Goal: Task Accomplishment & Management: Manage account settings

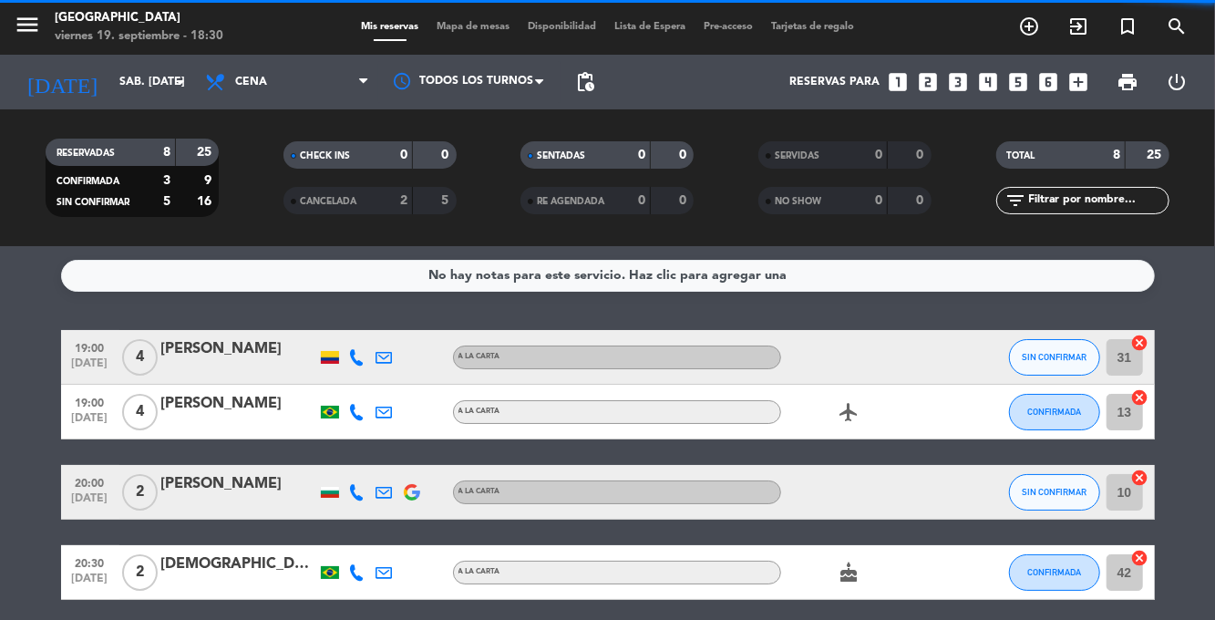
click at [155, 89] on input "sáb. [DATE]" at bounding box center [187, 82] width 154 height 31
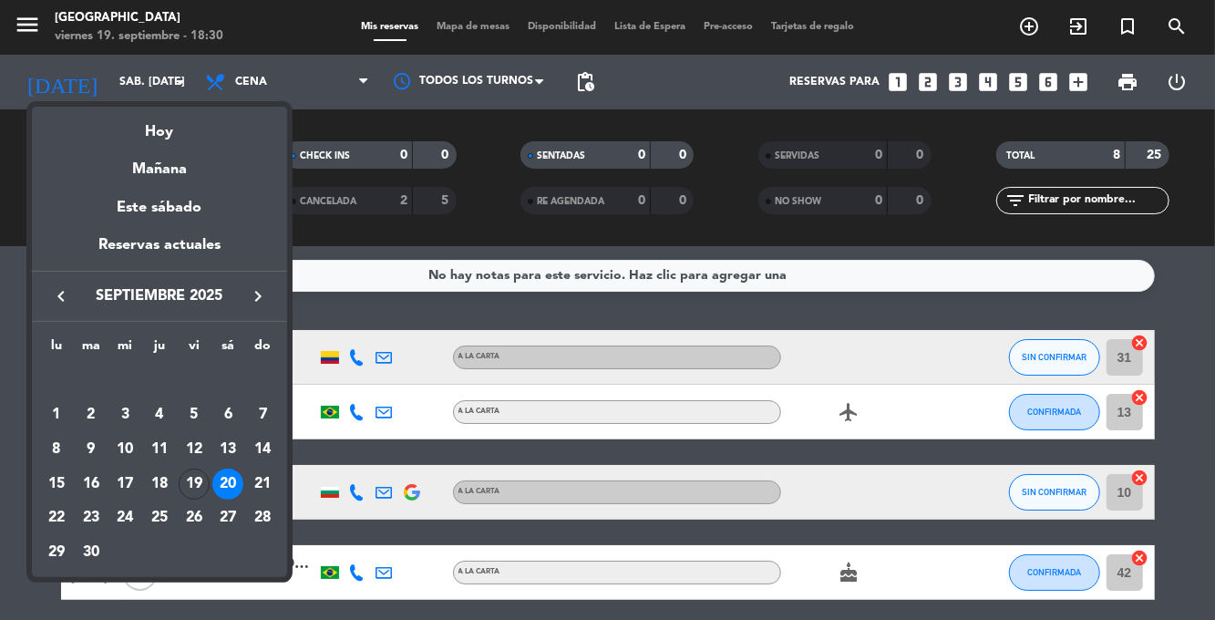
click at [482, 22] on div at bounding box center [607, 310] width 1215 height 620
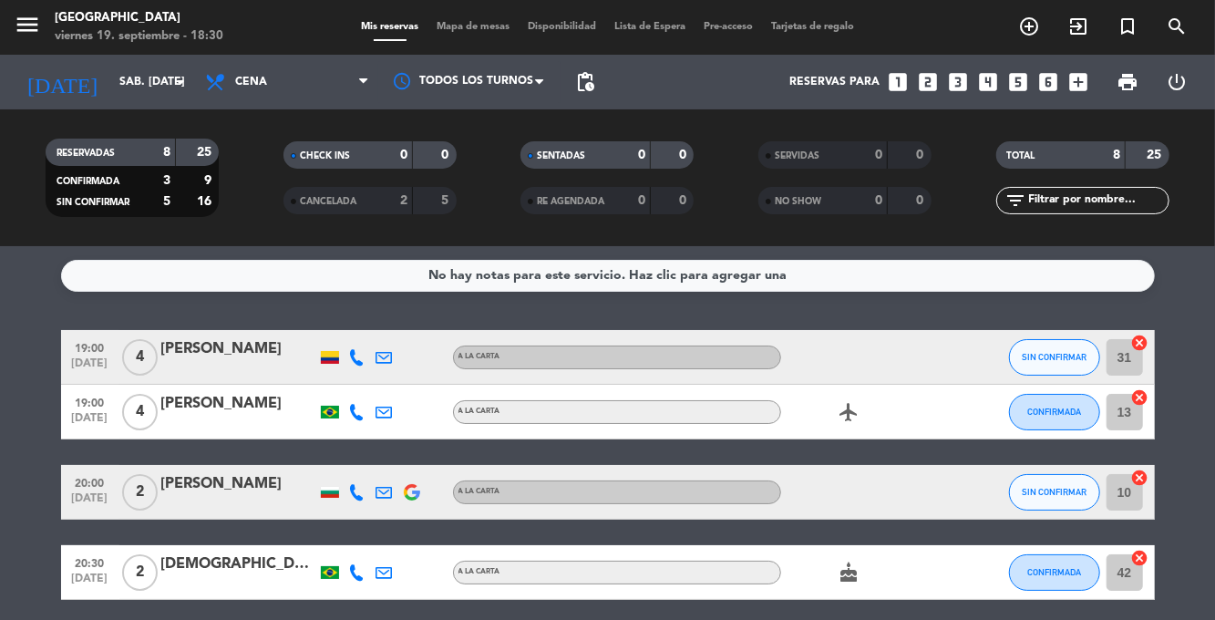
click at [474, 29] on span "Mapa de mesas" at bounding box center [472, 27] width 91 height 10
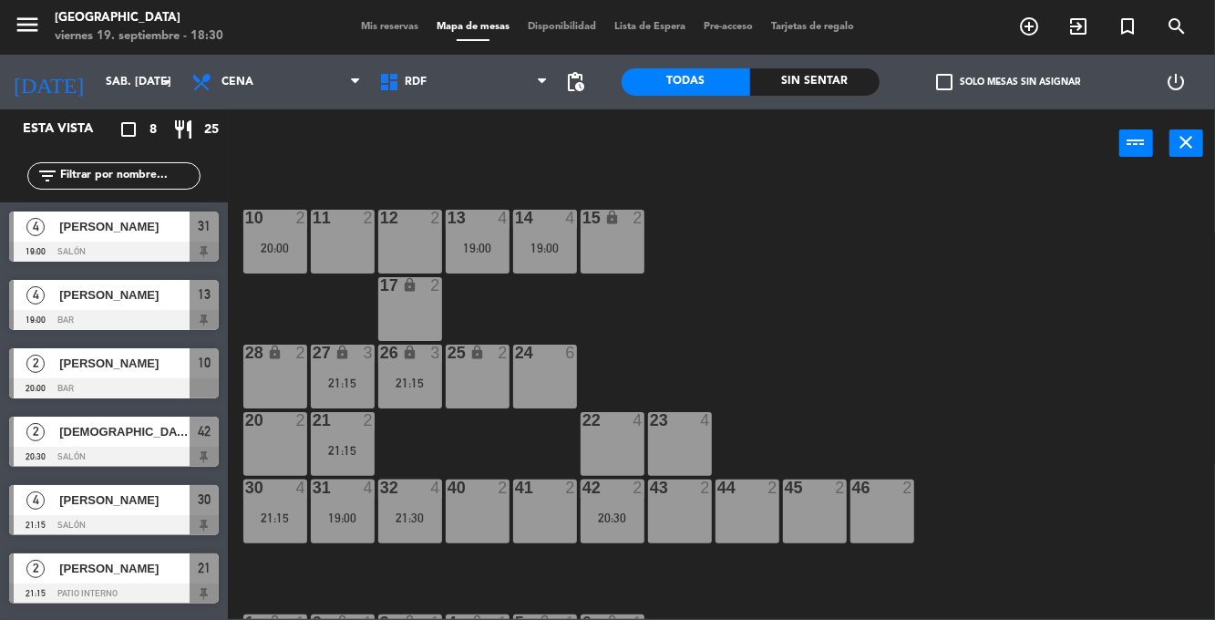
click at [1015, 278] on div "10 2 20:00 11 2 12 2 13 4 19:00 14 4 19:00 15 lock 2 17 lock 2 24 6 25 lock 2 2…" at bounding box center [727, 398] width 975 height 442
click at [127, 71] on input "sáb. [DATE]" at bounding box center [174, 82] width 154 height 31
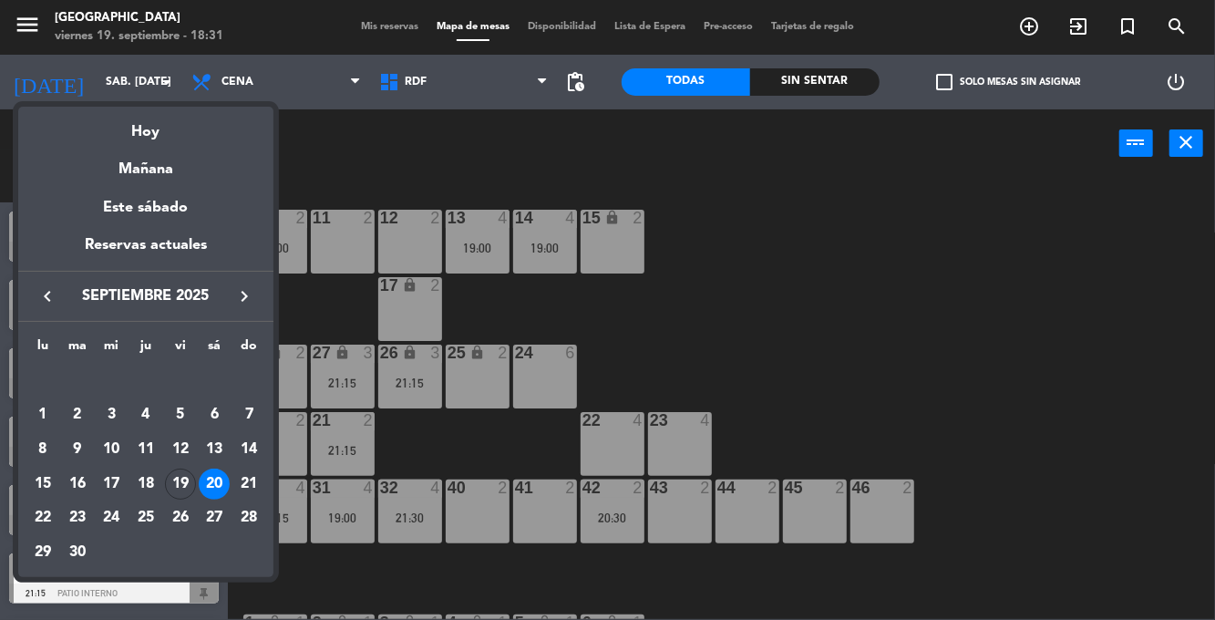
click at [188, 476] on div "19" at bounding box center [180, 483] width 31 height 31
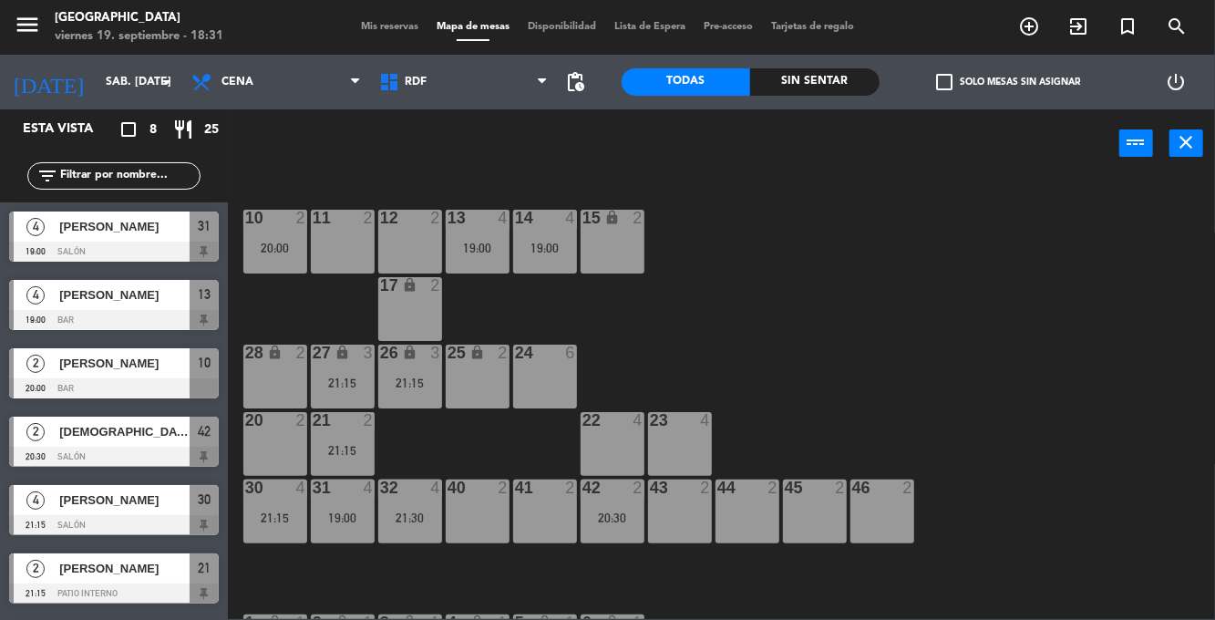
type input "vie. [DATE]"
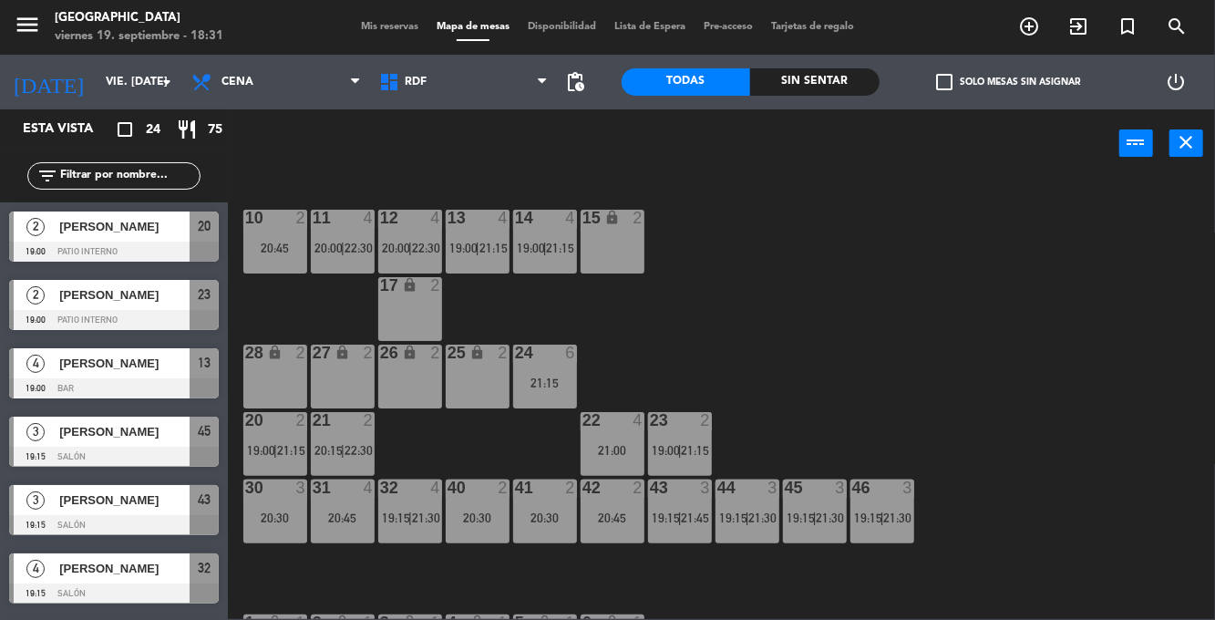
click at [986, 405] on div "10 2 20:45 11 4 20:00 | 22:30 12 4 20:00 | 22:30 13 4 19:00 | 21:15 14 4 19:00 …" at bounding box center [727, 398] width 975 height 442
click at [1035, 390] on div "10 2 20:45 11 4 20:00 | 22:30 12 4 20:00 | 22:30 13 4 19:00 | 21:15 14 4 19:00 …" at bounding box center [727, 398] width 975 height 442
click at [1064, 311] on div "10 2 20:45 11 4 20:00 | 22:30 12 4 20:00 | 22:30 13 4 19:00 | 21:15 14 4 19:00 …" at bounding box center [727, 398] width 975 height 442
click at [809, 514] on span "19:15" at bounding box center [800, 517] width 28 height 15
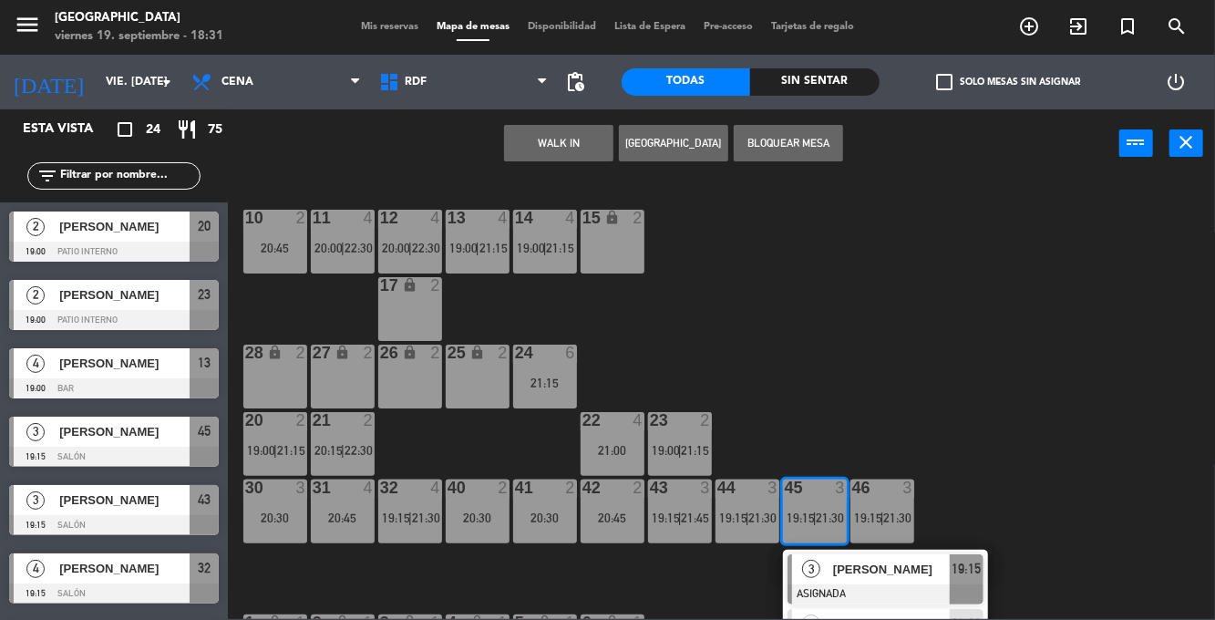
click at [861, 585] on div at bounding box center [885, 594] width 196 height 20
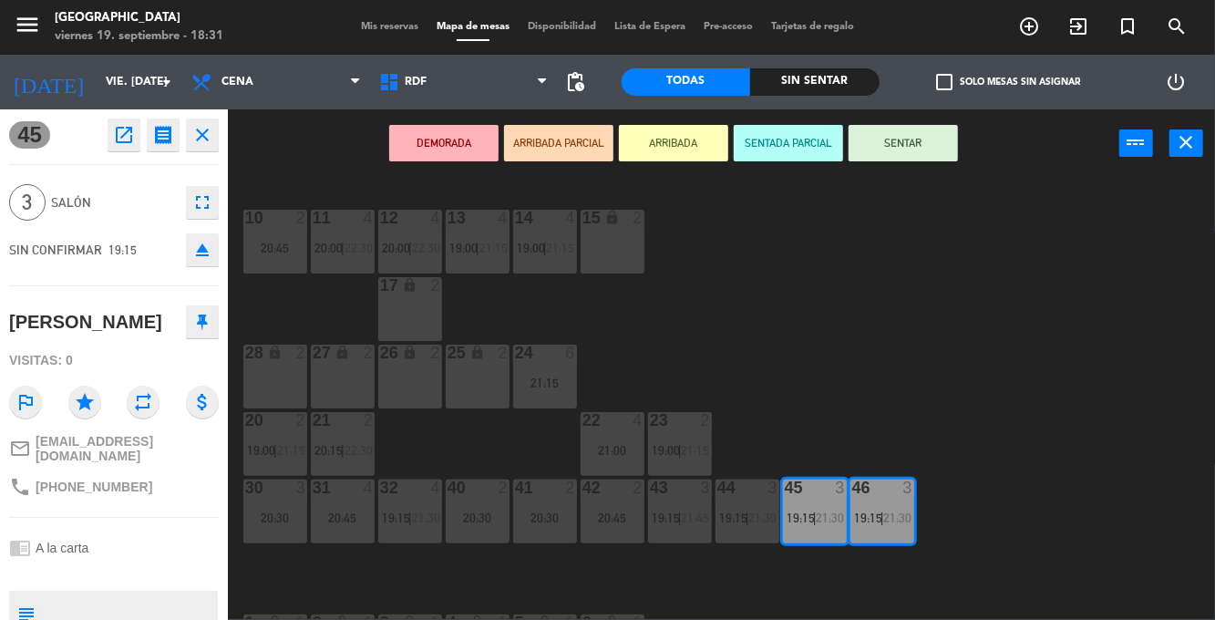
click at [410, 378] on div "26 lock 2" at bounding box center [410, 376] width 64 height 64
click at [332, 381] on div "27 lock 2" at bounding box center [343, 376] width 64 height 64
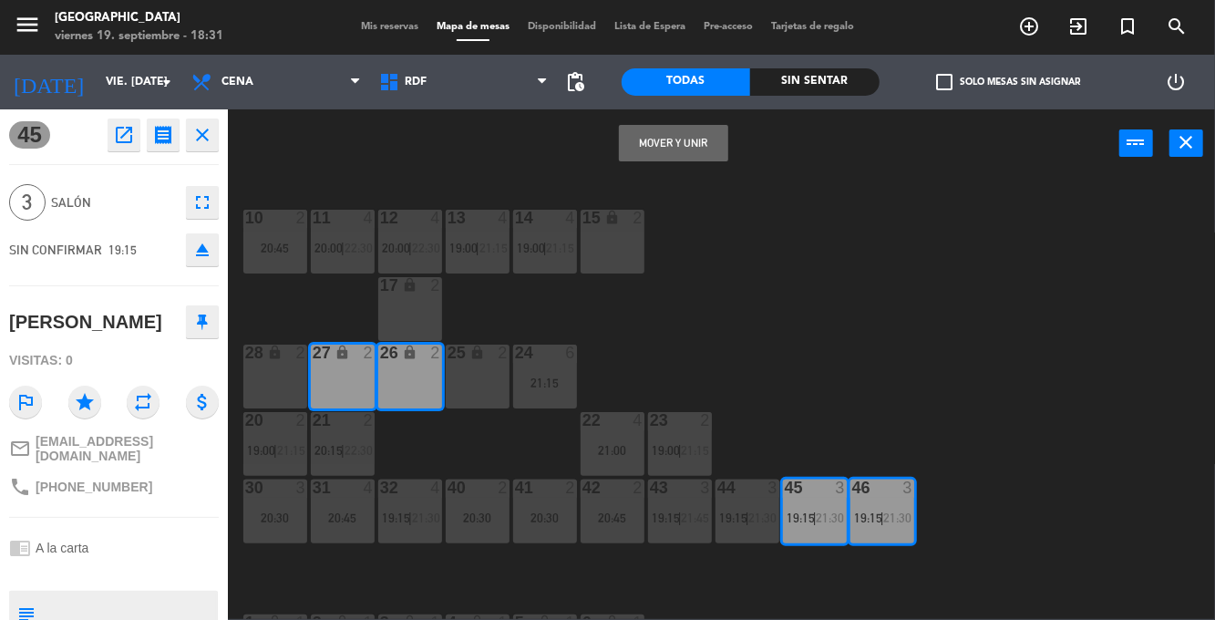
click at [705, 150] on button "Mover y Unir" at bounding box center [673, 143] width 109 height 36
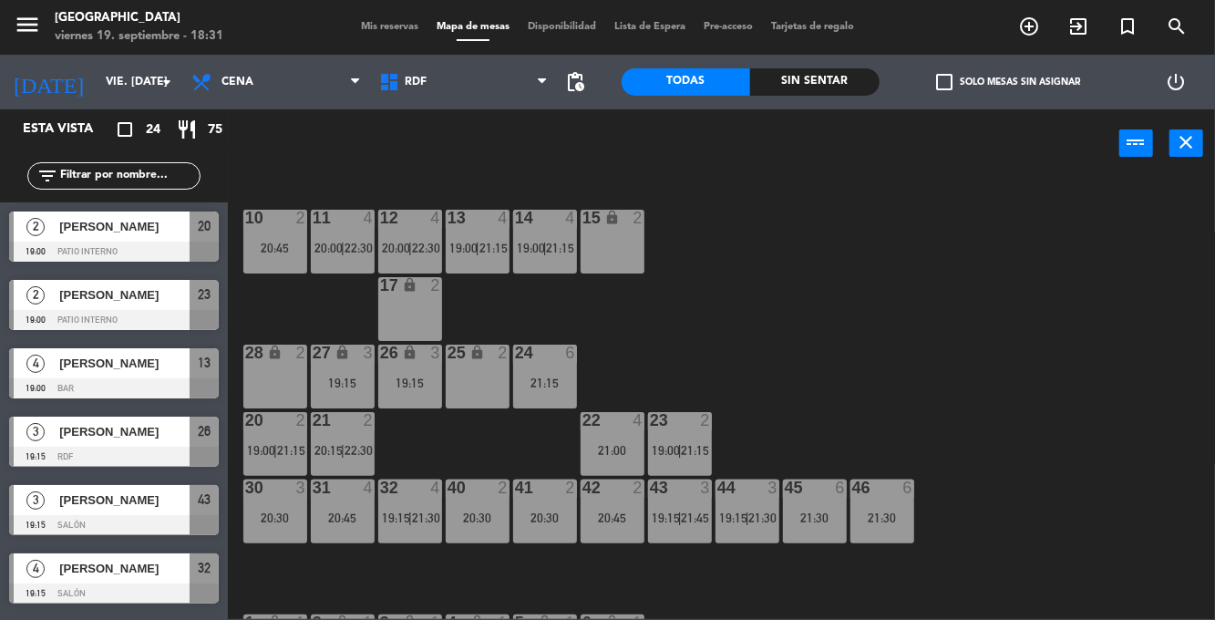
click at [1031, 308] on div "10 2 20:45 11 4 20:00 | 22:30 12 4 20:00 | 22:30 13 4 19:00 | 21:15 14 4 19:00 …" at bounding box center [727, 398] width 975 height 442
click at [979, 373] on div "10 2 20:45 11 4 20:00 | 22:30 12 4 20:00 | 22:30 13 4 19:00 | 21:15 14 4 19:00 …" at bounding box center [727, 398] width 975 height 442
click at [993, 323] on div "10 2 20:45 11 4 20:00 | 22:30 12 4 20:00 | 22:30 13 4 19:00 | 21:15 14 4 19:00 …" at bounding box center [727, 398] width 975 height 442
click at [985, 333] on div "10 2 20:45 11 4 20:00 | 22:30 12 4 20:00 | 22:30 13 4 19:00 | 21:15 14 4 19:00 …" at bounding box center [727, 398] width 975 height 442
click at [976, 338] on div "10 2 20:45 11 4 20:00 | 22:30 12 4 20:00 | 22:30 13 4 19:00 | 21:15 14 4 19:00 …" at bounding box center [727, 398] width 975 height 442
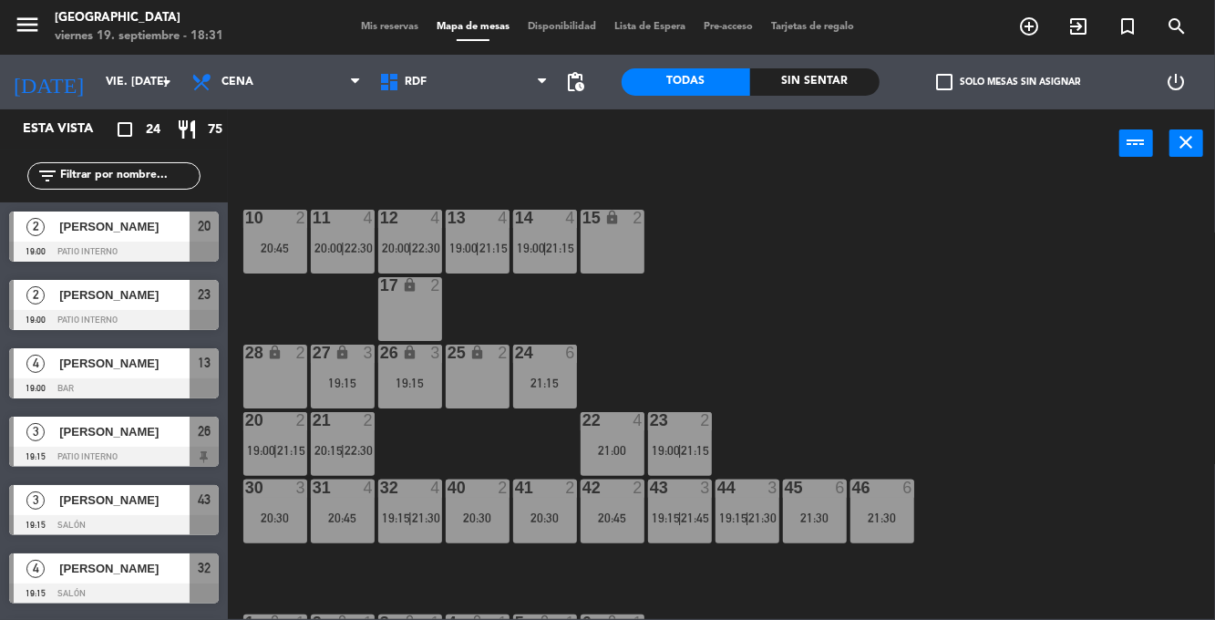
click at [1008, 293] on div "10 2 20:45 11 4 20:00 | 22:30 12 4 20:00 | 22:30 13 4 19:00 | 21:15 14 4 19:00 …" at bounding box center [727, 398] width 975 height 442
click at [1017, 292] on div "10 2 20:45 11 4 20:00 | 22:30 12 4 20:00 | 22:30 13 4 19:00 | 21:15 14 4 19:00 …" at bounding box center [727, 398] width 975 height 442
click at [490, 503] on div "40 2 20:30" at bounding box center [478, 511] width 64 height 64
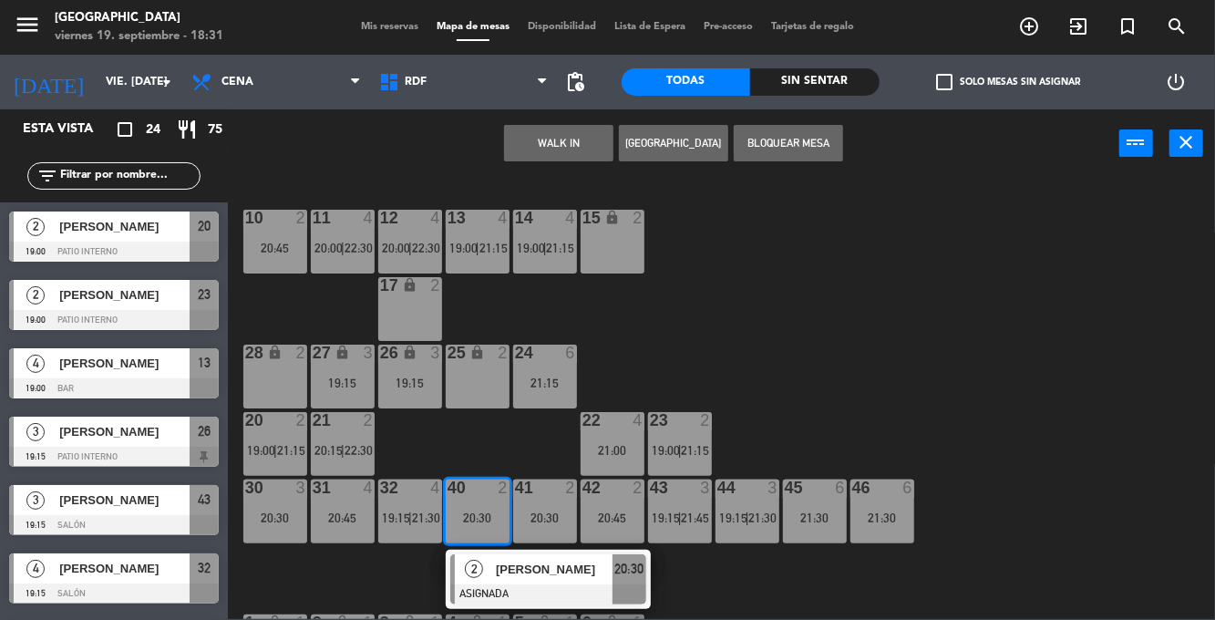
click at [277, 390] on div "28 lock 2" at bounding box center [275, 376] width 64 height 64
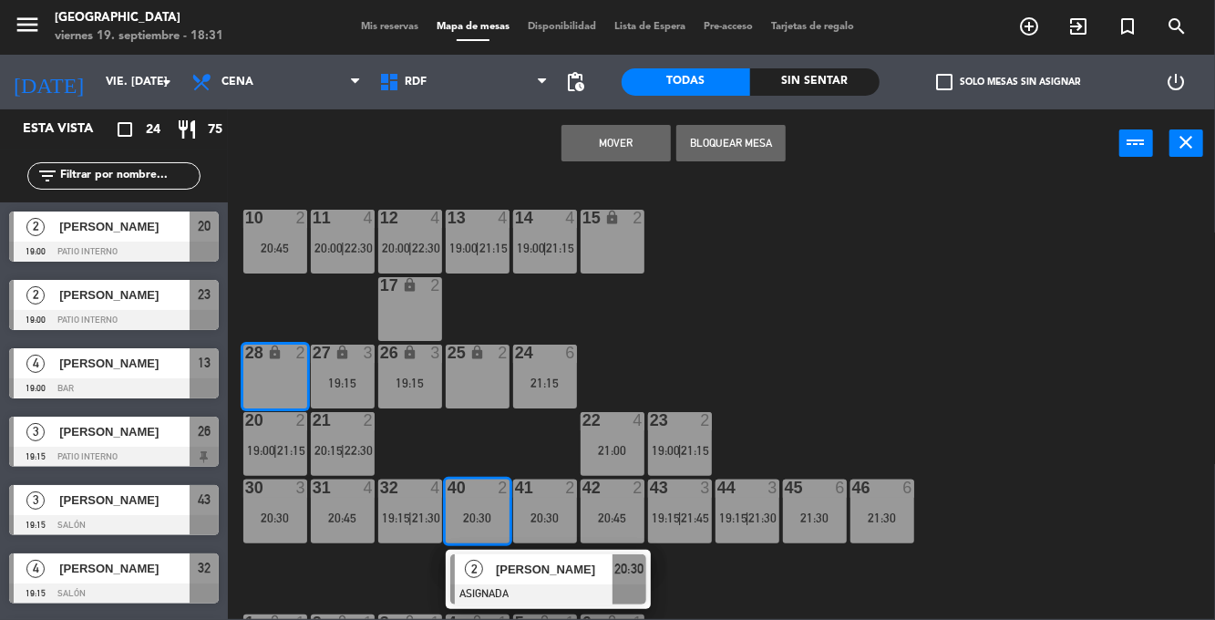
click at [633, 139] on button "Mover" at bounding box center [615, 143] width 109 height 36
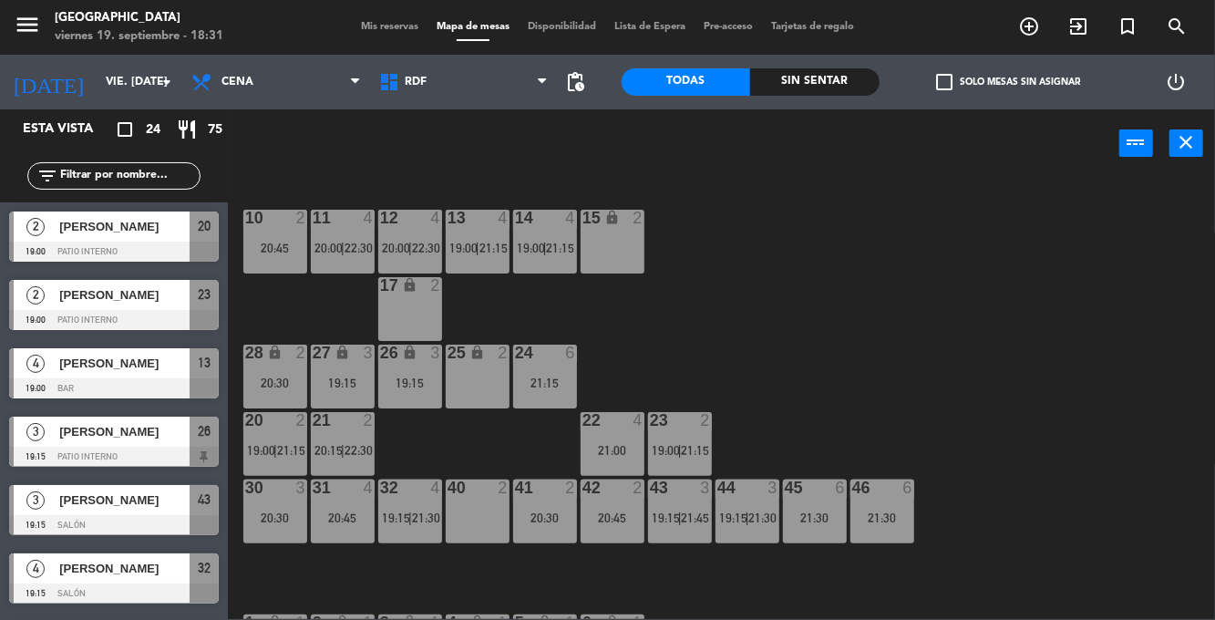
click at [837, 258] on div "10 2 20:45 11 4 20:00 | 22:30 12 4 20:00 | 22:30 13 4 19:00 | 21:15 14 4 19:00 …" at bounding box center [727, 398] width 975 height 442
click at [846, 272] on div "10 2 20:45 11 4 20:00 | 22:30 12 4 20:00 | 22:30 13 4 19:00 | 21:15 14 4 19:00 …" at bounding box center [727, 398] width 975 height 442
click at [838, 288] on div "10 2 20:45 11 4 20:00 | 22:30 12 4 20:00 | 22:30 13 4 19:00 | 21:15 14 4 19:00 …" at bounding box center [727, 398] width 975 height 442
click at [855, 298] on div "10 2 20:45 11 4 20:00 | 22:30 12 4 20:00 | 22:30 13 4 19:00 | 21:15 14 4 19:00 …" at bounding box center [727, 398] width 975 height 442
click at [864, 304] on div "10 2 20:45 11 4 20:00 | 22:30 12 4 20:00 | 22:30 13 4 19:00 | 21:15 14 4 19:00 …" at bounding box center [727, 398] width 975 height 442
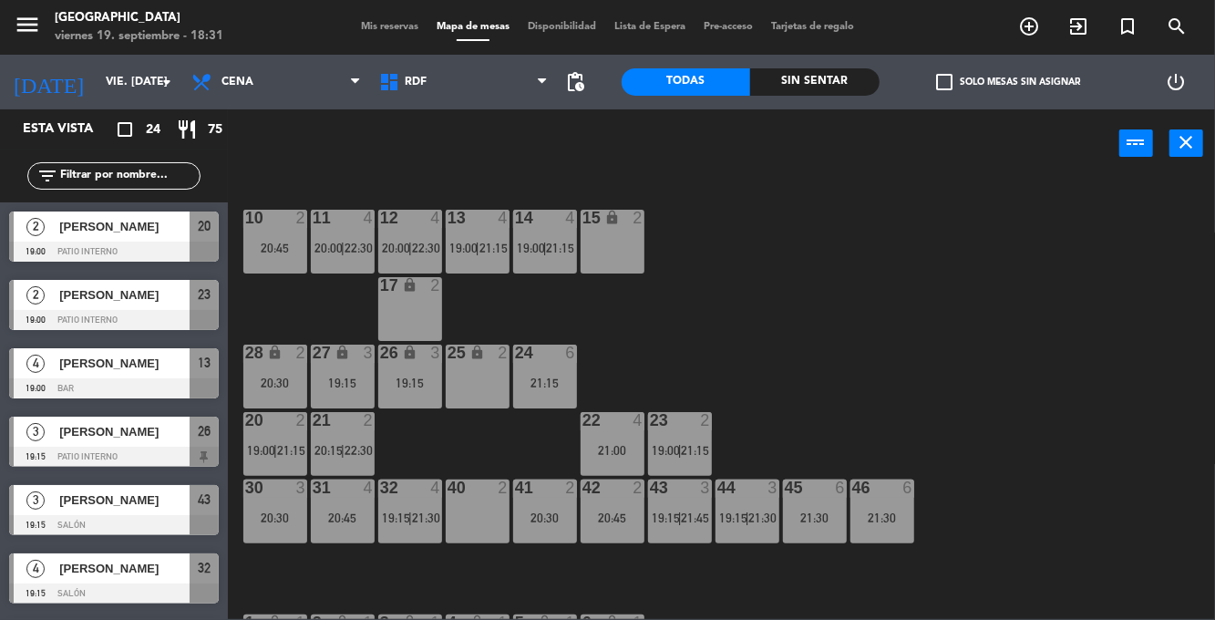
click at [902, 272] on div "10 2 20:45 11 4 20:00 | 22:30 12 4 20:00 | 22:30 13 4 19:00 | 21:15 14 4 19:00 …" at bounding box center [727, 398] width 975 height 442
click at [885, 281] on div "10 2 20:45 11 4 20:00 | 22:30 12 4 20:00 | 22:30 13 4 19:00 | 21:15 14 4 19:00 …" at bounding box center [727, 398] width 975 height 442
click at [902, 303] on div "10 2 20:45 11 4 20:00 | 22:30 12 4 20:00 | 22:30 13 4 19:00 | 21:15 14 4 19:00 …" at bounding box center [727, 398] width 975 height 442
click at [904, 299] on div "10 2 20:45 11 4 20:00 | 22:30 12 4 20:00 | 22:30 13 4 19:00 | 21:15 14 4 19:00 …" at bounding box center [727, 398] width 975 height 442
click at [928, 277] on div "10 2 20:45 11 4 20:00 | 22:30 12 4 20:00 | 22:30 13 4 19:00 | 21:15 14 4 19:00 …" at bounding box center [727, 398] width 975 height 442
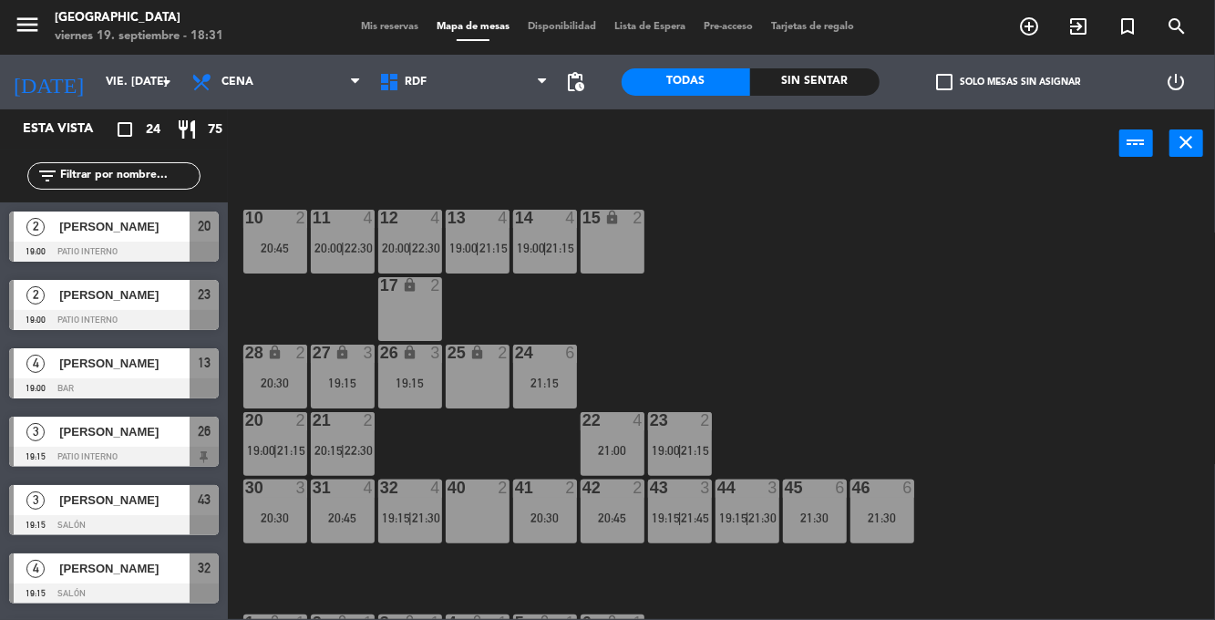
click at [922, 286] on div "10 2 20:45 11 4 20:00 | 22:30 12 4 20:00 | 22:30 13 4 19:00 | 21:15 14 4 19:00 …" at bounding box center [727, 398] width 975 height 442
click at [928, 286] on div "10 2 20:45 11 4 20:00 | 22:30 12 4 20:00 | 22:30 13 4 19:00 | 21:15 14 4 19:00 …" at bounding box center [727, 398] width 975 height 442
click at [288, 363] on div "28 lock 2 20:30" at bounding box center [275, 376] width 64 height 64
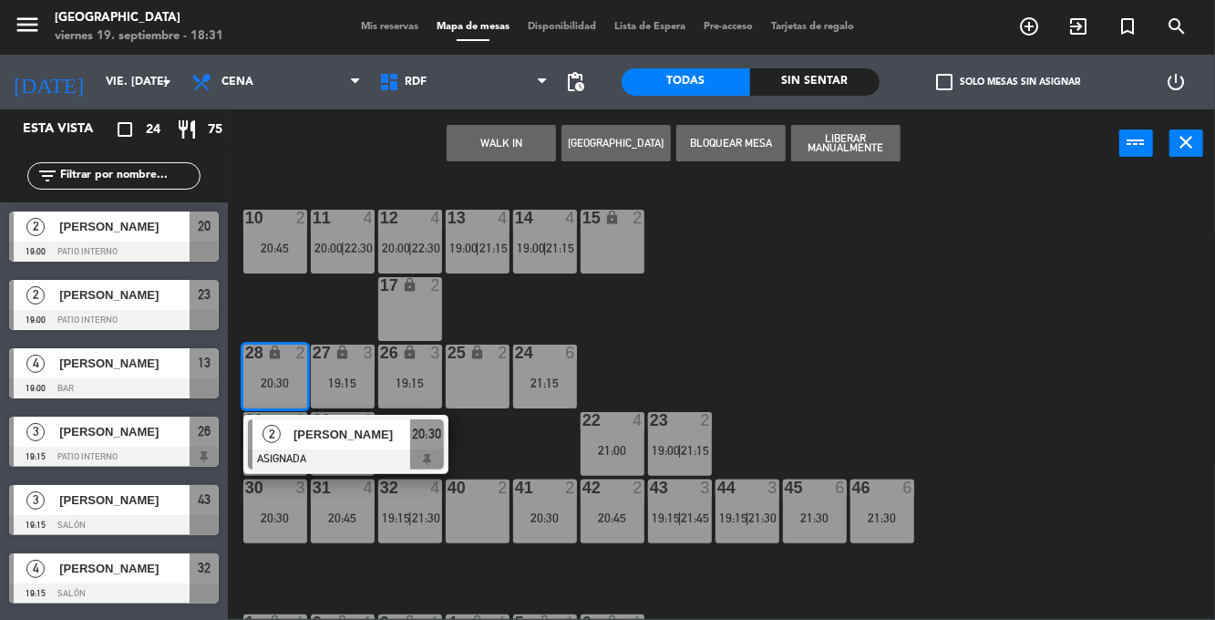
click at [484, 523] on div "40 2" at bounding box center [478, 511] width 64 height 64
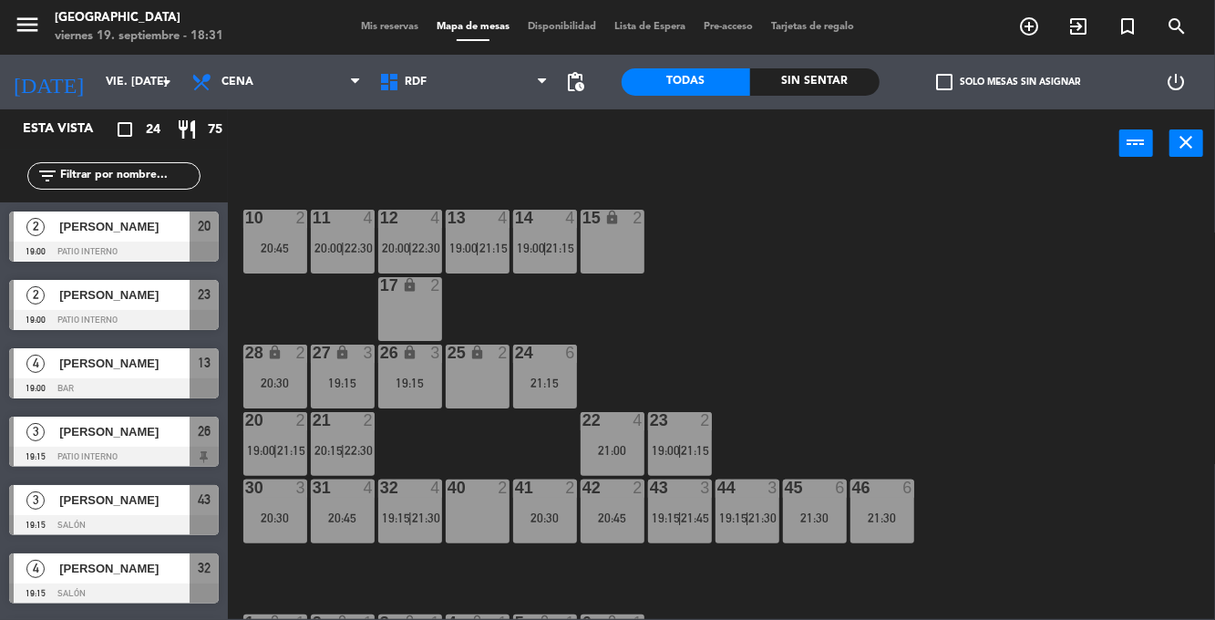
click at [274, 381] on div "20:30" at bounding box center [275, 382] width 64 height 13
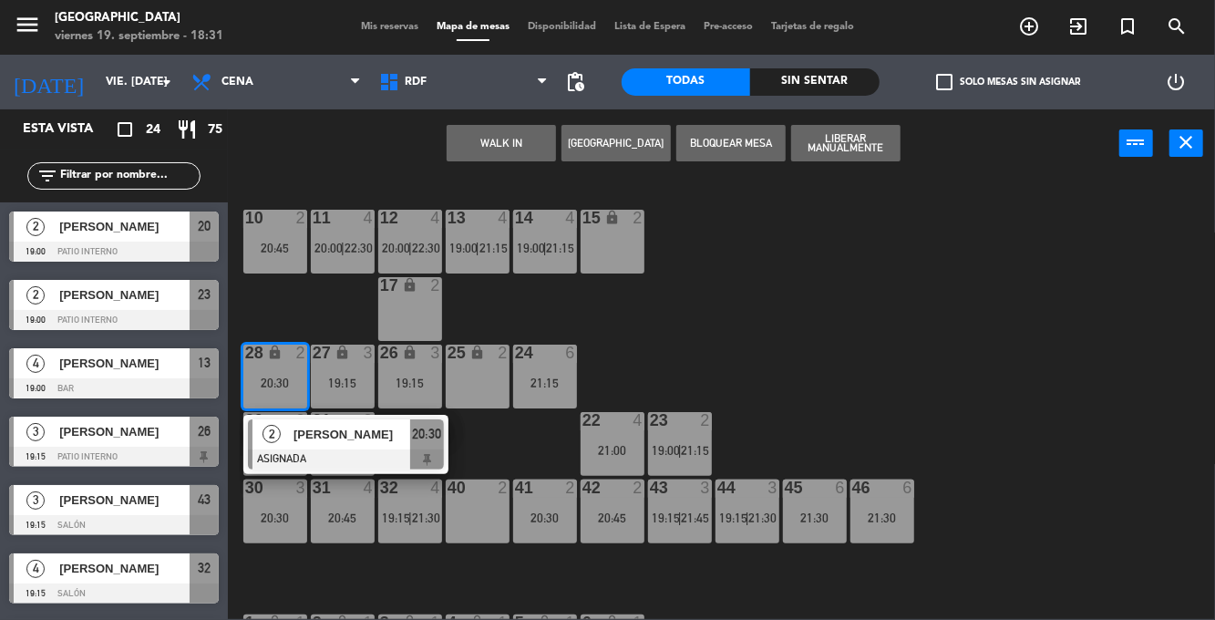
click at [483, 363] on div "25 lock 2" at bounding box center [478, 376] width 64 height 64
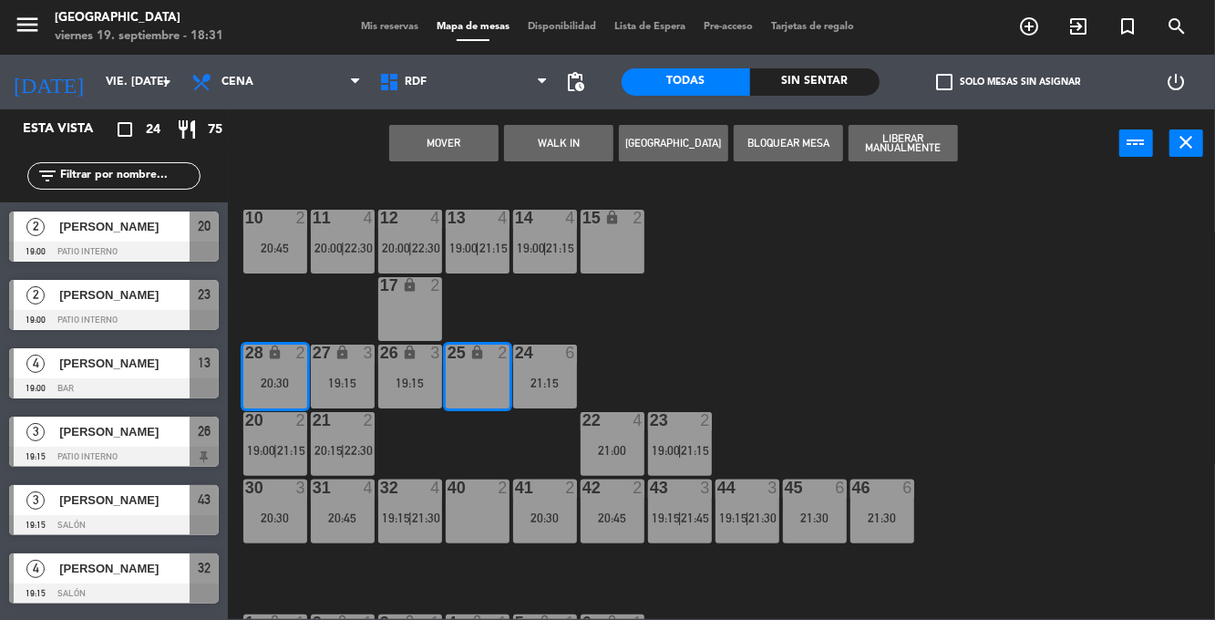
click at [581, 147] on button "WALK IN" at bounding box center [558, 143] width 109 height 36
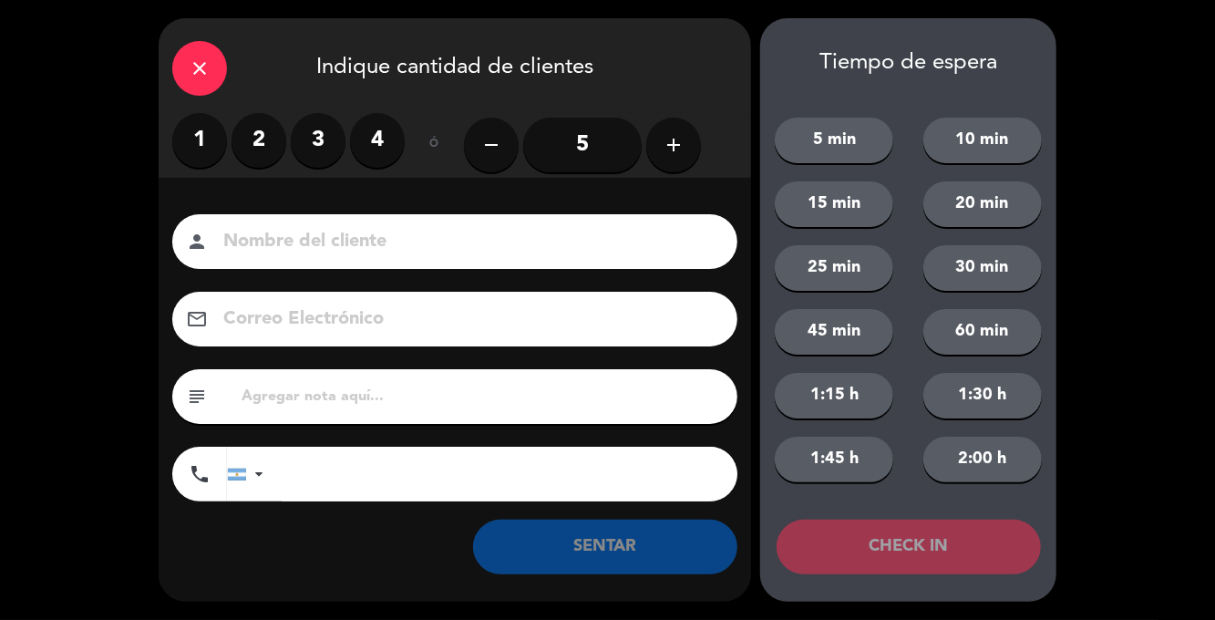
click at [179, 42] on div "close Indique cantidad de clientes" at bounding box center [455, 65] width 592 height 95
click at [205, 75] on icon "close" at bounding box center [200, 68] width 22 height 22
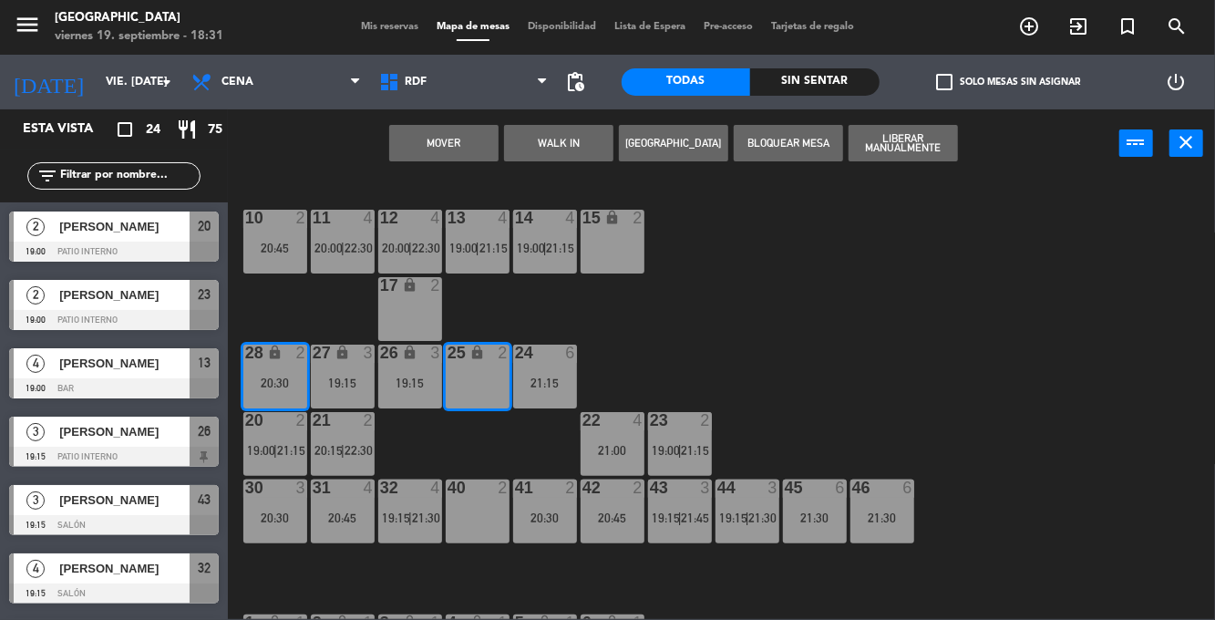
click at [916, 329] on div "10 2 20:45 11 4 20:00 | 22:30 12 4 20:00 | 22:30 13 4 19:00 | 21:15 14 4 19:00 …" at bounding box center [727, 398] width 975 height 442
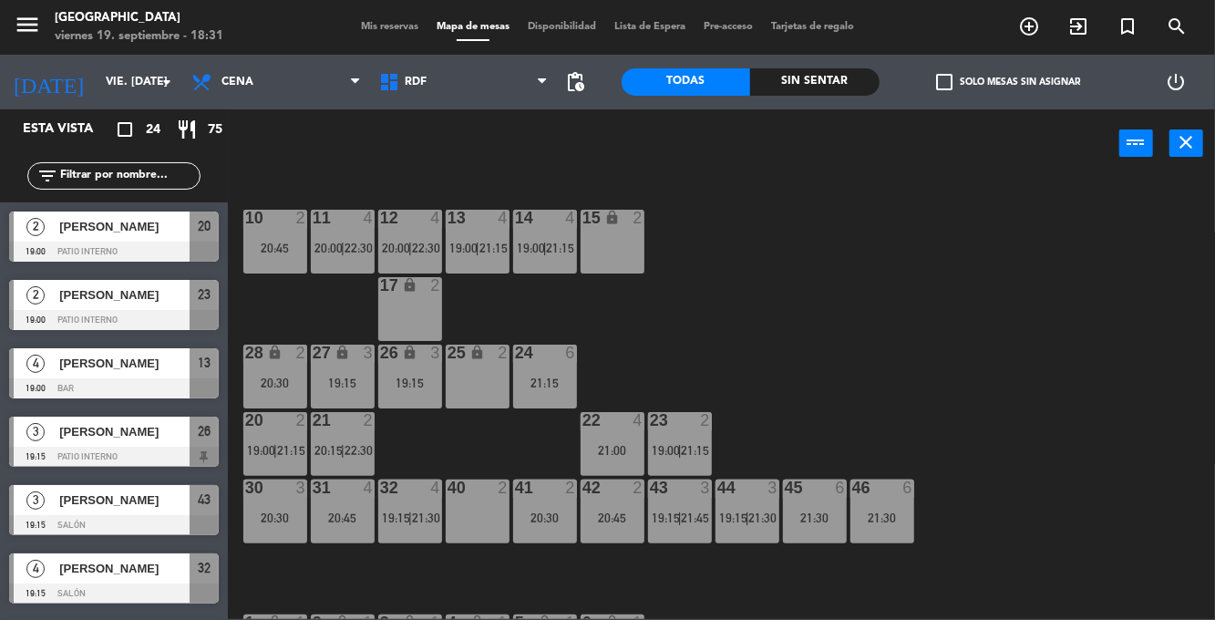
click at [272, 368] on div "28 lock 2 20:30" at bounding box center [275, 376] width 64 height 64
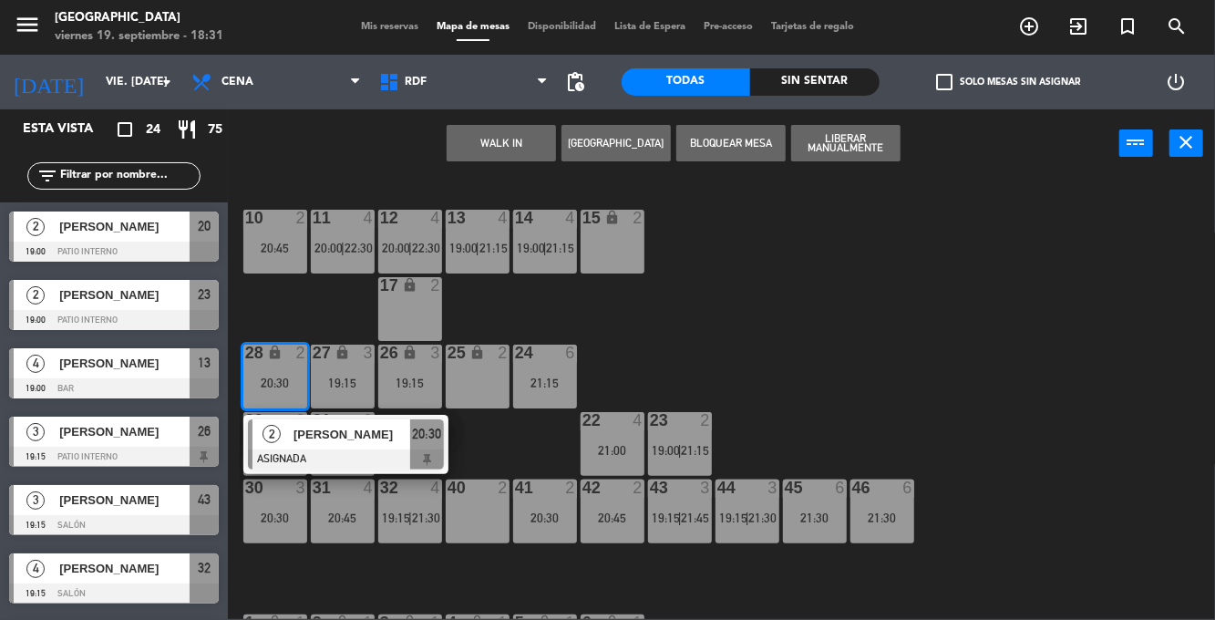
click at [468, 501] on div "40 2" at bounding box center [478, 511] width 64 height 64
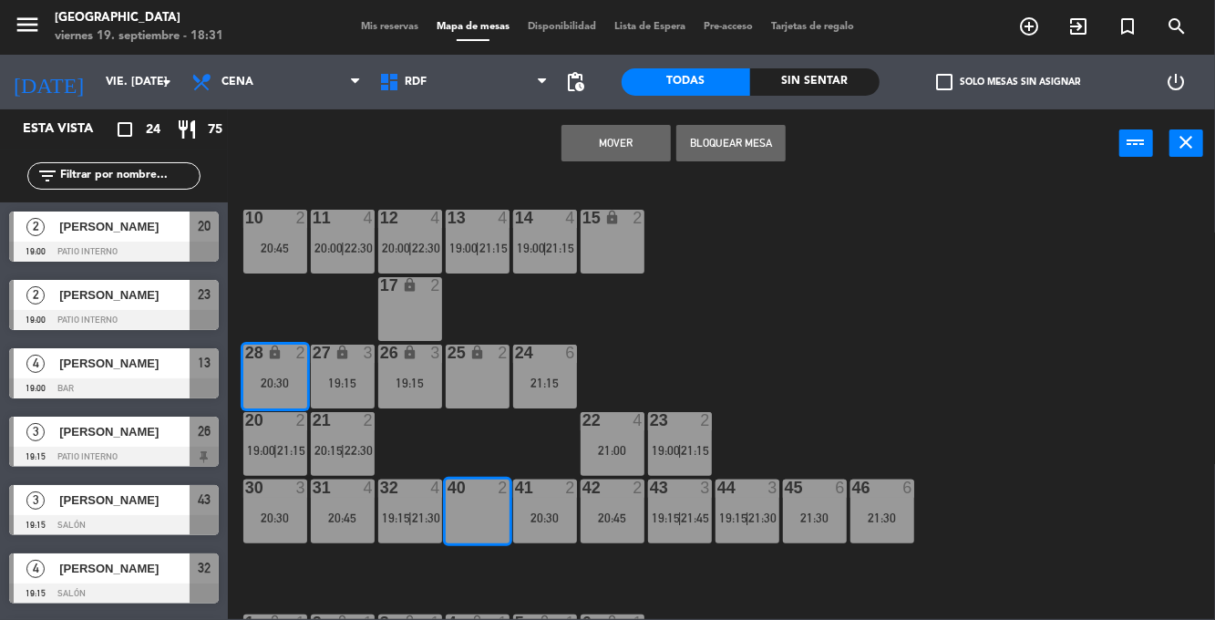
click at [629, 153] on button "Mover" at bounding box center [615, 143] width 109 height 36
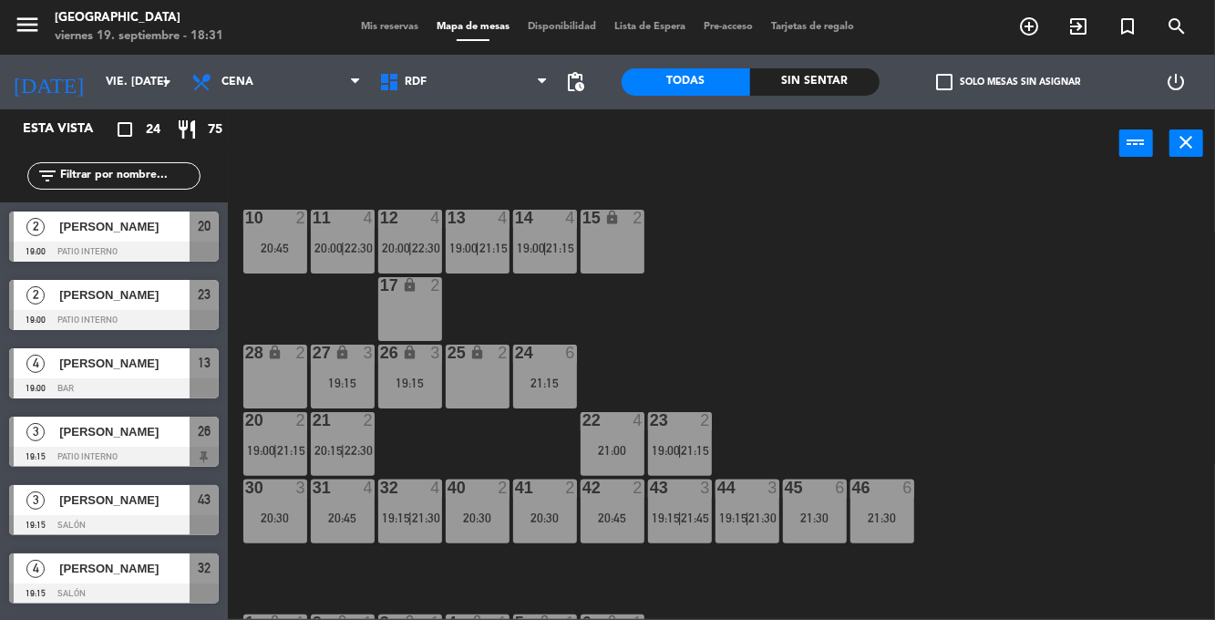
click at [946, 279] on div "10 2 20:45 11 4 20:00 | 22:30 12 4 20:00 | 22:30 13 4 19:00 | 21:15 14 4 19:00 …" at bounding box center [727, 398] width 975 height 442
click at [271, 379] on div "28 lock 2" at bounding box center [275, 376] width 64 height 64
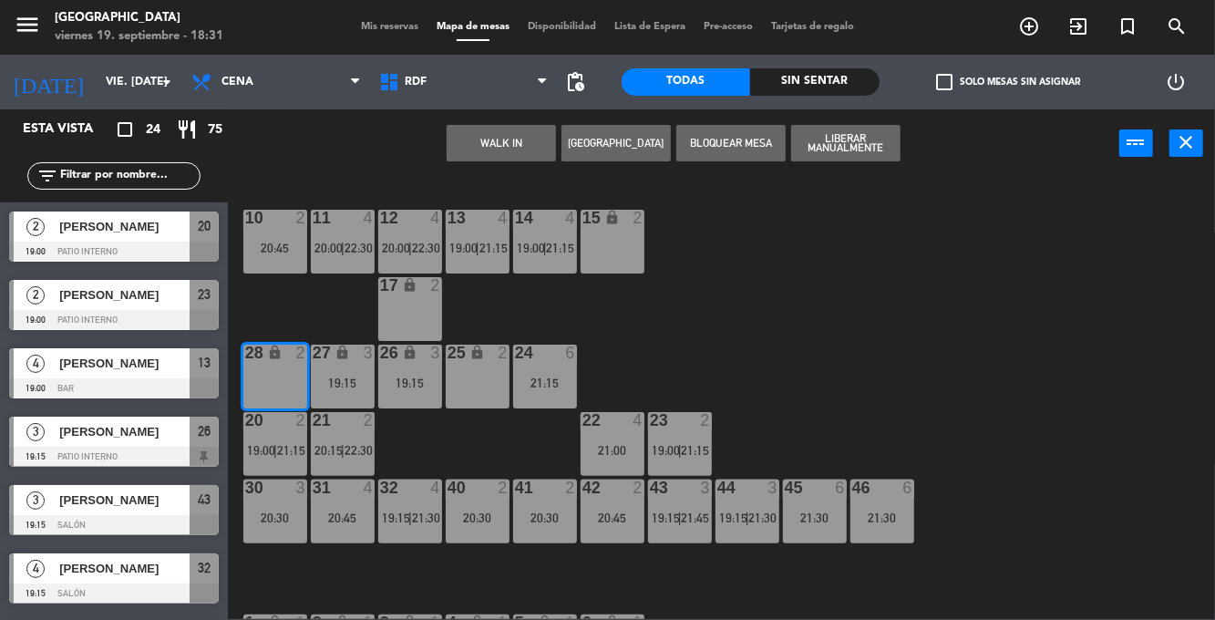
click at [756, 137] on button "Bloquear Mesa" at bounding box center [730, 143] width 109 height 36
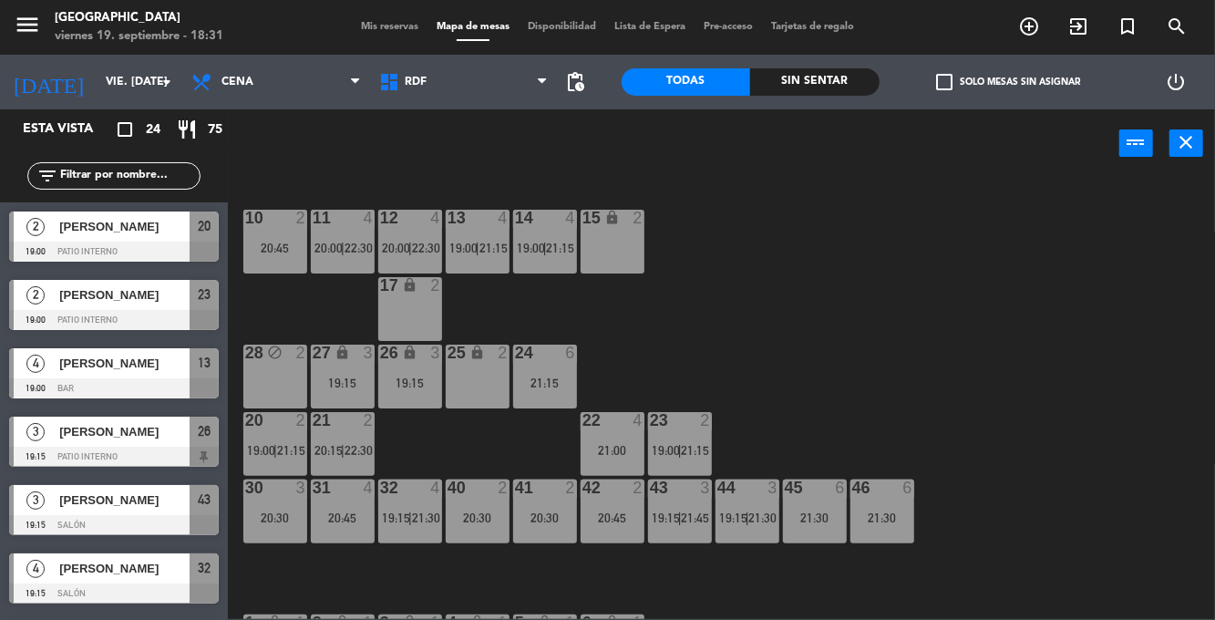
click at [923, 321] on div "10 2 20:45 11 4 20:00 | 22:30 12 4 20:00 | 22:30 13 4 19:00 | 21:15 14 4 19:00 …" at bounding box center [727, 398] width 975 height 442
click at [550, 242] on span "21:15" at bounding box center [561, 248] width 28 height 15
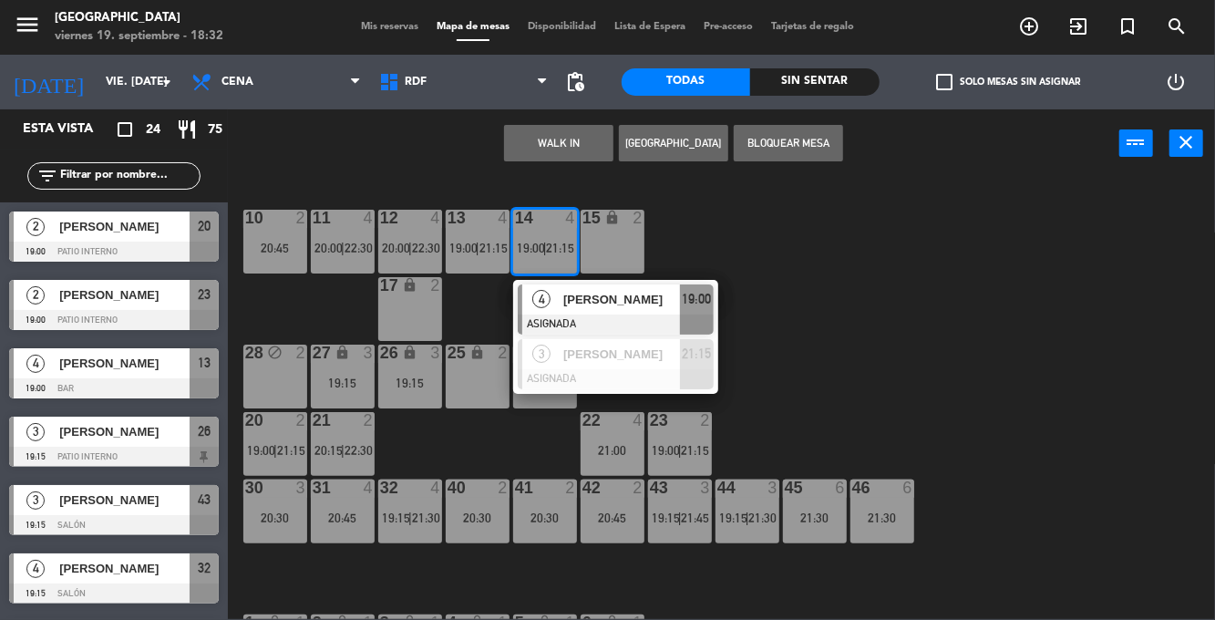
click at [885, 279] on div "10 2 20:45 11 4 20:00 | 22:30 12 4 20:00 | 22:30 13 4 19:00 | 21:15 14 4 19:00 …" at bounding box center [727, 398] width 975 height 442
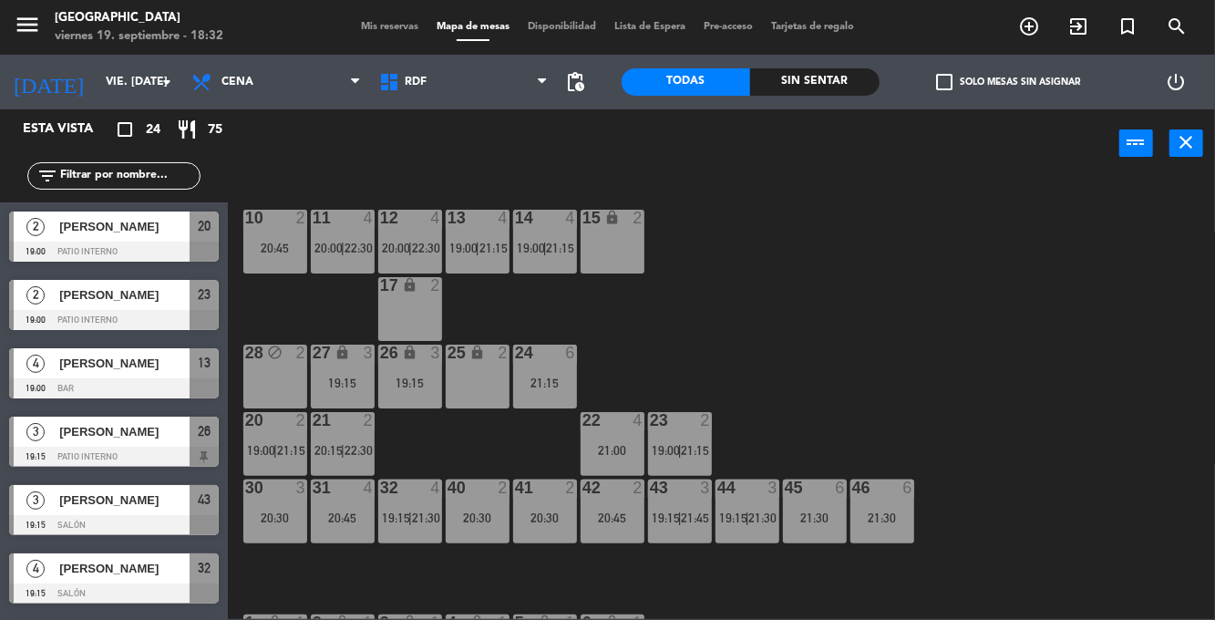
click at [333, 505] on div "31 4 20:45" at bounding box center [343, 511] width 64 height 64
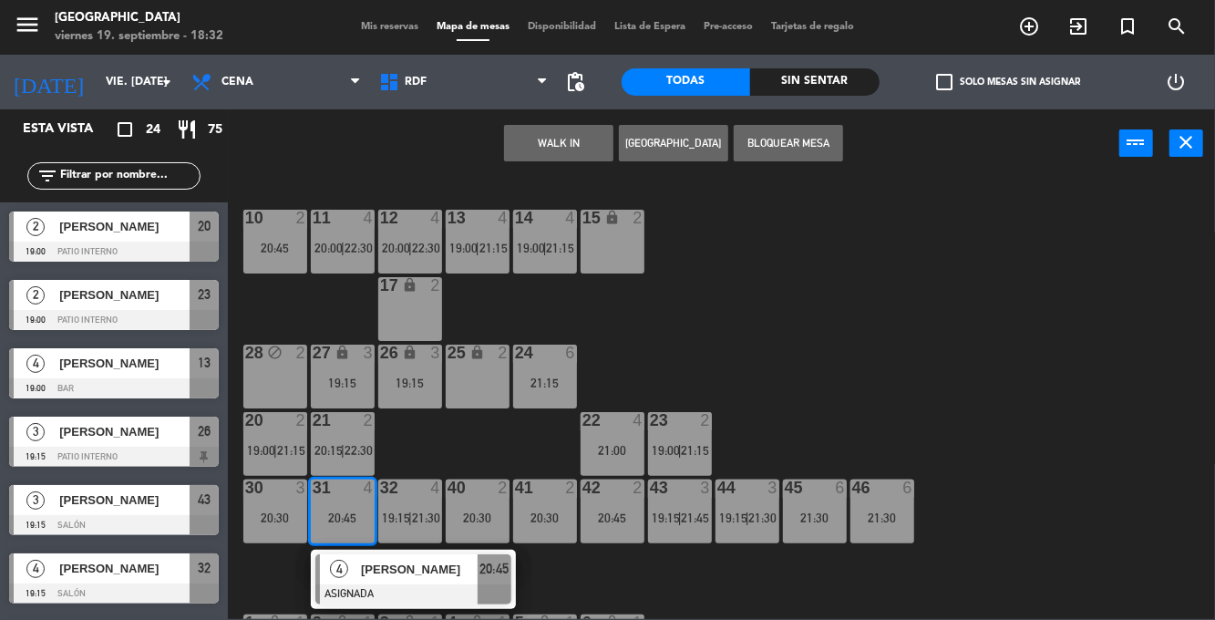
click at [491, 366] on div "25 lock 2" at bounding box center [478, 376] width 64 height 64
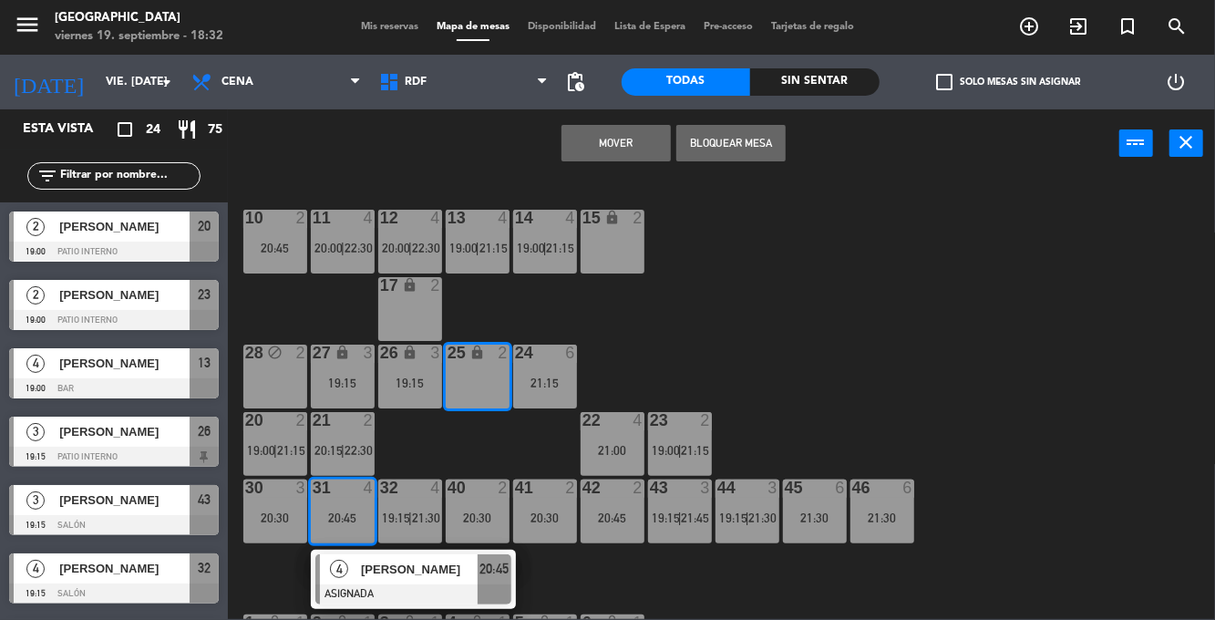
click at [636, 151] on button "Mover" at bounding box center [615, 143] width 109 height 36
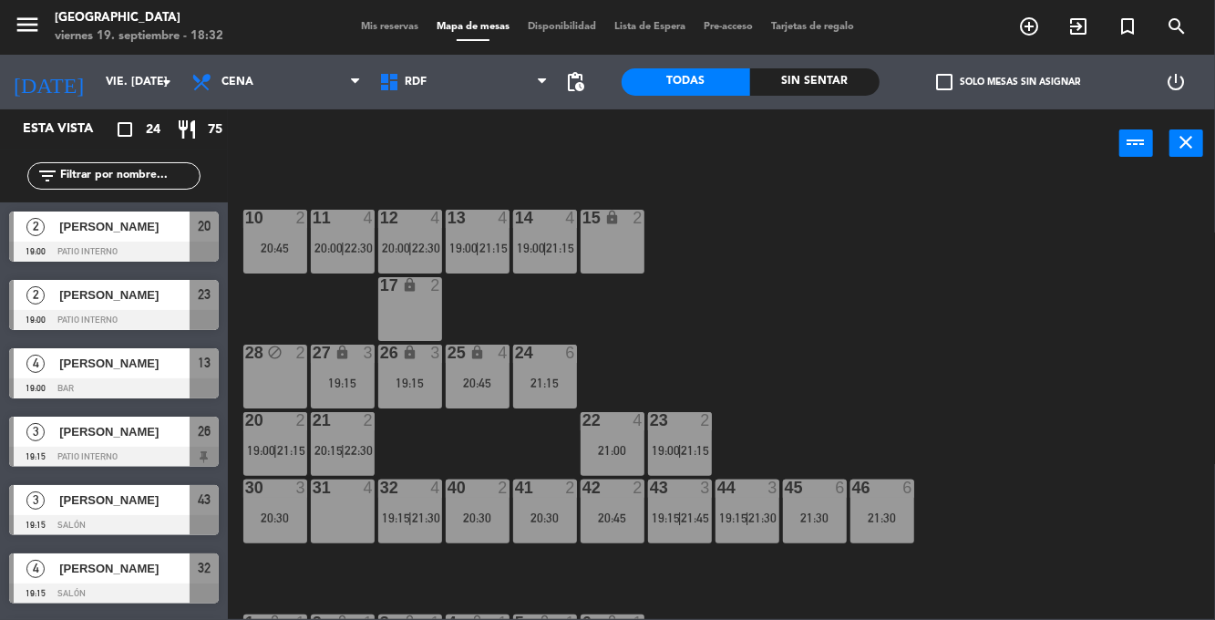
click at [403, 241] on span "20:00" at bounding box center [396, 248] width 28 height 15
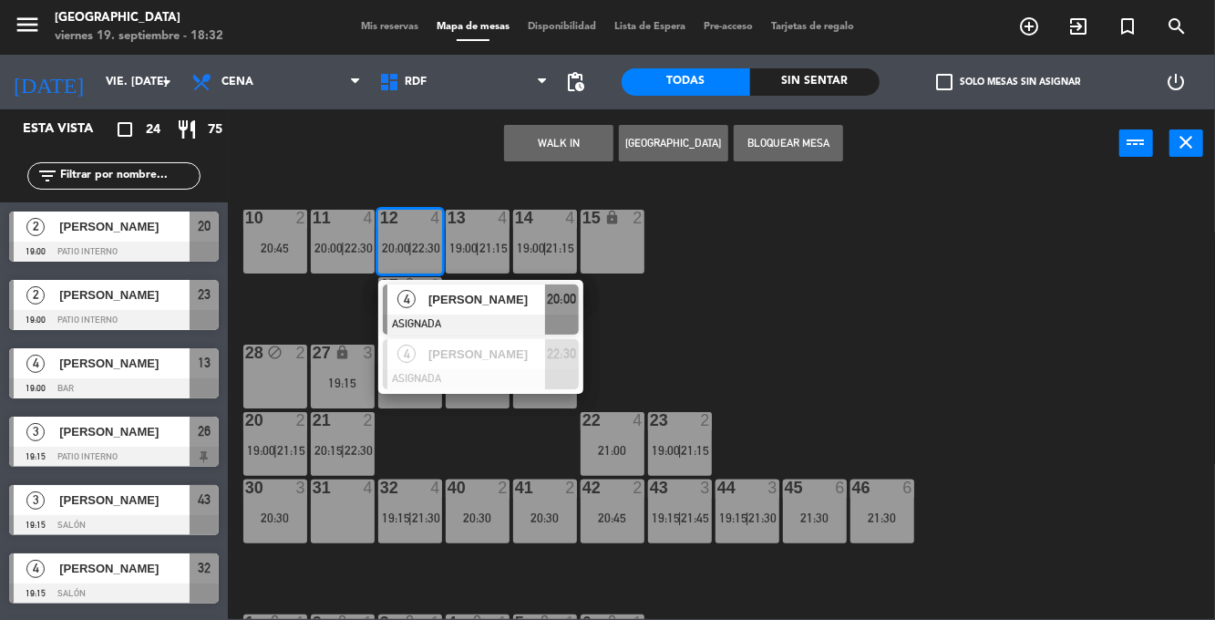
click at [479, 290] on span "[PERSON_NAME]" at bounding box center [486, 299] width 117 height 19
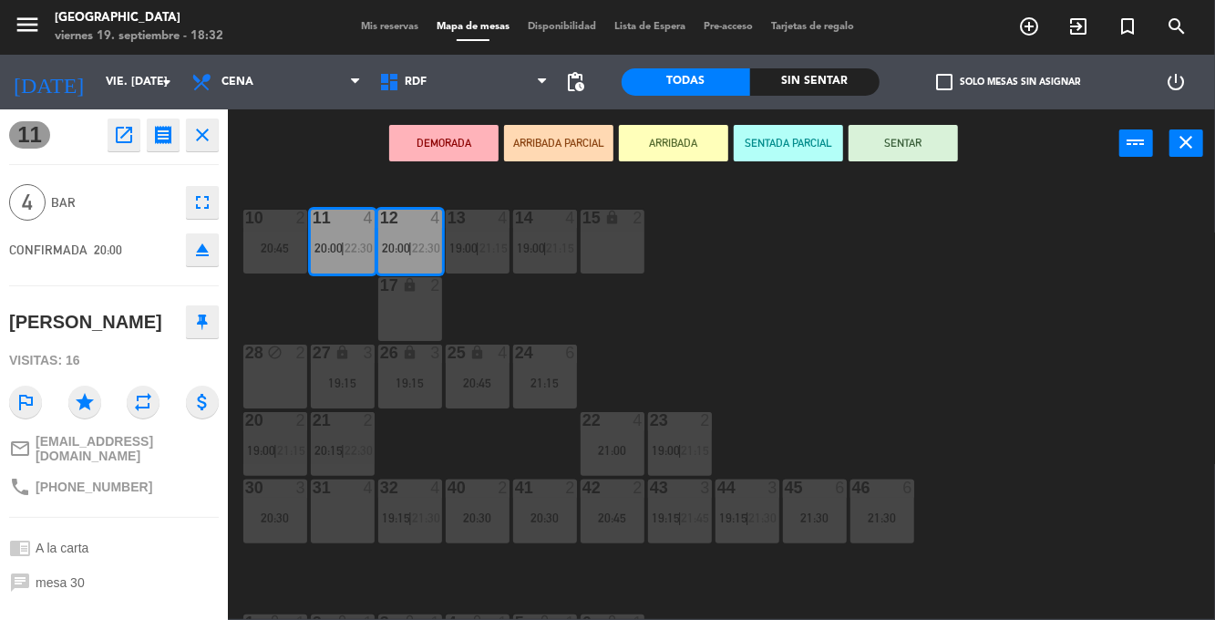
click at [928, 242] on div "10 2 20:45 11 4 20:00 | 22:30 12 4 20:00 | 22:30 13 4 19:00 | 21:15 14 4 19:00 …" at bounding box center [727, 398] width 975 height 442
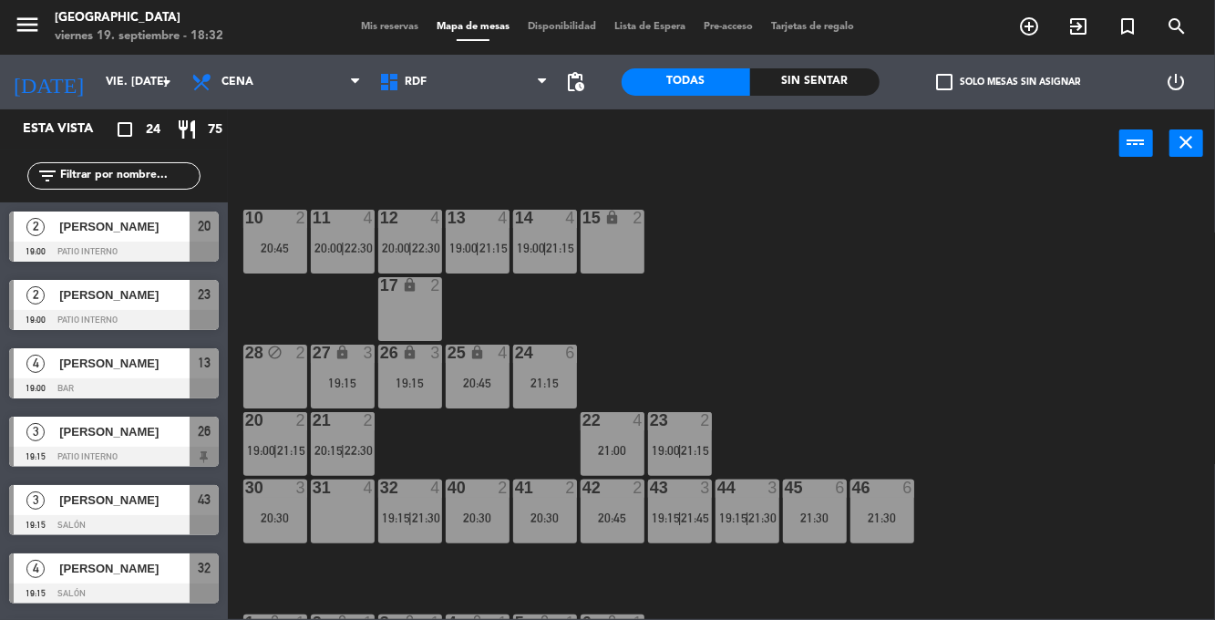
click at [266, 527] on div "30 3 20:30" at bounding box center [275, 511] width 64 height 64
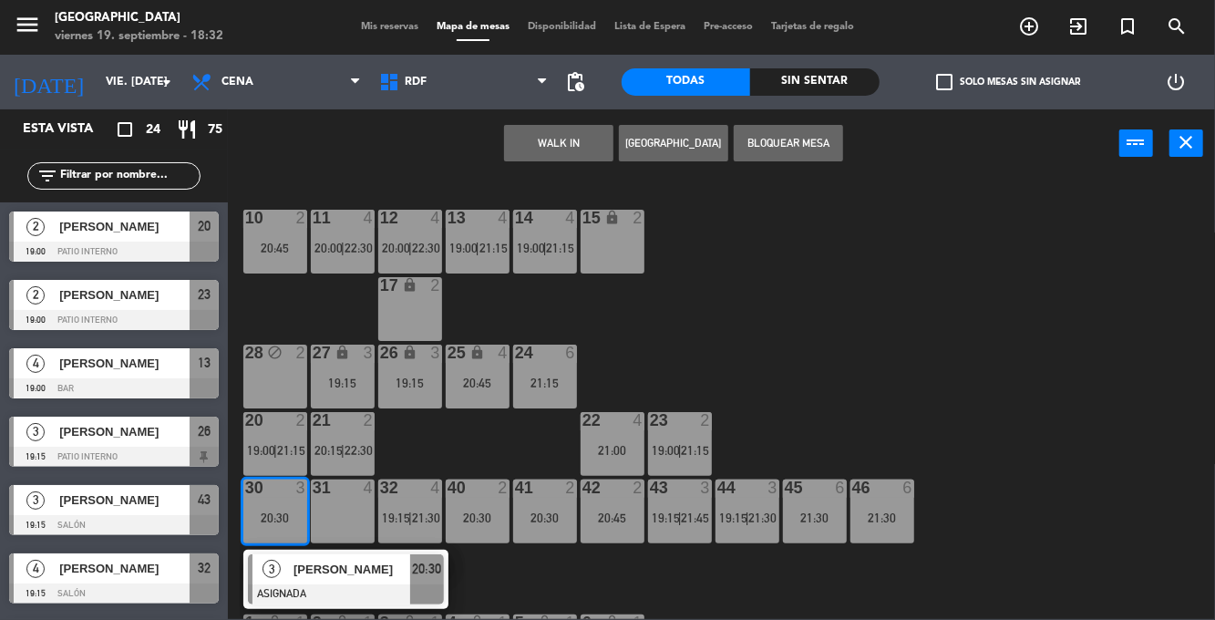
click at [357, 516] on div "31 4" at bounding box center [343, 511] width 64 height 64
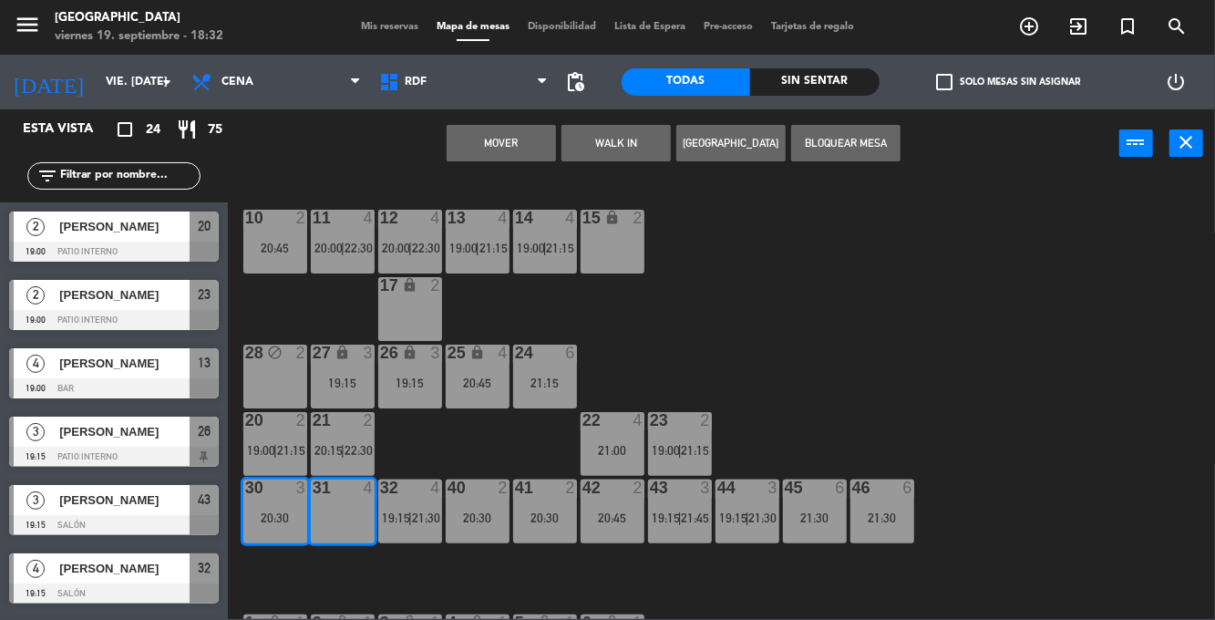
click at [526, 149] on button "Mover" at bounding box center [500, 143] width 109 height 36
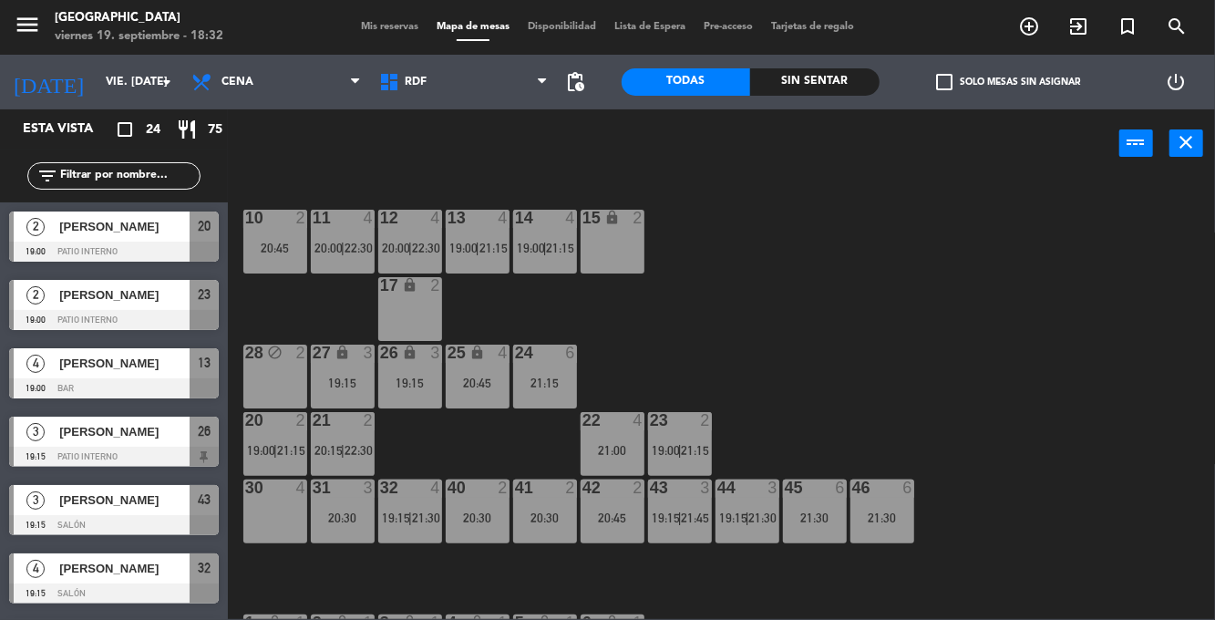
click at [354, 245] on span "22:30" at bounding box center [358, 248] width 28 height 15
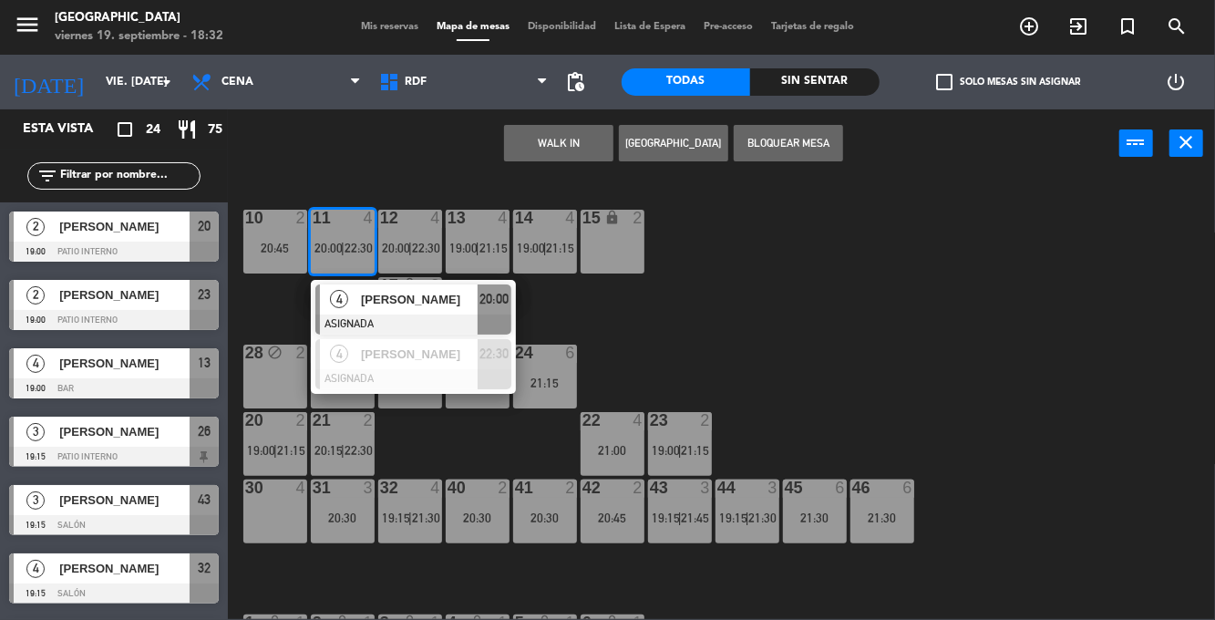
click at [417, 299] on span "[PERSON_NAME]" at bounding box center [419, 299] width 117 height 19
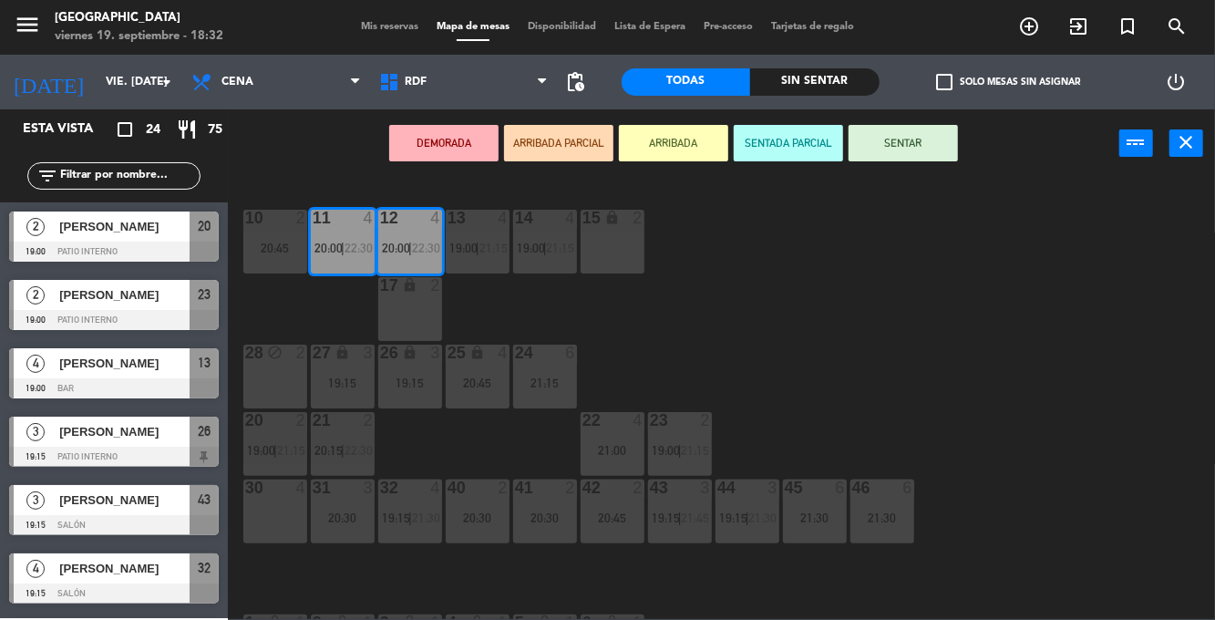
click at [275, 510] on div "30 4" at bounding box center [275, 511] width 64 height 64
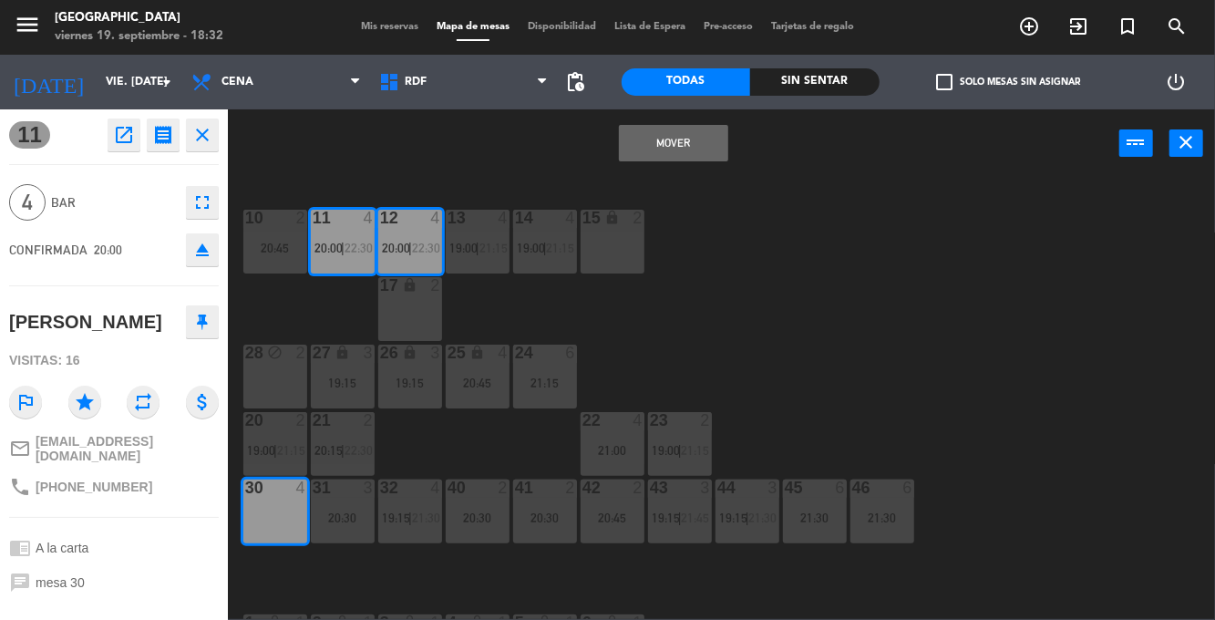
click at [676, 146] on button "Mover" at bounding box center [673, 143] width 109 height 36
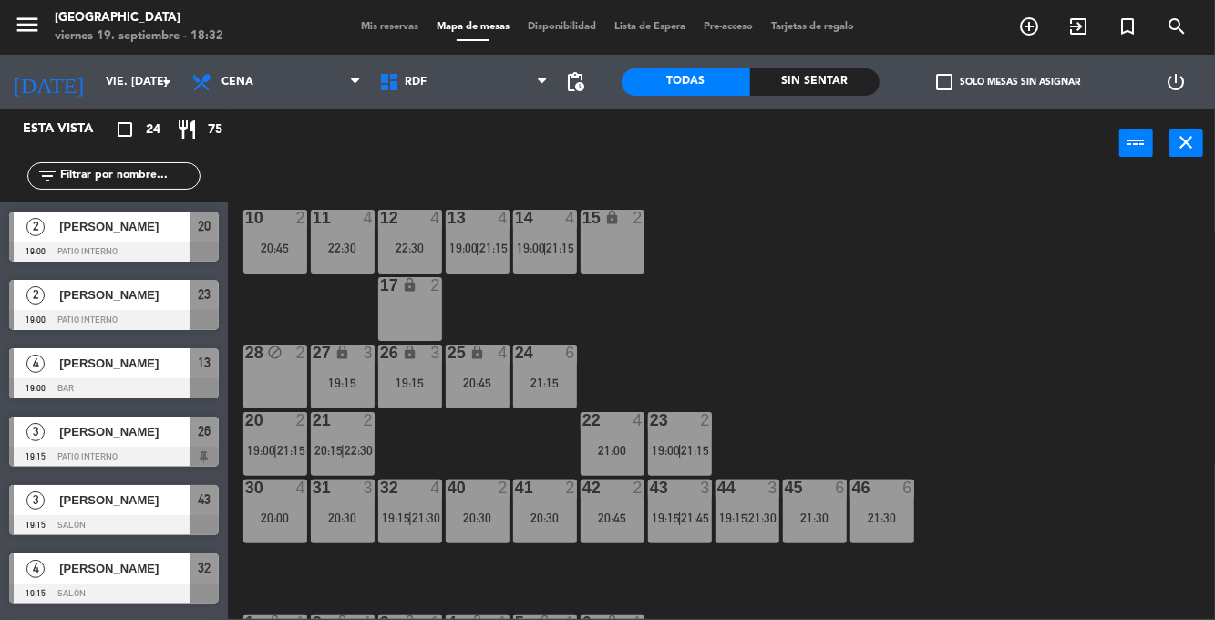
click at [410, 241] on div "22:30" at bounding box center [410, 247] width 64 height 13
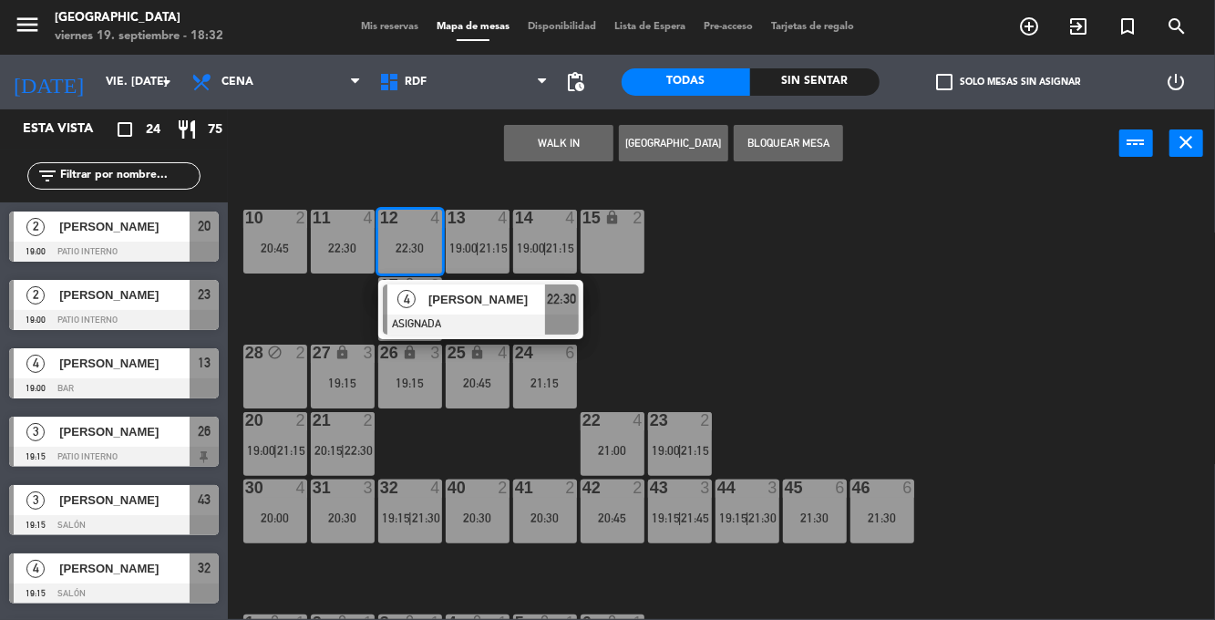
click at [481, 306] on span "[PERSON_NAME]" at bounding box center [486, 299] width 117 height 19
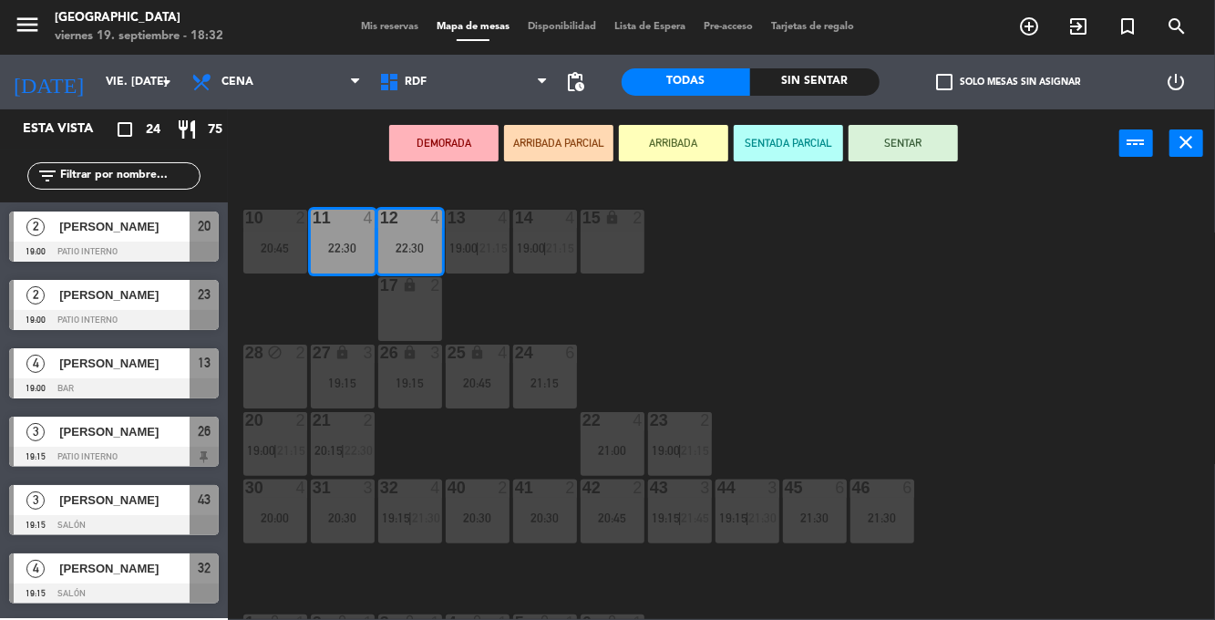
click at [277, 508] on div "30 4 20:00" at bounding box center [275, 511] width 64 height 64
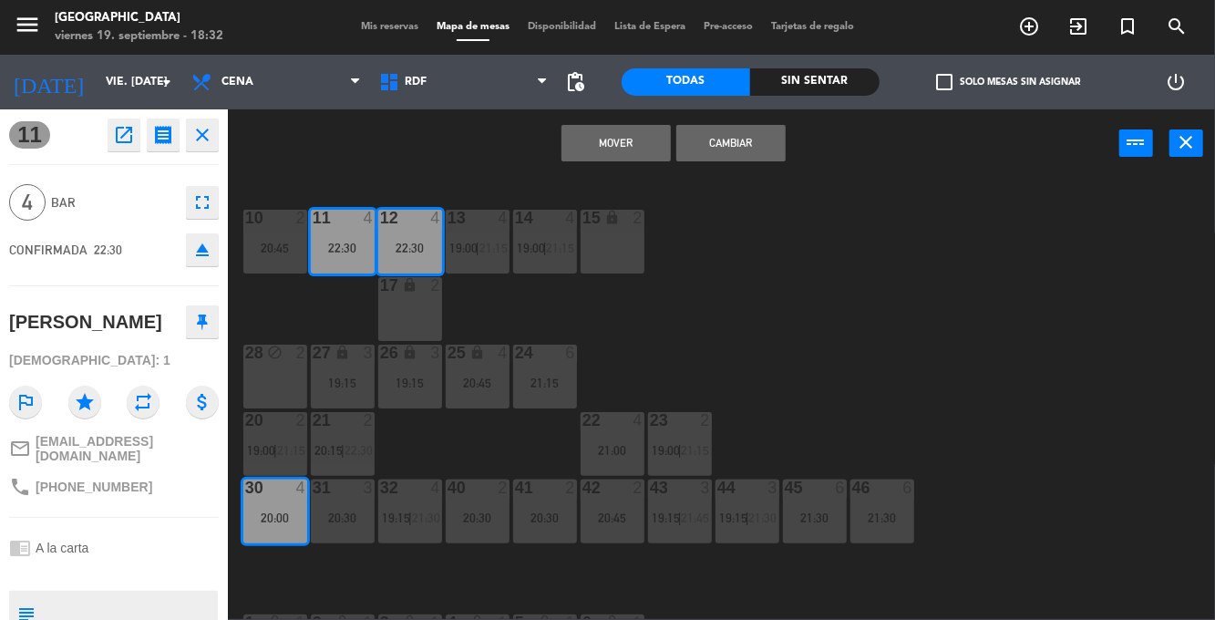
click at [632, 145] on button "Mover" at bounding box center [615, 143] width 109 height 36
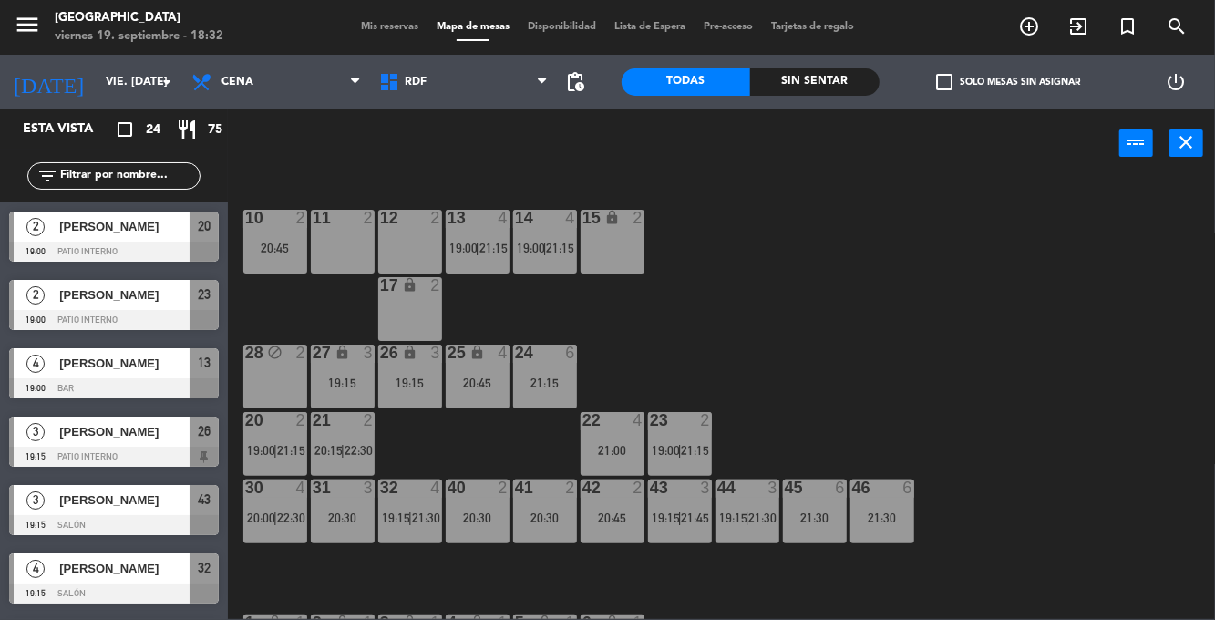
scroll to position [514, 0]
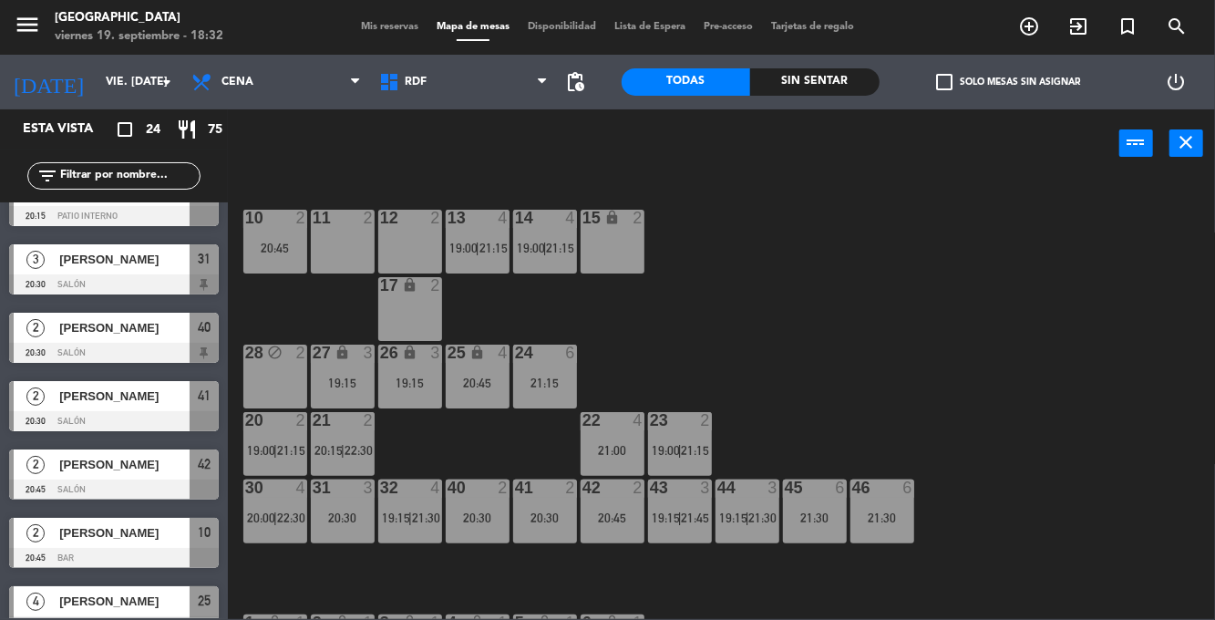
click at [857, 325] on div "10 2 20:45 11 2 12 2 13 4 19:00 | 21:15 14 4 19:00 | 21:15 15 lock 2 17 lock 2 …" at bounding box center [727, 398] width 975 height 442
click at [891, 314] on div "10 2 20:45 11 2 12 2 13 4 19:00 | 21:15 14 4 19:00 | 21:15 15 lock 2 17 lock 2 …" at bounding box center [727, 398] width 975 height 442
click at [959, 344] on div "10 2 20:45 11 2 12 2 13 4 19:00 | 21:15 14 4 19:00 | 21:15 15 lock 2 17 lock 2 …" at bounding box center [727, 398] width 975 height 442
click at [924, 346] on div "10 2 20:45 11 2 12 2 13 4 19:00 | 21:15 14 4 19:00 | 21:15 15 lock 2 17 lock 2 …" at bounding box center [727, 398] width 975 height 442
click at [482, 521] on div "20:30" at bounding box center [478, 517] width 64 height 13
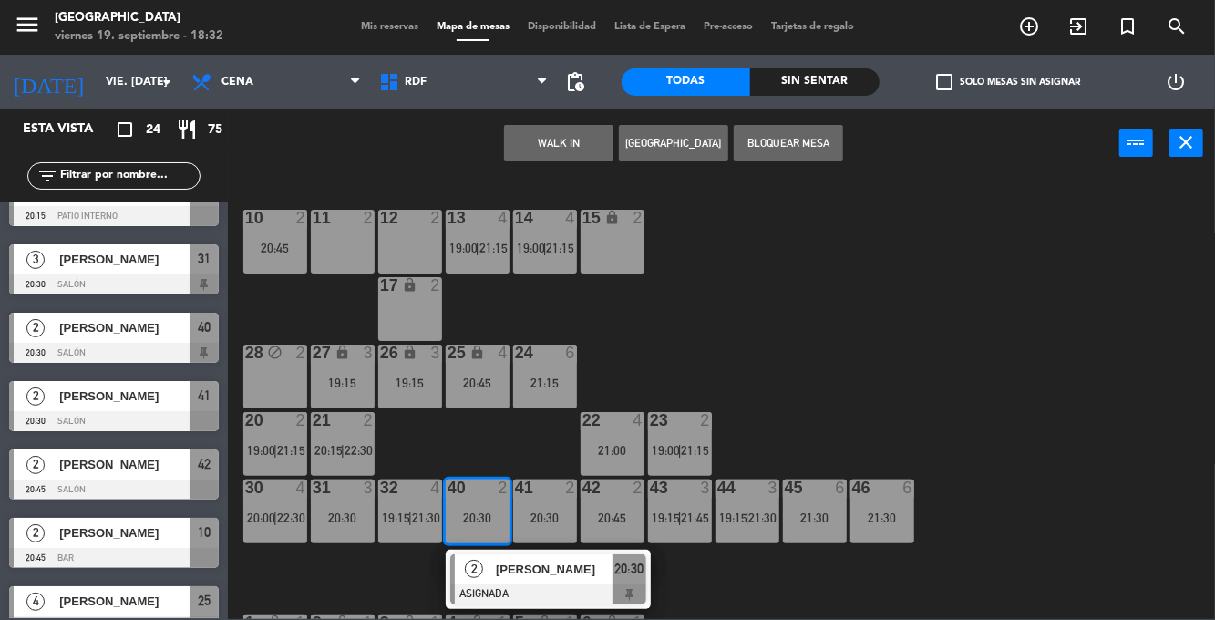
click at [342, 247] on div "11 2" at bounding box center [343, 242] width 64 height 64
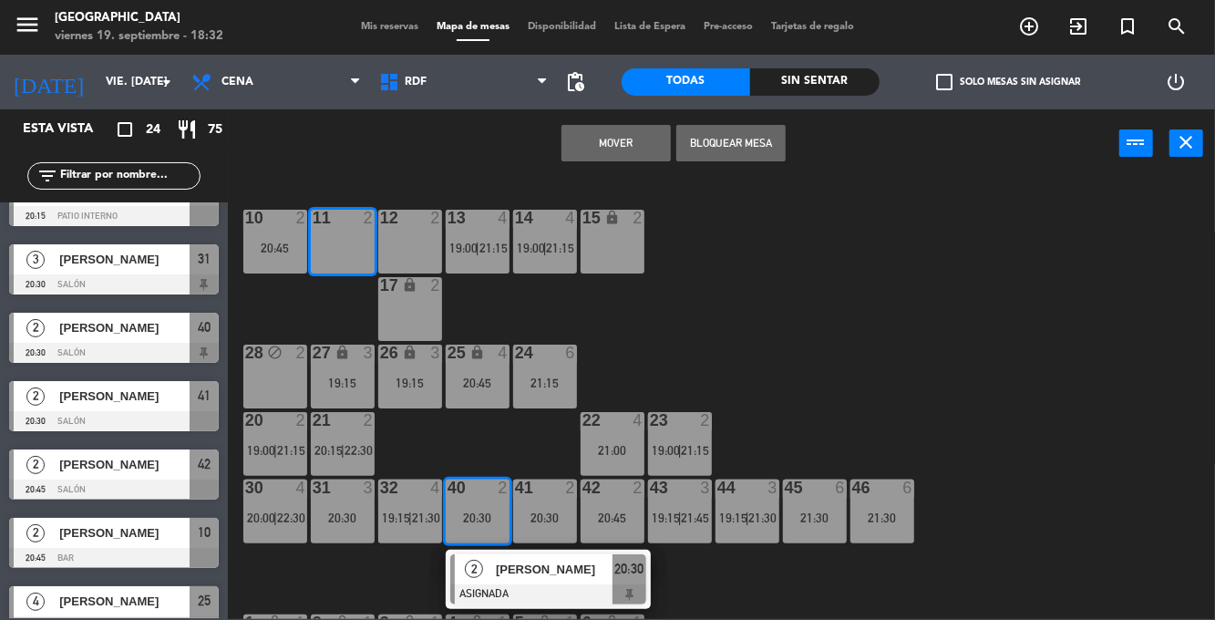
click at [632, 138] on button "Mover" at bounding box center [615, 143] width 109 height 36
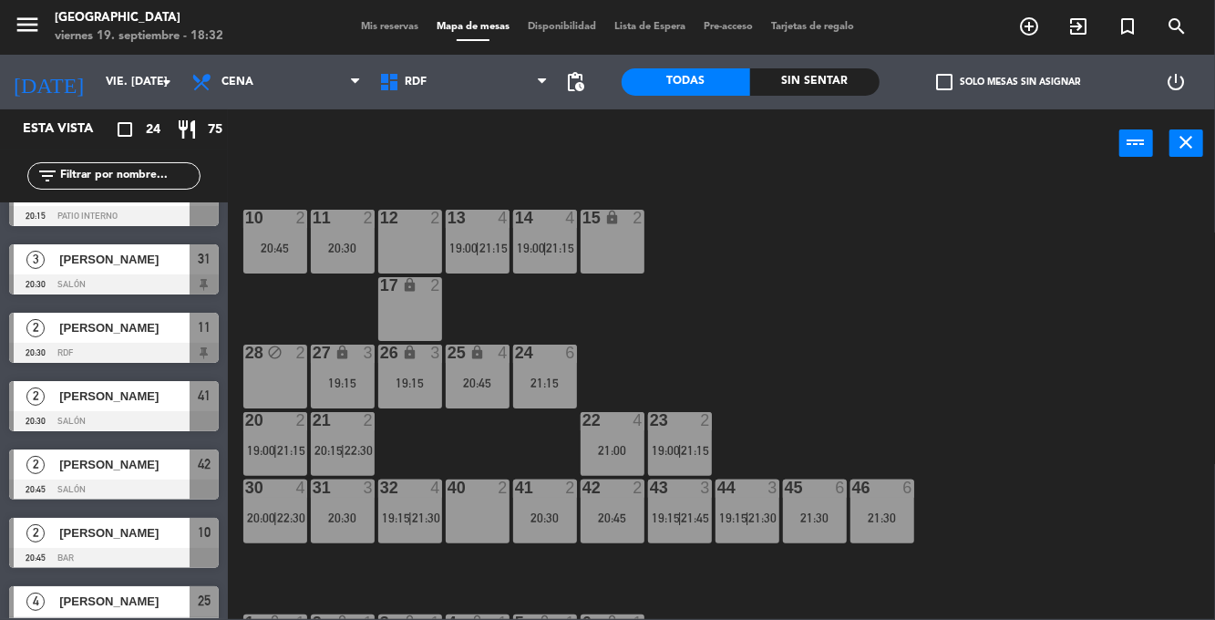
click at [964, 336] on div "10 2 20:45 11 2 20:30 12 2 13 4 19:00 | 21:15 14 4 19:00 | 21:15 15 lock 2 17 l…" at bounding box center [727, 398] width 975 height 442
click at [922, 333] on div "10 2 20:45 11 2 20:30 12 2 13 4 19:00 | 21:15 14 4 19:00 | 21:15 15 lock 2 17 l…" at bounding box center [727, 398] width 975 height 442
click at [554, 501] on div "41 2 20:30" at bounding box center [545, 511] width 64 height 64
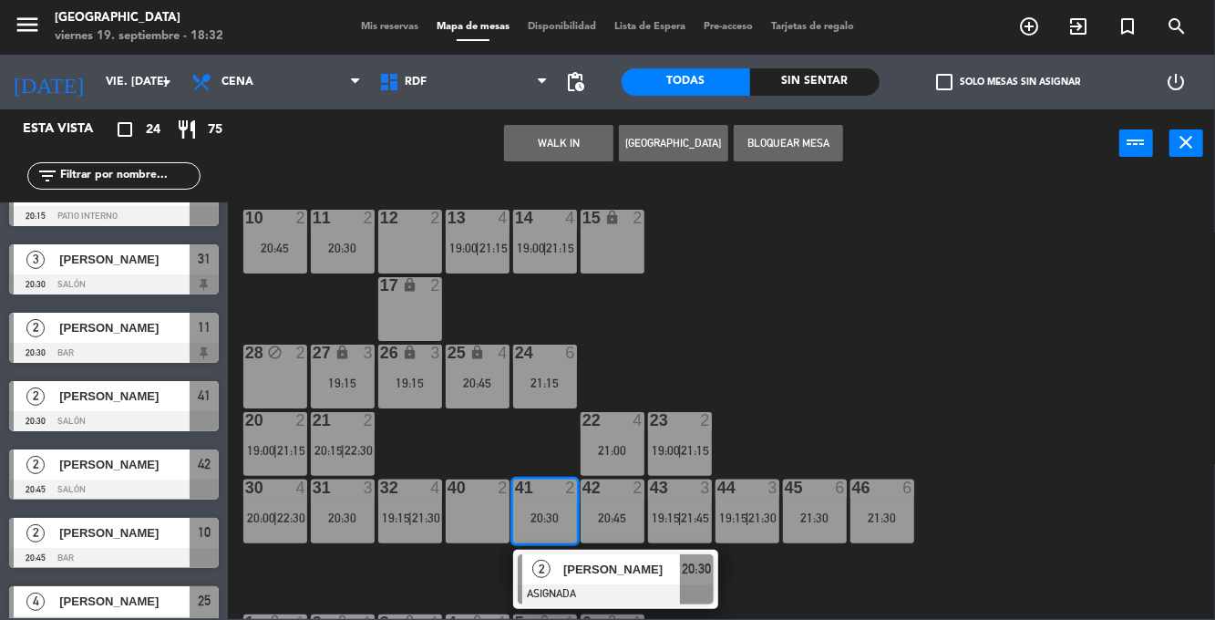
click at [397, 241] on div "12 2" at bounding box center [410, 242] width 64 height 64
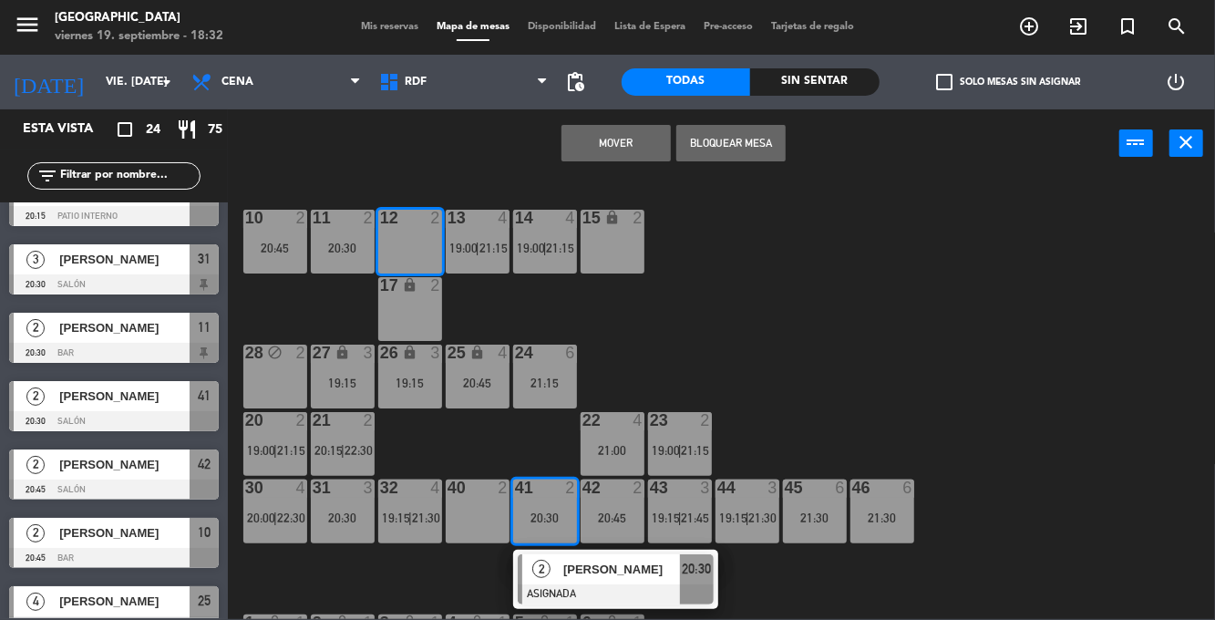
click at [603, 141] on button "Mover" at bounding box center [615, 143] width 109 height 36
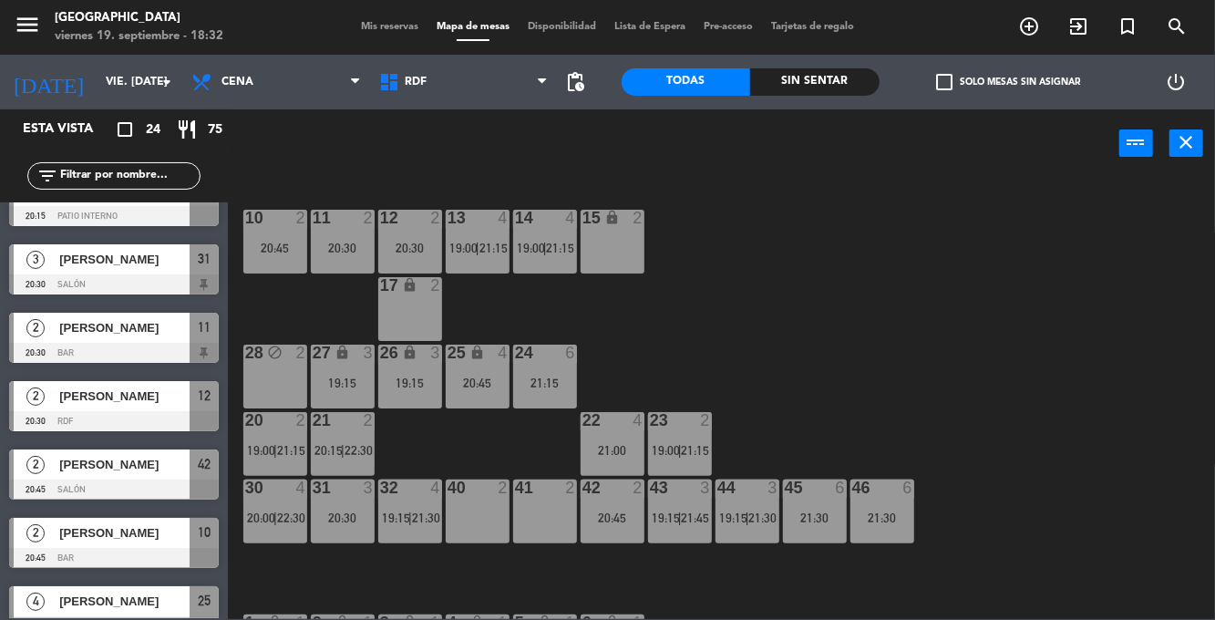
click at [956, 263] on div "10 2 20:45 11 2 20:30 12 2 20:30 13 4 19:00 | 21:15 14 4 19:00 | 21:15 15 lock …" at bounding box center [727, 398] width 975 height 442
click at [494, 239] on div "13 4 19:00 | 21:15" at bounding box center [478, 242] width 64 height 64
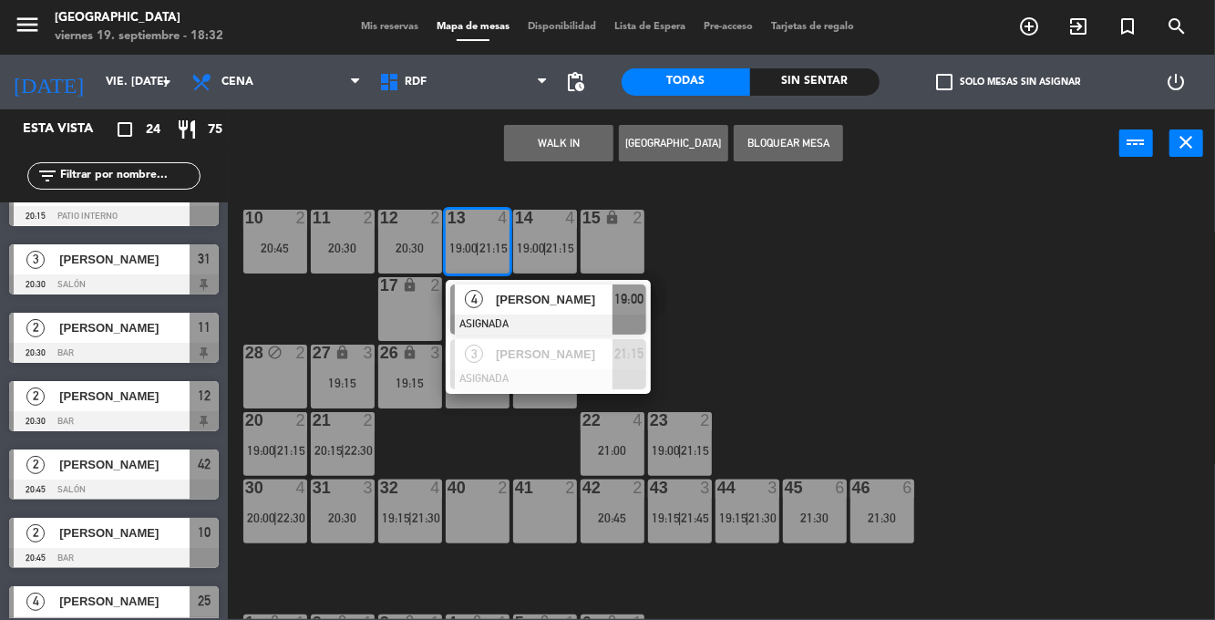
click at [550, 296] on span "[PERSON_NAME]" at bounding box center [554, 299] width 117 height 19
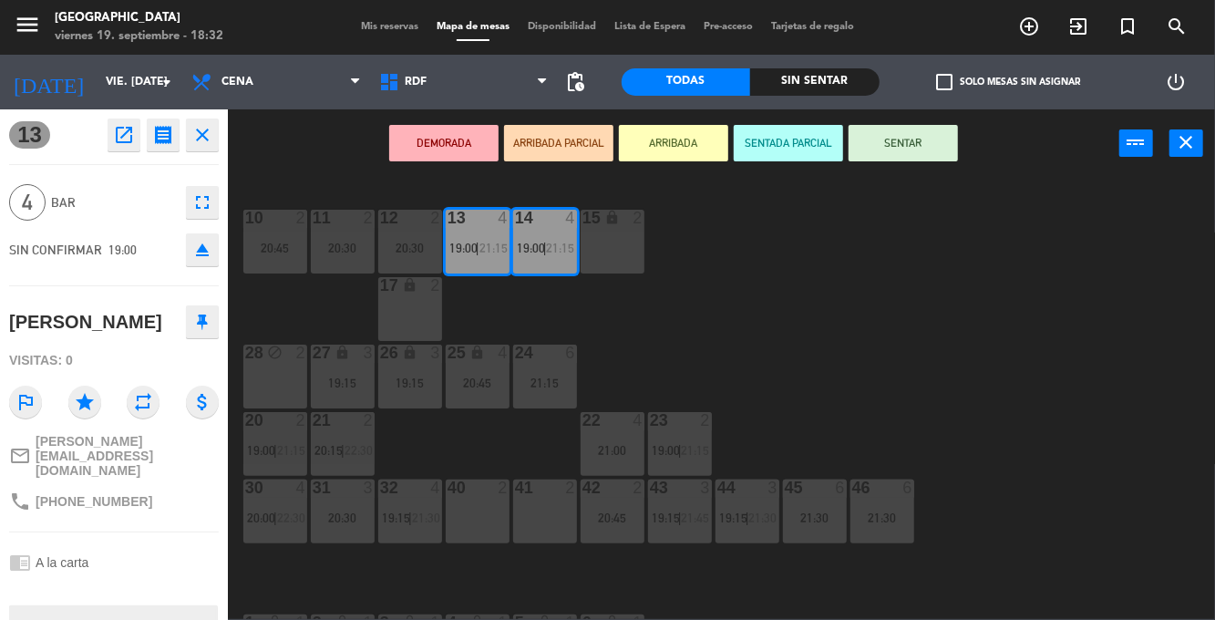
click at [456, 528] on div "40 2" at bounding box center [478, 511] width 64 height 64
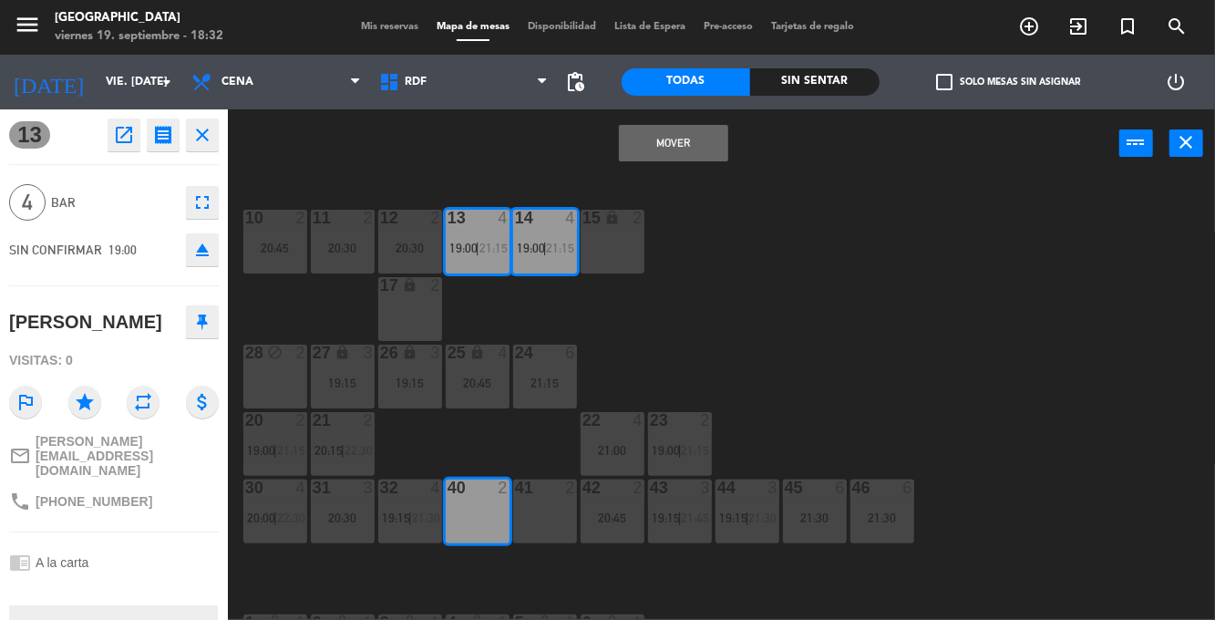
click at [530, 518] on div "41 2" at bounding box center [545, 511] width 64 height 64
click at [692, 155] on button "Mover y Unir" at bounding box center [673, 143] width 109 height 36
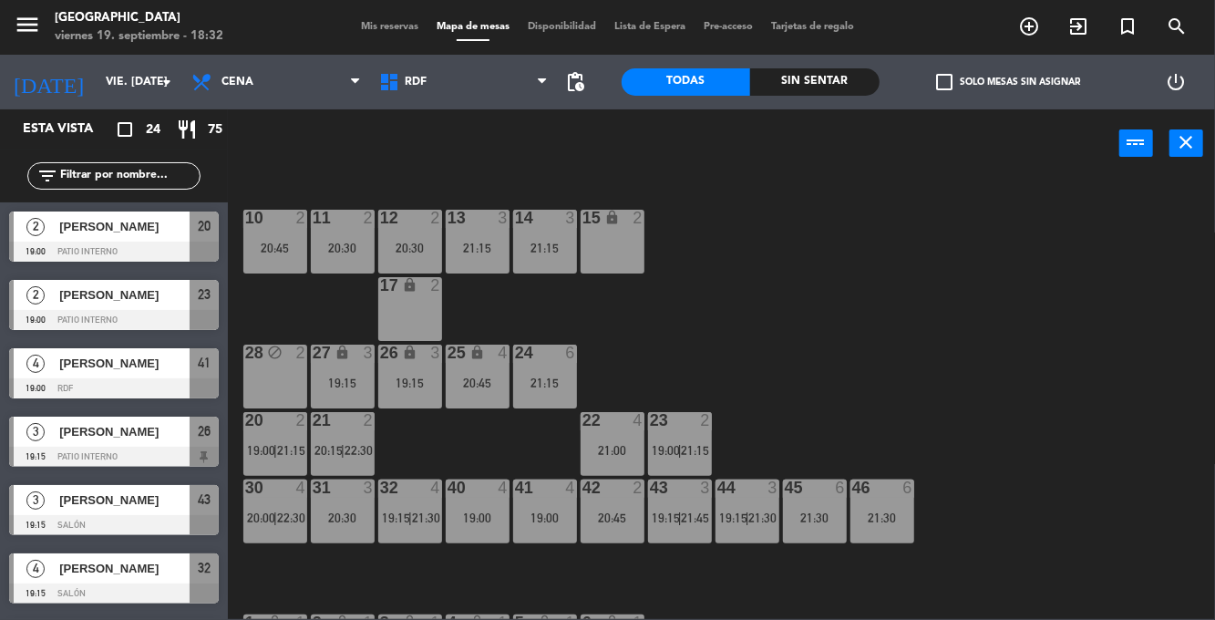
click at [850, 292] on div "10 2 20:45 11 2 20:30 12 2 20:30 13 3 21:15 14 3 21:15 15 lock 2 17 lock 2 24 6…" at bounding box center [727, 398] width 975 height 442
click at [685, 446] on span "21:15" at bounding box center [696, 450] width 28 height 15
click at [882, 341] on div "10 2 20:45 11 2 20:30 12 2 20:30 13 3 21:15 14 3 21:15 15 lock 2 17 lock 2 24 6…" at bounding box center [727, 398] width 975 height 442
click at [682, 448] on span "|" at bounding box center [680, 450] width 4 height 15
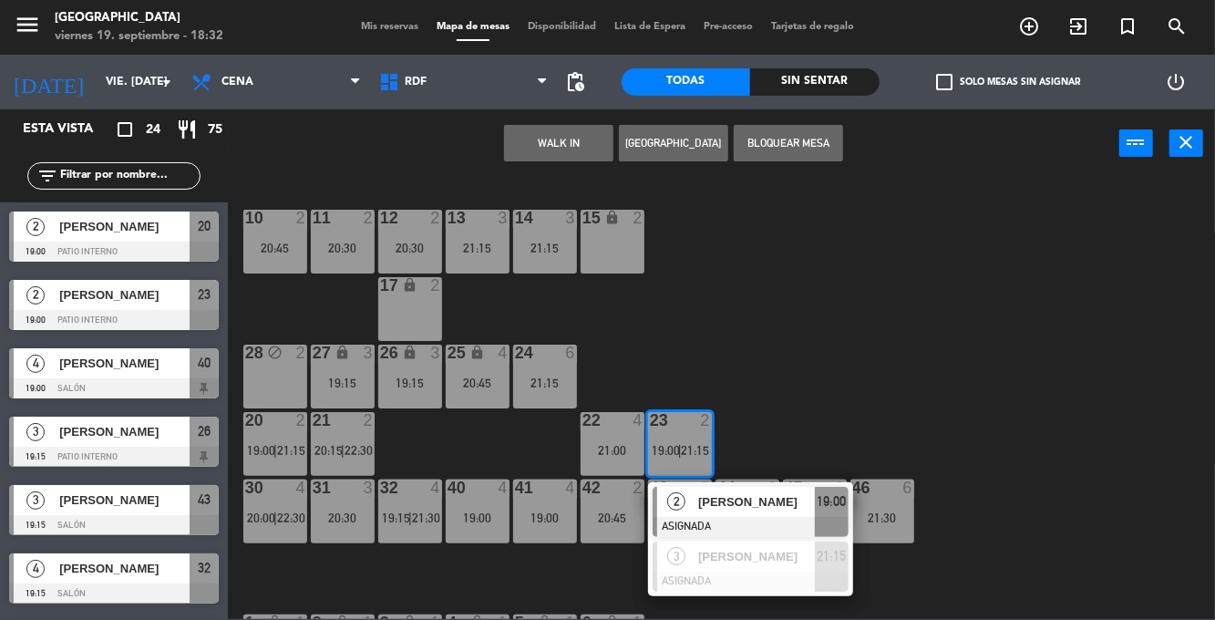
click at [777, 580] on div at bounding box center [750, 581] width 196 height 20
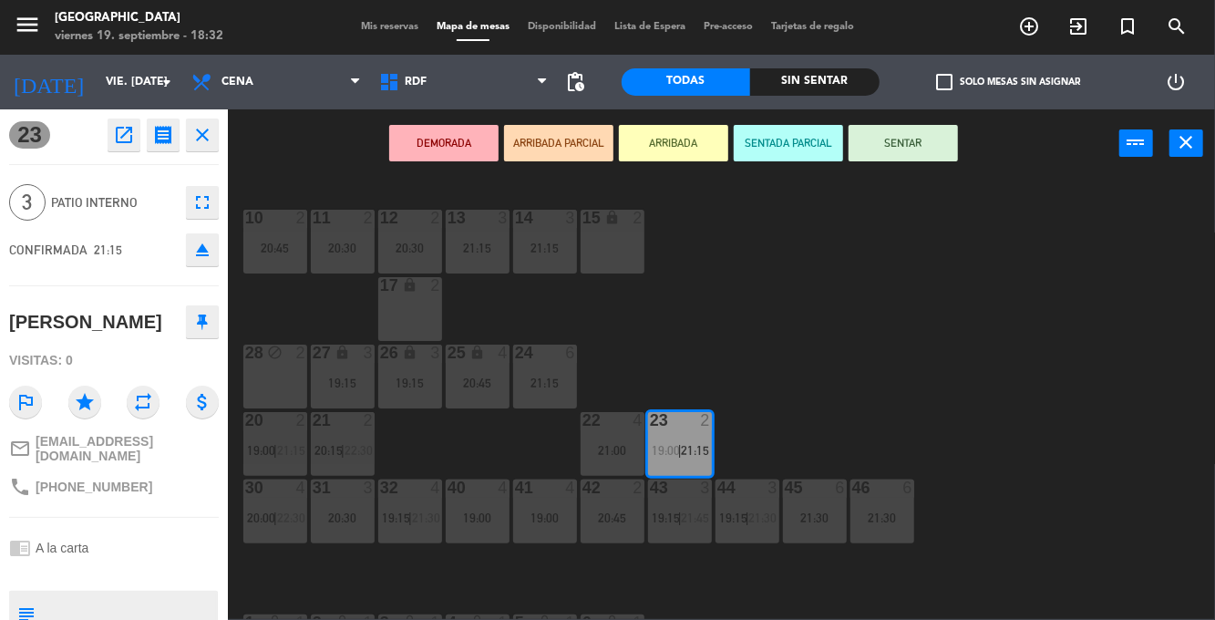
click at [541, 524] on div "19:00" at bounding box center [545, 517] width 64 height 13
click at [467, 522] on div "19:00" at bounding box center [478, 517] width 64 height 13
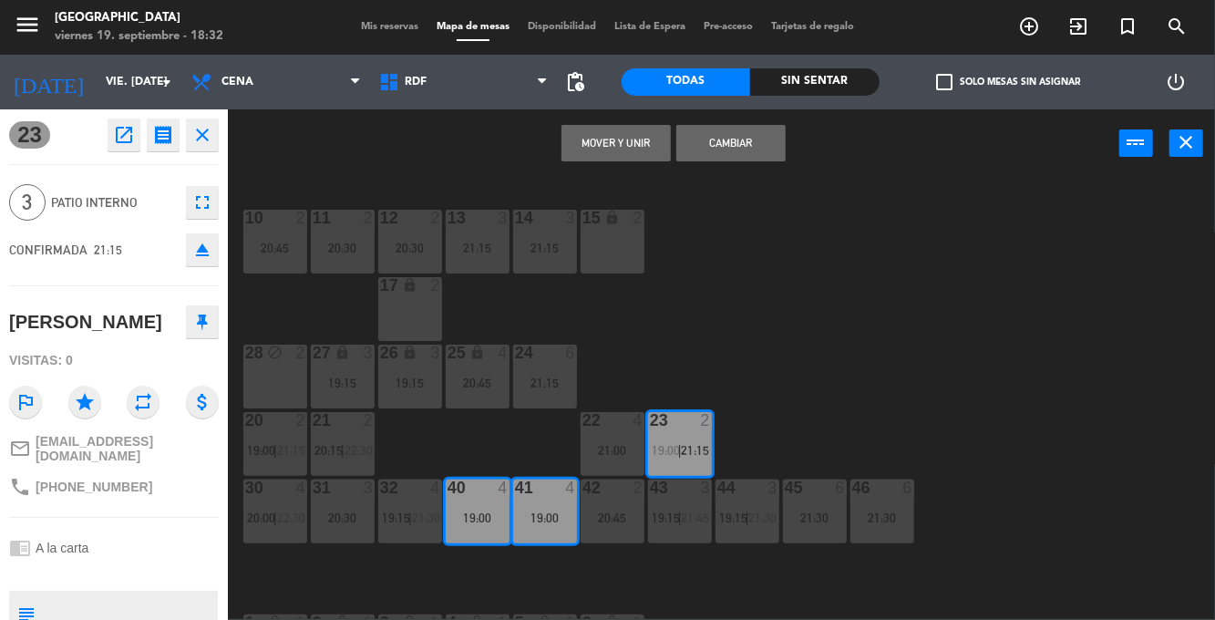
click at [647, 148] on button "Mover y Unir" at bounding box center [615, 143] width 109 height 36
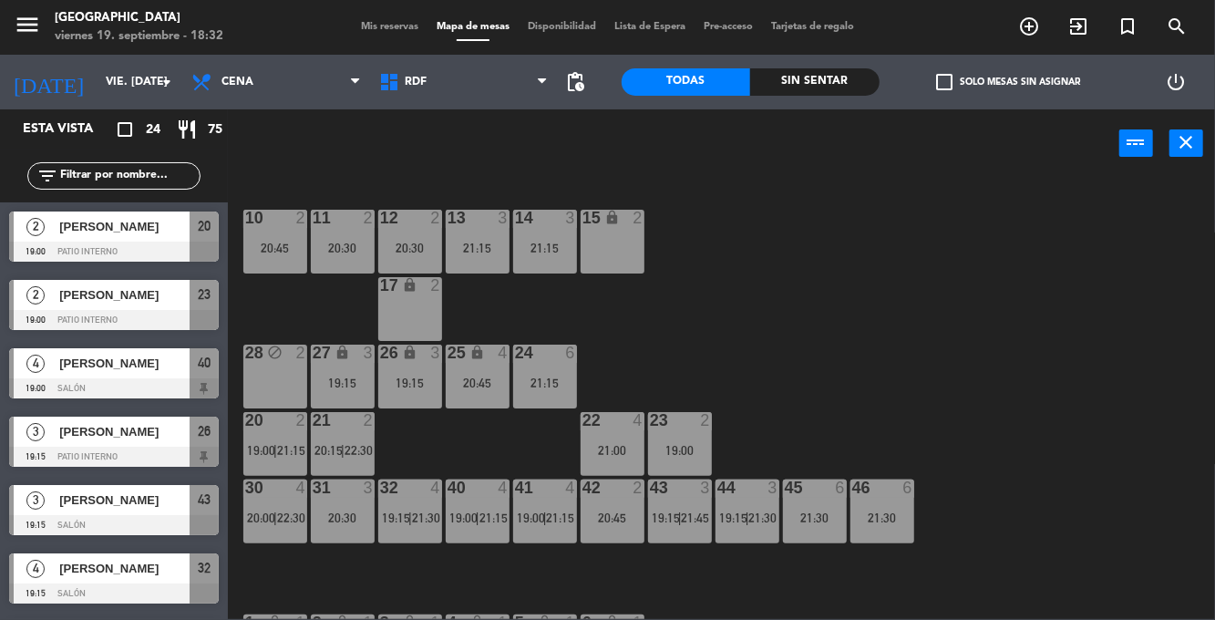
scroll to position [0, 0]
click at [959, 282] on div "10 2 20:45 11 2 20:30 12 2 20:30 13 3 21:15 14 3 21:15 15 lock 2 17 lock 2 24 6…" at bounding box center [727, 398] width 975 height 442
click at [677, 463] on div "23 2 19:00" at bounding box center [680, 444] width 64 height 64
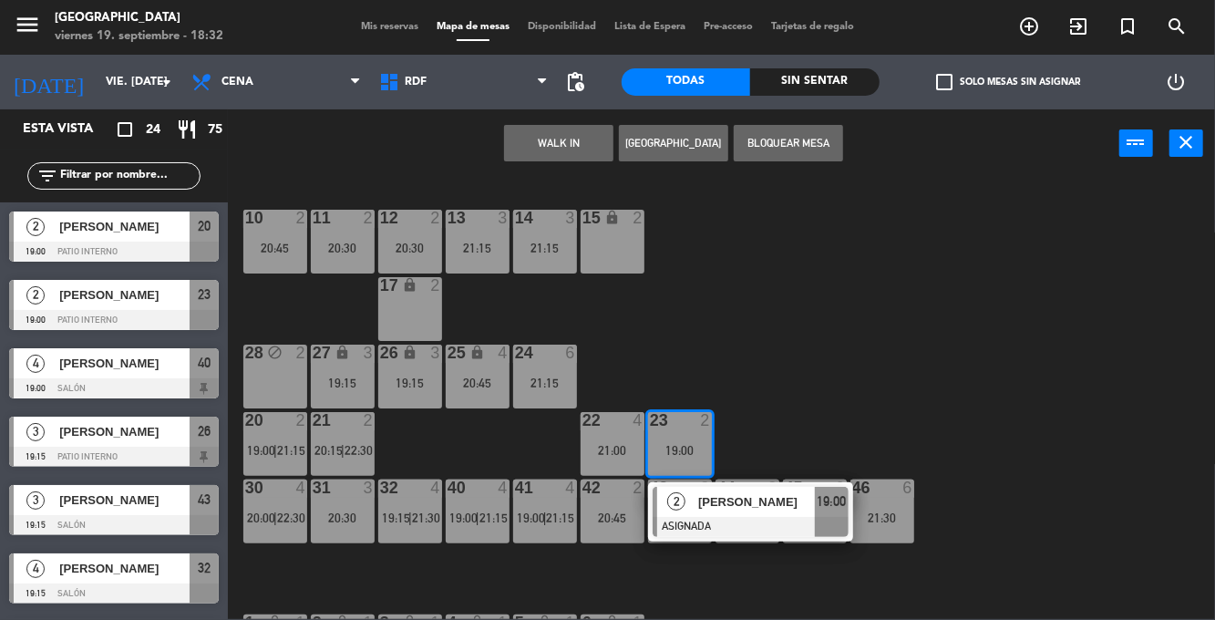
click at [408, 244] on div "20:30" at bounding box center [410, 247] width 64 height 13
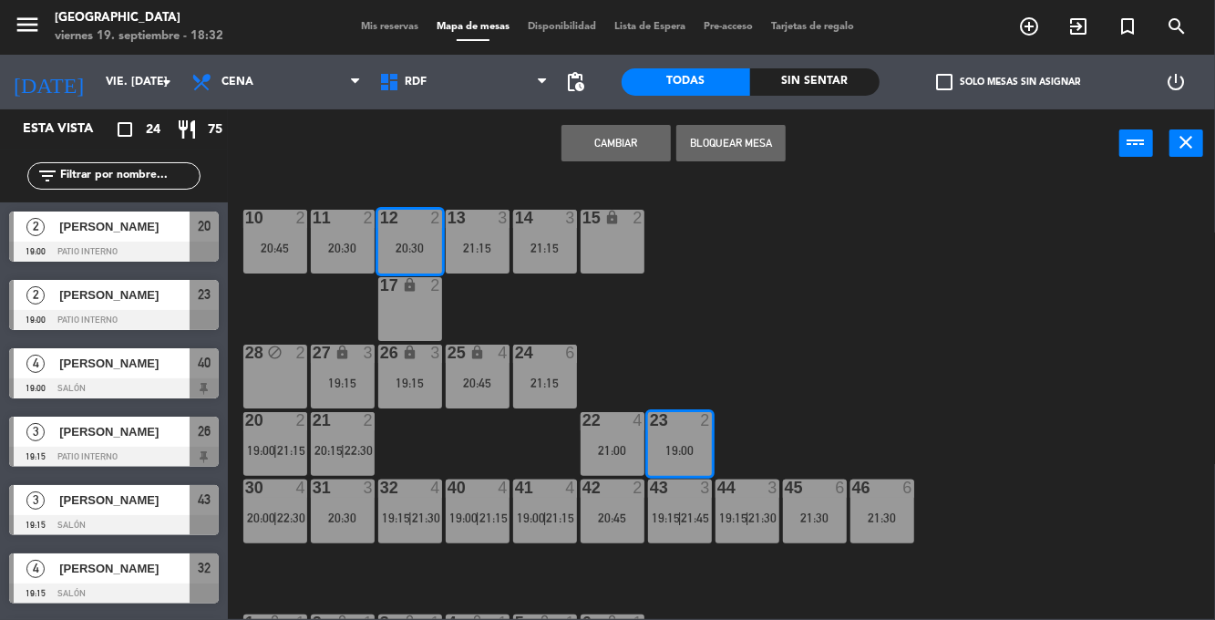
click at [615, 148] on button "Cambiar" at bounding box center [615, 143] width 109 height 36
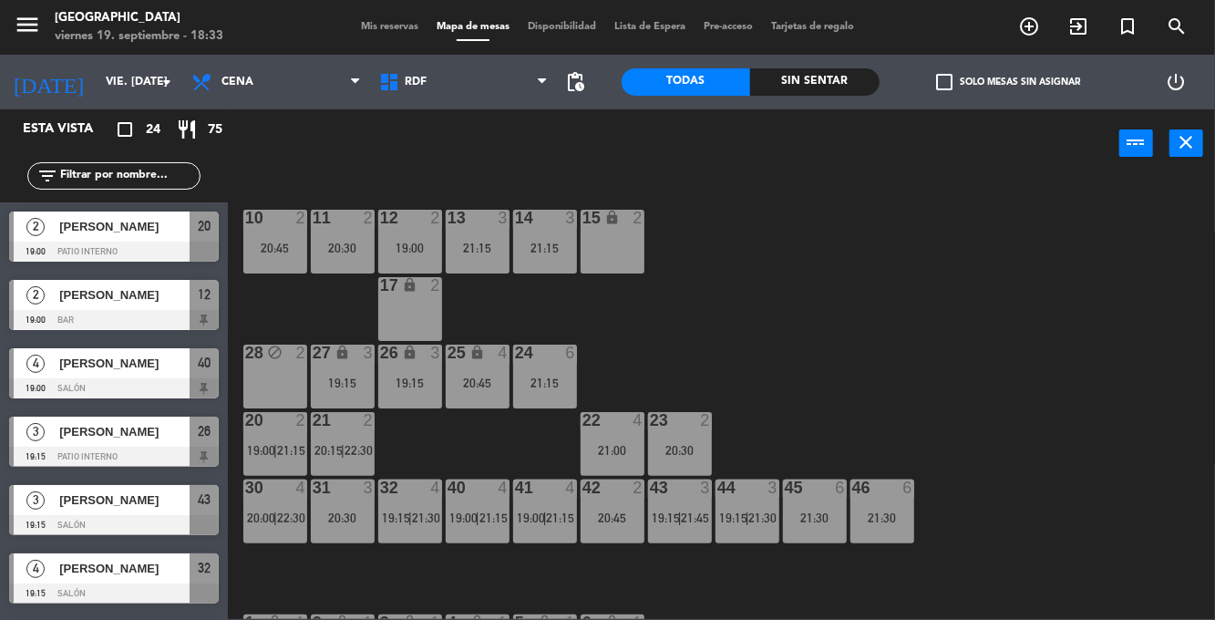
click at [817, 508] on div "45 6 21:30" at bounding box center [815, 511] width 64 height 64
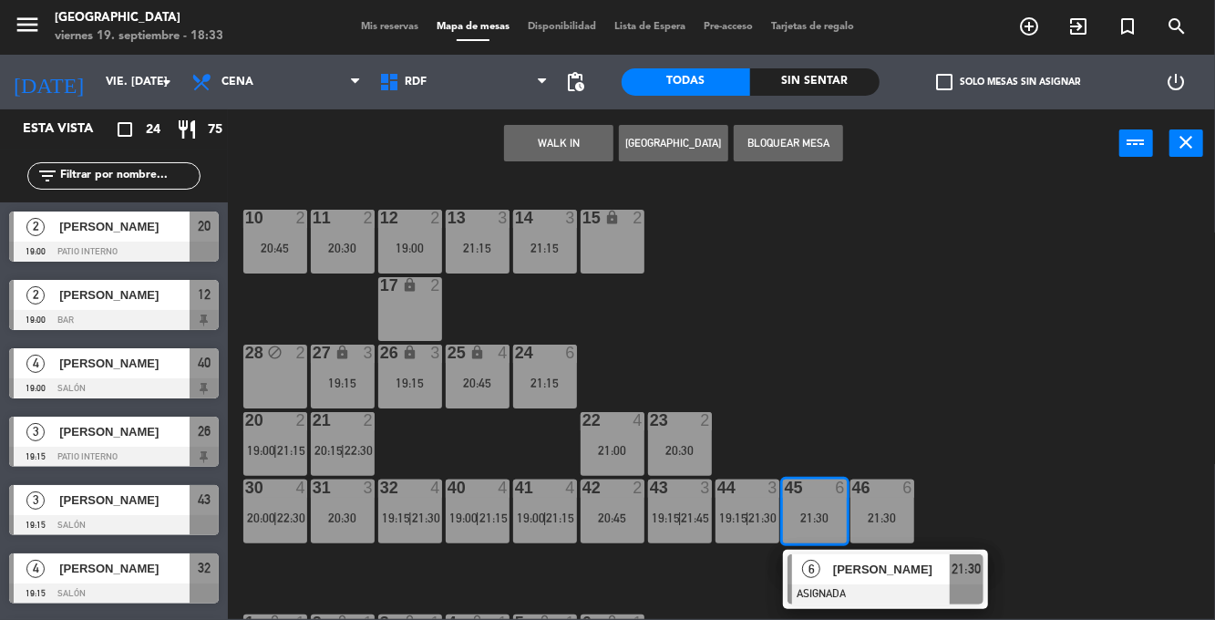
click at [1093, 317] on div "10 2 20:45 11 2 20:30 12 2 19:00 13 3 21:15 14 3 21:15 15 lock 2 17 lock 2 24 6…" at bounding box center [727, 398] width 975 height 442
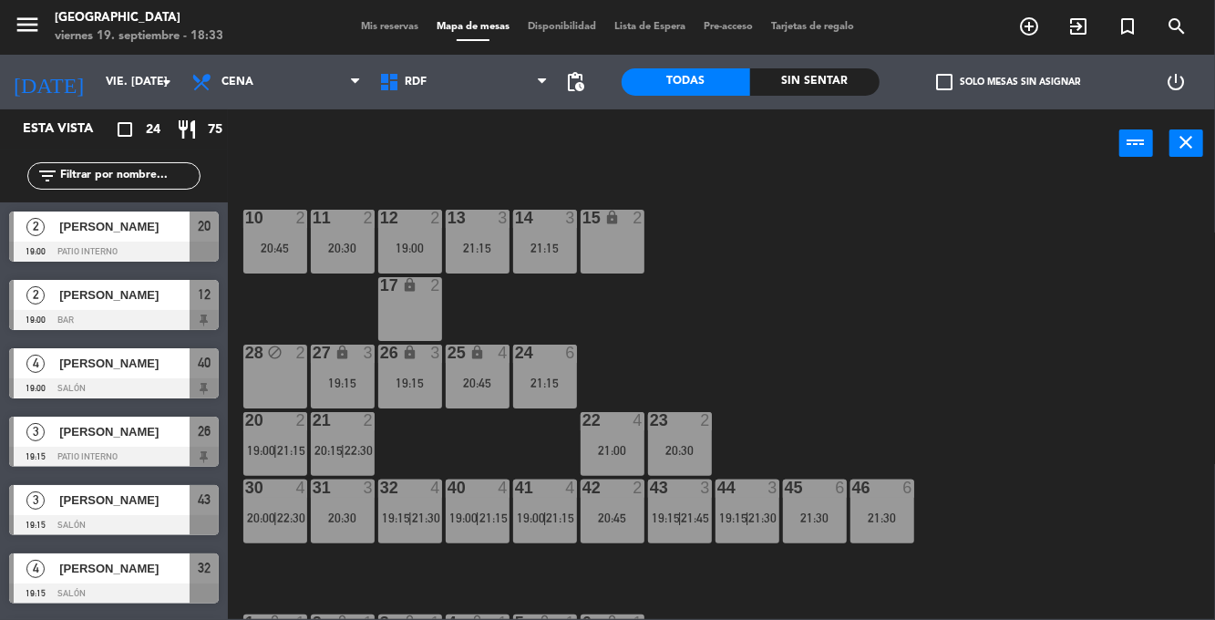
click at [1054, 299] on div "10 2 20:45 11 2 20:30 12 2 19:00 13 3 21:15 14 3 21:15 15 lock 2 17 lock 2 24 6…" at bounding box center [727, 398] width 975 height 442
click at [680, 516] on span "|" at bounding box center [680, 517] width 4 height 15
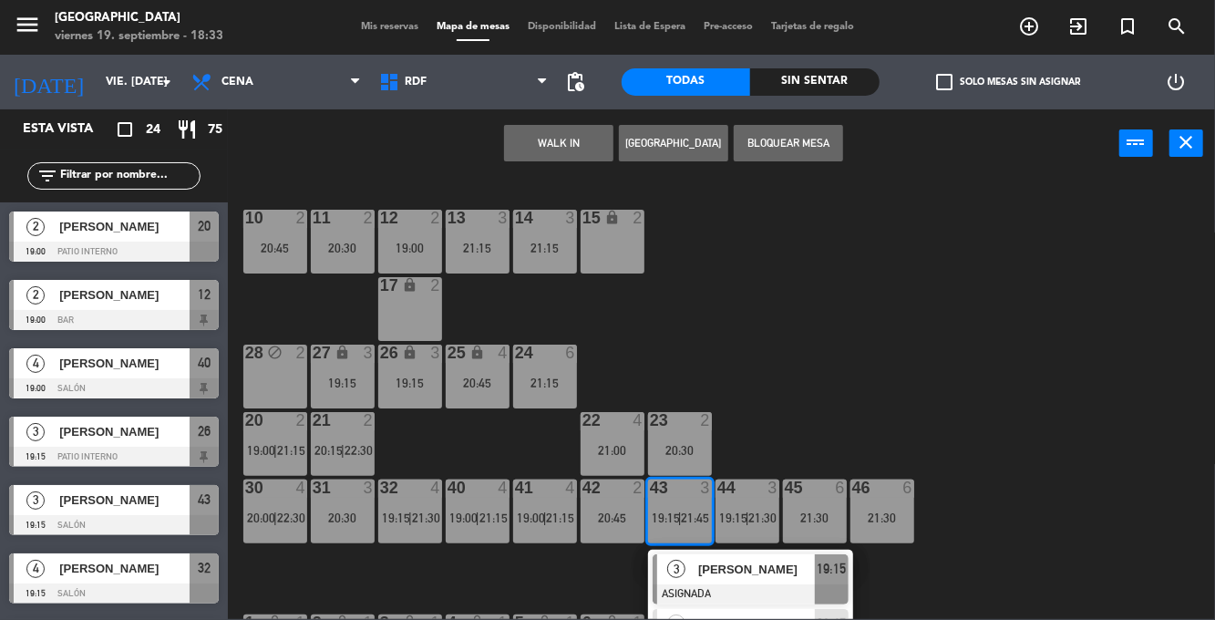
click at [266, 405] on div "28 block 2" at bounding box center [275, 376] width 64 height 64
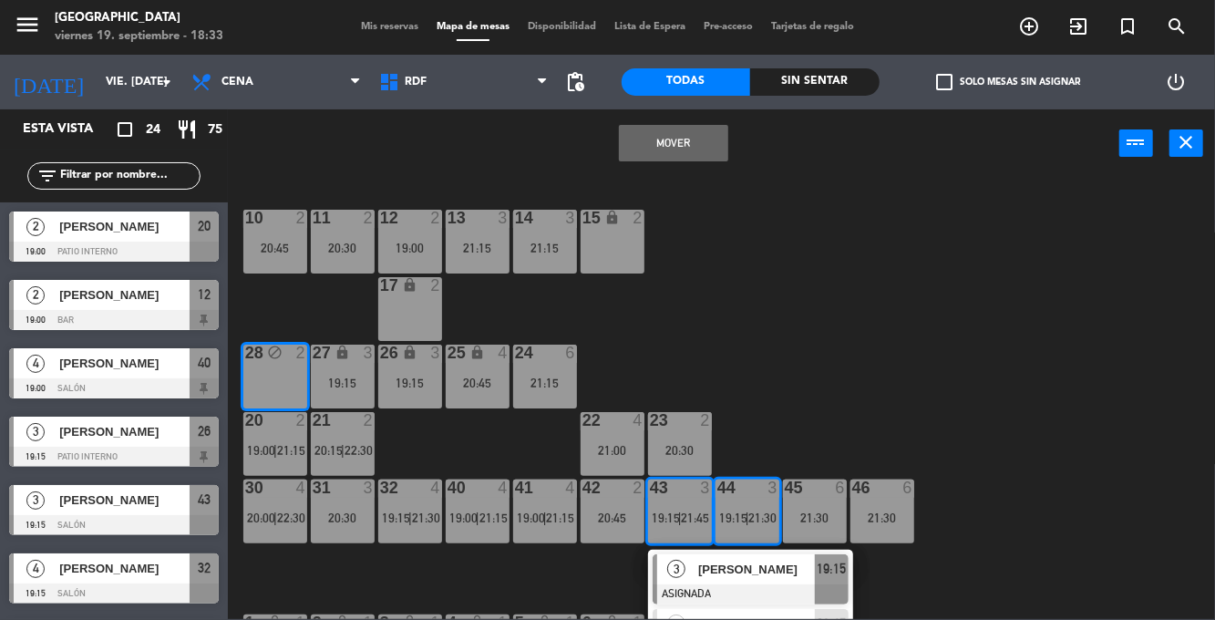
click at [679, 142] on button "Mover" at bounding box center [673, 143] width 109 height 36
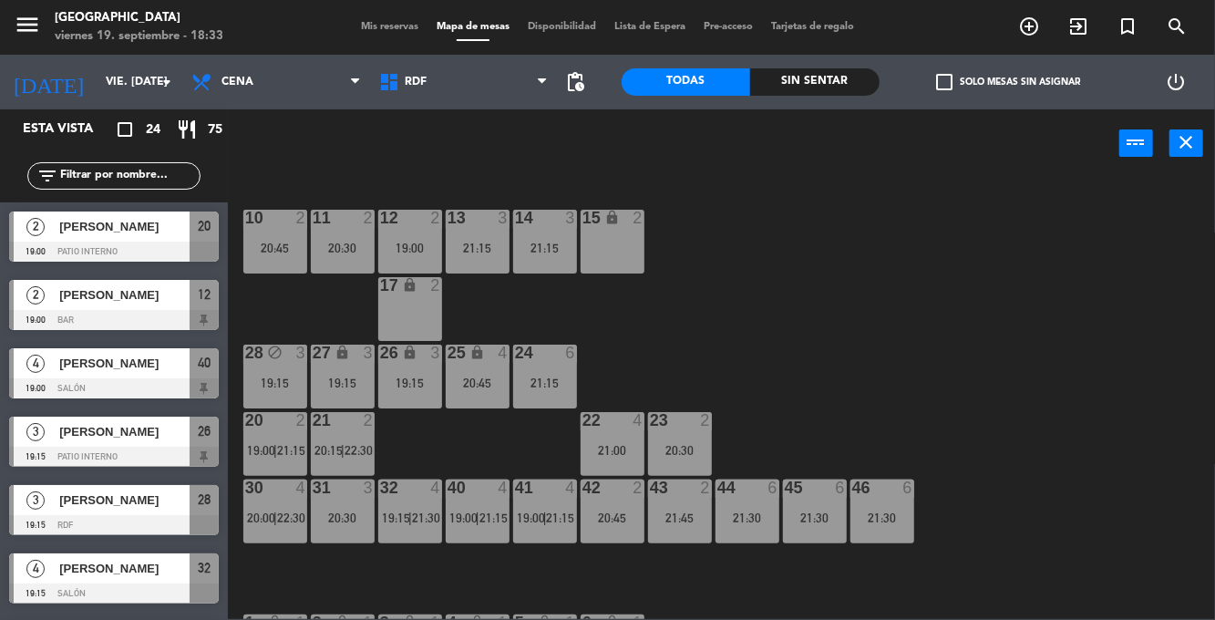
click at [685, 521] on div "21:45" at bounding box center [680, 517] width 64 height 13
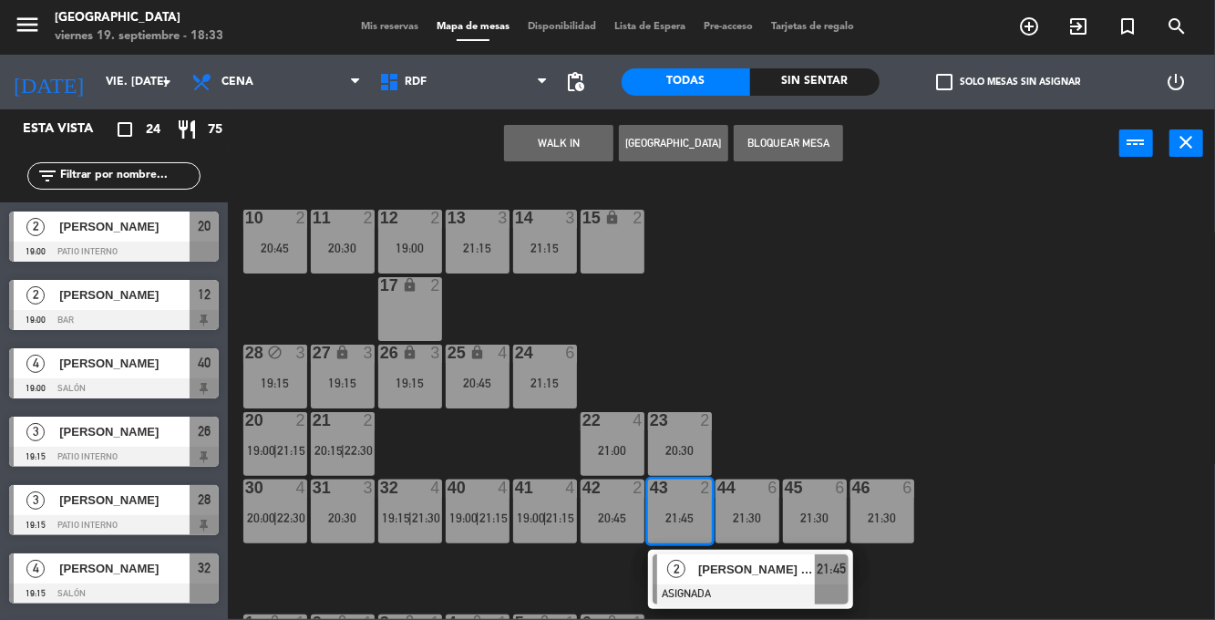
click at [997, 259] on div "10 2 20:45 11 2 20:30 12 2 19:00 13 3 21:15 14 3 21:15 15 lock 2 17 lock 2 24 6…" at bounding box center [727, 398] width 975 height 442
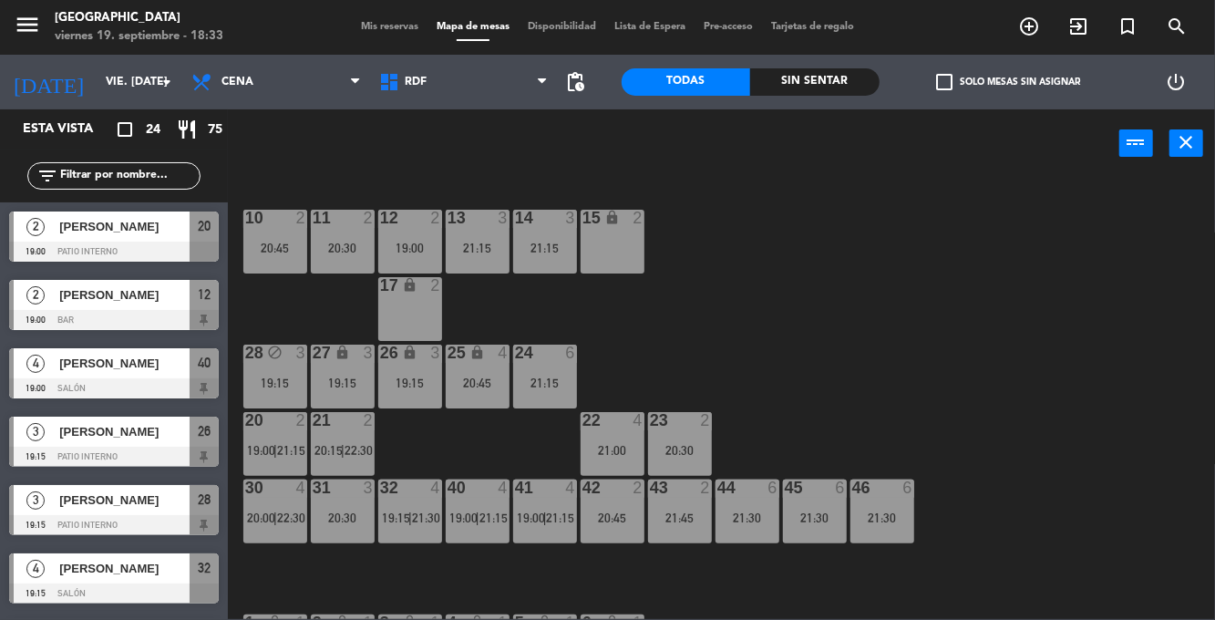
click at [683, 513] on div "21:45" at bounding box center [680, 517] width 64 height 13
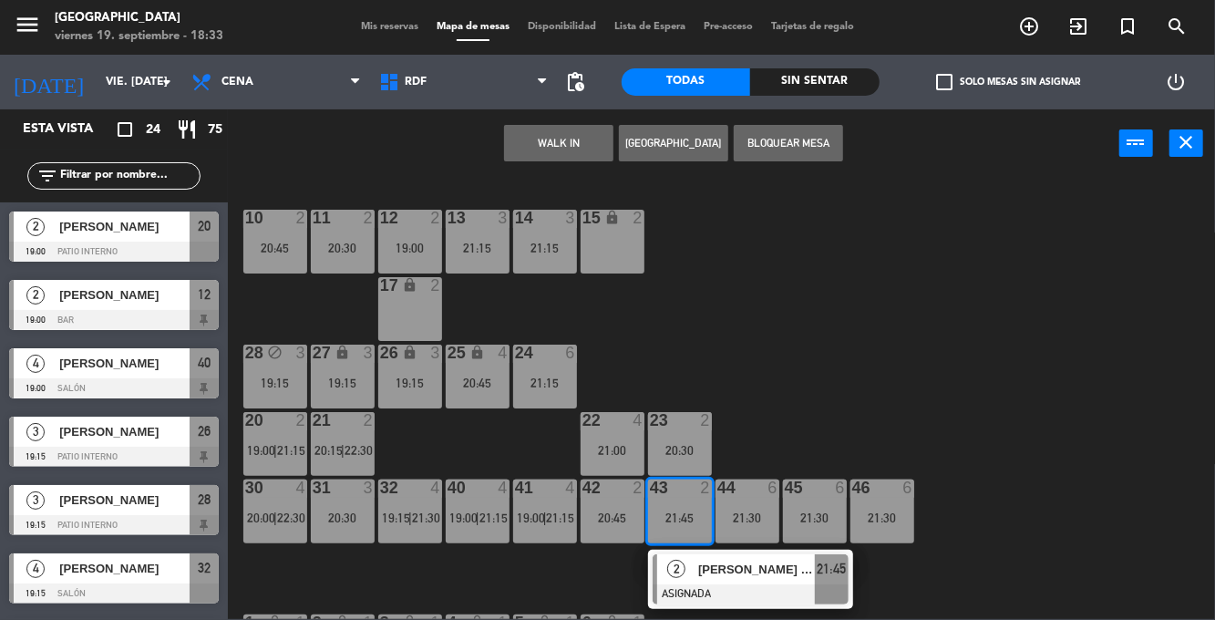
click at [977, 319] on div "10 2 20:45 11 2 20:30 12 2 19:00 13 3 21:15 14 3 21:15 15 lock 2 17 lock 2 24 6…" at bounding box center [727, 398] width 975 height 442
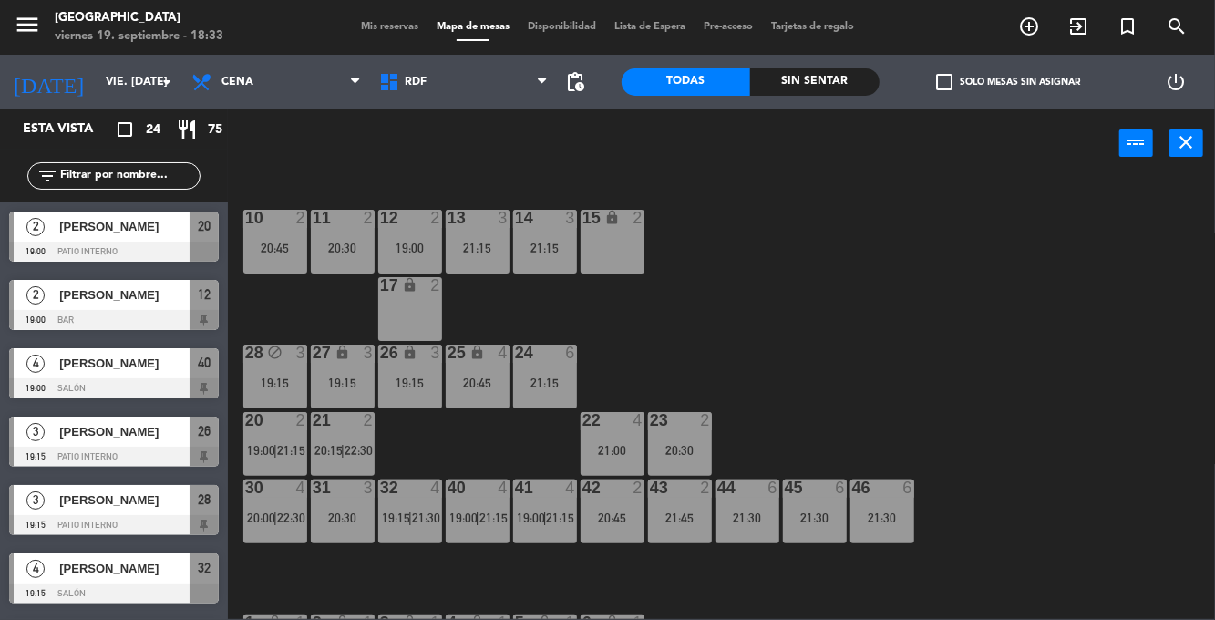
click at [691, 516] on div "21:45" at bounding box center [680, 517] width 64 height 13
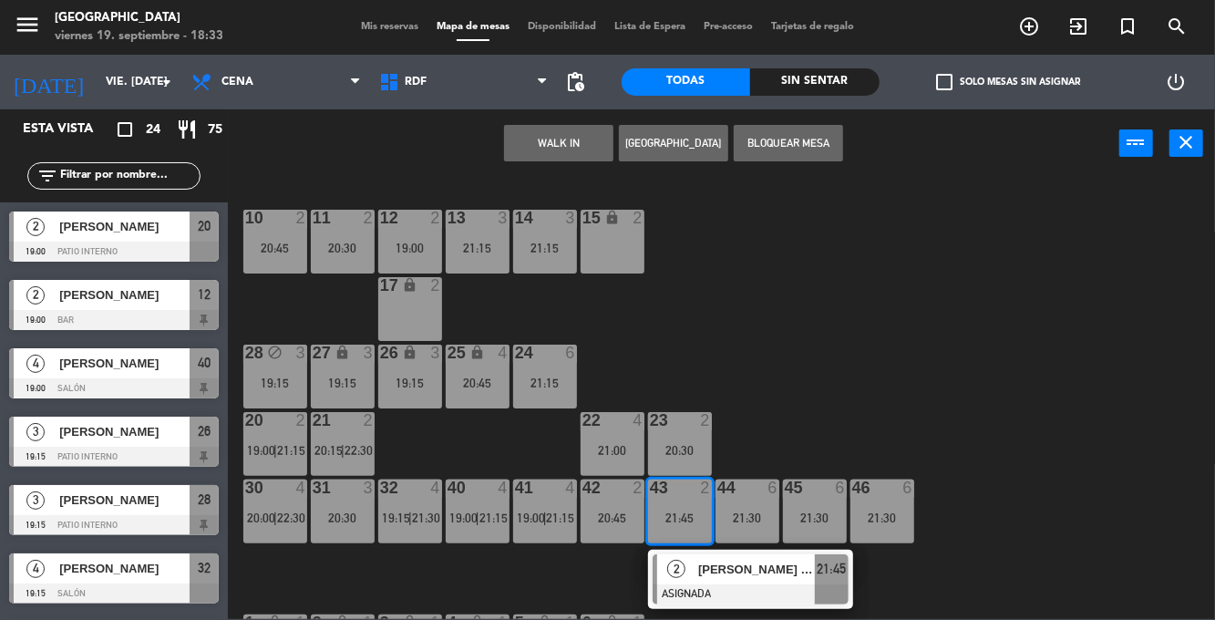
click at [766, 574] on span "[PERSON_NAME] [PERSON_NAME]" at bounding box center [756, 568] width 117 height 19
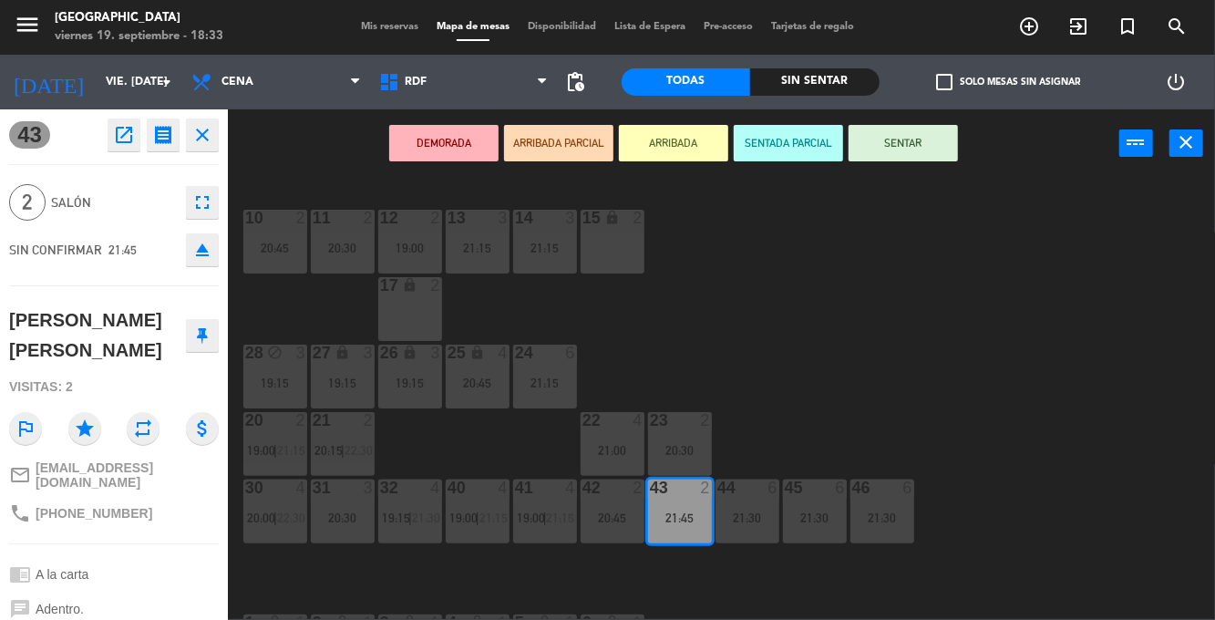
click at [414, 254] on div "19:00" at bounding box center [410, 247] width 64 height 13
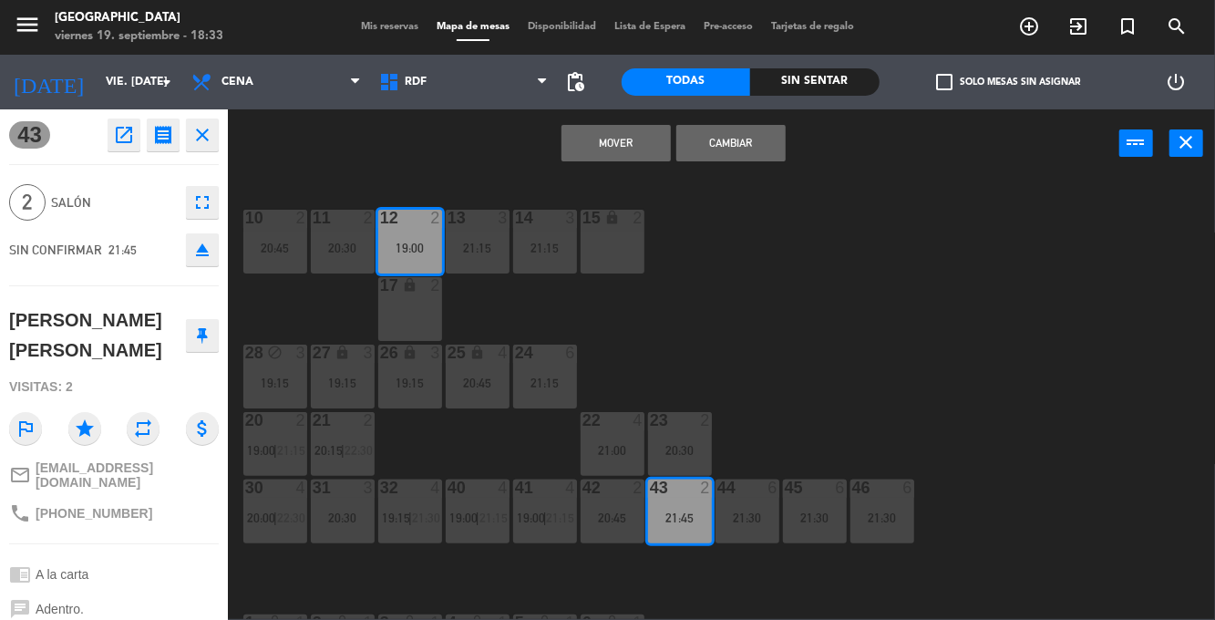
click at [621, 153] on button "Mover" at bounding box center [615, 143] width 109 height 36
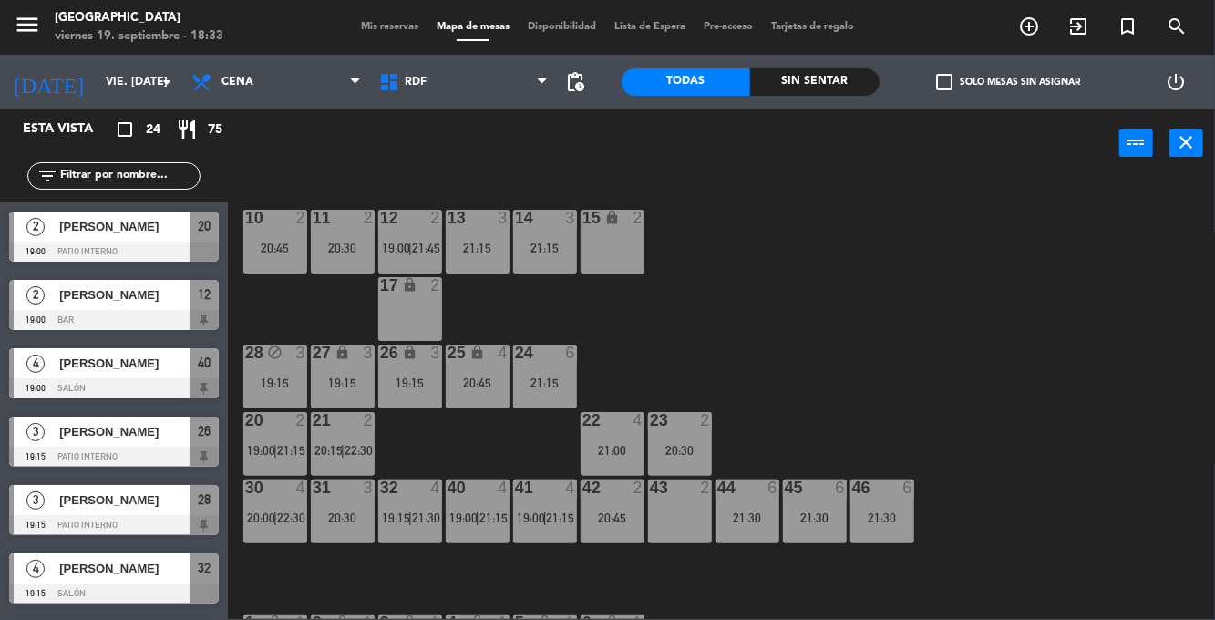
scroll to position [377, 0]
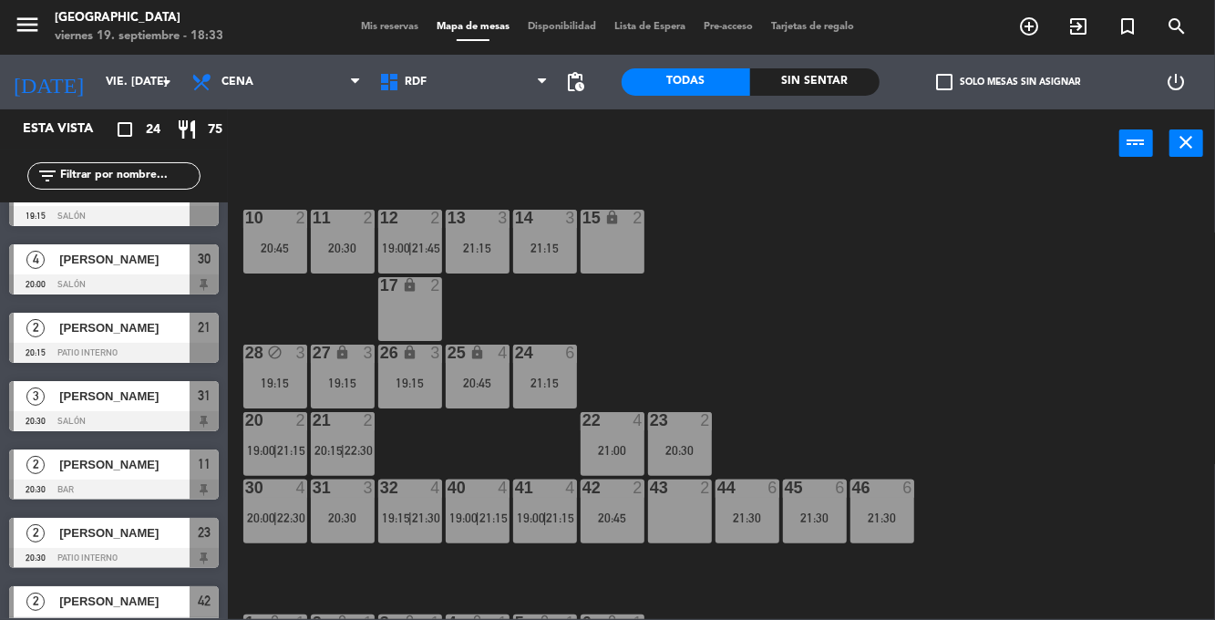
click at [966, 283] on div "10 2 20:45 11 2 20:30 12 2 19:00 | 21:45 13 3 21:15 14 3 21:15 15 lock 2 17 loc…" at bounding box center [727, 398] width 975 height 442
click at [960, 309] on div "10 2 20:45 11 2 20:30 12 2 19:00 | 21:45 13 3 21:15 14 3 21:15 15 lock 2 17 loc…" at bounding box center [727, 398] width 975 height 442
click at [922, 333] on div "10 2 20:45 11 2 20:30 12 2 19:00 | 21:45 13 3 21:15 14 3 21:15 15 lock 2 17 loc…" at bounding box center [727, 398] width 975 height 442
click at [432, 251] on span "21:45" at bounding box center [426, 248] width 28 height 15
click at [407, 522] on span "19:15" at bounding box center [396, 517] width 28 height 15
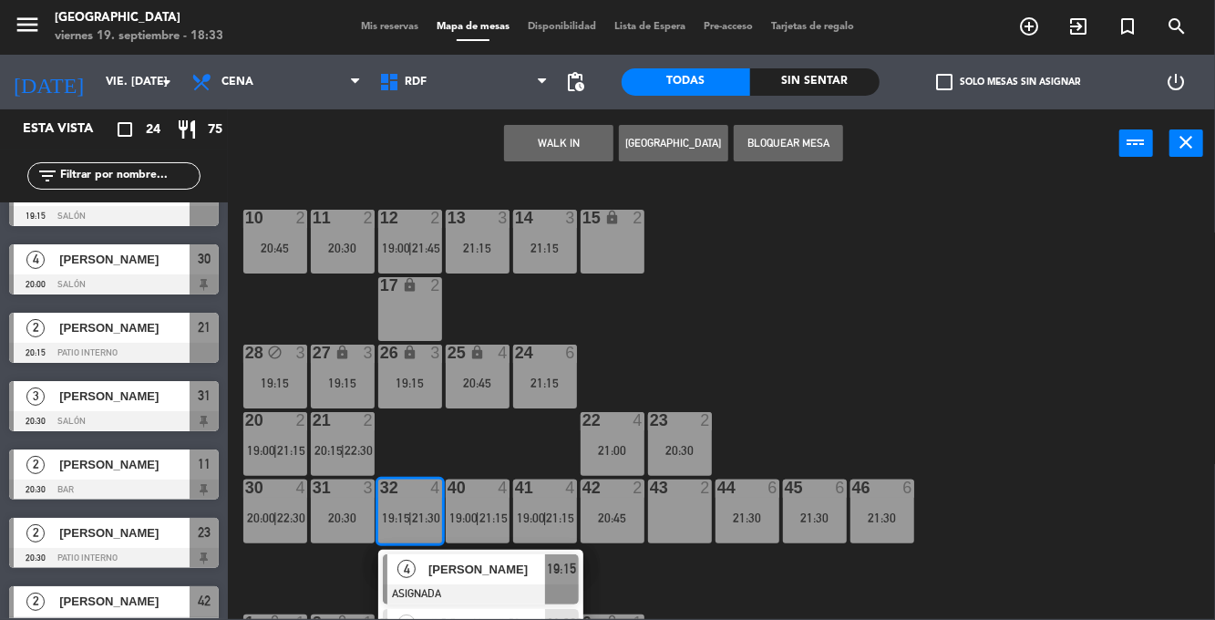
click at [884, 323] on div "10 2 20:45 11 2 20:30 12 2 19:00 | 21:45 13 3 21:15 14 3 21:15 15 lock 2 17 loc…" at bounding box center [727, 398] width 975 height 442
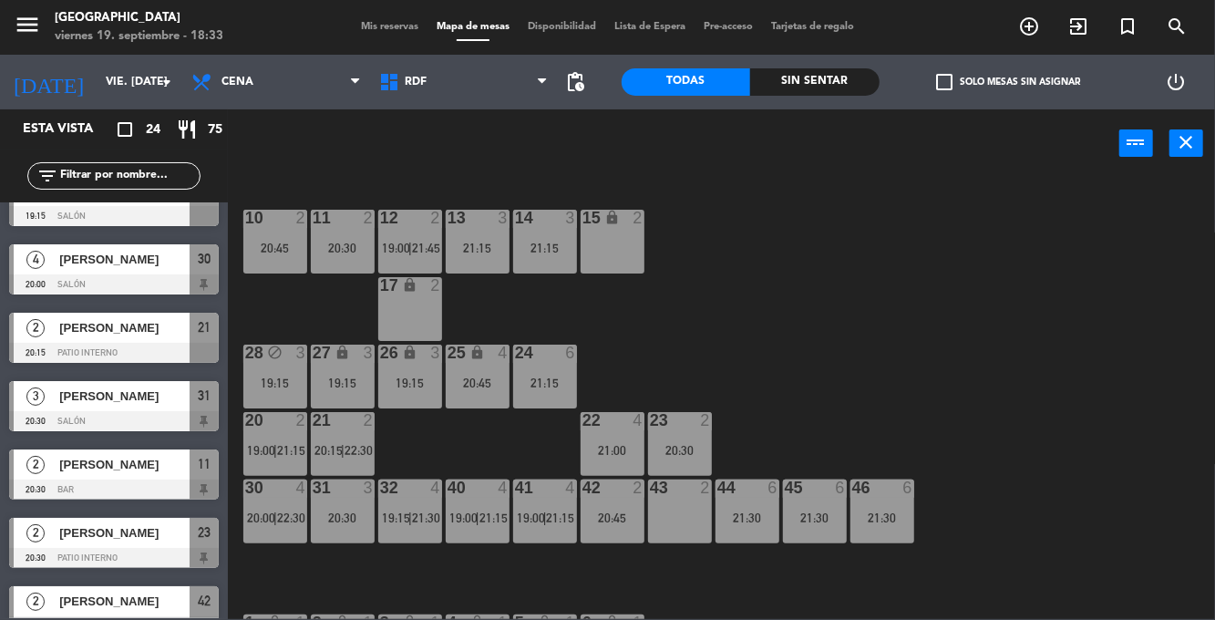
click at [921, 288] on div "10 2 20:45 11 2 20:30 12 2 19:00 | 21:45 13 3 21:15 14 3 21:15 15 lock 2 17 loc…" at bounding box center [727, 398] width 975 height 442
click at [896, 298] on div "10 2 20:45 11 2 20:30 12 2 19:00 | 21:45 13 3 21:15 14 3 21:15 15 lock 2 17 loc…" at bounding box center [727, 398] width 975 height 442
click at [459, 507] on div "40 4 19:00 | 21:15" at bounding box center [478, 511] width 64 height 64
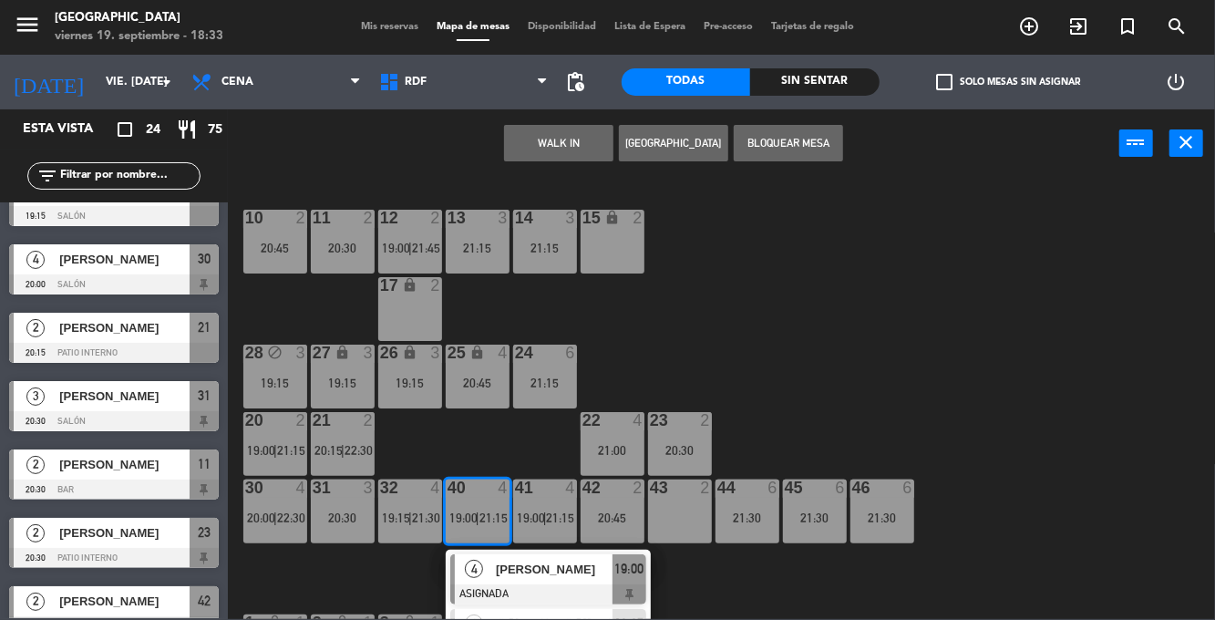
click at [573, 556] on div "[PERSON_NAME]" at bounding box center [553, 569] width 118 height 30
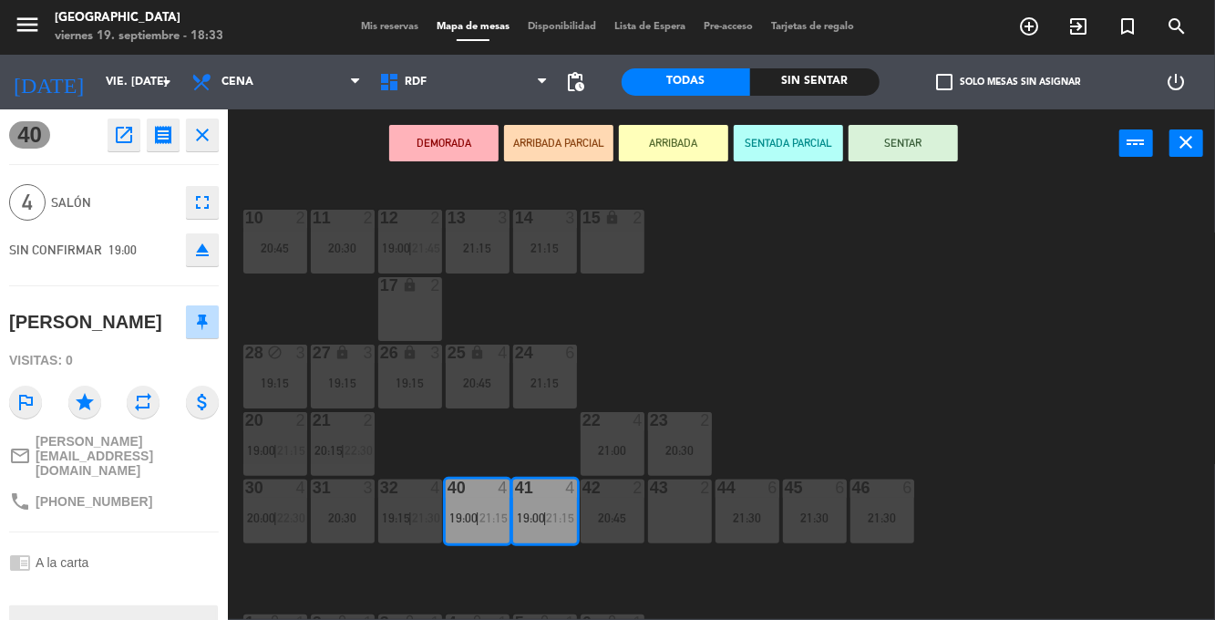
click at [938, 323] on div "10 2 20:45 11 2 20:30 12 2 19:00 | 21:45 13 3 21:15 14 3 21:15 15 lock 2 17 loc…" at bounding box center [727, 398] width 975 height 442
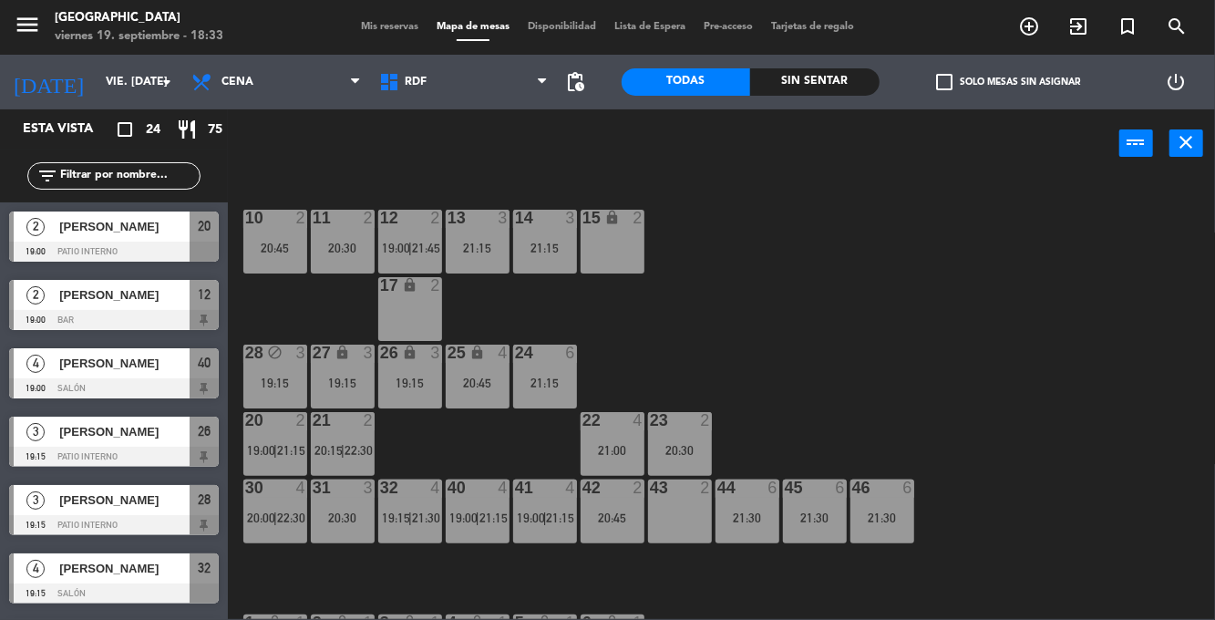
click at [476, 256] on div "13 3 21:15" at bounding box center [478, 242] width 64 height 64
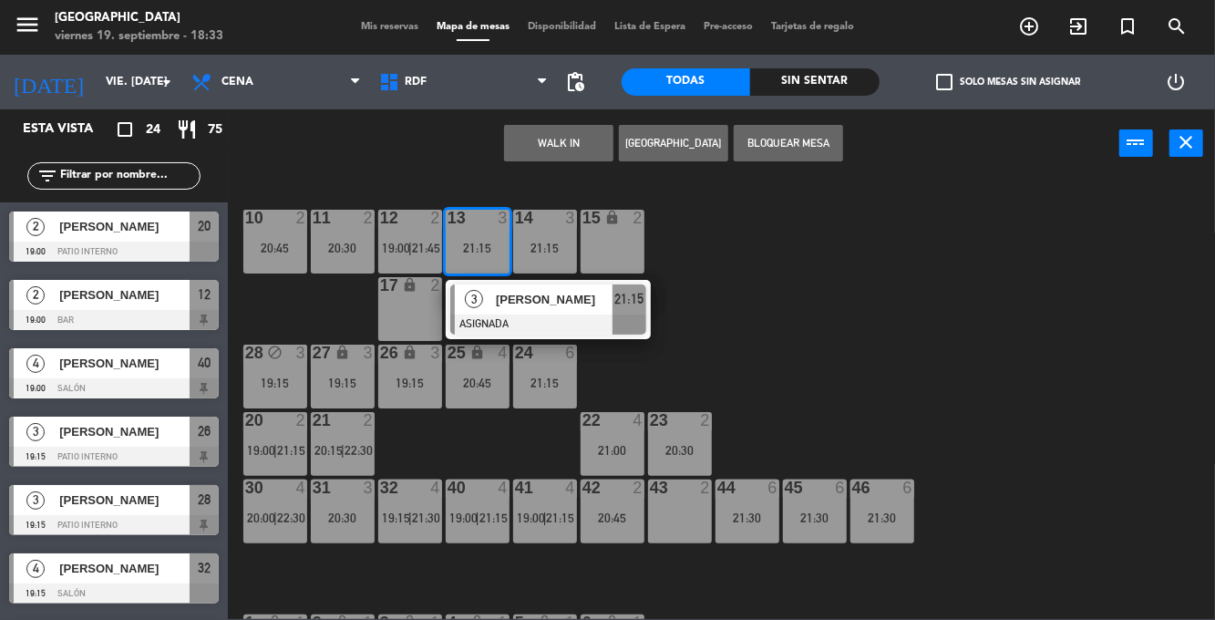
click at [682, 525] on div "43 2" at bounding box center [680, 511] width 64 height 64
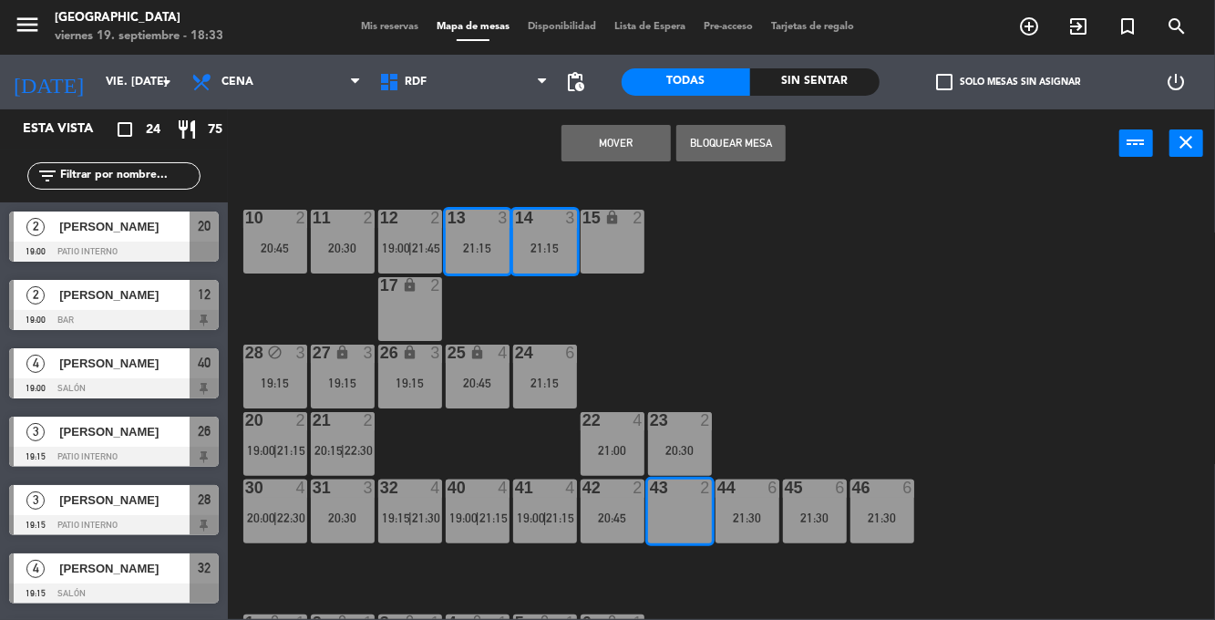
click at [641, 141] on button "Mover" at bounding box center [615, 143] width 109 height 36
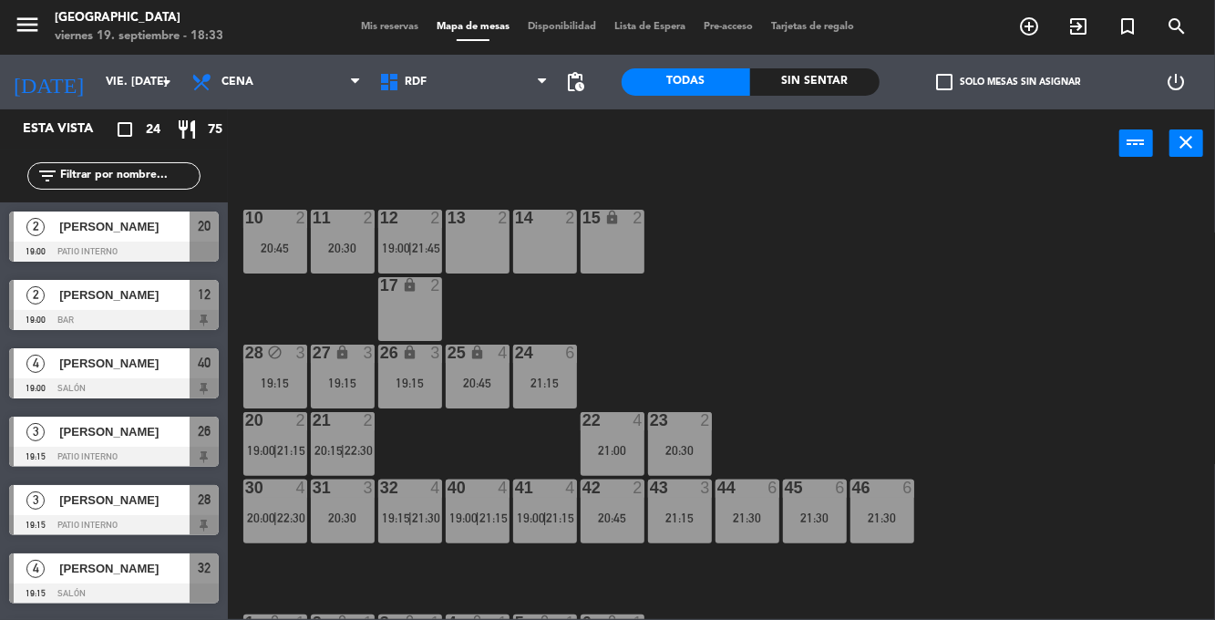
click at [470, 515] on span "19:00" at bounding box center [463, 517] width 28 height 15
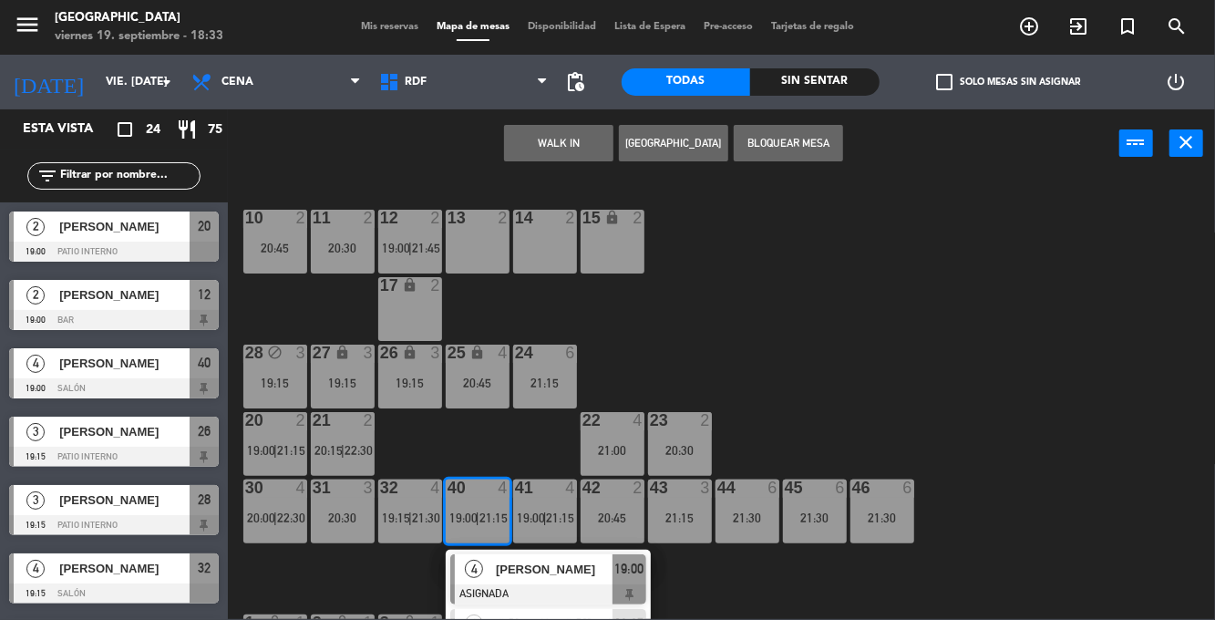
click at [554, 565] on span "[PERSON_NAME]" at bounding box center [554, 568] width 117 height 19
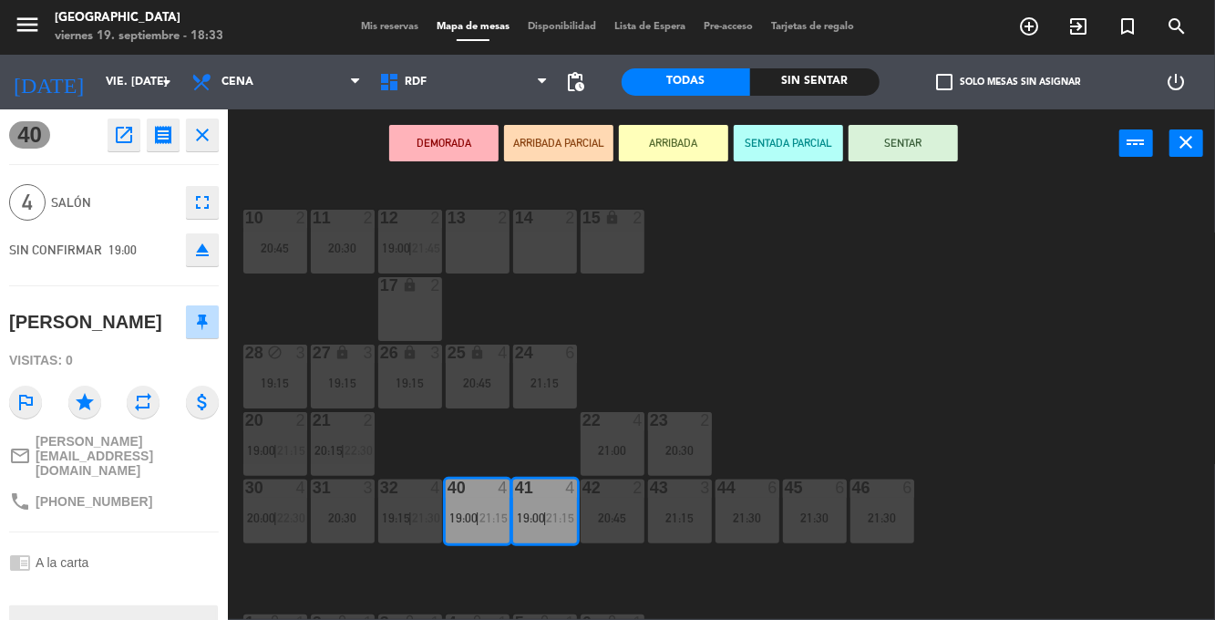
click at [543, 254] on div "14 2" at bounding box center [545, 242] width 64 height 64
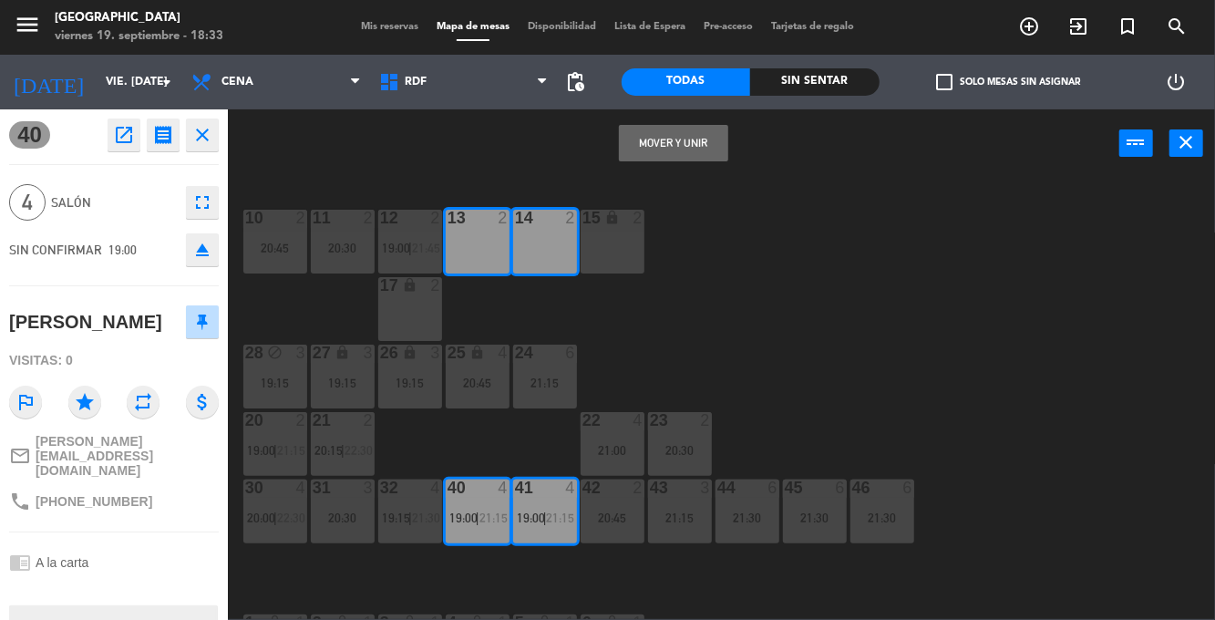
click at [689, 139] on button "Mover y Unir" at bounding box center [673, 143] width 109 height 36
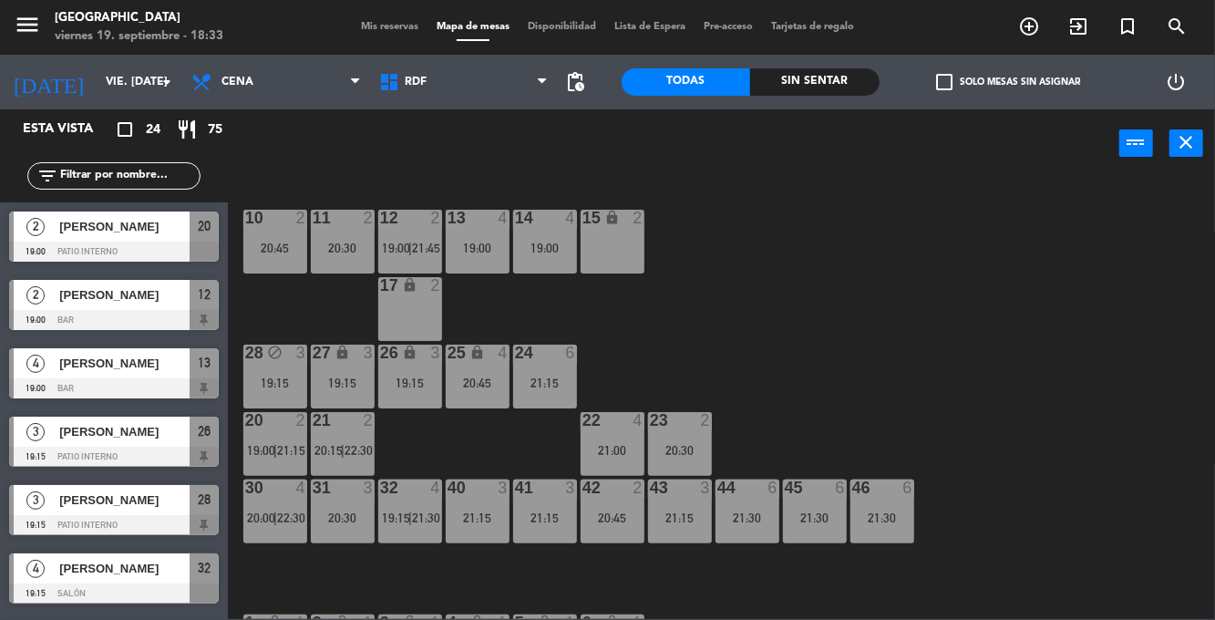
click at [414, 268] on div "12 2 19:00 | 21:45" at bounding box center [410, 242] width 64 height 64
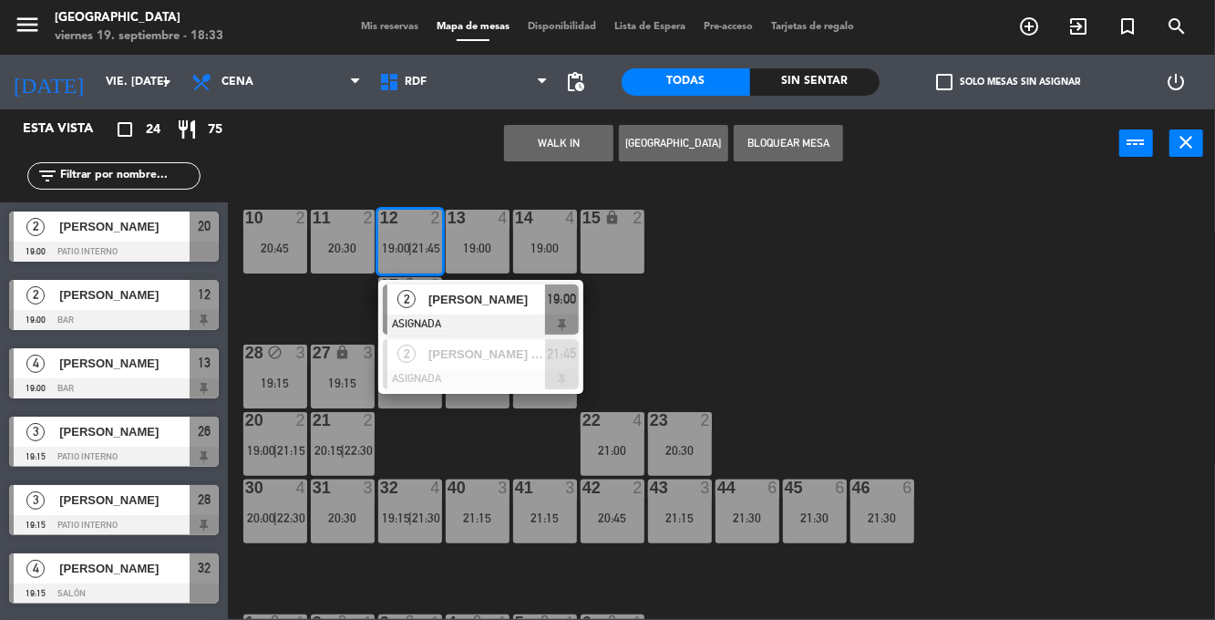
click at [458, 373] on div at bounding box center [481, 379] width 196 height 20
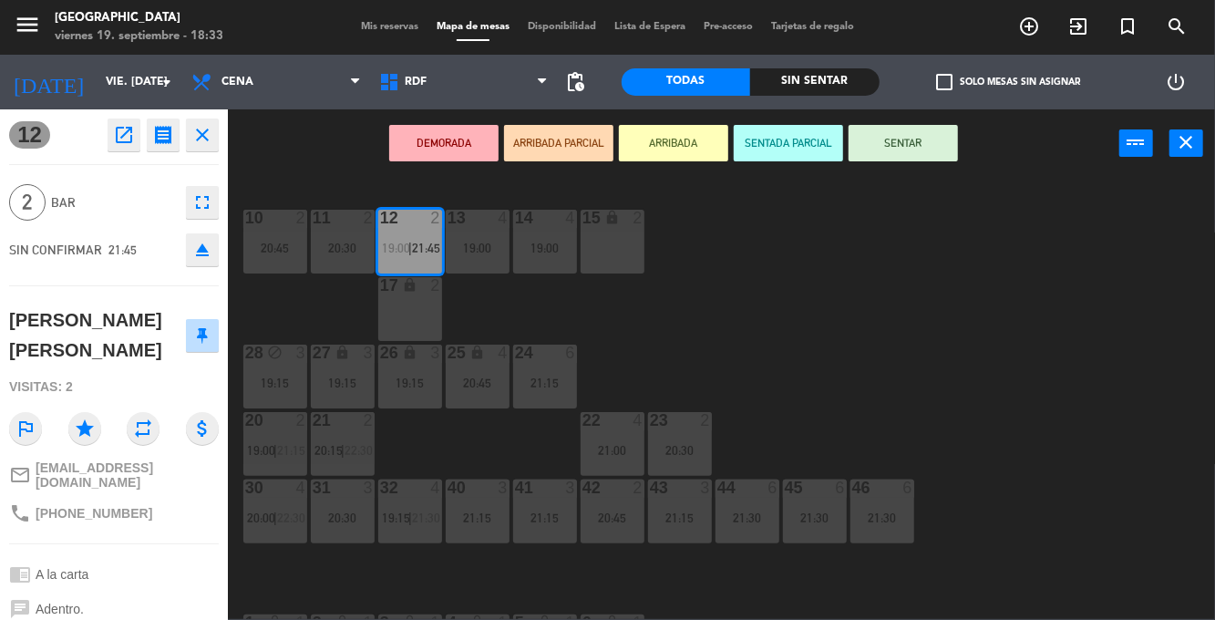
click at [414, 314] on div "17 lock 2" at bounding box center [410, 309] width 64 height 64
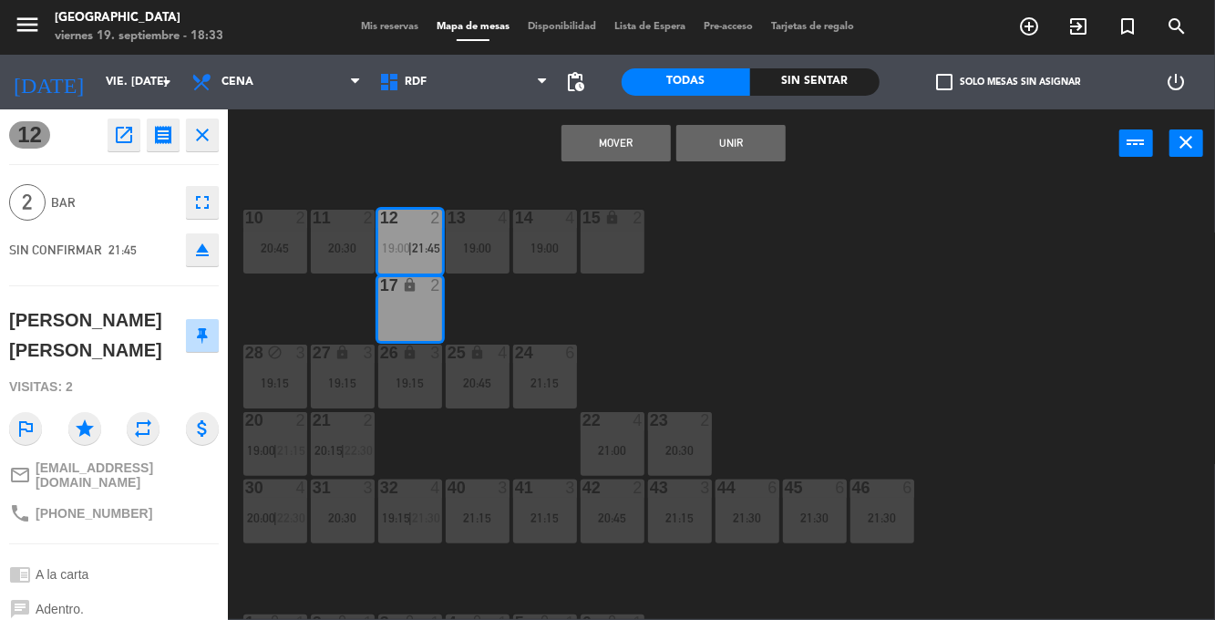
click at [627, 154] on button "Mover" at bounding box center [615, 143] width 109 height 36
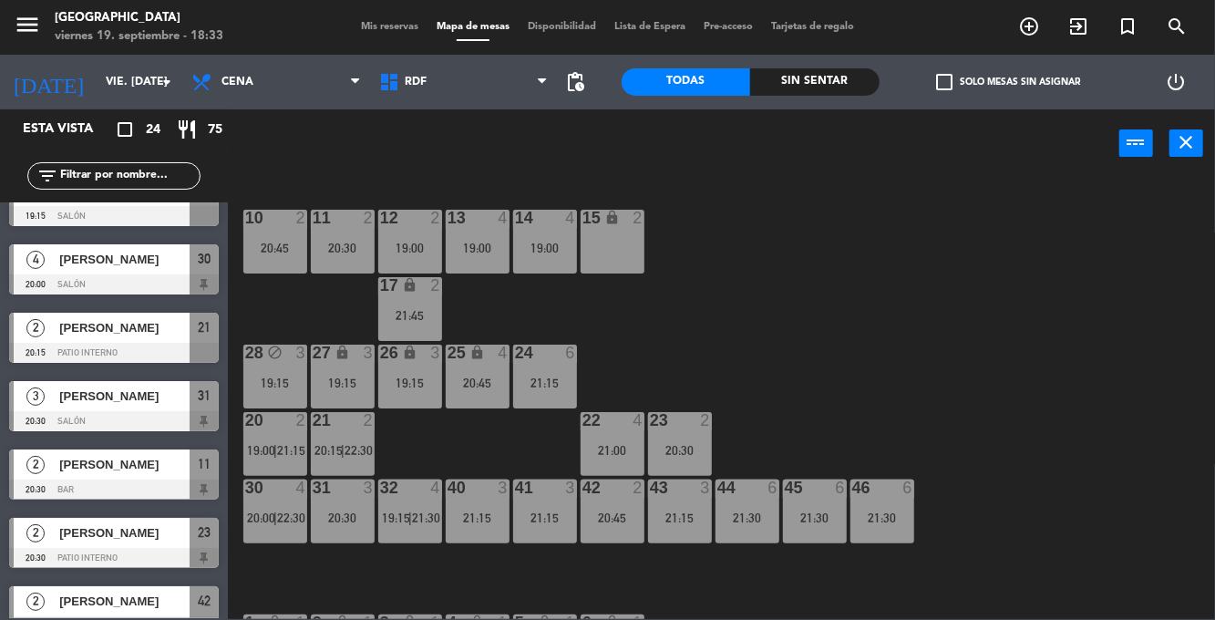
click at [1004, 304] on div "10 2 20:45 11 2 20:30 12 2 19:00 13 4 19:00 14 4 19:00 15 lock 2 17 lock 2 21:4…" at bounding box center [727, 398] width 975 height 442
click at [754, 529] on div "44 6 21:30" at bounding box center [747, 511] width 64 height 64
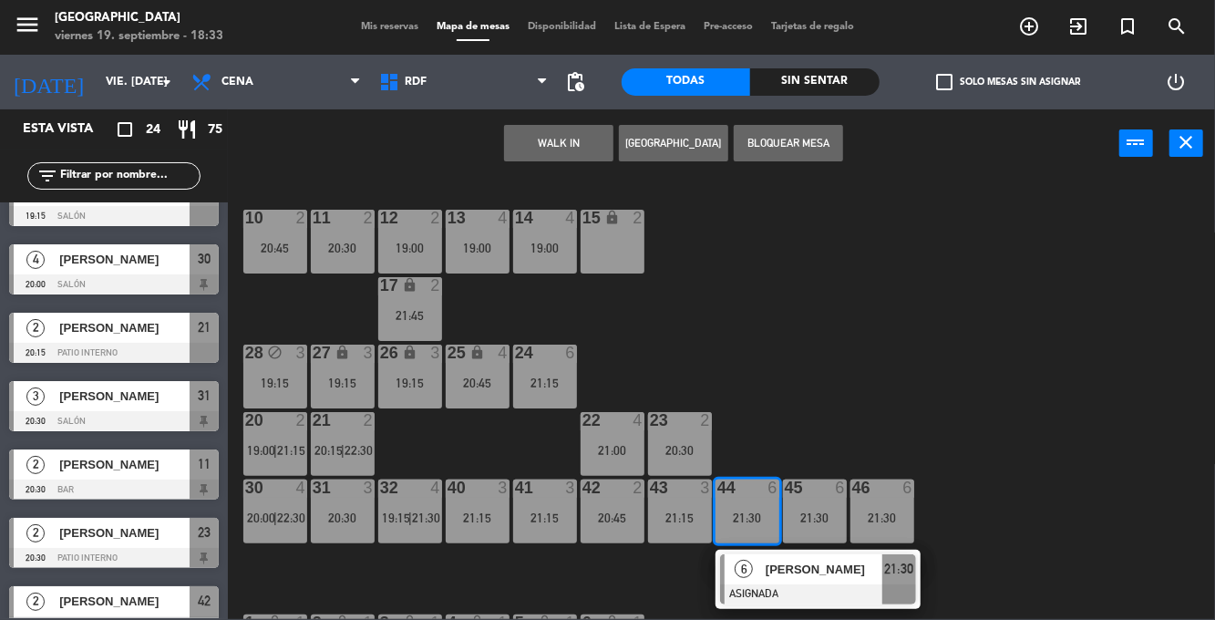
click at [842, 580] on div "[PERSON_NAME]" at bounding box center [823, 569] width 118 height 30
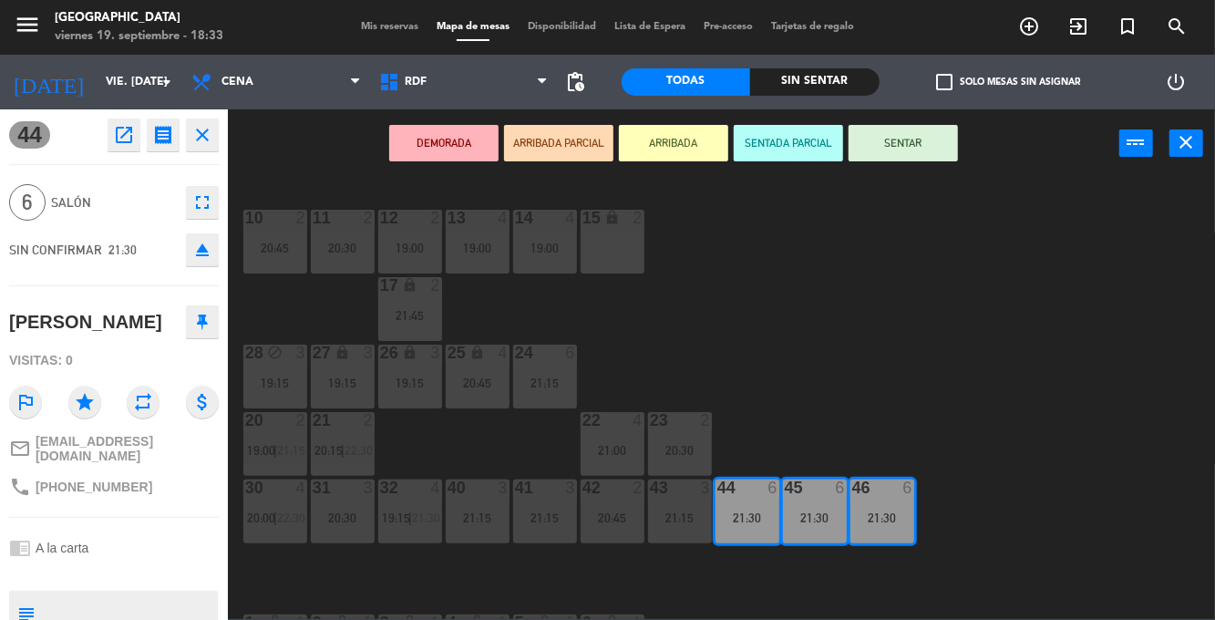
click at [937, 296] on div "10 2 20:45 11 2 20:30 12 2 19:00 13 4 19:00 14 4 19:00 15 lock 2 17 lock 2 21:4…" at bounding box center [727, 398] width 975 height 442
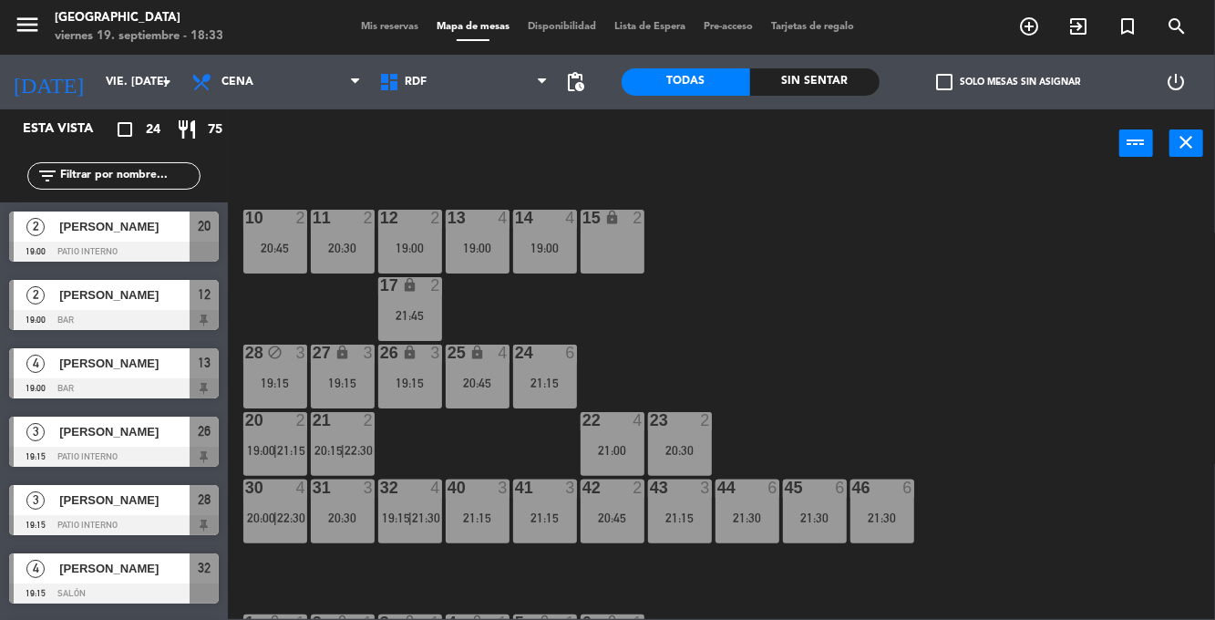
scroll to position [308, 0]
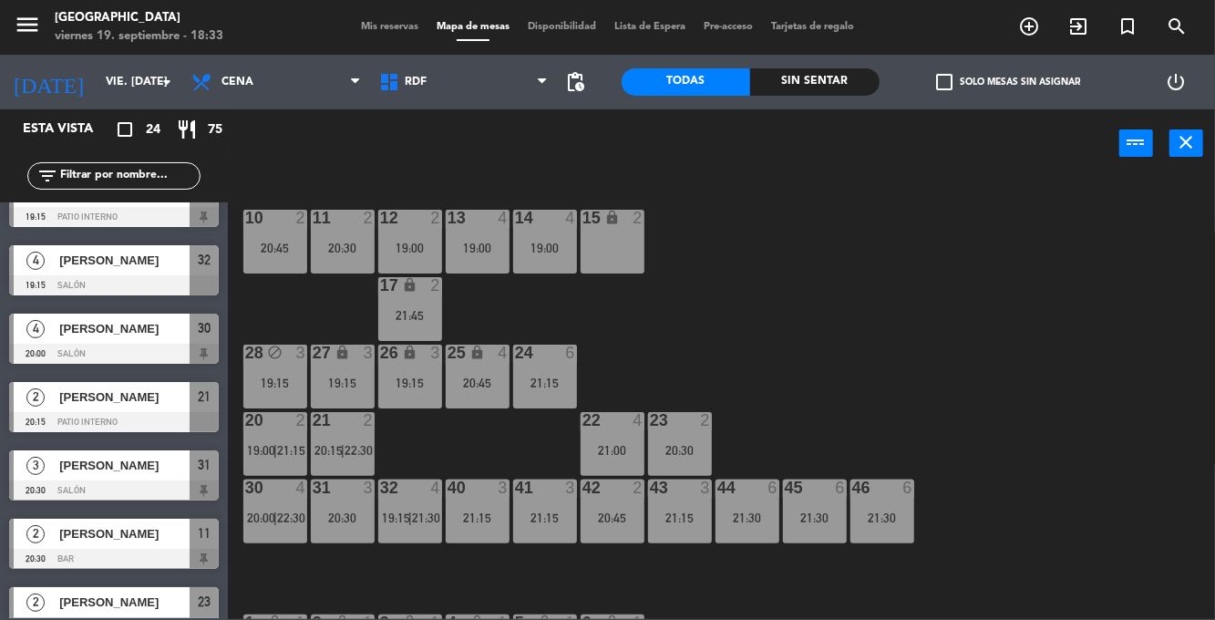
click at [754, 525] on div "44 6 21:30" at bounding box center [747, 511] width 64 height 64
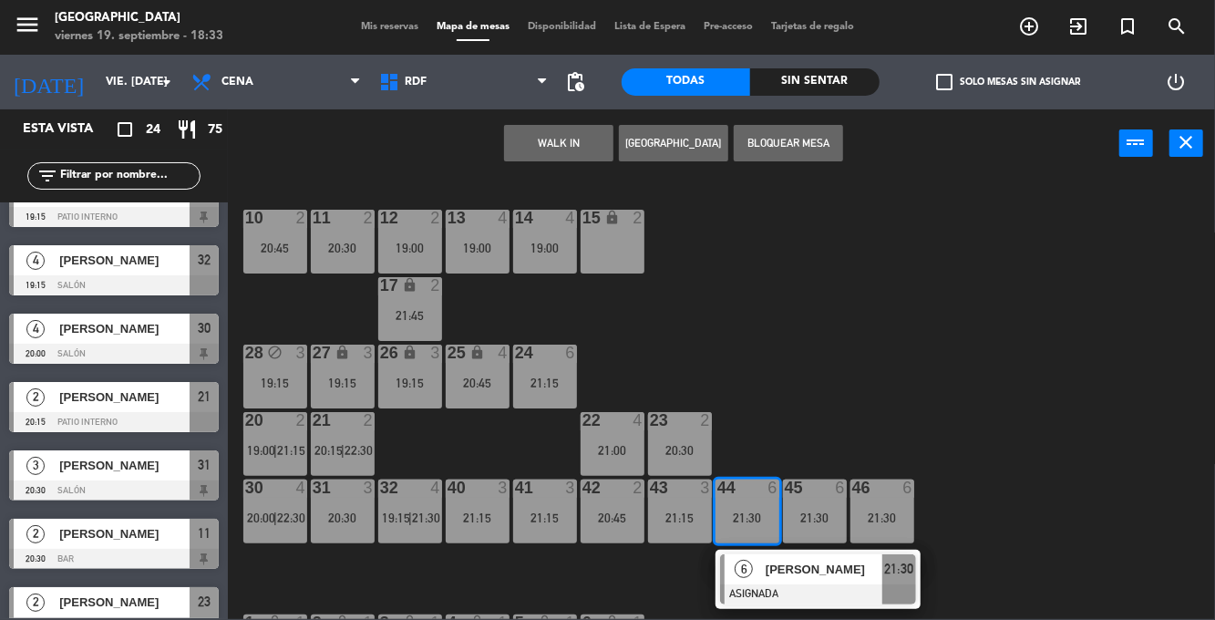
click at [842, 576] on span "[PERSON_NAME]" at bounding box center [823, 568] width 117 height 19
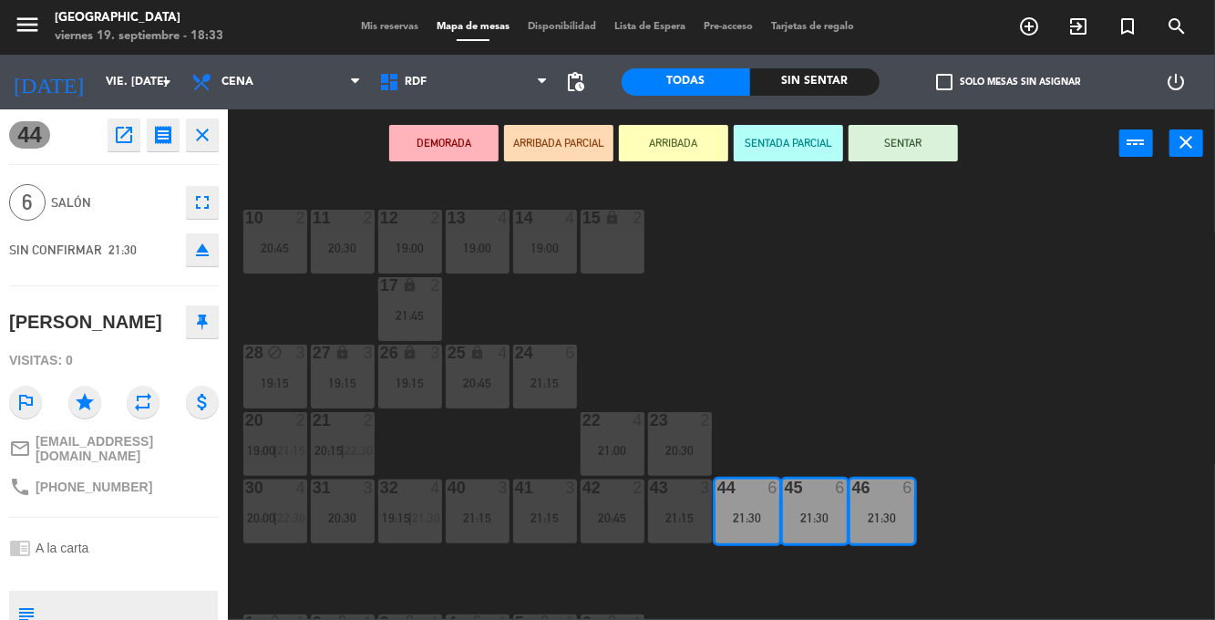
click at [531, 261] on div "14 4 19:00" at bounding box center [545, 242] width 64 height 64
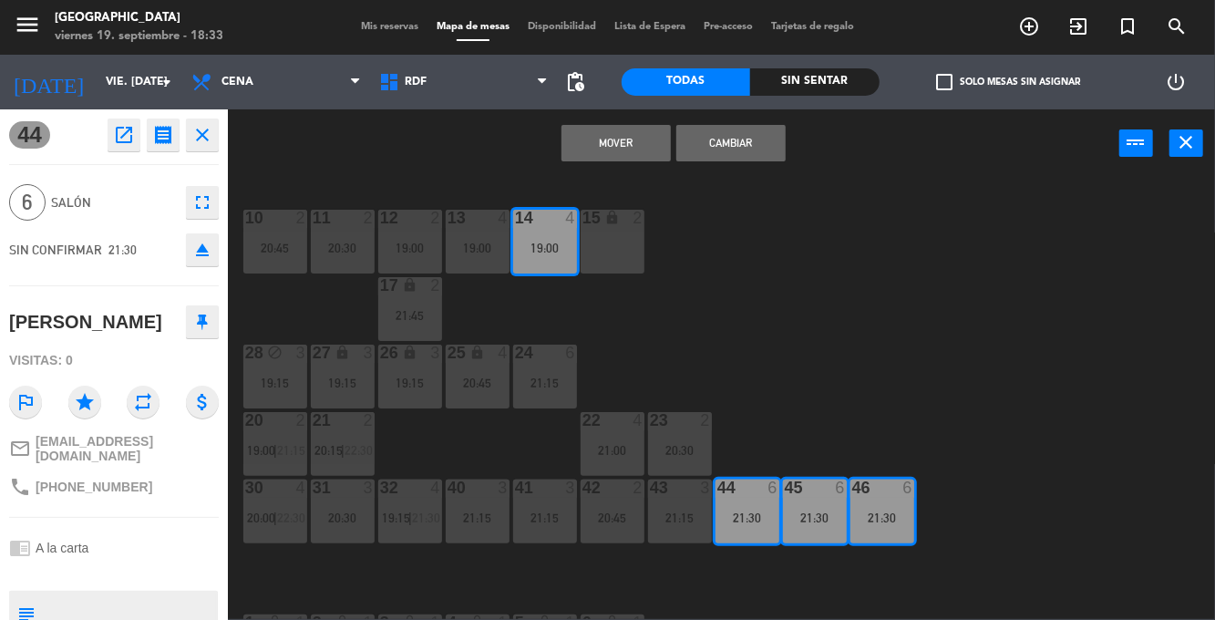
click at [468, 261] on div "13 4 19:00" at bounding box center [478, 242] width 64 height 64
click at [392, 247] on div "19:00" at bounding box center [410, 247] width 64 height 13
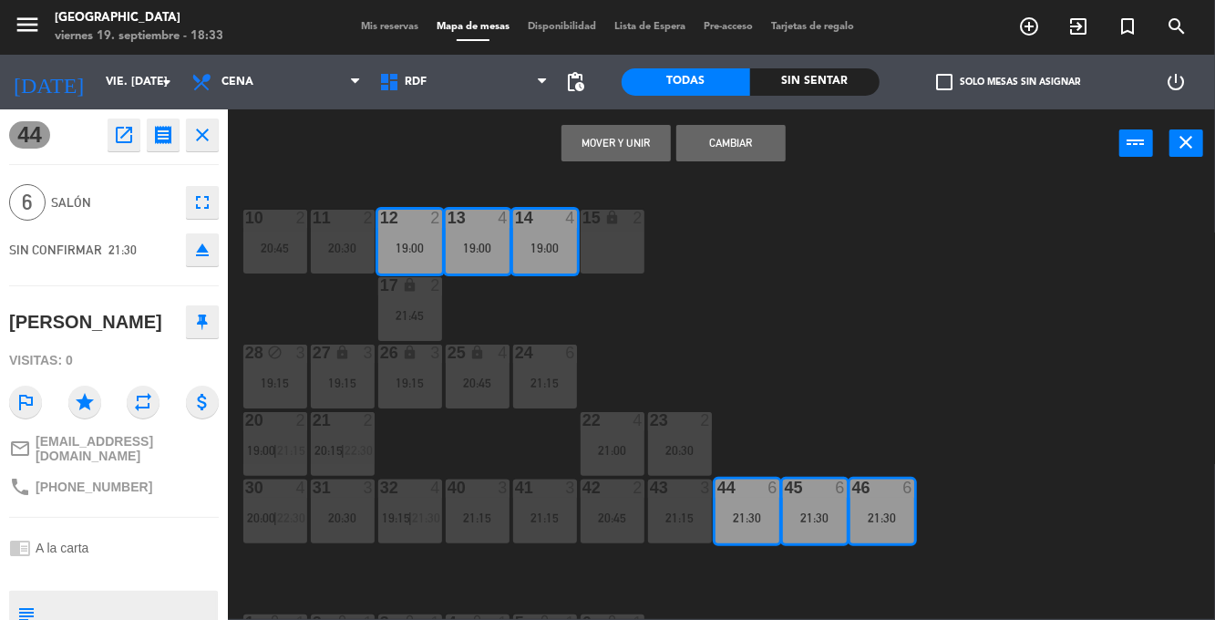
click at [627, 150] on button "Mover y Unir" at bounding box center [615, 143] width 109 height 36
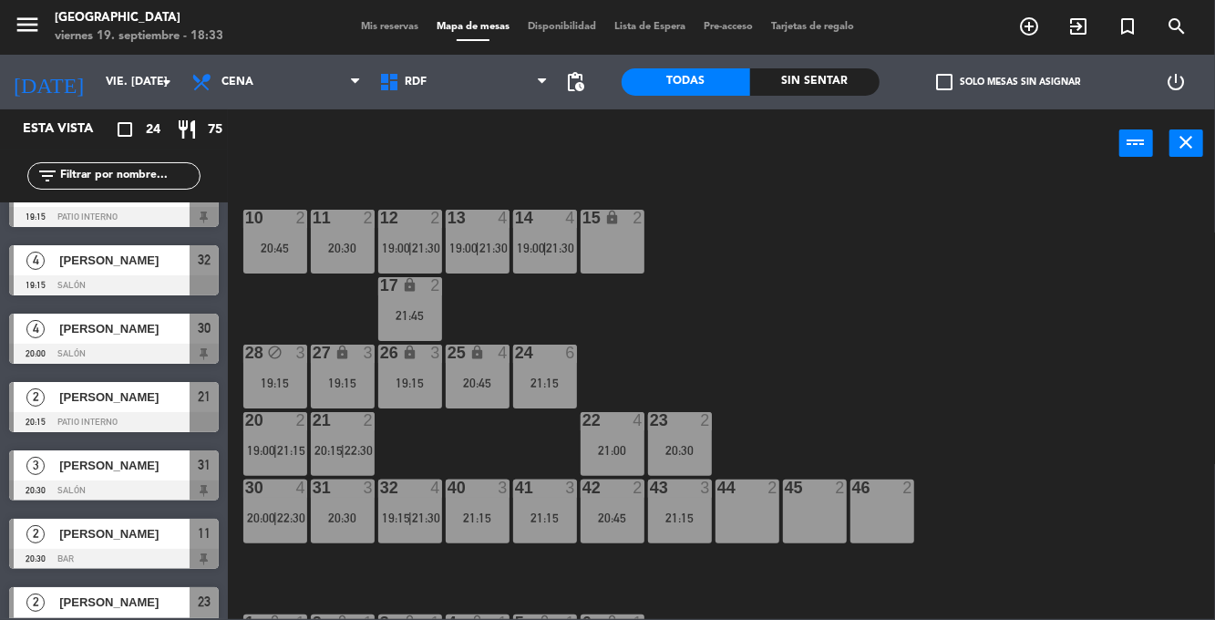
click at [997, 264] on div "10 2 20:45 11 2 20:30 12 2 19:00 | 21:30 13 4 19:00 | 21:30 14 4 19:00 | 21:30 …" at bounding box center [727, 398] width 975 height 442
click at [888, 268] on div "10 2 20:45 11 2 20:30 12 2 19:00 | 21:30 13 4 19:00 | 21:30 14 4 19:00 | 21:30 …" at bounding box center [727, 398] width 975 height 442
click at [603, 464] on div "22 4 21:00" at bounding box center [612, 444] width 64 height 64
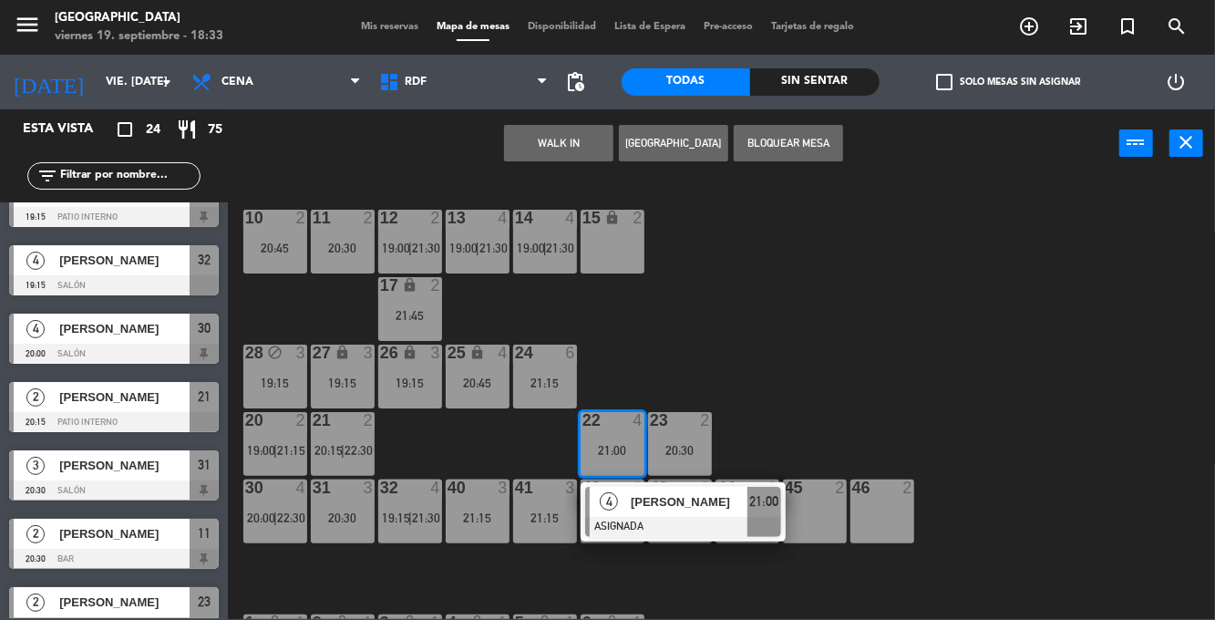
click at [815, 518] on div "45 2" at bounding box center [815, 511] width 64 height 64
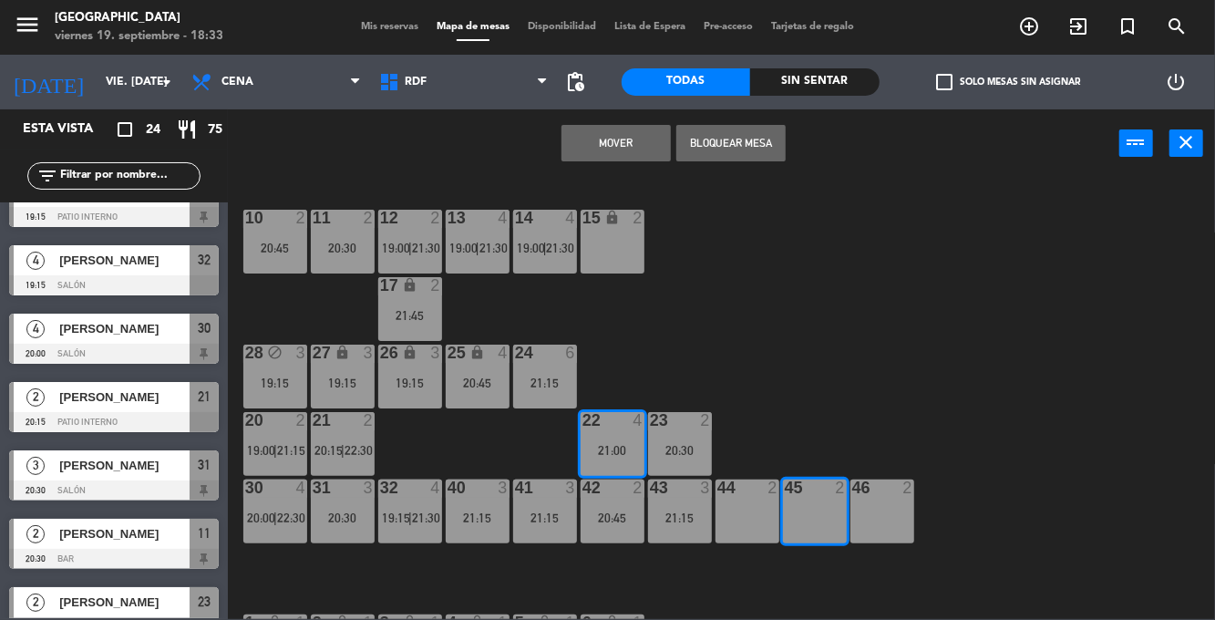
click at [893, 519] on div "46 2" at bounding box center [882, 511] width 64 height 64
click at [629, 139] on button "Mover y Unir" at bounding box center [615, 143] width 109 height 36
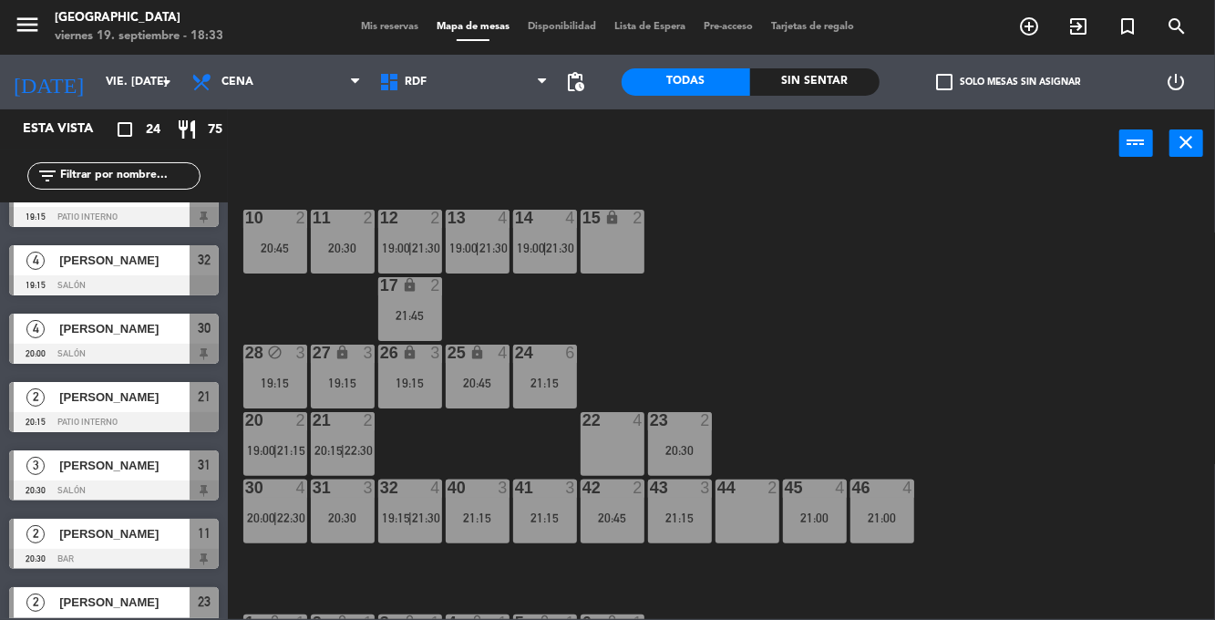
click at [921, 368] on div "10 2 20:45 11 2 20:30 12 2 19:00 | 21:30 13 4 19:00 | 21:30 14 4 19:00 | 21:30 …" at bounding box center [727, 398] width 975 height 442
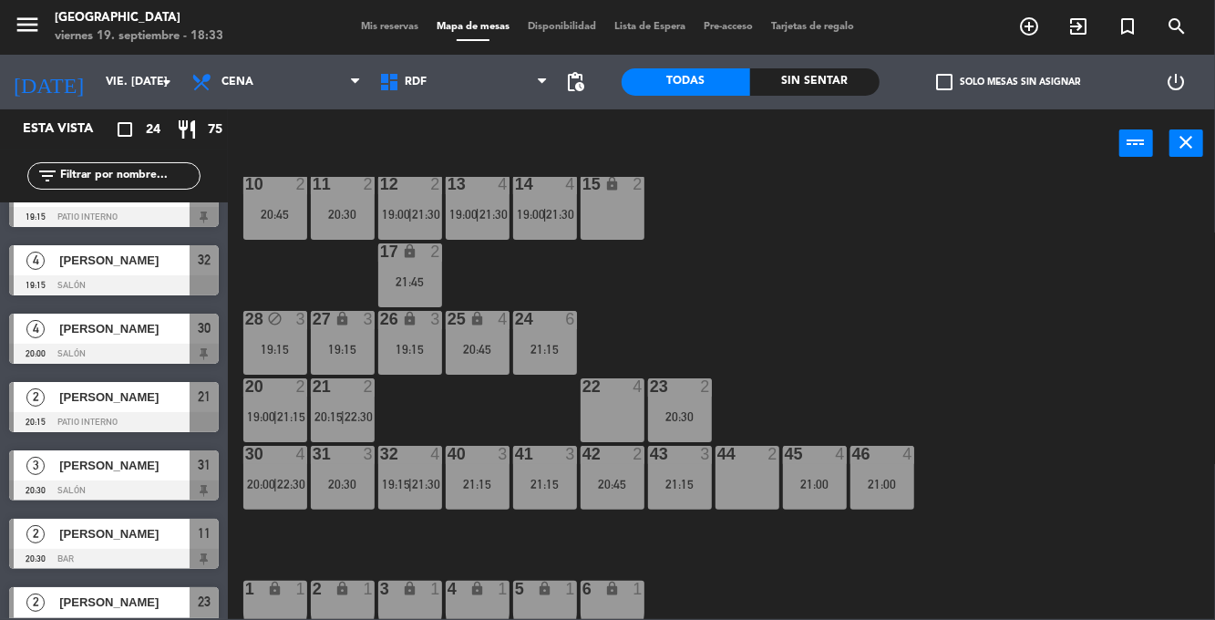
scroll to position [52, 0]
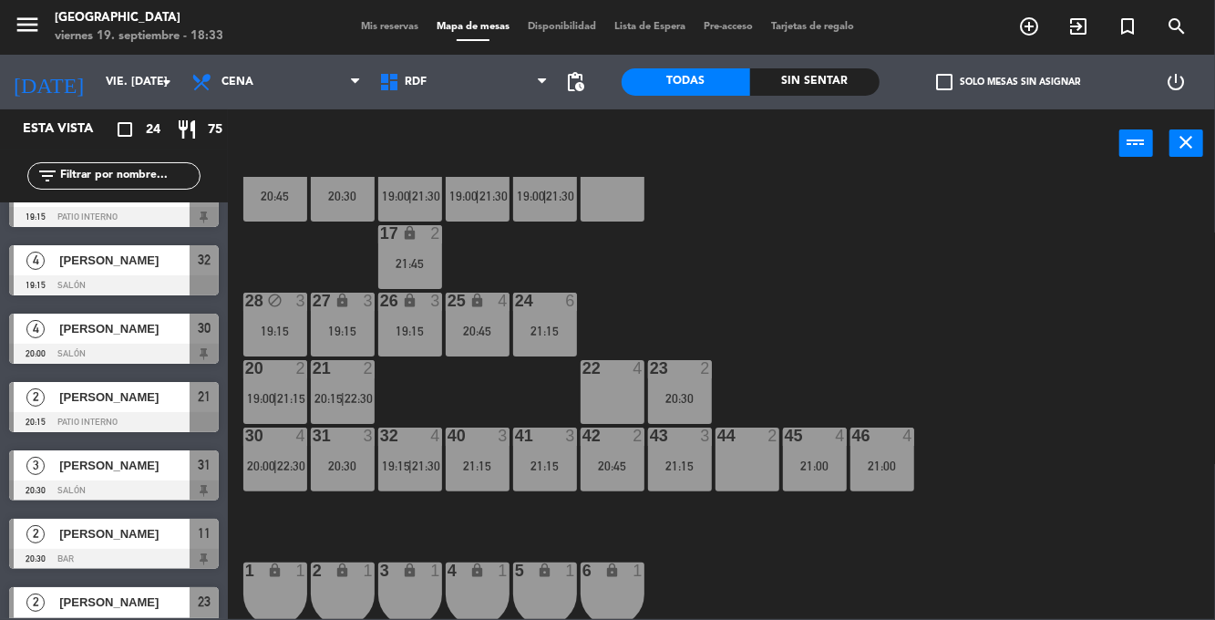
click at [679, 461] on div "21:15" at bounding box center [680, 465] width 64 height 13
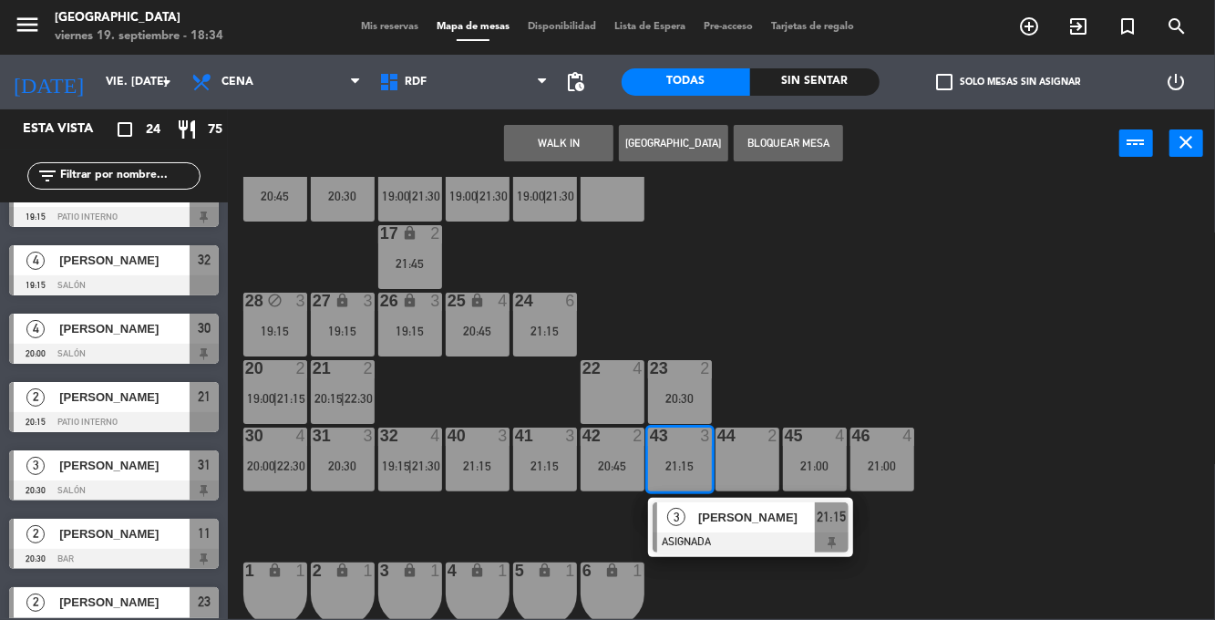
click at [607, 390] on div "22 4" at bounding box center [612, 392] width 64 height 64
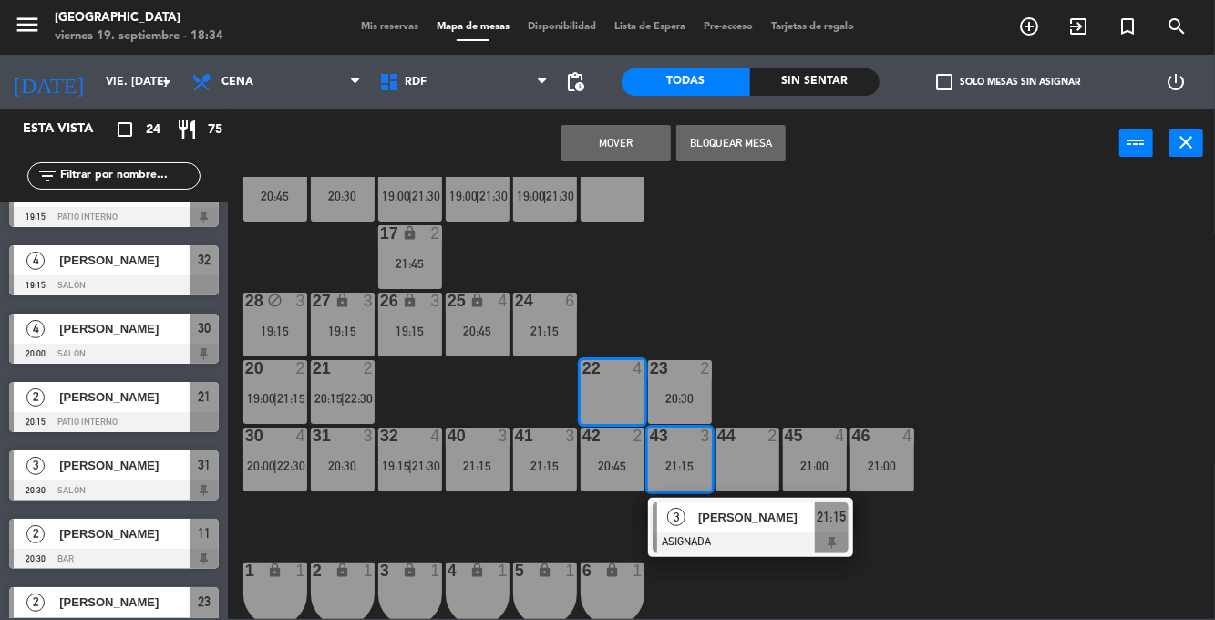
click at [634, 145] on button "Mover" at bounding box center [615, 143] width 109 height 36
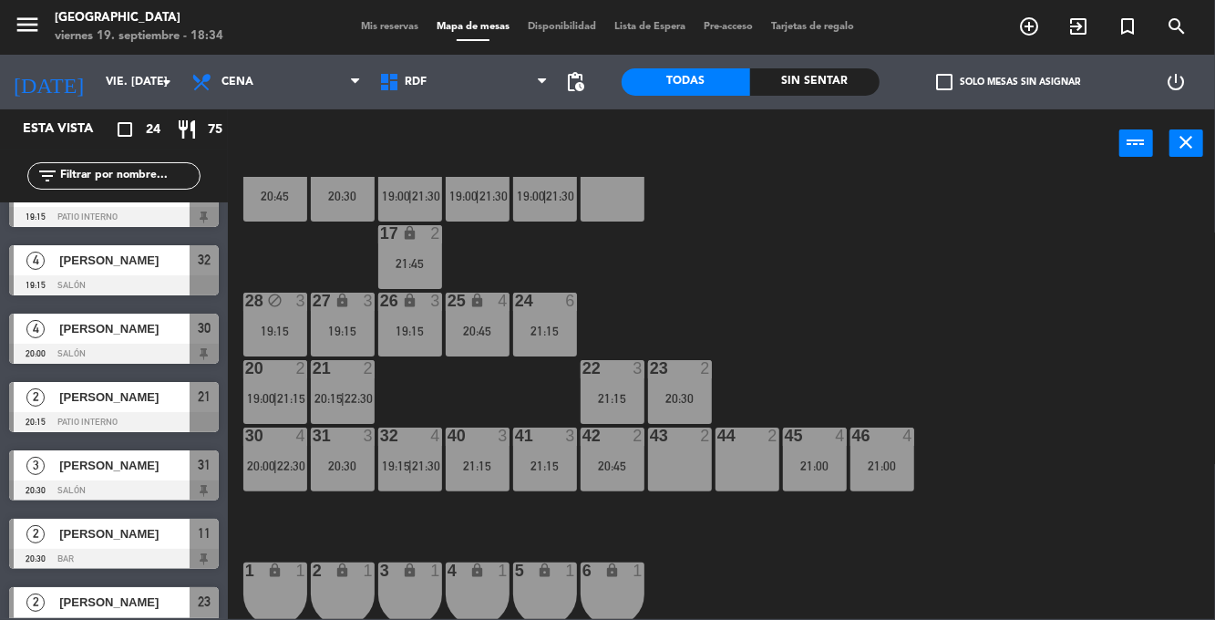
click at [962, 248] on div "10 2 20:45 11 2 20:30 12 2 19:00 | 21:30 13 4 19:00 | 21:30 14 4 19:00 | 21:30 …" at bounding box center [727, 398] width 975 height 442
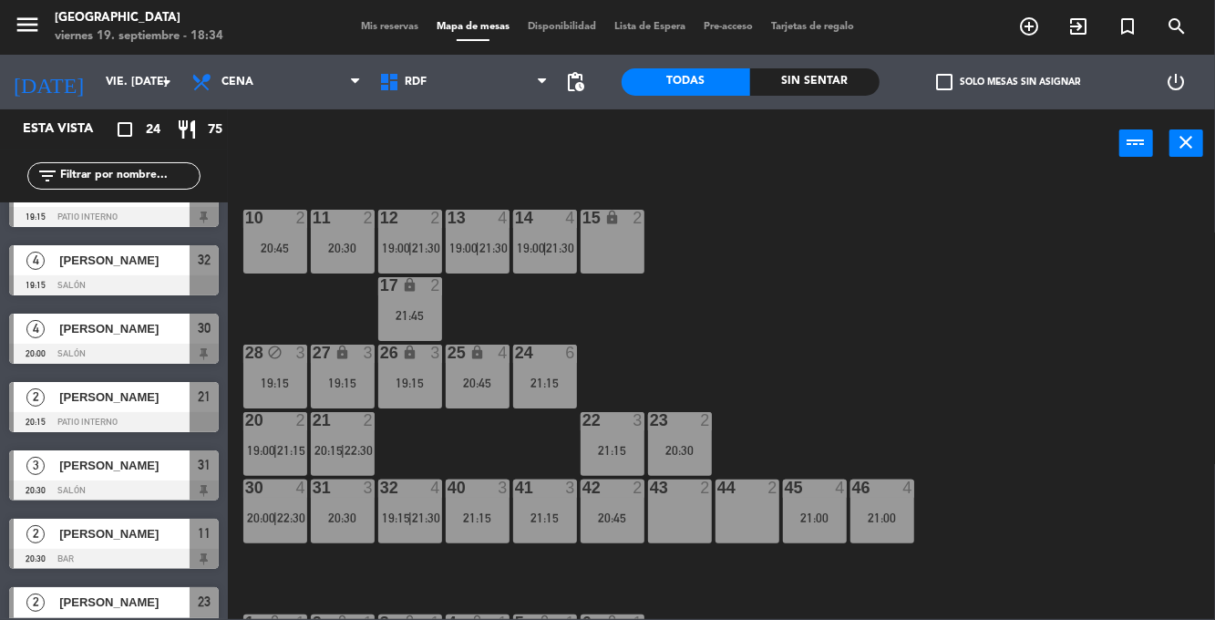
click at [481, 372] on div "25 lock 4 20:45" at bounding box center [478, 376] width 64 height 64
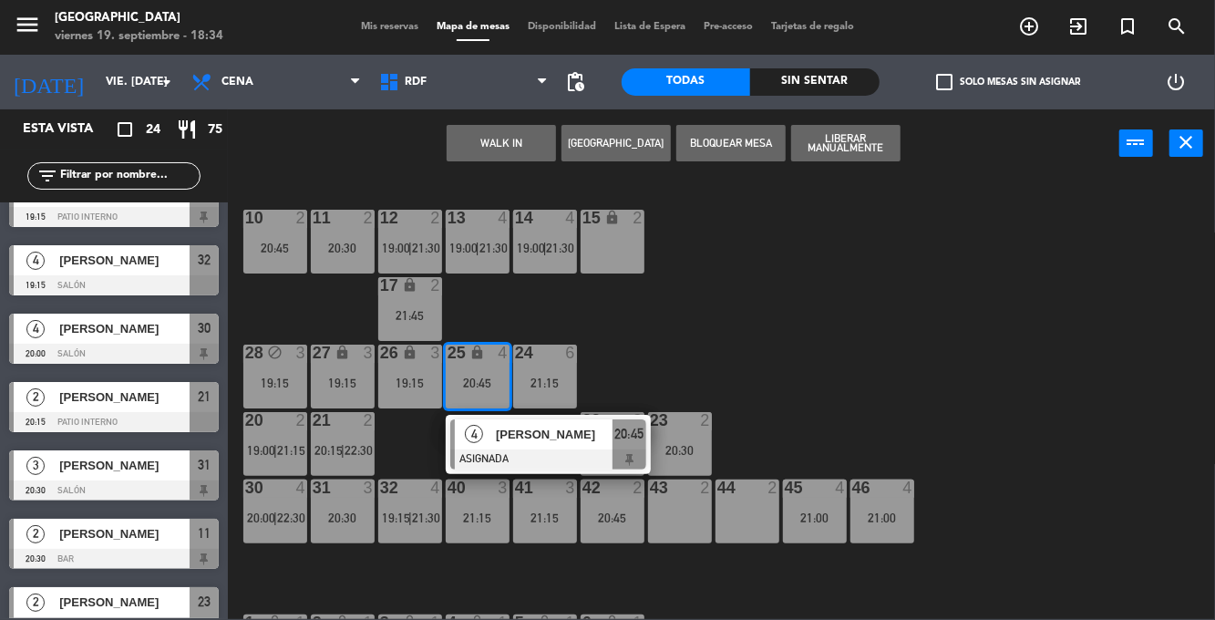
click at [962, 257] on div "10 2 20:45 11 2 20:30 12 2 19:00 | 21:30 13 4 19:00 | 21:30 14 4 19:00 | 21:30 …" at bounding box center [727, 398] width 975 height 442
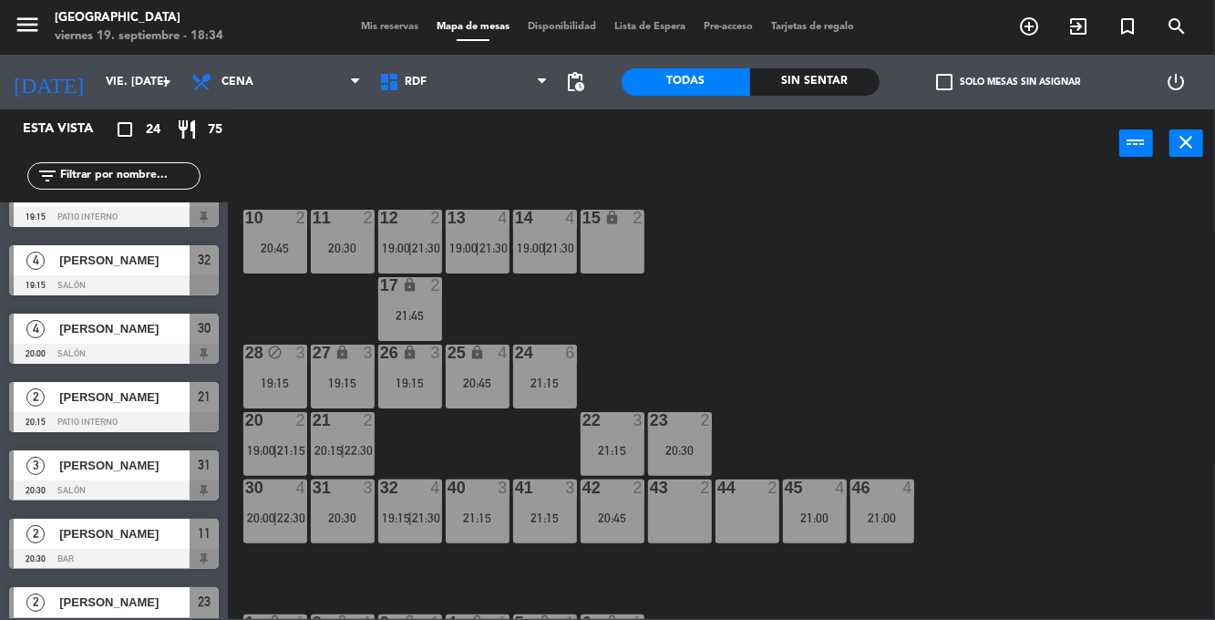
click at [869, 279] on div "10 2 20:45 11 2 20:30 12 2 19:00 | 21:30 13 4 19:00 | 21:30 14 4 19:00 | 21:30 …" at bounding box center [727, 398] width 975 height 442
click at [1011, 317] on div "10 2 20:45 11 2 20:30 12 2 19:00 | 21:30 13 4 19:00 | 21:30 14 4 19:00 | 21:30 …" at bounding box center [727, 398] width 975 height 442
click at [420, 233] on div "12 2 19:00 | 21:30" at bounding box center [410, 242] width 64 height 64
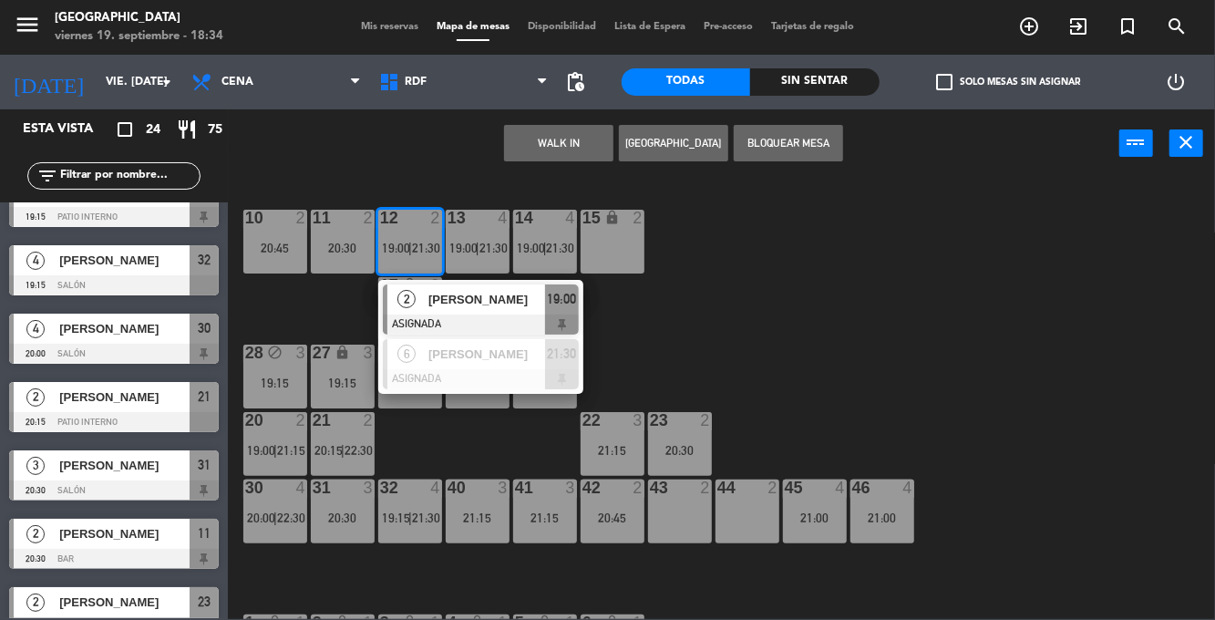
click at [696, 508] on div "43 2" at bounding box center [680, 511] width 64 height 64
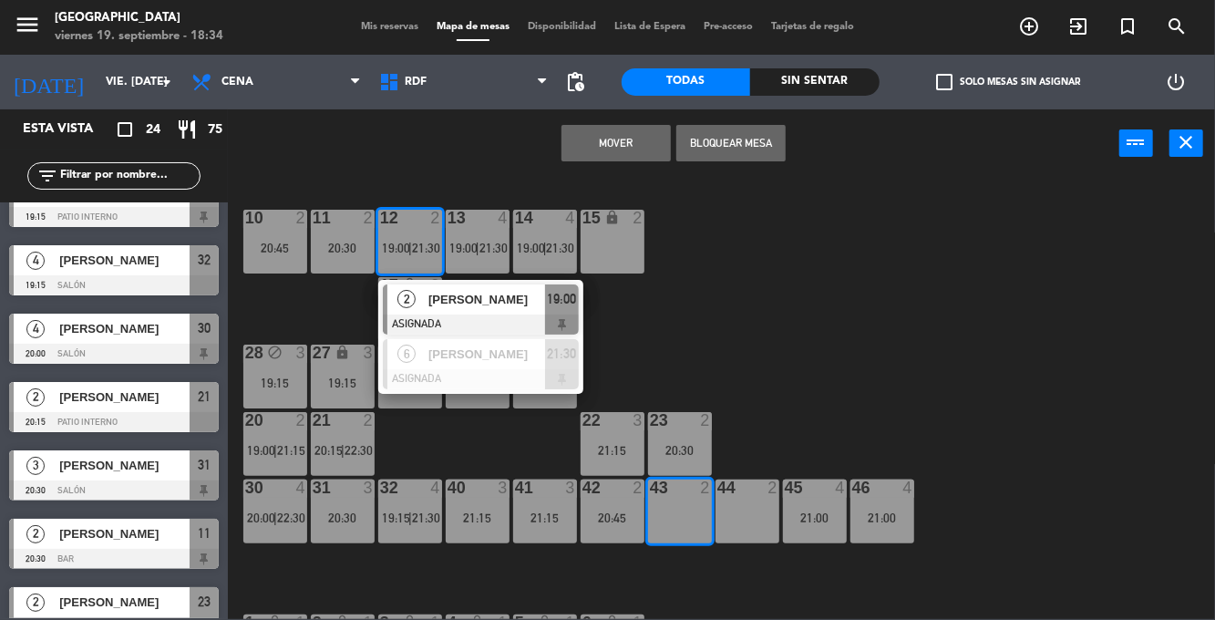
click at [638, 151] on button "Mover" at bounding box center [615, 143] width 109 height 36
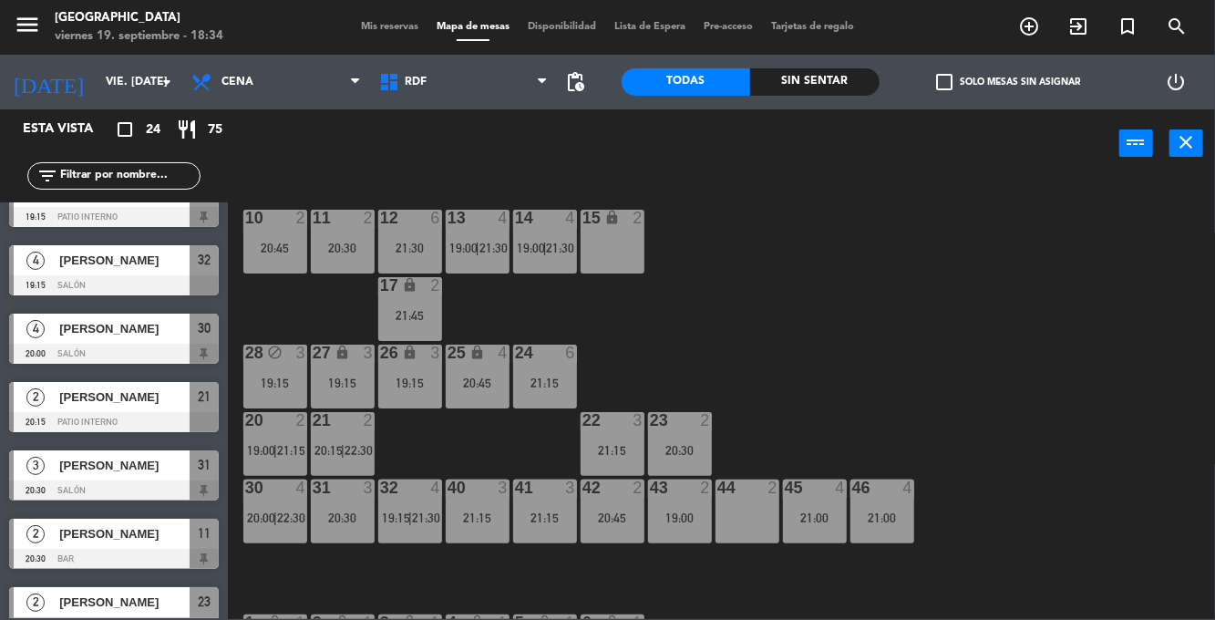
click at [344, 230] on div "11 2 20:30" at bounding box center [343, 242] width 64 height 64
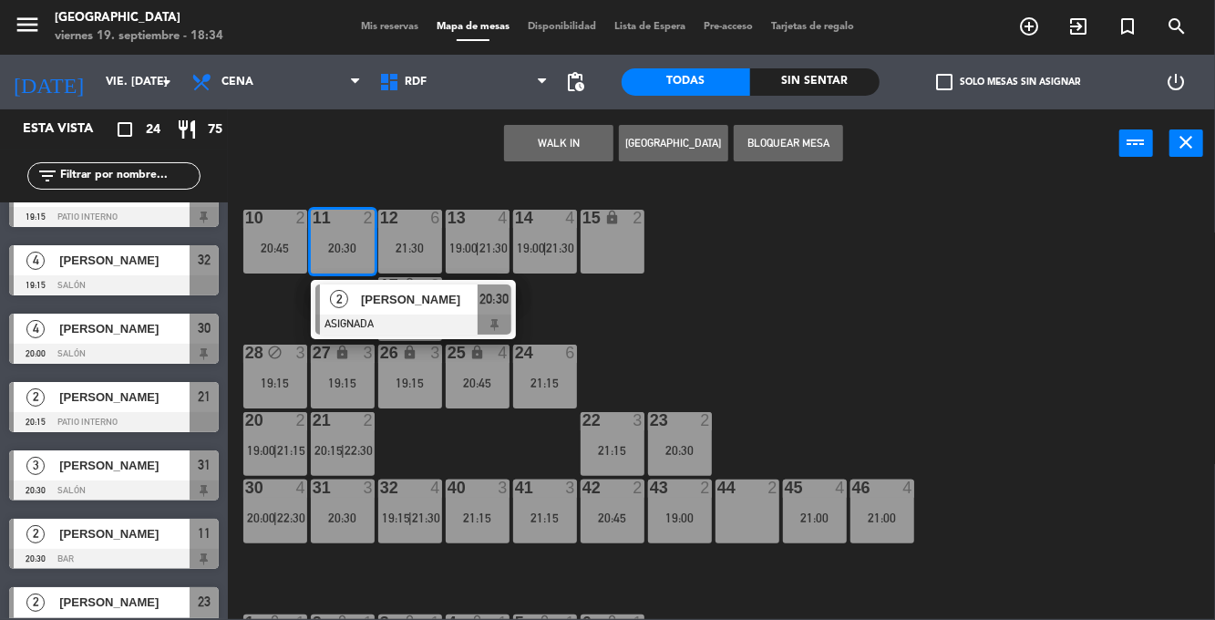
click at [1069, 224] on div "10 2 20:45 11 2 20:30 2 [PERSON_NAME] ASIGNADA 20:30 12 6 21:30 13 4 19:00 | 21…" at bounding box center [727, 398] width 975 height 442
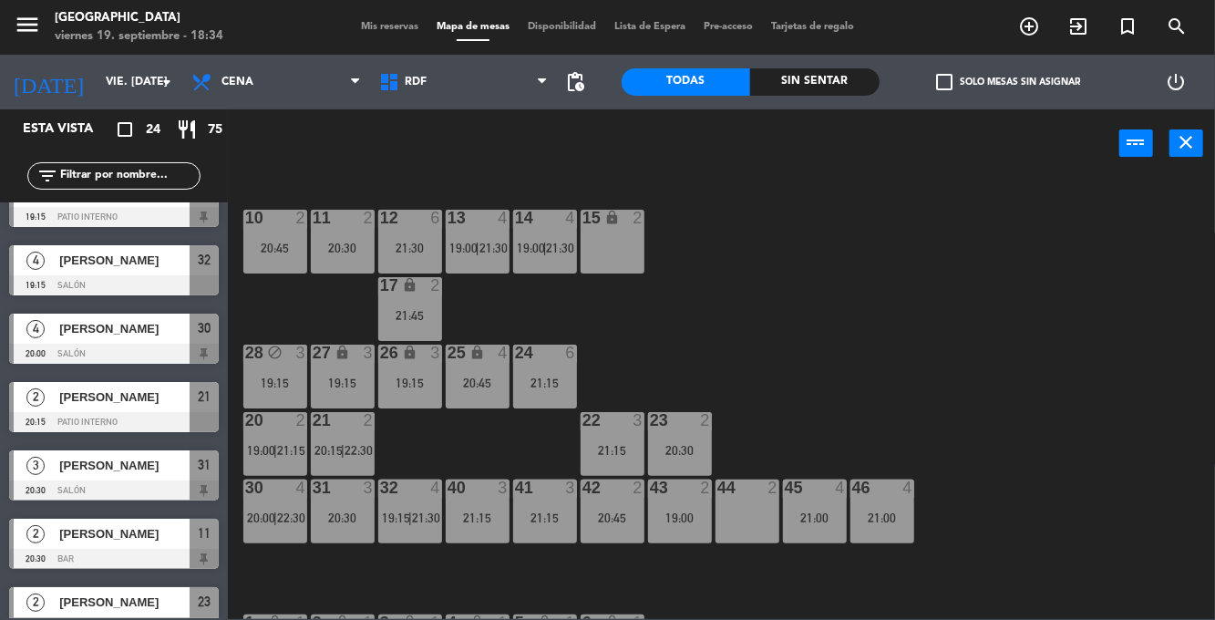
click at [344, 246] on div "20:30" at bounding box center [343, 247] width 64 height 13
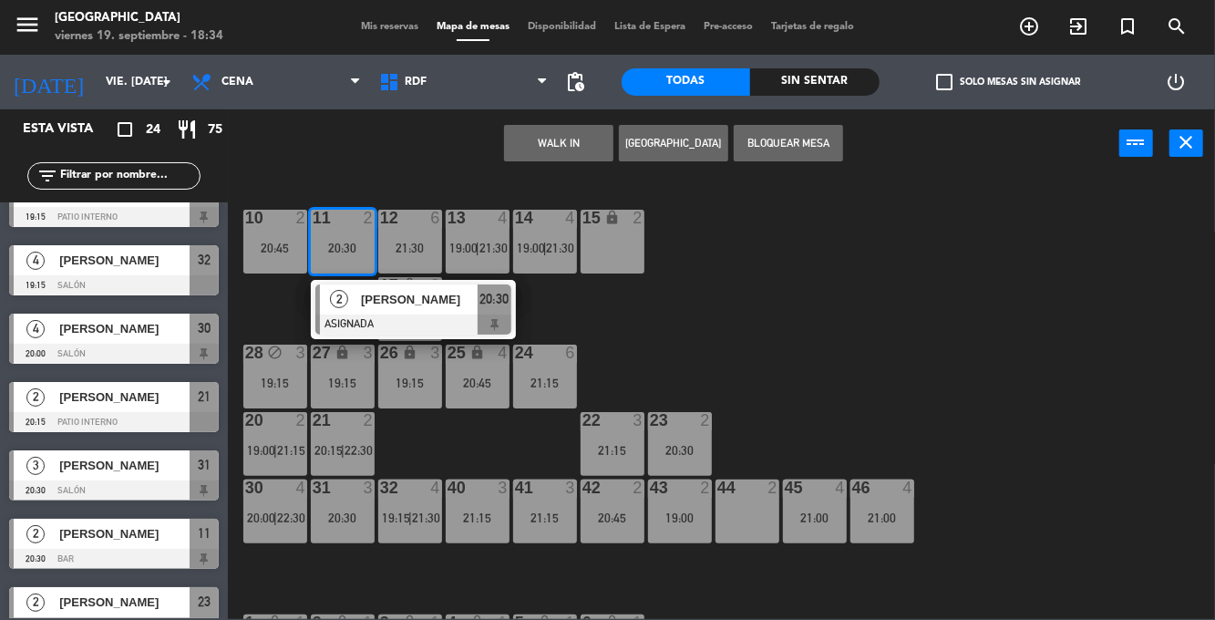
click at [736, 502] on div "44 2" at bounding box center [747, 511] width 64 height 64
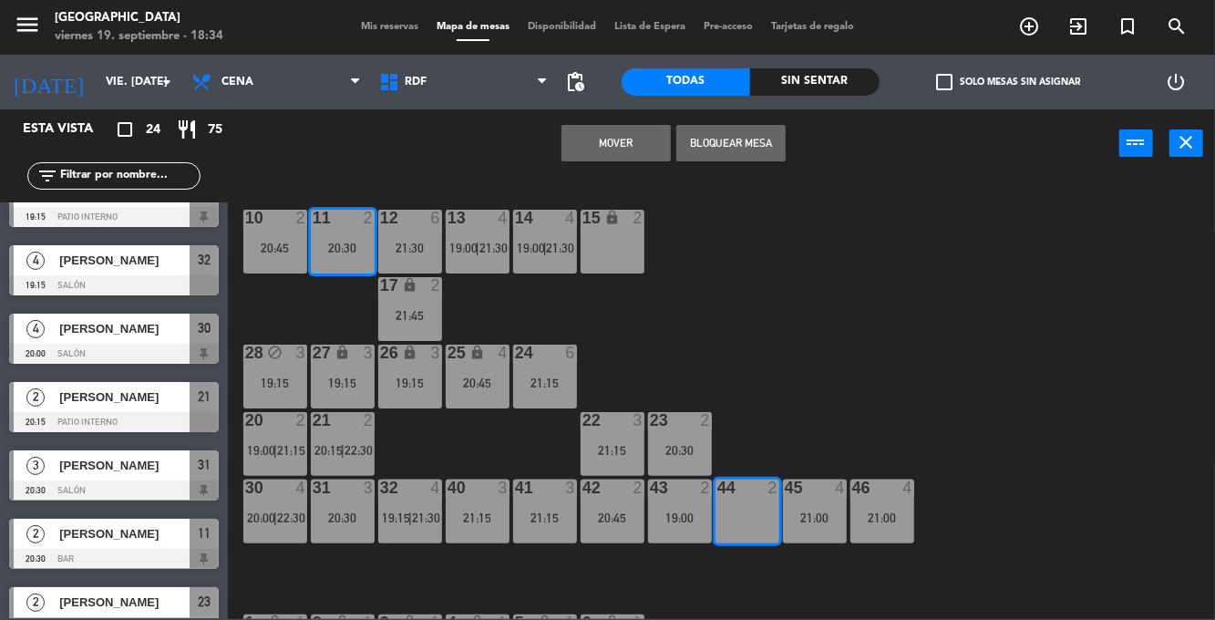
click at [626, 147] on button "Mover" at bounding box center [615, 143] width 109 height 36
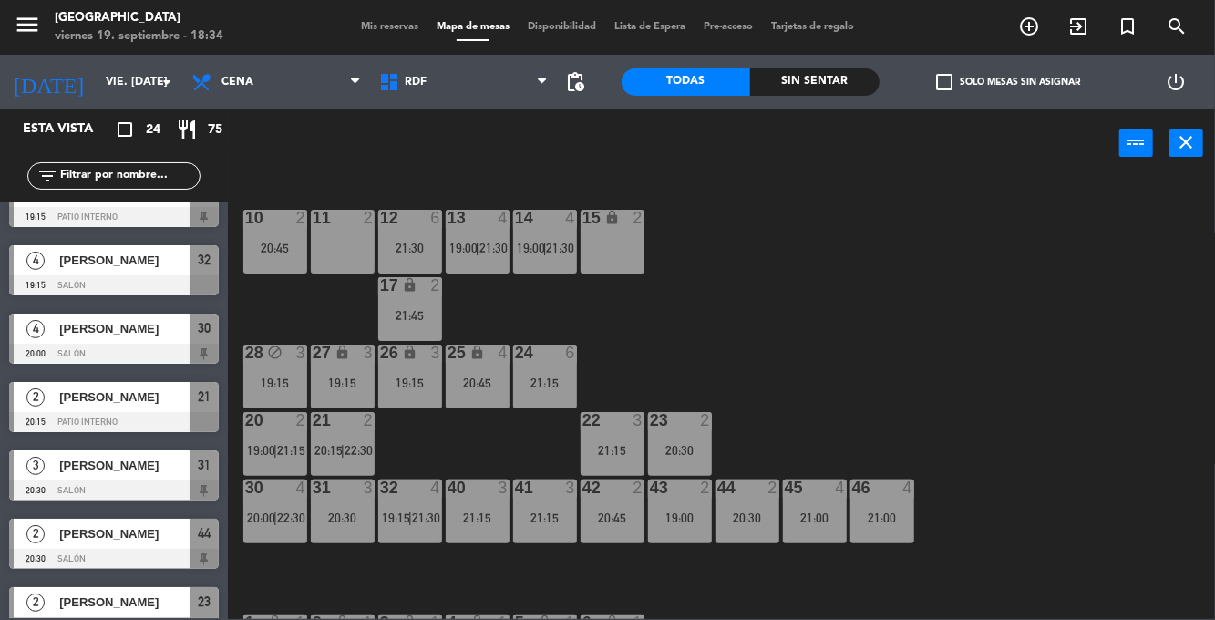
click at [913, 330] on div "10 2 20:45 11 2 12 6 21:30 13 4 19:00 | 21:30 14 4 19:00 | 21:30 15 lock 2 17 l…" at bounding box center [727, 398] width 975 height 442
click at [295, 237] on div "10 2 20:45" at bounding box center [275, 242] width 64 height 64
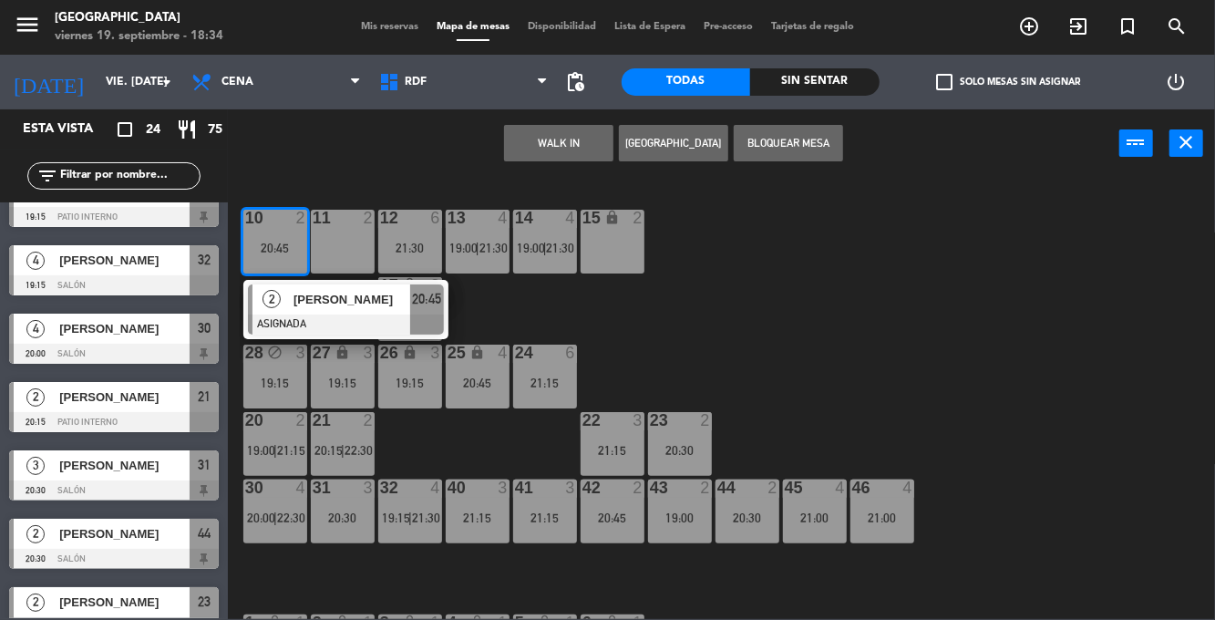
click at [905, 292] on div "10 2 20:45 2 [PERSON_NAME] ASIGNADA 20:45 11 2 12 6 21:30 13 4 19:00 | 21:30 14…" at bounding box center [727, 398] width 975 height 442
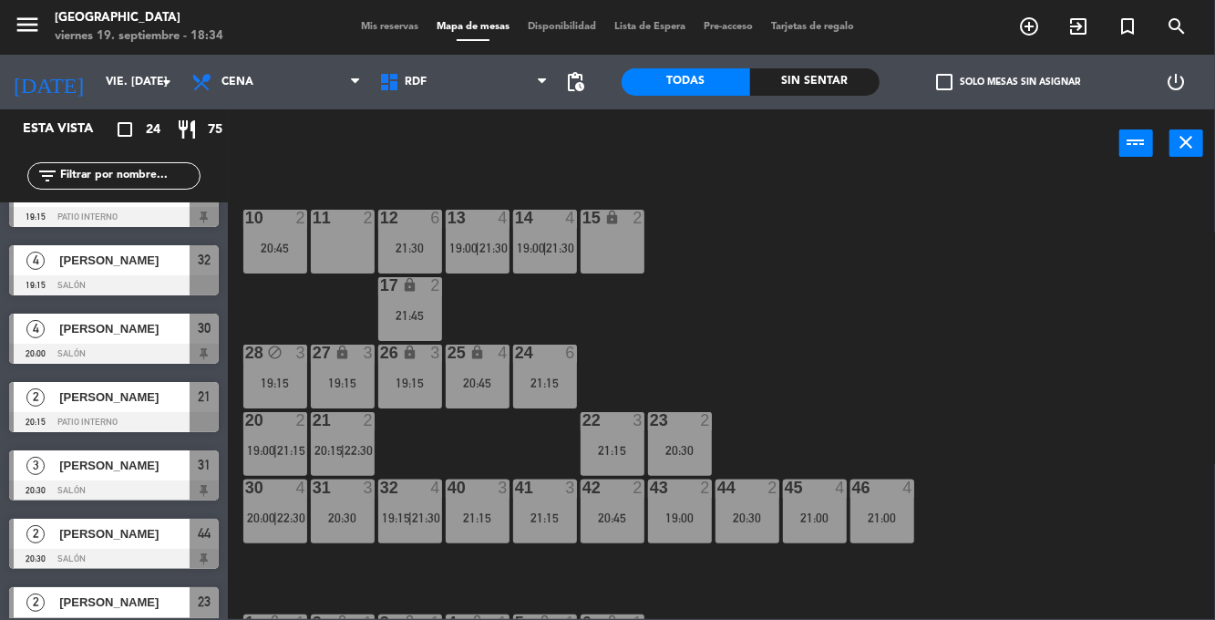
click at [928, 250] on div "10 2 20:45 11 2 12 6 21:30 13 4 19:00 | 21:30 14 4 19:00 | 21:30 15 lock 2 17 l…" at bounding box center [727, 398] width 975 height 442
click at [286, 260] on div "10 2 20:45" at bounding box center [275, 242] width 64 height 64
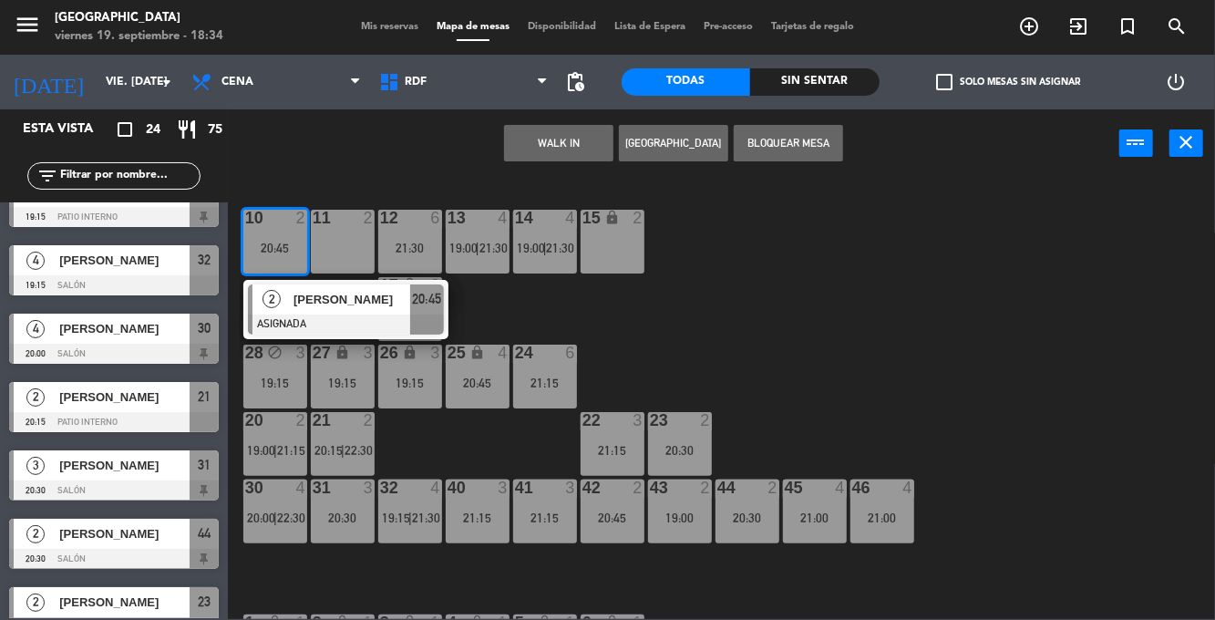
click at [860, 279] on div "10 2 20:45 2 [PERSON_NAME] ASIGNADA 20:45 11 2 12 6 21:30 13 4 19:00 | 21:30 14…" at bounding box center [727, 398] width 975 height 442
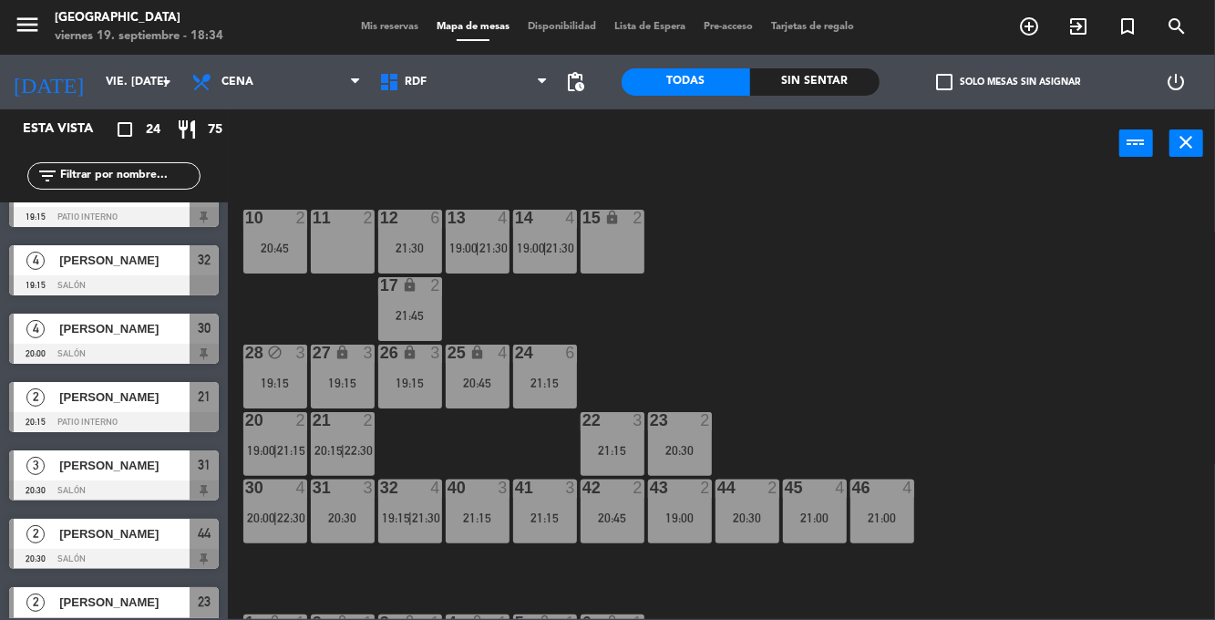
click at [278, 241] on div "20:45" at bounding box center [275, 247] width 64 height 13
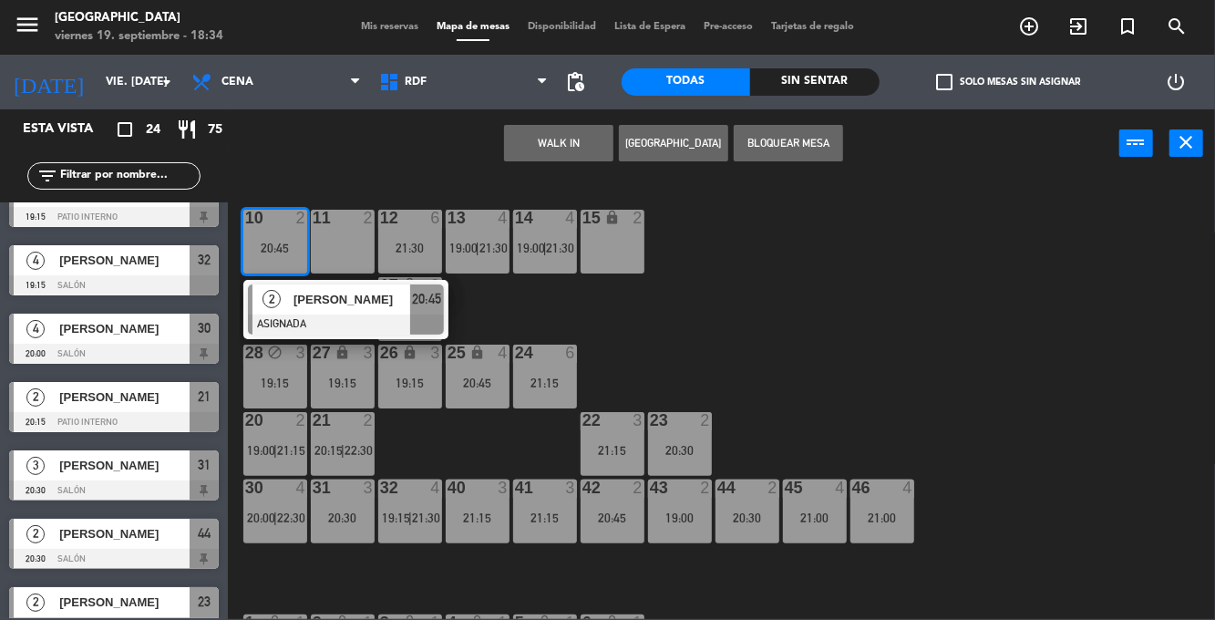
click at [923, 275] on div "10 2 20:45 2 [PERSON_NAME] ASIGNADA 20:45 11 2 12 6 21:30 13 4 19:00 | 21:30 14…" at bounding box center [727, 398] width 975 height 442
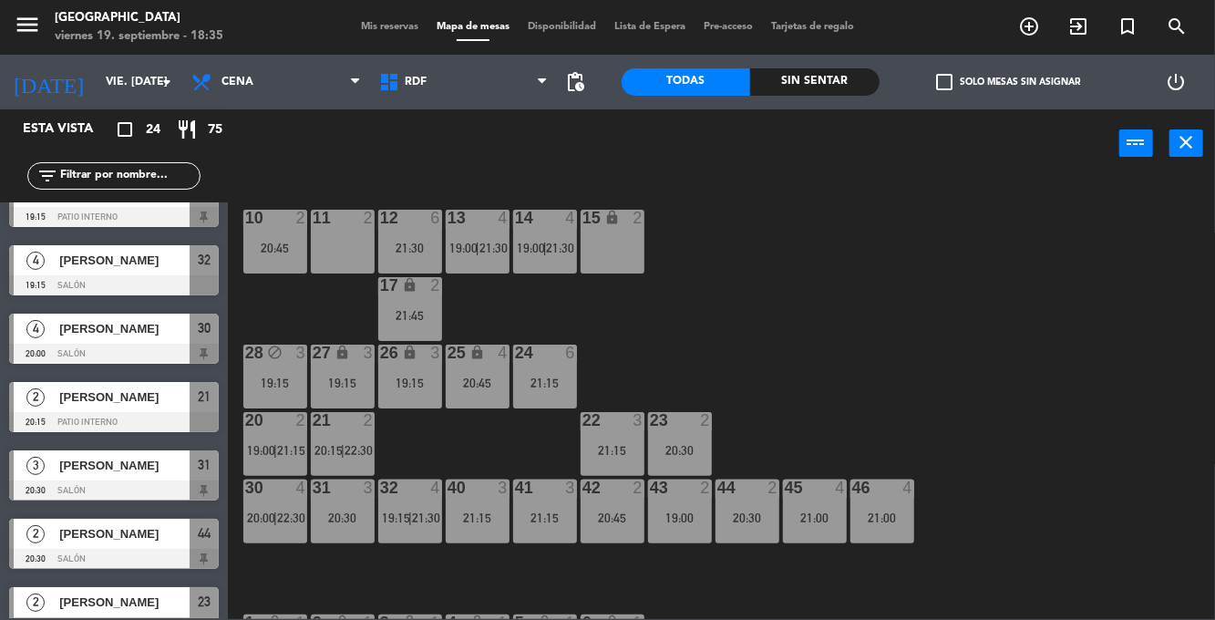
click at [771, 259] on div "10 2 20:45 11 2 12 6 21:30 13 4 19:00 | 21:30 14 4 19:00 | 21:30 15 lock 2 17 l…" at bounding box center [727, 398] width 975 height 442
click at [1017, 337] on div "10 2 20:45 11 2 12 6 21:30 13 4 19:00 | 21:30 14 4 19:00 | 21:30 15 lock 2 17 l…" at bounding box center [727, 398] width 975 height 442
click at [1055, 306] on div "10 2 20:45 11 2 12 6 21:30 13 4 19:00 | 21:30 14 4 19:00 | 21:30 15 lock 2 17 l…" at bounding box center [727, 398] width 975 height 442
click at [341, 232] on div "11 2" at bounding box center [343, 242] width 64 height 64
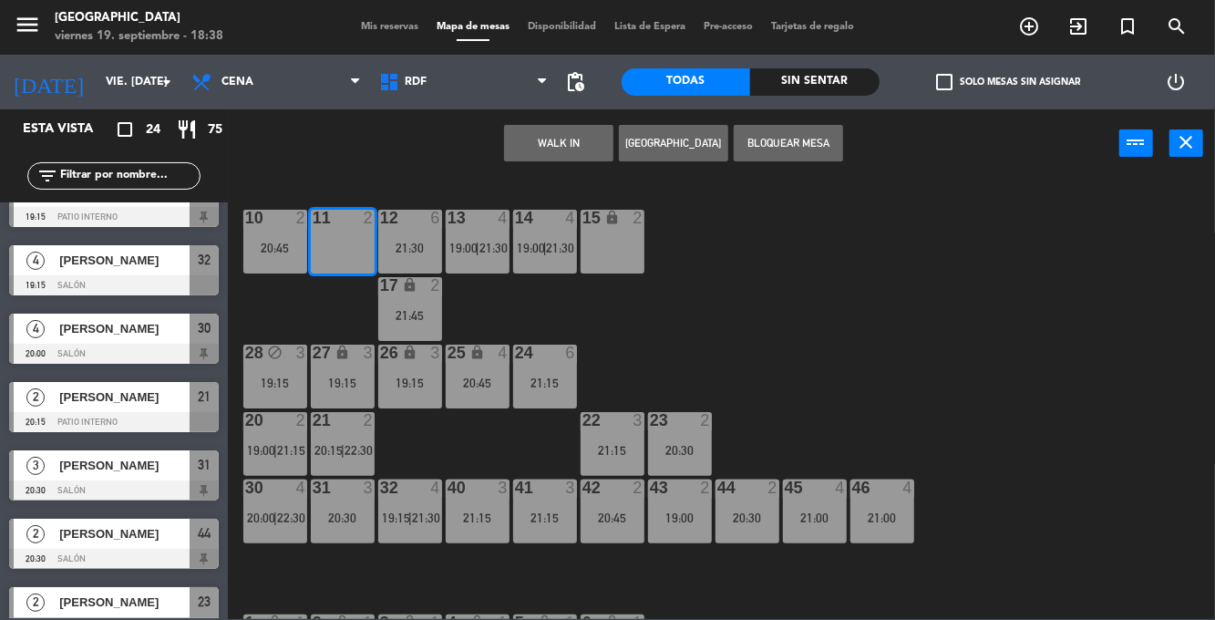
click at [992, 301] on div "10 2 20:45 11 2 12 6 21:30 13 4 19:00 | 21:30 14 4 19:00 | 21:30 15 lock 2 17 l…" at bounding box center [727, 398] width 975 height 442
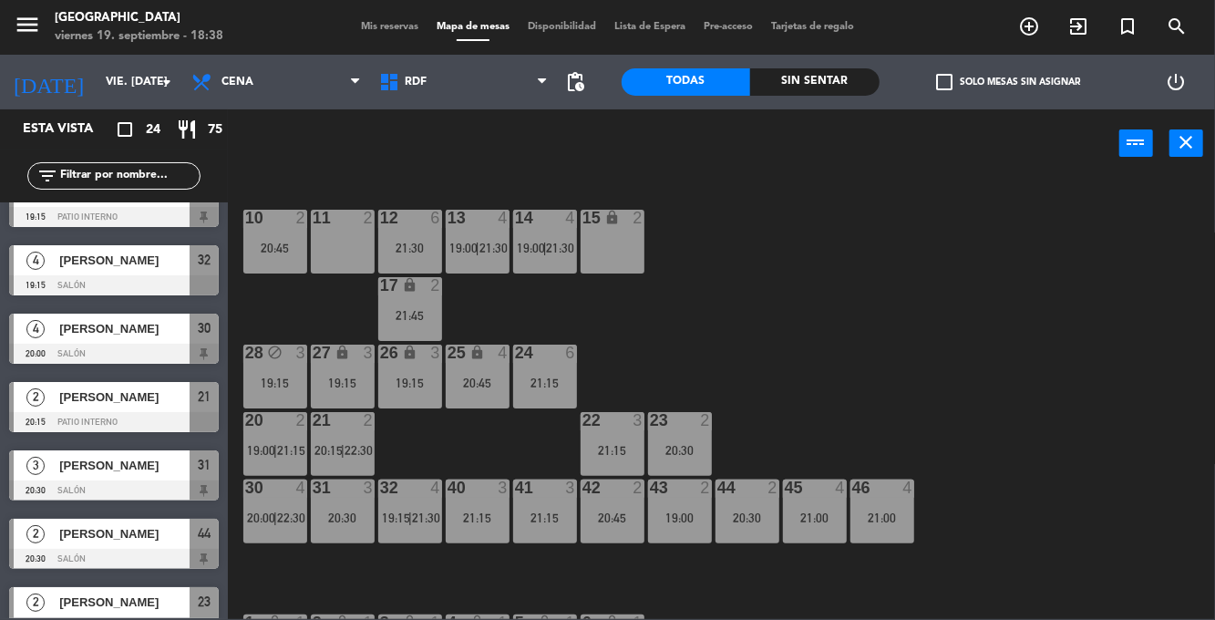
click at [590, 505] on div "42 2 20:45" at bounding box center [612, 511] width 64 height 64
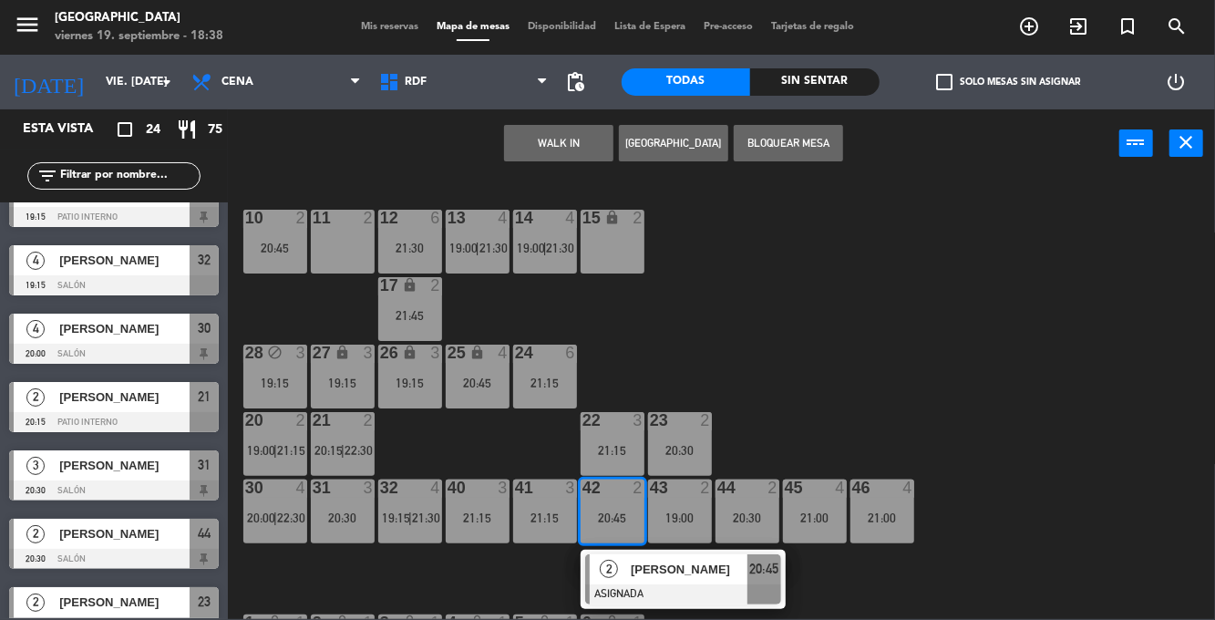
click at [342, 241] on div "11 2" at bounding box center [343, 242] width 64 height 64
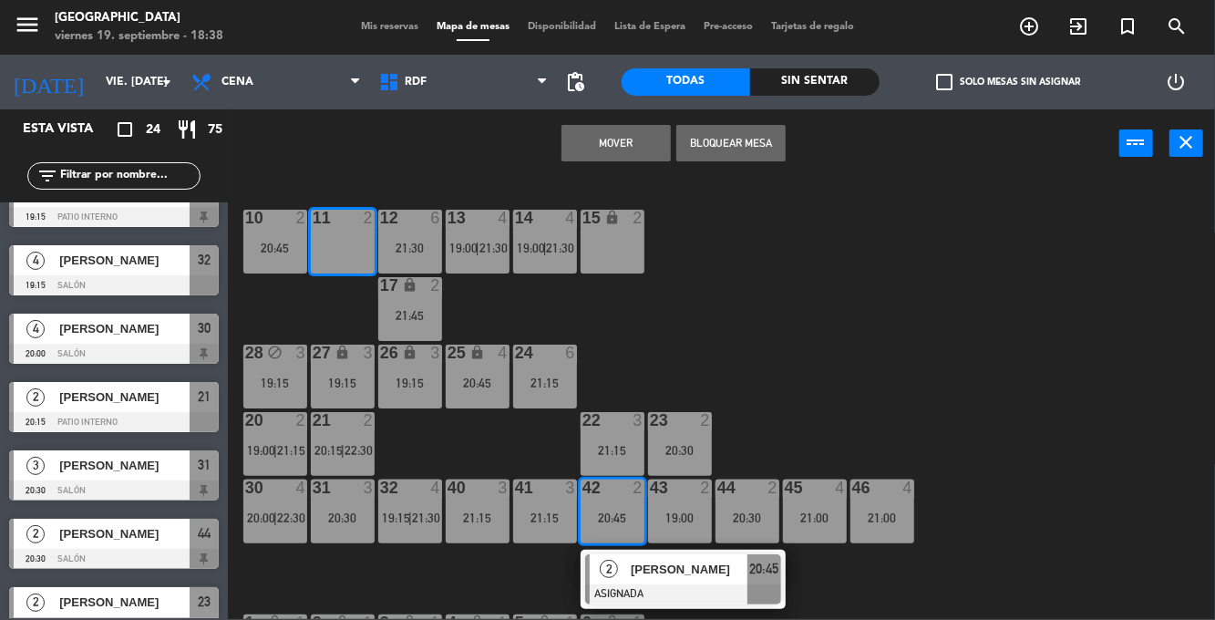
click at [629, 153] on button "Mover" at bounding box center [615, 143] width 109 height 36
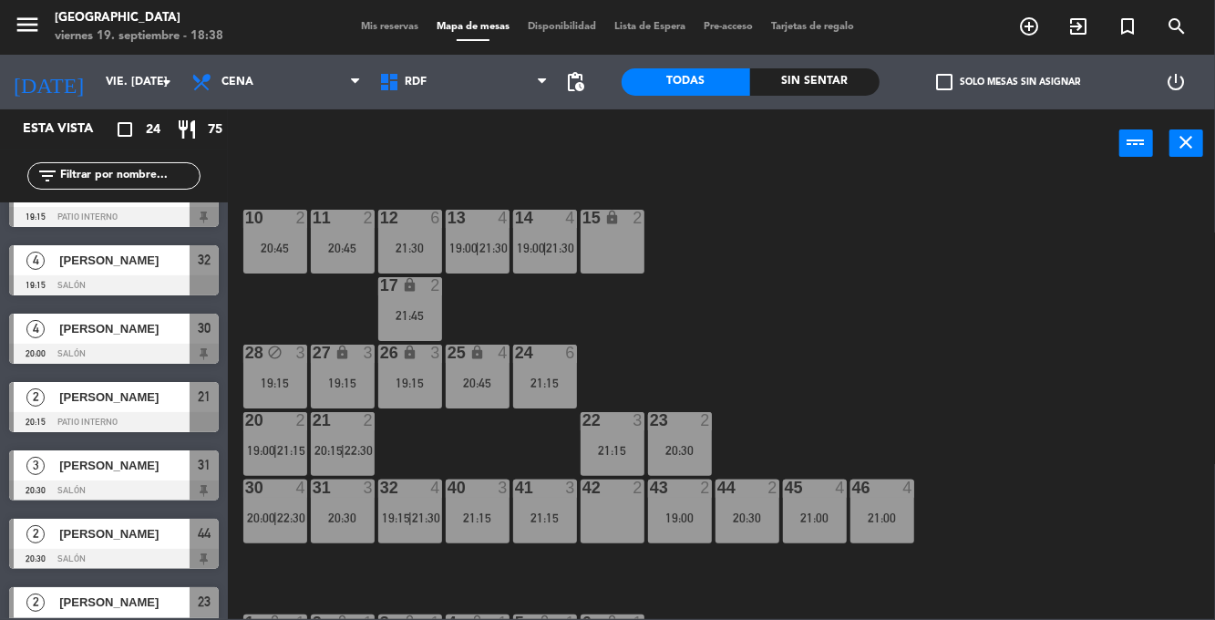
click at [939, 271] on div "10 2 20:45 11 2 20:45 12 6 21:30 13 4 19:00 | 21:30 14 4 19:00 | 21:30 15 lock …" at bounding box center [727, 398] width 975 height 442
click at [891, 355] on div "10 2 20:45 11 2 20:45 12 6 21:30 13 4 19:00 | 21:30 14 4 19:00 | 21:30 15 lock …" at bounding box center [727, 398] width 975 height 442
click at [900, 323] on div "10 2 20:45 11 2 20:45 12 6 21:30 13 4 19:00 | 21:30 14 4 19:00 | 21:30 15 lock …" at bounding box center [727, 398] width 975 height 442
click at [893, 328] on div "10 2 20:45 11 2 20:45 12 6 21:30 13 4 19:00 | 21:30 14 4 19:00 | 21:30 15 lock …" at bounding box center [727, 398] width 975 height 442
click at [826, 354] on div "10 2 20:45 11 2 20:45 12 6 21:30 13 4 19:00 | 21:30 14 4 19:00 | 21:30 15 lock …" at bounding box center [727, 398] width 975 height 442
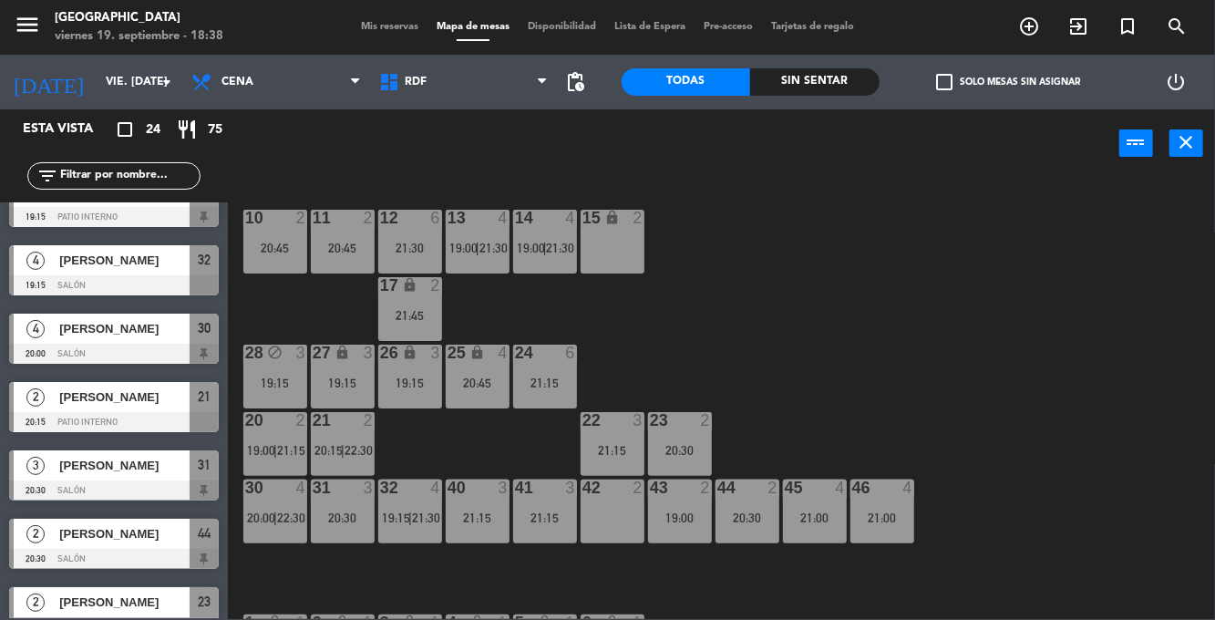
click at [464, 248] on span "19:00" at bounding box center [463, 248] width 28 height 15
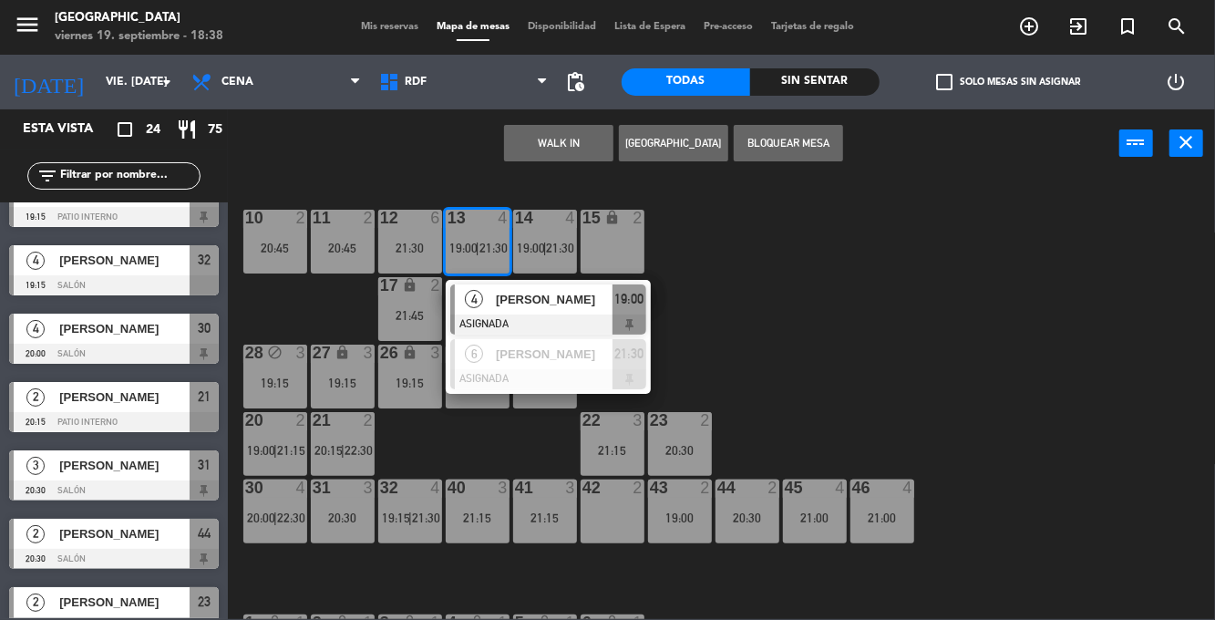
click at [912, 315] on div "10 2 20:45 11 2 20:45 12 6 21:30 13 4 19:00 | 21:30 4 [PERSON_NAME] ASIGNADA 19…" at bounding box center [727, 398] width 975 height 442
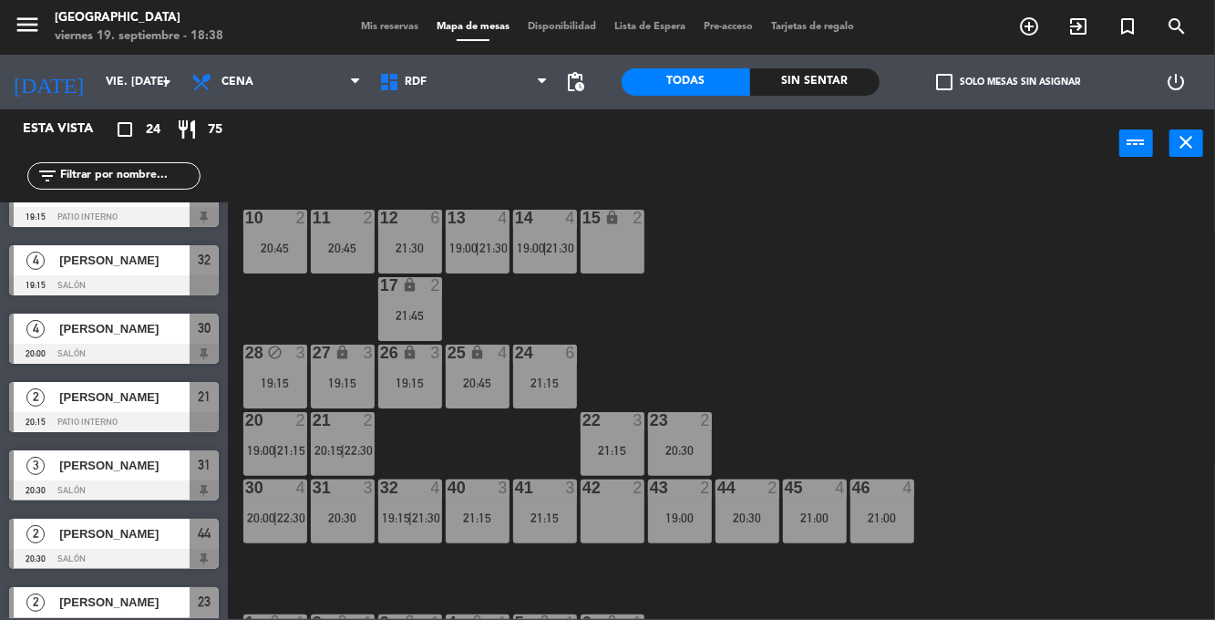
click at [685, 512] on div "19:00" at bounding box center [680, 517] width 64 height 13
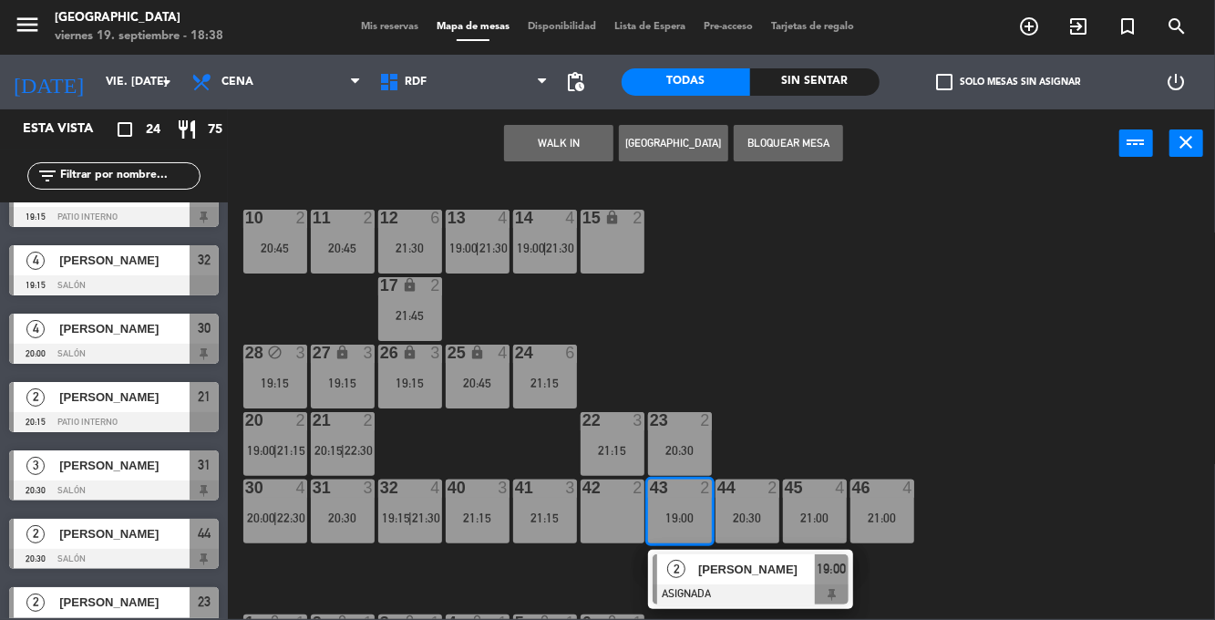
click at [841, 343] on div "10 2 20:45 11 2 20:45 12 6 21:30 13 4 19:00 | 21:30 14 4 19:00 | 21:30 15 lock …" at bounding box center [727, 398] width 975 height 442
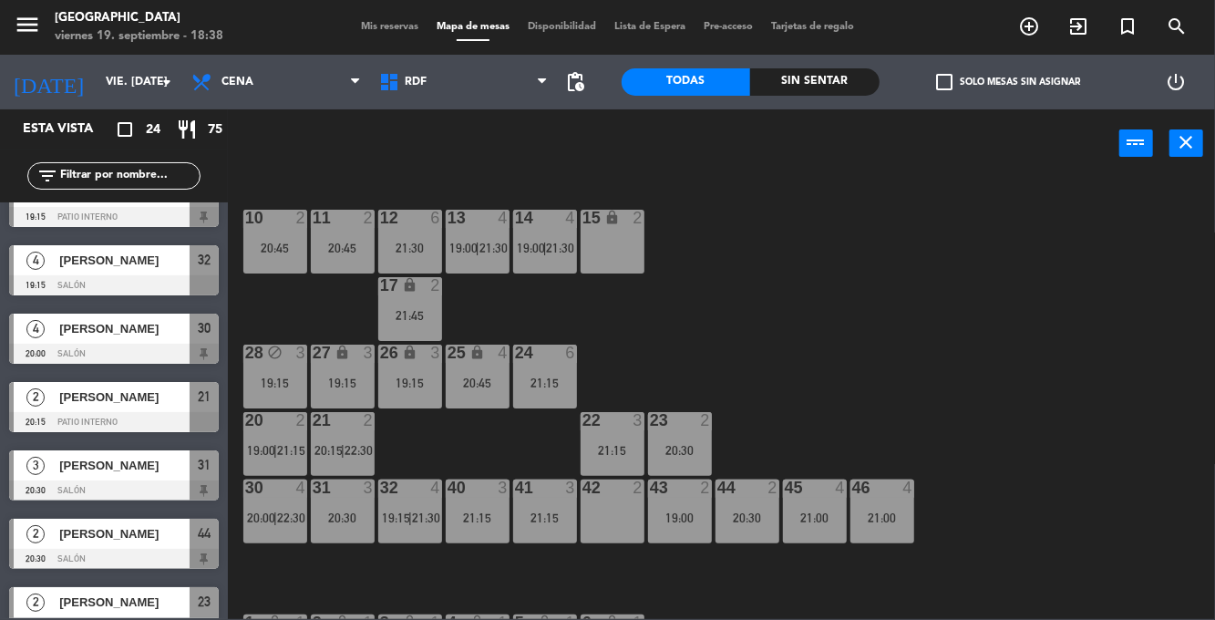
click at [689, 504] on div "43 2 19:00" at bounding box center [680, 511] width 64 height 64
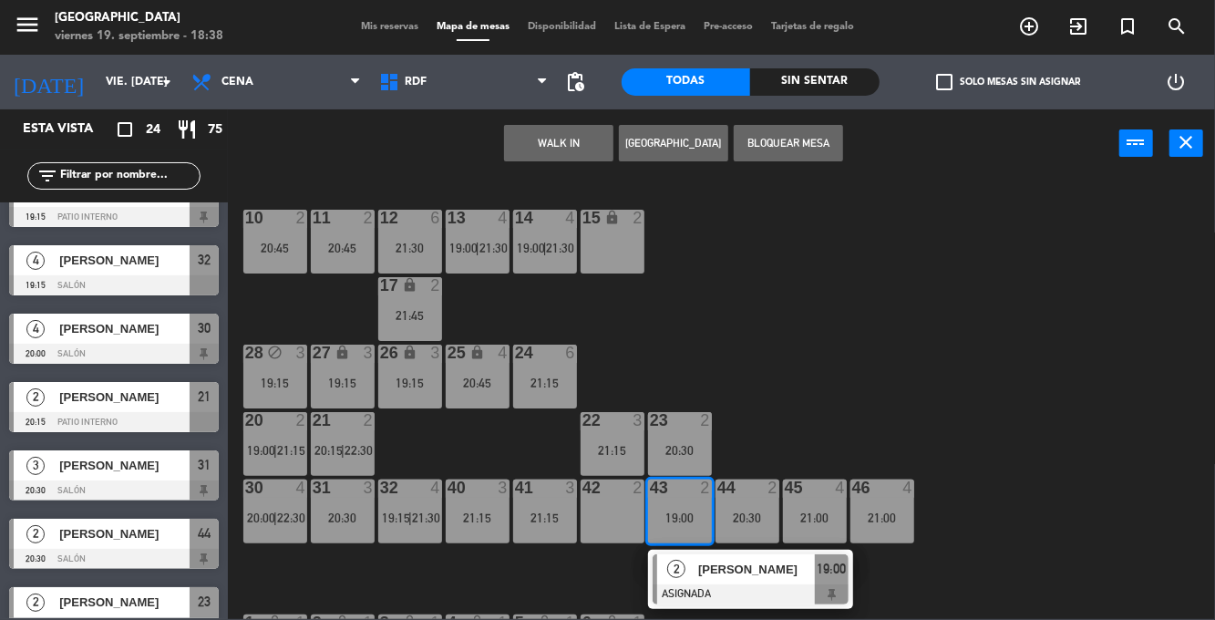
click at [610, 250] on div "15 lock 2" at bounding box center [612, 242] width 64 height 64
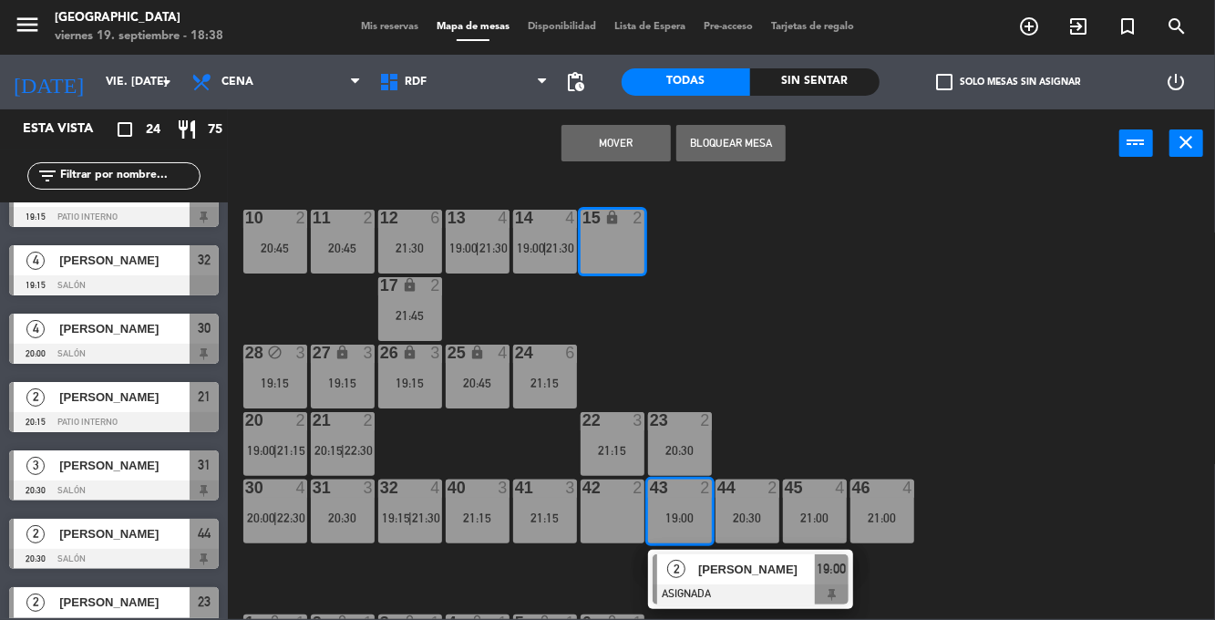
click at [608, 139] on button "Mover" at bounding box center [615, 143] width 109 height 36
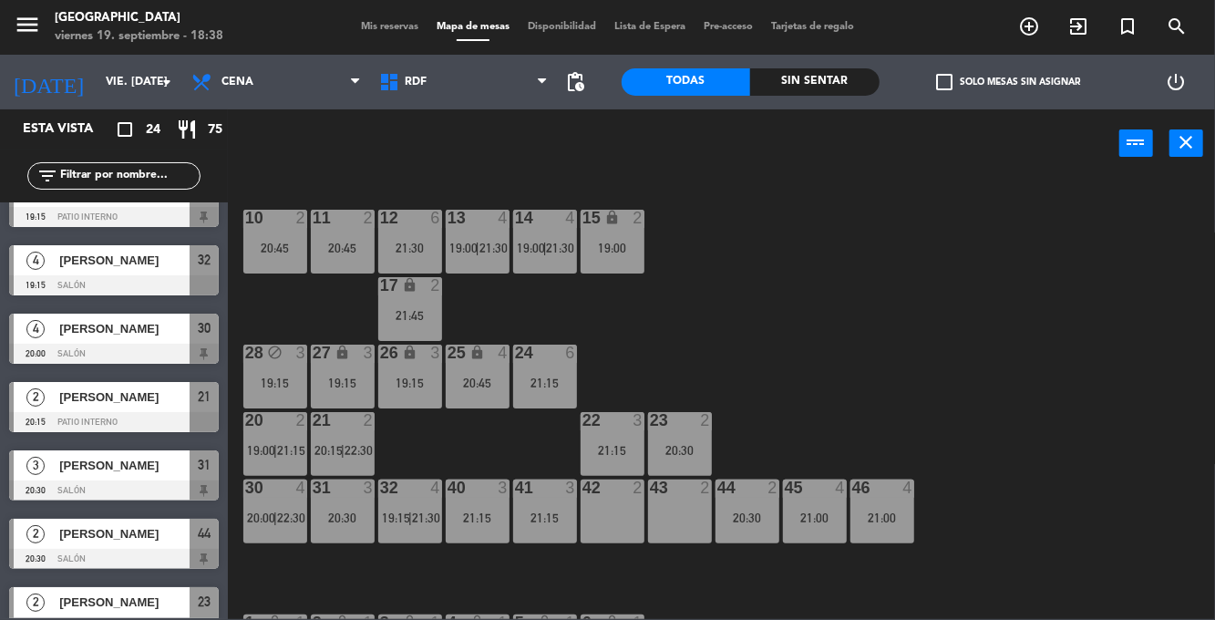
click at [254, 395] on div "28 block 3 19:15" at bounding box center [275, 376] width 64 height 64
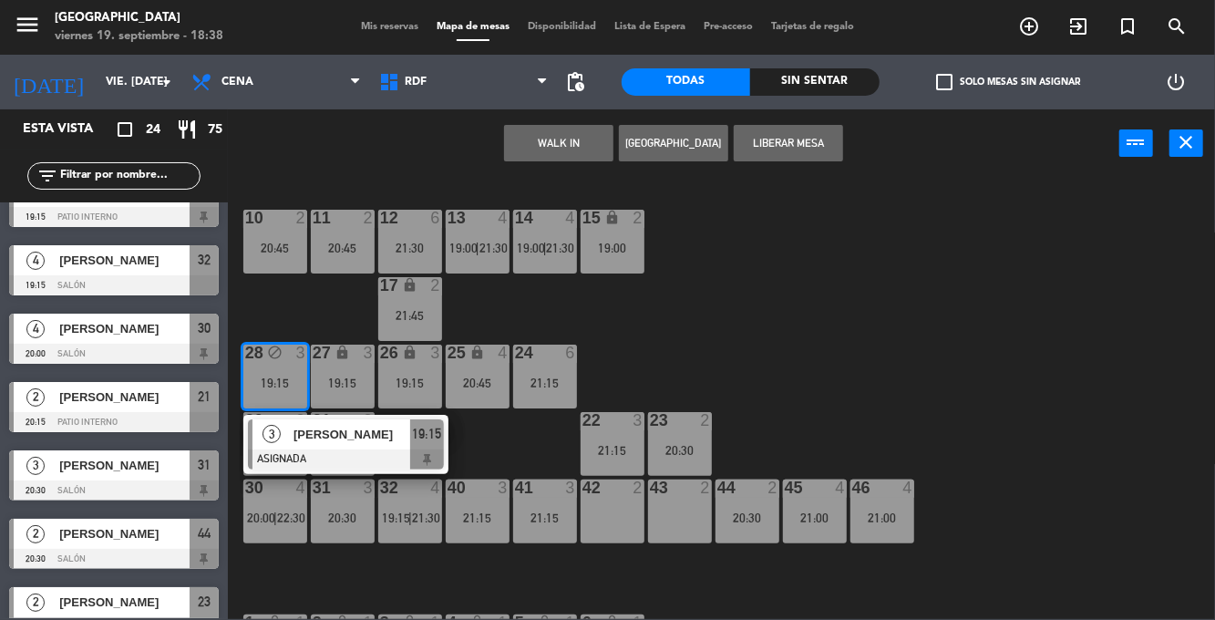
click at [364, 421] on div "[PERSON_NAME]" at bounding box center [351, 434] width 118 height 30
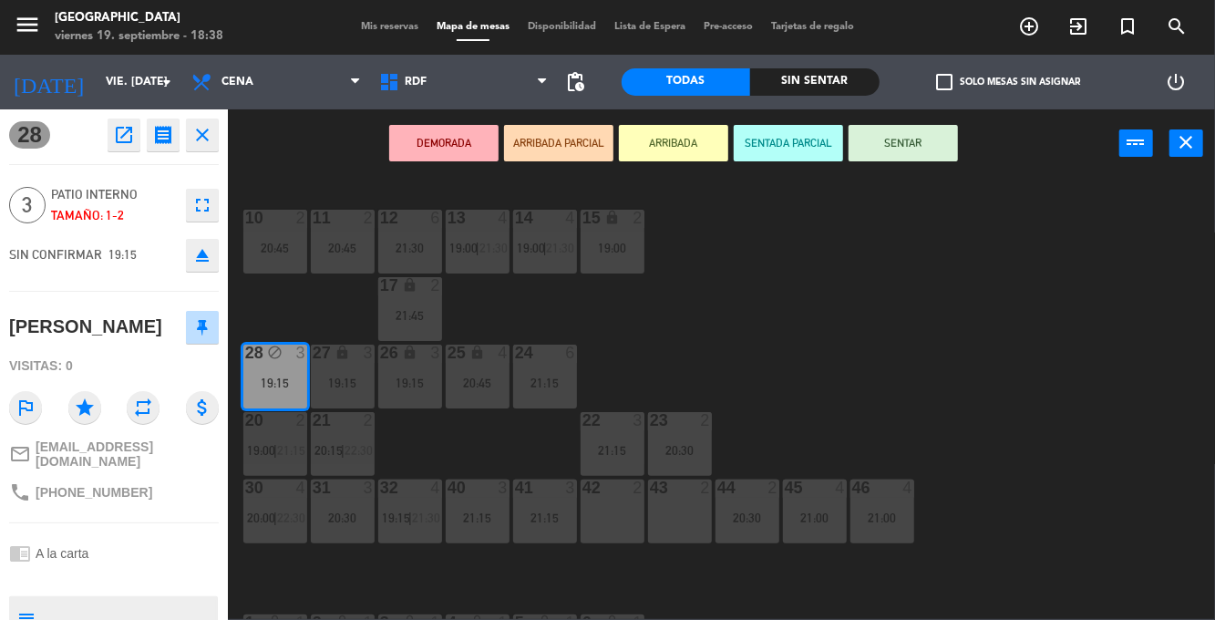
click at [617, 533] on div "42 2" at bounding box center [612, 511] width 64 height 64
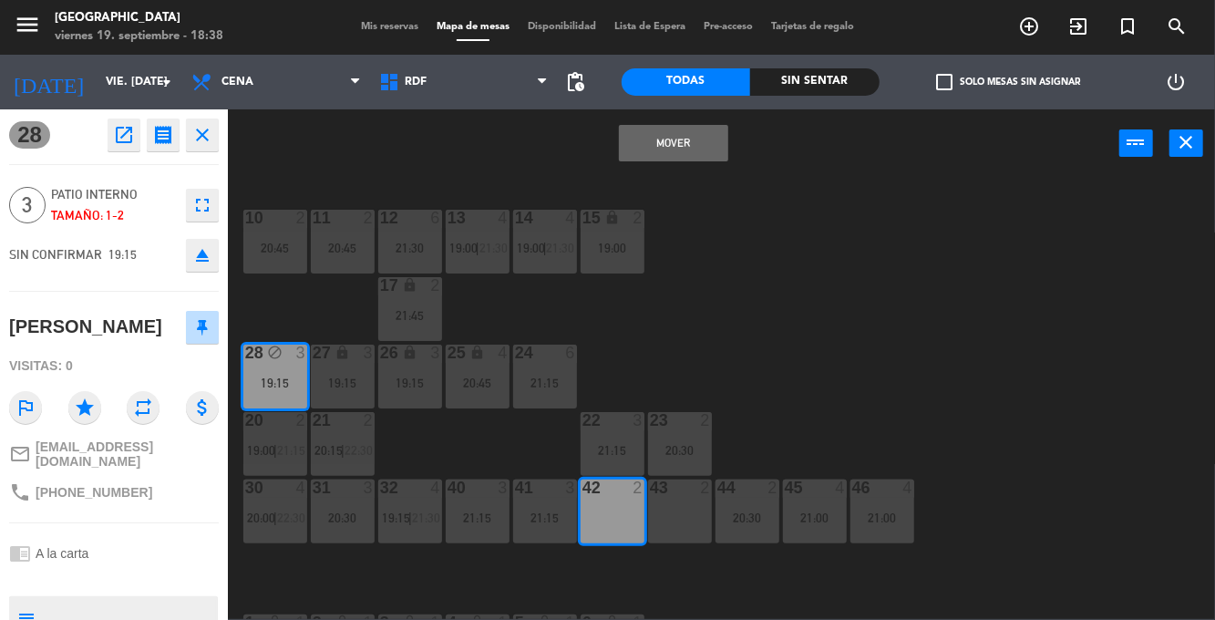
click at [681, 533] on div "43 2" at bounding box center [680, 511] width 64 height 64
click at [712, 130] on button "Mover y Unir" at bounding box center [673, 143] width 109 height 36
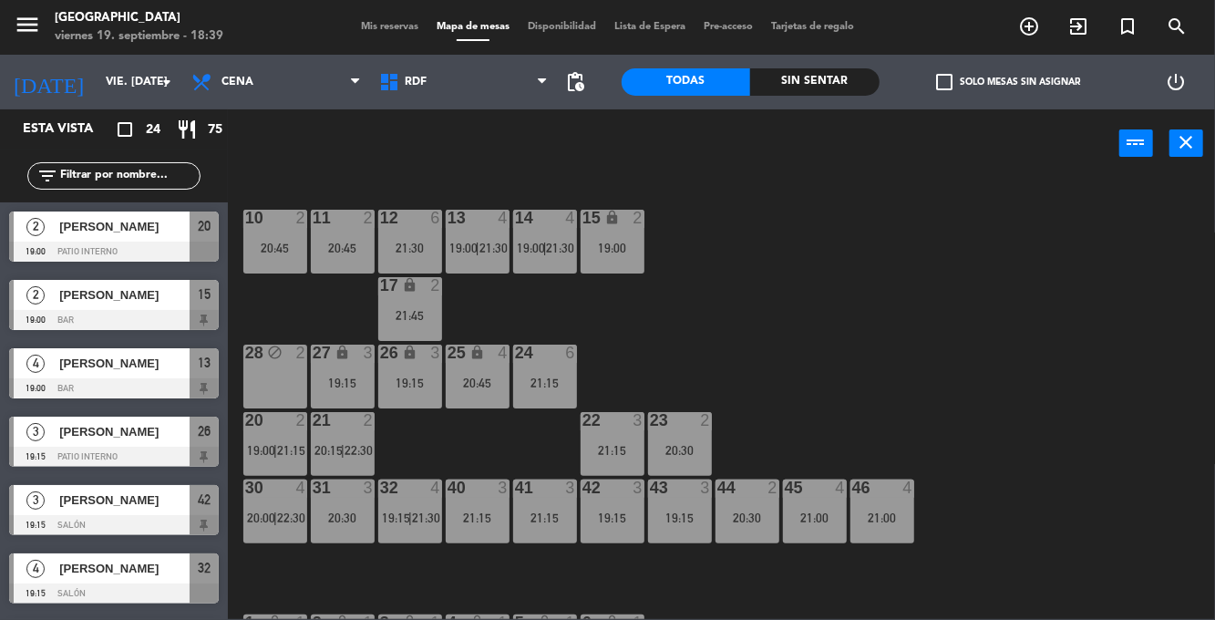
click at [742, 499] on div "44 2 20:30" at bounding box center [747, 511] width 64 height 64
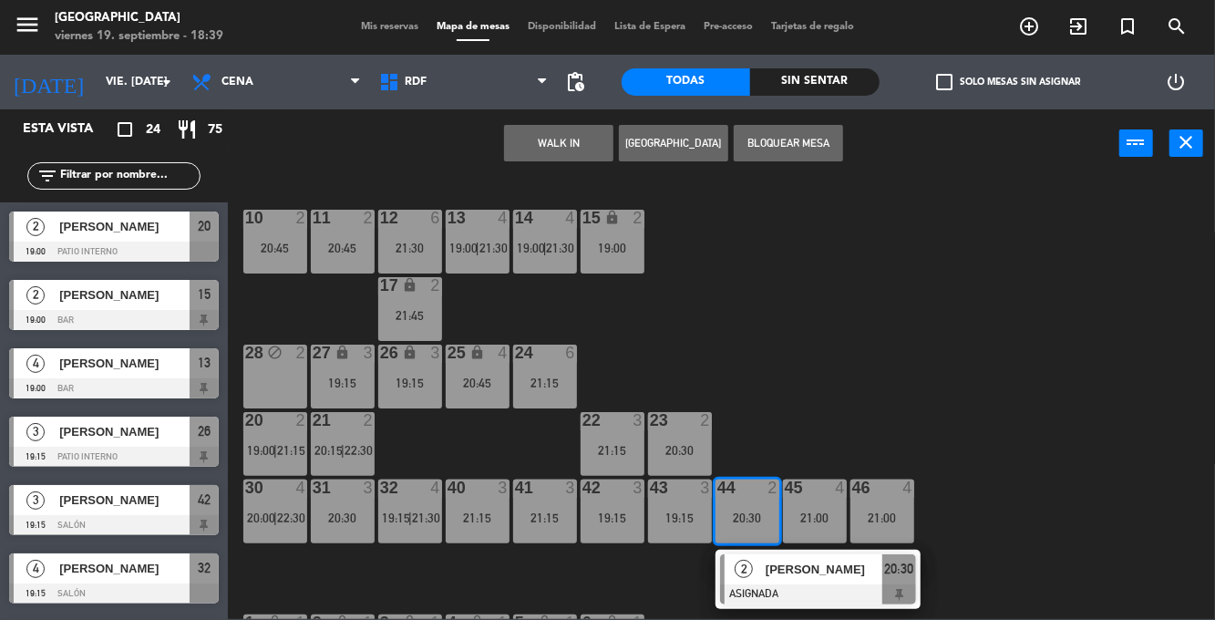
click at [272, 371] on div "28 block 2" at bounding box center [275, 376] width 64 height 64
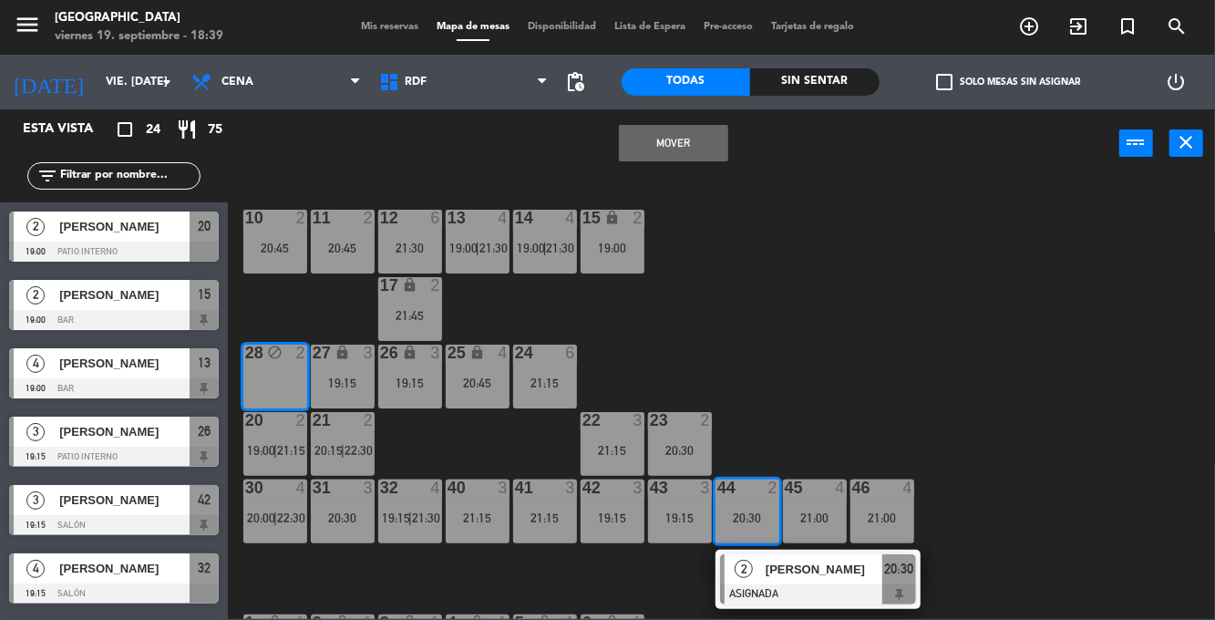
click at [669, 144] on button "Mover" at bounding box center [673, 143] width 109 height 36
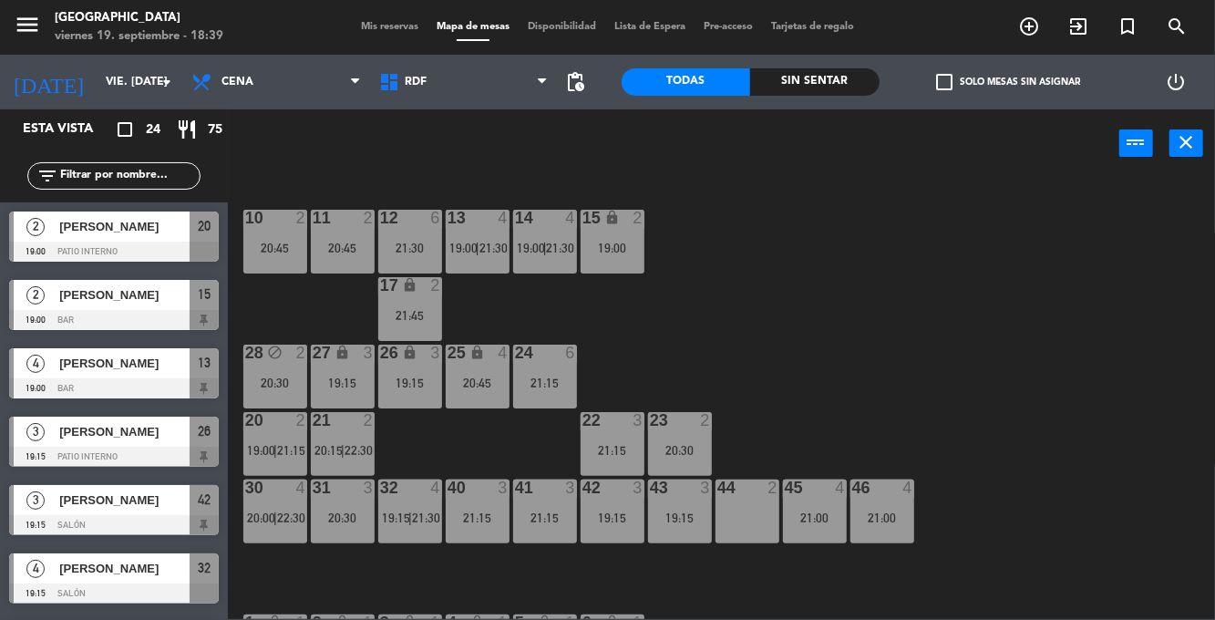
click at [820, 509] on div "45 4 21:00" at bounding box center [815, 511] width 64 height 64
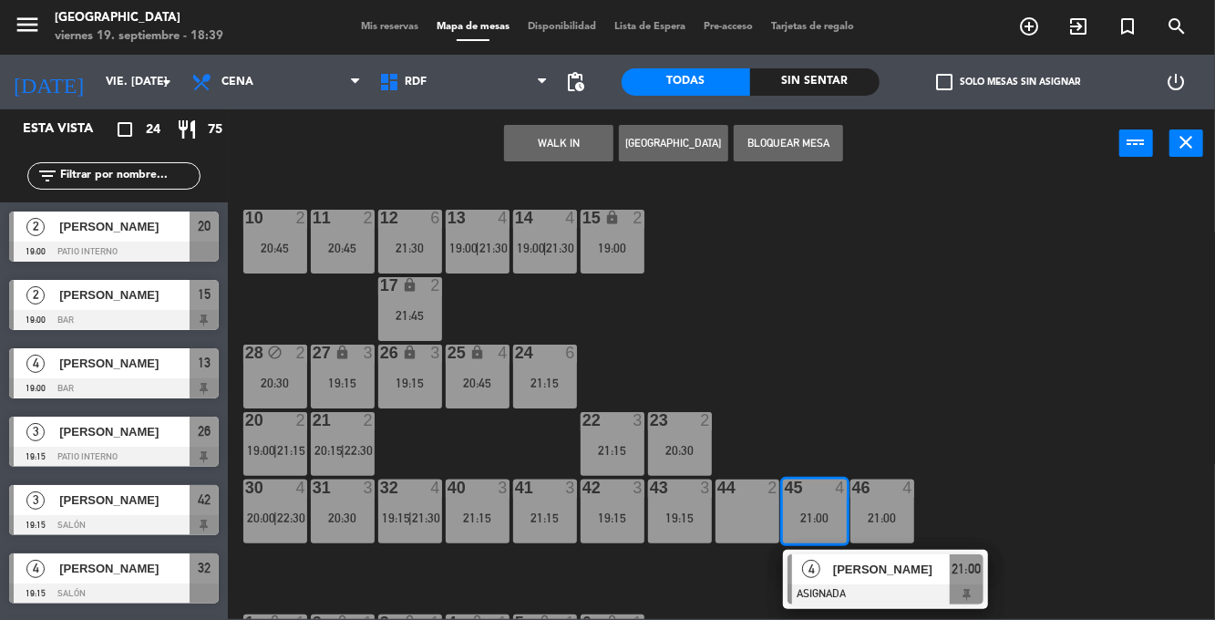
click at [930, 286] on div "10 2 20:45 11 2 20:45 12 6 21:30 13 4 19:00 | 21:30 14 4 19:00 | 21:30 15 lock …" at bounding box center [727, 398] width 975 height 442
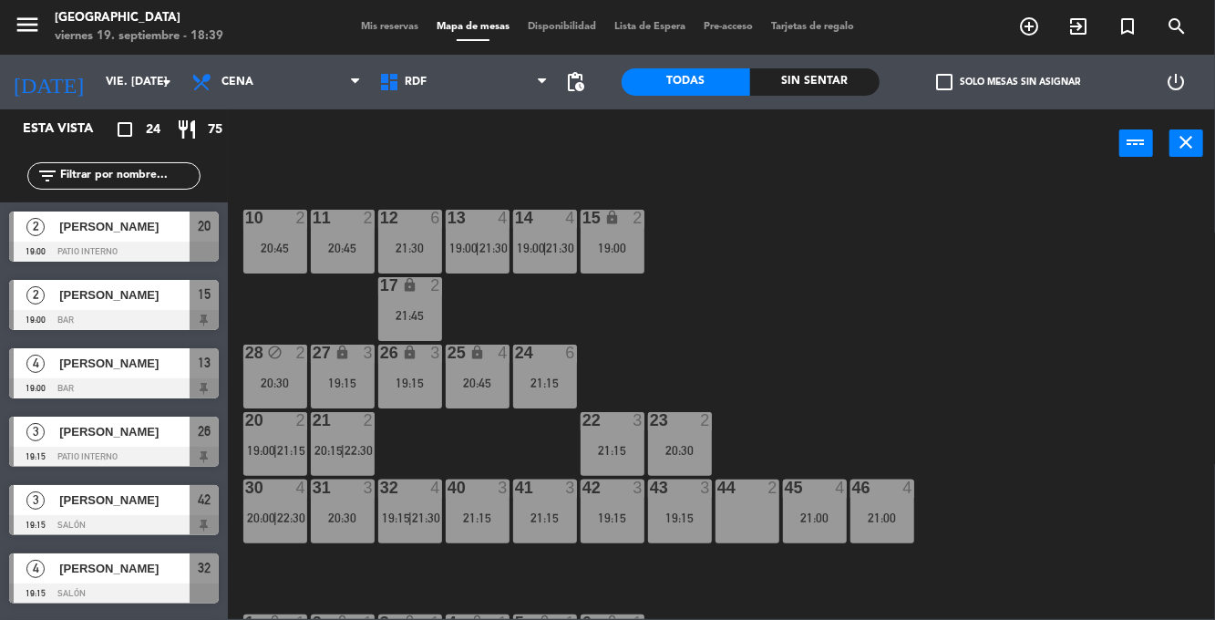
click at [895, 347] on div "10 2 20:45 11 2 20:45 12 6 21:30 13 4 19:00 | 21:30 14 4 19:00 | 21:30 15 lock …" at bounding box center [727, 398] width 975 height 442
click at [903, 334] on div "10 2 20:45 11 2 20:45 12 6 21:30 13 4 19:00 | 21:30 14 4 19:00 | 21:30 15 lock …" at bounding box center [727, 398] width 975 height 442
click at [988, 317] on div "10 2 20:45 11 2 20:45 12 6 21:30 13 4 19:00 | 21:30 14 4 19:00 | 21:30 15 lock …" at bounding box center [727, 398] width 975 height 442
click at [939, 323] on div "10 2 20:45 11 2 20:45 12 6 21:30 13 4 19:00 | 21:30 14 4 19:00 | 21:30 15 lock …" at bounding box center [727, 398] width 975 height 442
click at [940, 316] on div "10 2 20:45 11 2 20:45 12 6 21:30 13 4 19:00 | 21:30 14 4 19:00 | 21:30 15 lock …" at bounding box center [727, 398] width 975 height 442
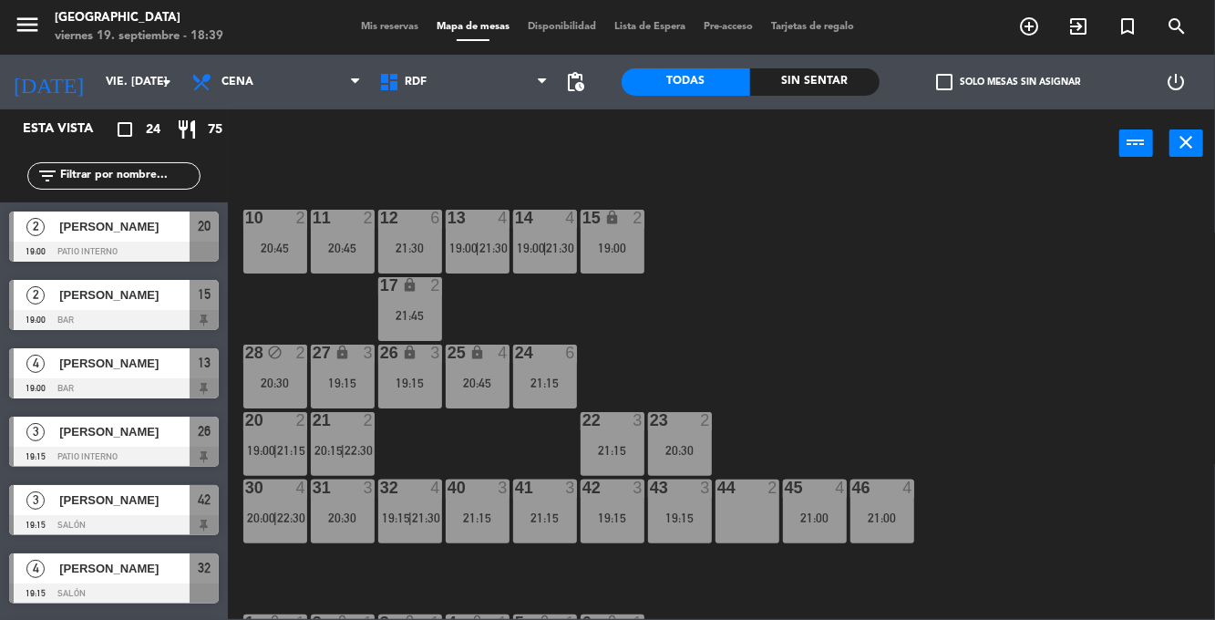
click at [963, 326] on div "10 2 20:45 11 2 20:45 12 6 21:30 13 4 19:00 | 21:30 14 4 19:00 | 21:30 15 lock …" at bounding box center [727, 398] width 975 height 442
click at [956, 341] on div "10 2 20:45 11 2 20:45 12 6 21:30 13 4 19:00 | 21:30 14 4 19:00 | 21:30 15 lock …" at bounding box center [727, 398] width 975 height 442
click at [959, 315] on div "10 2 20:45 11 2 20:45 12 6 21:30 13 4 19:00 | 21:30 14 4 19:00 | 21:30 15 lock …" at bounding box center [727, 398] width 975 height 442
click at [944, 293] on div "10 2 20:45 11 2 20:45 12 6 21:30 13 4 19:00 | 21:30 14 4 19:00 | 21:30 15 lock …" at bounding box center [727, 398] width 975 height 442
click at [931, 325] on div "10 2 20:45 11 2 20:45 12 6 21:30 13 4 19:00 | 21:30 14 4 19:00 | 21:30 15 lock …" at bounding box center [727, 398] width 975 height 442
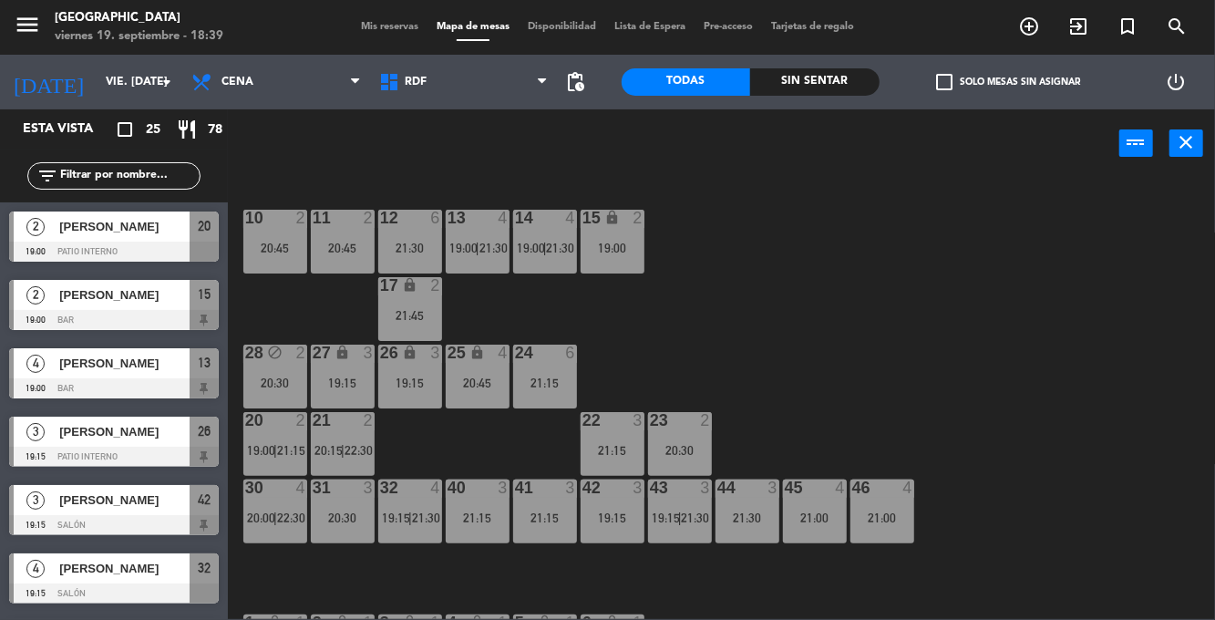
click at [932, 328] on div "10 2 20:45 11 2 20:45 12 6 21:30 13 4 19:00 | 21:30 14 4 19:00 | 21:30 15 lock …" at bounding box center [727, 398] width 975 height 442
click at [1013, 277] on div "10 2 20:45 11 2 20:45 12 6 21:30 13 4 19:00 | 21:30 14 4 19:00 | 21:30 15 lock …" at bounding box center [727, 398] width 975 height 442
click at [937, 368] on div "10 2 20:45 11 2 20:45 12 6 21:30 13 4 19:00 | 21:30 14 4 19:00 | 21:30 15 lock …" at bounding box center [727, 398] width 975 height 442
click at [944, 334] on div "10 2 20:45 11 2 20:45 12 6 21:30 13 4 19:00 | 21:30 14 4 19:00 | 21:30 15 lock …" at bounding box center [727, 398] width 975 height 442
click at [585, 84] on span "pending_actions" at bounding box center [576, 82] width 22 height 22
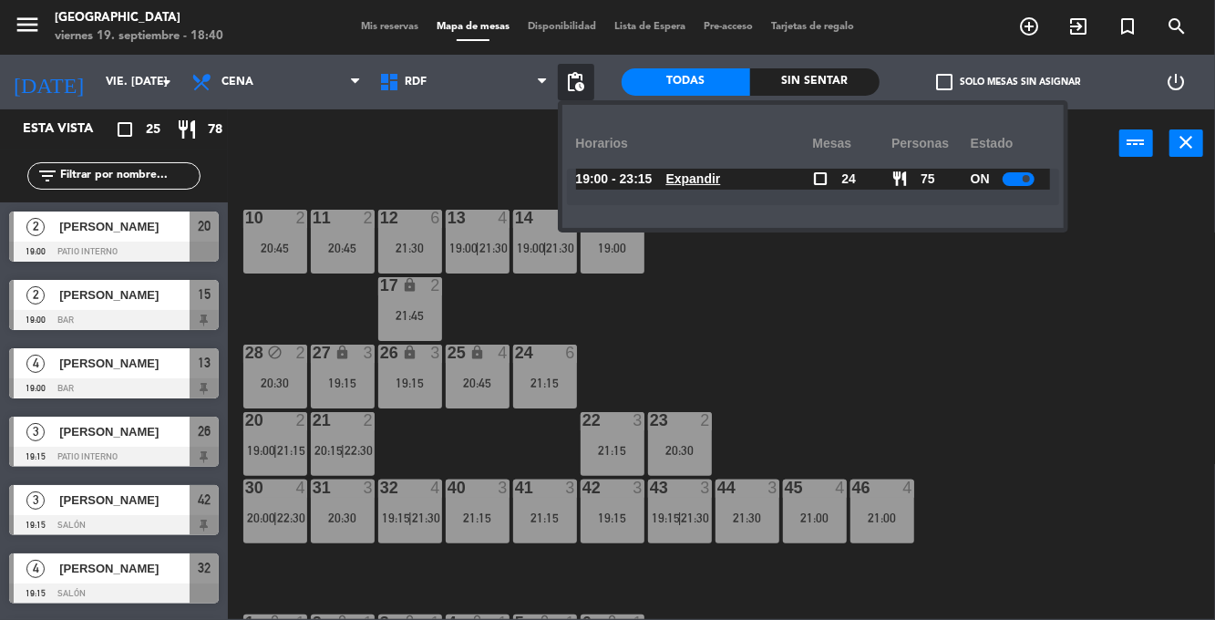
click at [1011, 197] on div "19:00 - 23:15 Expandir check_box_outline_blank 24 restaurant 75 ON Expandir" at bounding box center [813, 187] width 492 height 36
click at [1025, 179] on span at bounding box center [1025, 178] width 7 height 7
click at [1052, 324] on div "10 2 20:45 11 2 20:45 12 6 21:30 13 4 19:00 | 21:30 14 4 19:00 | 21:30 15 lock …" at bounding box center [727, 398] width 975 height 442
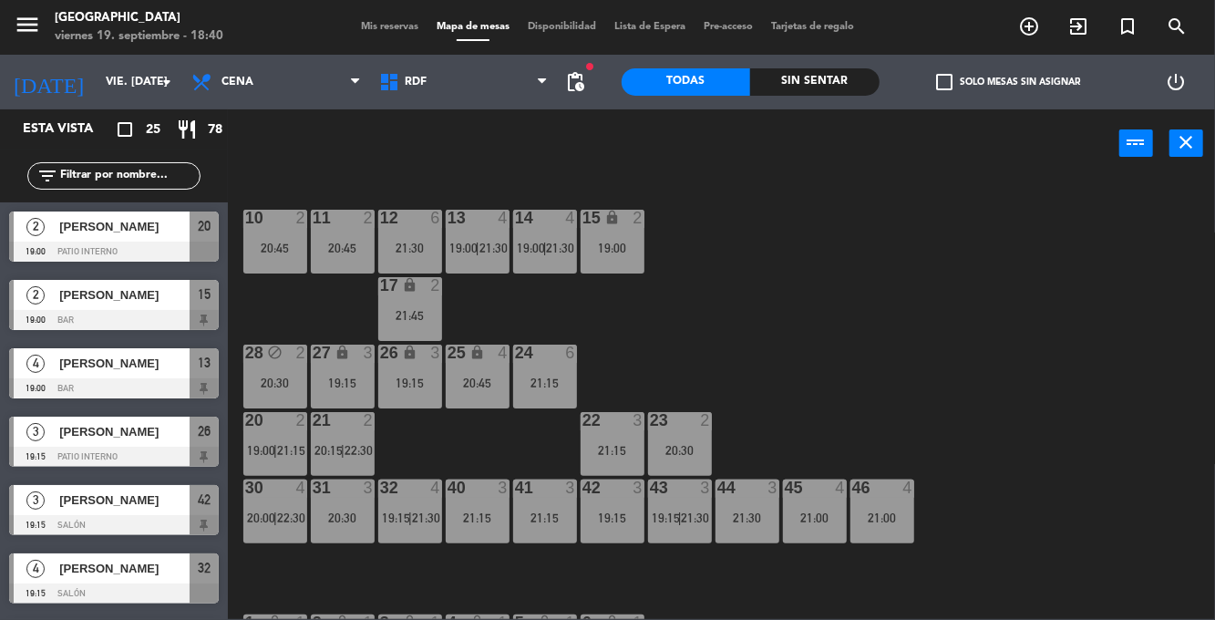
click at [1022, 420] on div "10 2 20:45 11 2 20:45 12 6 21:30 13 4 19:00 | 21:30 14 4 19:00 | 21:30 15 lock …" at bounding box center [727, 398] width 975 height 442
click at [1039, 419] on div "10 2 20:45 11 2 20:45 12 6 21:30 13 4 19:00 | 21:30 14 4 19:00 | 21:30 15 lock …" at bounding box center [727, 398] width 975 height 442
click at [1113, 437] on div "10 2 20:45 11 2 20:45 12 6 21:30 13 4 19:00 | 21:30 14 4 19:00 | 21:30 15 lock …" at bounding box center [727, 398] width 975 height 442
click at [1085, 448] on div "10 2 20:45 11 2 20:45 12 6 21:30 13 4 19:00 | 21:30 14 4 19:00 | 21:30 15 lock …" at bounding box center [727, 398] width 975 height 442
click at [1089, 448] on div "10 2 20:45 11 2 20:45 12 6 21:30 13 4 19:00 | 21:30 14 4 19:00 | 21:30 15 lock …" at bounding box center [727, 398] width 975 height 442
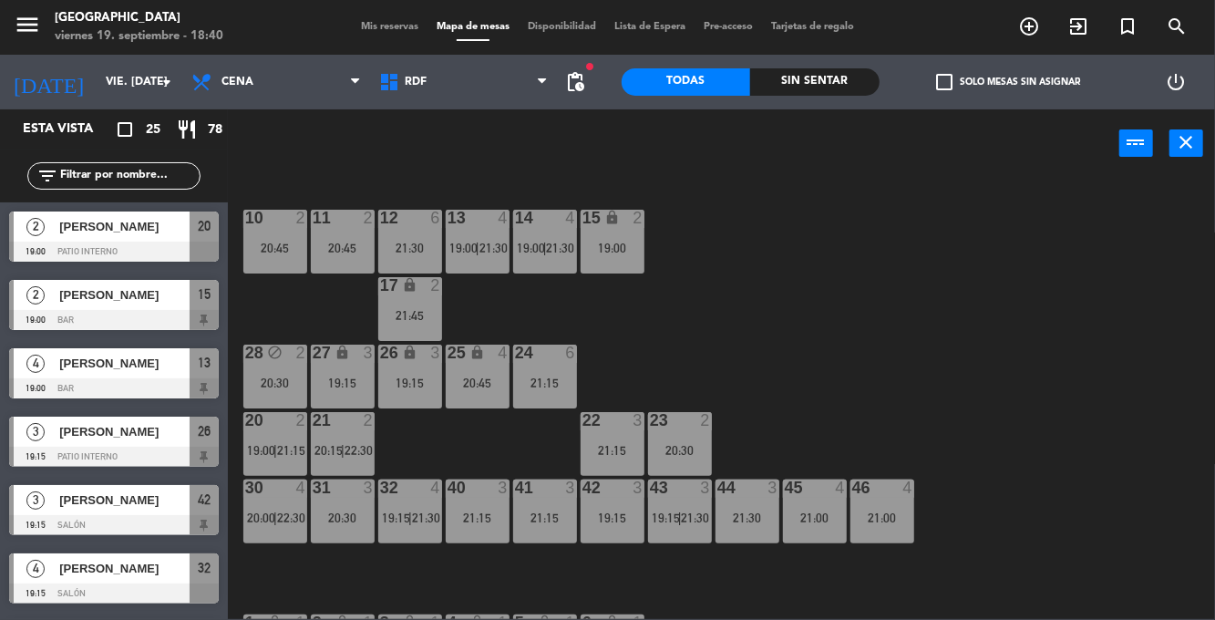
click at [1111, 450] on div "10 2 20:45 11 2 20:45 12 6 21:30 13 4 19:00 | 21:30 14 4 19:00 | 21:30 15 lock …" at bounding box center [727, 398] width 975 height 442
click at [1113, 447] on div "10 2 20:45 11 2 20:45 12 6 21:30 13 4 19:00 | 21:30 14 4 19:00 | 21:30 15 lock …" at bounding box center [727, 398] width 975 height 442
click at [1117, 456] on div "10 2 20:45 11 2 20:45 12 6 21:30 13 4 19:00 | 21:30 14 4 19:00 | 21:30 15 lock …" at bounding box center [727, 398] width 975 height 442
click at [1113, 461] on div "10 2 20:45 11 2 20:45 12 6 21:30 13 4 19:00 | 21:30 14 4 19:00 | 21:30 15 lock …" at bounding box center [727, 398] width 975 height 442
click at [1111, 457] on div "10 2 20:45 11 2 20:45 12 6 21:30 13 4 19:00 | 21:30 14 4 19:00 | 21:30 15 lock …" at bounding box center [727, 398] width 975 height 442
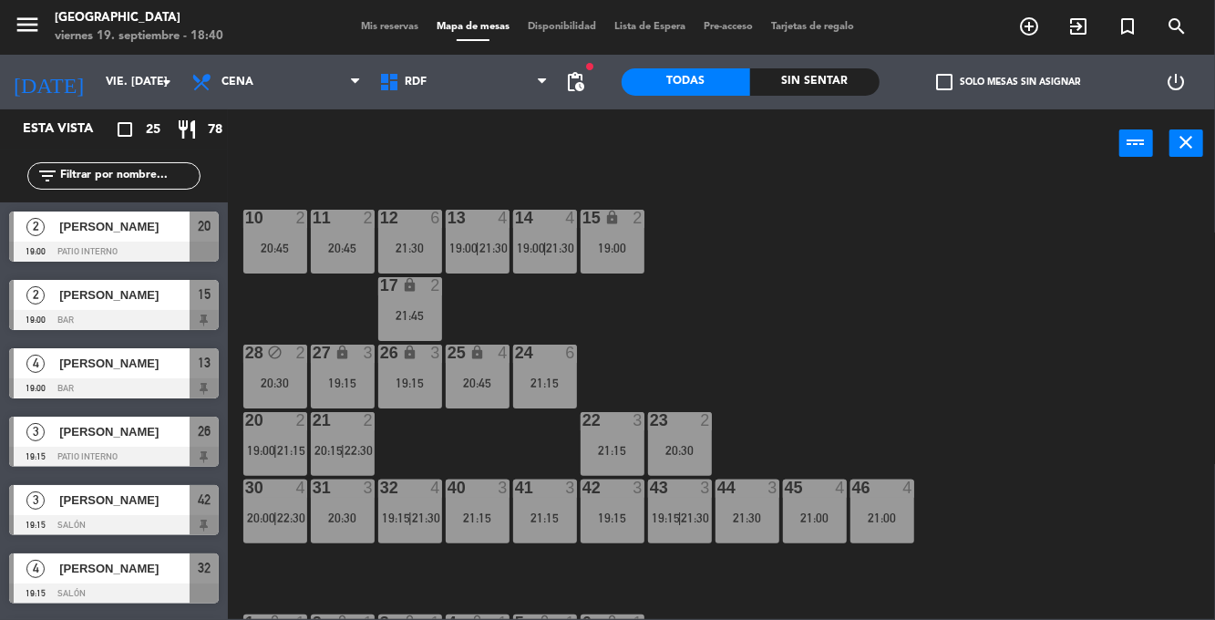
click at [855, 285] on div "10 2 20:45 11 2 20:45 12 6 21:30 13 4 19:00 | 21:30 14 4 19:00 | 21:30 15 lock …" at bounding box center [727, 398] width 975 height 442
click at [818, 303] on div "10 2 20:45 11 2 20:45 12 6 21:30 13 4 19:00 | 21:30 14 4 19:00 | 21:30 15 lock …" at bounding box center [727, 398] width 975 height 442
click at [354, 434] on div "21 2 20:15 | 22:30" at bounding box center [343, 444] width 64 height 64
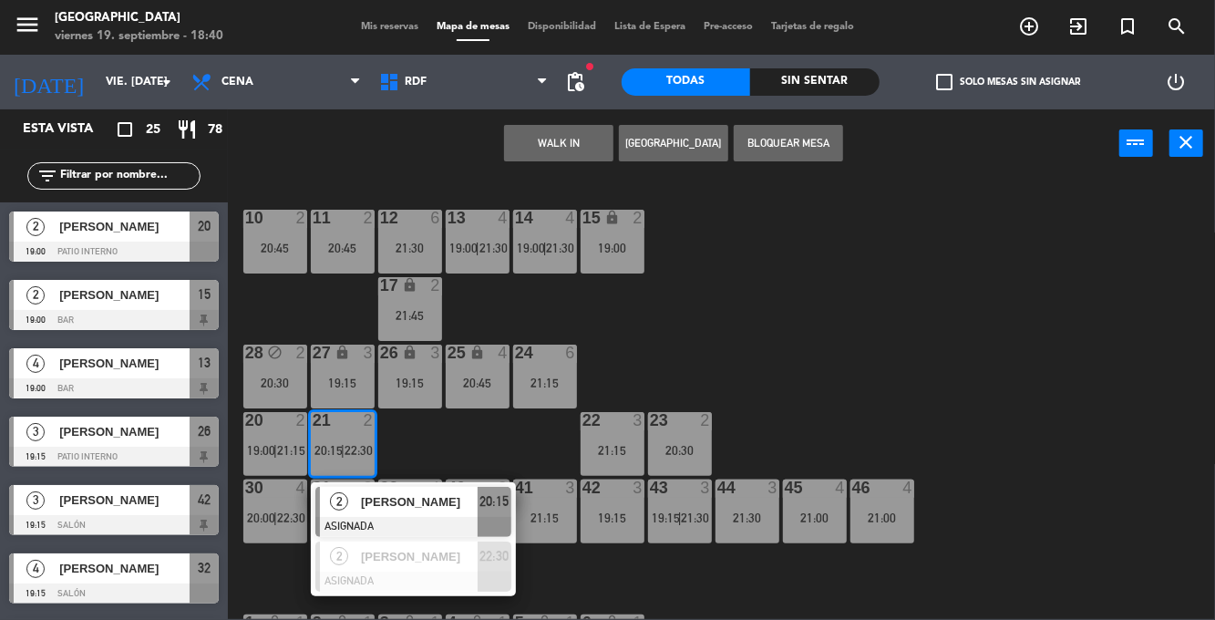
click at [845, 302] on div "10 2 20:45 11 2 20:45 12 6 21:30 13 4 19:00 | 21:30 14 4 19:00 | 21:30 15 lock …" at bounding box center [727, 398] width 975 height 442
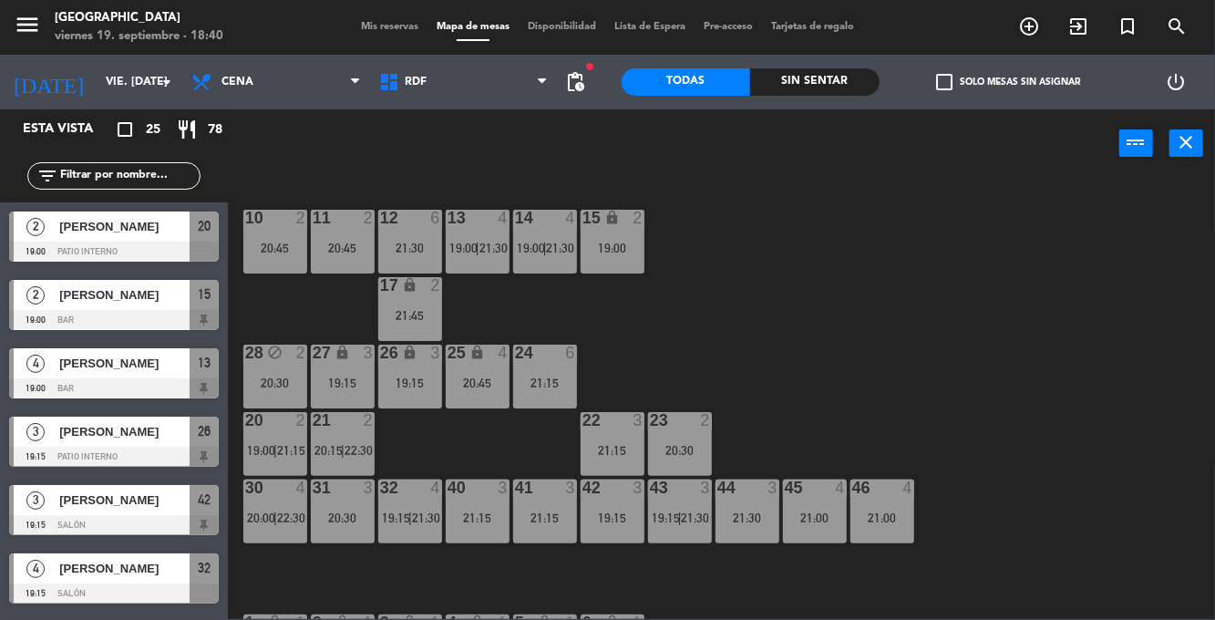
click at [267, 457] on div "20 2 19:00 | 21:15" at bounding box center [275, 444] width 64 height 64
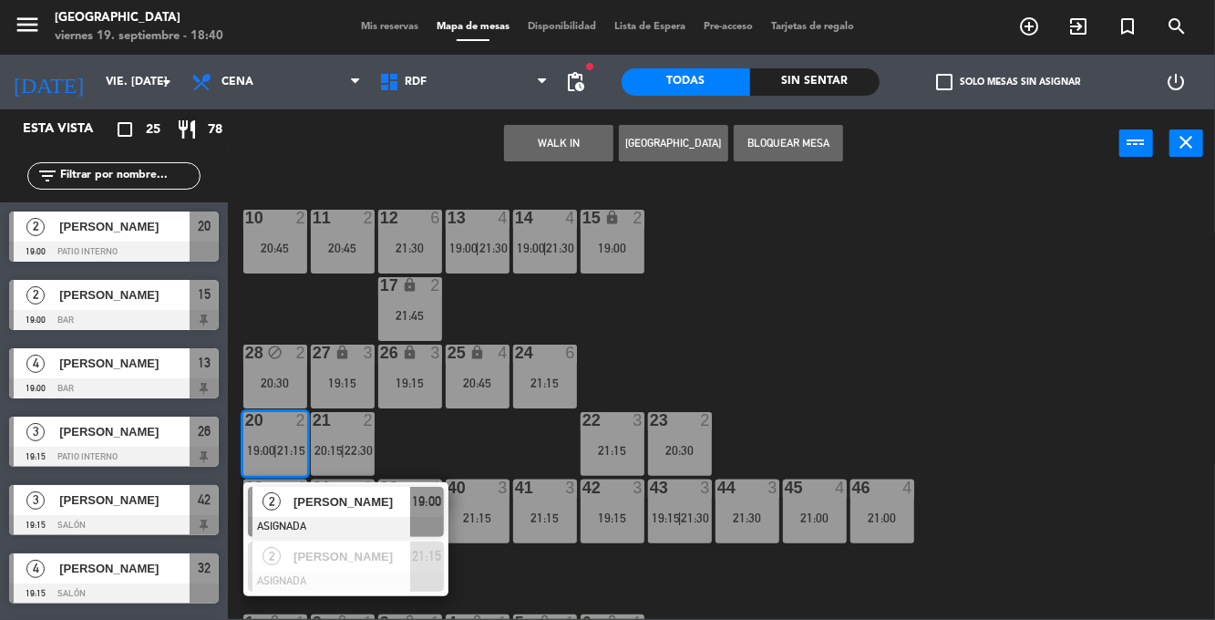
click at [873, 307] on div "10 2 20:45 11 2 20:45 12 6 21:30 13 4 19:00 | 21:30 14 4 19:00 | 21:30 15 lock …" at bounding box center [727, 398] width 975 height 442
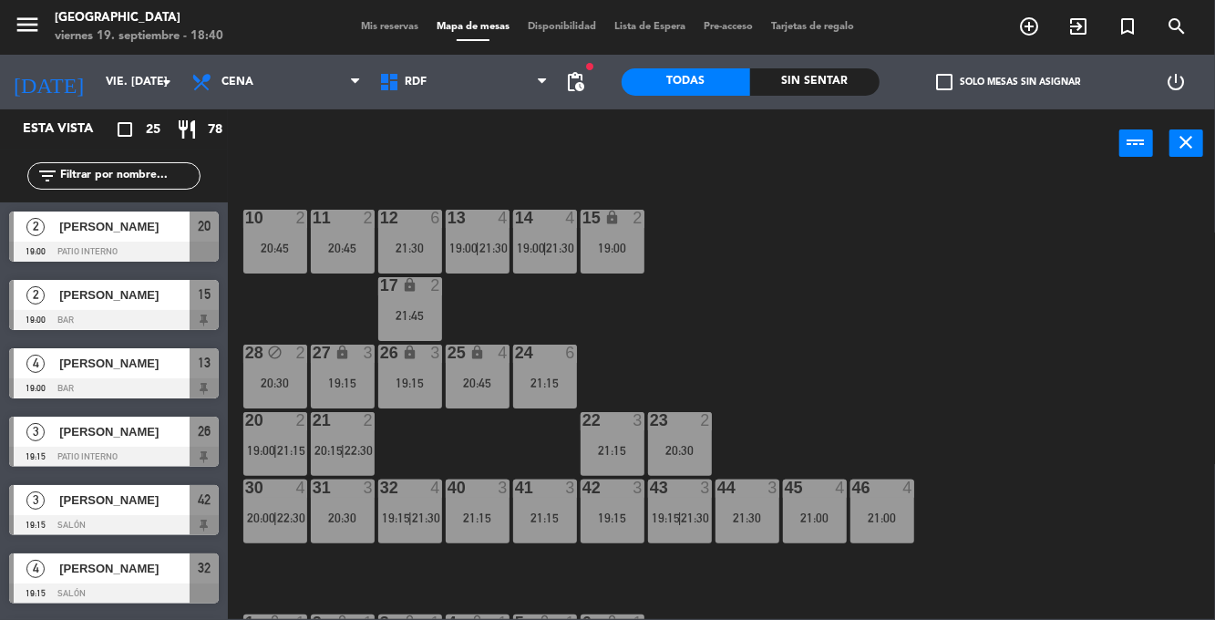
click at [984, 363] on div "10 2 20:45 11 2 20:45 12 6 21:30 13 4 19:00 | 21:30 14 4 19:00 | 21:30 15 lock …" at bounding box center [727, 398] width 975 height 442
click at [988, 391] on div "10 2 20:45 11 2 20:45 12 6 21:30 13 4 19:00 | 21:30 14 4 19:00 | 21:30 15 lock …" at bounding box center [727, 398] width 975 height 442
click at [693, 510] on span "21:30" at bounding box center [696, 517] width 28 height 15
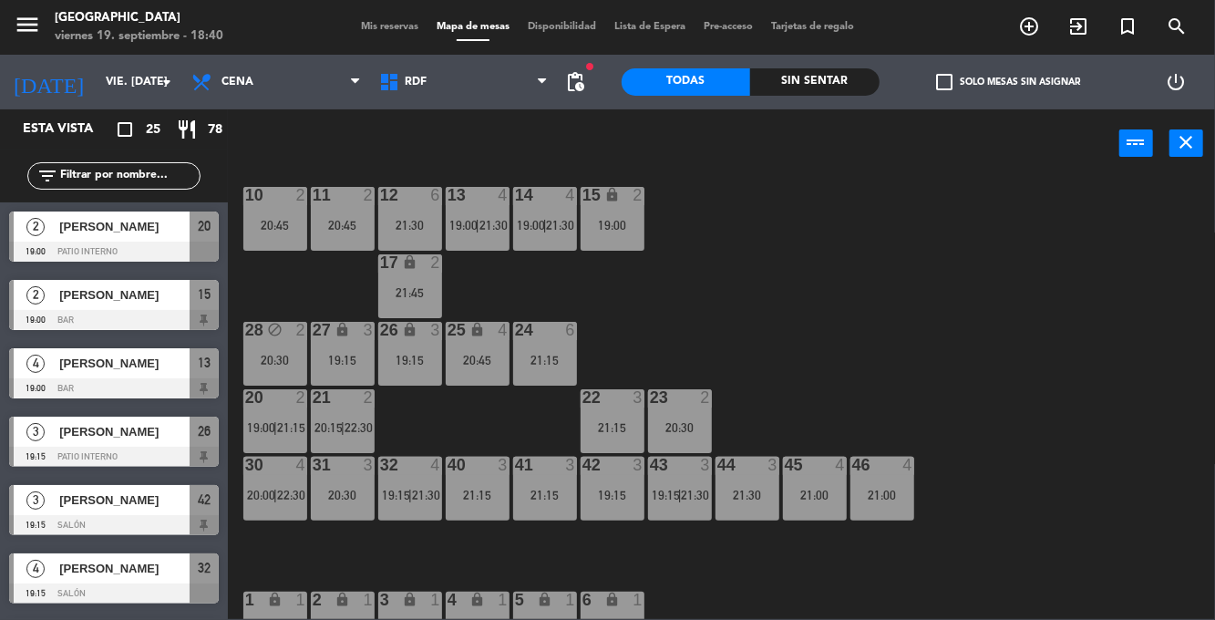
scroll to position [24, 0]
click at [913, 368] on div "10 2 20:45 11 2 20:45 12 6 21:30 13 4 19:00 | 21:30 14 4 19:00 | 21:30 15 lock …" at bounding box center [727, 398] width 975 height 442
click at [908, 303] on div "10 2 20:45 11 2 20:45 12 6 21:30 13 4 19:00 | 21:30 14 4 19:00 | 21:30 15 lock …" at bounding box center [727, 398] width 975 height 442
click at [621, 221] on div "19:00" at bounding box center [612, 224] width 64 height 13
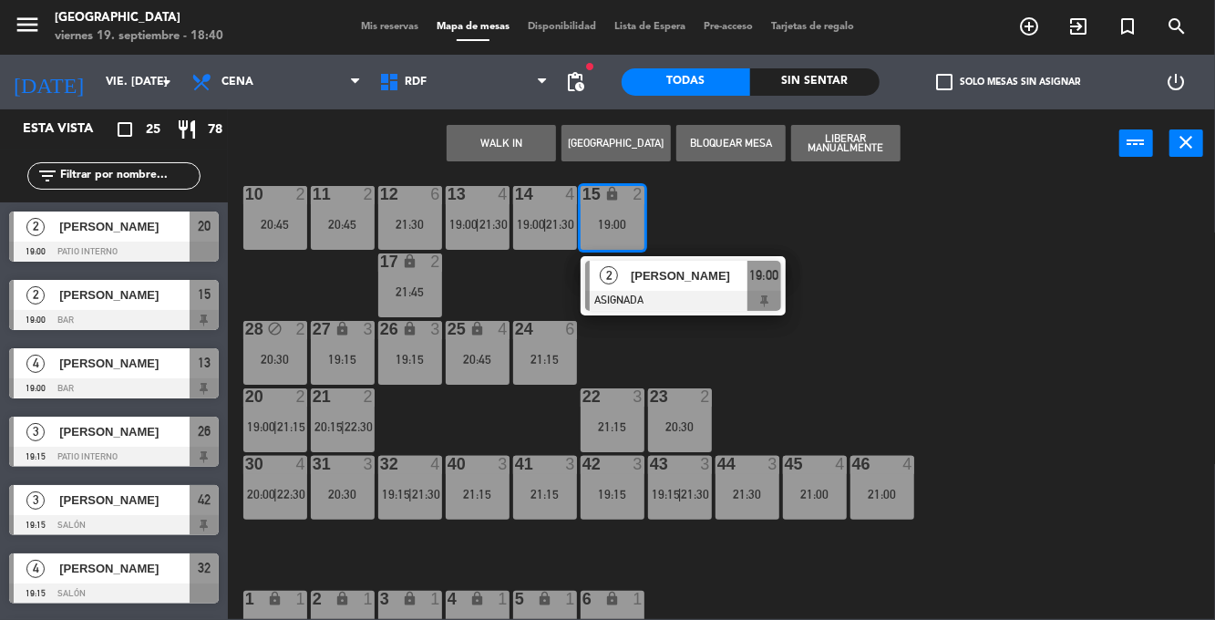
click at [604, 410] on div "22 3 21:15" at bounding box center [612, 420] width 64 height 64
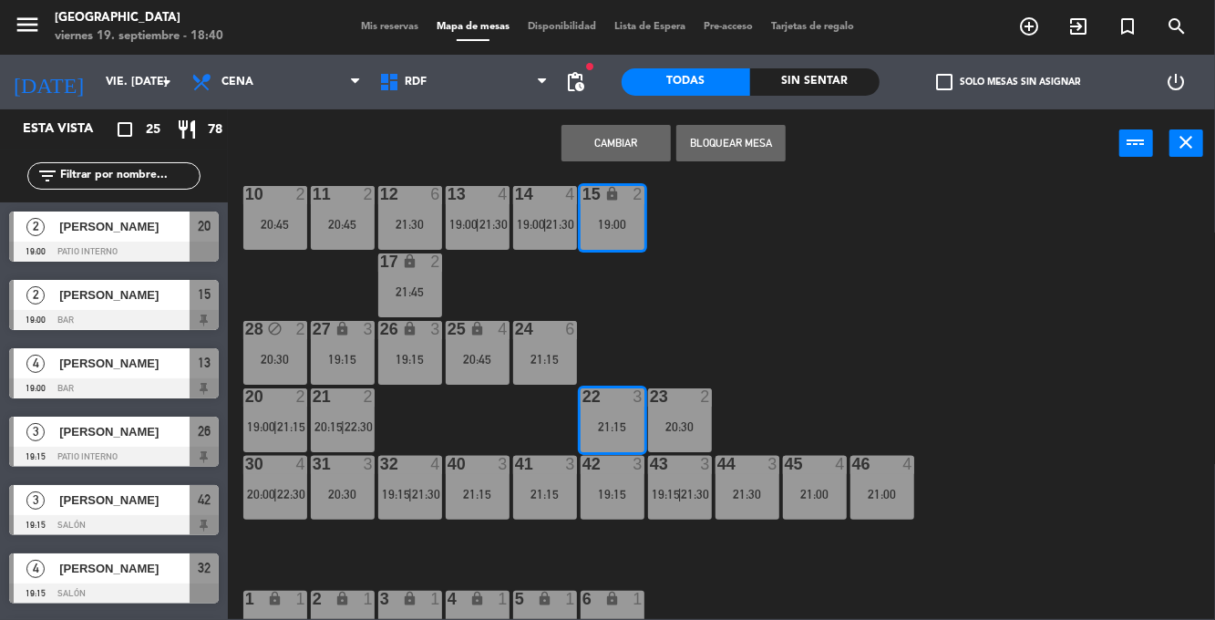
click at [640, 137] on button "Cambiar" at bounding box center [615, 143] width 109 height 36
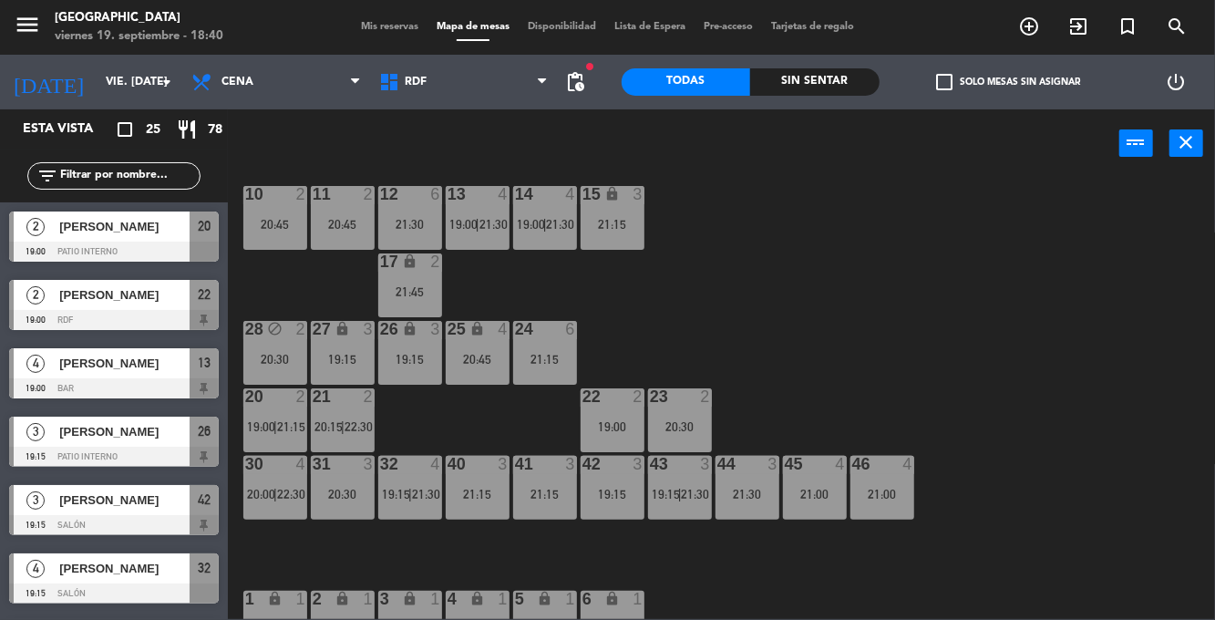
click at [846, 250] on div "10 2 20:45 11 2 20:45 12 6 21:30 13 4 19:00 | 21:30 14 4 19:00 | 21:30 15 lock …" at bounding box center [727, 398] width 975 height 442
click at [598, 244] on div "15 lock 3 21:15" at bounding box center [612, 218] width 64 height 64
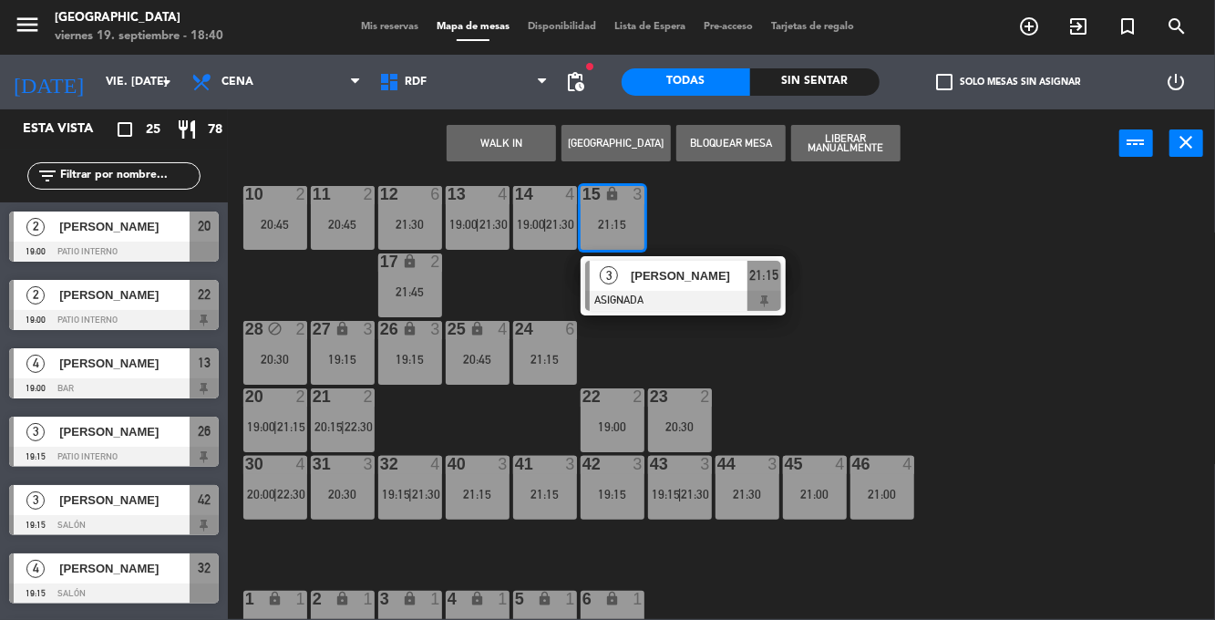
click at [905, 302] on div "10 2 20:45 11 2 20:45 12 6 21:30 13 4 19:00 | 21:30 14 4 19:00 | 21:30 15 lock …" at bounding box center [727, 398] width 975 height 442
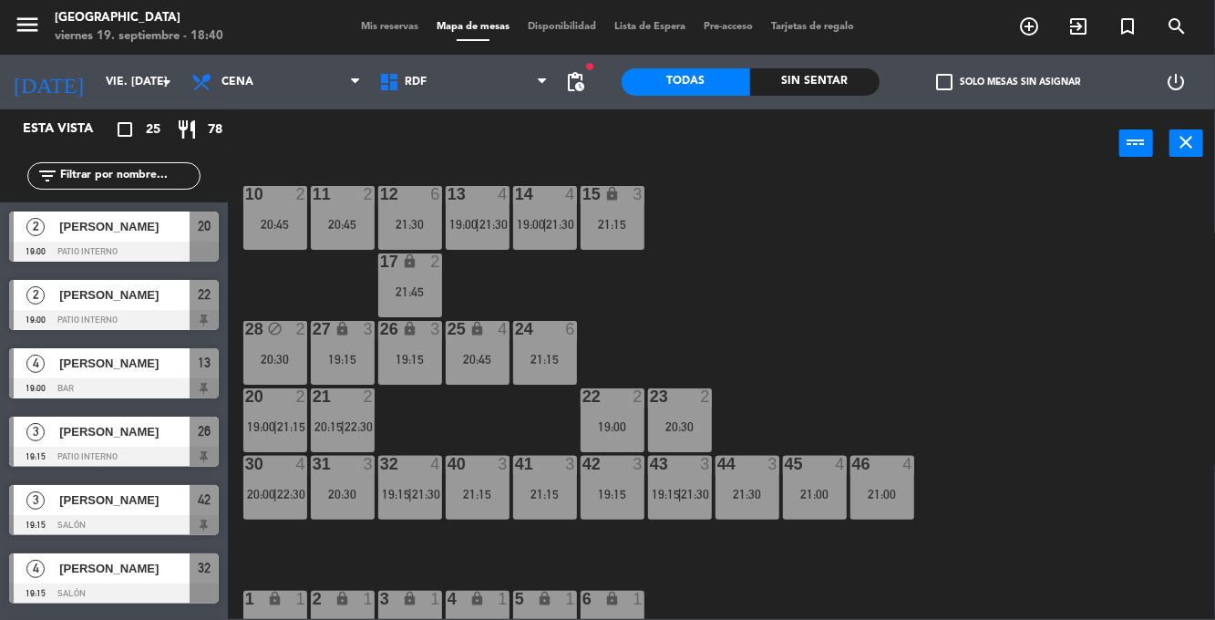
click at [683, 492] on span "21:30" at bounding box center [696, 494] width 28 height 15
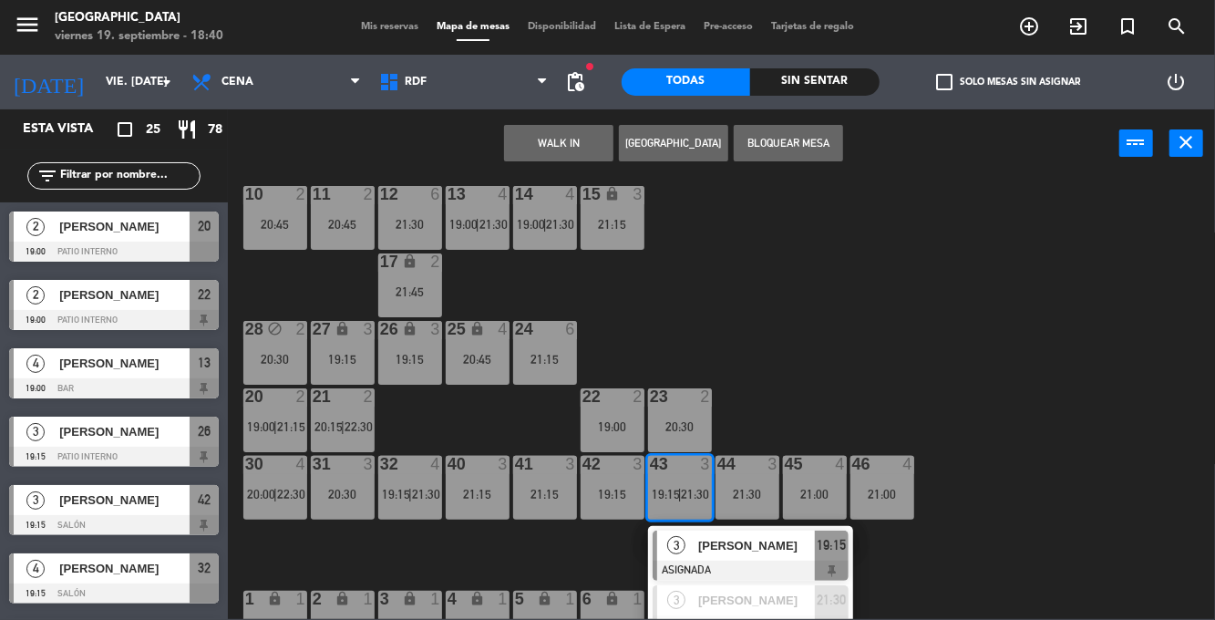
click at [814, 325] on div "10 2 20:45 11 2 20:45 12 6 21:30 13 4 19:00 | 21:30 14 4 19:00 | 21:30 15 lock …" at bounding box center [727, 398] width 975 height 442
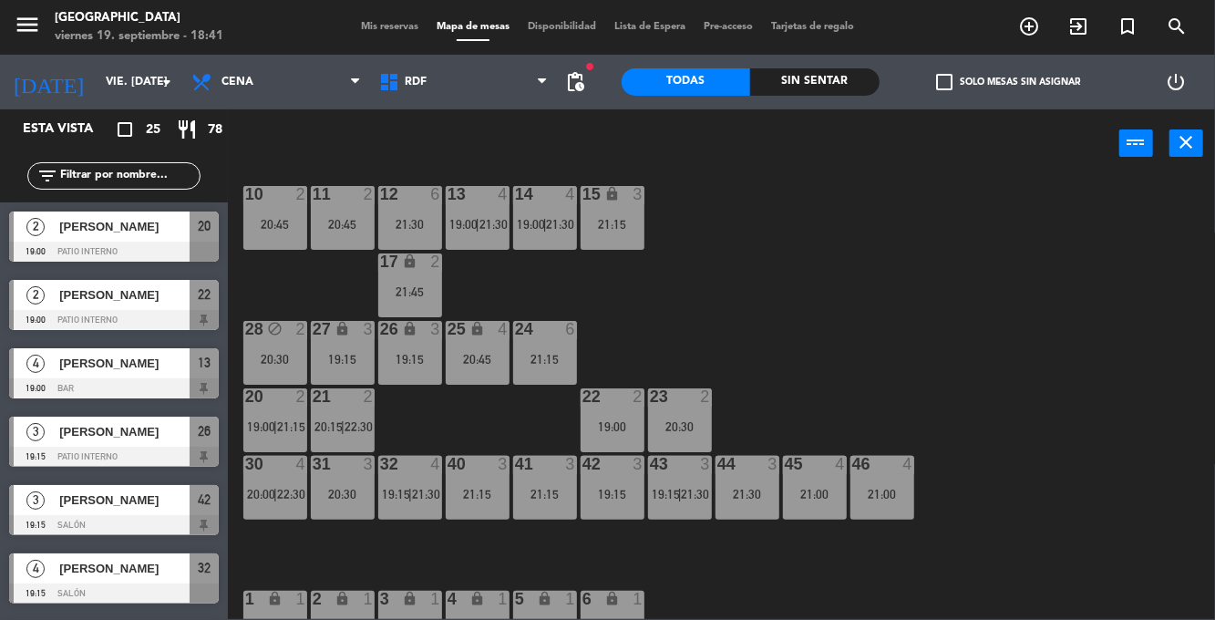
click at [674, 483] on div "43 3 19:15 | 21:30" at bounding box center [680, 488] width 64 height 64
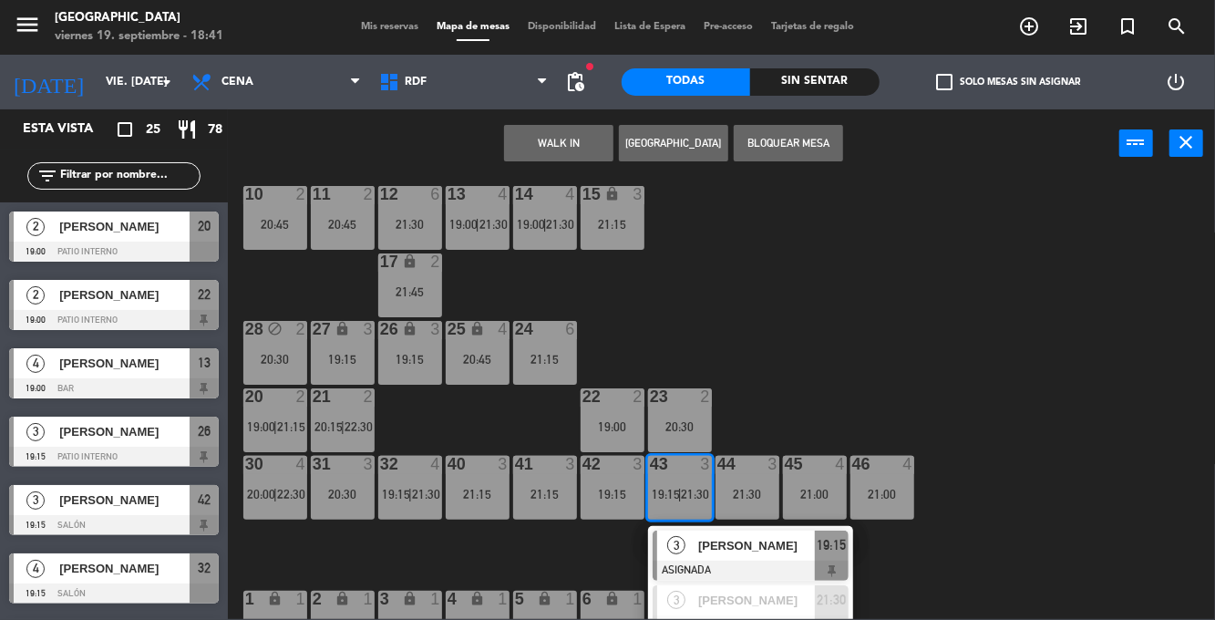
click at [727, 541] on span "[PERSON_NAME]" at bounding box center [756, 545] width 117 height 19
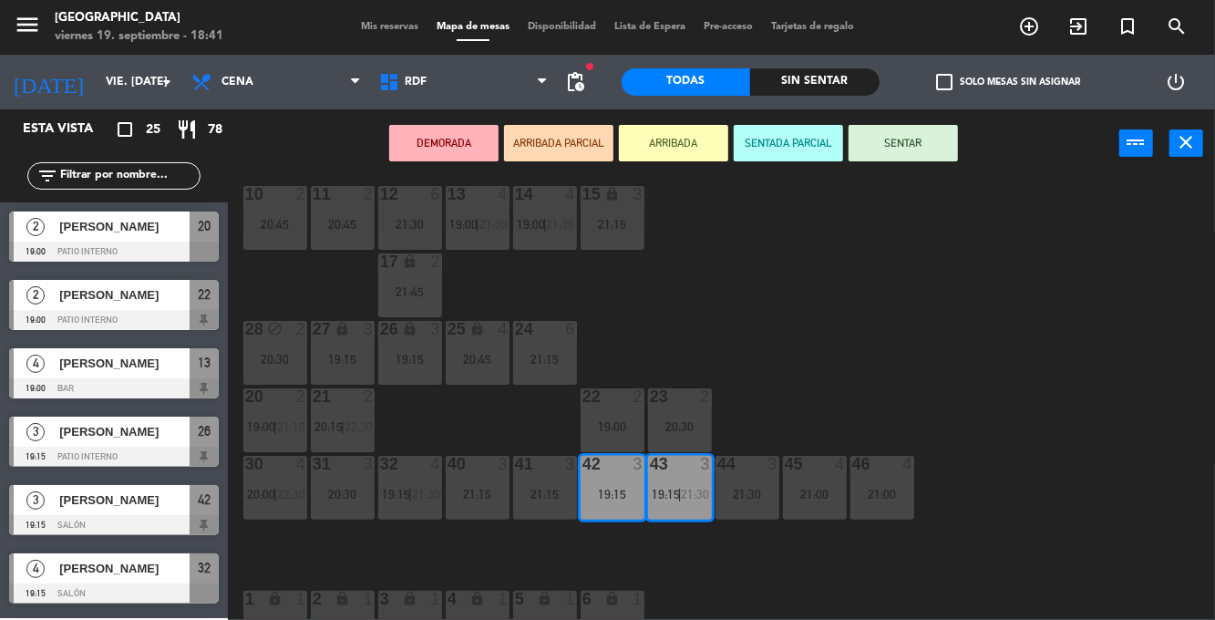
click at [627, 228] on div "21:15" at bounding box center [612, 224] width 64 height 13
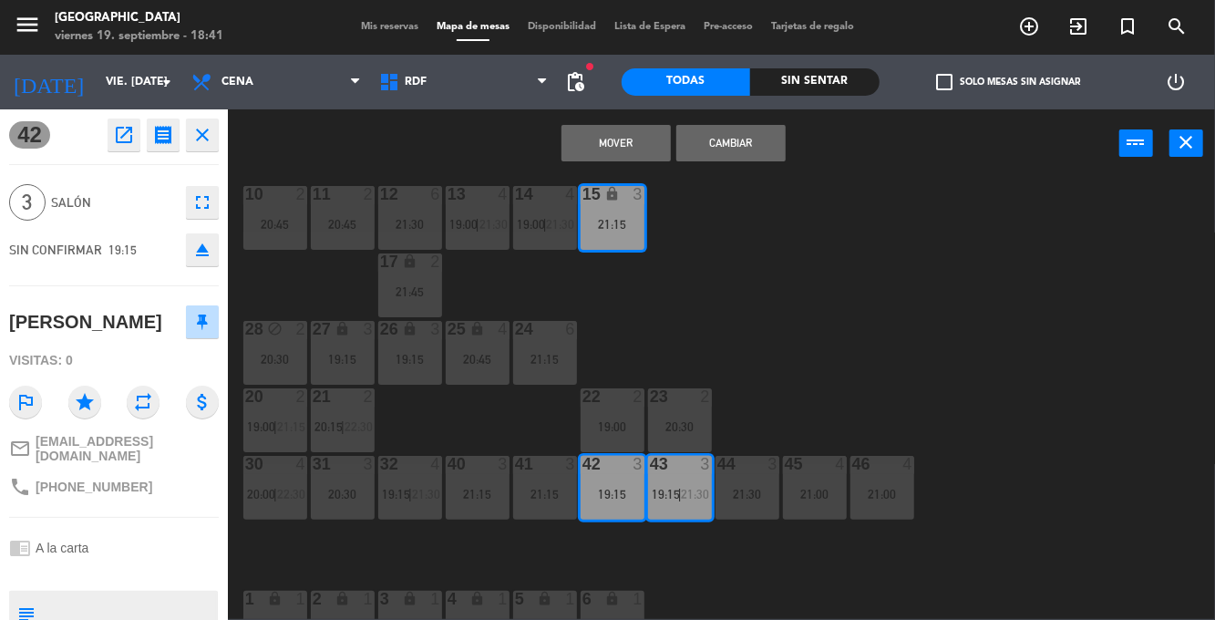
click at [638, 142] on button "Mover" at bounding box center [615, 143] width 109 height 36
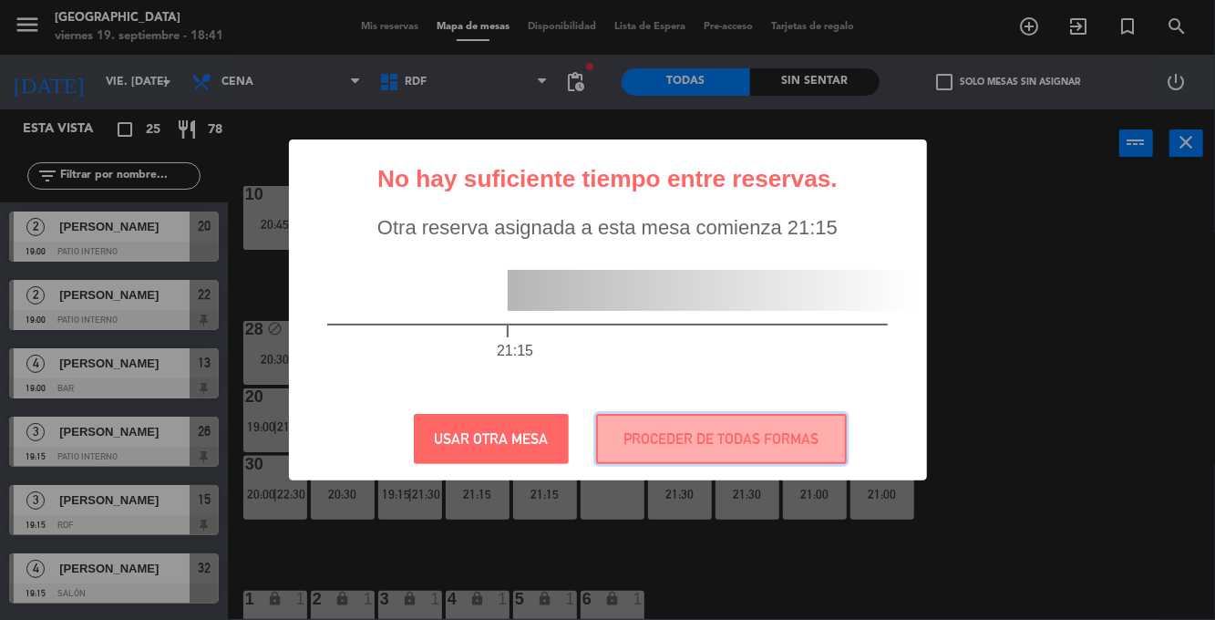
click at [765, 428] on button "PROCEDER DE TODAS FORMAS" at bounding box center [721, 439] width 251 height 50
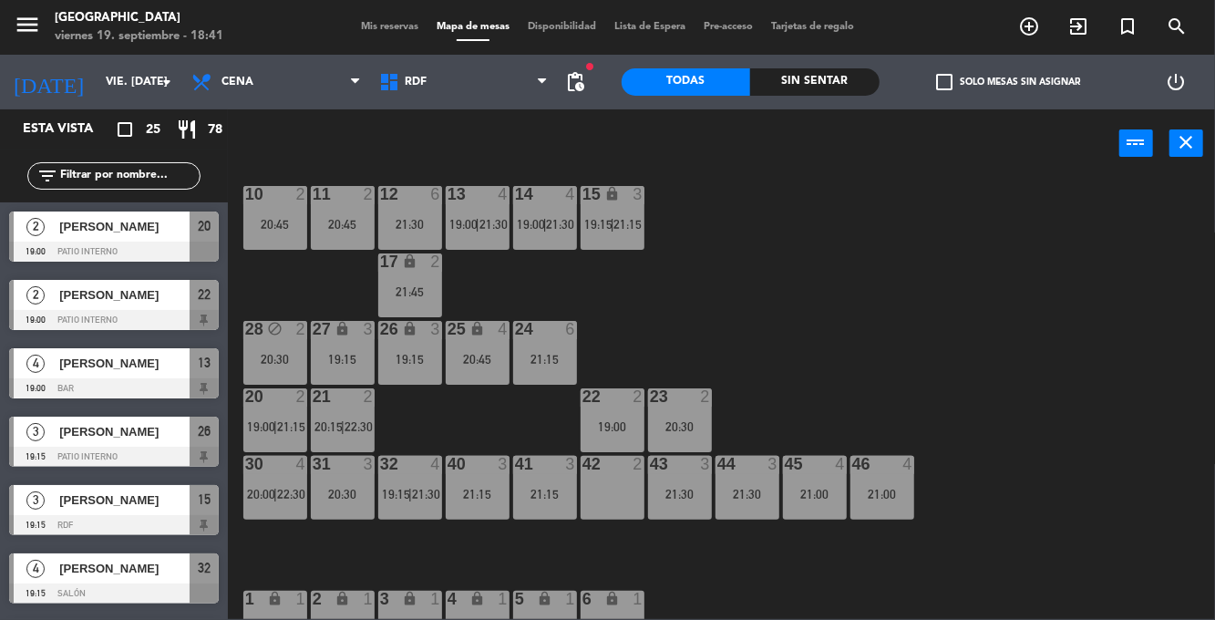
click at [966, 310] on div "10 2 20:45 11 2 20:45 12 6 21:30 13 4 19:00 | 21:30 14 4 19:00 | 21:30 15 lock …" at bounding box center [727, 398] width 975 height 442
click at [549, 222] on span "21:30" at bounding box center [561, 224] width 28 height 15
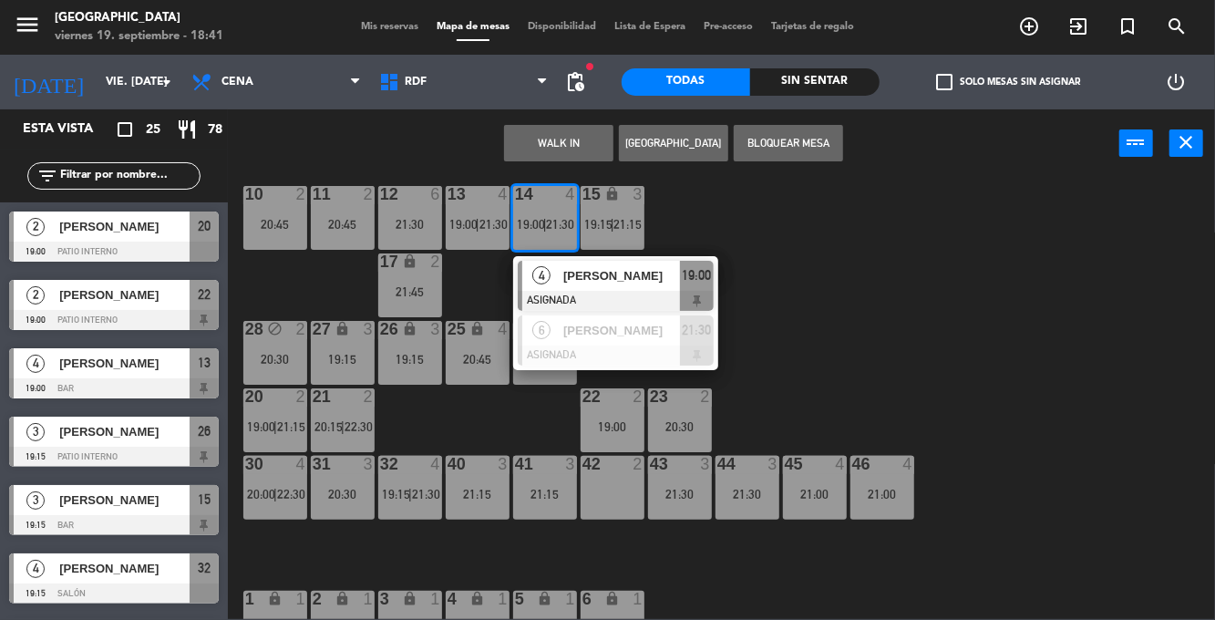
click at [647, 276] on span "[PERSON_NAME]" at bounding box center [621, 275] width 117 height 19
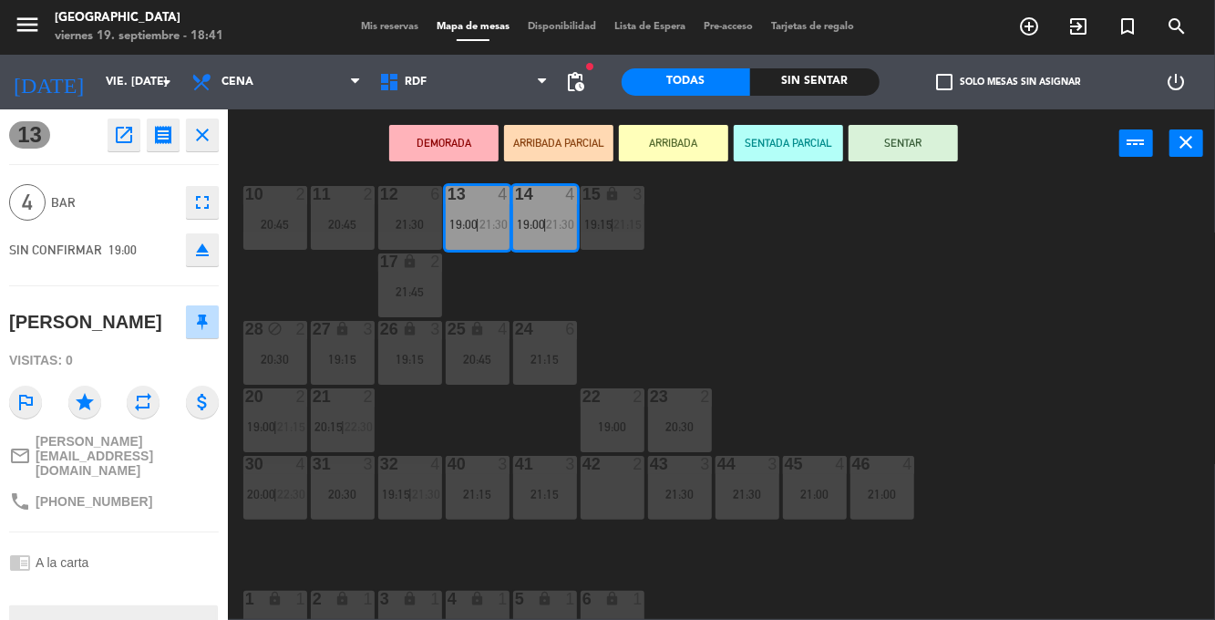
click at [864, 301] on div "10 2 20:45 11 2 20:45 12 6 21:30 13 4 19:00 | 21:30 14 4 19:00 | 21:30 15 lock …" at bounding box center [727, 398] width 975 height 442
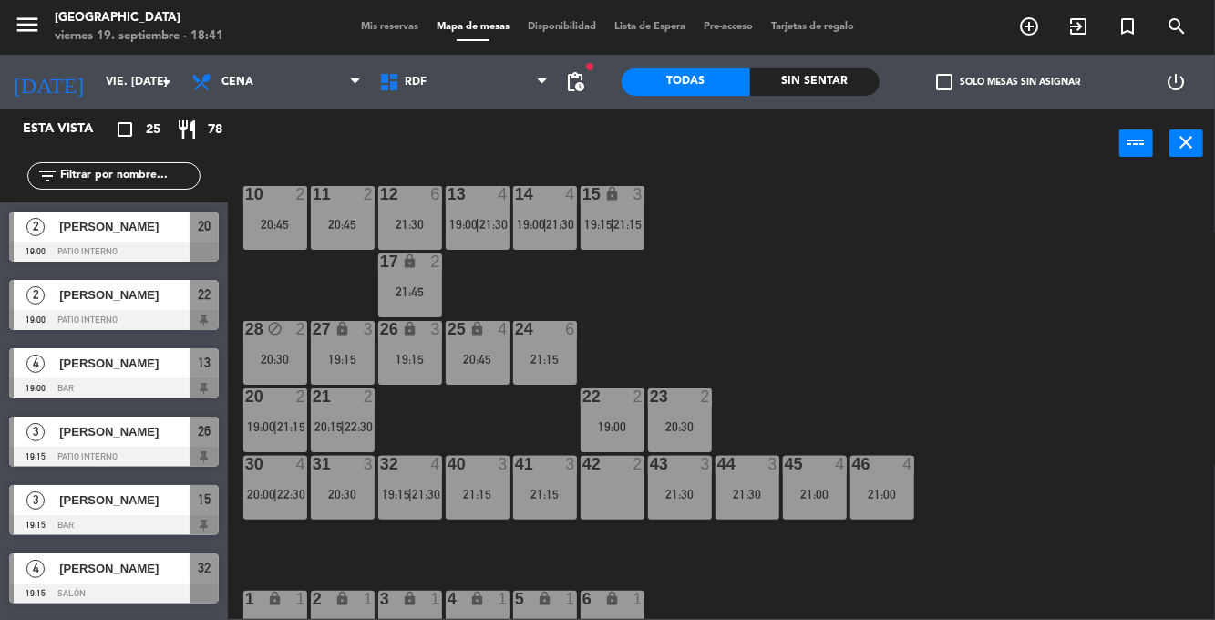
click at [613, 222] on span "|" at bounding box center [612, 224] width 4 height 15
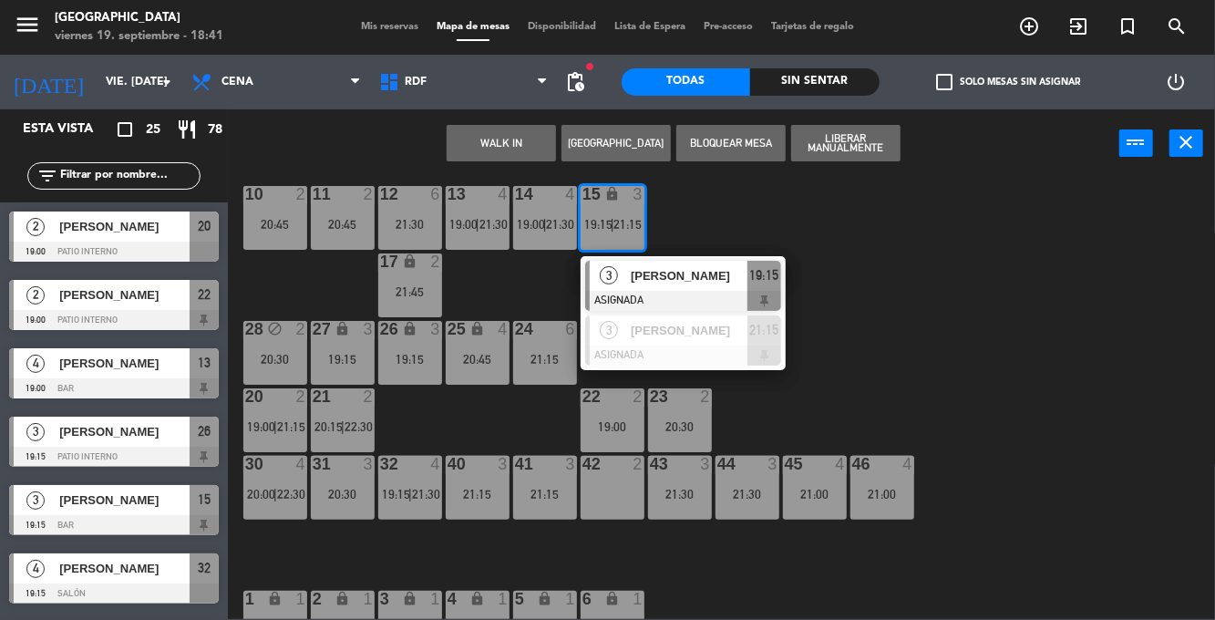
click at [926, 244] on div "10 2 20:45 11 2 20:45 12 6 21:30 13 4 19:00 | 21:30 14 4 19:00 | 21:30 15 lock …" at bounding box center [727, 398] width 975 height 442
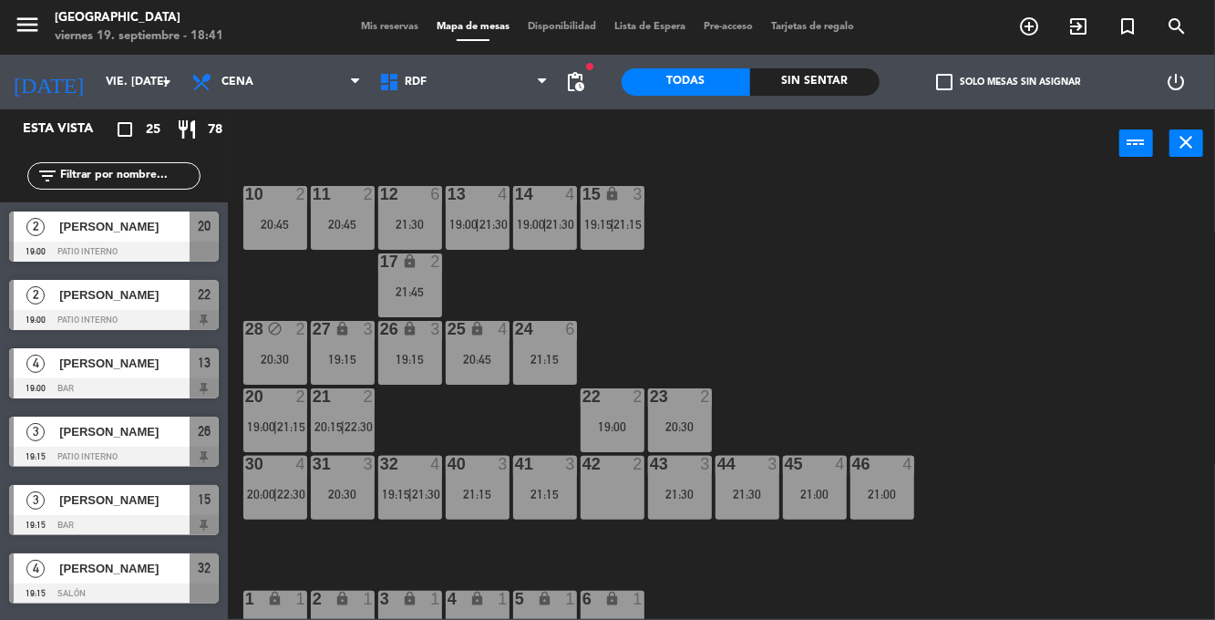
click at [663, 487] on div "21:30" at bounding box center [680, 493] width 64 height 13
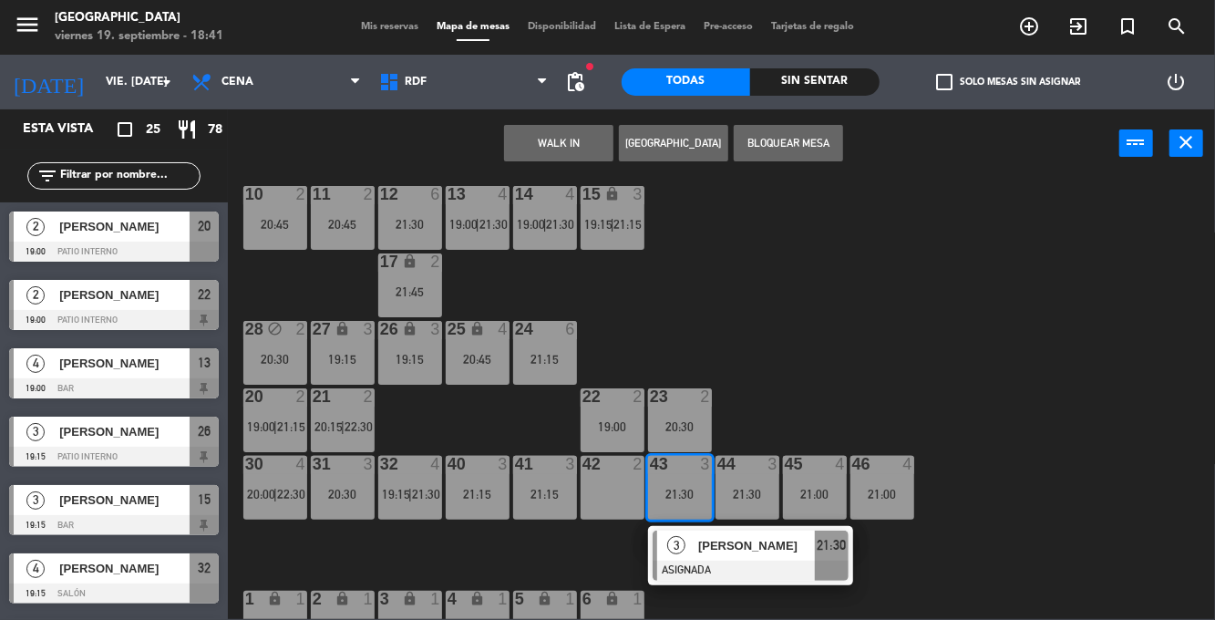
click at [603, 498] on div "42 2" at bounding box center [612, 488] width 64 height 64
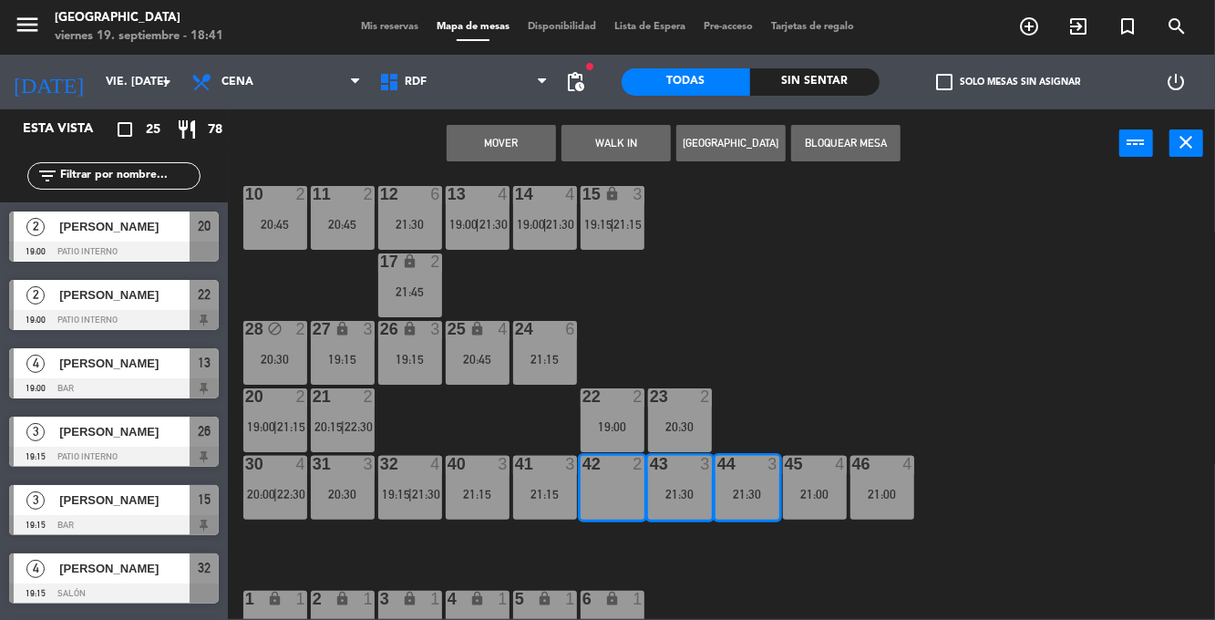
click at [935, 288] on div "10 2 20:45 11 2 20:45 12 6 21:30 13 4 19:00 | 21:30 14 4 19:00 | 21:30 15 lock …" at bounding box center [727, 398] width 975 height 442
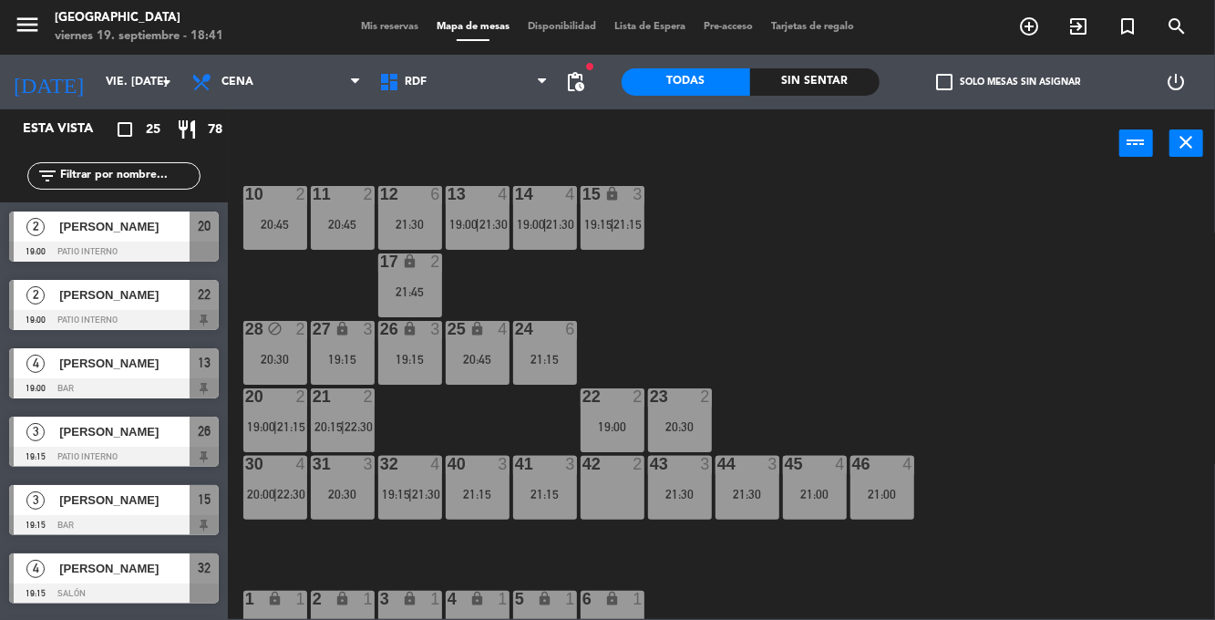
click at [693, 494] on div "21:30" at bounding box center [680, 493] width 64 height 13
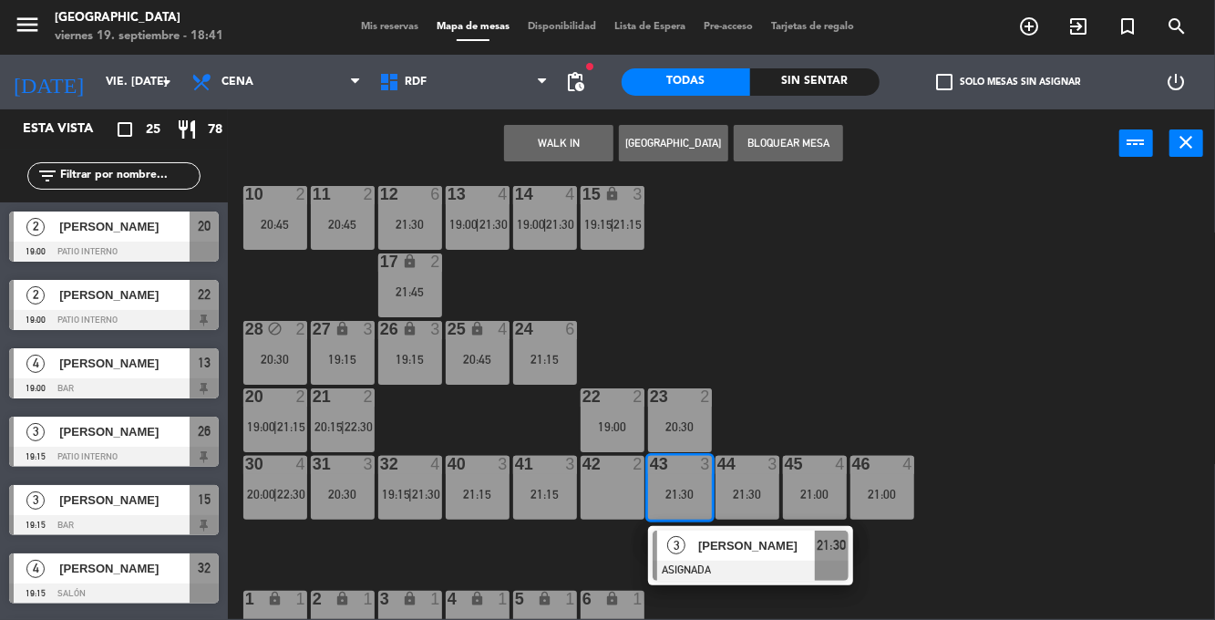
click at [966, 295] on div "10 2 20:45 11 2 20:45 12 6 21:30 13 4 19:00 | 21:30 14 4 19:00 | 21:30 15 lock …" at bounding box center [727, 398] width 975 height 442
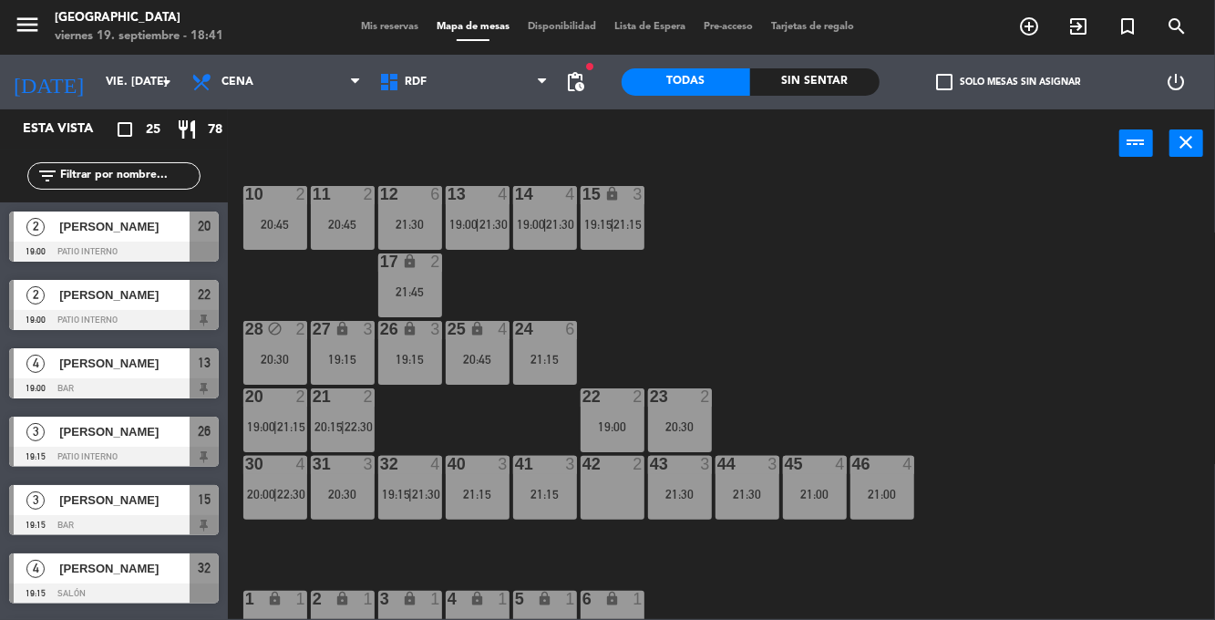
click at [621, 406] on div "22 2 19:00" at bounding box center [612, 420] width 64 height 64
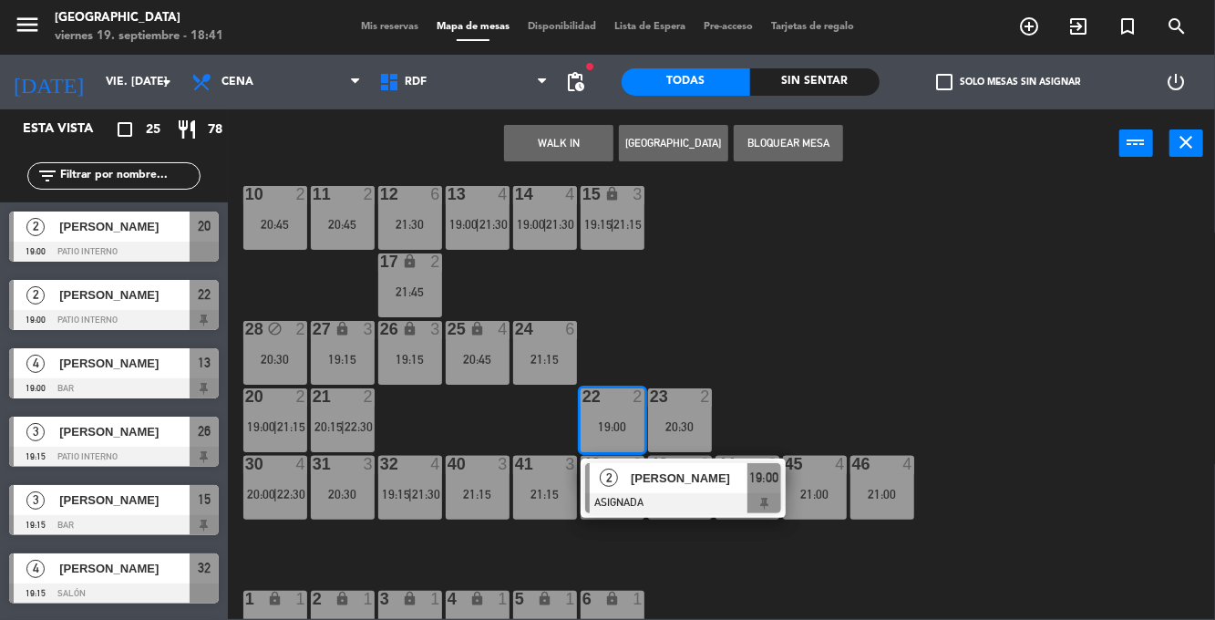
click at [348, 360] on div "19:15" at bounding box center [343, 359] width 64 height 13
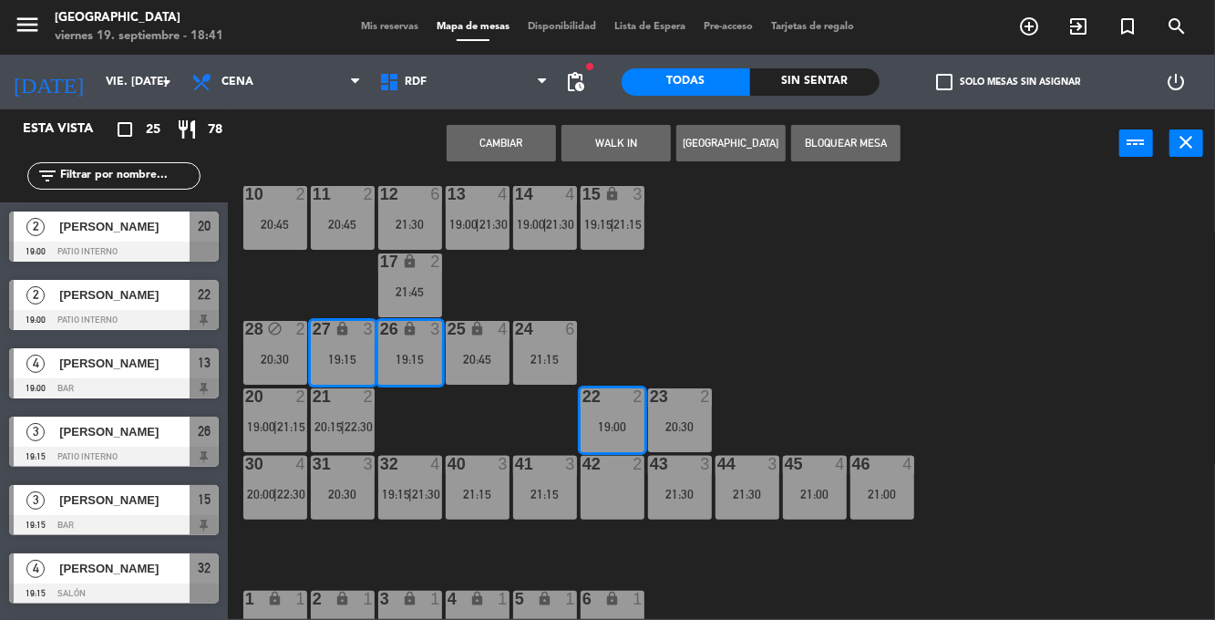
click at [795, 312] on div "10 2 20:45 11 2 20:45 12 6 21:30 13 4 19:00 | 21:30 14 4 19:00 | 21:30 15 lock …" at bounding box center [727, 398] width 975 height 442
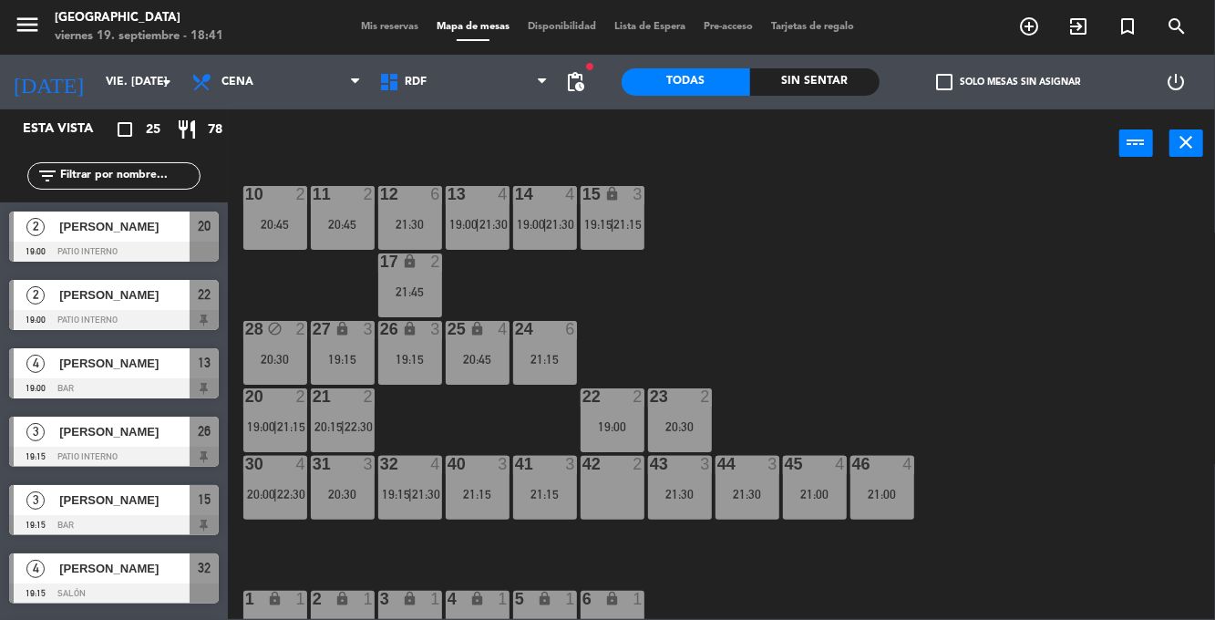
click at [597, 439] on div "22 2 19:00" at bounding box center [612, 420] width 64 height 64
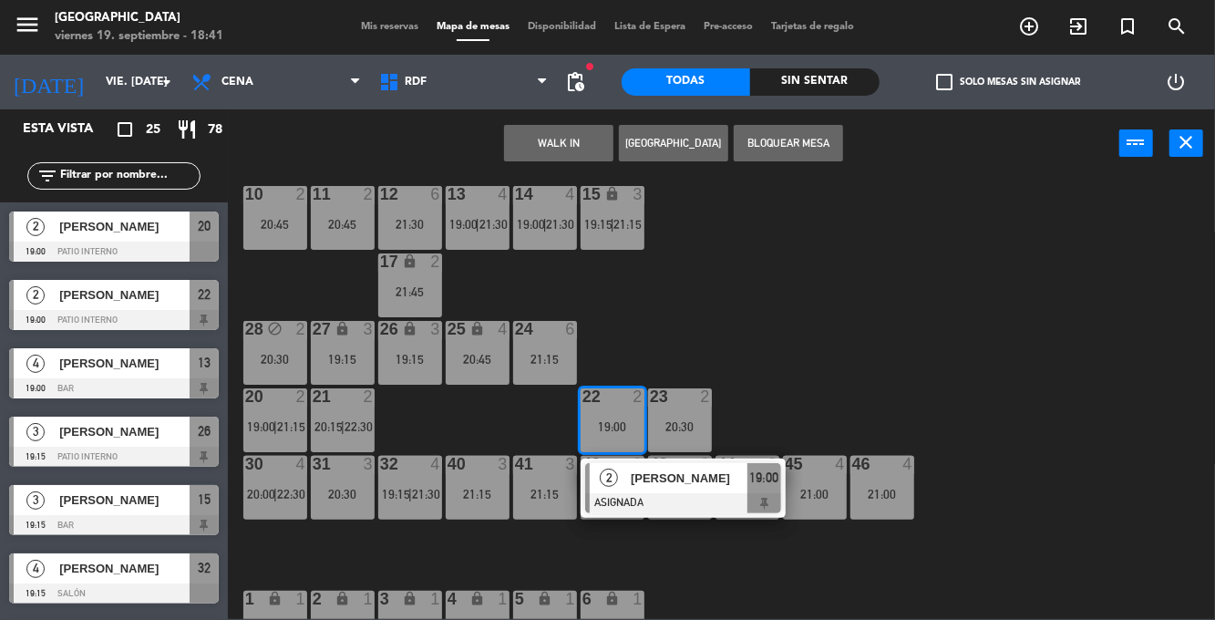
click at [659, 488] on div "[PERSON_NAME]" at bounding box center [688, 478] width 118 height 30
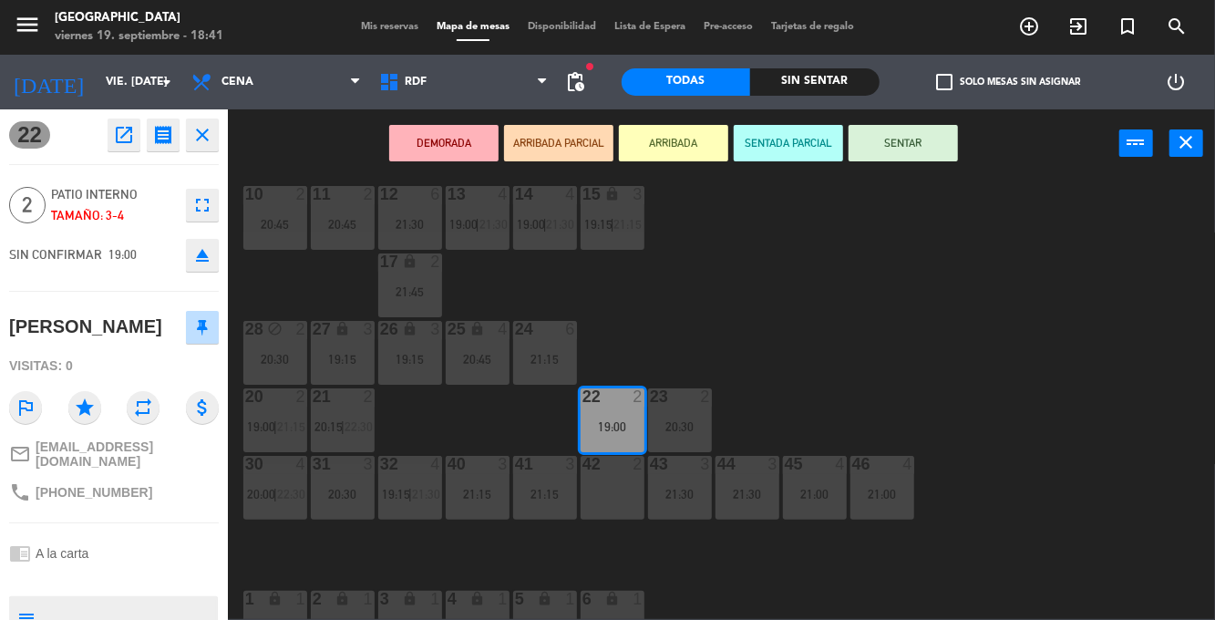
click at [388, 302] on div "17 lock 2 21:45" at bounding box center [410, 285] width 64 height 64
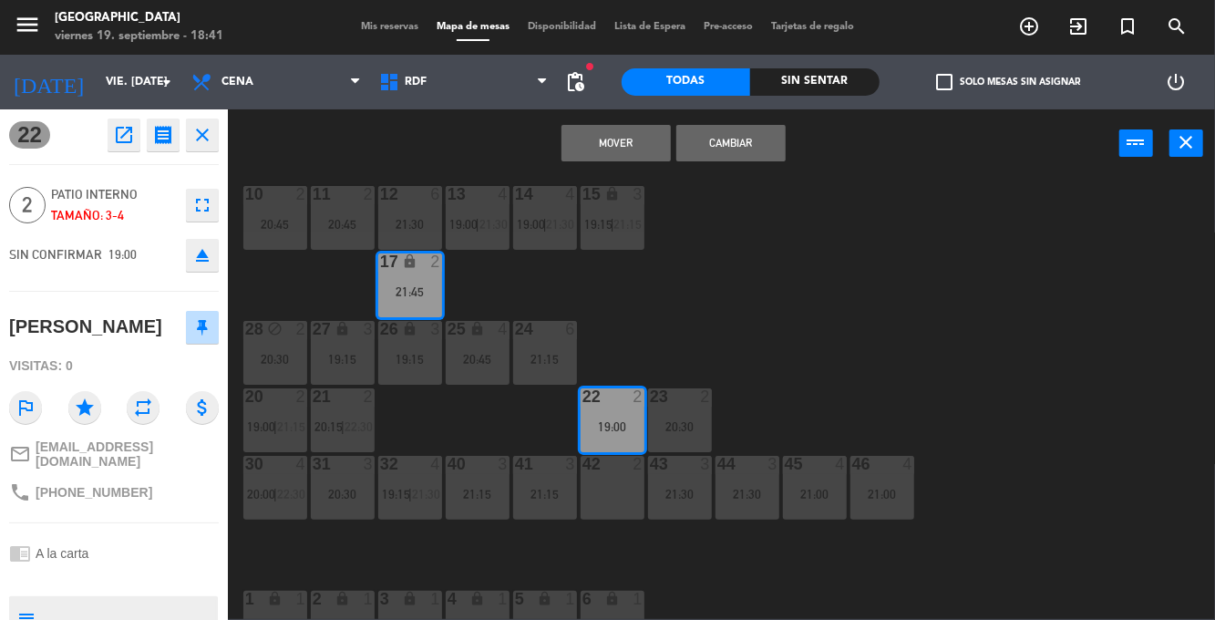
click at [631, 145] on button "Mover" at bounding box center [615, 143] width 109 height 36
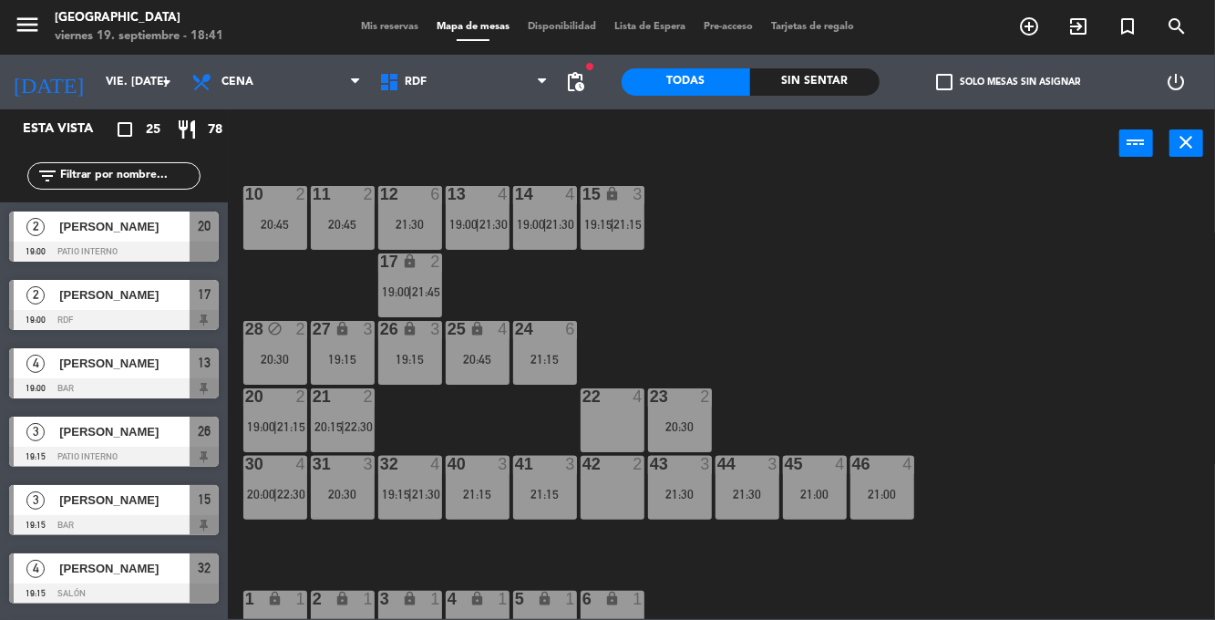
click at [910, 324] on div "10 2 20:45 11 2 20:45 12 6 21:30 13 4 19:00 | 21:30 14 4 19:00 | 21:30 15 lock …" at bounding box center [727, 398] width 975 height 442
click at [683, 492] on div "21:30" at bounding box center [680, 493] width 64 height 13
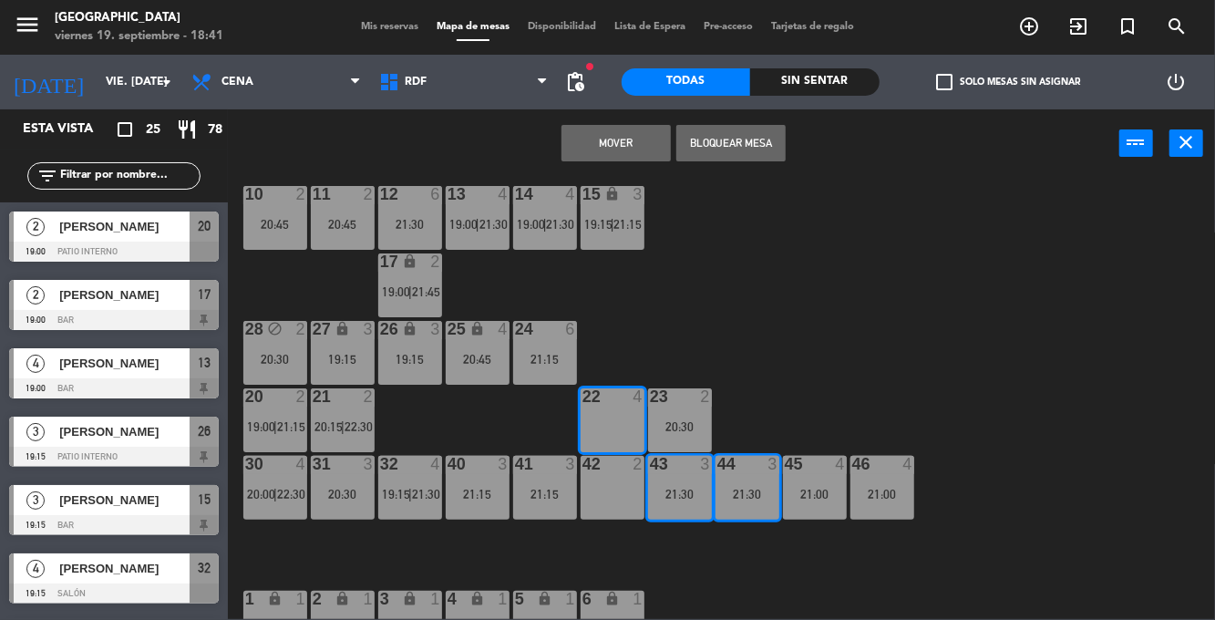
click at [618, 159] on button "Mover" at bounding box center [615, 143] width 109 height 36
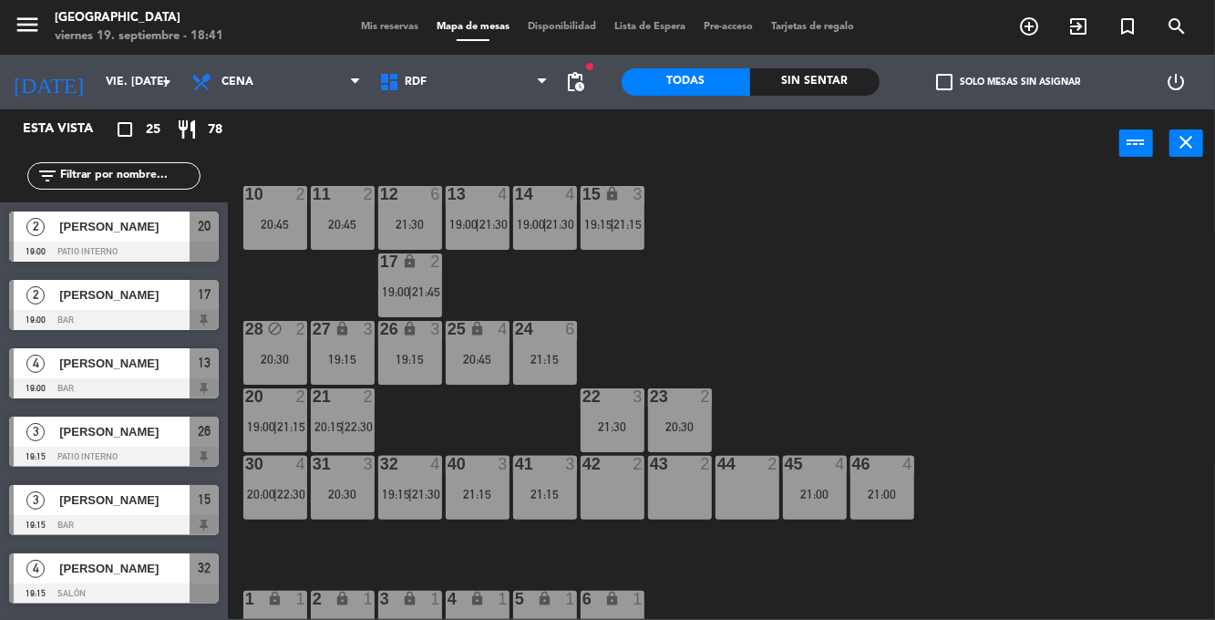
click at [625, 415] on div "22 3 21:30" at bounding box center [612, 420] width 64 height 64
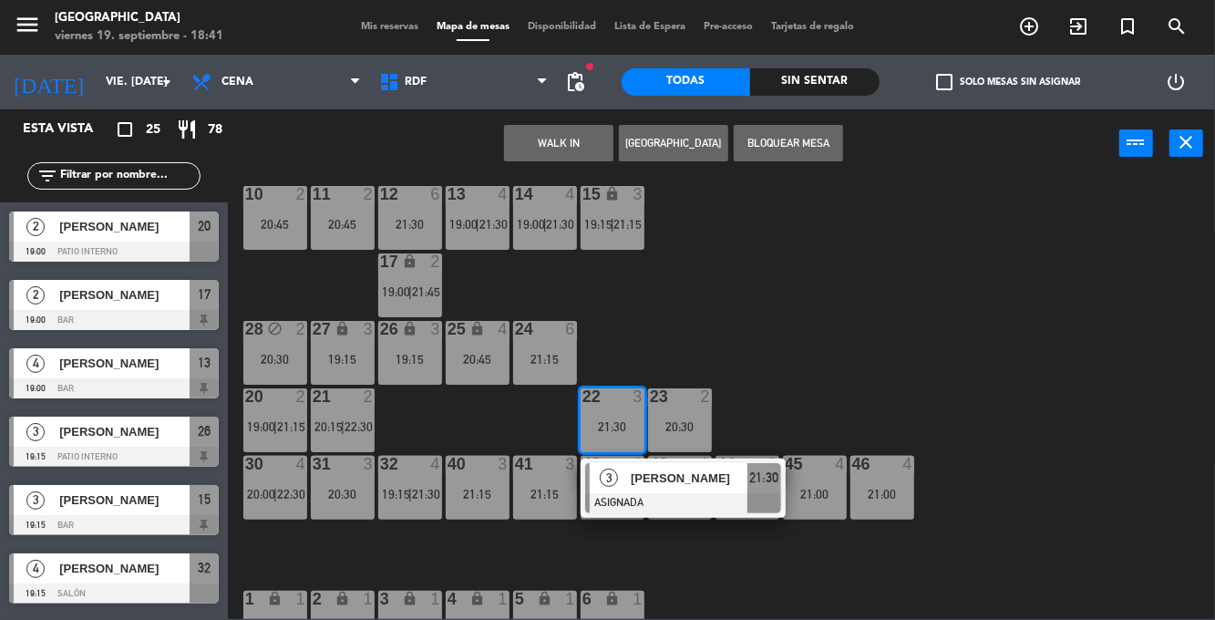
click at [654, 477] on span "[PERSON_NAME]" at bounding box center [689, 477] width 117 height 19
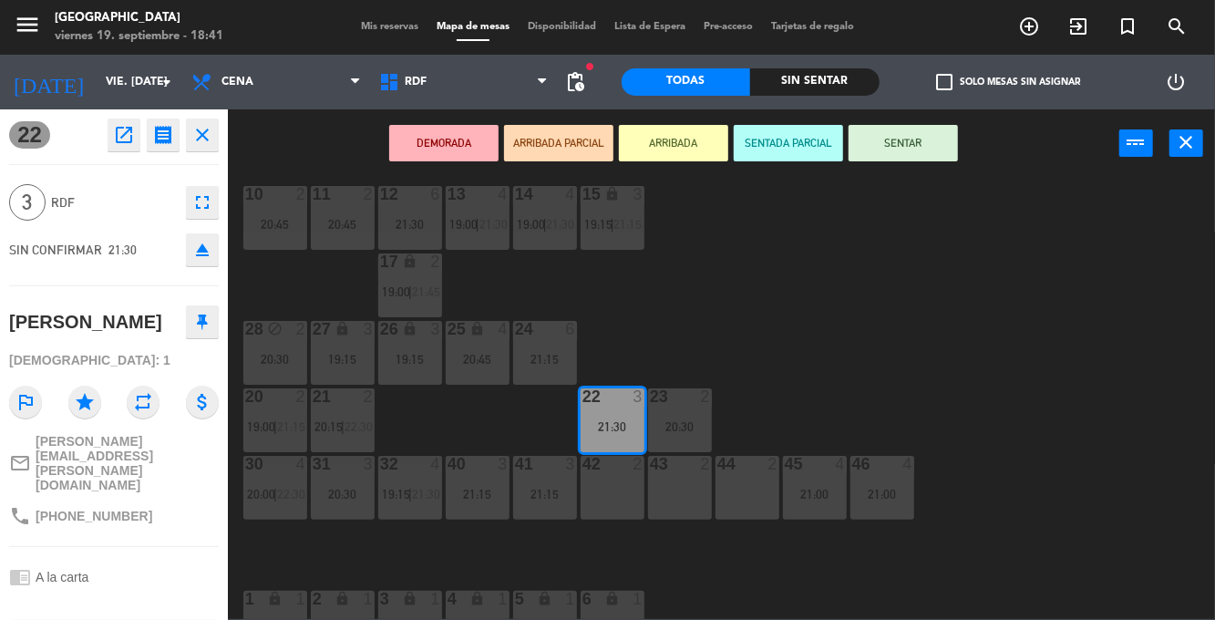
click at [621, 509] on div "42 2" at bounding box center [612, 488] width 64 height 64
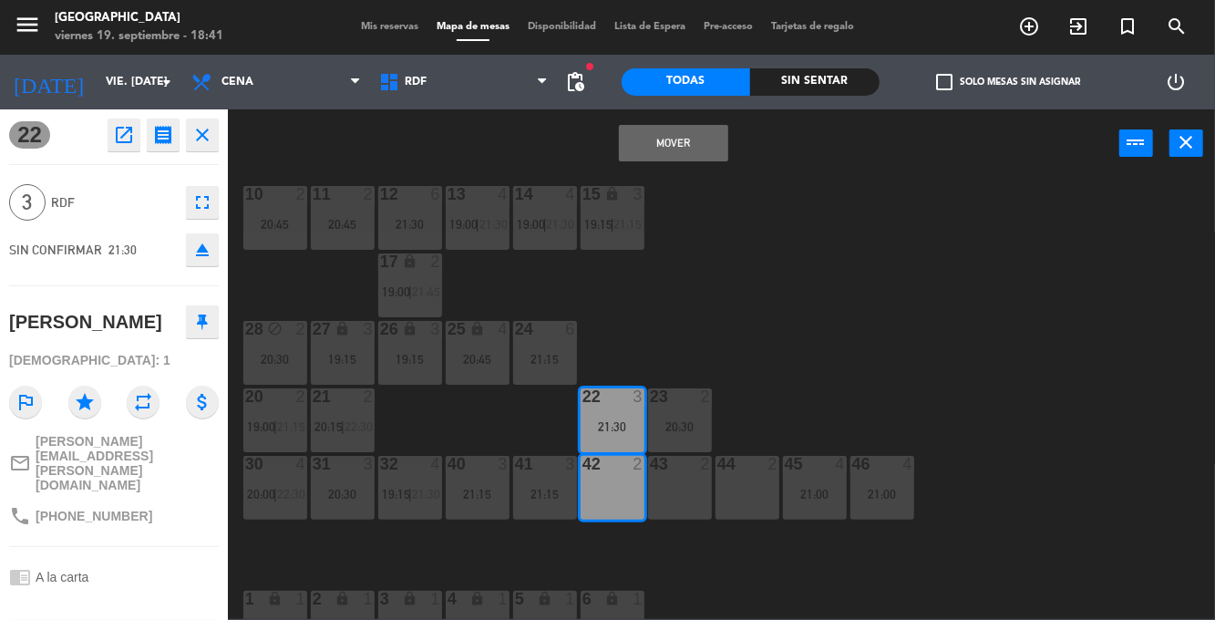
click at [690, 490] on div "43 2" at bounding box center [680, 488] width 64 height 64
click at [706, 152] on button "Mover y Unir" at bounding box center [673, 143] width 109 height 36
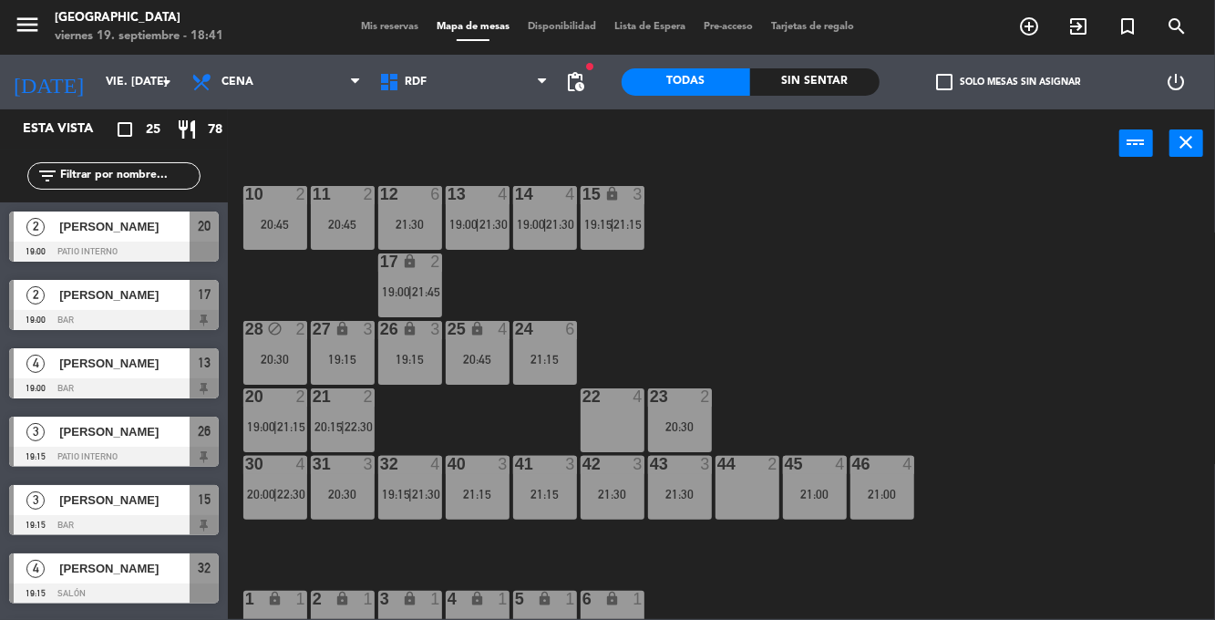
scroll to position [264, 0]
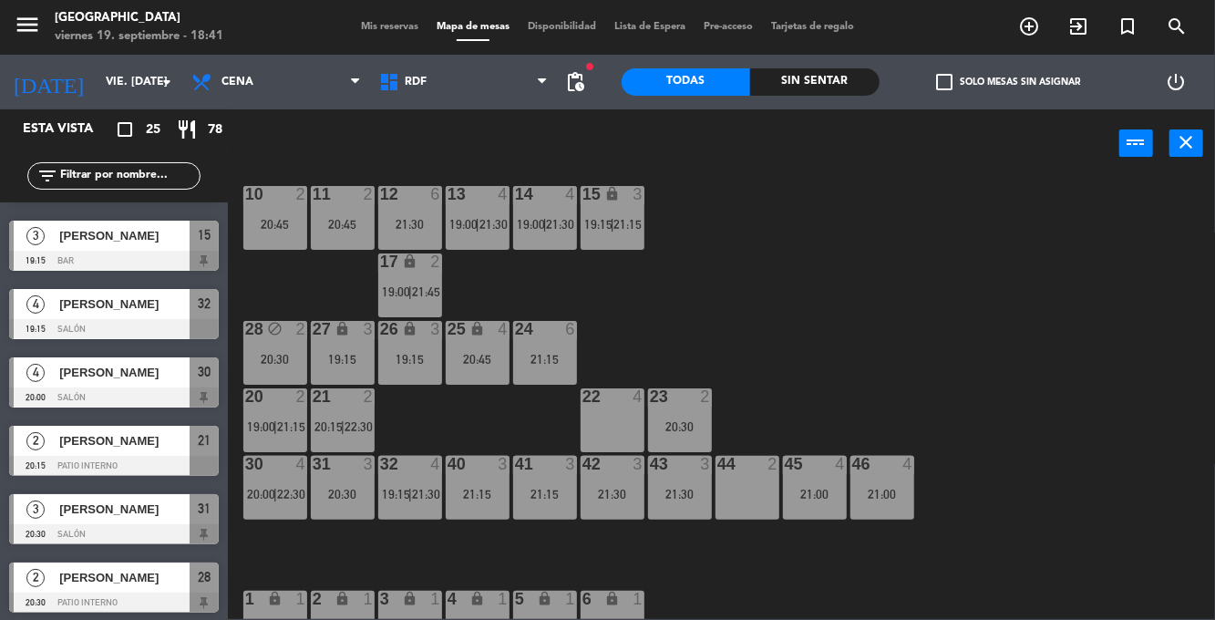
click at [621, 217] on span "21:15" at bounding box center [628, 224] width 28 height 15
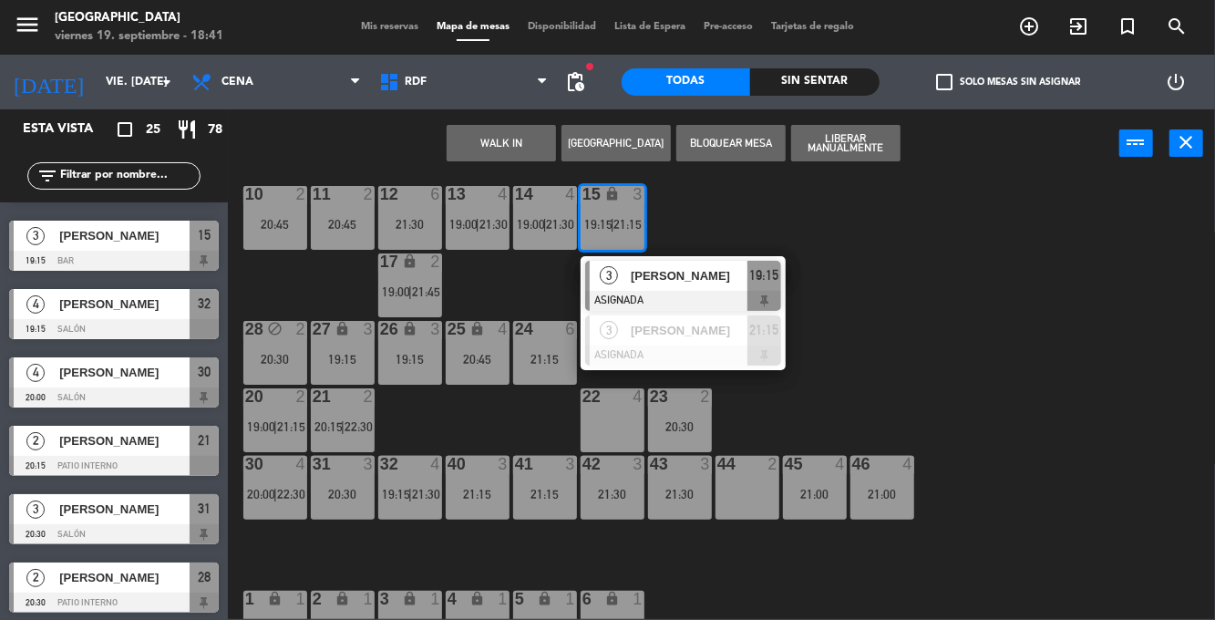
click at [698, 279] on span "[PERSON_NAME]" at bounding box center [689, 275] width 117 height 19
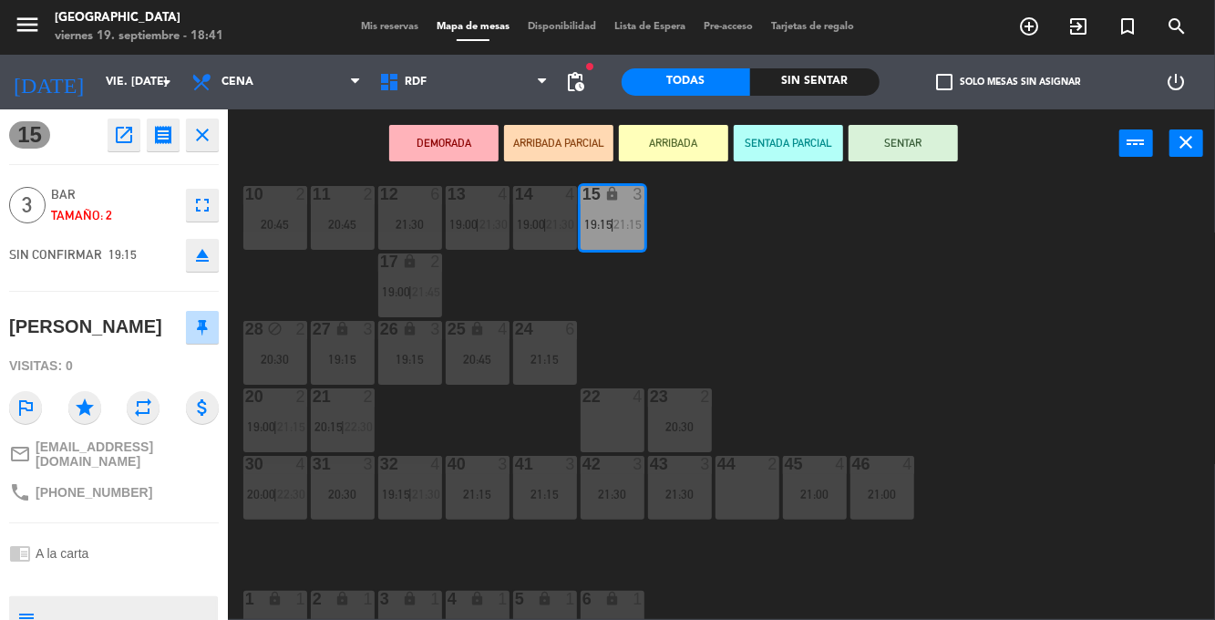
click at [611, 505] on div "42 3 21:30" at bounding box center [612, 488] width 64 height 64
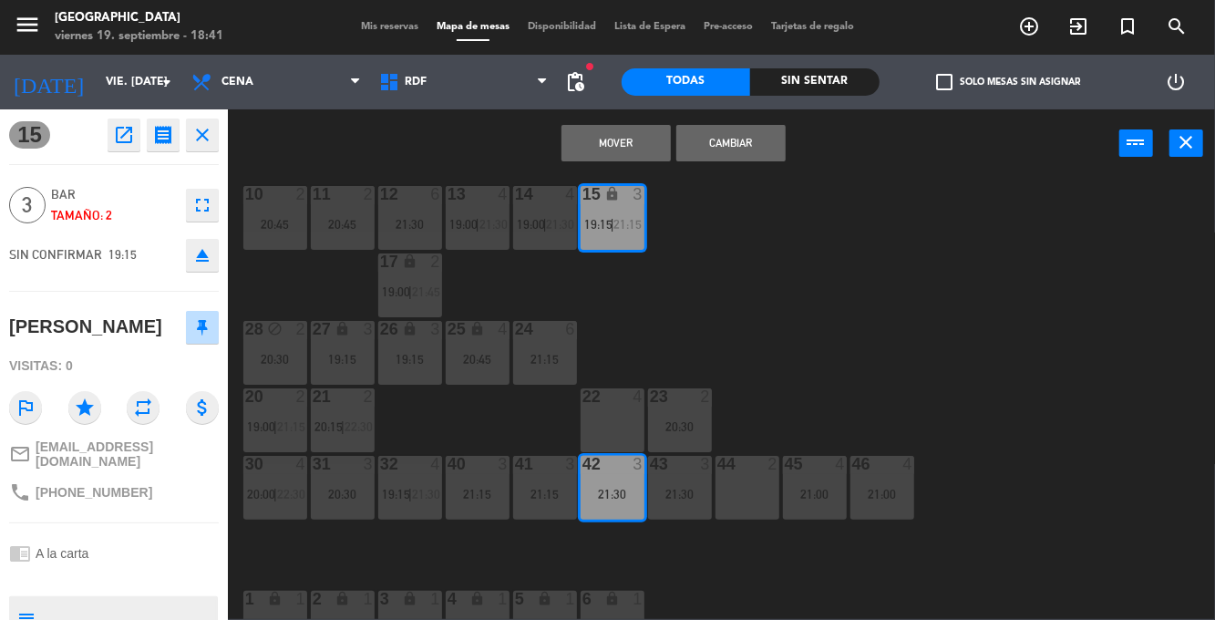
click at [683, 496] on div "21:30" at bounding box center [680, 493] width 64 height 13
click at [640, 149] on button "Mover y Unir" at bounding box center [615, 143] width 109 height 36
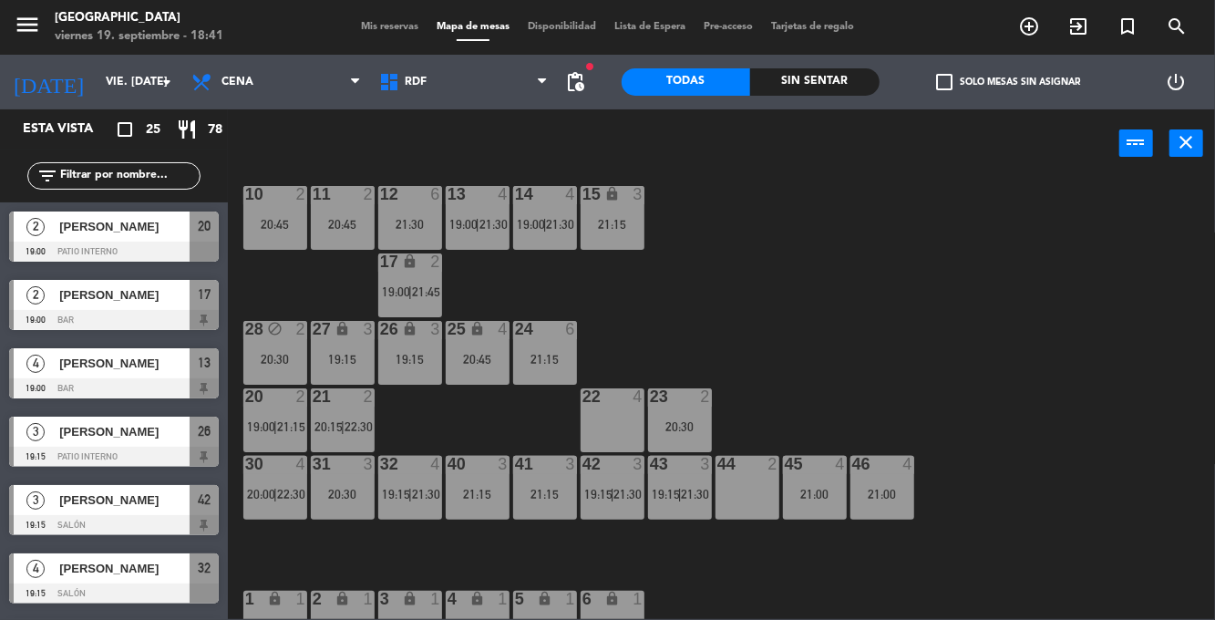
click at [816, 490] on div "21:00" at bounding box center [815, 493] width 64 height 13
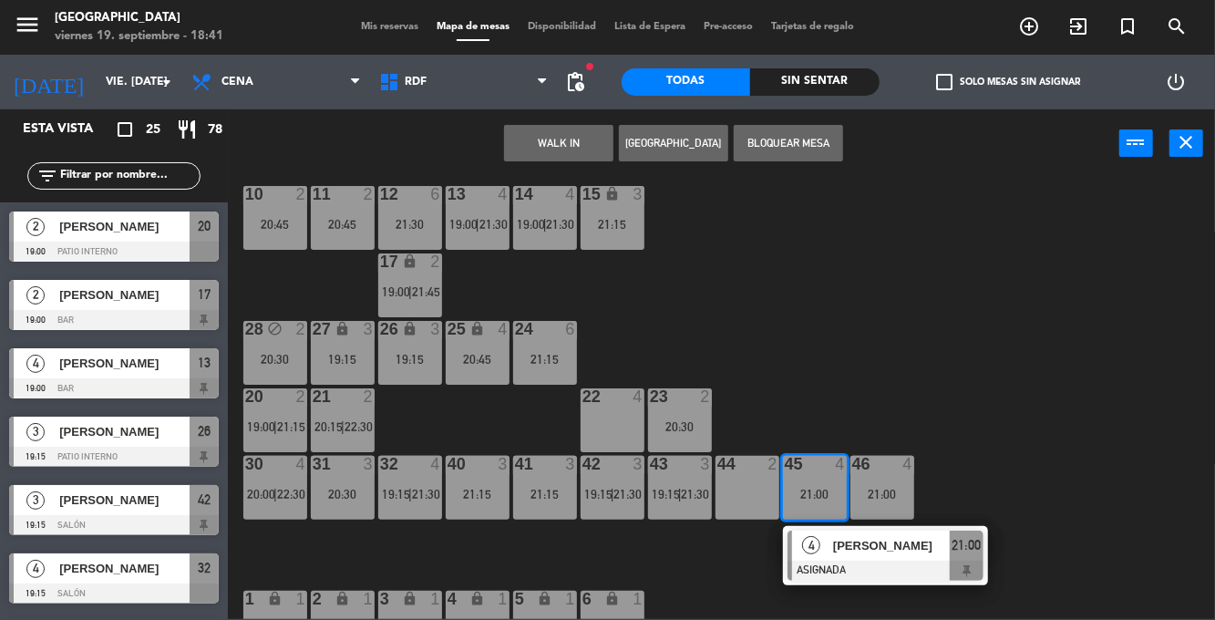
click at [610, 413] on div "22 4" at bounding box center [612, 420] width 64 height 64
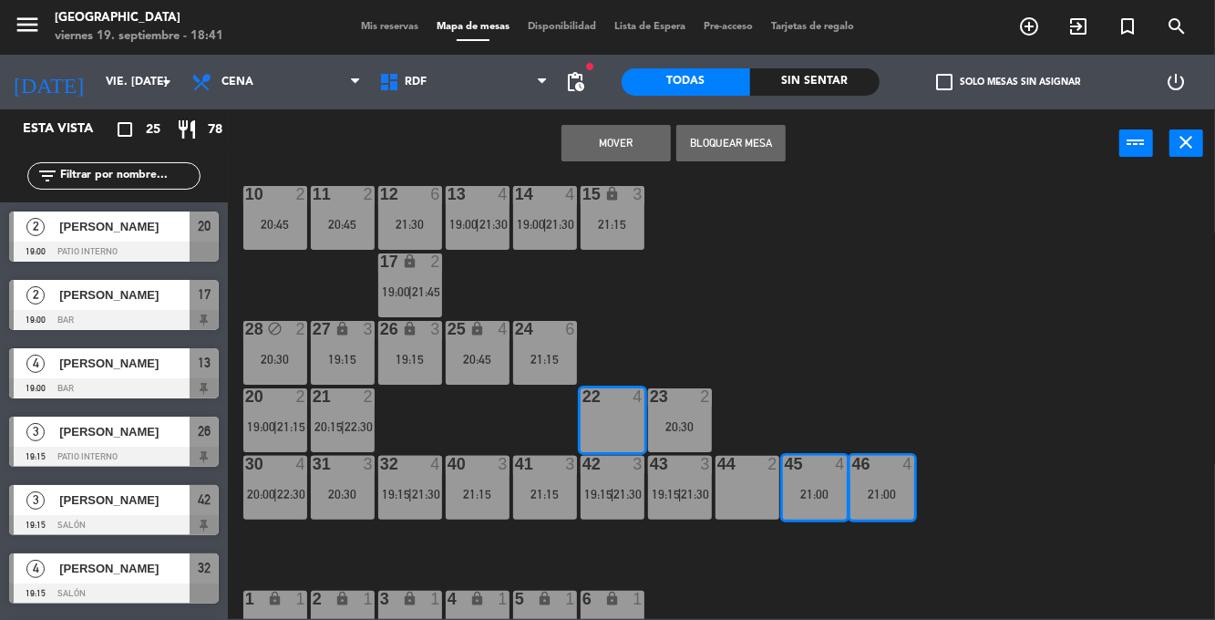
click at [635, 144] on button "Mover" at bounding box center [615, 143] width 109 height 36
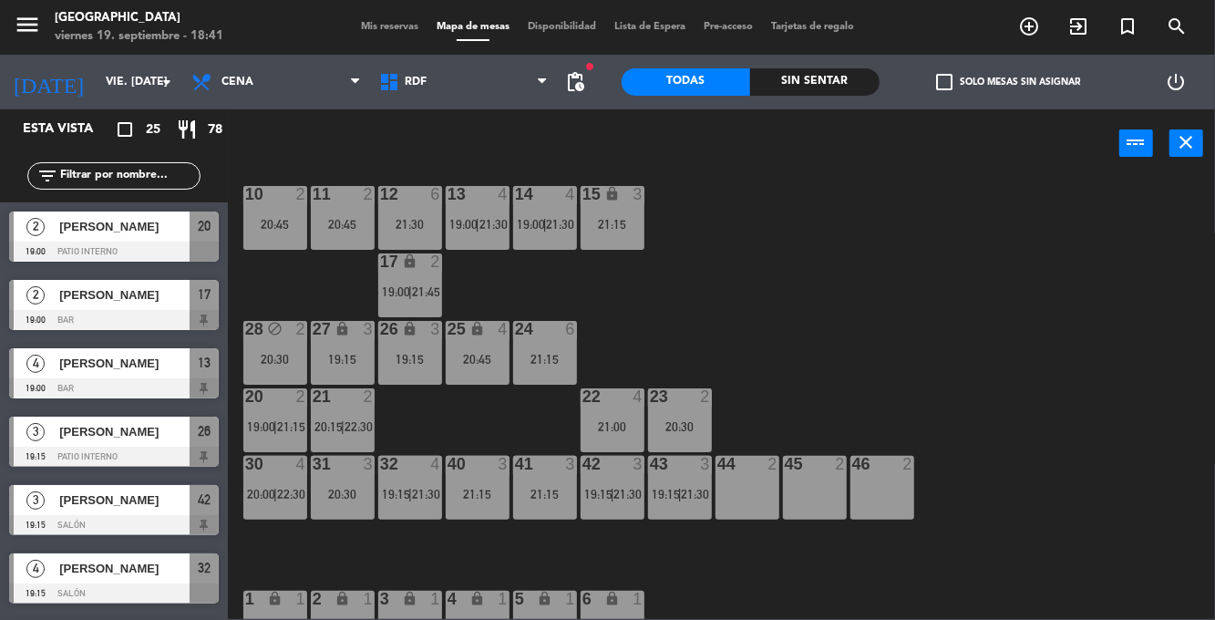
click at [618, 414] on div "22 4 21:00" at bounding box center [612, 420] width 64 height 64
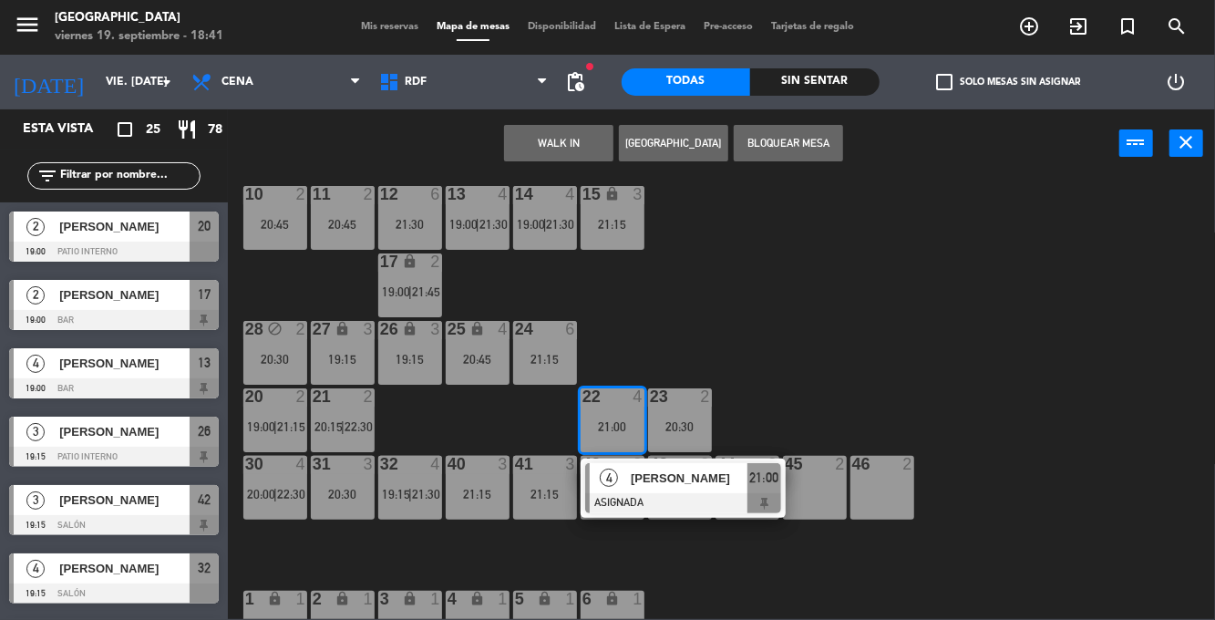
click at [680, 485] on span "[PERSON_NAME]" at bounding box center [689, 477] width 117 height 19
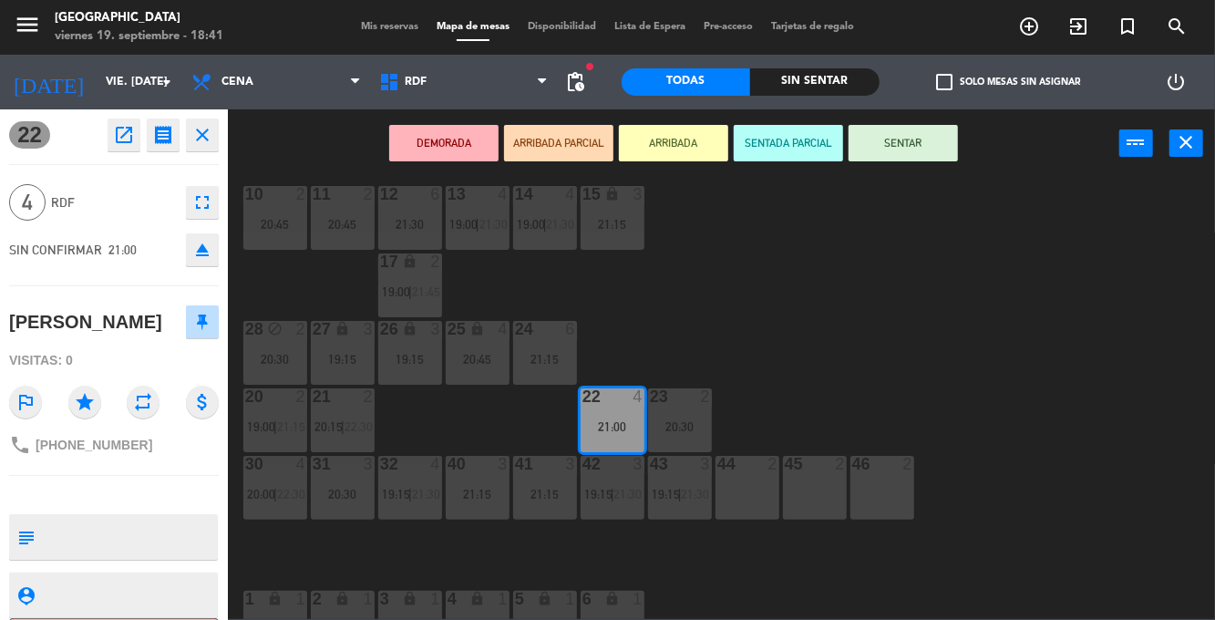
click at [816, 490] on div "45 2" at bounding box center [815, 488] width 64 height 64
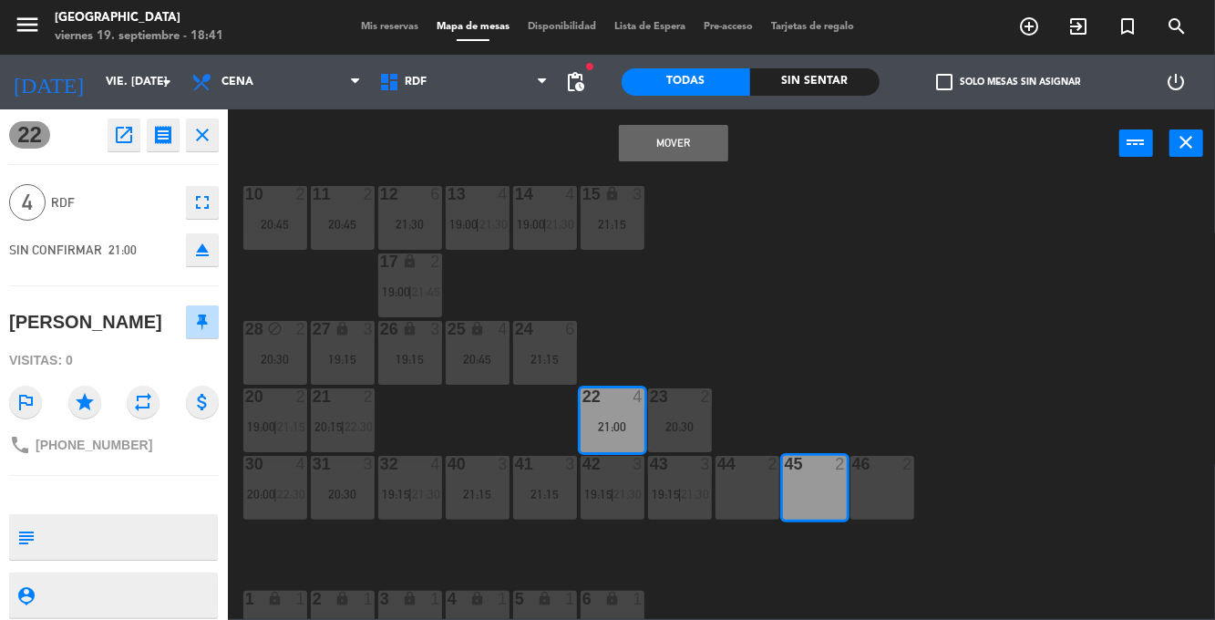
click at [990, 281] on div "10 2 20:45 11 2 20:45 12 6 21:30 13 4 19:00 | 21:30 14 4 19:00 | 21:30 15 lock …" at bounding box center [727, 398] width 975 height 442
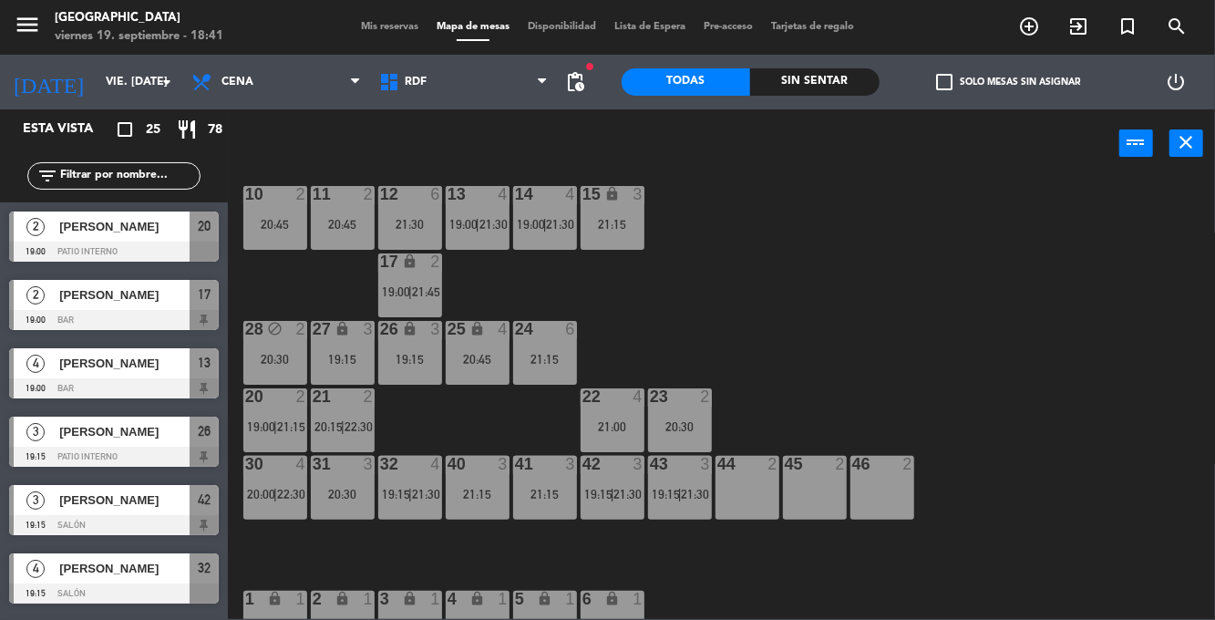
scroll to position [0, 0]
click at [605, 425] on div "21:00" at bounding box center [612, 426] width 64 height 13
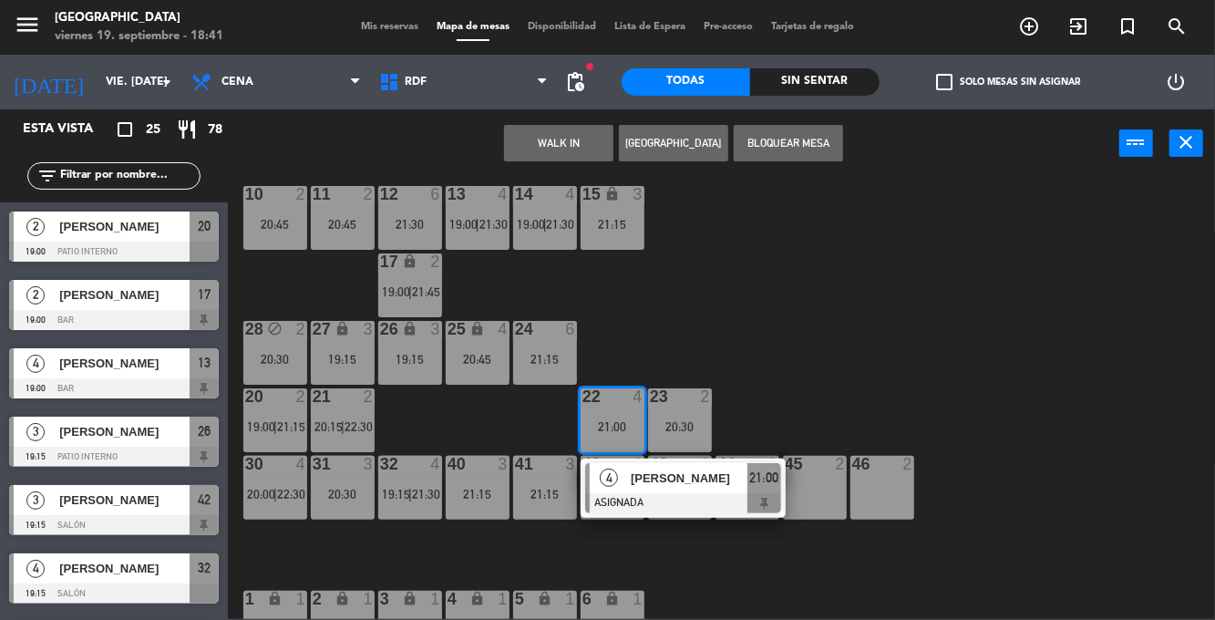
click at [887, 501] on div "46 2" at bounding box center [882, 488] width 64 height 64
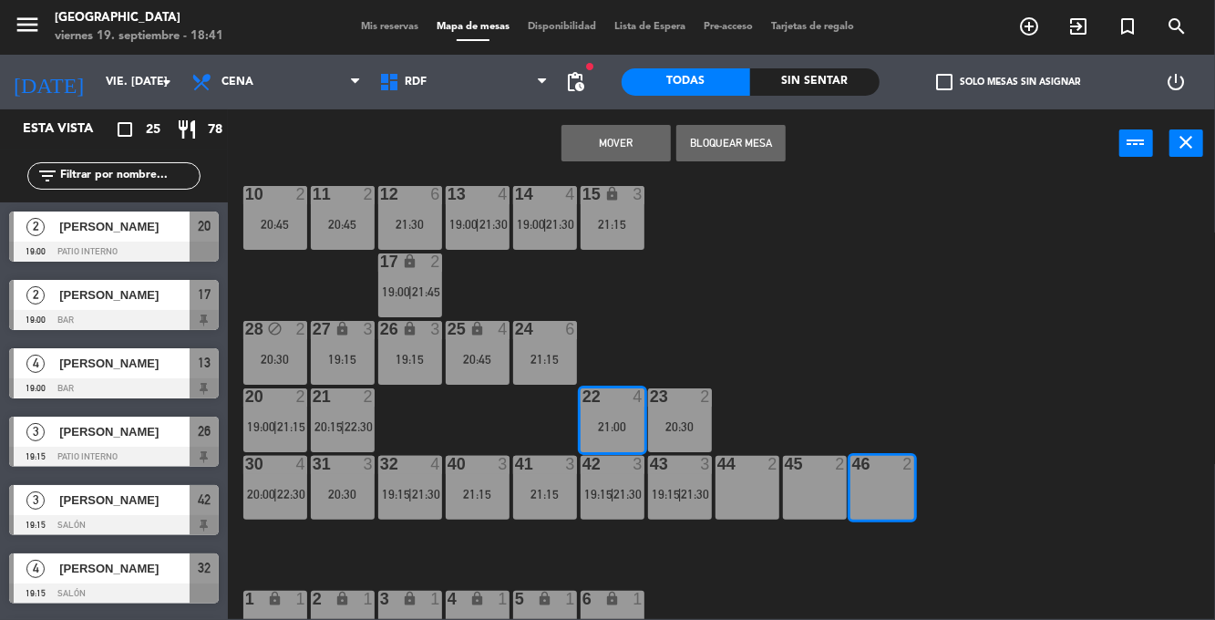
click at [627, 152] on button "Mover" at bounding box center [615, 143] width 109 height 36
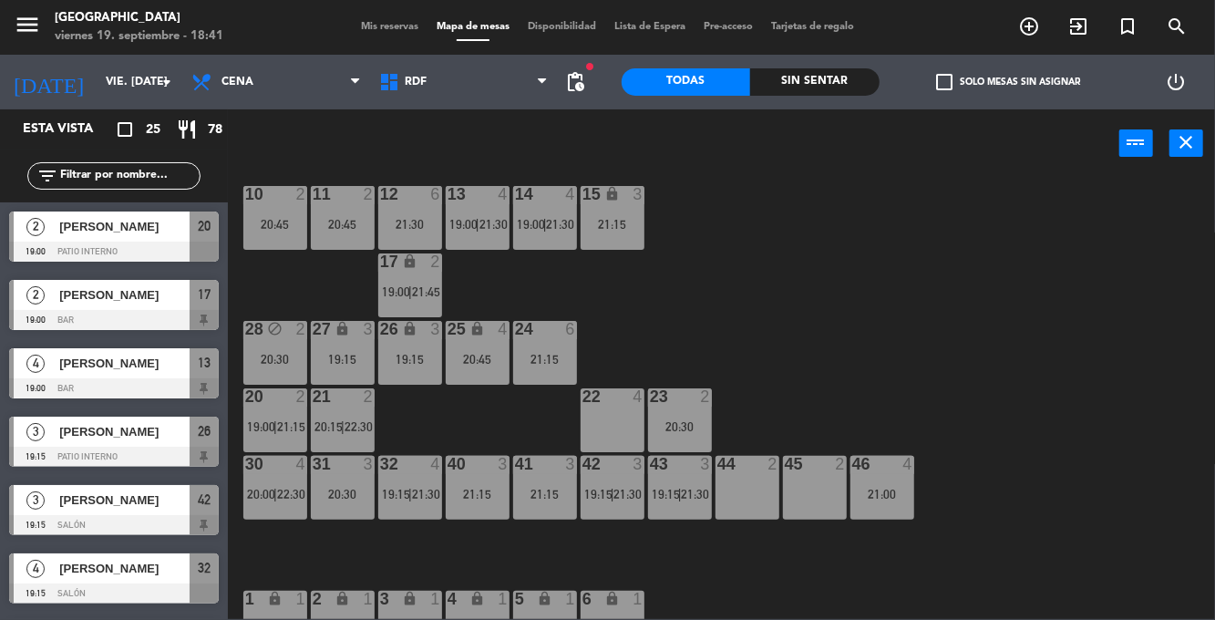
click at [621, 241] on div "15 lock 3 21:15" at bounding box center [612, 218] width 64 height 64
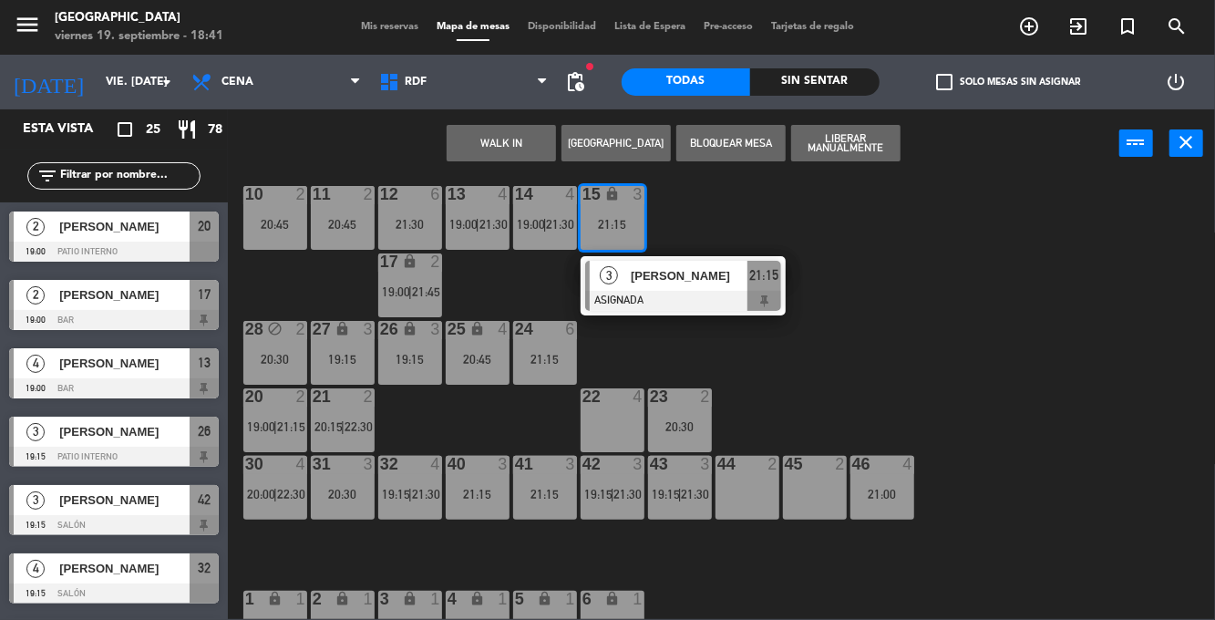
click at [940, 297] on div "10 2 20:45 11 2 20:45 12 6 21:30 13 4 19:00 | 21:30 14 4 19:00 | 21:30 15 lock …" at bounding box center [727, 398] width 975 height 442
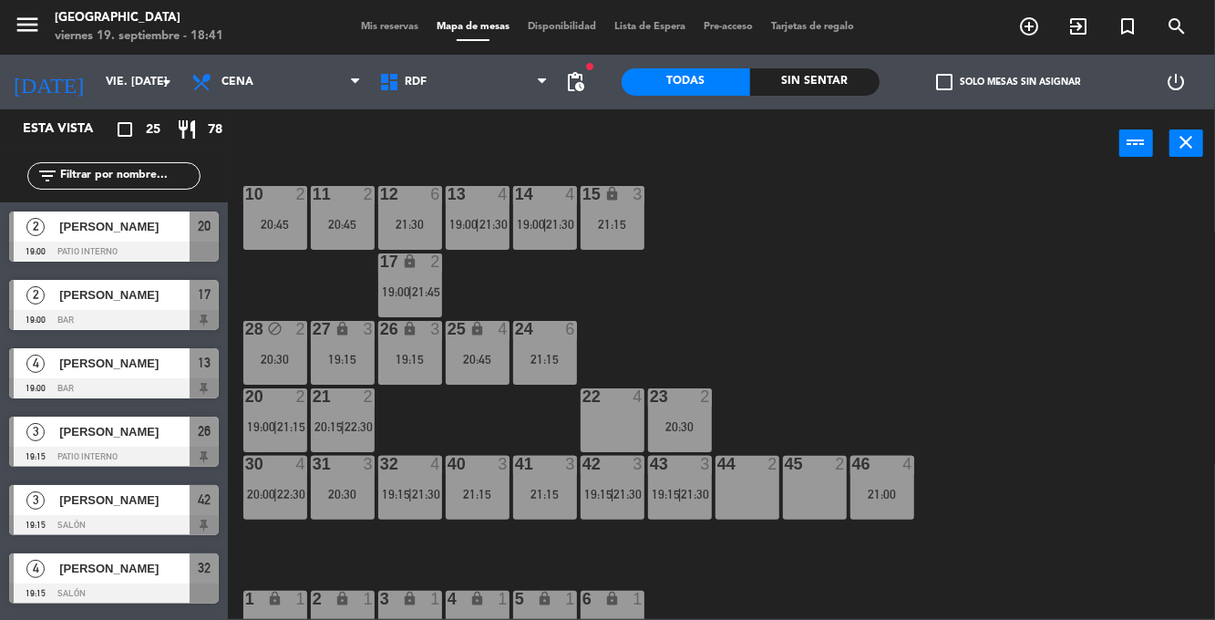
click at [918, 321] on div "10 2 20:45 11 2 20:45 12 6 21:30 13 4 19:00 | 21:30 14 4 19:00 | 21:30 15 lock …" at bounding box center [727, 398] width 975 height 442
click at [460, 358] on div "20:45" at bounding box center [478, 359] width 64 height 13
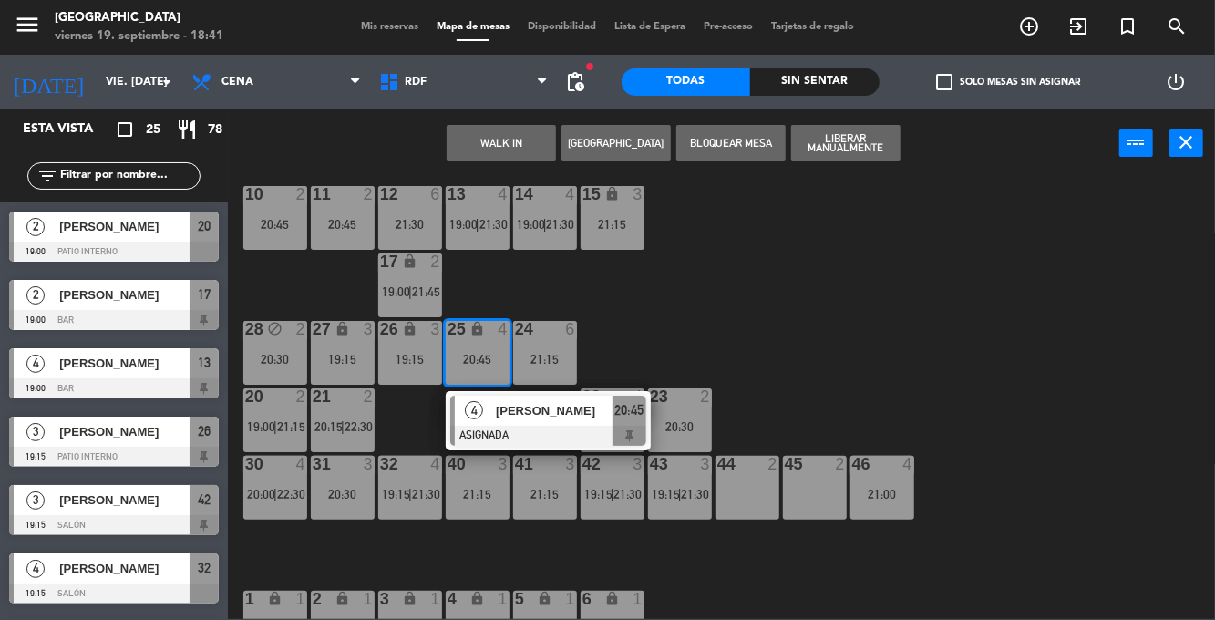
click at [556, 426] on div at bounding box center [548, 436] width 196 height 20
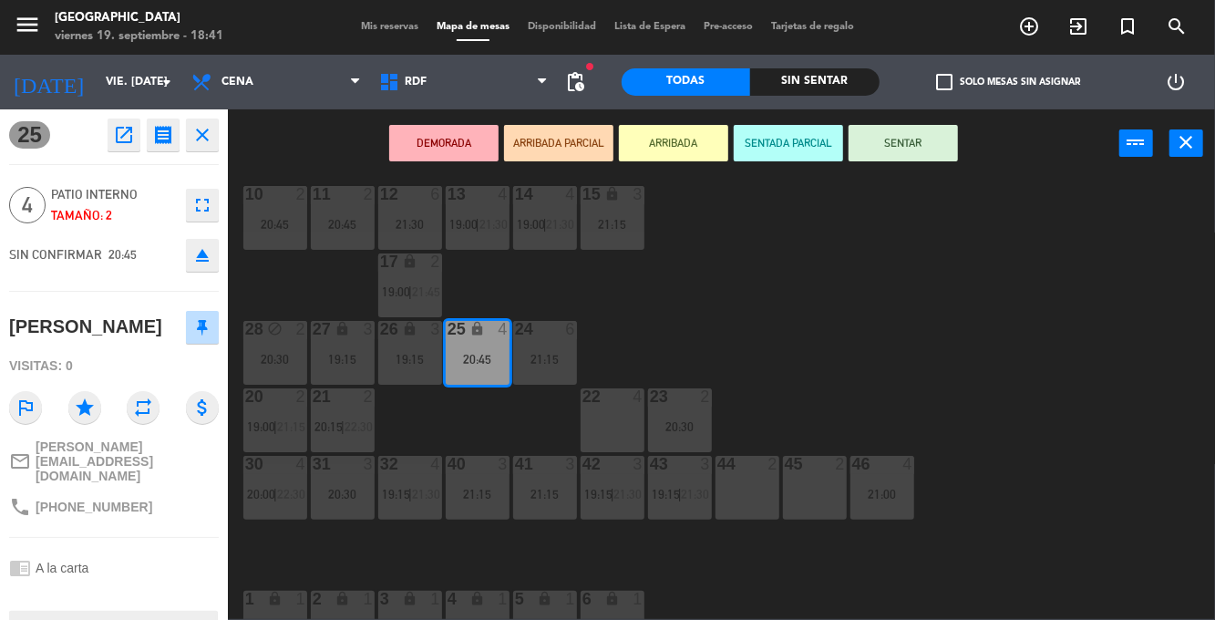
click at [831, 492] on div "45 2" at bounding box center [815, 488] width 64 height 64
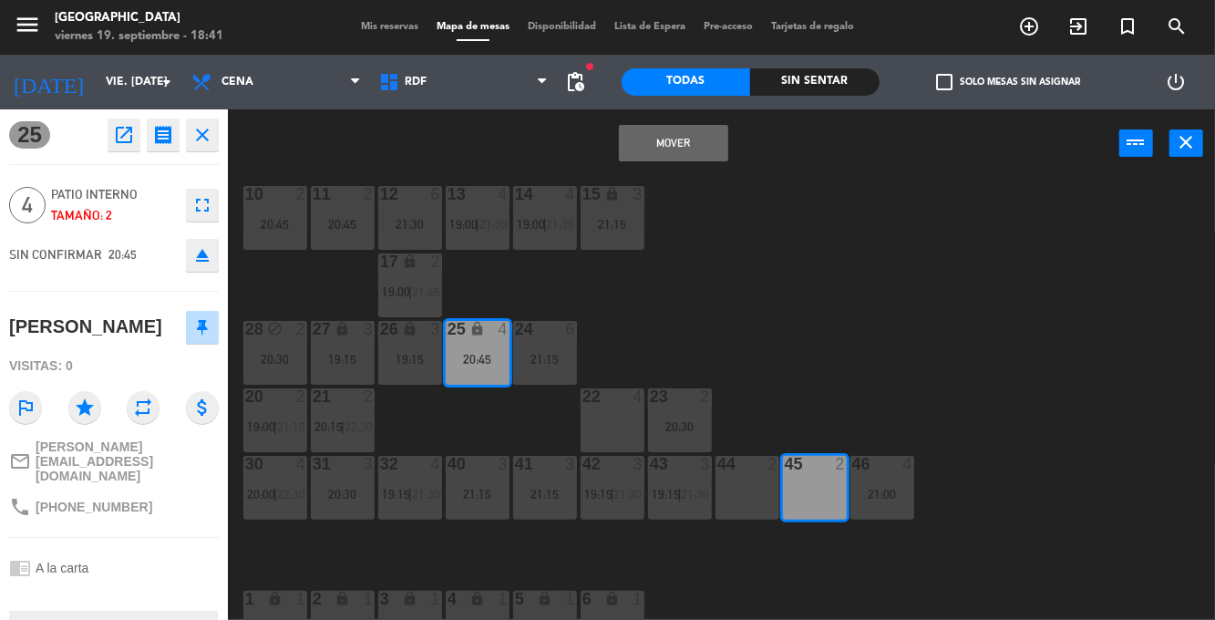
click at [744, 494] on div "44 2" at bounding box center [747, 488] width 64 height 64
click at [684, 140] on button "Mover y Unir" at bounding box center [673, 143] width 109 height 36
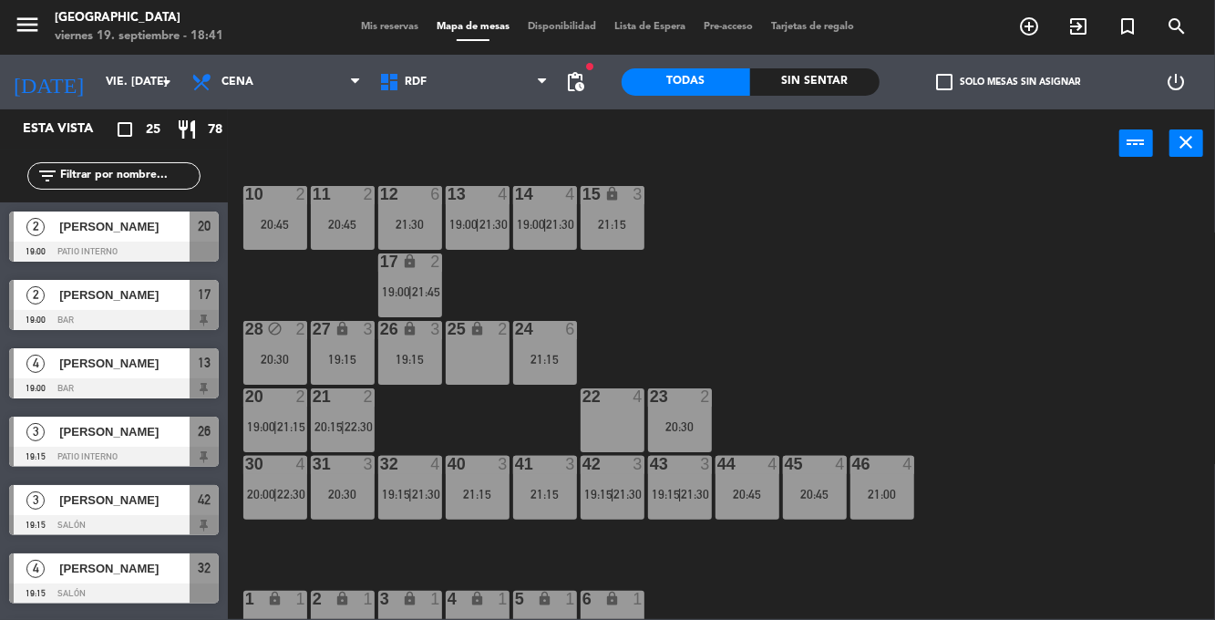
click at [995, 262] on div "10 2 20:45 11 2 20:45 12 6 21:30 13 4 19:00 | 21:30 14 4 19:00 | 21:30 15 lock …" at bounding box center [727, 398] width 975 height 442
click at [996, 307] on div "10 2 20:45 11 2 20:45 12 6 21:30 13 4 19:00 | 21:30 14 4 19:00 | 21:30 15 lock …" at bounding box center [727, 398] width 975 height 442
click at [631, 219] on div "21:15" at bounding box center [612, 224] width 64 height 13
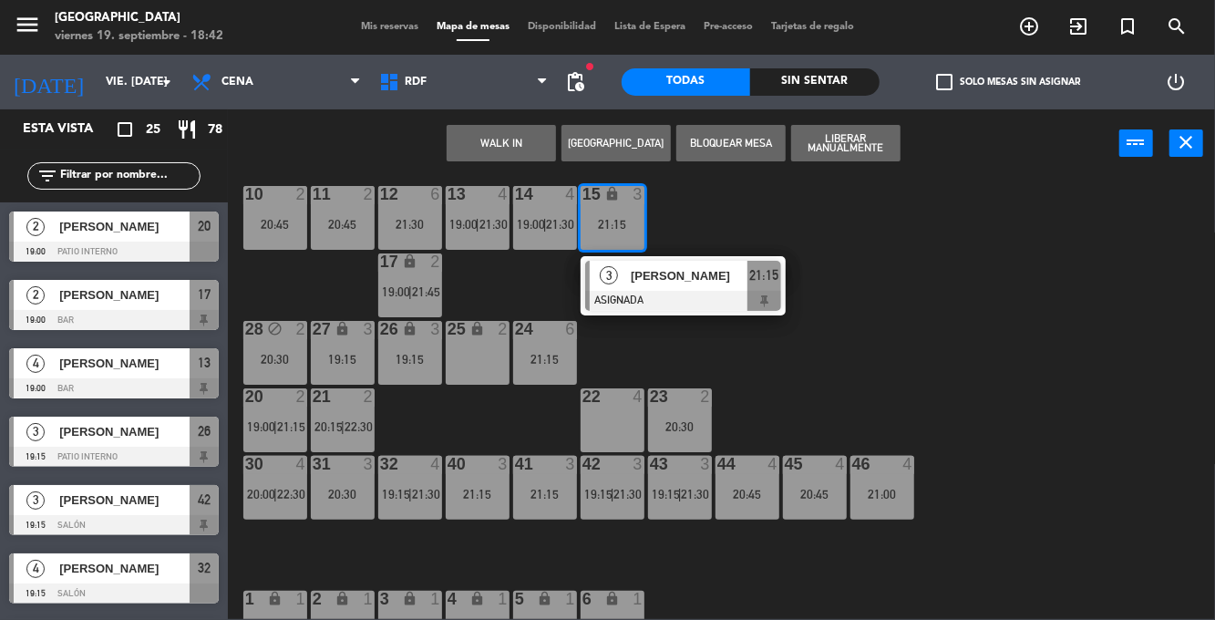
click at [730, 292] on div at bounding box center [683, 301] width 196 height 20
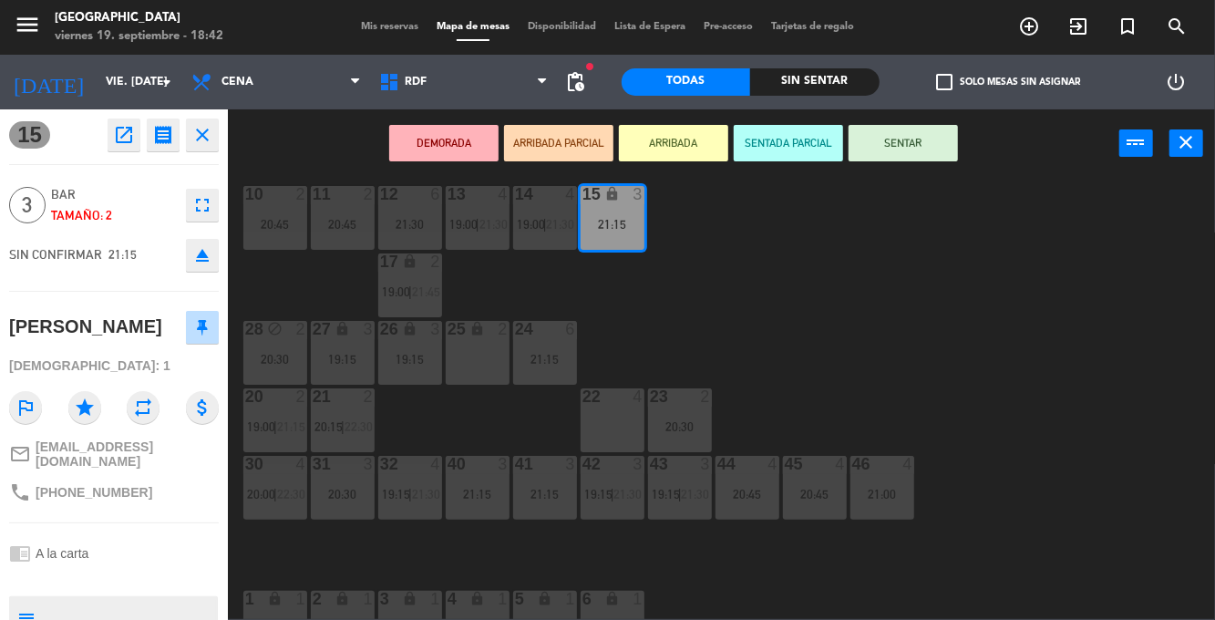
click at [352, 361] on div "19:15" at bounding box center [343, 359] width 64 height 13
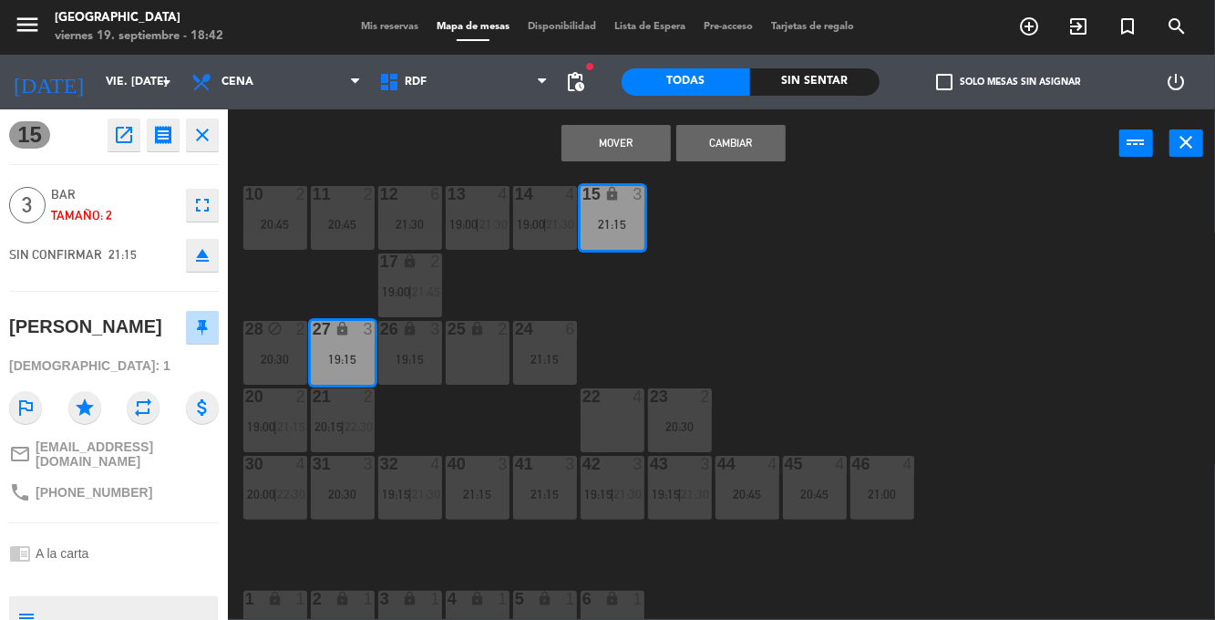
click at [416, 365] on div "19:15" at bounding box center [410, 359] width 64 height 13
click at [638, 132] on button "Mover y Unir" at bounding box center [615, 143] width 109 height 36
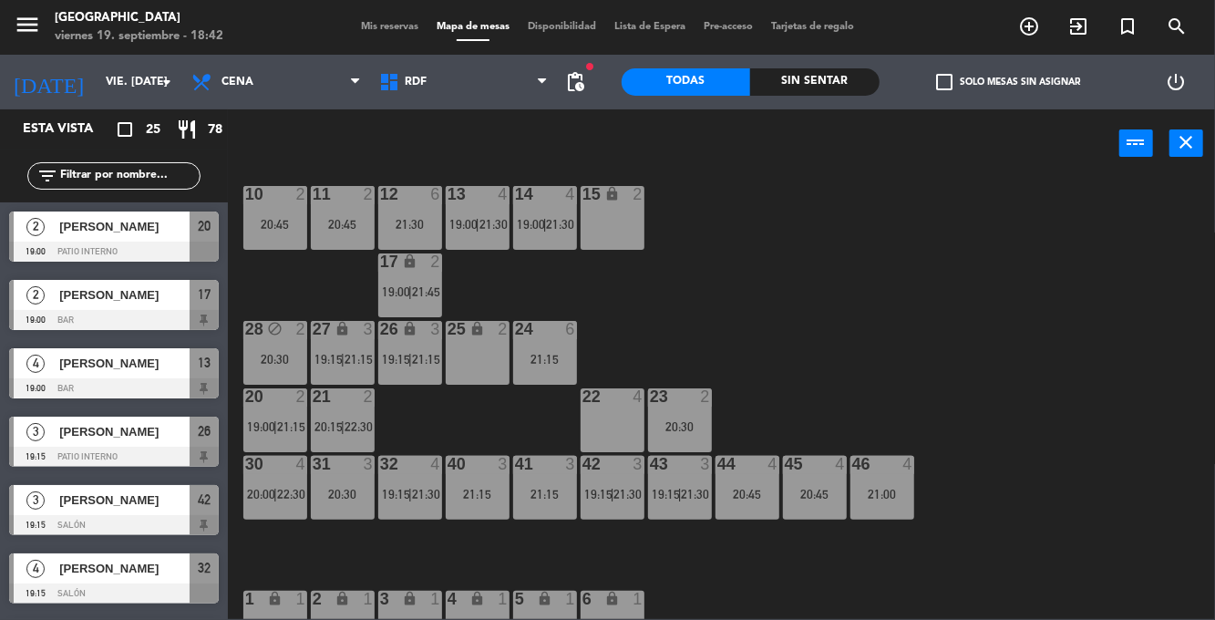
scroll to position [128, 0]
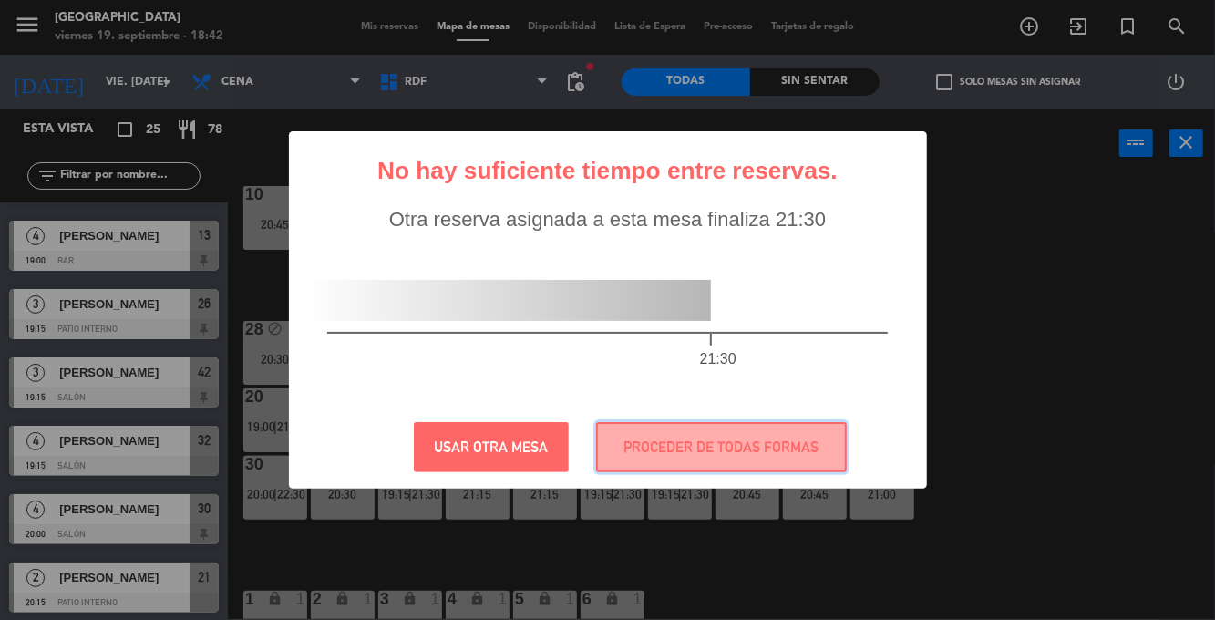
click at [757, 443] on button "PROCEDER DE TODAS FORMAS" at bounding box center [721, 447] width 251 height 50
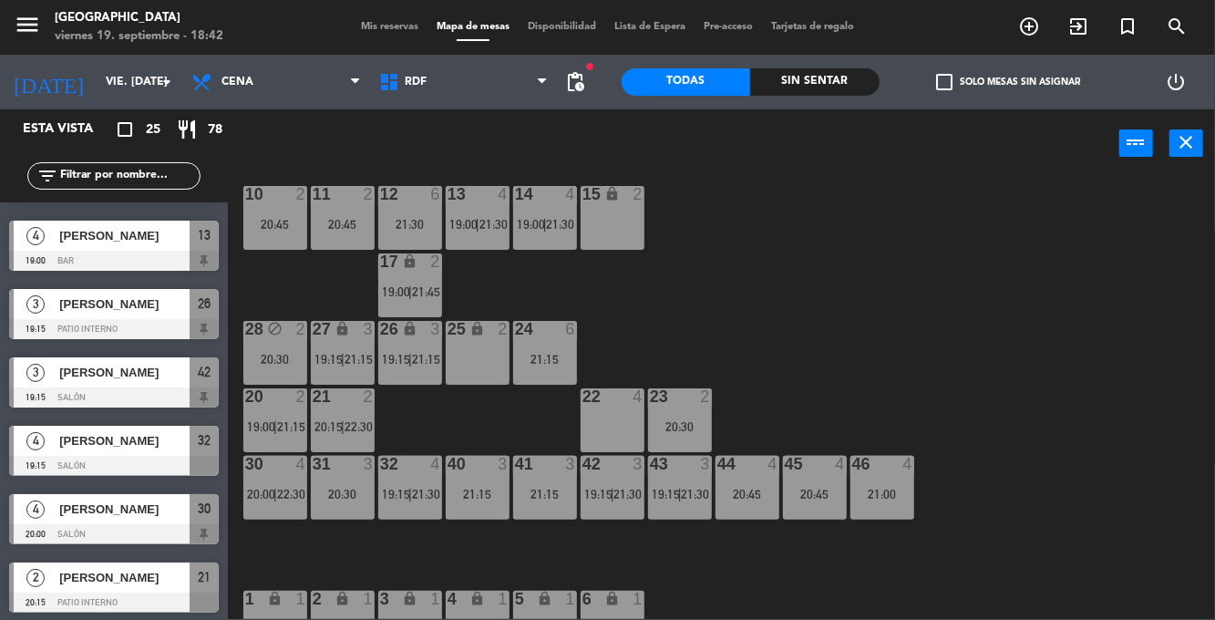
click at [962, 282] on div "10 2 20:45 11 2 20:45 12 6 21:30 13 4 19:00 | 21:30 14 4 19:00 | 21:30 15 lock …" at bounding box center [727, 398] width 975 height 442
click at [413, 377] on div "26 lock 3 19:15 | 21:15" at bounding box center [410, 353] width 64 height 64
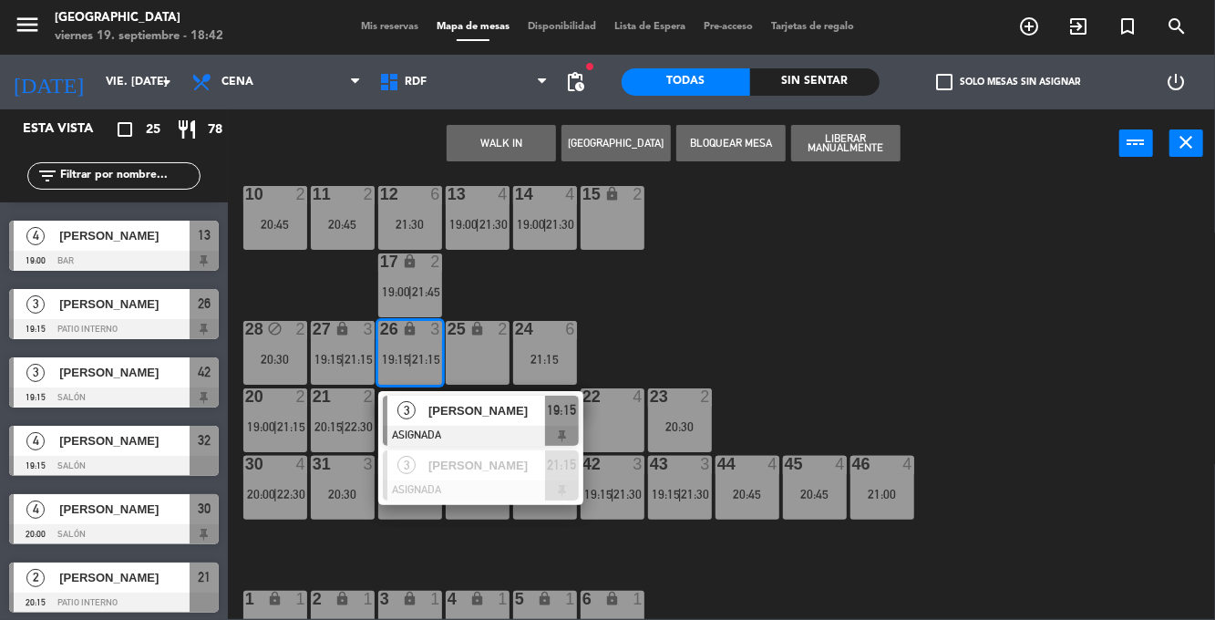
click at [491, 475] on div "[PERSON_NAME]" at bounding box center [485, 465] width 118 height 30
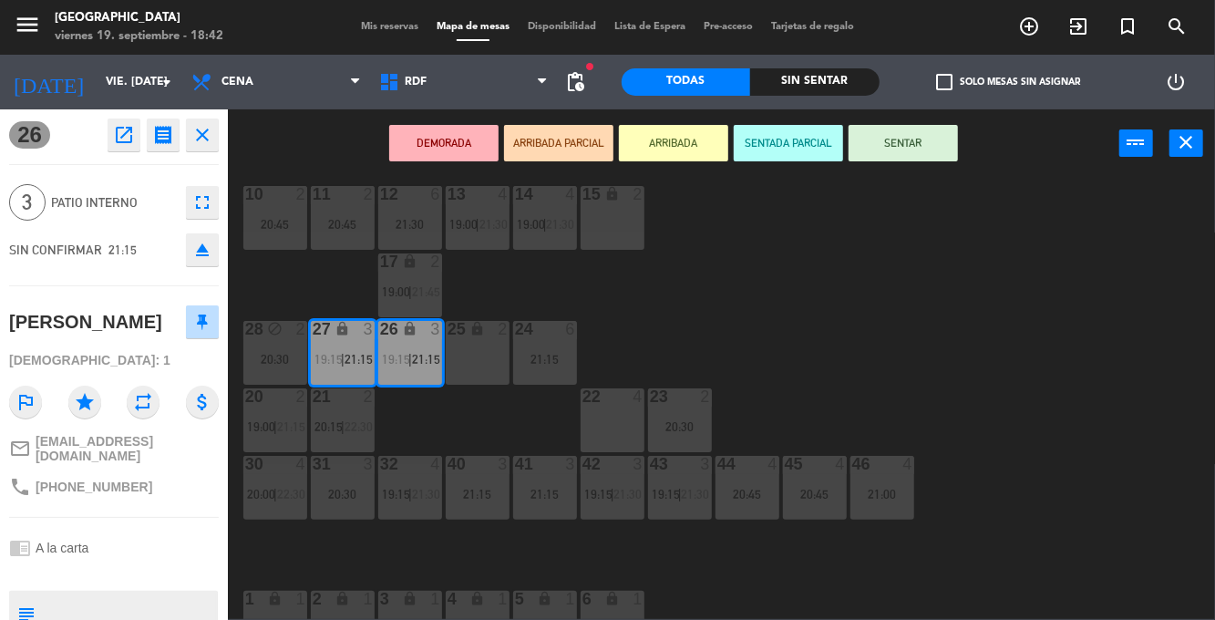
click at [611, 421] on div "22 4" at bounding box center [612, 420] width 64 height 64
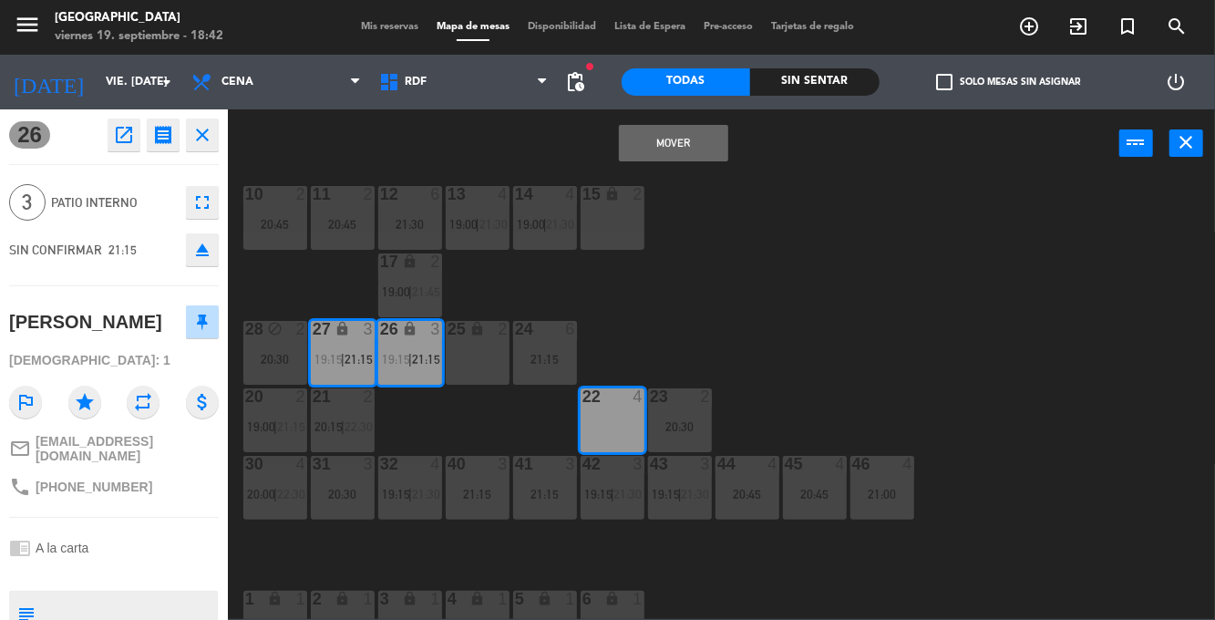
click at [683, 157] on button "Mover" at bounding box center [673, 143] width 109 height 36
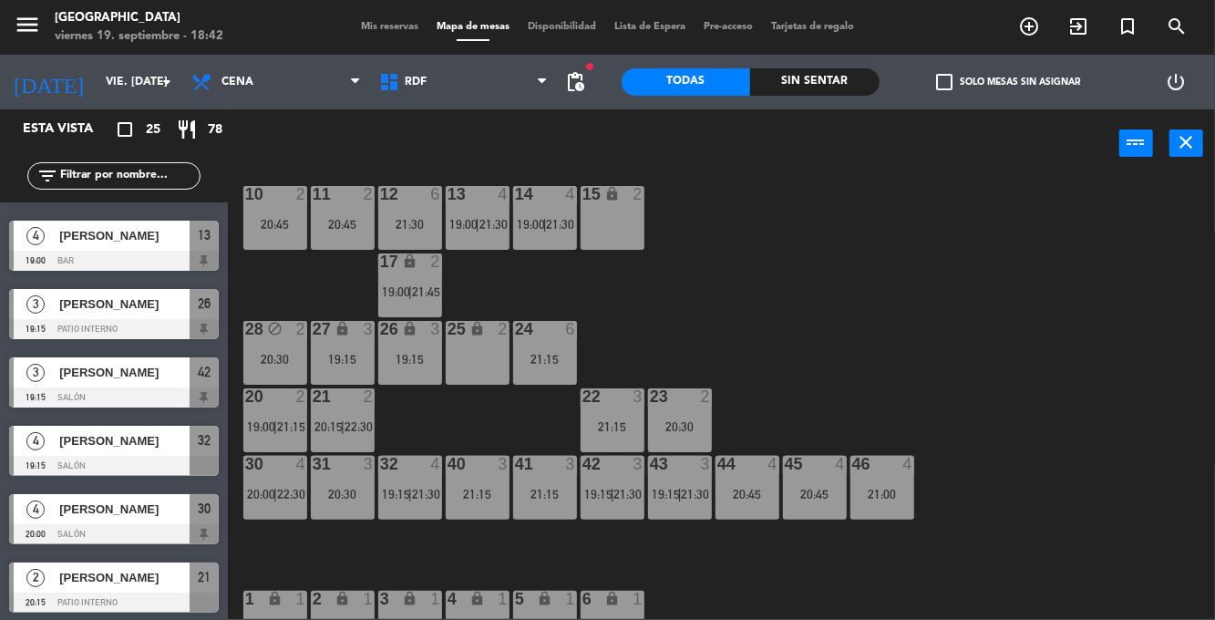
click at [883, 272] on div "10 2 20:45 11 2 20:45 12 6 21:30 13 4 19:00 | 21:30 14 4 19:00 | 21:30 15 lock …" at bounding box center [727, 398] width 975 height 442
click at [849, 344] on div "10 2 20:45 11 2 20:45 12 6 21:30 13 4 19:00 | 21:30 14 4 19:00 | 21:30 15 lock …" at bounding box center [727, 398] width 975 height 442
click at [684, 422] on div "20:30" at bounding box center [680, 426] width 64 height 13
click at [595, 415] on div "22 3 21:15" at bounding box center [612, 420] width 64 height 64
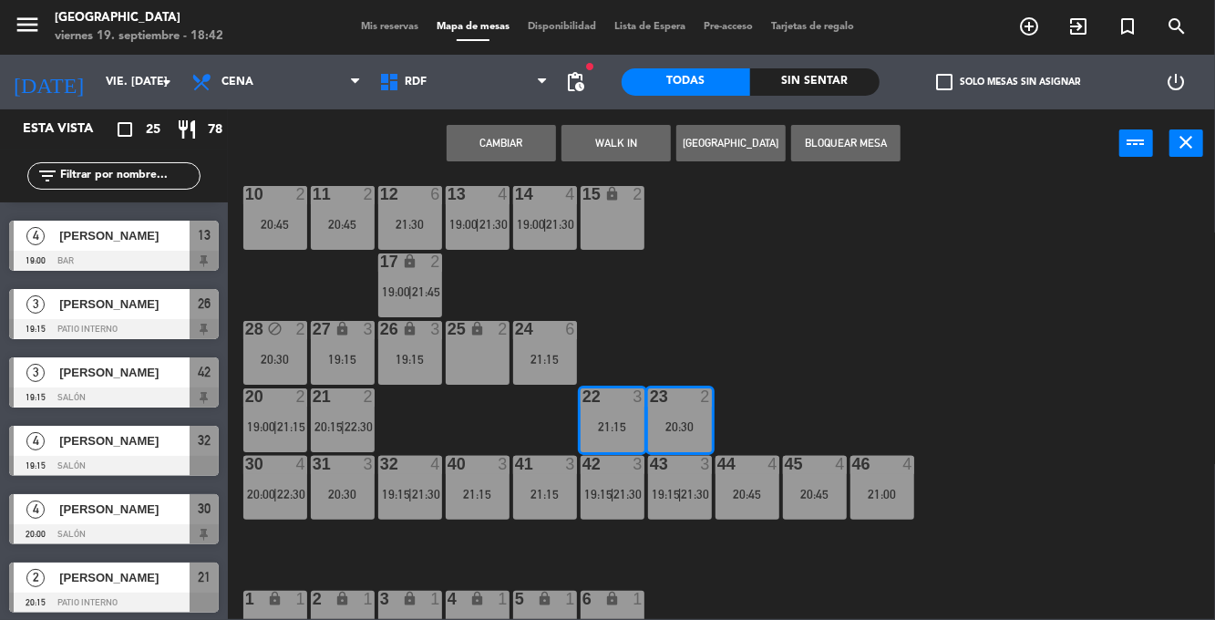
click at [513, 155] on button "Cambiar" at bounding box center [500, 143] width 109 height 36
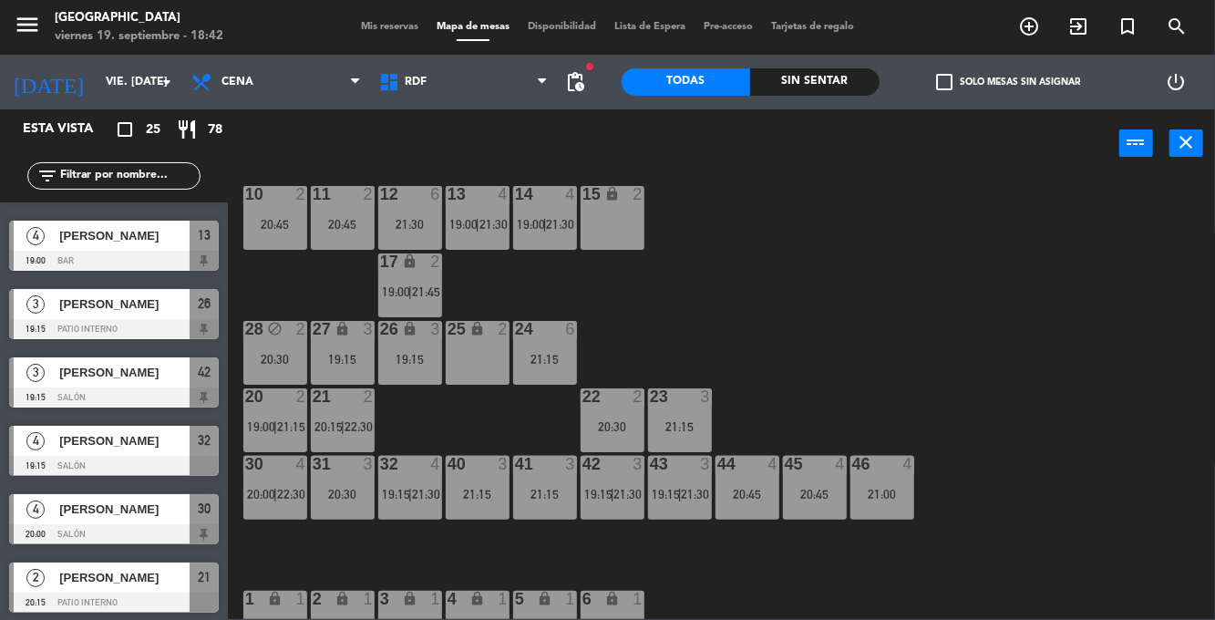
click at [607, 496] on span "19:15" at bounding box center [598, 494] width 28 height 15
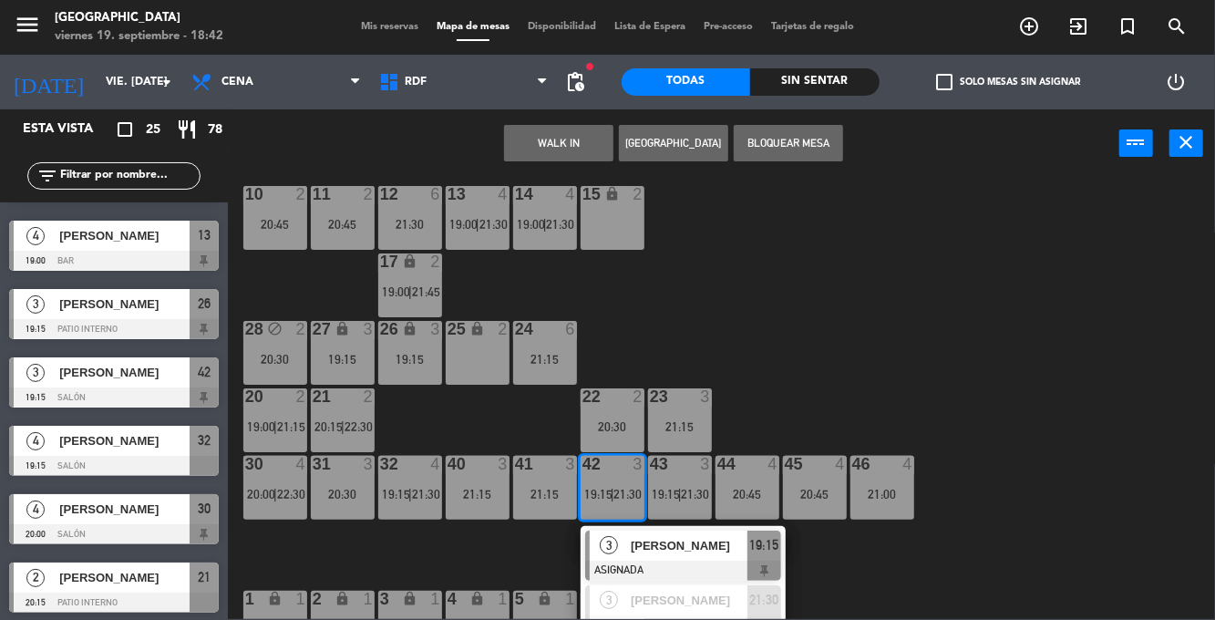
click at [828, 332] on div "10 2 20:45 11 2 20:45 12 6 21:30 13 4 19:00 | 21:30 14 4 19:00 | 21:30 15 lock …" at bounding box center [727, 398] width 975 height 442
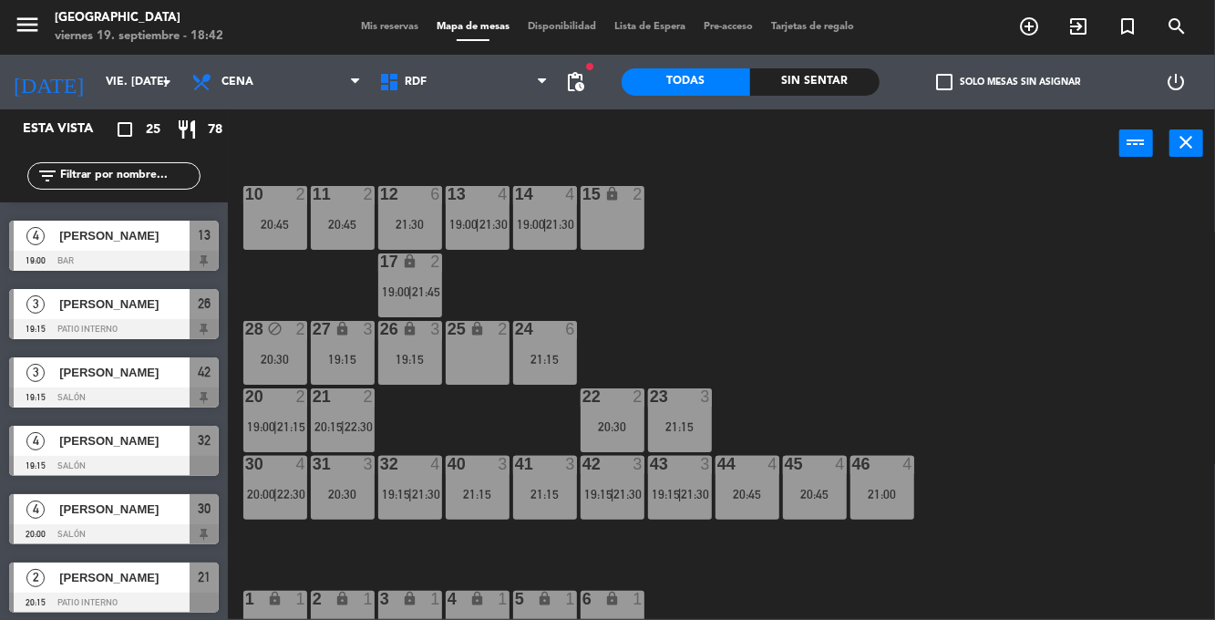
click at [825, 330] on div "10 2 20:45 11 2 20:45 12 6 21:30 13 4 19:00 | 21:30 14 4 19:00 | 21:30 15 lock …" at bounding box center [727, 398] width 975 height 442
click at [405, 296] on span "19:00" at bounding box center [396, 291] width 28 height 15
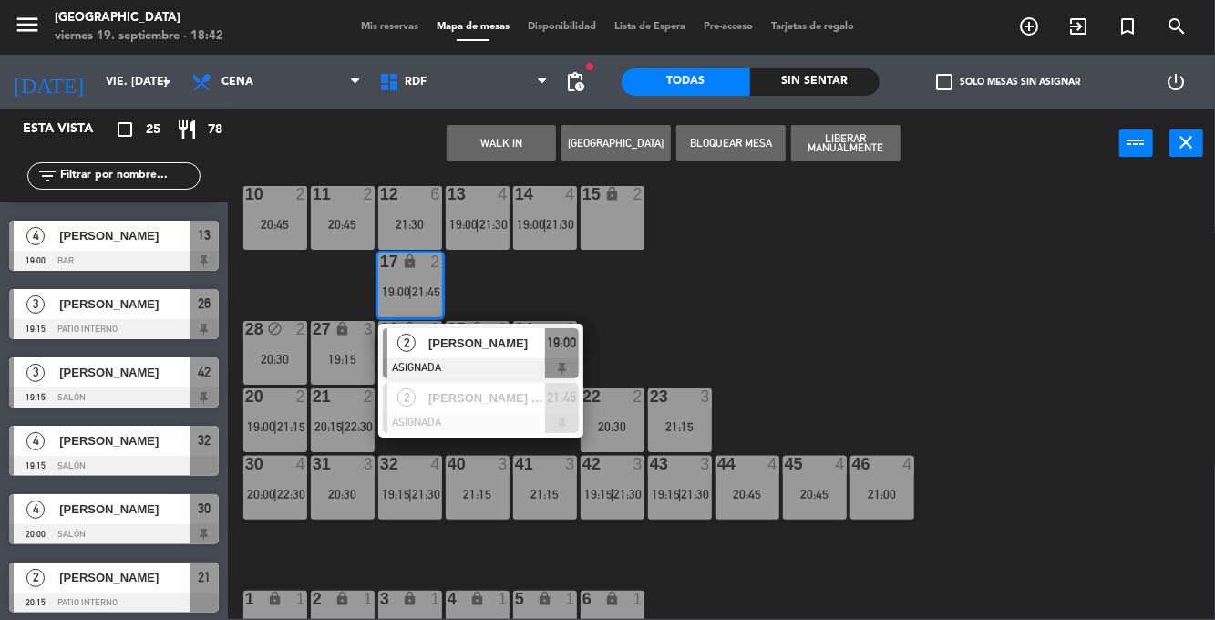
click at [457, 339] on span "[PERSON_NAME]" at bounding box center [486, 342] width 117 height 19
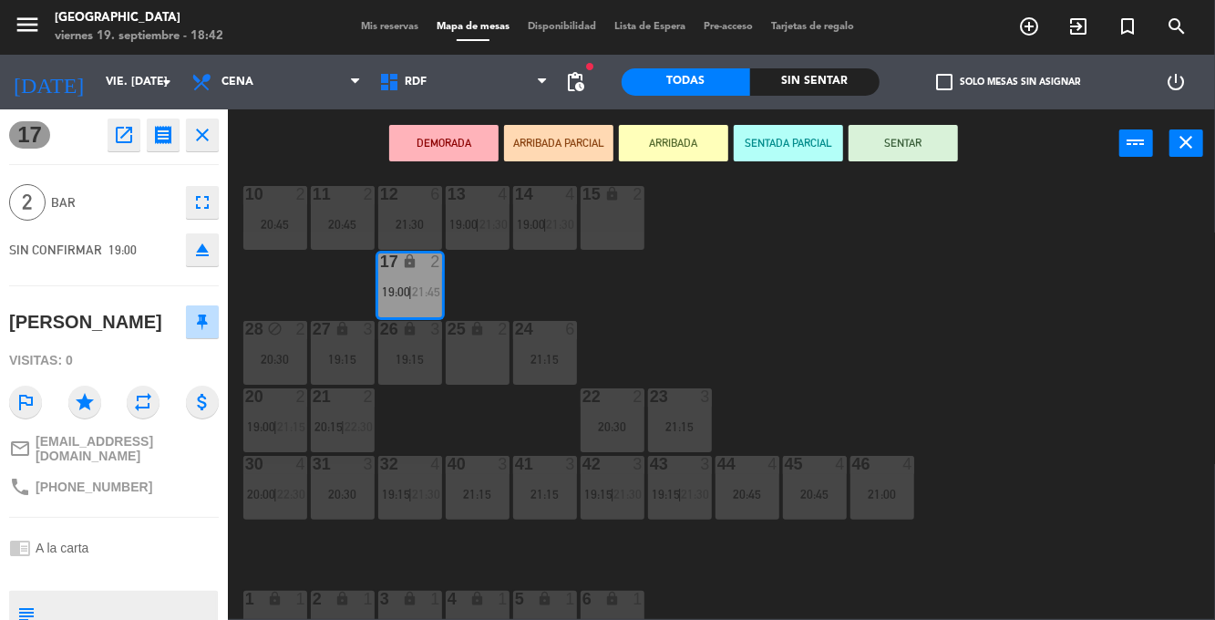
click at [414, 205] on div "12 6 21:30" at bounding box center [410, 218] width 64 height 64
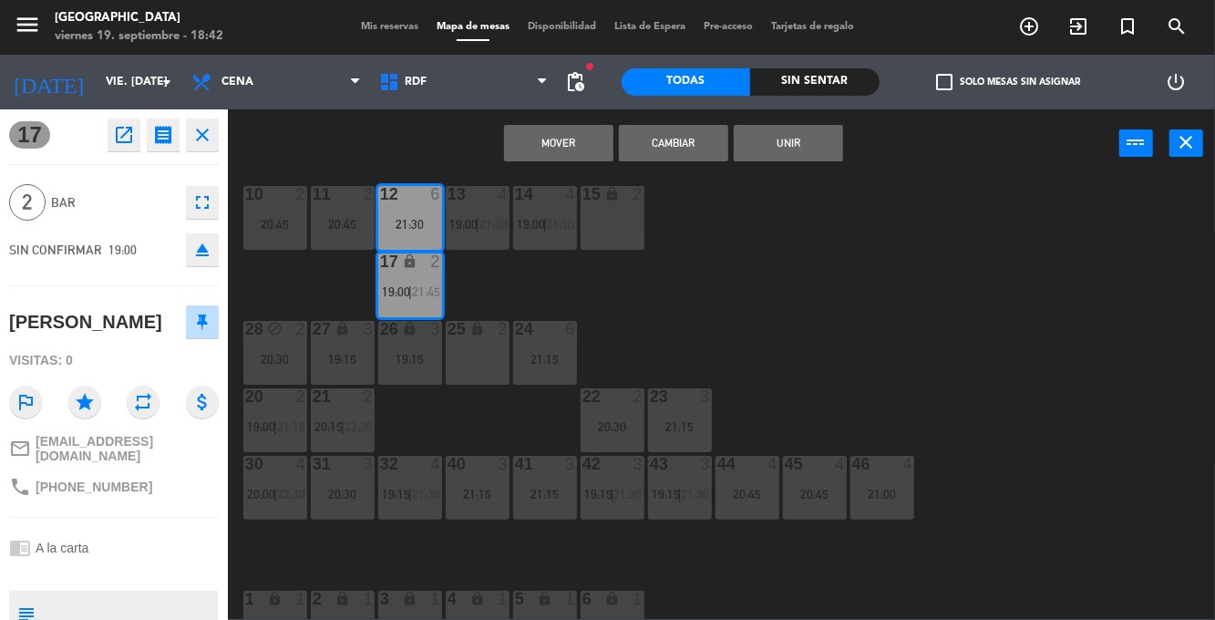
click at [576, 146] on button "Mover" at bounding box center [558, 143] width 109 height 36
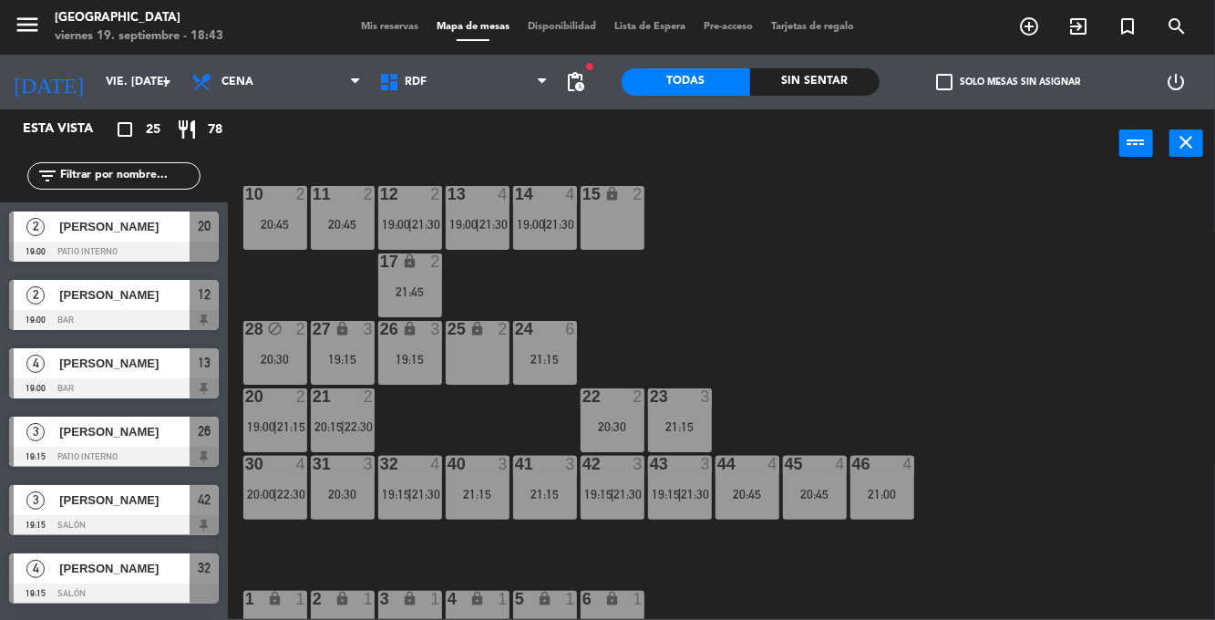
click at [427, 268] on div "2" at bounding box center [440, 261] width 30 height 17
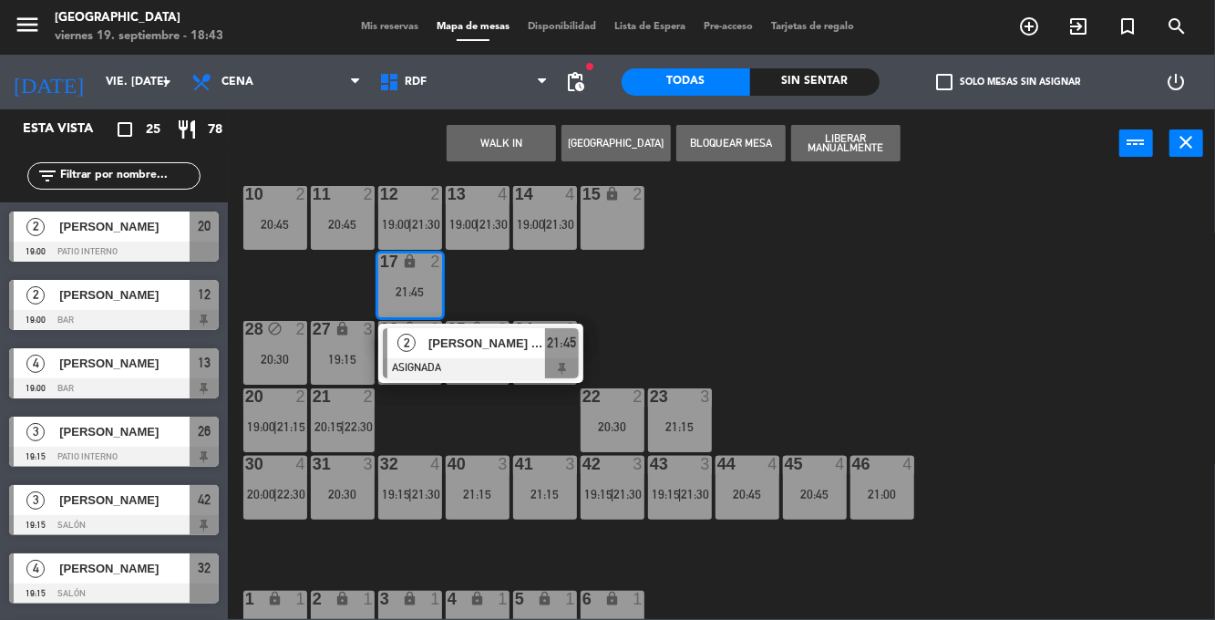
click at [507, 361] on div at bounding box center [481, 368] width 196 height 20
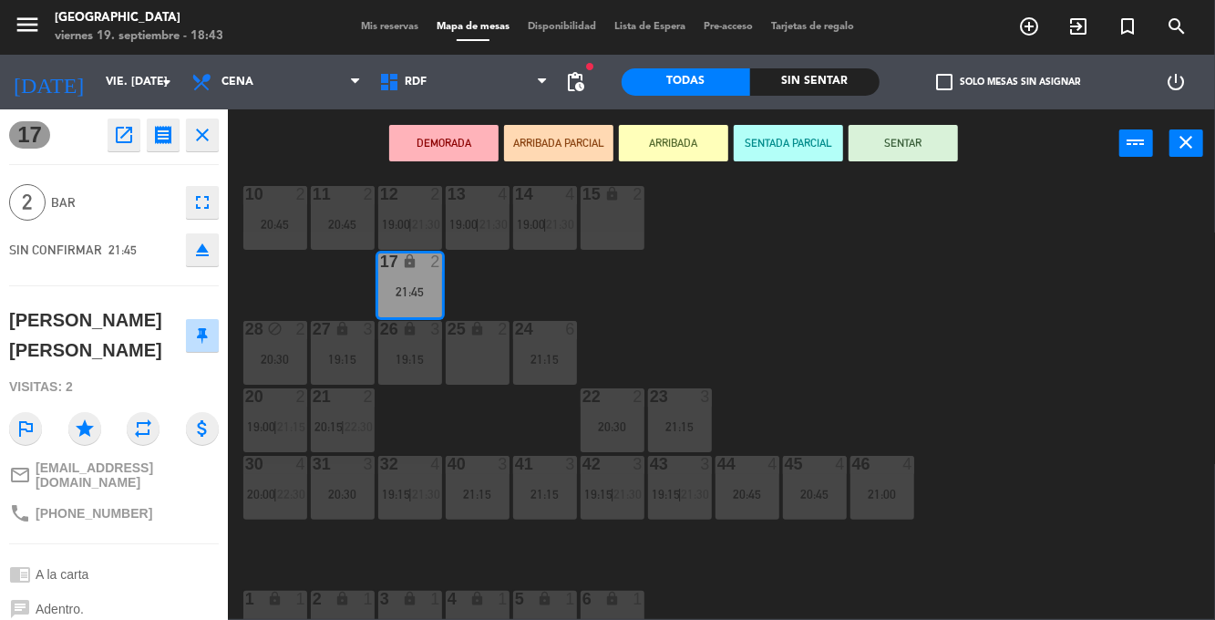
click at [404, 358] on div "19:15" at bounding box center [410, 359] width 64 height 13
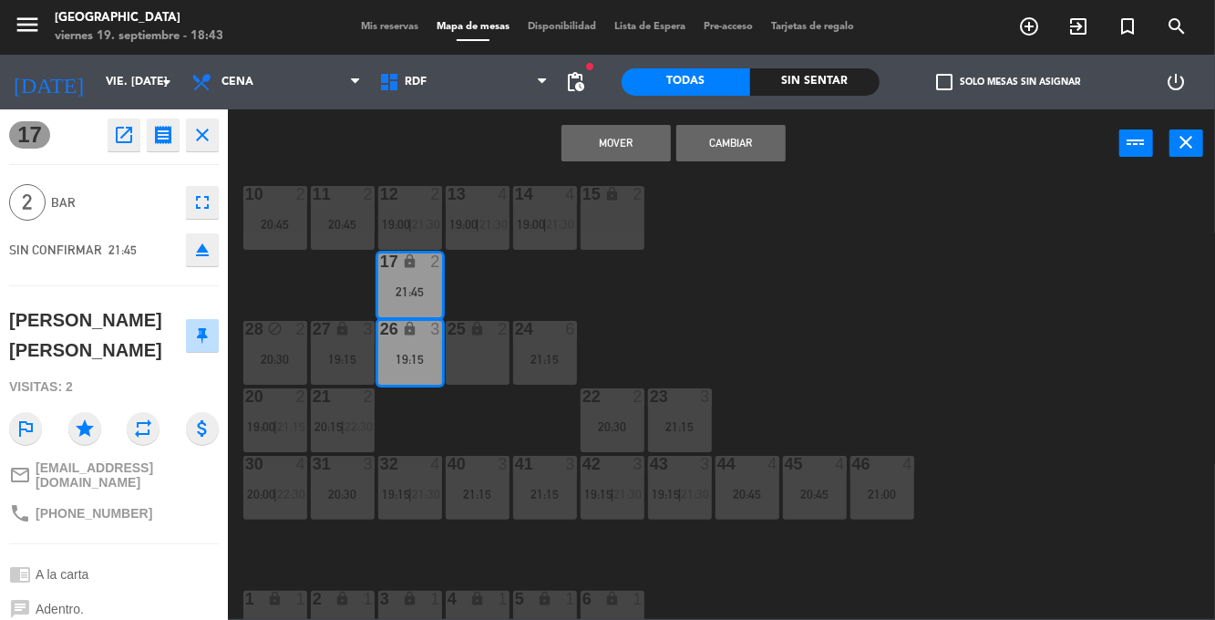
click at [618, 138] on button "Mover" at bounding box center [615, 143] width 109 height 36
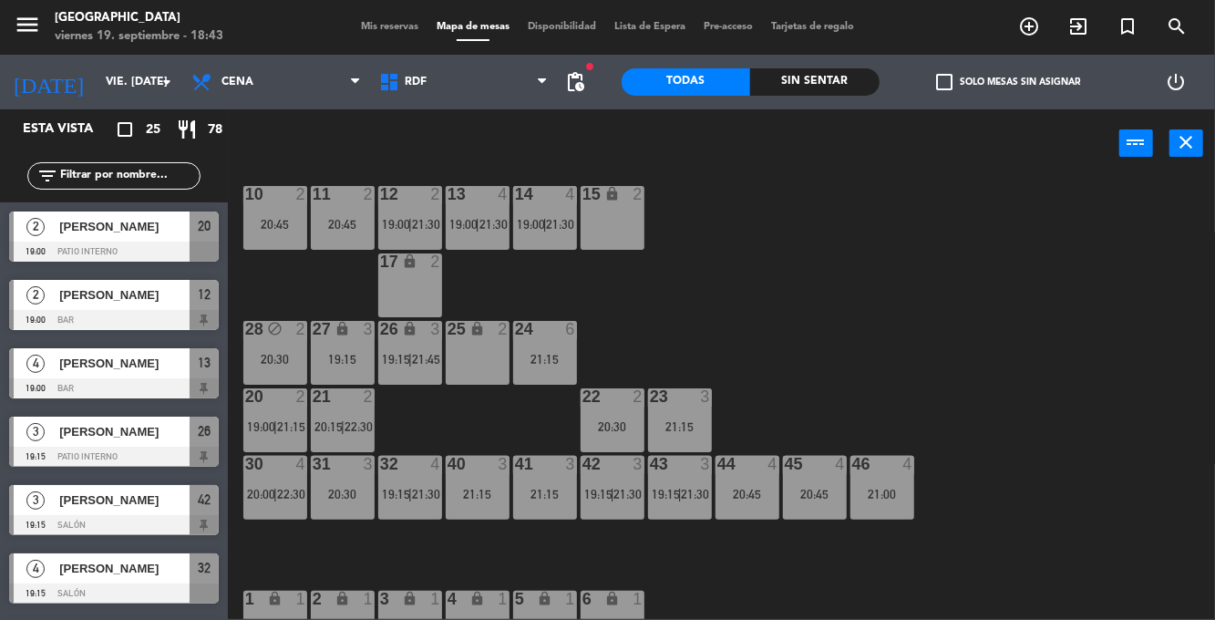
scroll to position [401, 0]
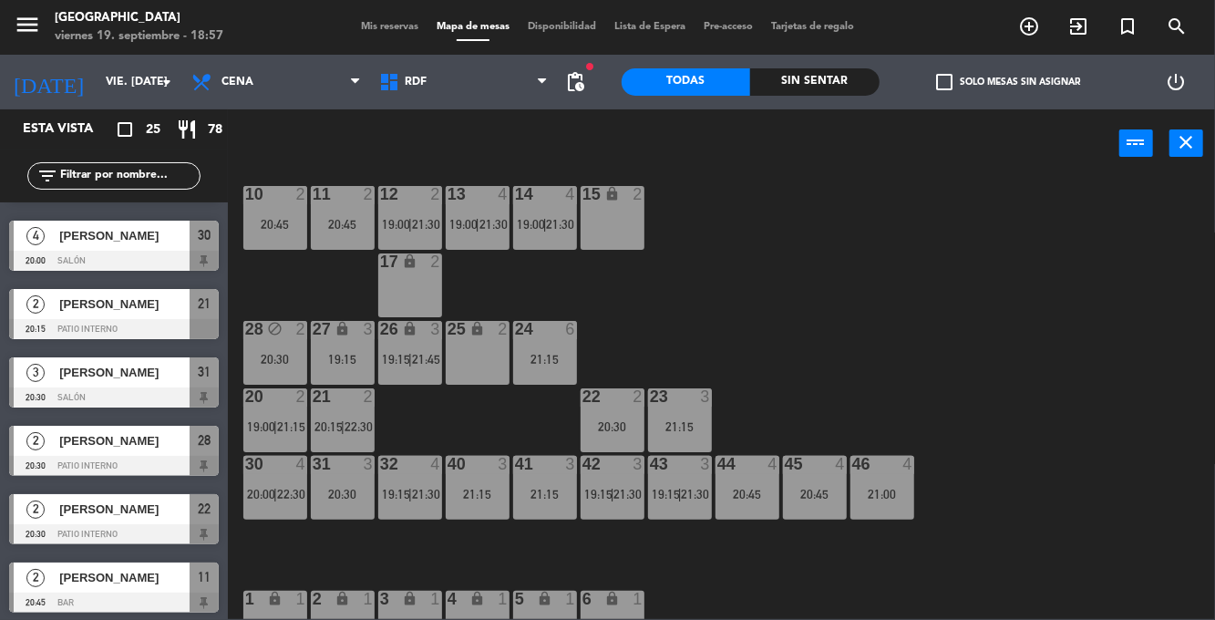
click at [462, 237] on div "13 4 19:00 | 21:30" at bounding box center [478, 218] width 64 height 64
click at [1079, 388] on div "10 2 20:45 11 2 20:45 12 2 19:00 | 21:30 13 4 19:00 | 21:30 14 4 19:00 | 21:30 …" at bounding box center [727, 398] width 975 height 442
click at [1170, 300] on div "10 2 20:45 11 2 20:45 12 2 19:00 | 21:30 13 4 19:00 | 21:30 14 4 19:00 | 21:30 …" at bounding box center [727, 398] width 975 height 442
click at [412, 218] on span "|" at bounding box center [410, 224] width 4 height 15
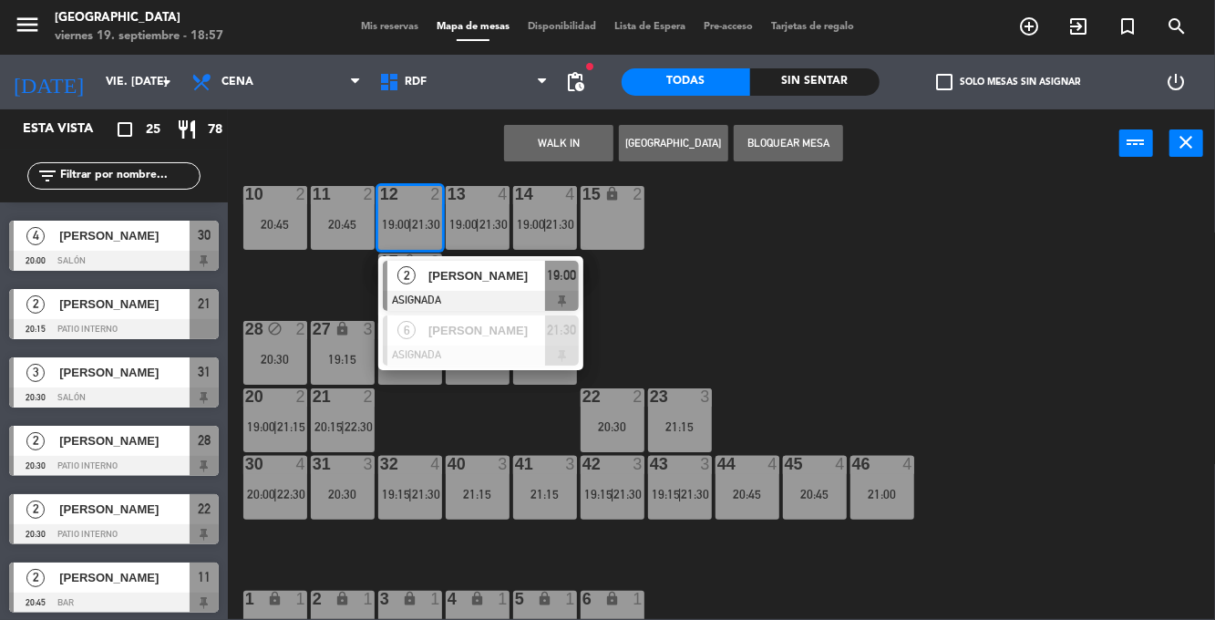
click at [1132, 313] on div "10 2 20:45 11 2 20:45 12 2 19:00 | 21:30 2 [PERSON_NAME] ASIGNADA 19:00 6 [PERS…" at bounding box center [727, 398] width 975 height 442
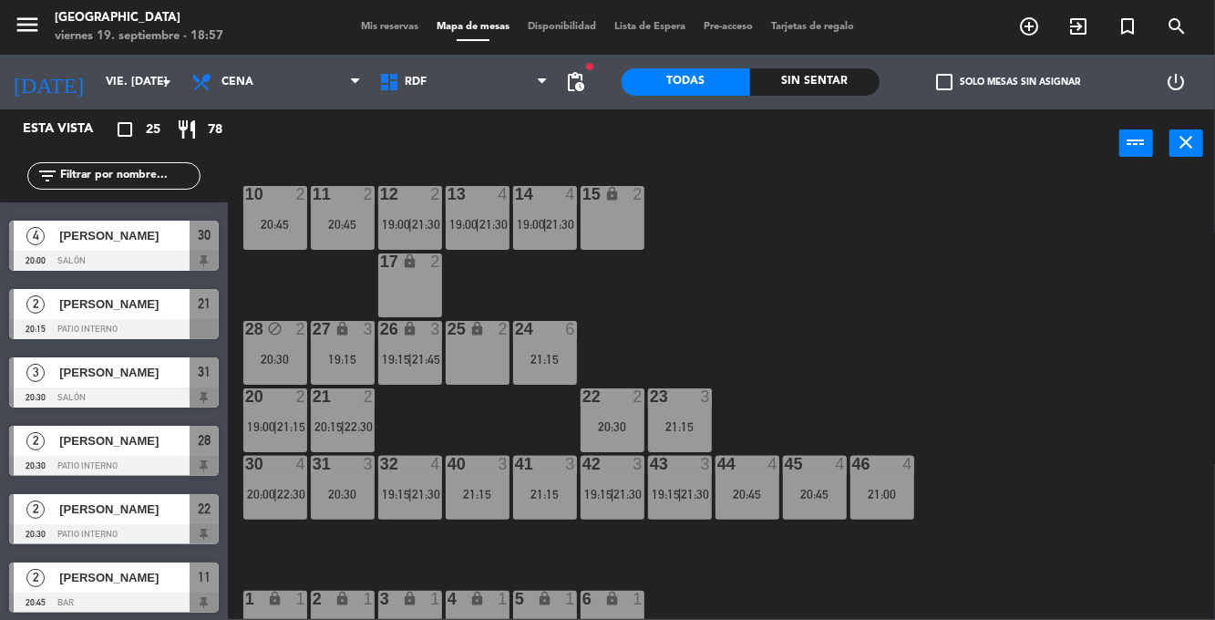
click at [401, 208] on div "12 2 19:00 | 21:30" at bounding box center [410, 218] width 64 height 64
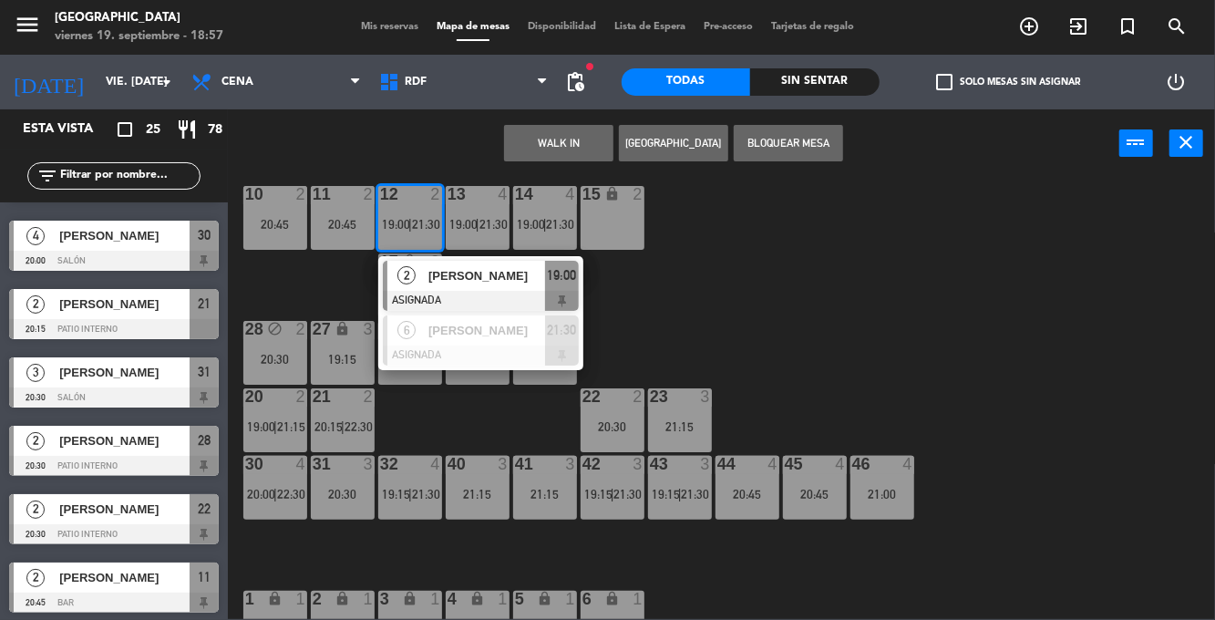
click at [1086, 317] on div "10 2 20:45 11 2 20:45 12 2 19:00 | 21:30 2 [PERSON_NAME] ASIGNADA 19:00 6 [PERS…" at bounding box center [727, 398] width 975 height 442
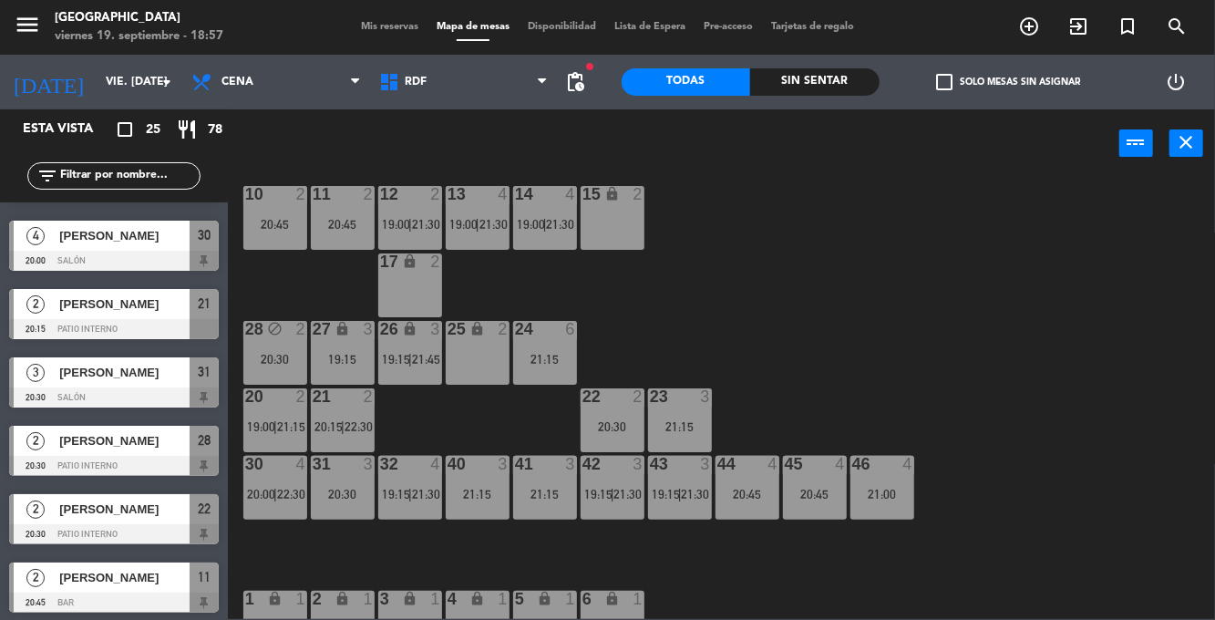
click at [278, 487] on span "22:30" at bounding box center [291, 494] width 28 height 15
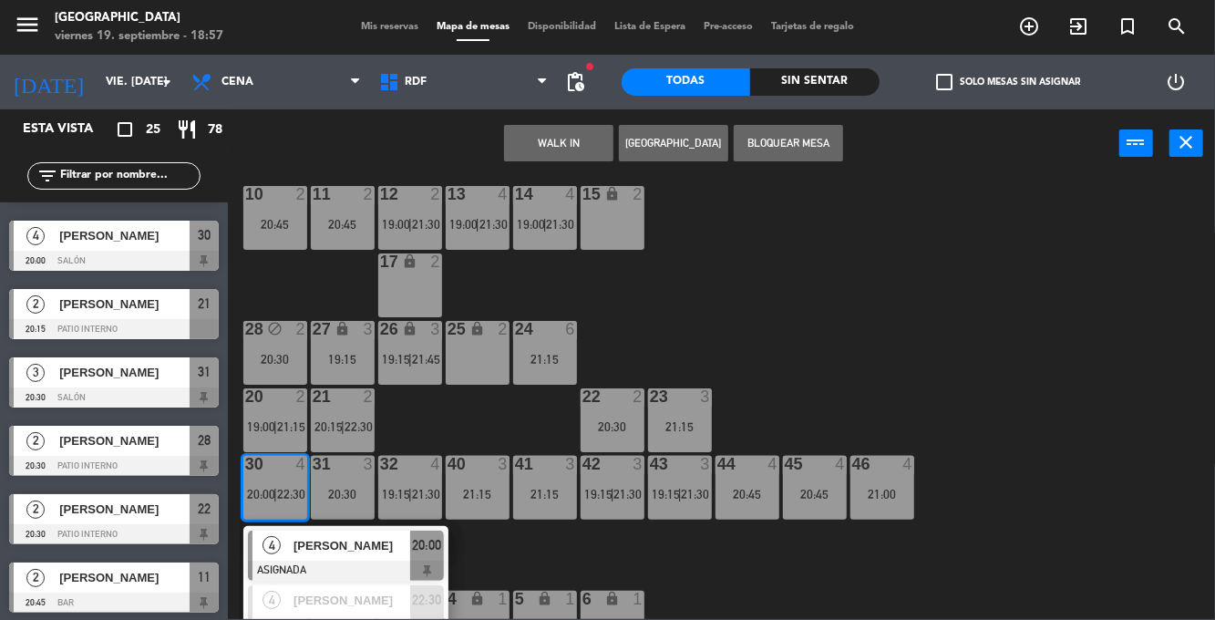
click at [1104, 313] on div "10 2 20:45 11 2 20:45 12 2 19:00 | 21:30 13 4 19:00 | 21:30 14 4 19:00 | 21:30 …" at bounding box center [727, 398] width 975 height 442
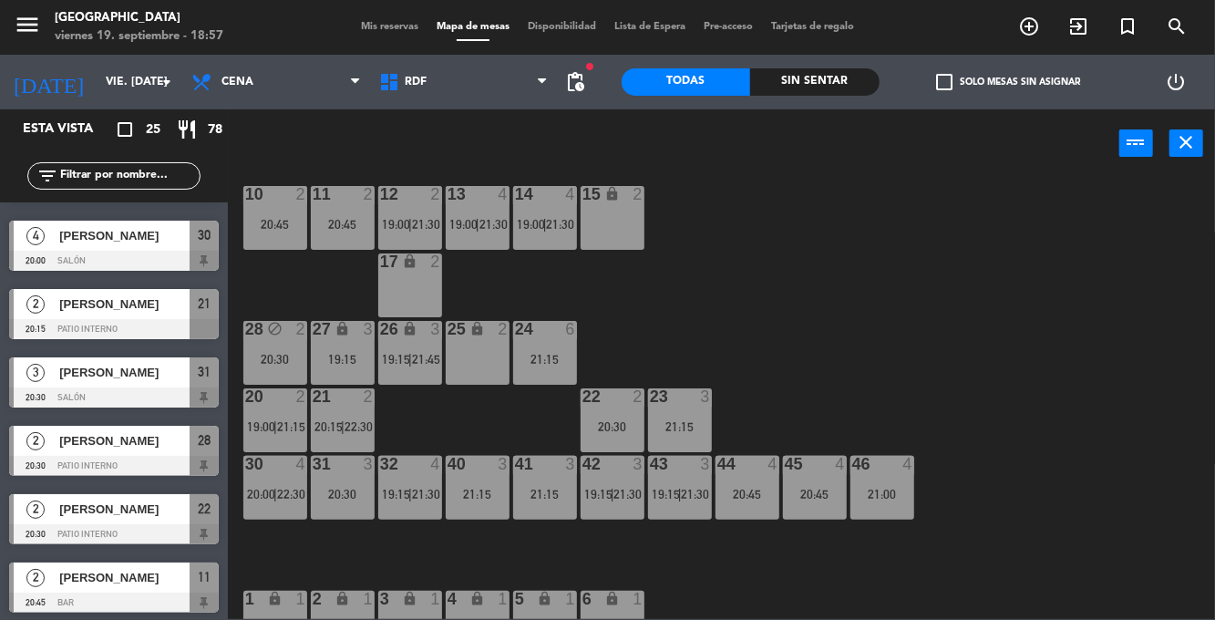
click at [825, 485] on div "45 4 20:45" at bounding box center [815, 488] width 64 height 64
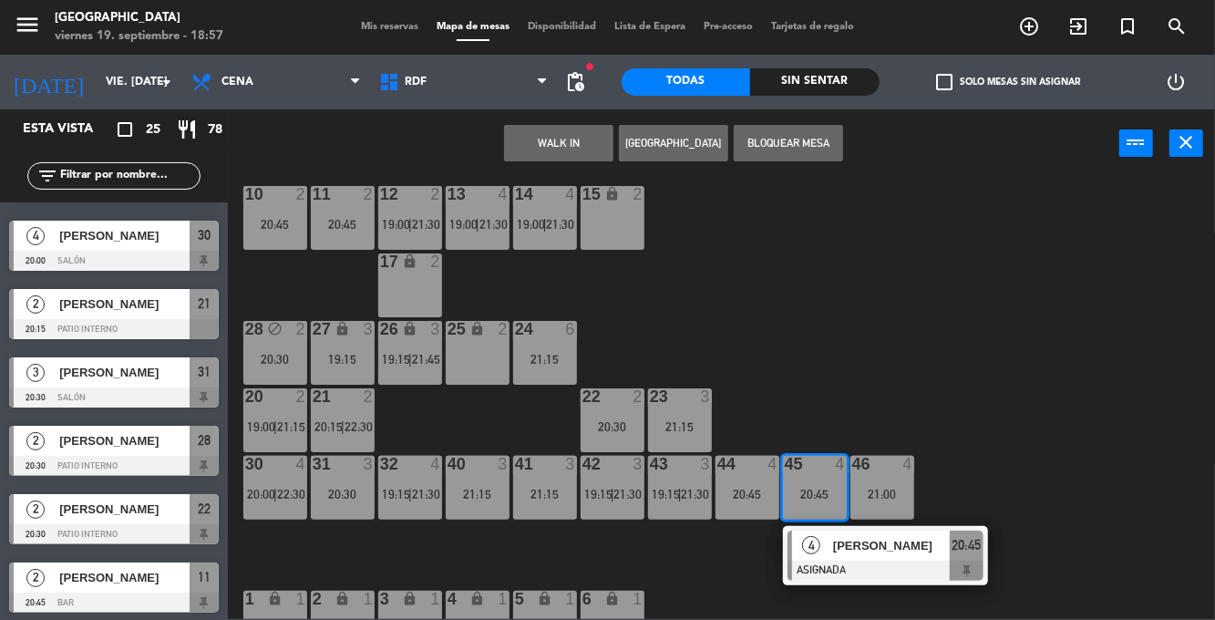
click at [415, 290] on div "17 lock 2" at bounding box center [410, 285] width 64 height 64
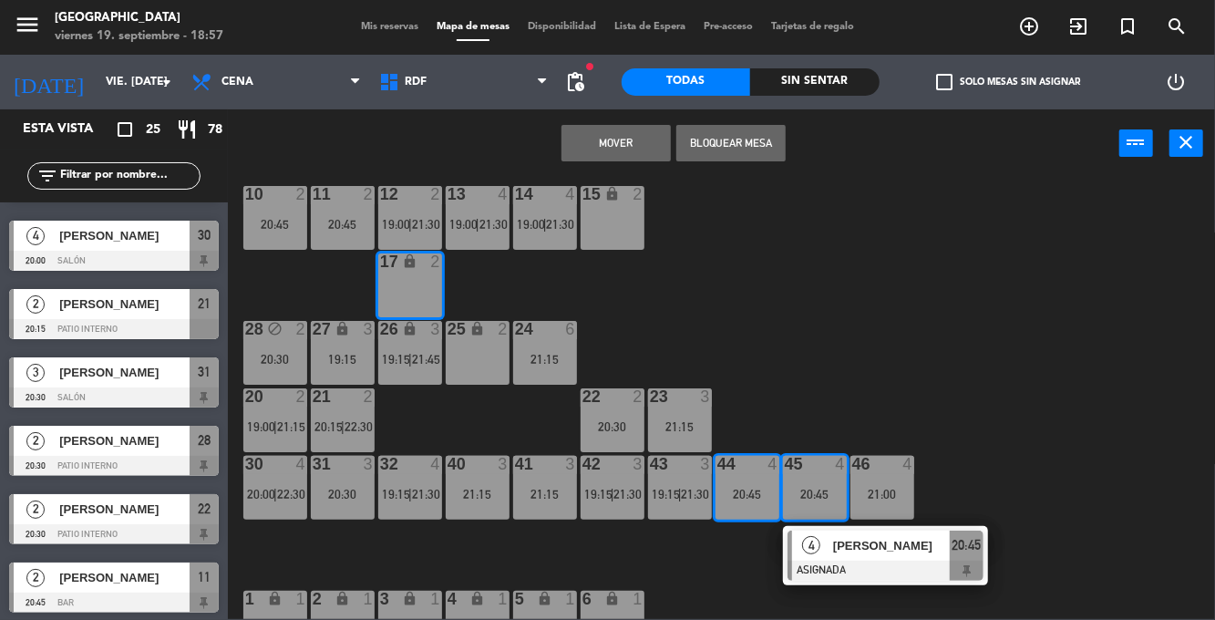
click at [612, 157] on button "Mover" at bounding box center [615, 143] width 109 height 36
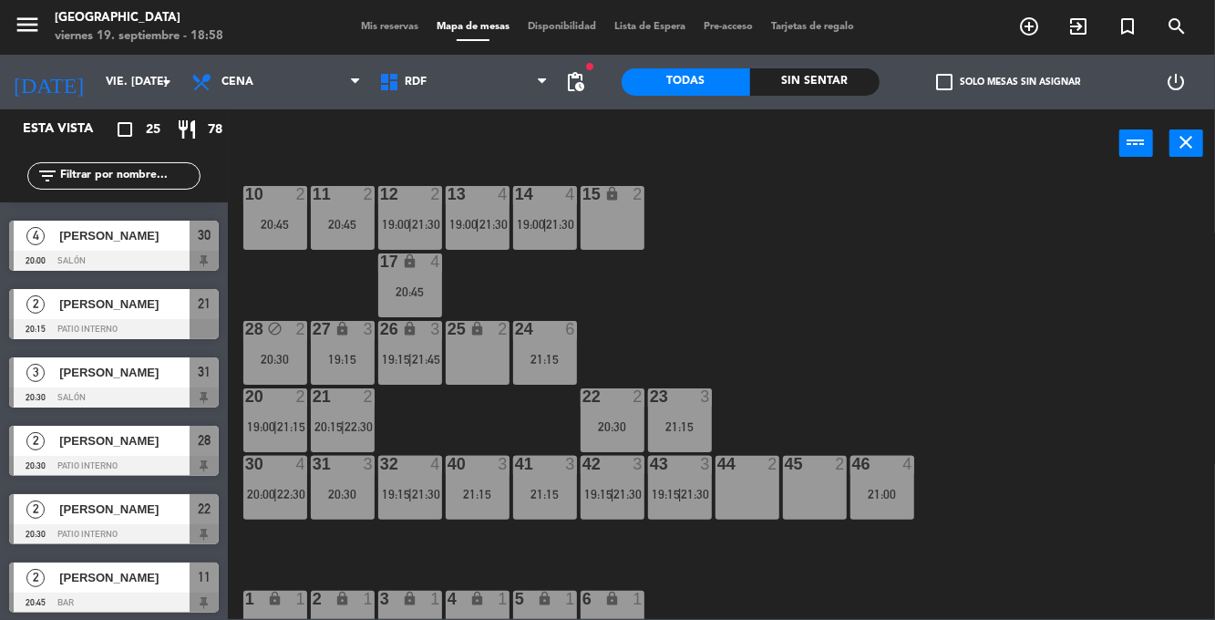
click at [410, 292] on div "20:45" at bounding box center [410, 291] width 64 height 13
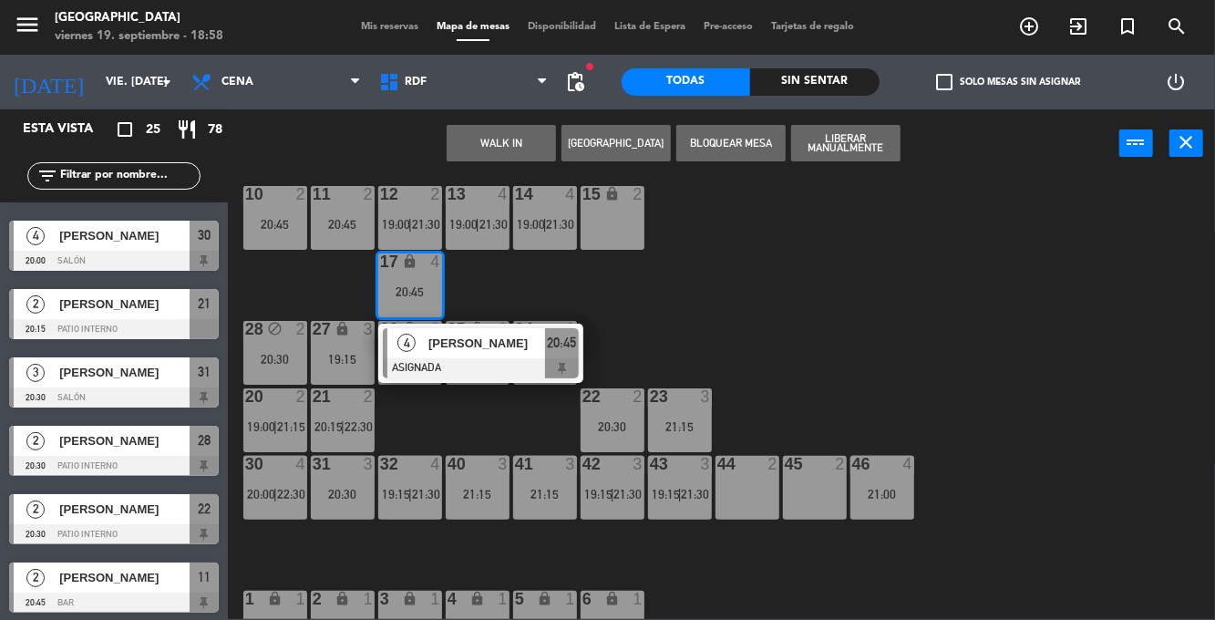
click at [818, 506] on div "45 2" at bounding box center [815, 488] width 64 height 64
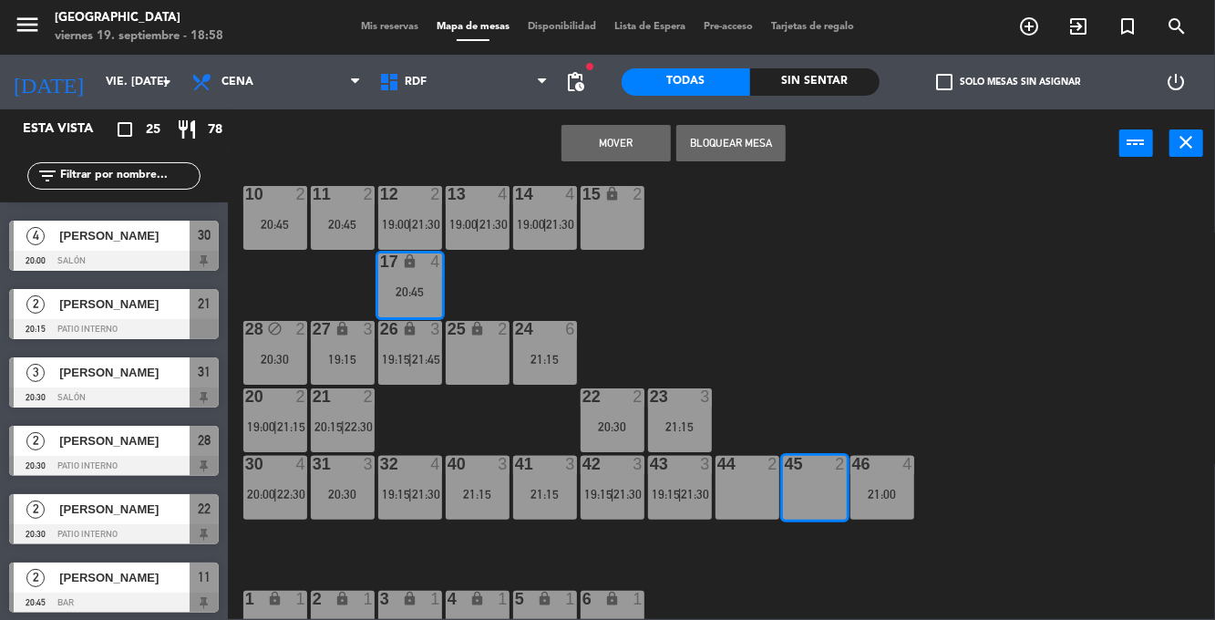
click at [763, 483] on div "44 2" at bounding box center [747, 488] width 64 height 64
click at [618, 149] on button "Mover y Unir" at bounding box center [615, 143] width 109 height 36
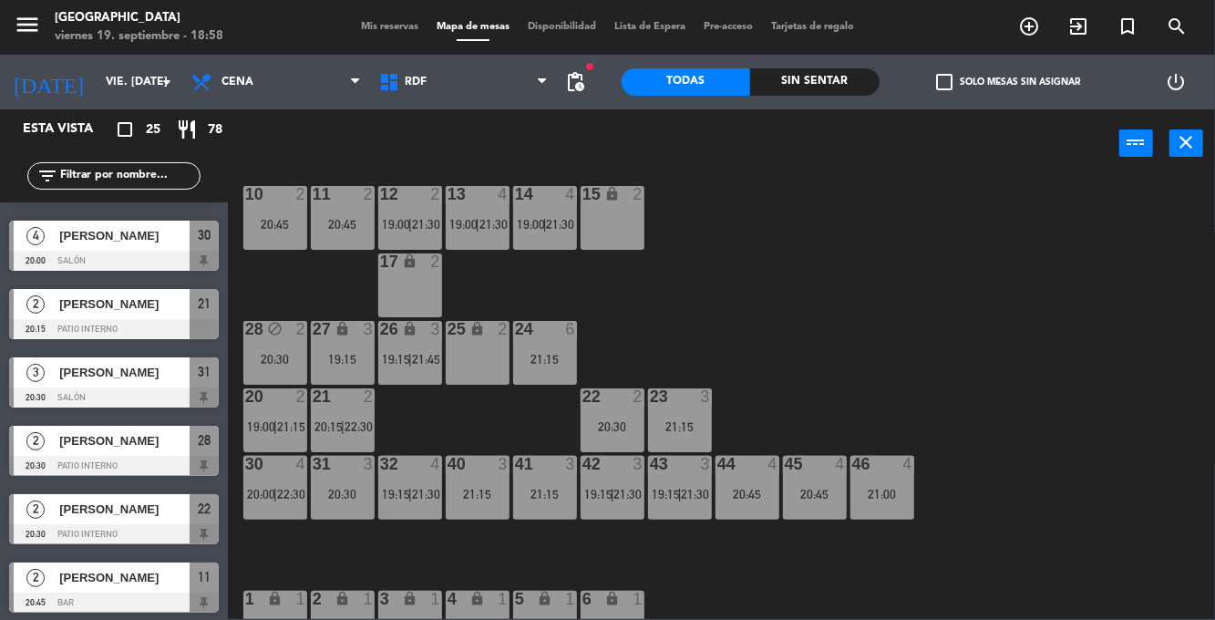
click at [886, 481] on div "46 4 21:00" at bounding box center [882, 488] width 64 height 64
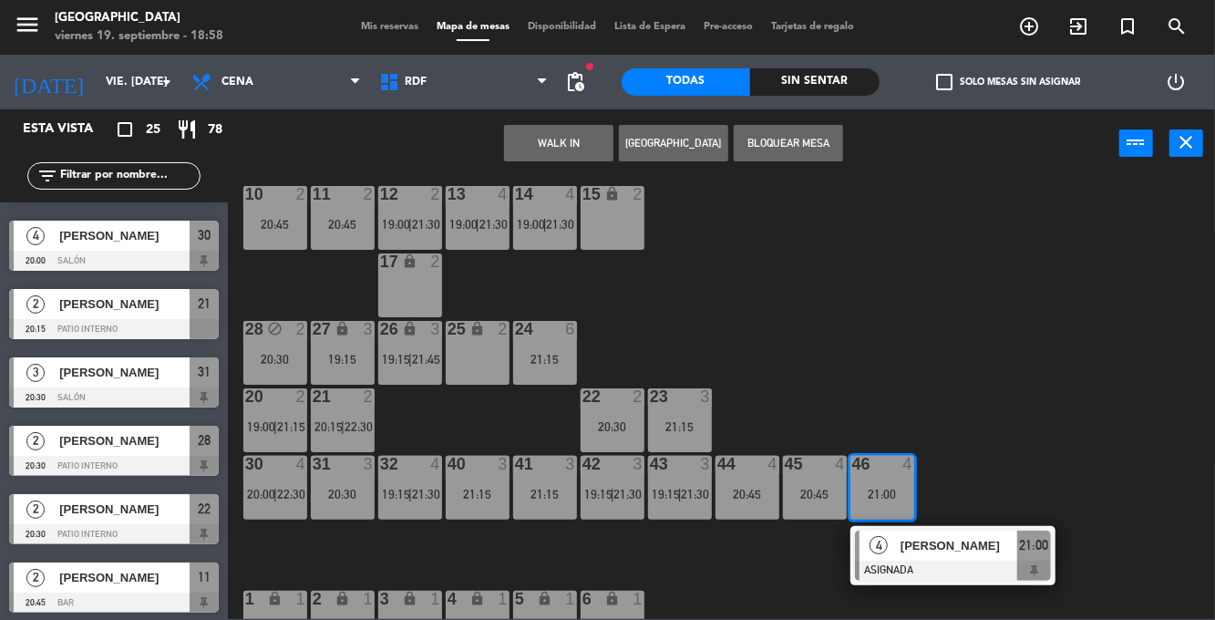
click at [1041, 405] on div "10 2 20:45 11 2 20:45 12 2 19:00 | 21:30 13 4 19:00 | 21:30 14 4 19:00 | 21:30 …" at bounding box center [727, 398] width 975 height 442
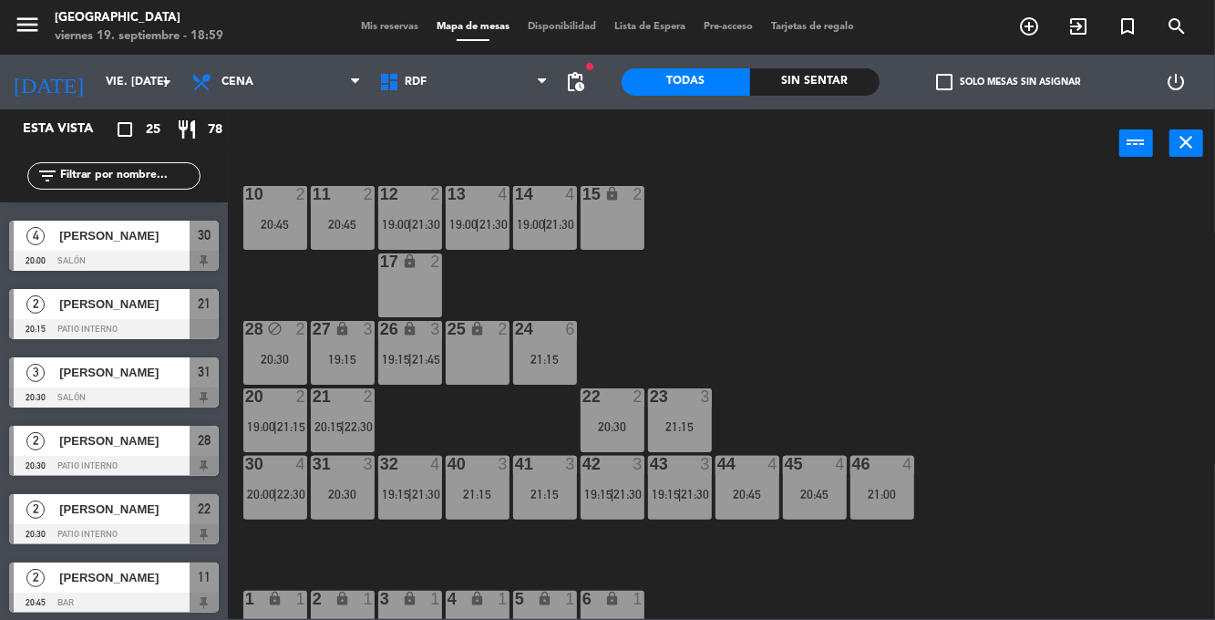
click at [880, 498] on div "21:00" at bounding box center [882, 493] width 64 height 13
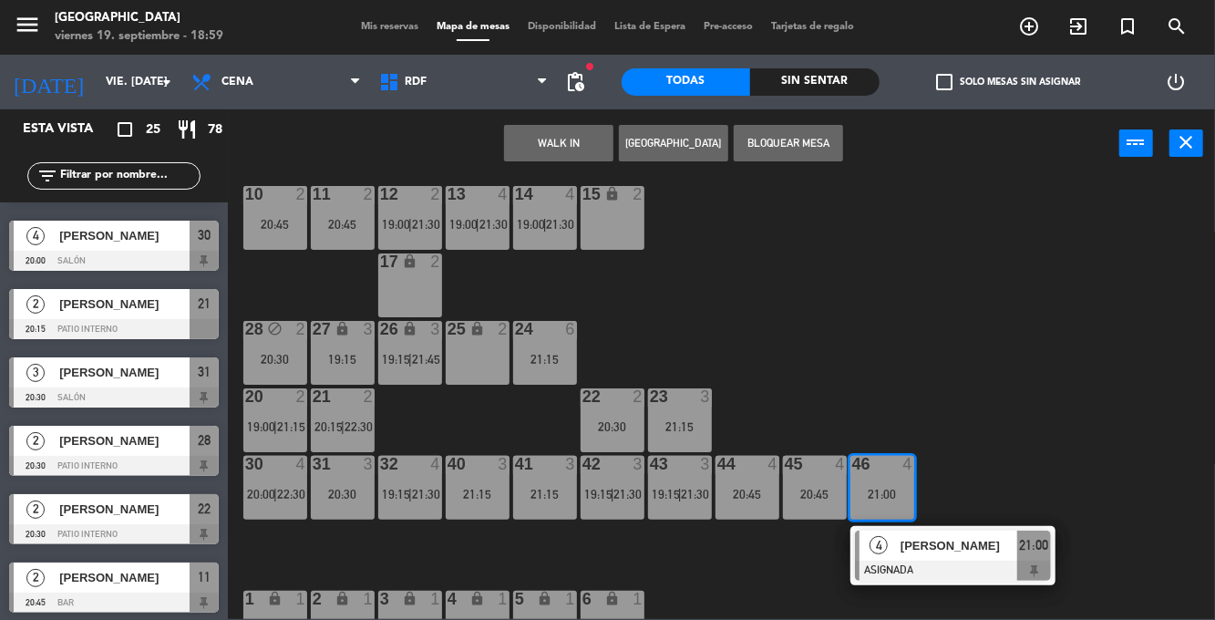
click at [1083, 409] on div "10 2 20:45 11 2 20:45 12 2 19:00 | 21:30 13 4 19:00 | 21:30 14 4 19:00 | 21:30 …" at bounding box center [727, 398] width 975 height 442
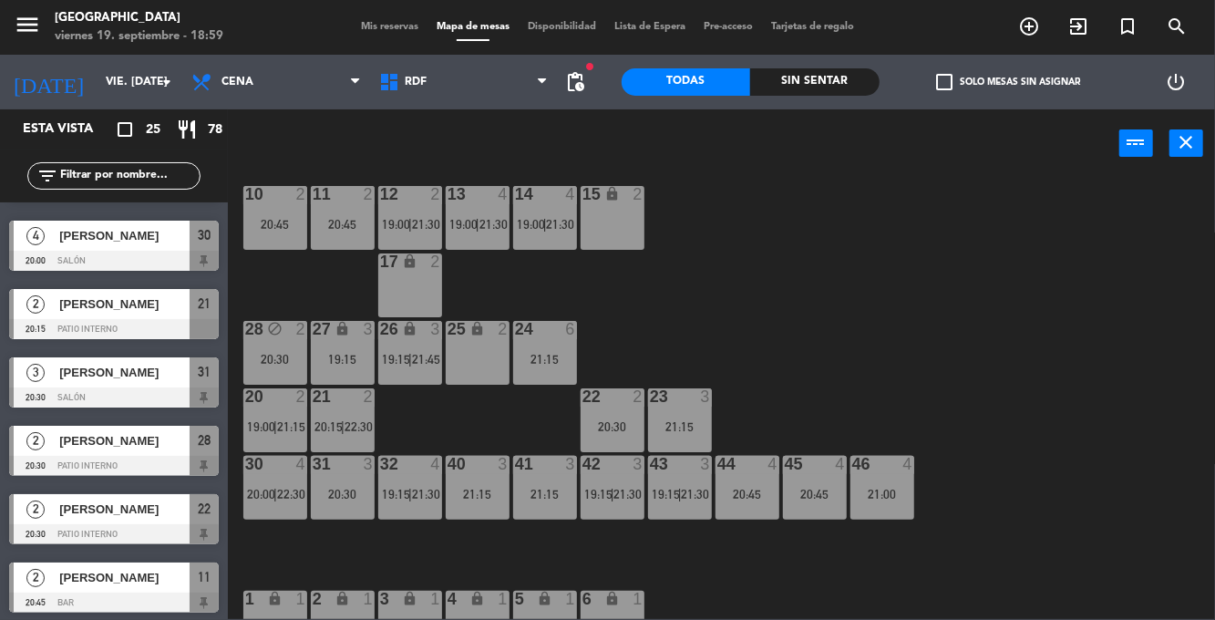
click at [600, 487] on span "19:15" at bounding box center [598, 494] width 28 height 15
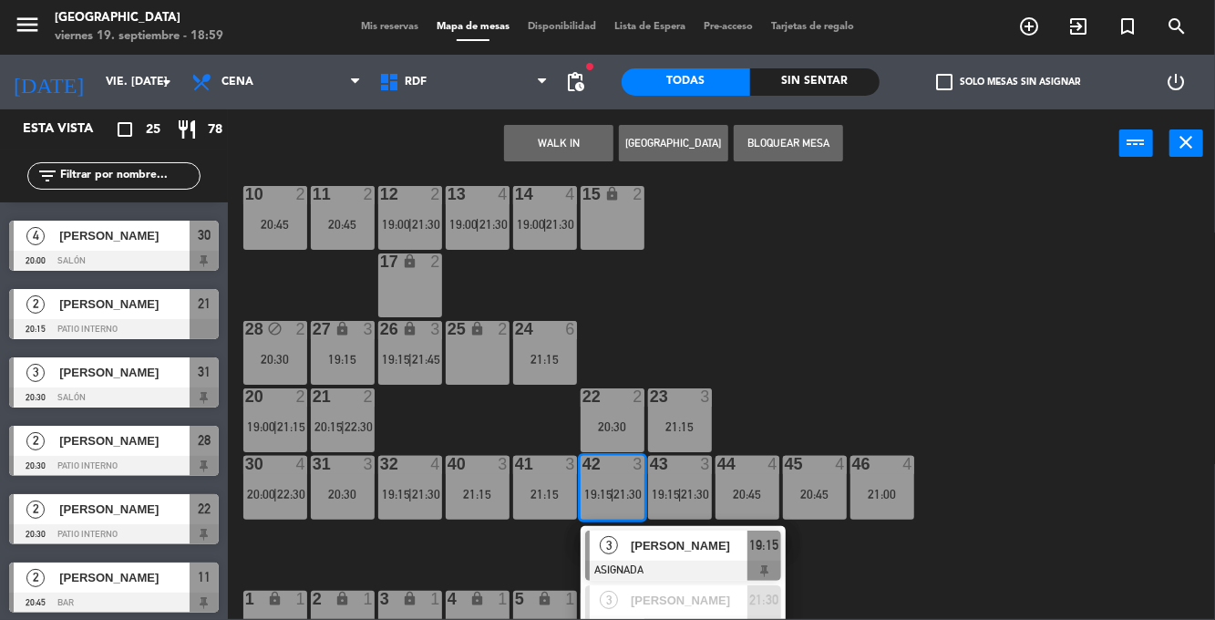
click at [1019, 474] on div "10 2 20:45 11 2 20:45 12 2 19:00 | 21:30 13 4 19:00 | 21:30 14 4 19:00 | 21:30 …" at bounding box center [727, 398] width 975 height 442
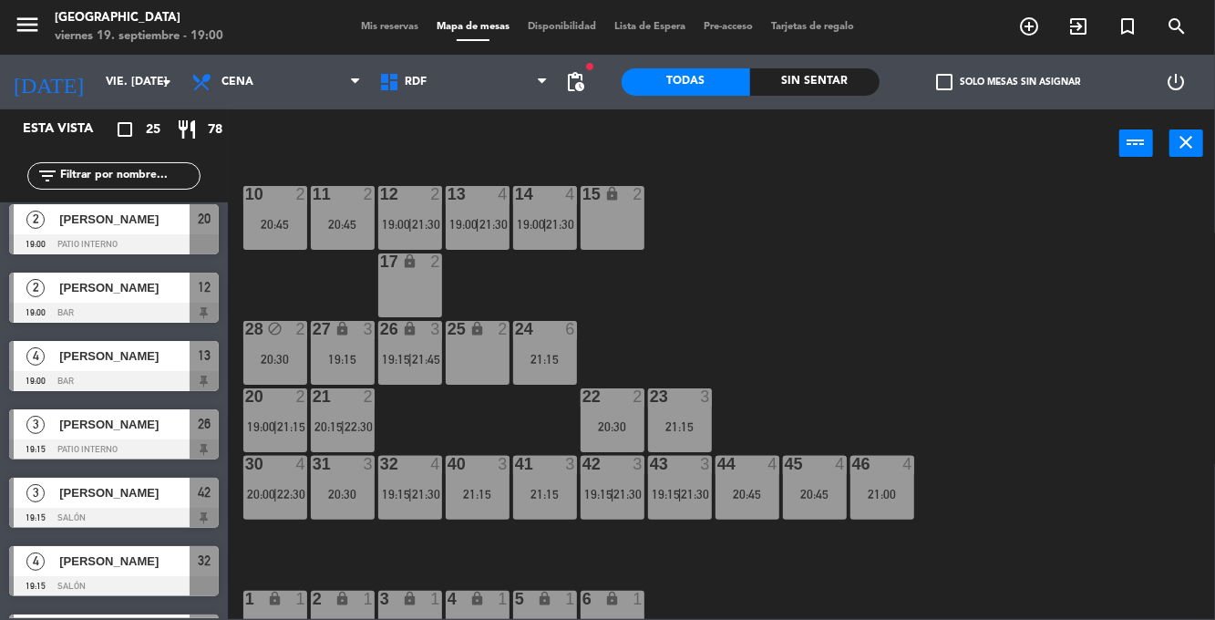
scroll to position [0, 0]
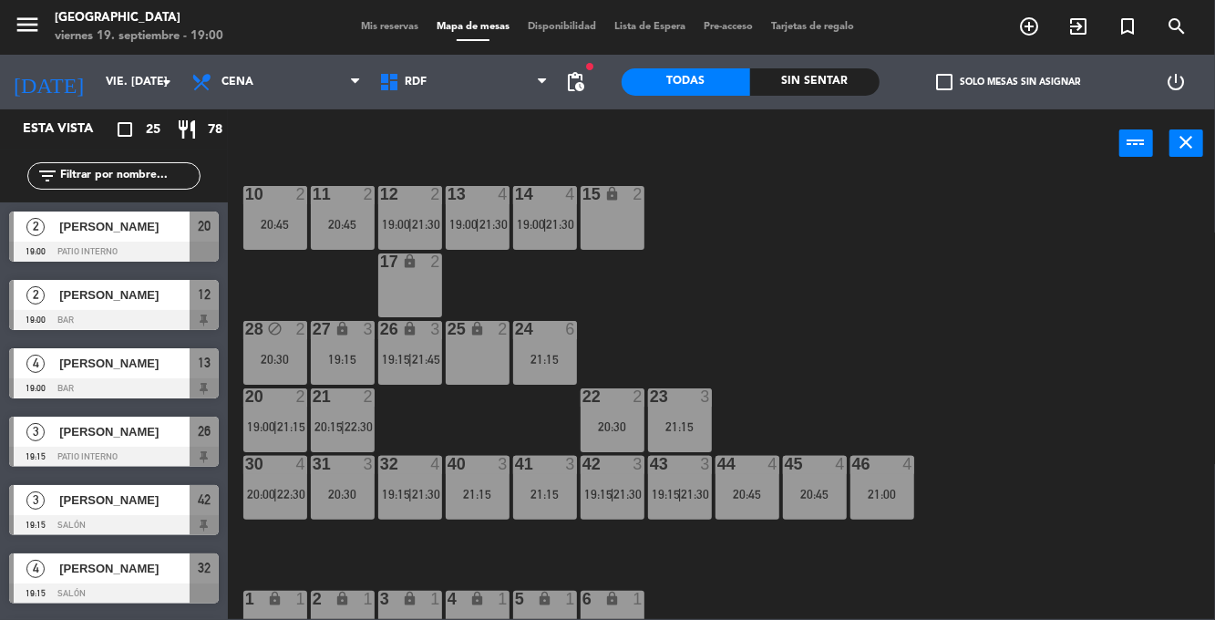
click at [365, 26] on span "Mis reservas" at bounding box center [390, 27] width 76 height 10
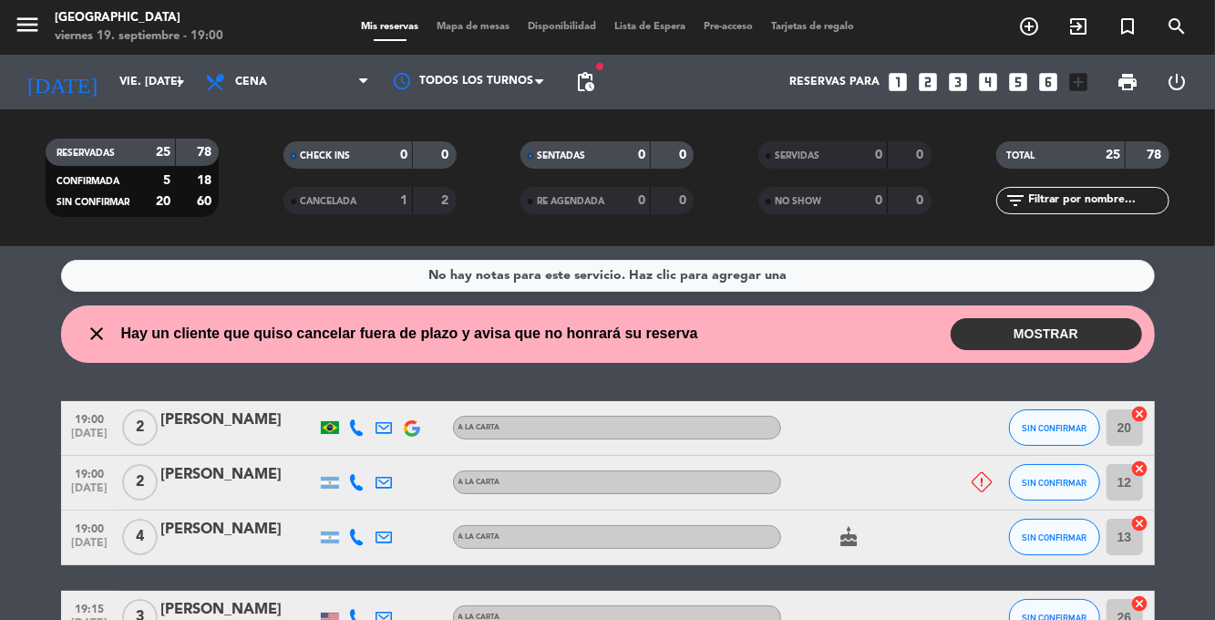
click at [1061, 338] on button "MOSTRAR" at bounding box center [1045, 334] width 191 height 32
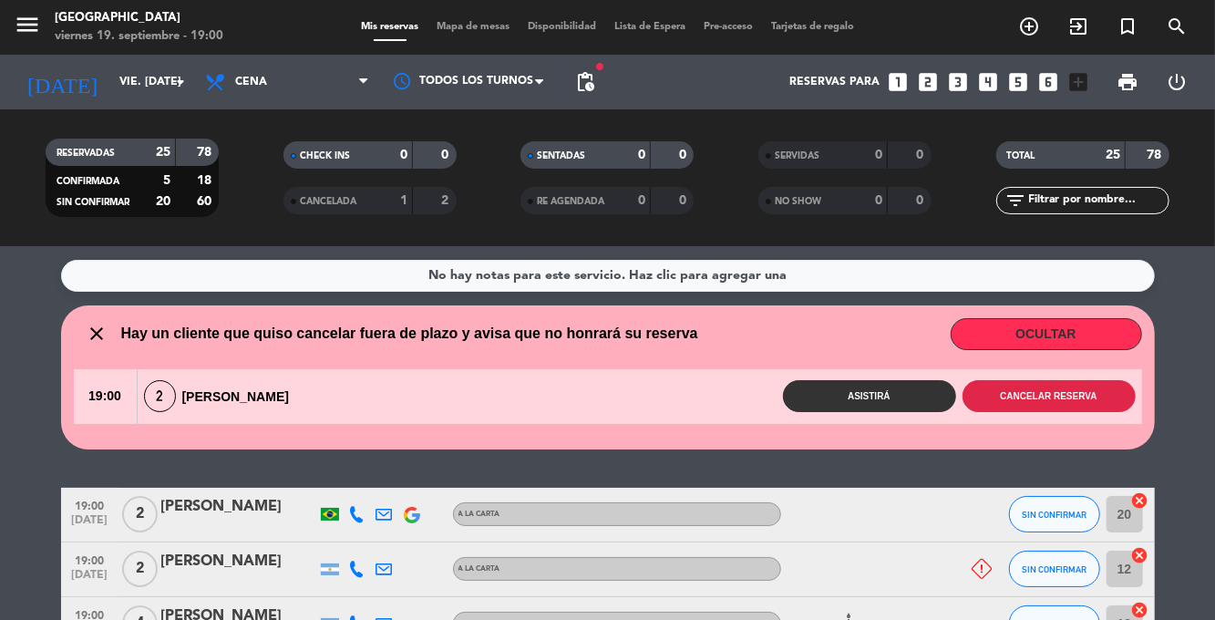
click at [1075, 390] on button "Cancelar reserva" at bounding box center [1048, 396] width 173 height 32
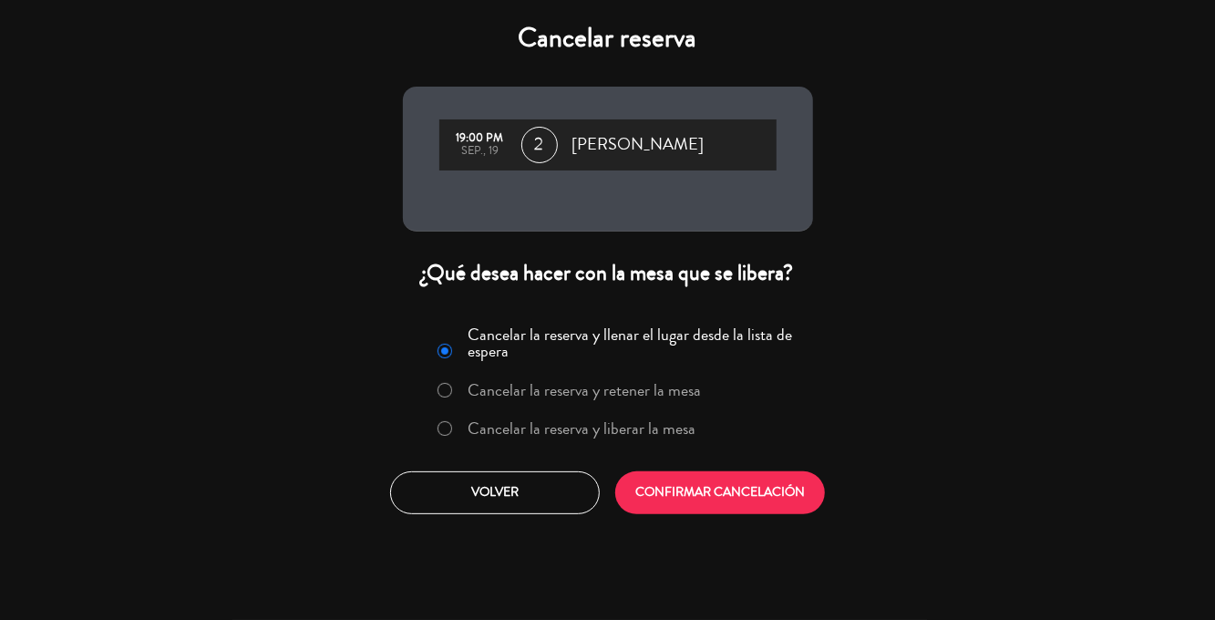
click at [1075, 397] on div "Cancelar reserva 19:00 PM sep., 19 2 [PERSON_NAME] ¿Qué desea hacer con la mesa…" at bounding box center [607, 310] width 1215 height 620
click at [767, 501] on button "CONFIRMAR CANCELACIÓN" at bounding box center [720, 492] width 210 height 43
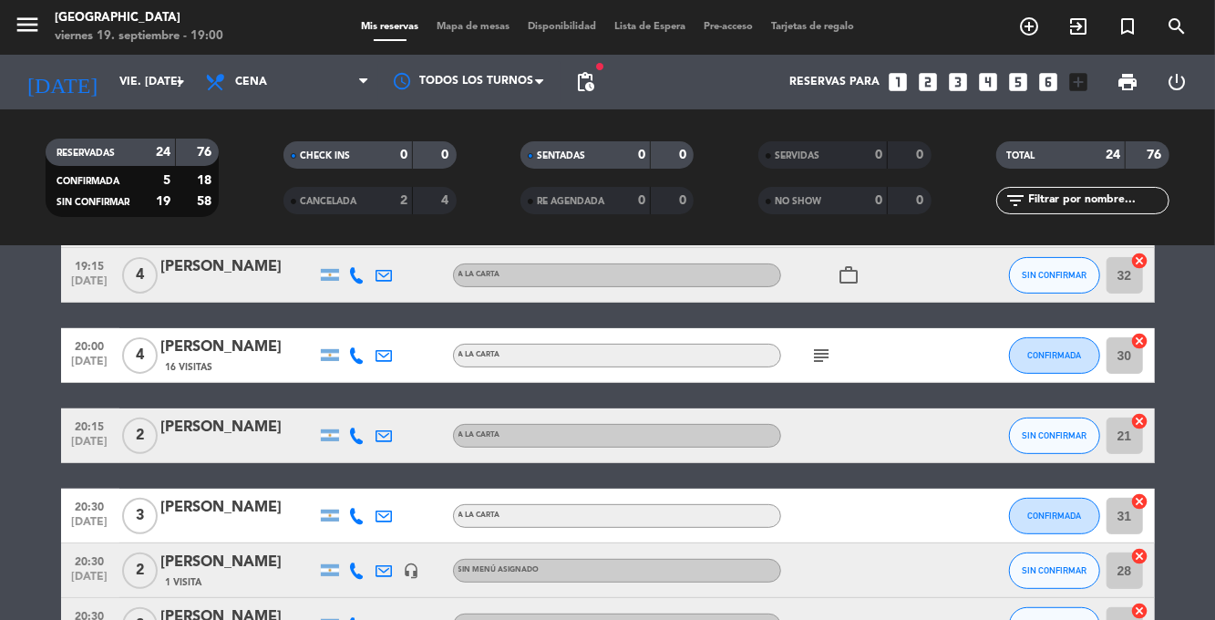
scroll to position [337, 0]
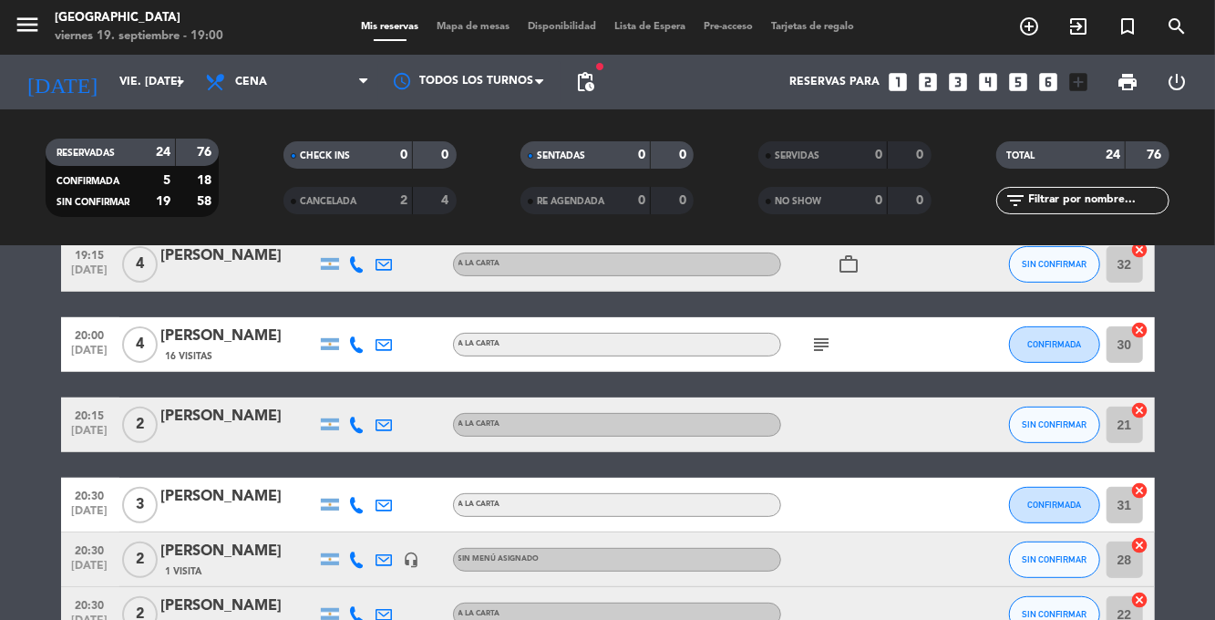
click at [826, 347] on icon "subject" at bounding box center [822, 344] width 22 height 22
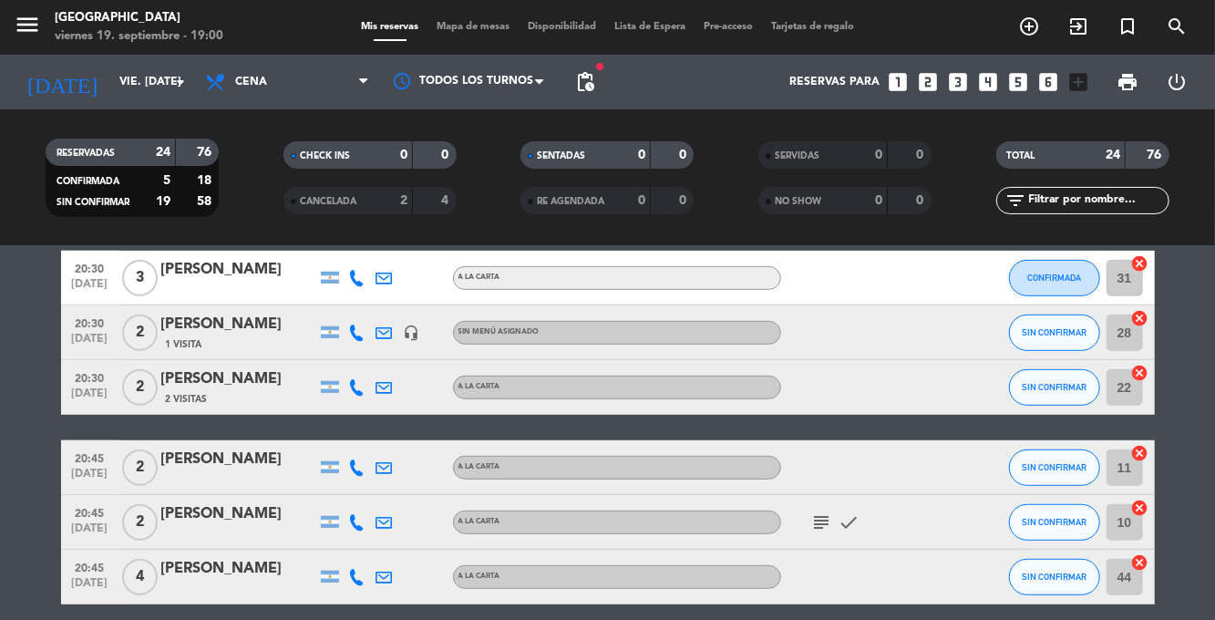
scroll to position [583, 0]
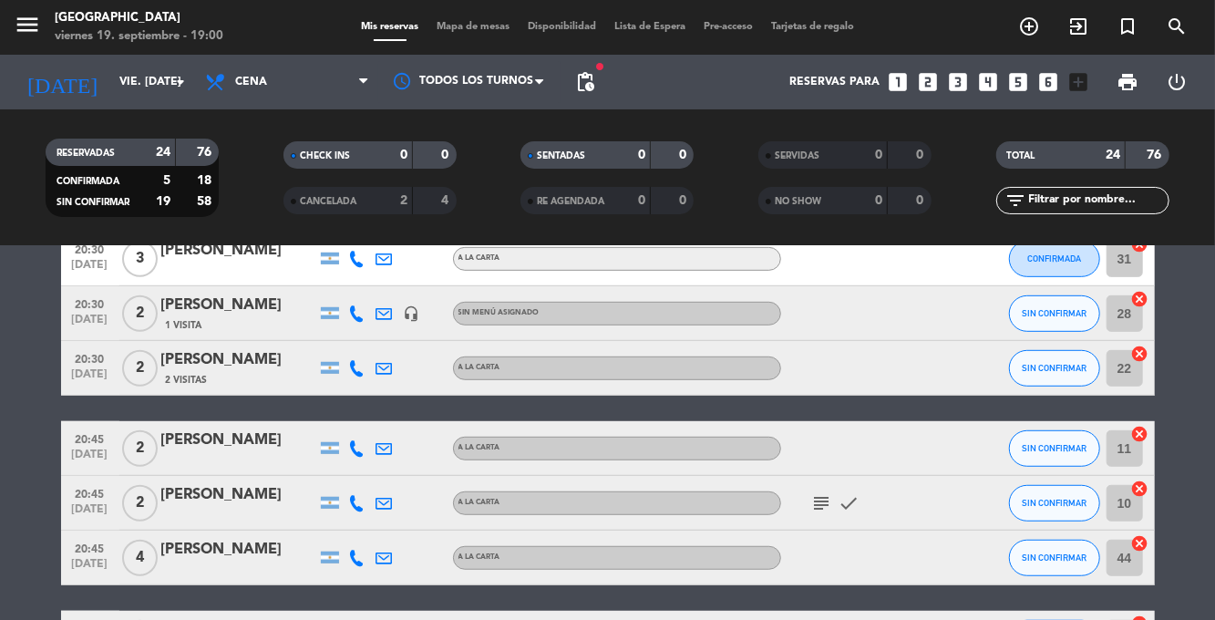
click at [826, 496] on icon "subject" at bounding box center [822, 503] width 22 height 22
click at [1164, 405] on bookings-row "19:00 [DATE] 2 [PERSON_NAME] [PERSON_NAME] SIN CONFIRMAR 20 cancel 19:00 [DATE]…" at bounding box center [607, 530] width 1215 height 1567
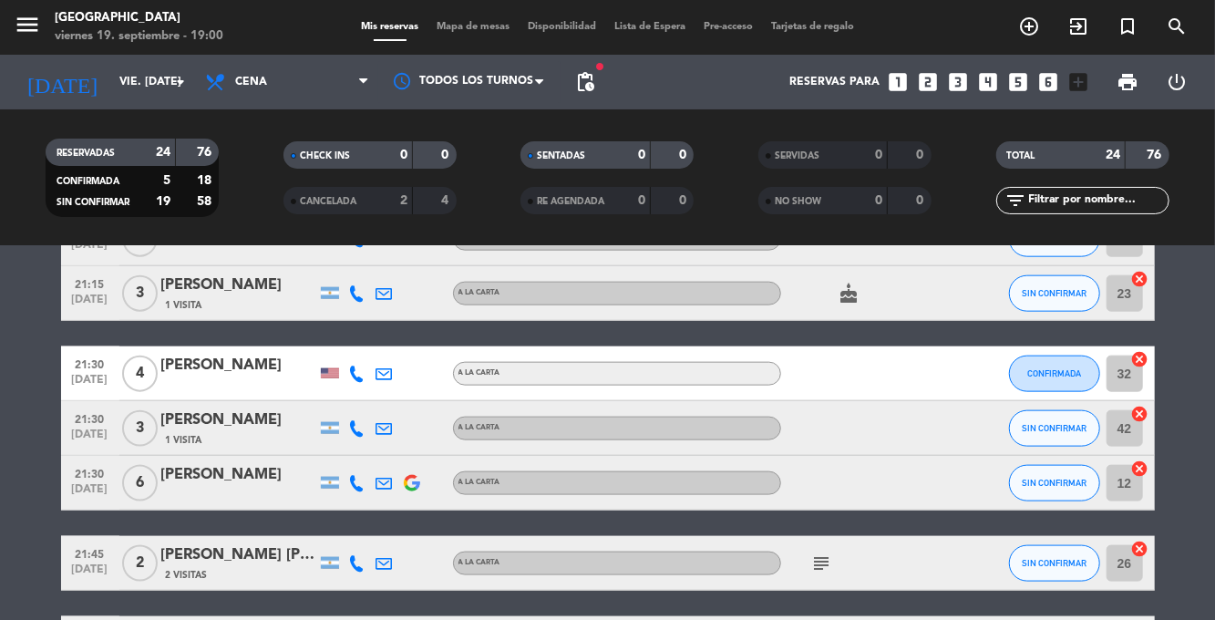
scroll to position [1281, 0]
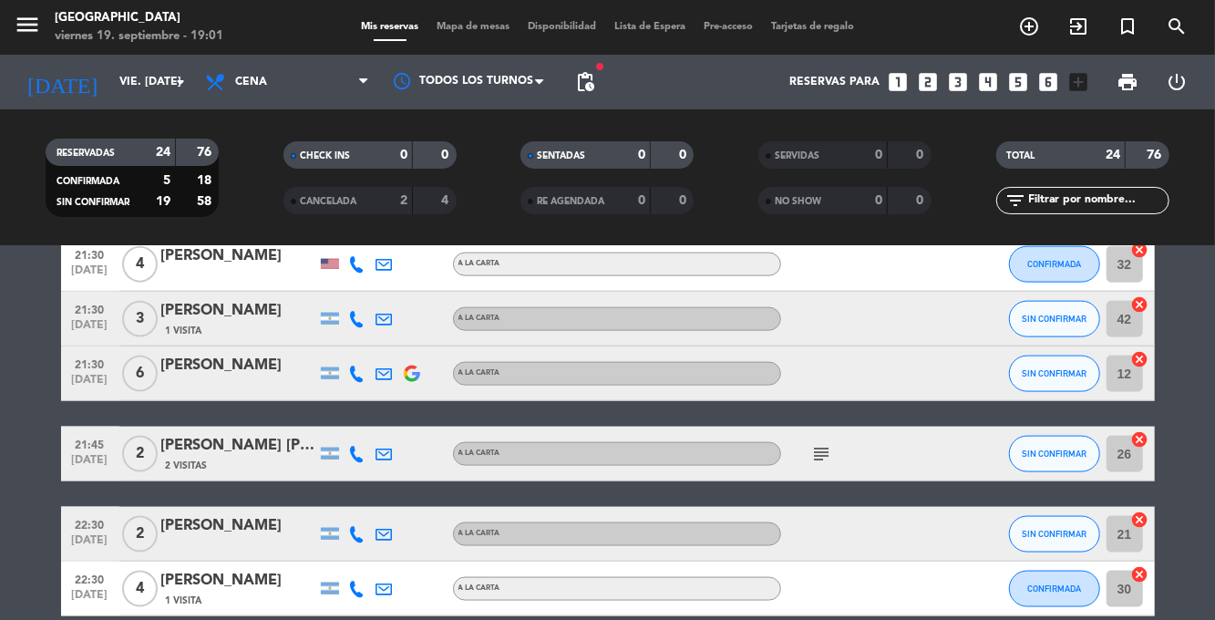
click at [815, 464] on icon "subject" at bounding box center [822, 454] width 22 height 22
click at [488, 22] on span "Mapa de mesas" at bounding box center [472, 27] width 91 height 10
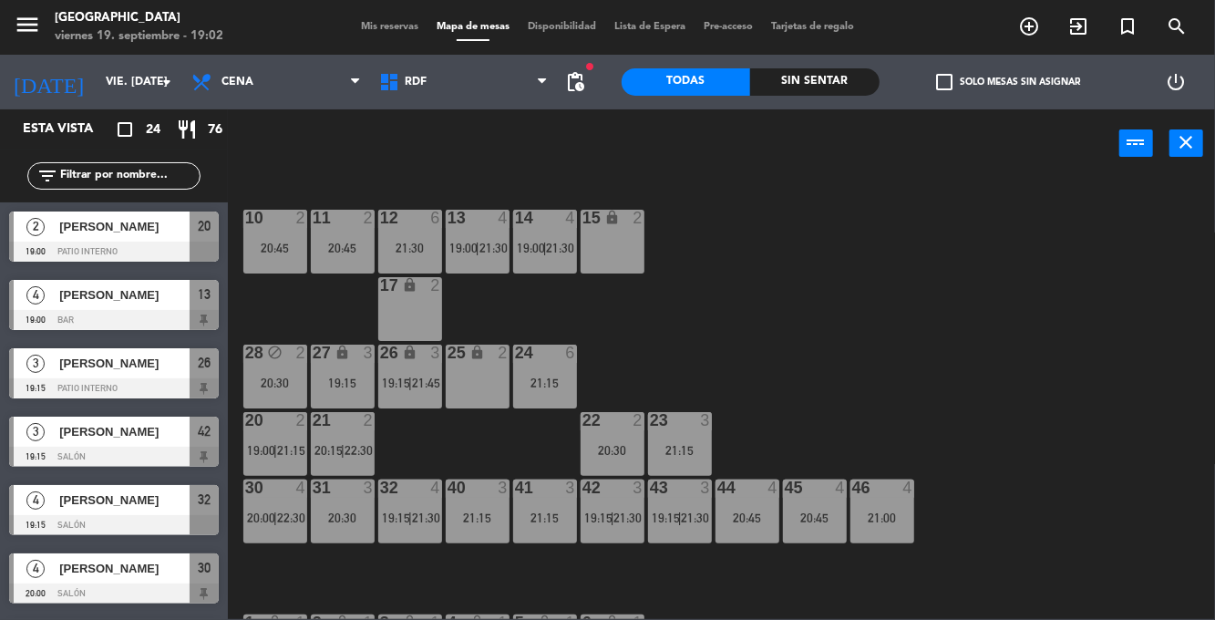
click at [410, 375] on span "19:15" at bounding box center [396, 382] width 28 height 15
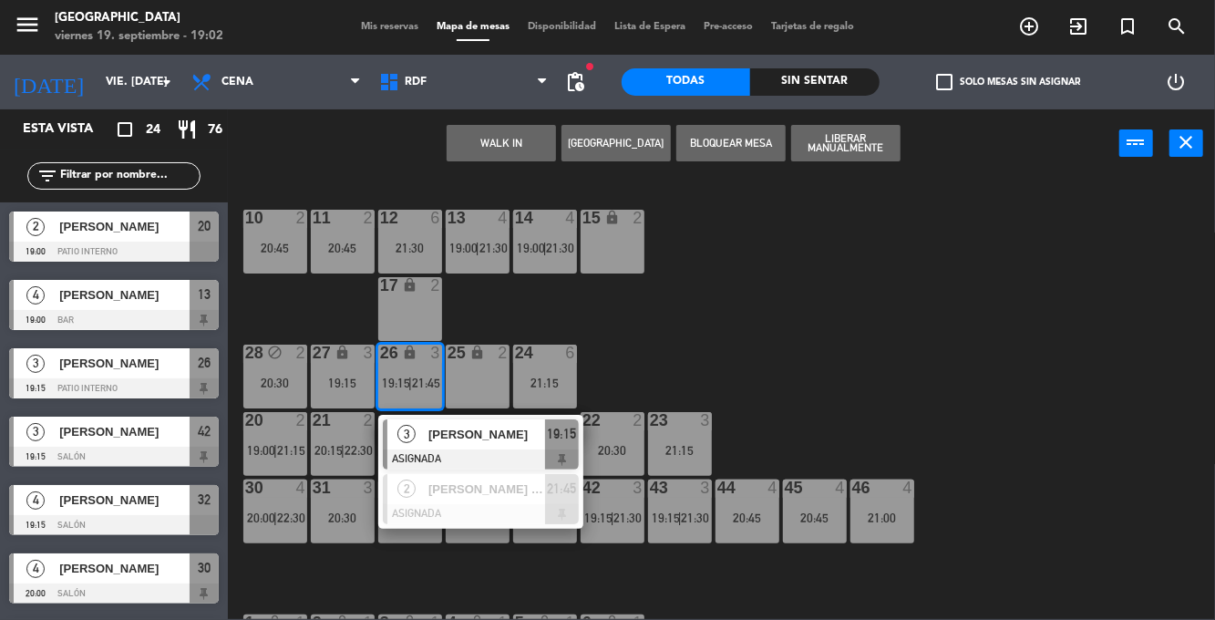
click at [532, 498] on span "[PERSON_NAME] [PERSON_NAME]" at bounding box center [486, 488] width 117 height 19
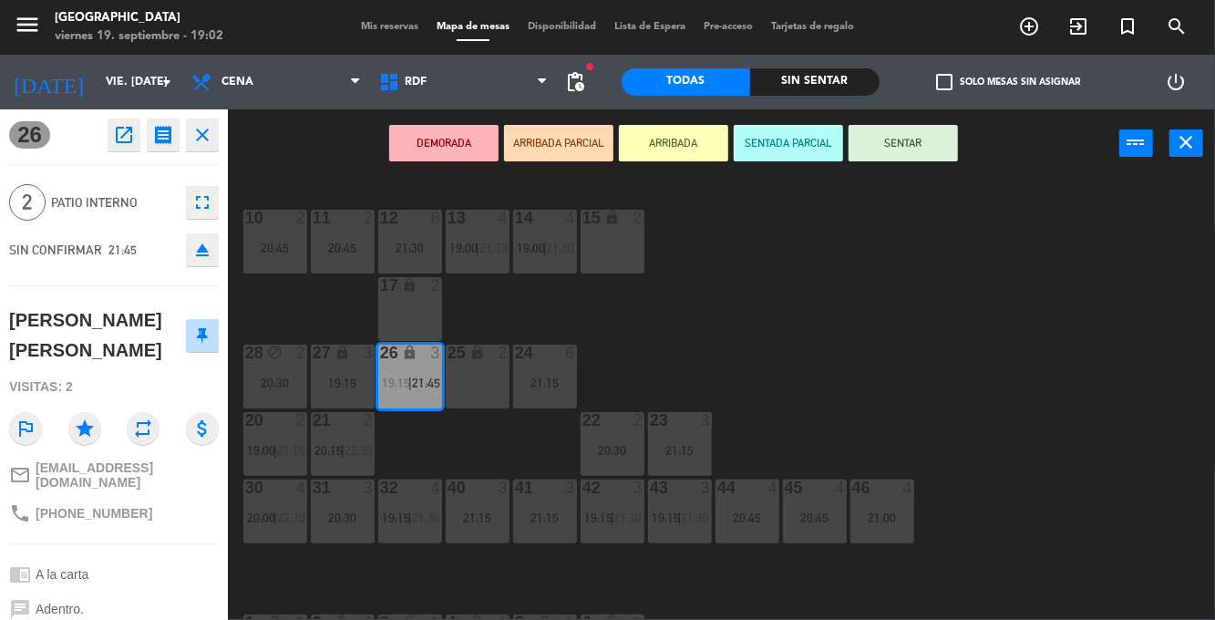
click at [875, 355] on div "10 2 20:45 11 2 20:45 12 6 21:30 13 4 19:00 | 21:30 14 4 19:00 | 21:30 15 lock …" at bounding box center [727, 398] width 975 height 442
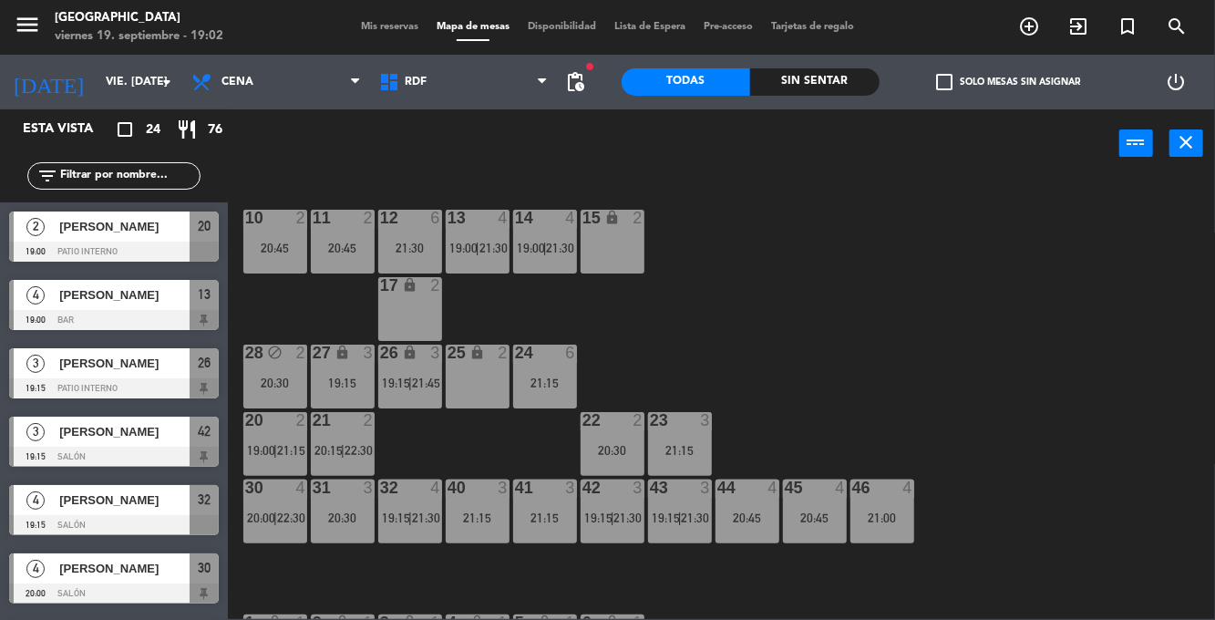
scroll to position [377, 0]
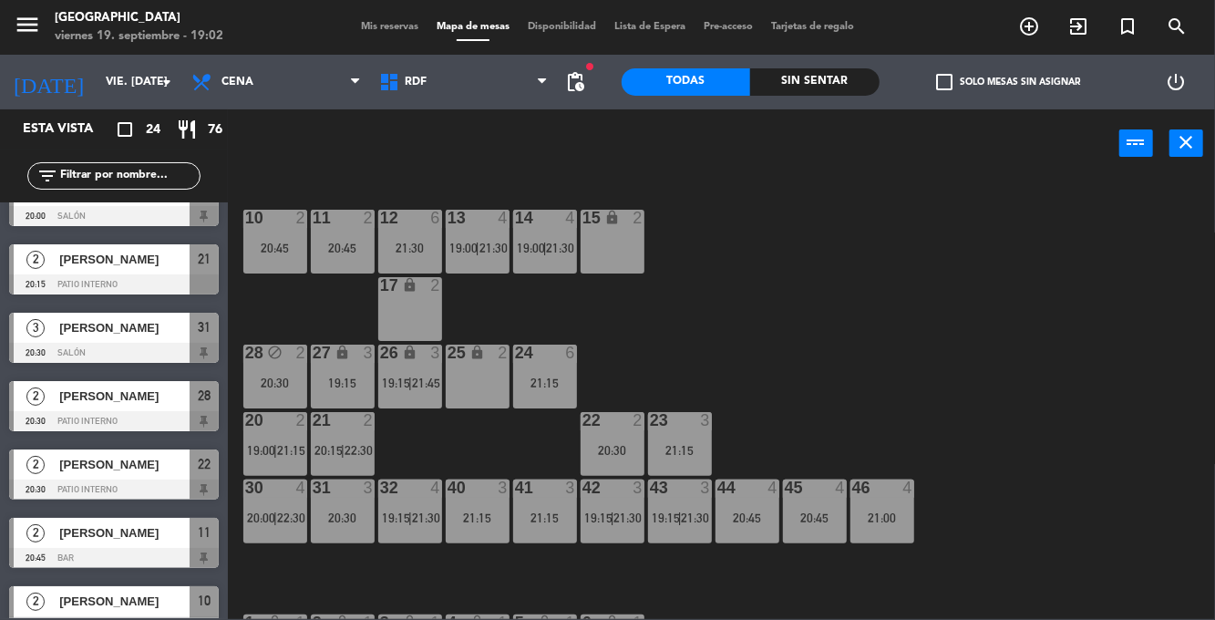
click at [272, 357] on icon "block" at bounding box center [274, 351] width 15 height 15
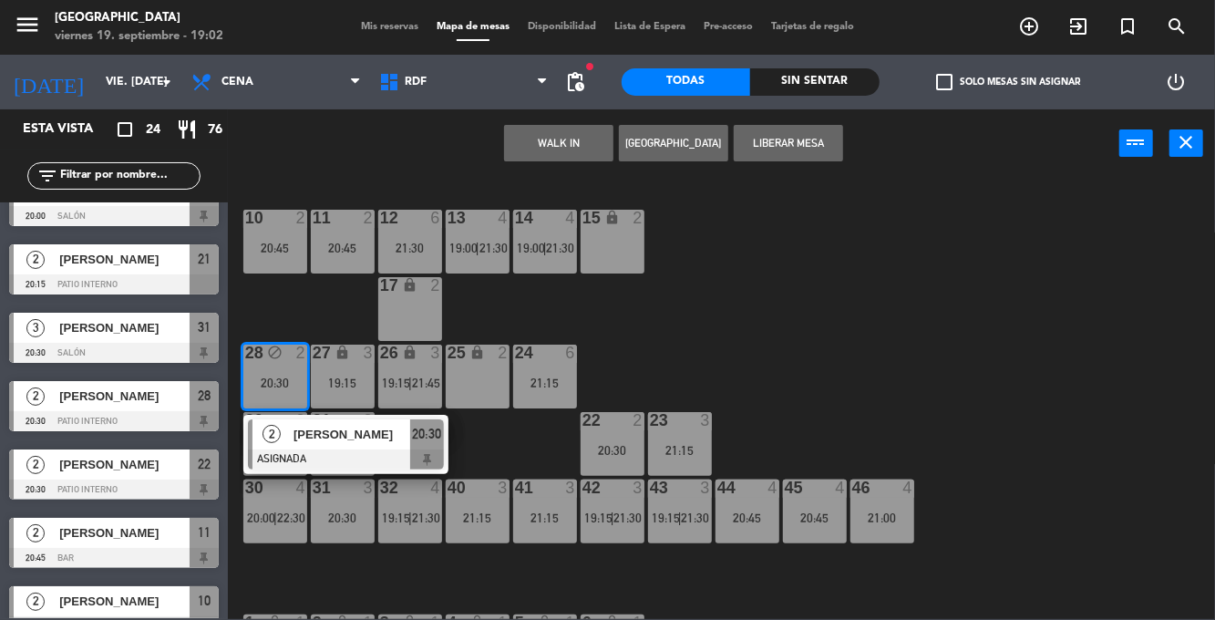
click at [906, 376] on div "10 2 20:45 11 2 20:45 12 6 21:30 13 4 19:00 | 21:30 14 4 19:00 | 21:30 15 lock …" at bounding box center [727, 398] width 975 height 442
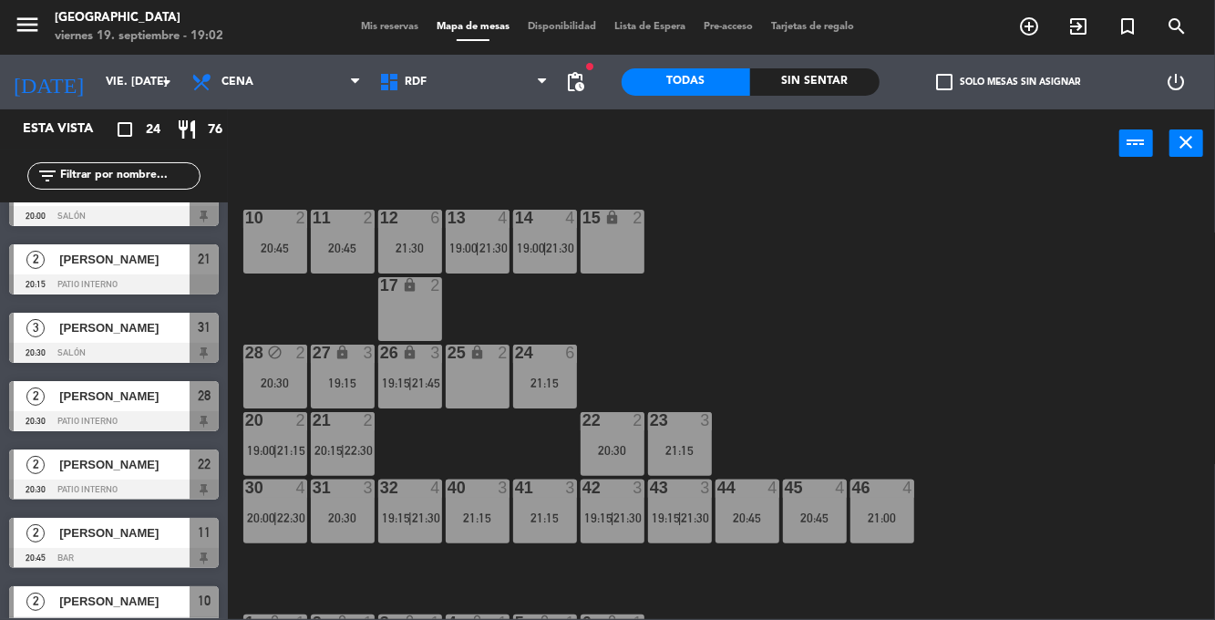
click at [974, 233] on div "10 2 20:45 11 2 20:45 12 6 21:30 13 4 19:00 | 21:30 14 4 19:00 | 21:30 15 lock …" at bounding box center [727, 398] width 975 height 442
click at [1039, 301] on div "10 2 20:45 11 2 20:45 12 6 21:30 13 4 19:00 | 21:30 14 4 19:00 | 21:30 15 lock …" at bounding box center [727, 398] width 975 height 442
click at [1068, 297] on div "10 2 20:45 11 2 20:45 12 6 21:30 13 4 19:00 | 21:30 14 4 19:00 | 21:30 15 lock …" at bounding box center [727, 398] width 975 height 442
click at [403, 359] on icon "lock" at bounding box center [409, 351] width 15 height 15
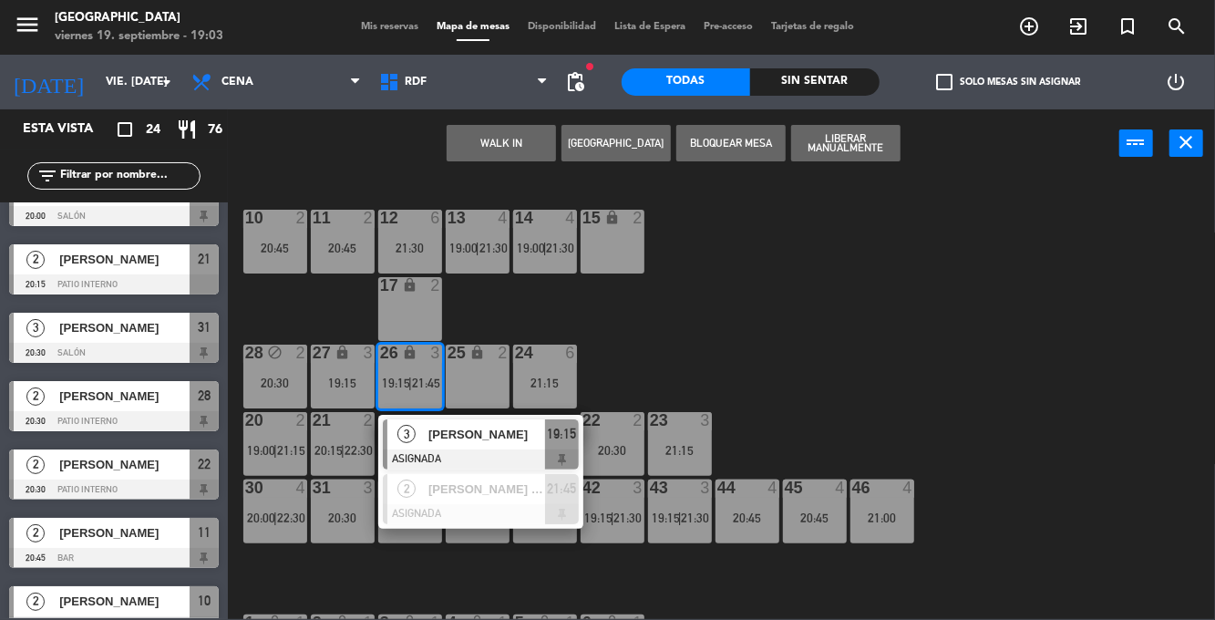
click at [510, 488] on span "[PERSON_NAME] [PERSON_NAME]" at bounding box center [486, 488] width 117 height 19
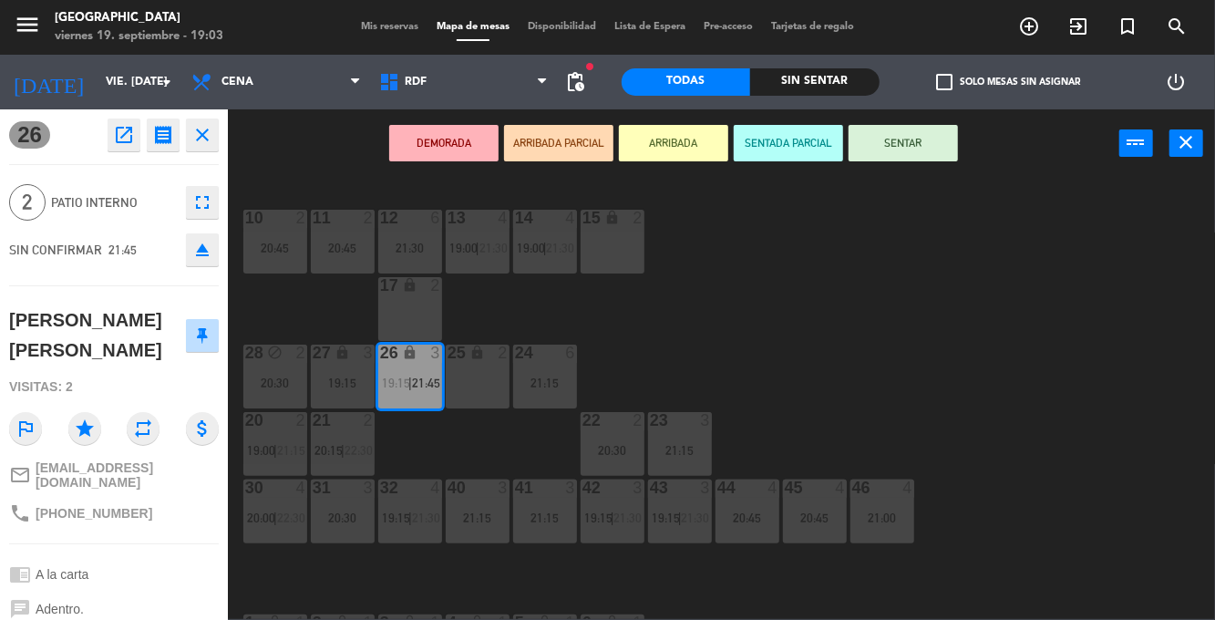
click at [1062, 370] on div "10 2 20:45 11 2 20:45 12 6 21:30 13 4 19:00 | 21:30 14 4 19:00 | 21:30 15 lock …" at bounding box center [727, 398] width 975 height 442
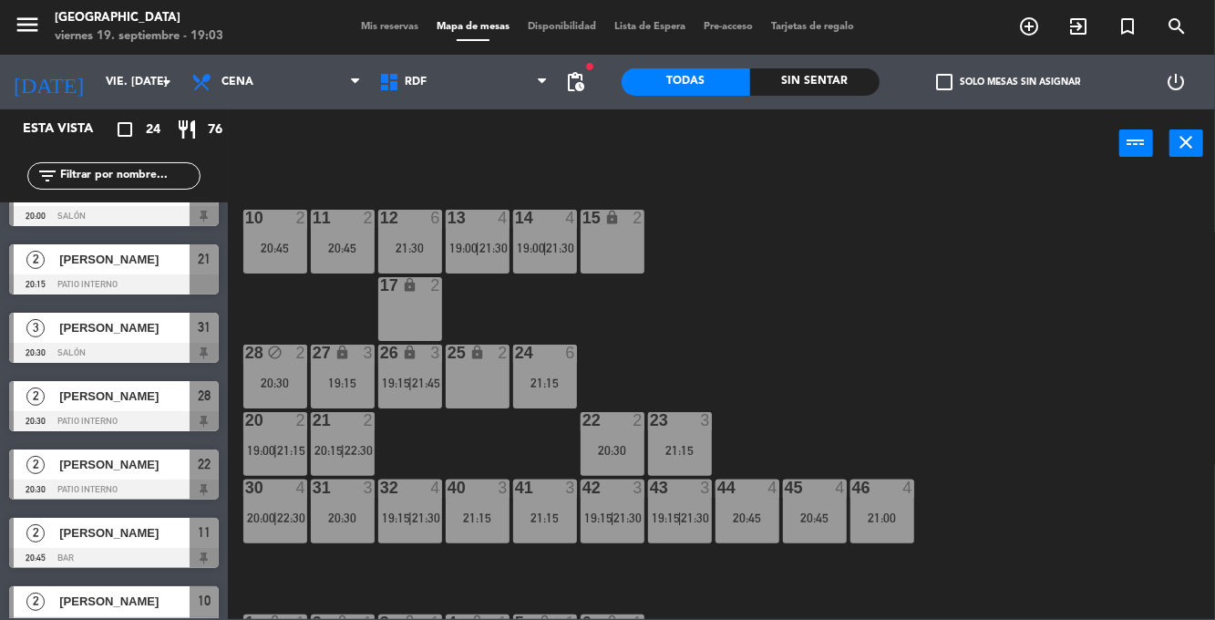
click at [405, 381] on span "19:15" at bounding box center [396, 382] width 28 height 15
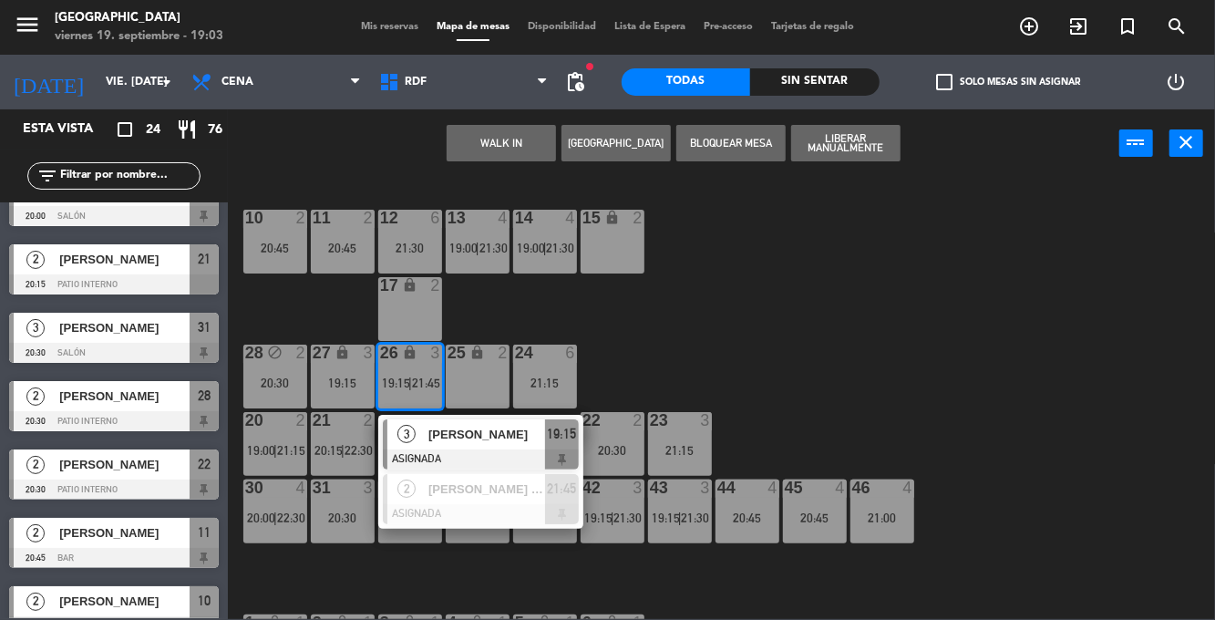
click at [487, 501] on div "[PERSON_NAME] [PERSON_NAME]" at bounding box center [485, 489] width 118 height 30
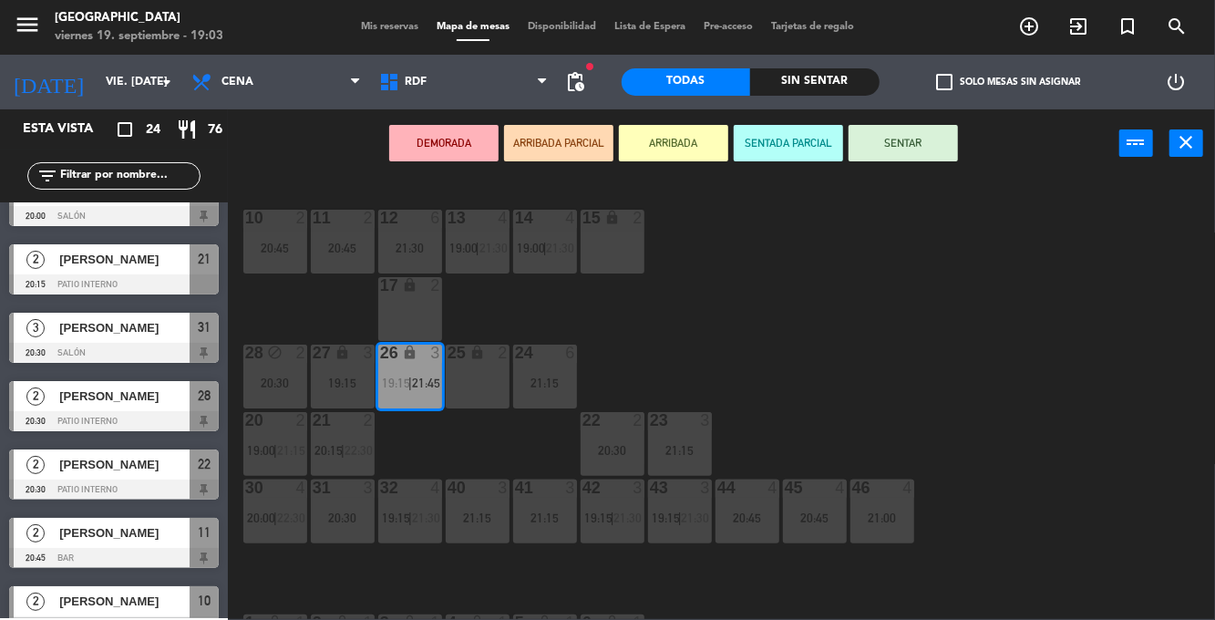
click at [405, 313] on div "17 lock 2" at bounding box center [410, 309] width 64 height 64
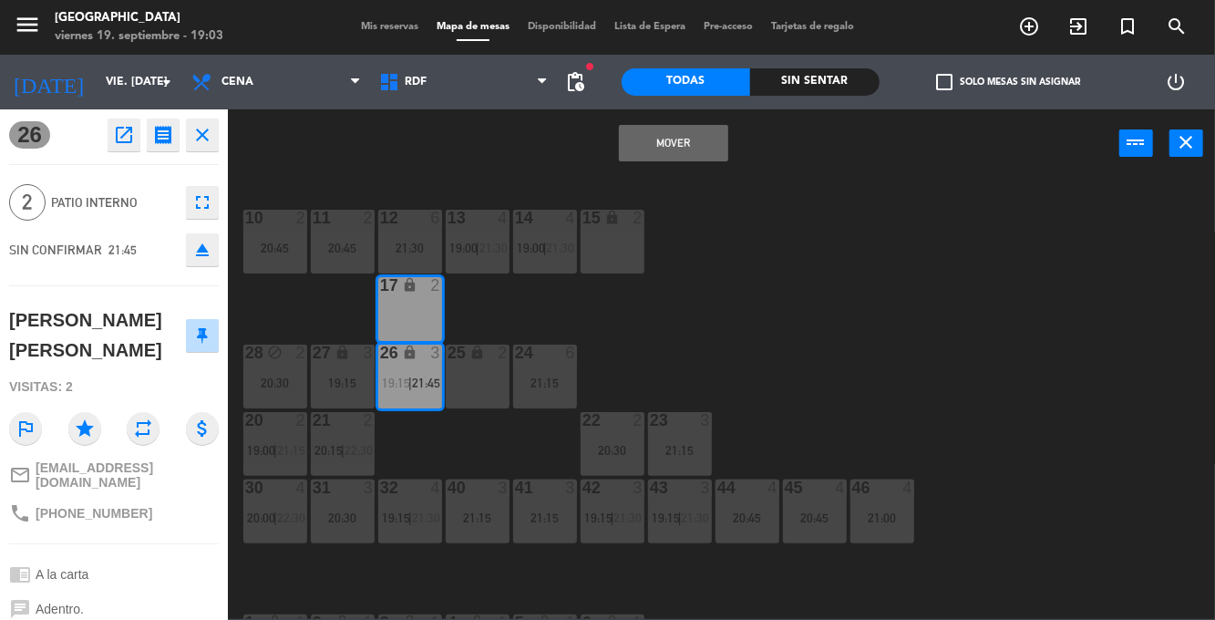
click at [692, 155] on button "Mover" at bounding box center [673, 143] width 109 height 36
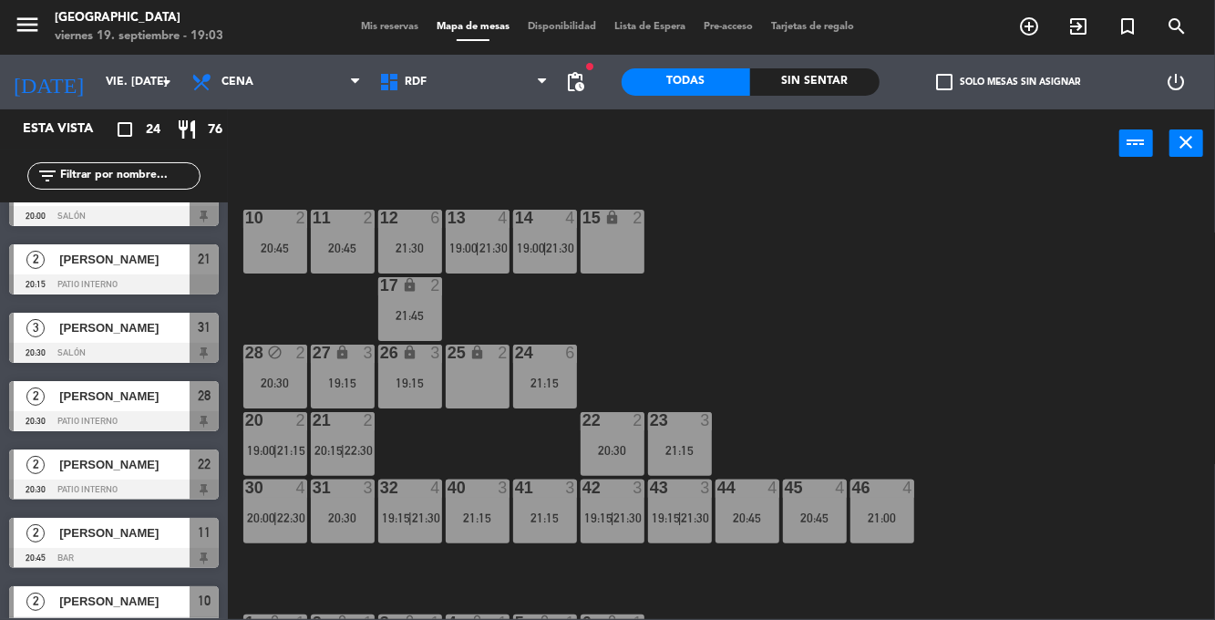
click at [1040, 301] on div "10 2 20:45 11 2 20:45 12 6 21:30 13 4 19:00 | 21:30 14 4 19:00 | 21:30 15 lock …" at bounding box center [727, 398] width 975 height 442
click at [1060, 365] on div "10 2 20:45 11 2 20:45 12 6 21:30 13 4 19:00 | 21:30 14 4 19:00 | 21:30 15 lock …" at bounding box center [727, 398] width 975 height 442
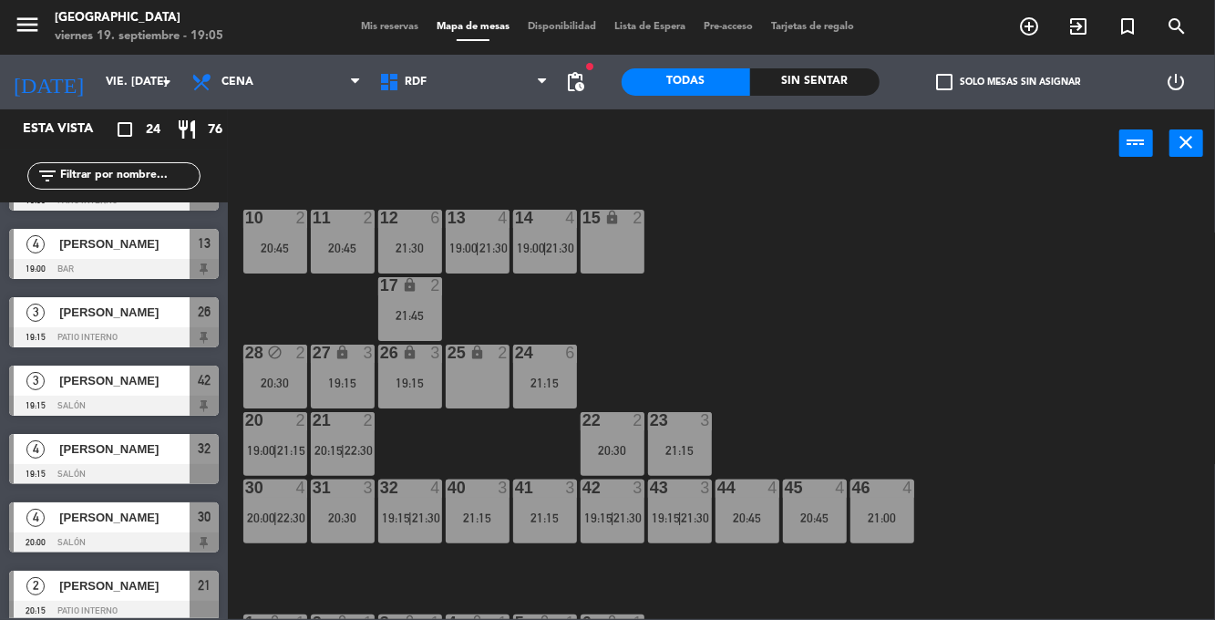
scroll to position [0, 0]
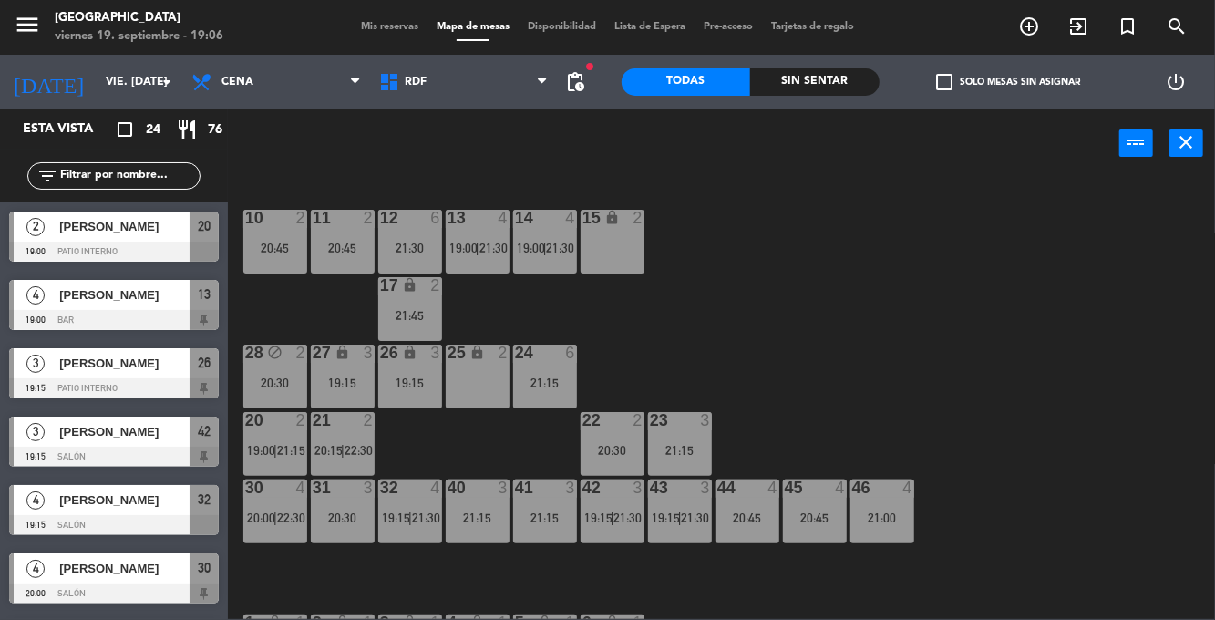
click at [552, 256] on div "14 4 19:00 | 21:30" at bounding box center [545, 242] width 64 height 64
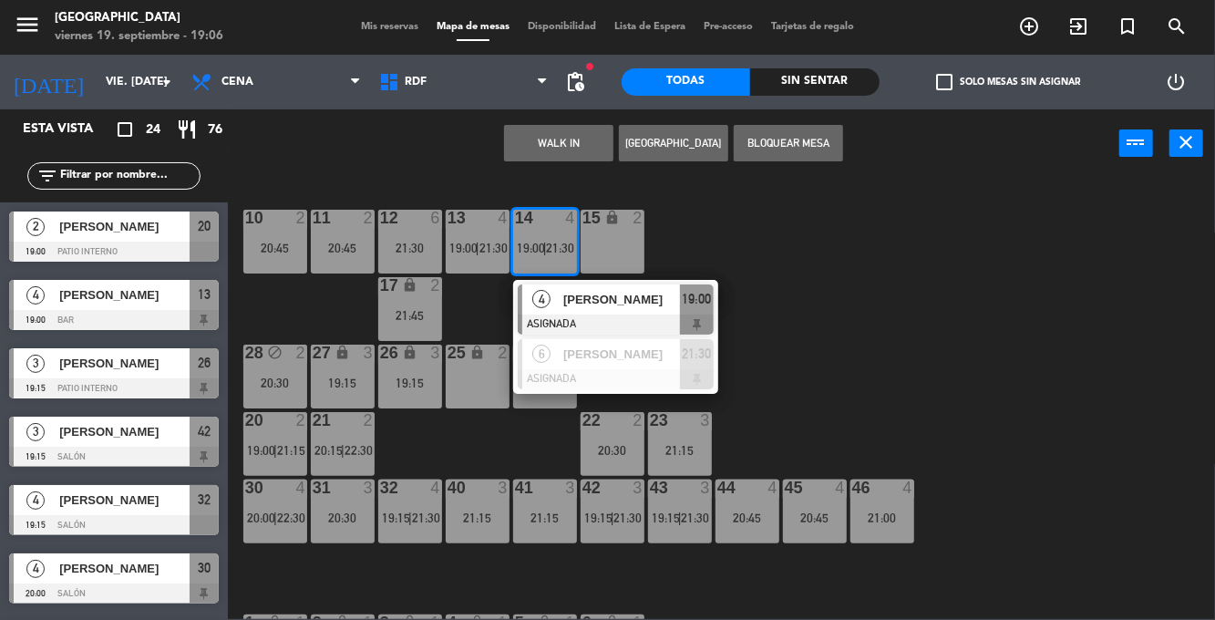
click at [621, 315] on div at bounding box center [616, 324] width 196 height 20
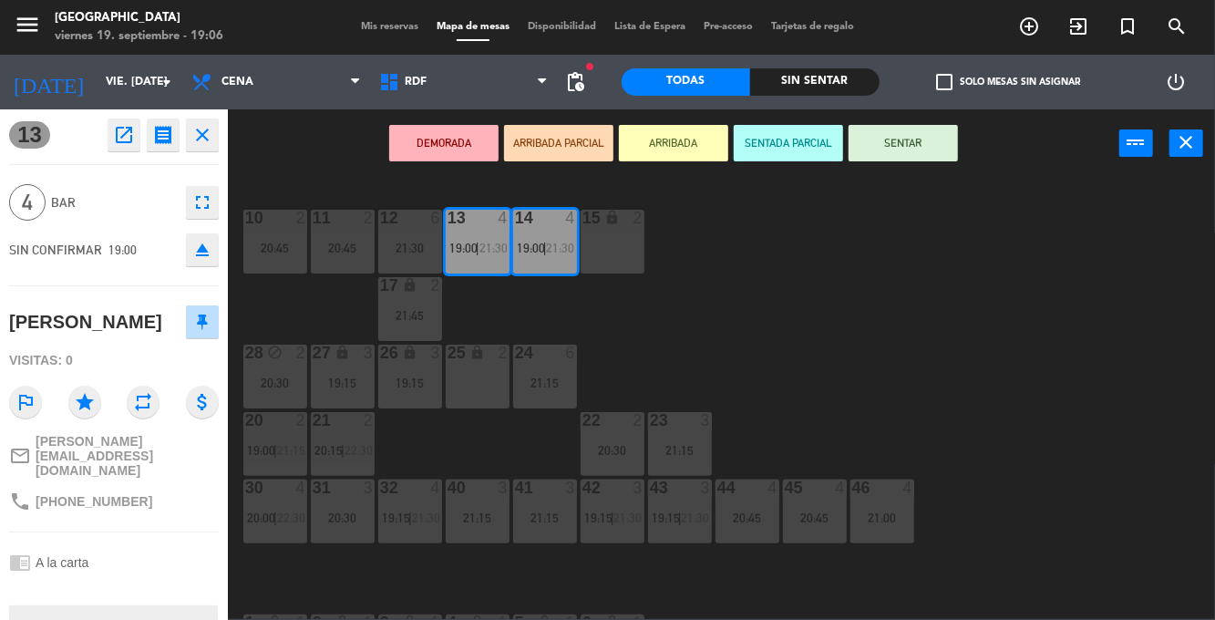
click at [908, 138] on button "SENTAR" at bounding box center [902, 143] width 109 height 36
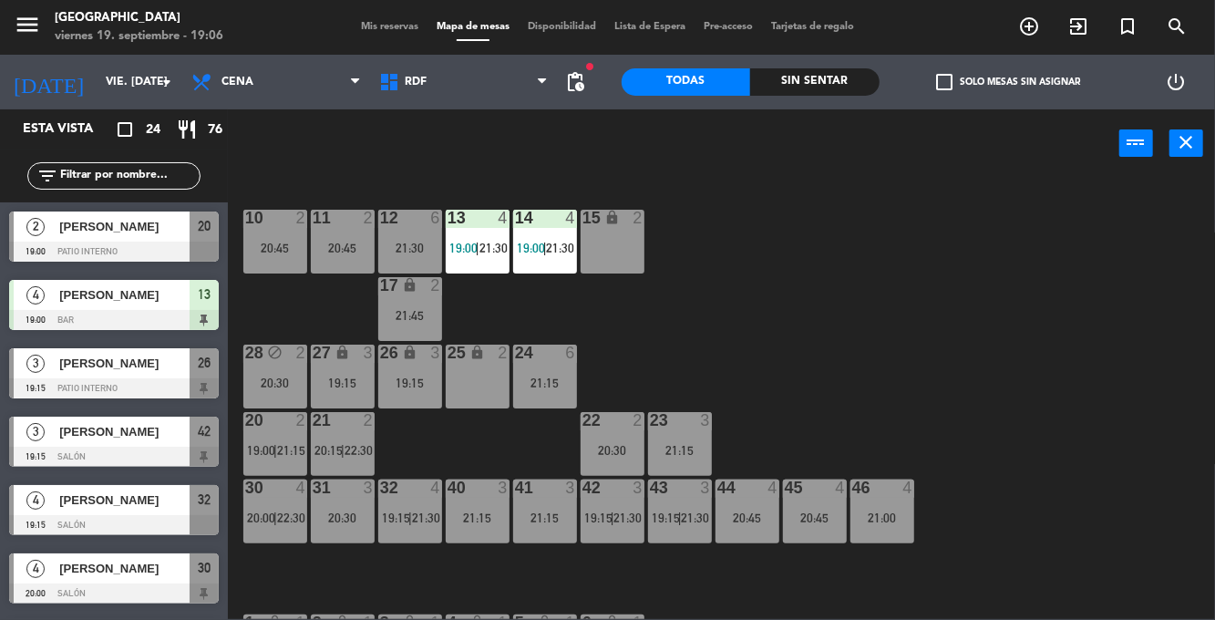
click at [273, 436] on div "20 2 19:00 | 21:15" at bounding box center [275, 444] width 64 height 64
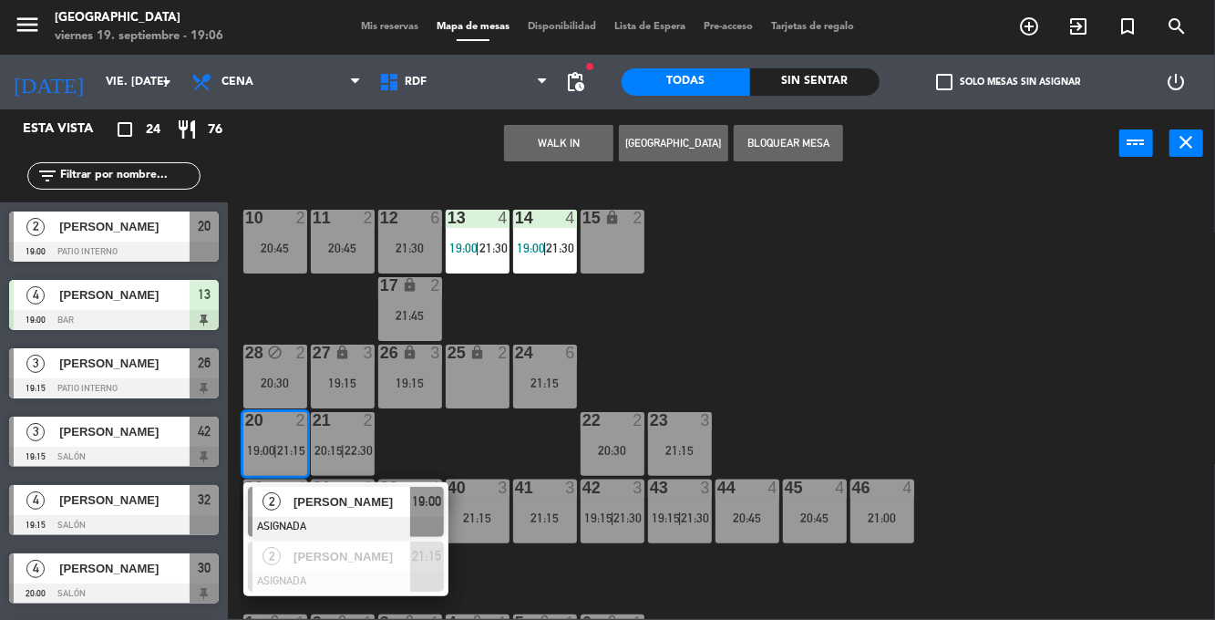
click at [375, 510] on span "[PERSON_NAME]" at bounding box center [351, 501] width 117 height 19
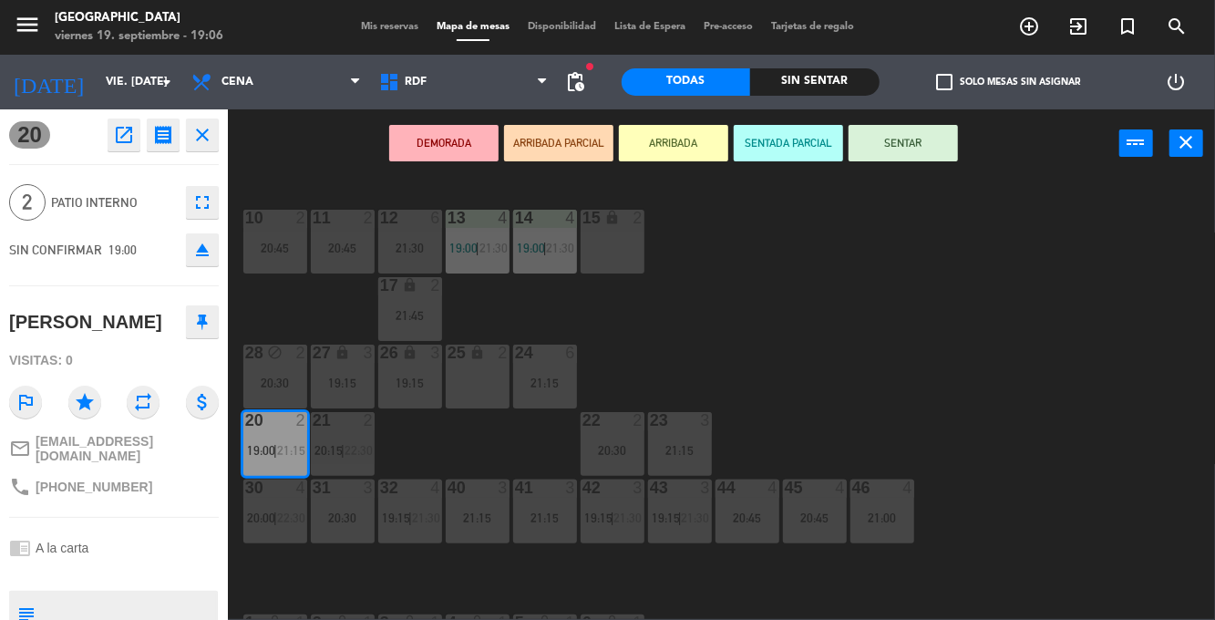
click at [928, 140] on button "SENTAR" at bounding box center [902, 143] width 109 height 36
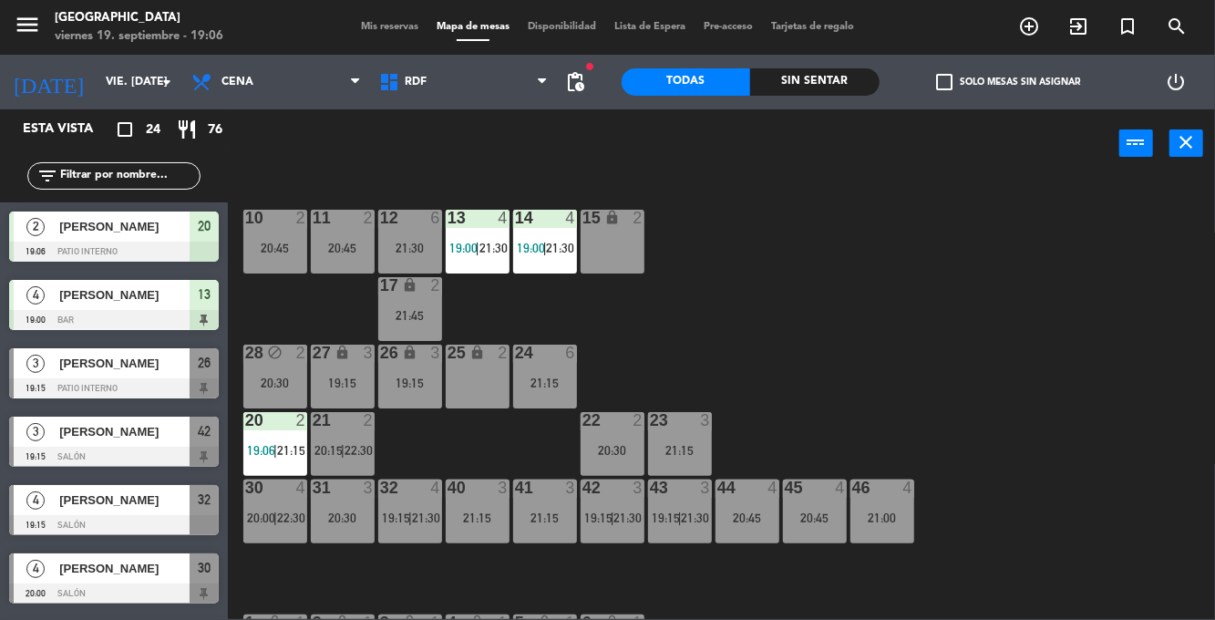
click at [412, 524] on span "|" at bounding box center [410, 517] width 4 height 15
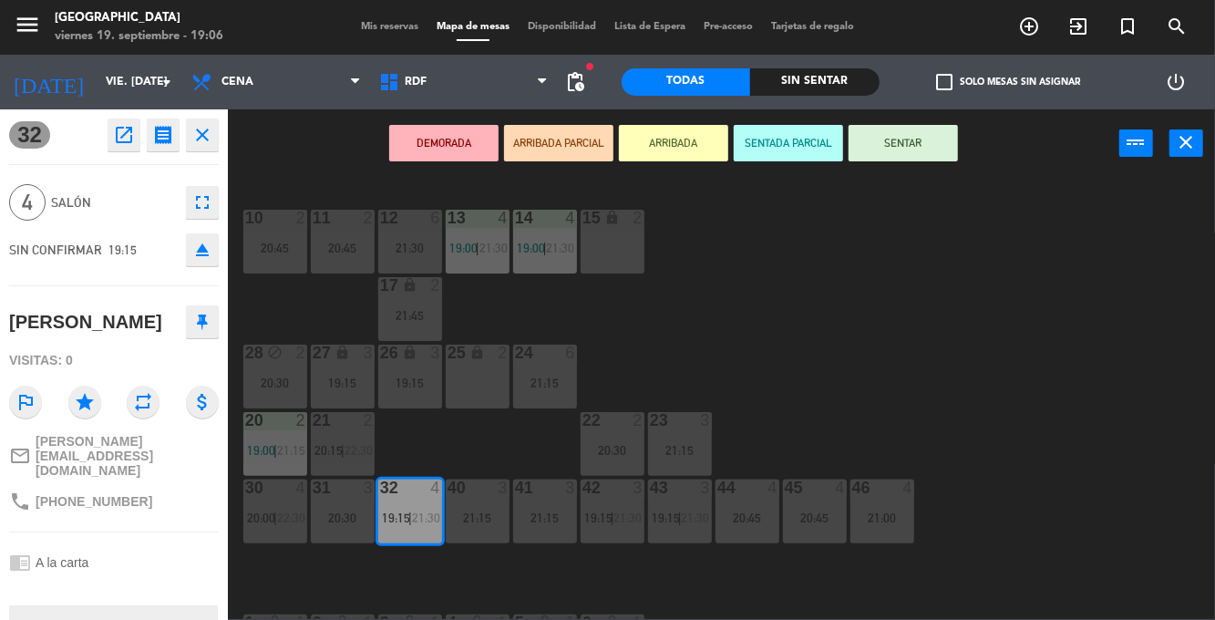
click at [912, 148] on button "SENTAR" at bounding box center [902, 143] width 109 height 36
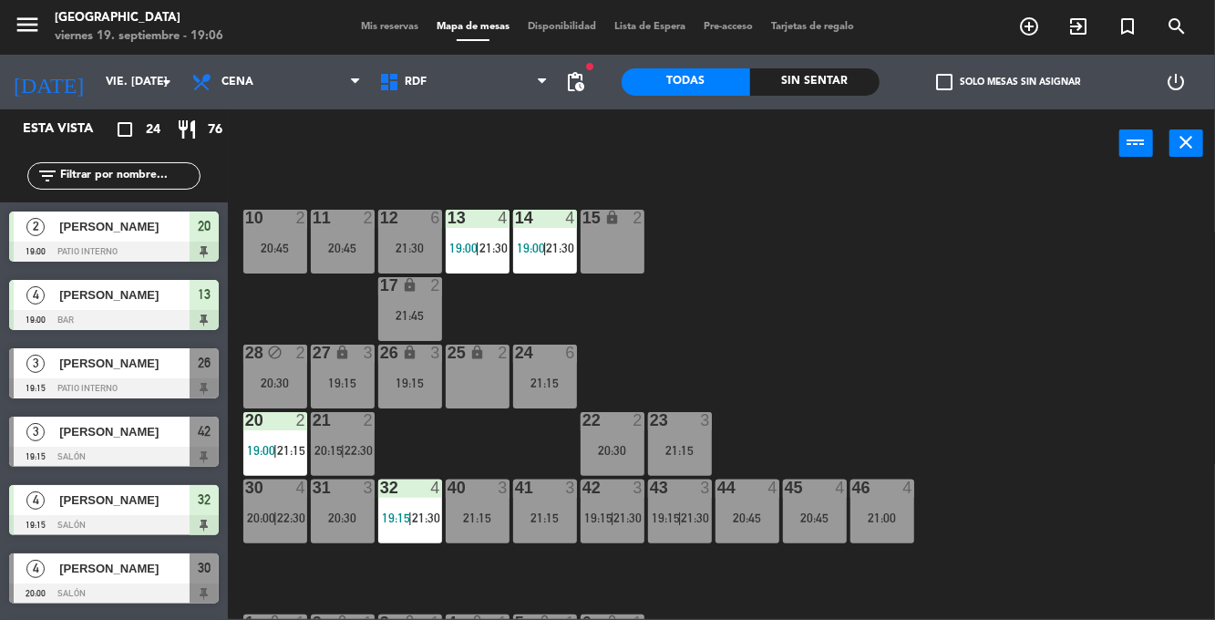
click at [365, 381] on div "19:15" at bounding box center [343, 382] width 64 height 13
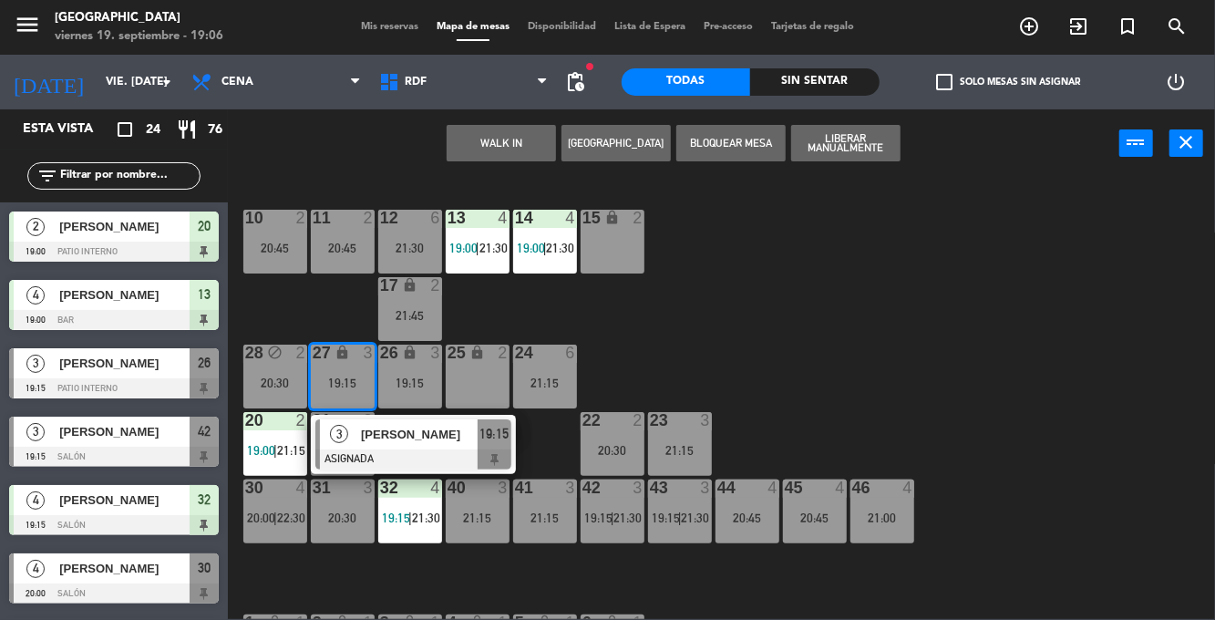
click at [477, 449] on div at bounding box center [413, 459] width 196 height 20
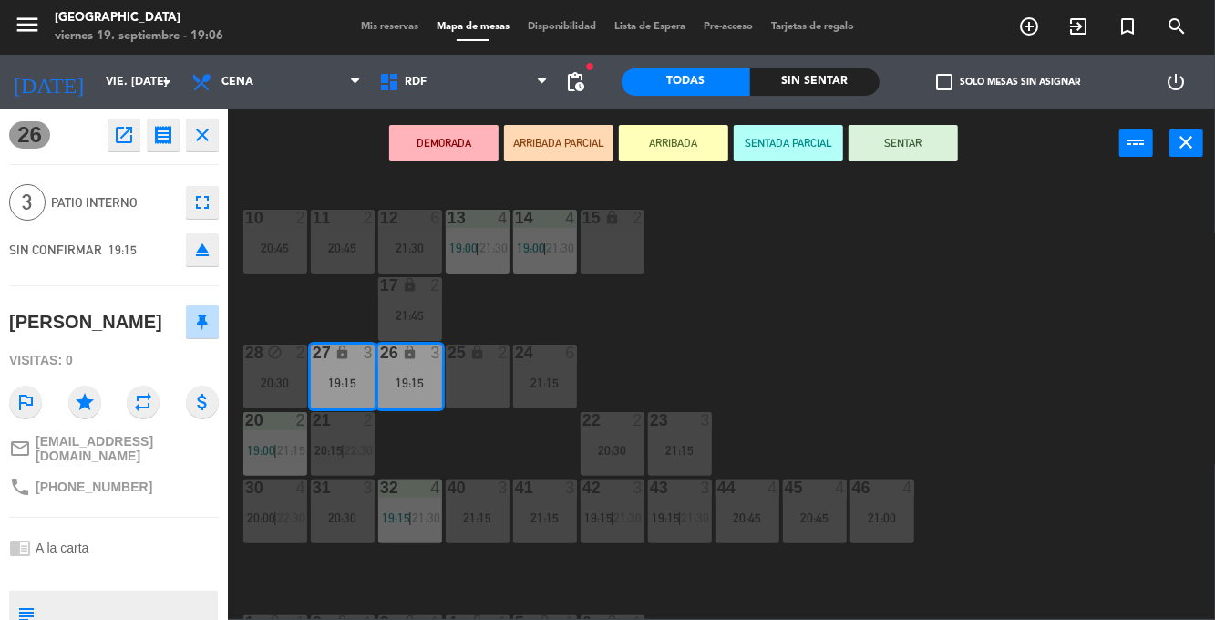
click at [944, 137] on button "SENTAR" at bounding box center [902, 143] width 109 height 36
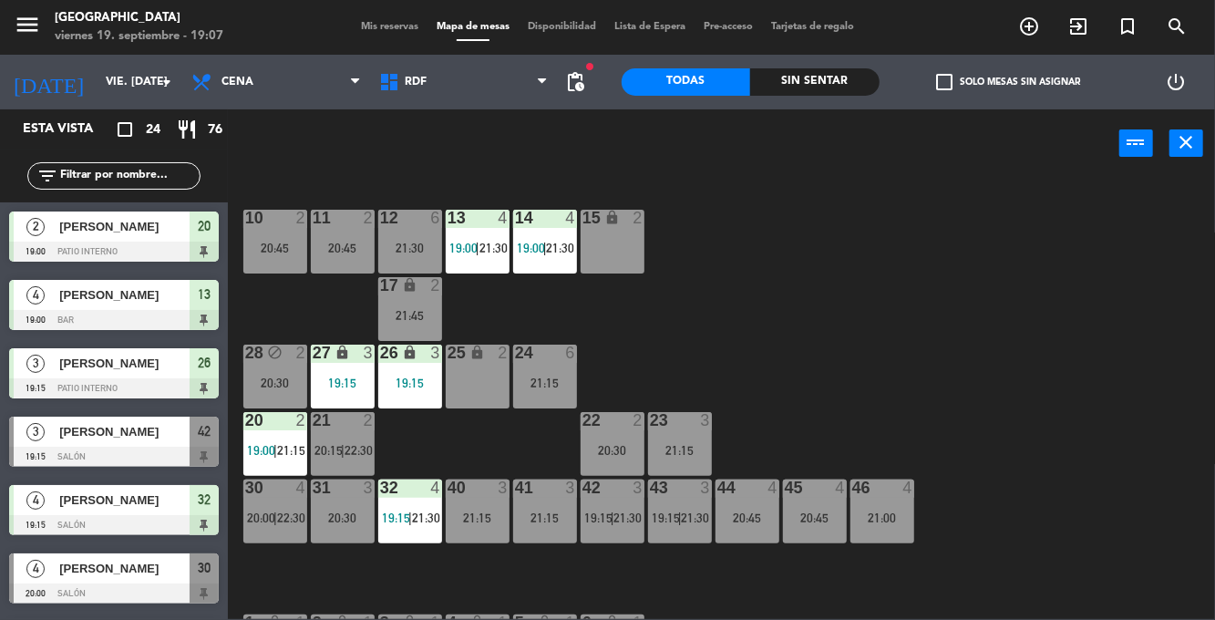
click at [367, 8] on div "menu [GEOGRAPHIC_DATA] viernes 19. septiembre - 19:07 Mis reservas Mapa de mesa…" at bounding box center [607, 27] width 1215 height 55
click at [379, 25] on span "Mis reservas" at bounding box center [390, 27] width 76 height 10
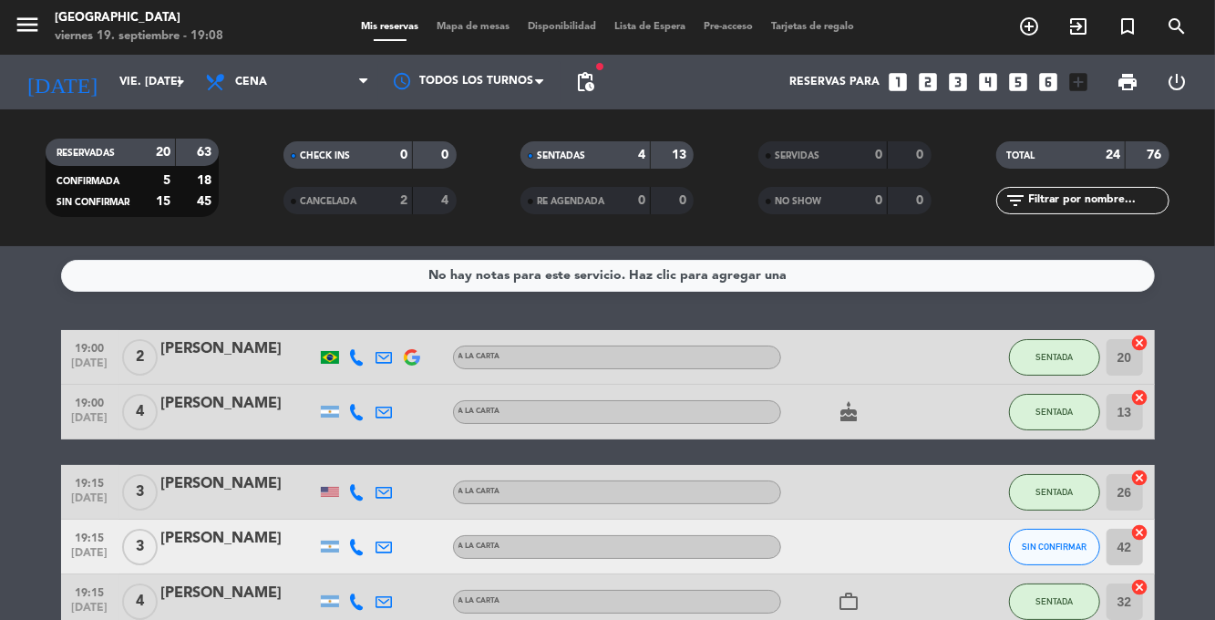
click at [847, 417] on icon "cake" at bounding box center [849, 412] width 22 height 22
click at [485, 43] on div "menu [GEOGRAPHIC_DATA] viernes 19. septiembre - 19:09 Mis reservas Mapa de mesa…" at bounding box center [607, 27] width 1215 height 55
click at [486, 29] on span "Mapa de mesas" at bounding box center [472, 27] width 91 height 10
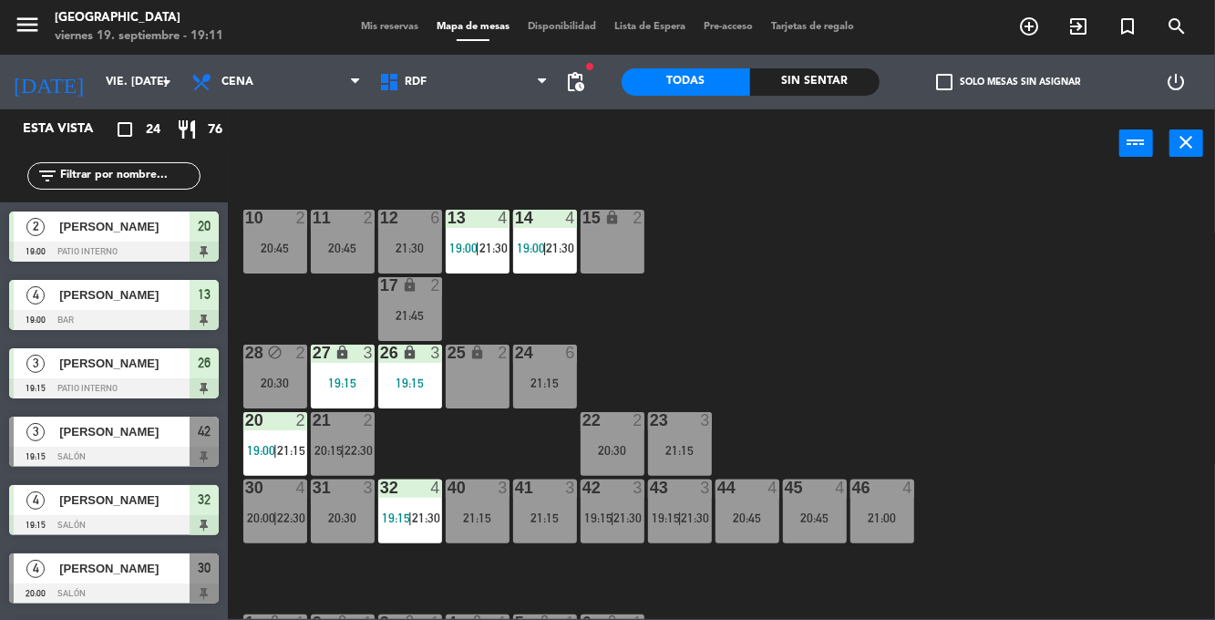
click at [388, 41] on div "menu [GEOGRAPHIC_DATA] viernes 19. septiembre - 19:11 Mis reservas Mapa de mesa…" at bounding box center [607, 27] width 1215 height 55
click at [395, 31] on span "Mis reservas" at bounding box center [390, 27] width 76 height 10
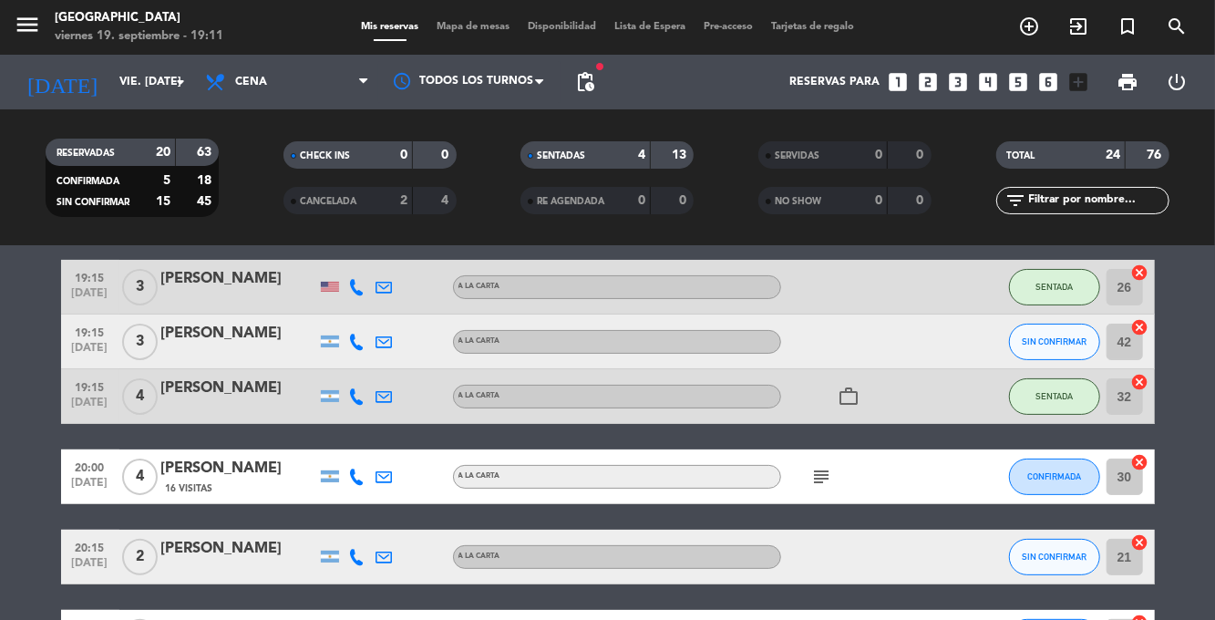
scroll to position [210, 0]
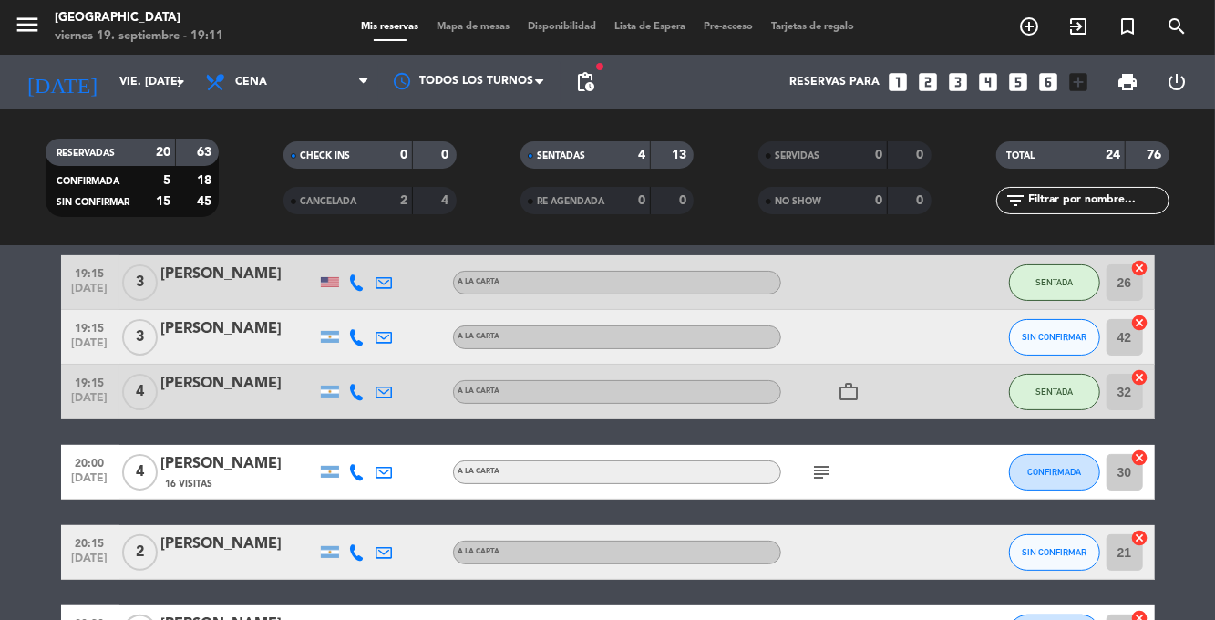
click at [363, 355] on div at bounding box center [357, 337] width 27 height 54
click at [357, 341] on icon at bounding box center [357, 337] width 16 height 16
click at [396, 306] on span at bounding box center [402, 307] width 15 height 15
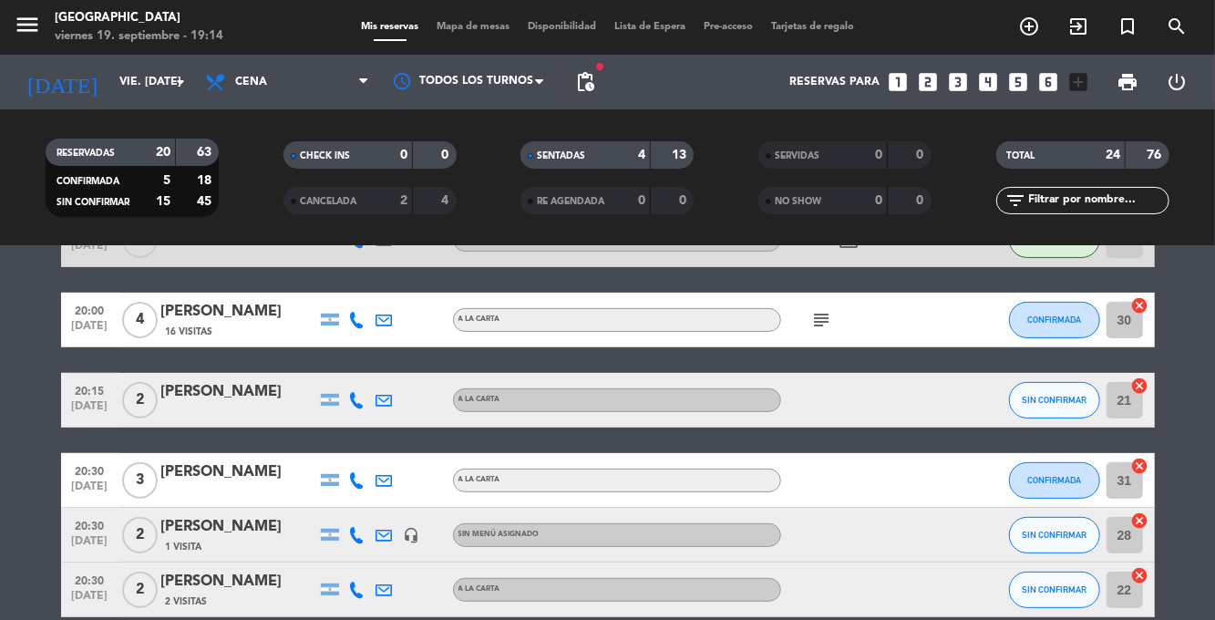
scroll to position [363, 0]
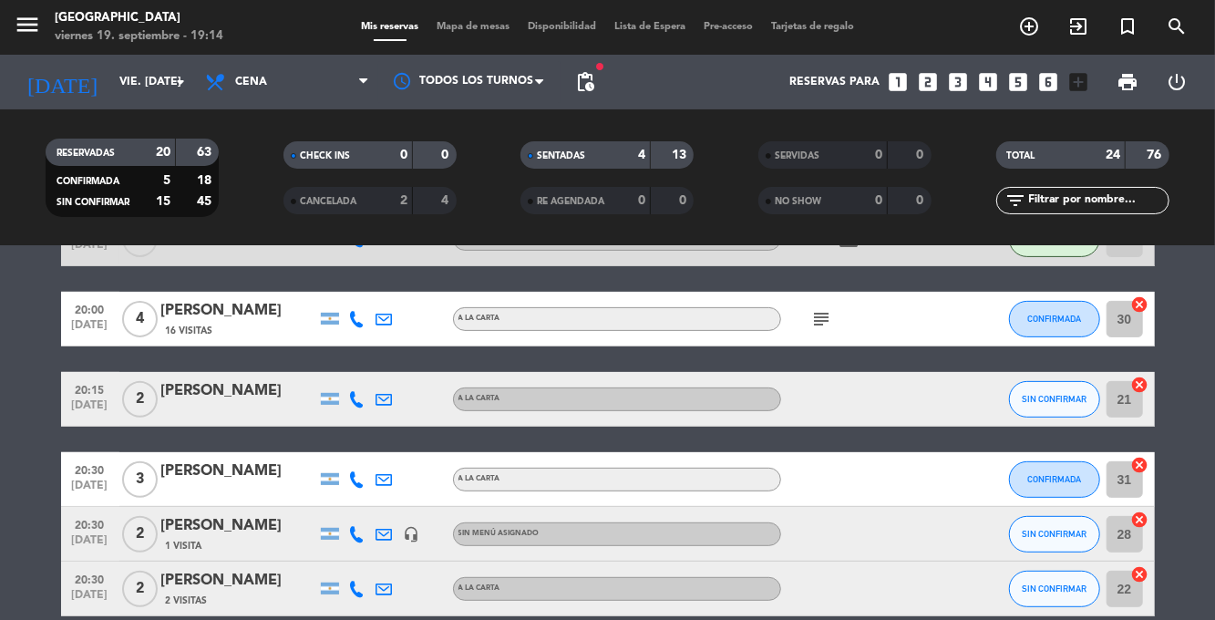
click at [813, 315] on icon "subject" at bounding box center [822, 319] width 22 height 22
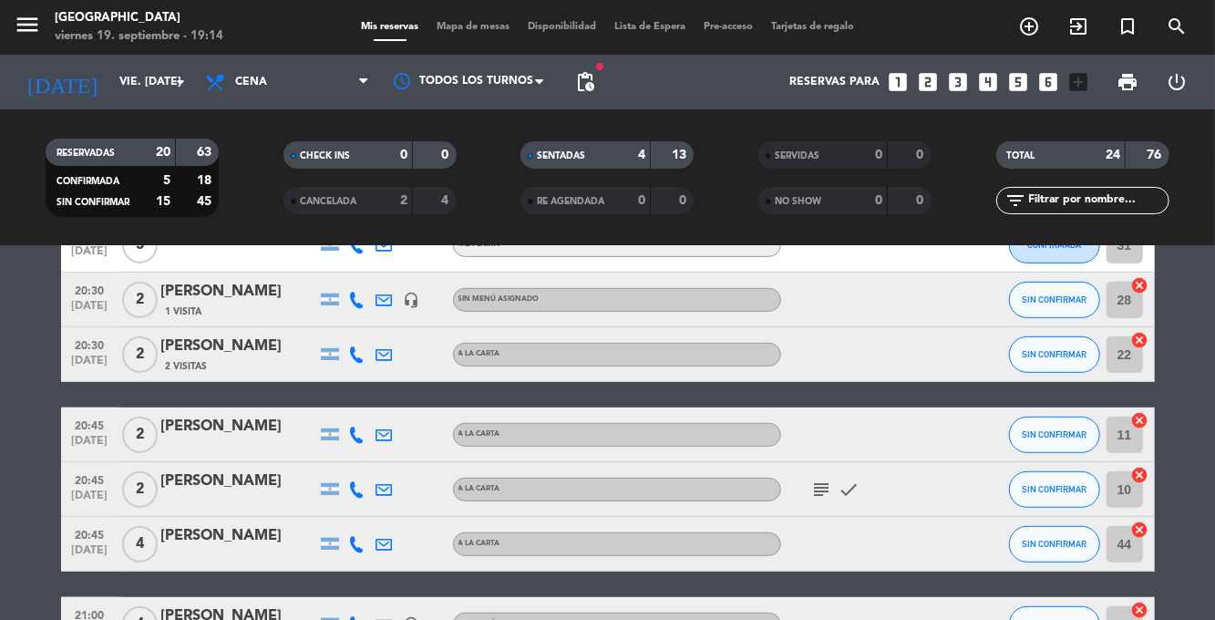
scroll to position [793, 0]
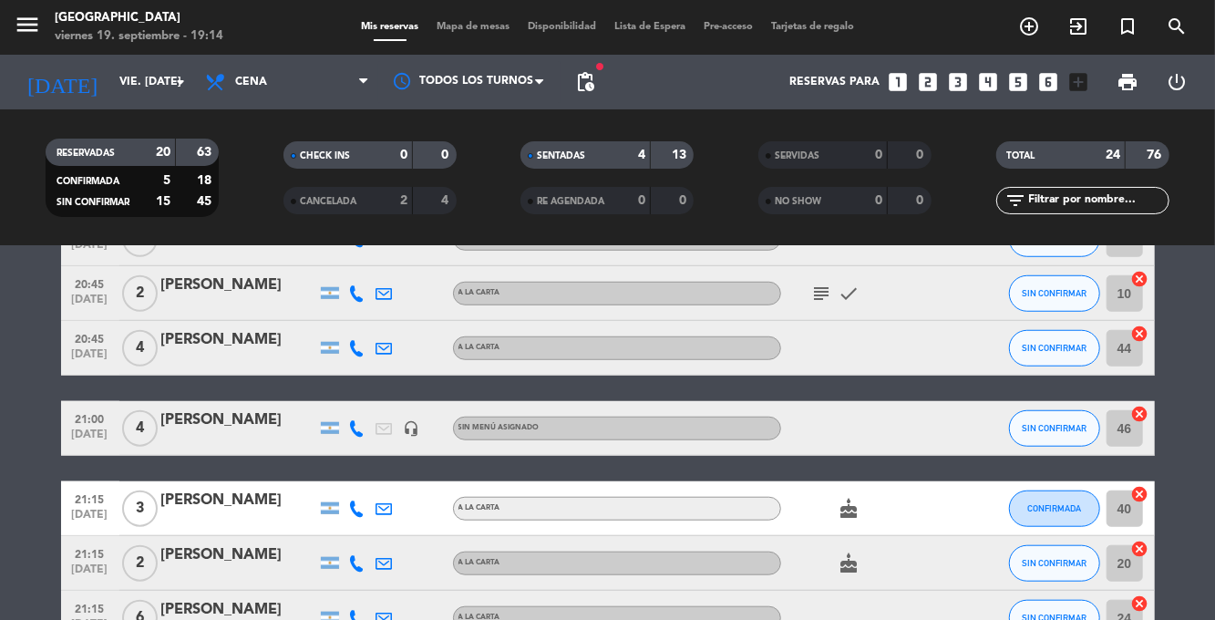
click at [816, 291] on icon "subject" at bounding box center [822, 293] width 22 height 22
click at [1195, 370] on bookings-row "19:00 [DATE] 2 [PERSON_NAME] [PERSON_NAME] SENTADA 20 cancel 19:00 [DATE] 4 [PE…" at bounding box center [607, 320] width 1215 height 1567
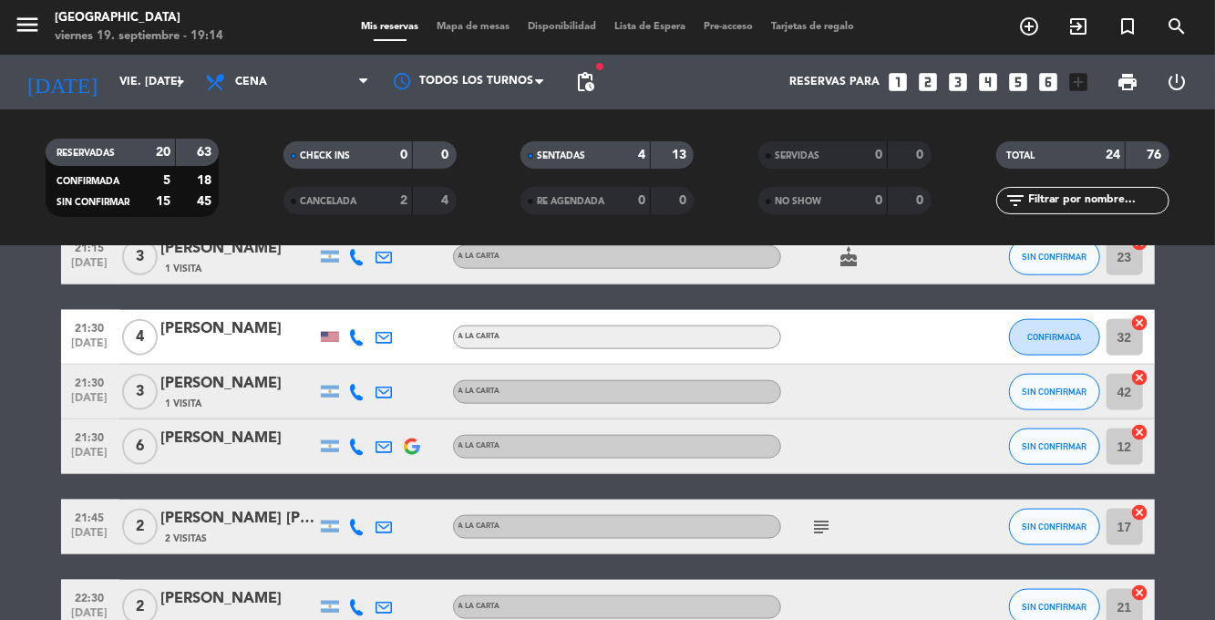
scroll to position [1281, 0]
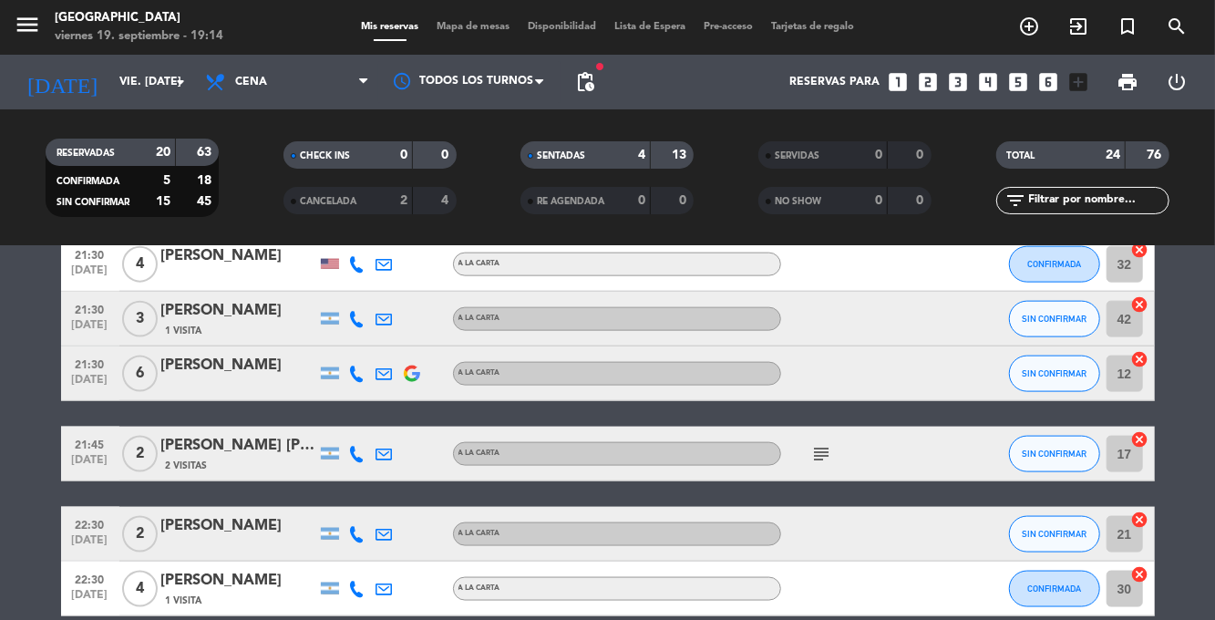
click at [814, 450] on icon "subject" at bounding box center [822, 454] width 22 height 22
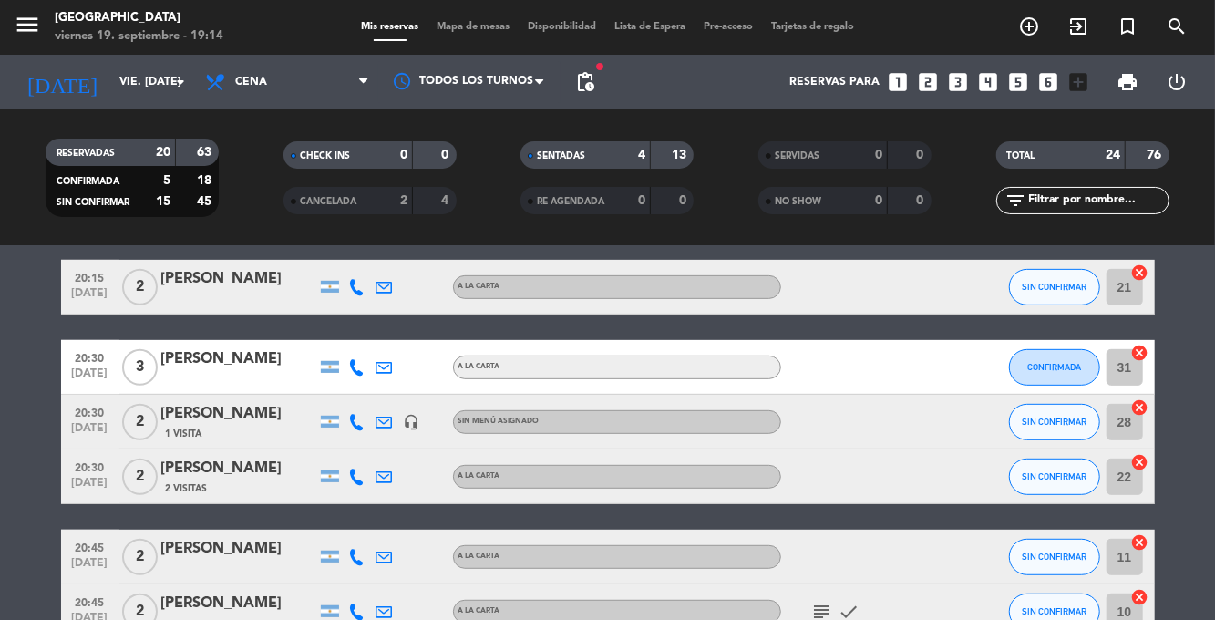
scroll to position [476, 0]
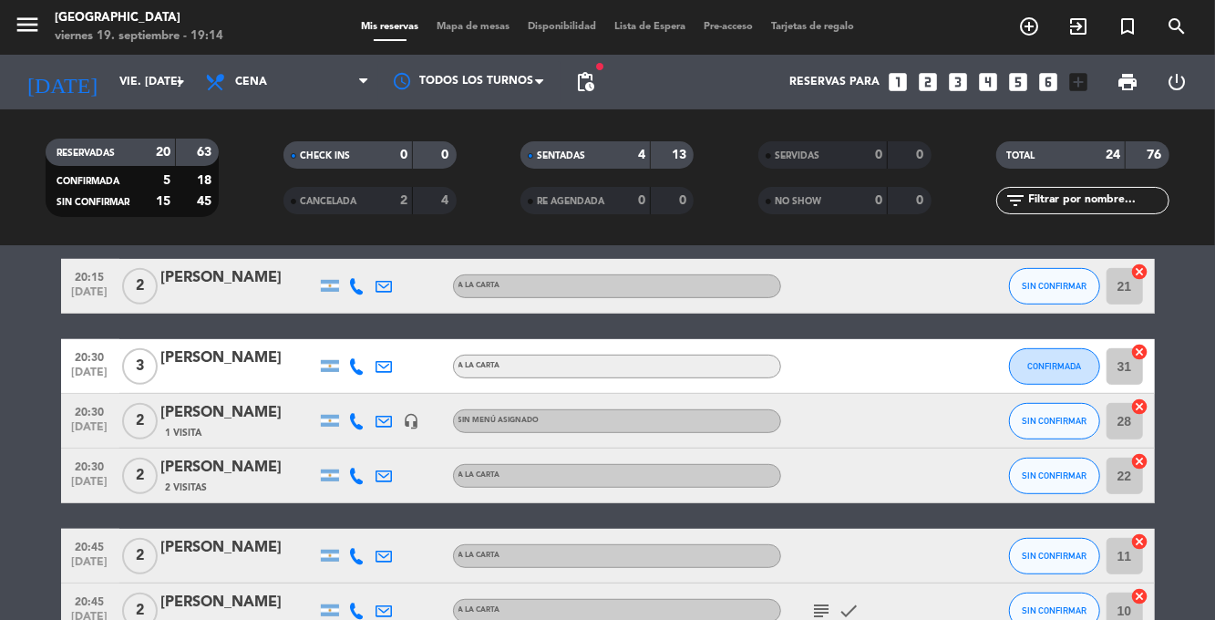
click at [355, 289] on icon at bounding box center [357, 286] width 16 height 16
click at [395, 255] on span at bounding box center [402, 256] width 15 height 15
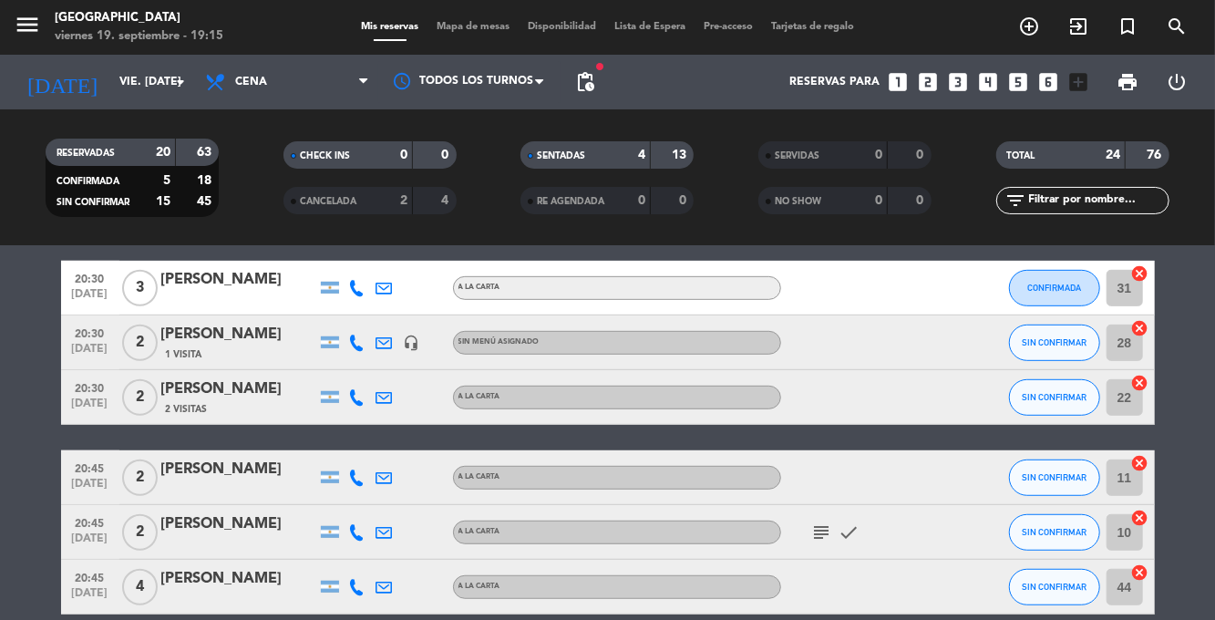
scroll to position [558, 0]
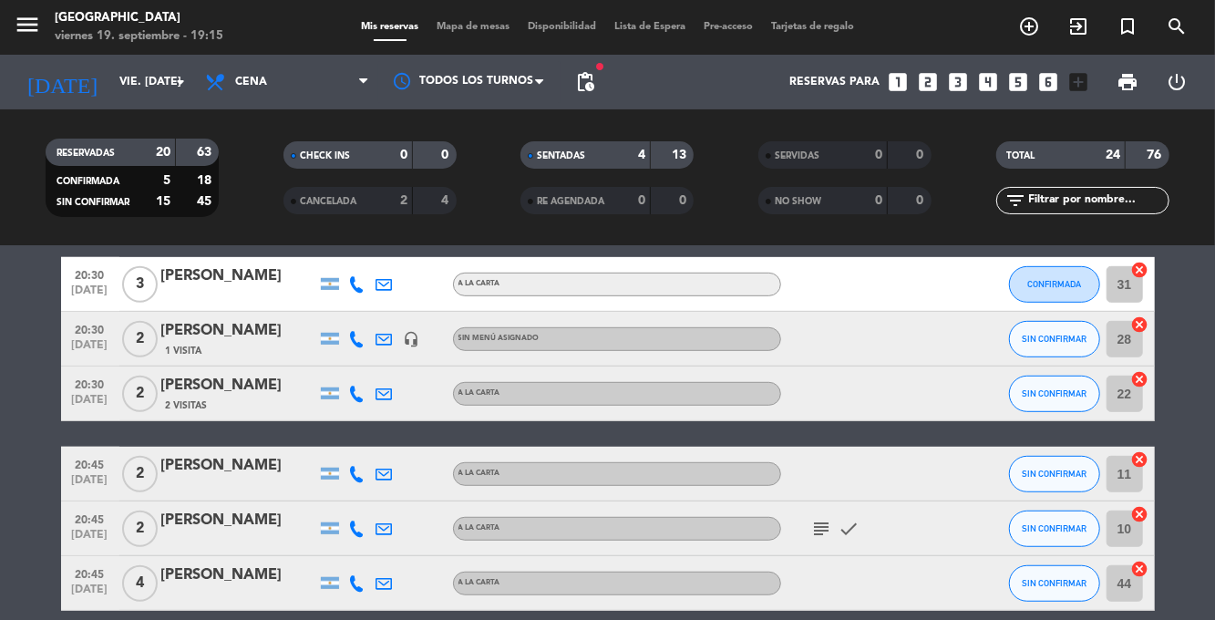
click at [363, 286] on icon at bounding box center [357, 284] width 16 height 16
click at [395, 258] on span at bounding box center [402, 254] width 15 height 15
click at [1064, 346] on button "SIN CONFIRMAR" at bounding box center [1054, 339] width 91 height 36
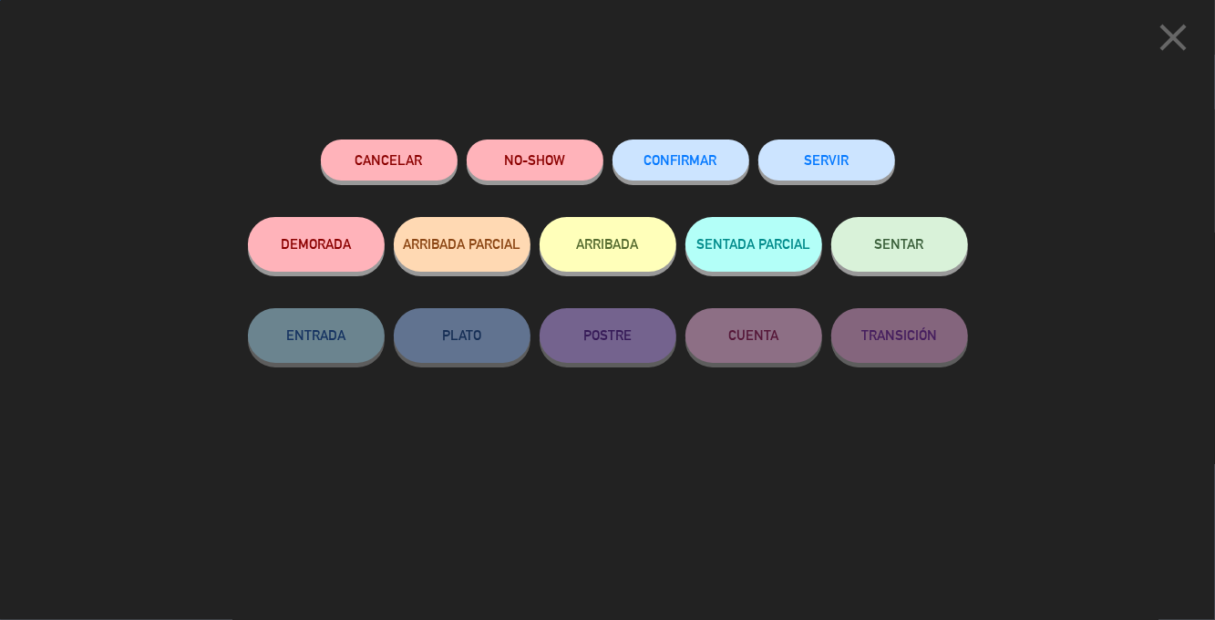
click at [703, 174] on button "CONFIRMAR" at bounding box center [680, 159] width 137 height 41
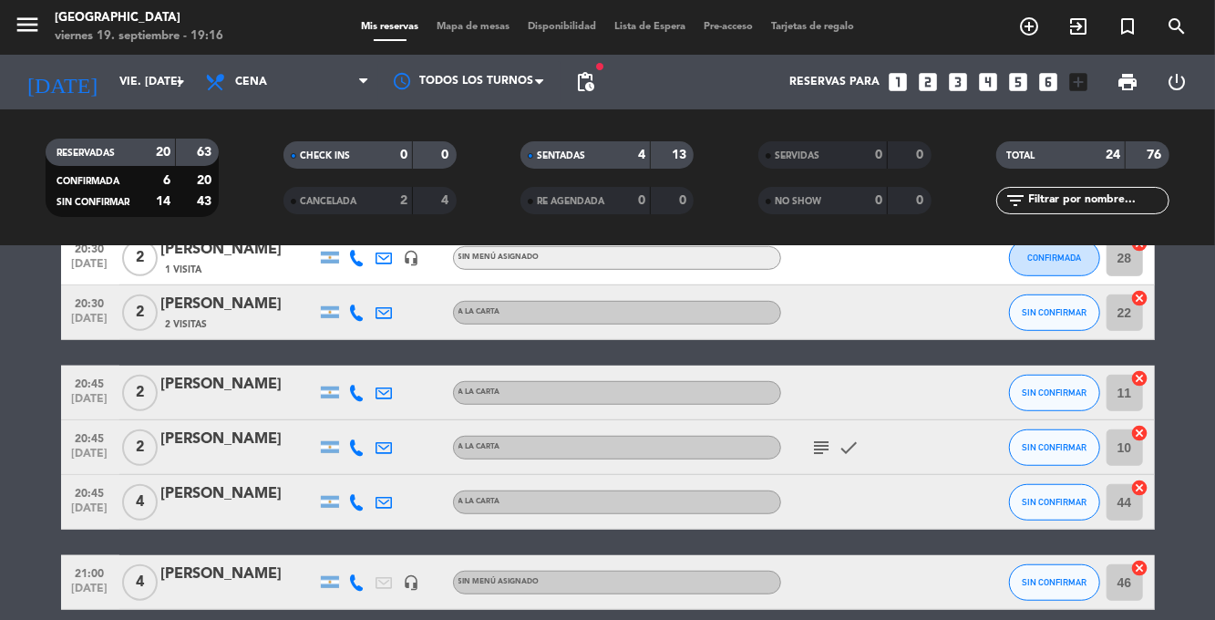
scroll to position [631, 0]
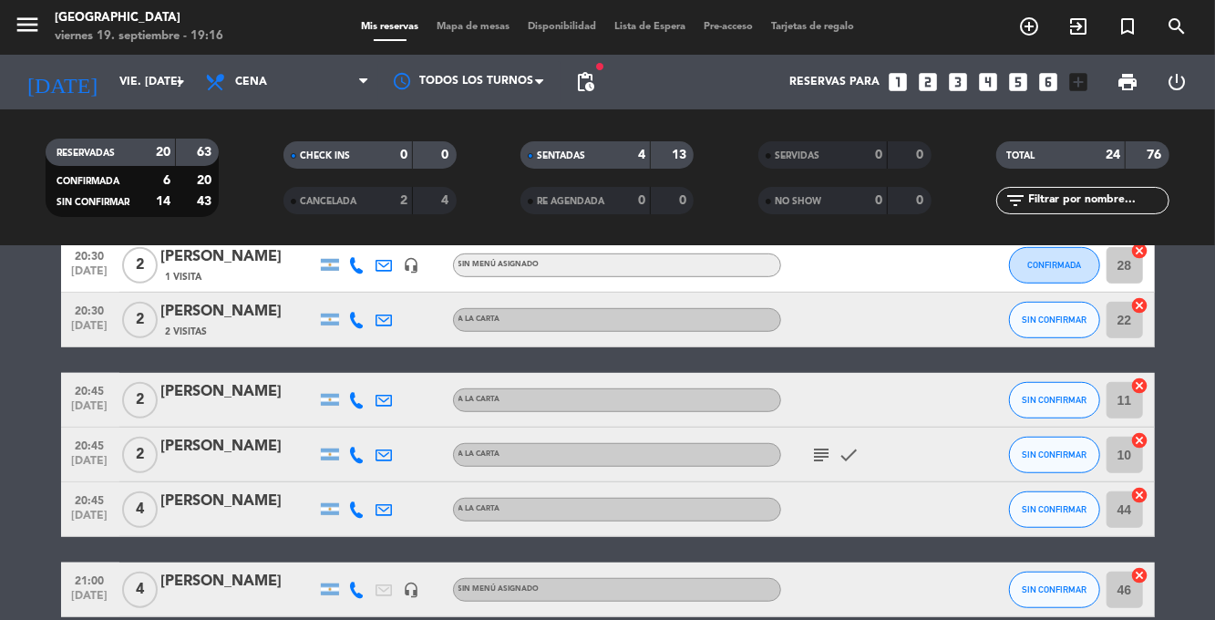
click at [354, 326] on icon at bounding box center [357, 320] width 16 height 16
click at [396, 292] on span at bounding box center [402, 289] width 15 height 15
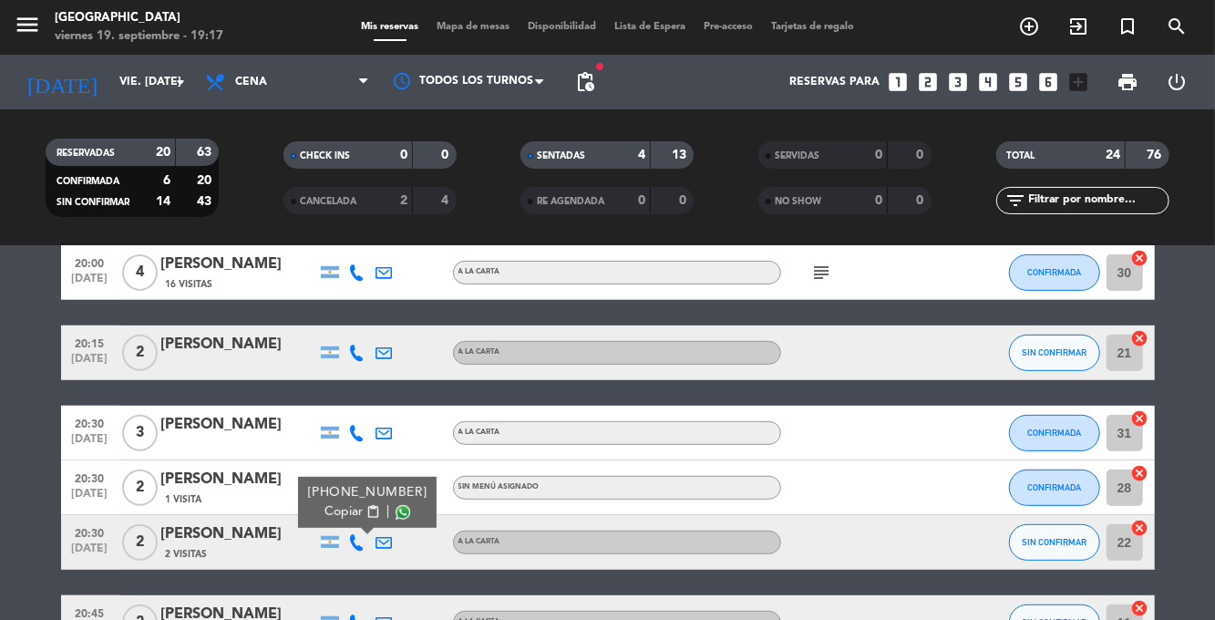
scroll to position [404, 0]
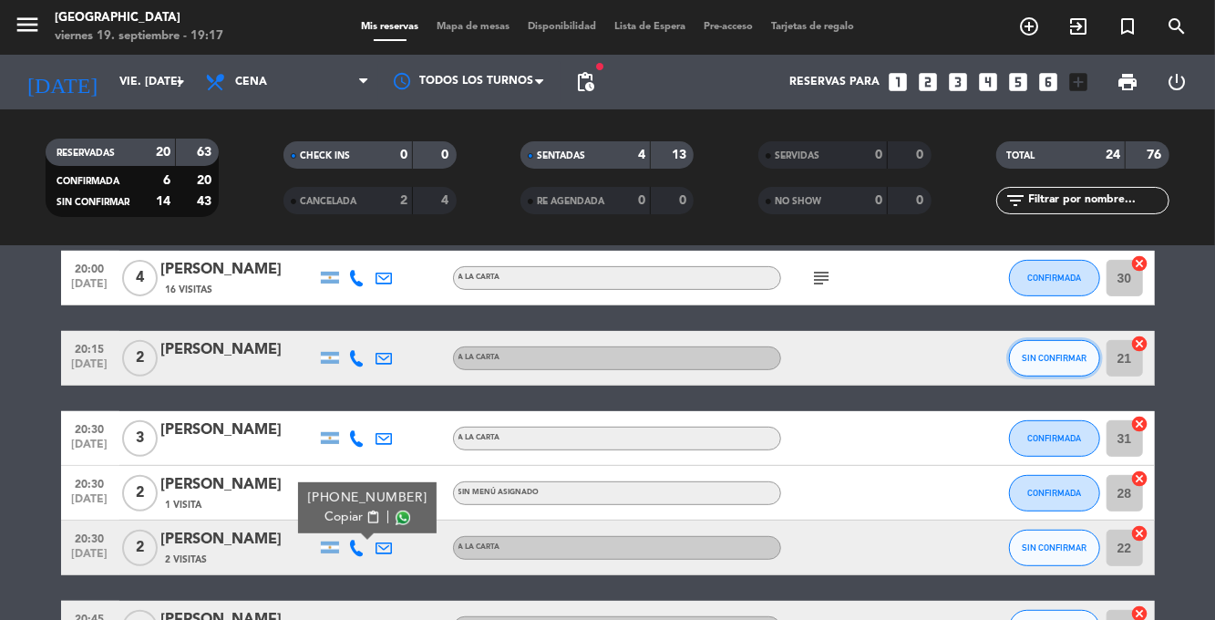
click at [1054, 347] on button "SIN CONFIRMAR" at bounding box center [1054, 358] width 91 height 36
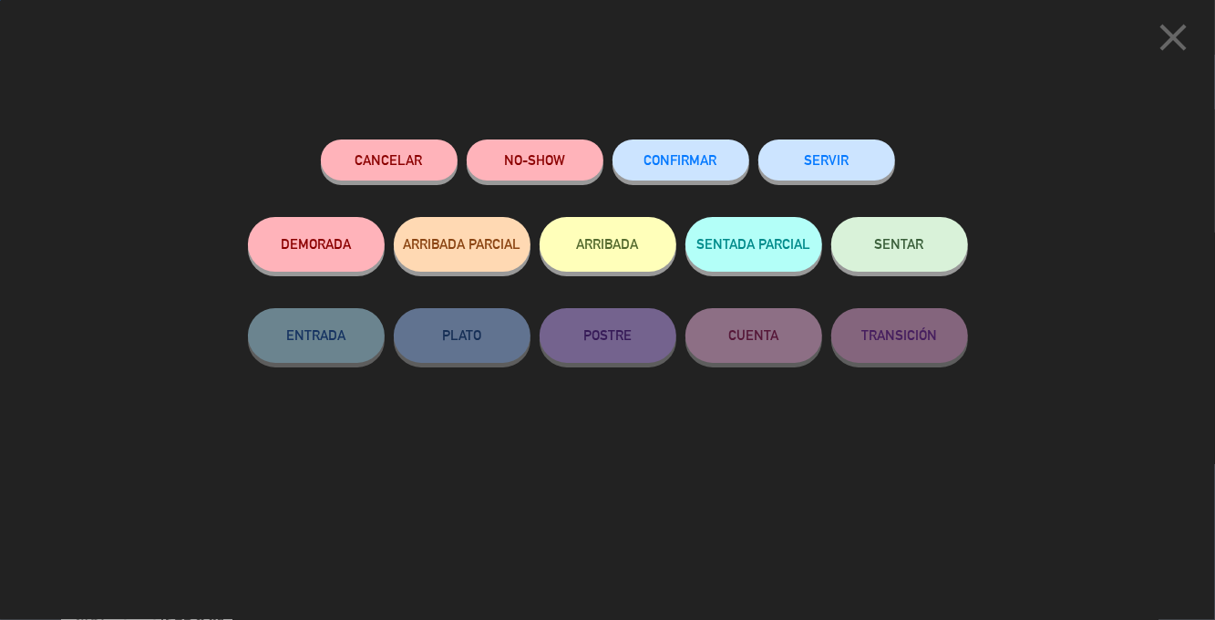
click at [673, 166] on span "CONFIRMAR" at bounding box center [680, 159] width 73 height 15
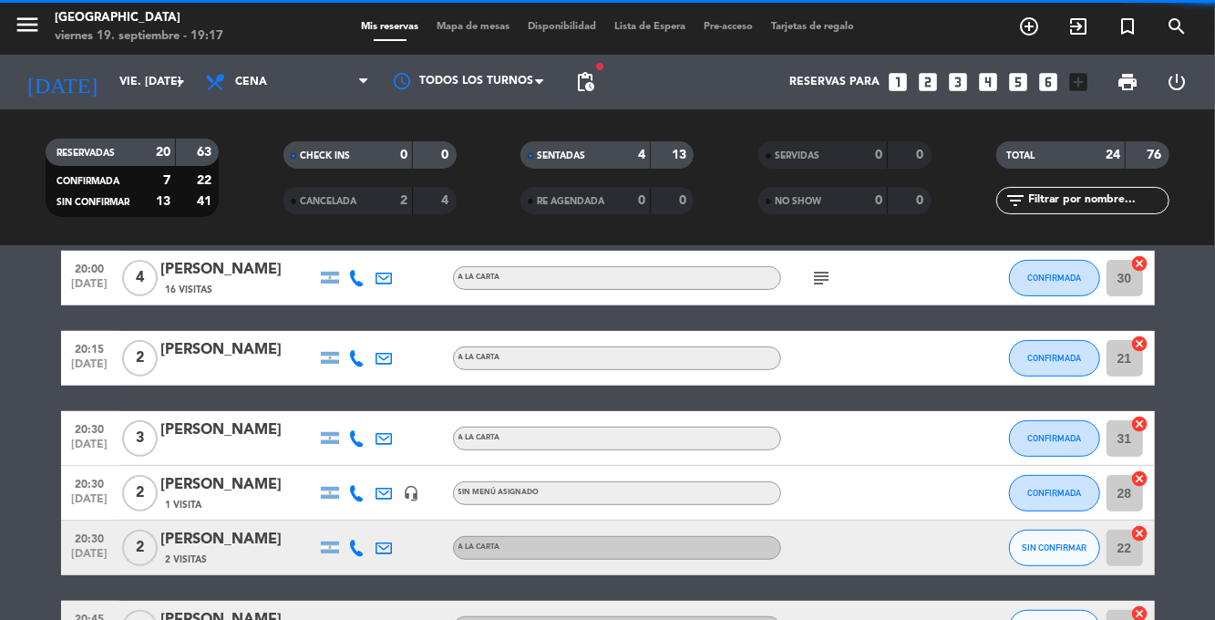
click at [458, 26] on span "Mapa de mesas" at bounding box center [472, 27] width 91 height 10
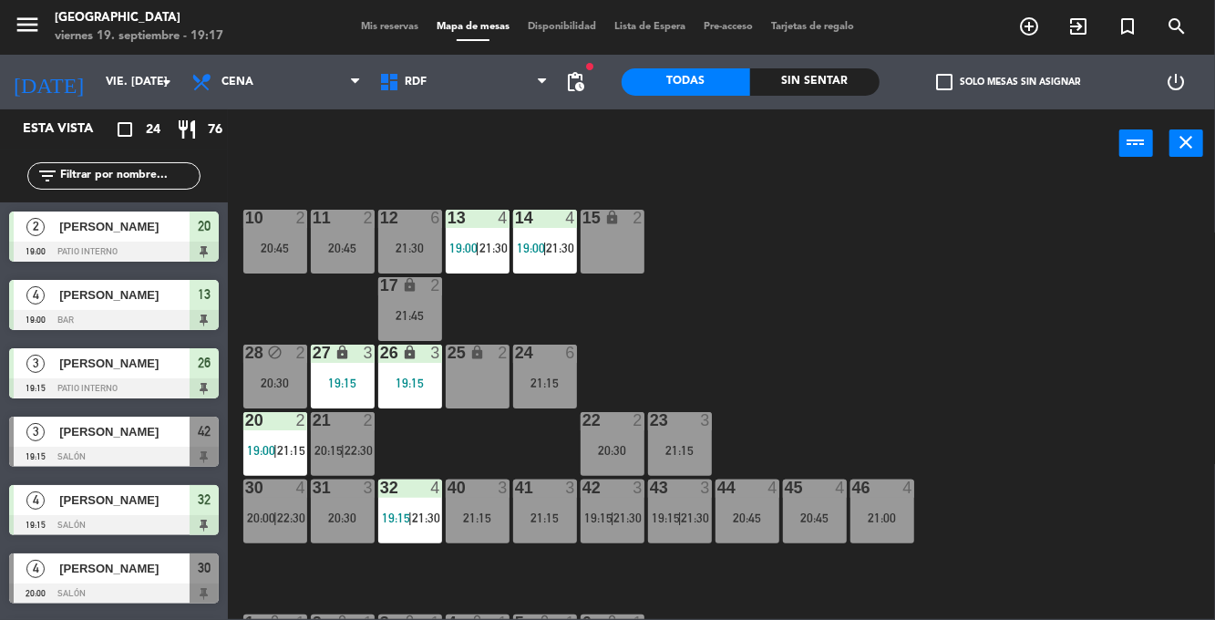
click at [371, 441] on div "21 2 20:15 | 22:30" at bounding box center [343, 444] width 64 height 64
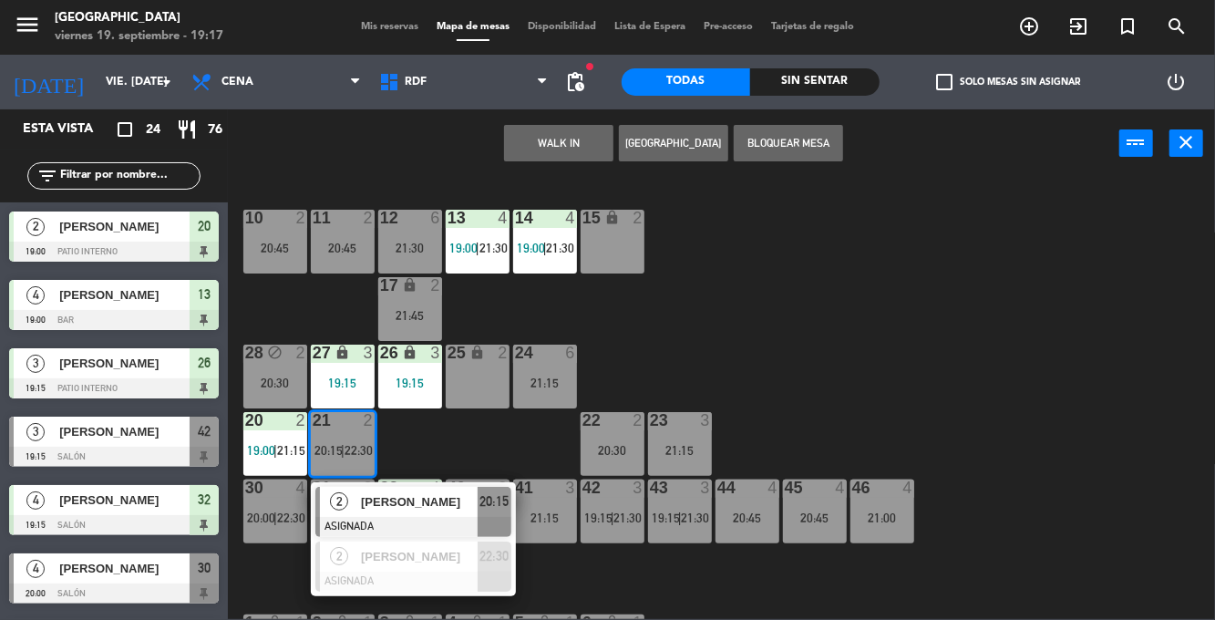
click at [423, 516] on div "[PERSON_NAME]" at bounding box center [418, 502] width 118 height 30
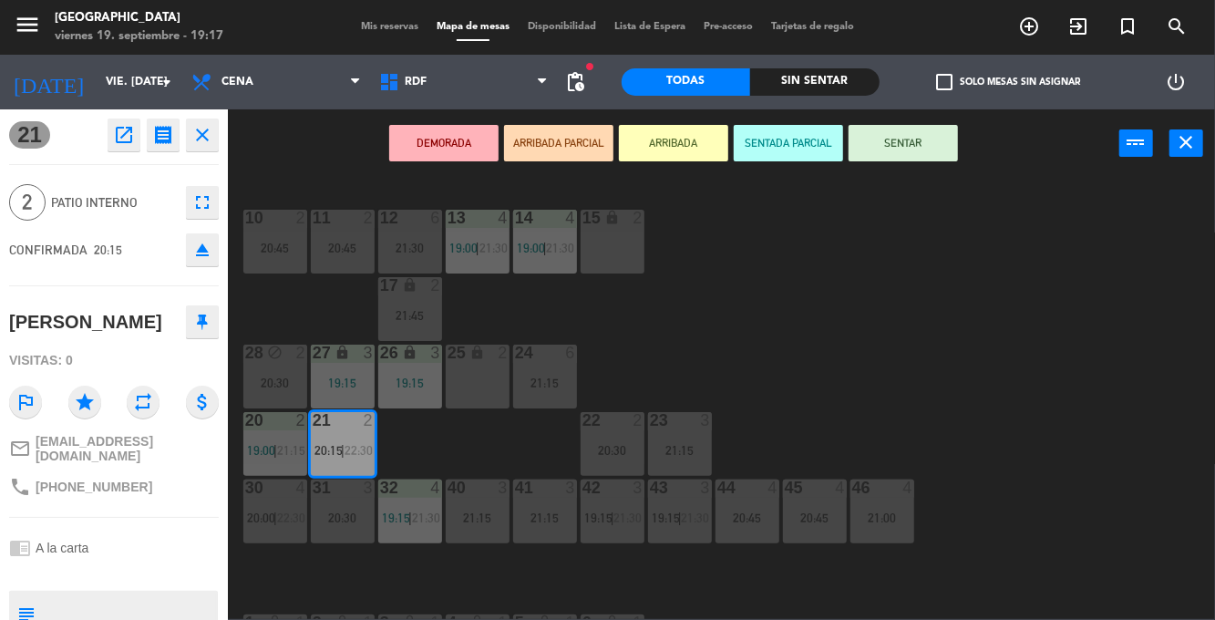
click at [650, 315] on div "10 2 20:45 11 2 20:45 12 6 21:30 13 4 19:00 | 21:30 14 4 19:00 | 21:30 15 lock …" at bounding box center [727, 398] width 975 height 442
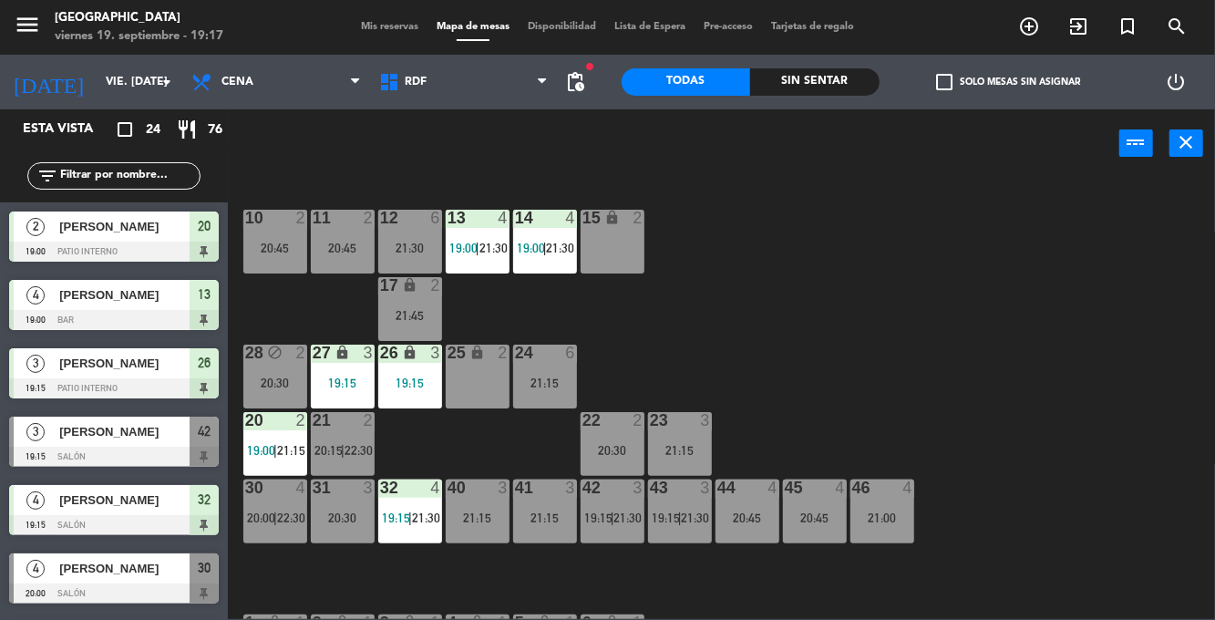
click at [341, 447] on span "20:15" at bounding box center [328, 450] width 28 height 15
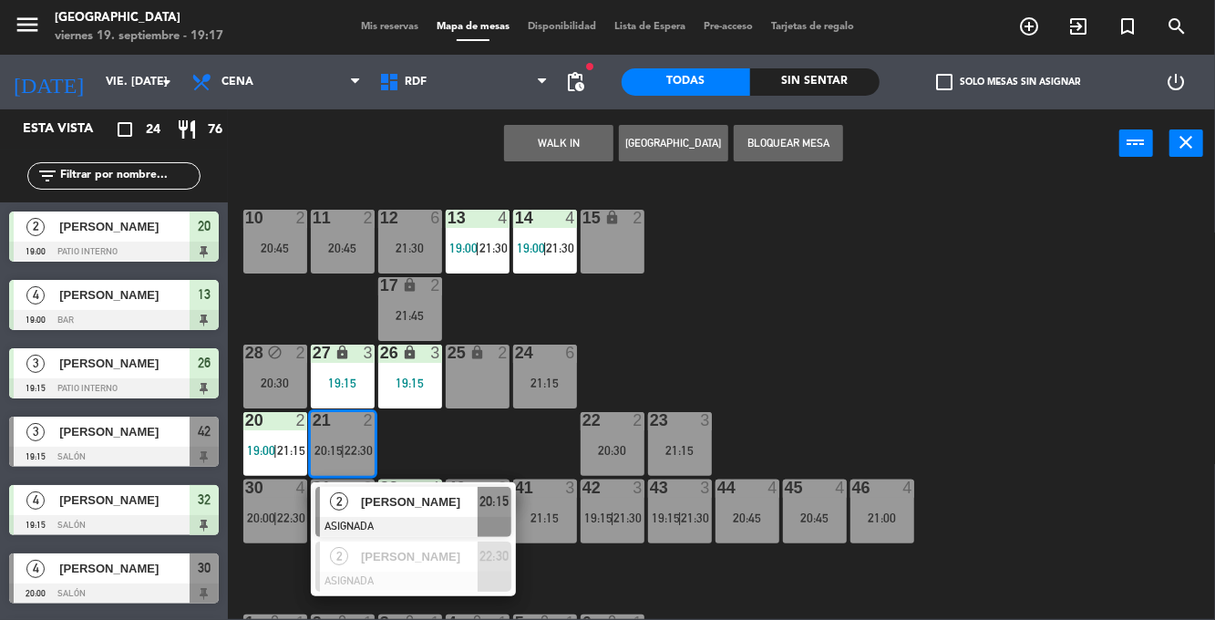
click at [459, 502] on span "[PERSON_NAME]" at bounding box center [419, 501] width 117 height 19
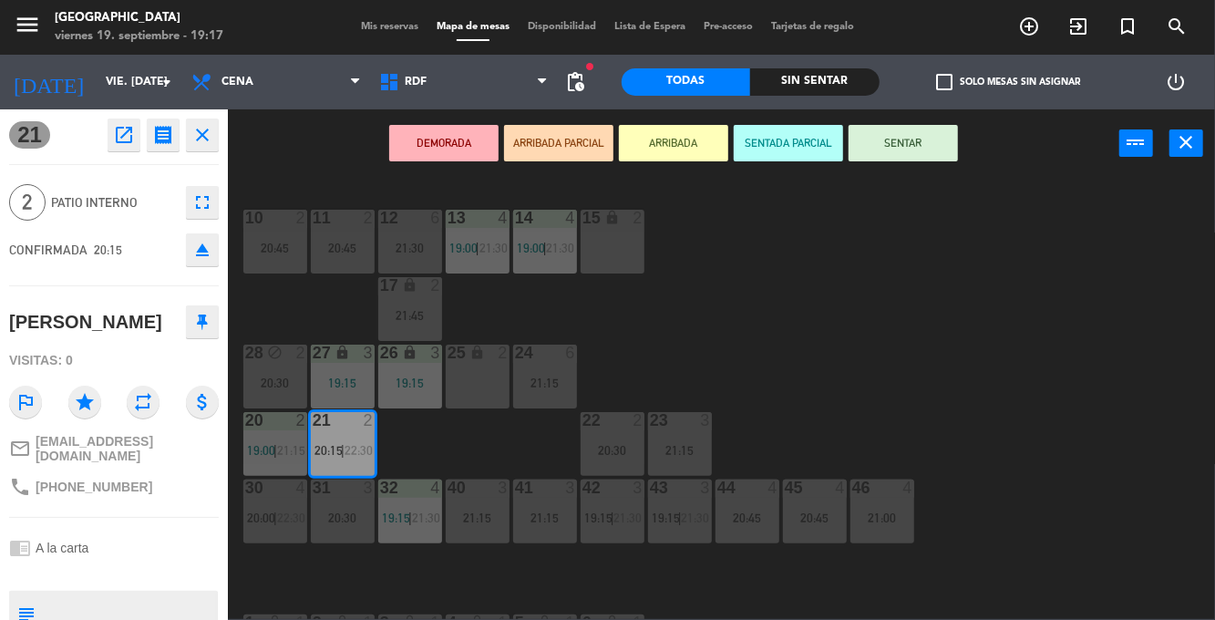
click at [480, 394] on div "25 lock 2" at bounding box center [478, 376] width 64 height 64
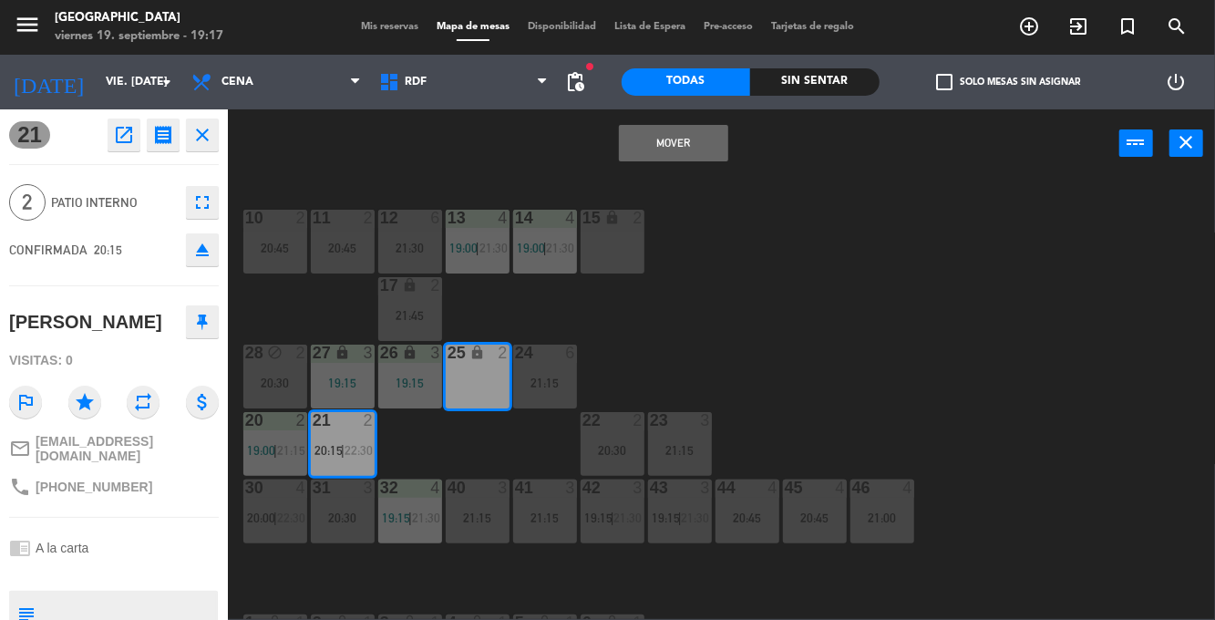
click at [720, 140] on button "Mover" at bounding box center [673, 143] width 109 height 36
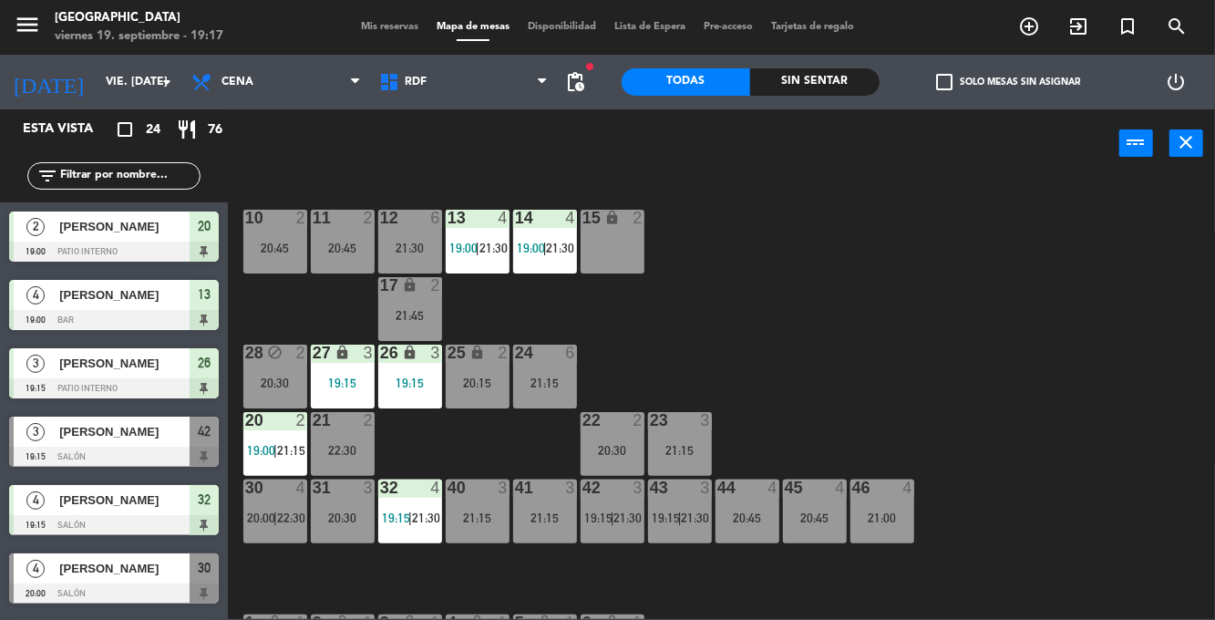
click at [351, 444] on div "22:30" at bounding box center [343, 450] width 64 height 13
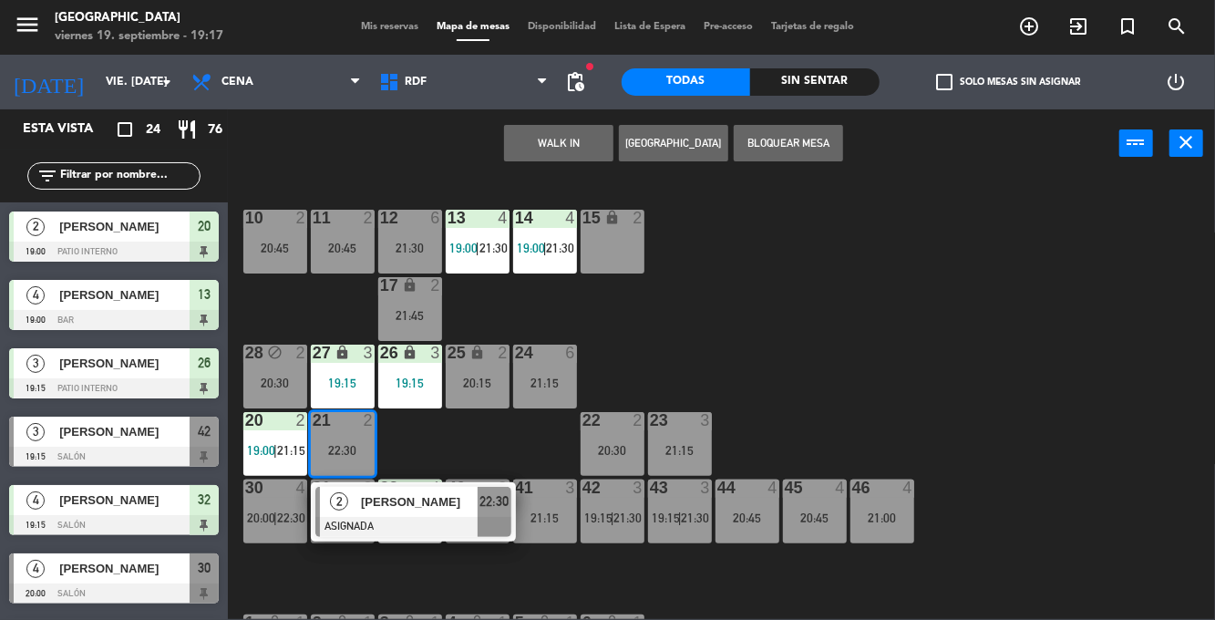
click at [426, 516] on div "[PERSON_NAME]" at bounding box center [418, 502] width 118 height 30
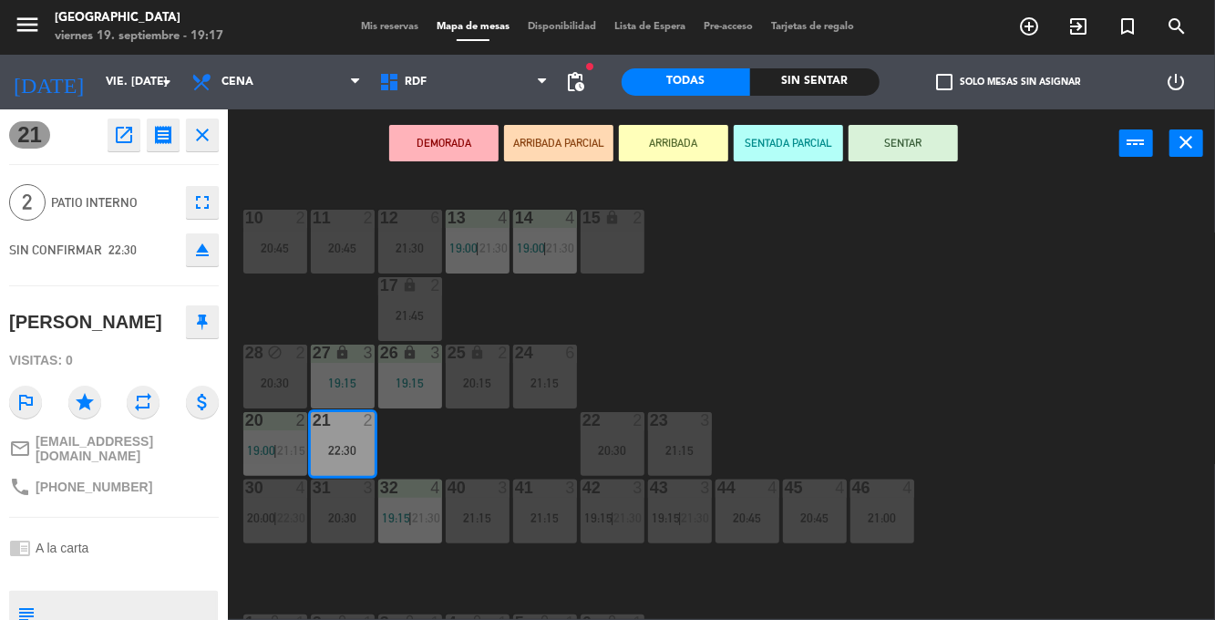
click at [626, 253] on div "15 lock 2" at bounding box center [612, 242] width 64 height 64
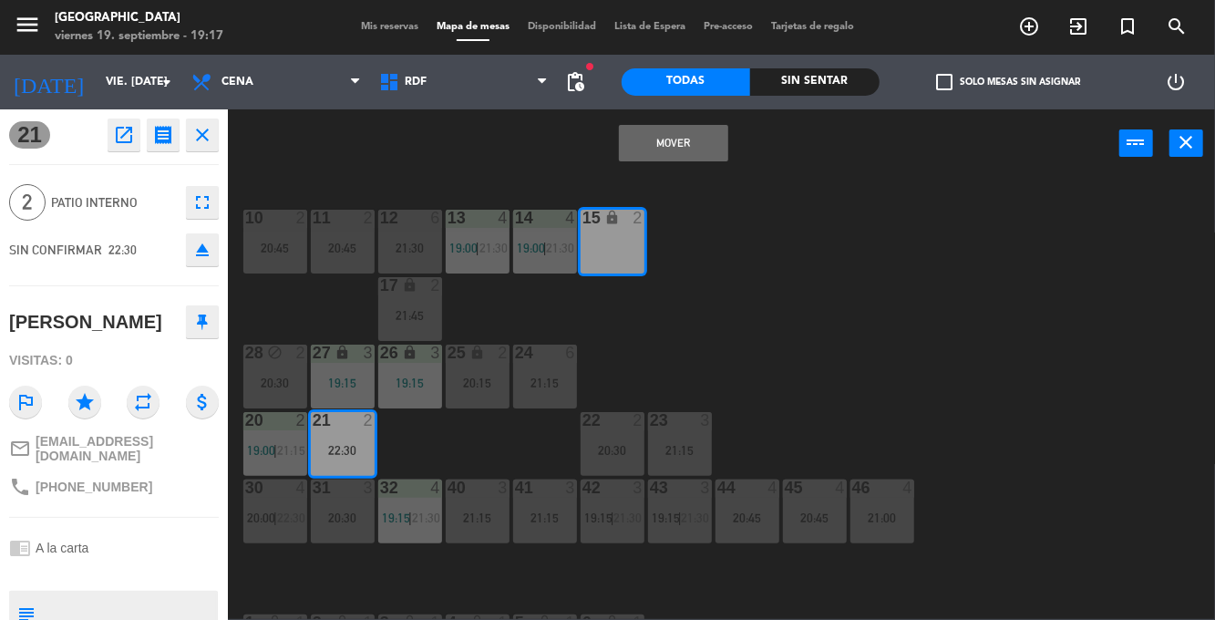
click at [683, 149] on button "Mover" at bounding box center [673, 143] width 109 height 36
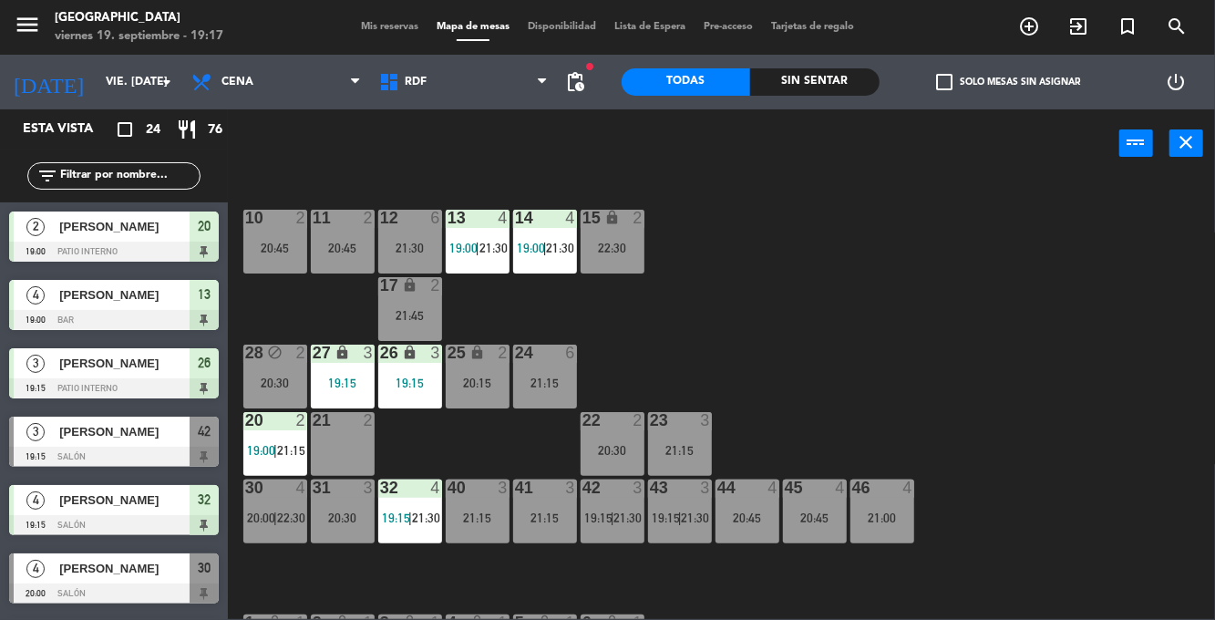
scroll to position [445, 0]
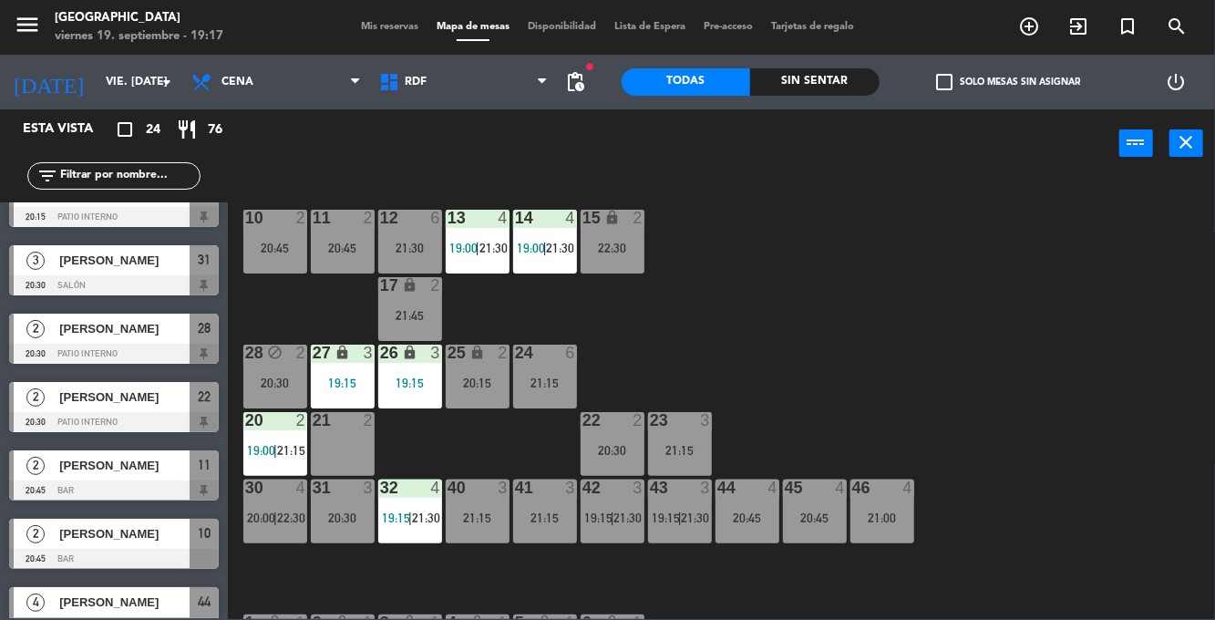
click at [290, 246] on div "20:45" at bounding box center [275, 247] width 64 height 13
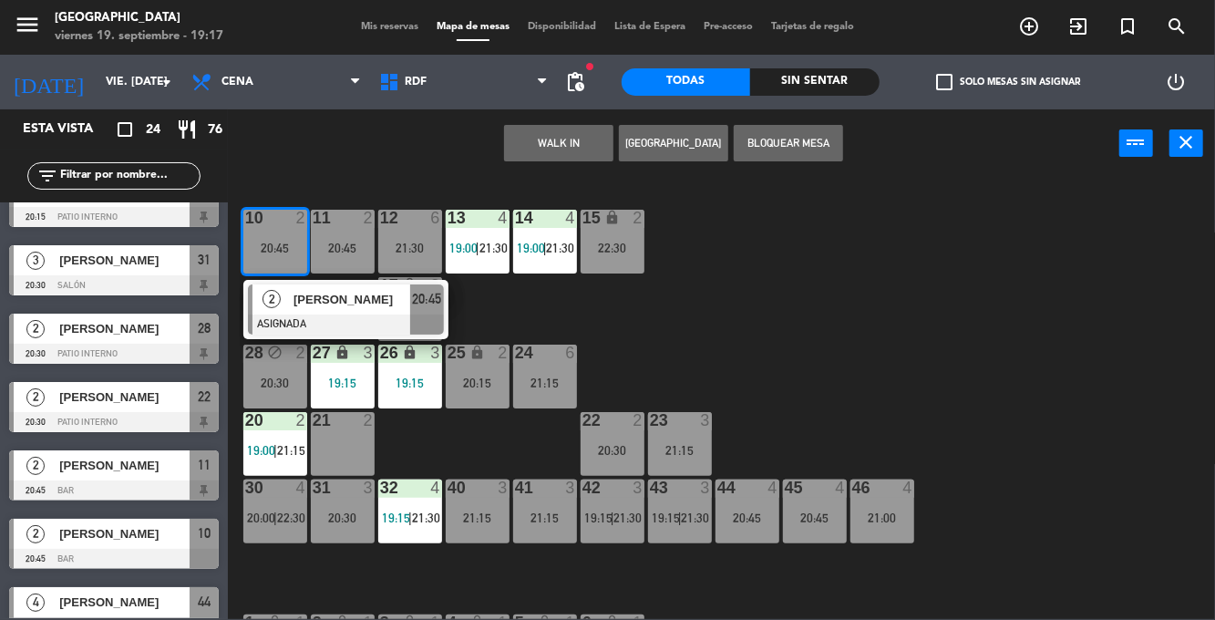
click at [359, 434] on div "21 2" at bounding box center [343, 444] width 64 height 64
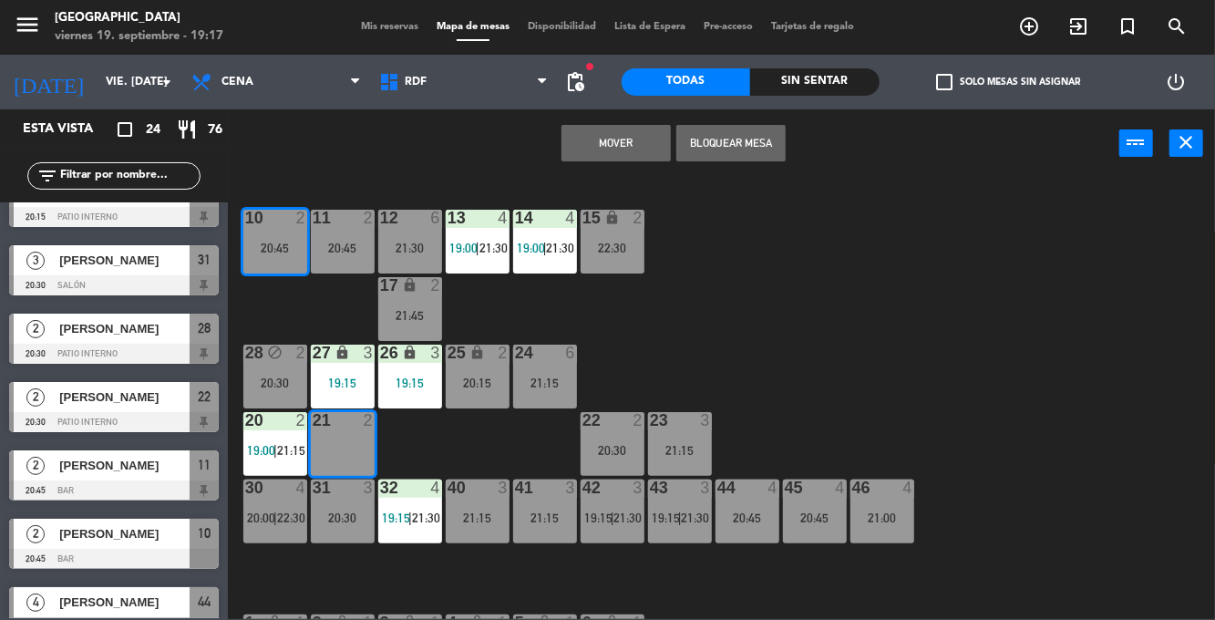
click at [640, 139] on button "Mover" at bounding box center [615, 143] width 109 height 36
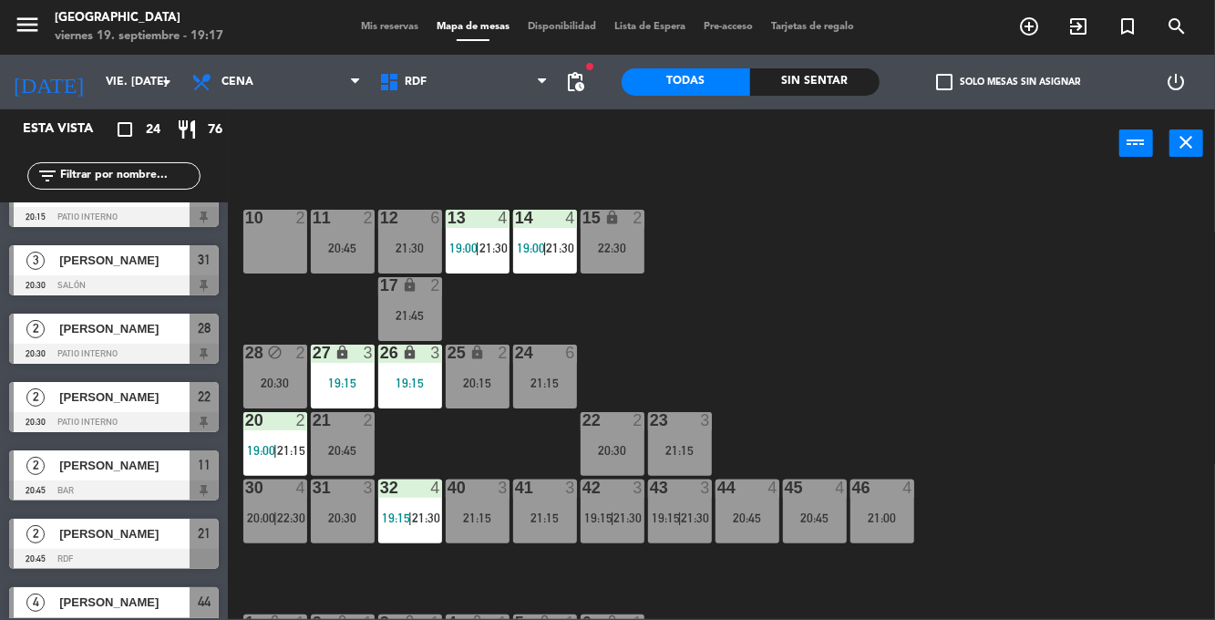
click at [476, 377] on div "20:15" at bounding box center [478, 382] width 64 height 13
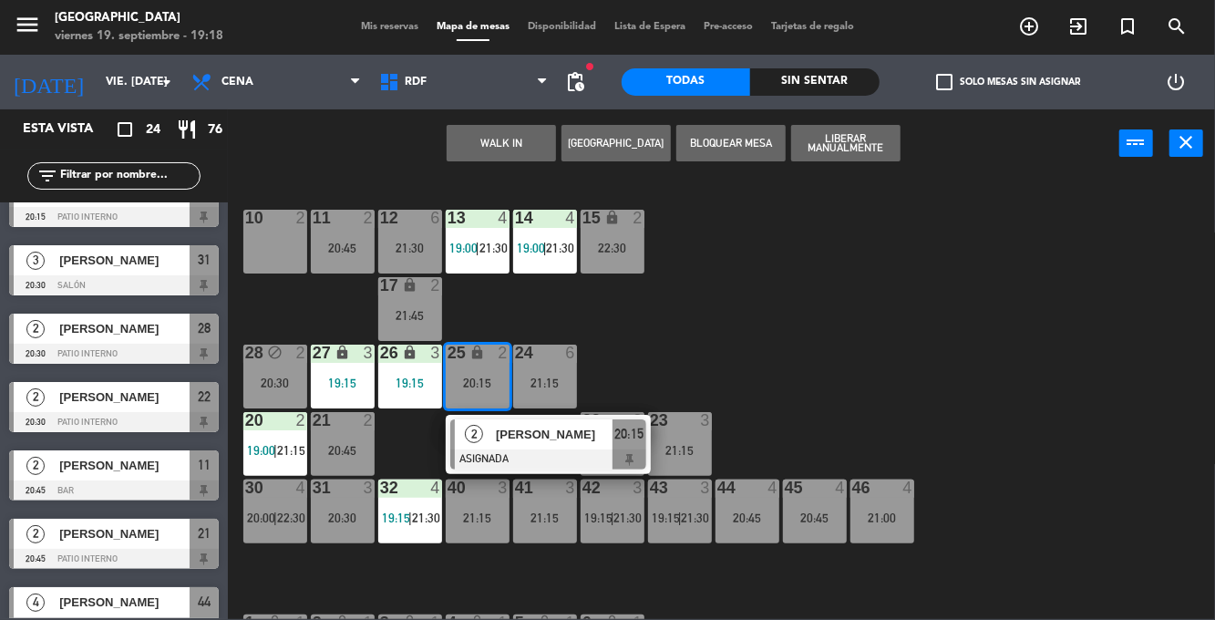
click at [275, 255] on div "10 2" at bounding box center [275, 242] width 64 height 64
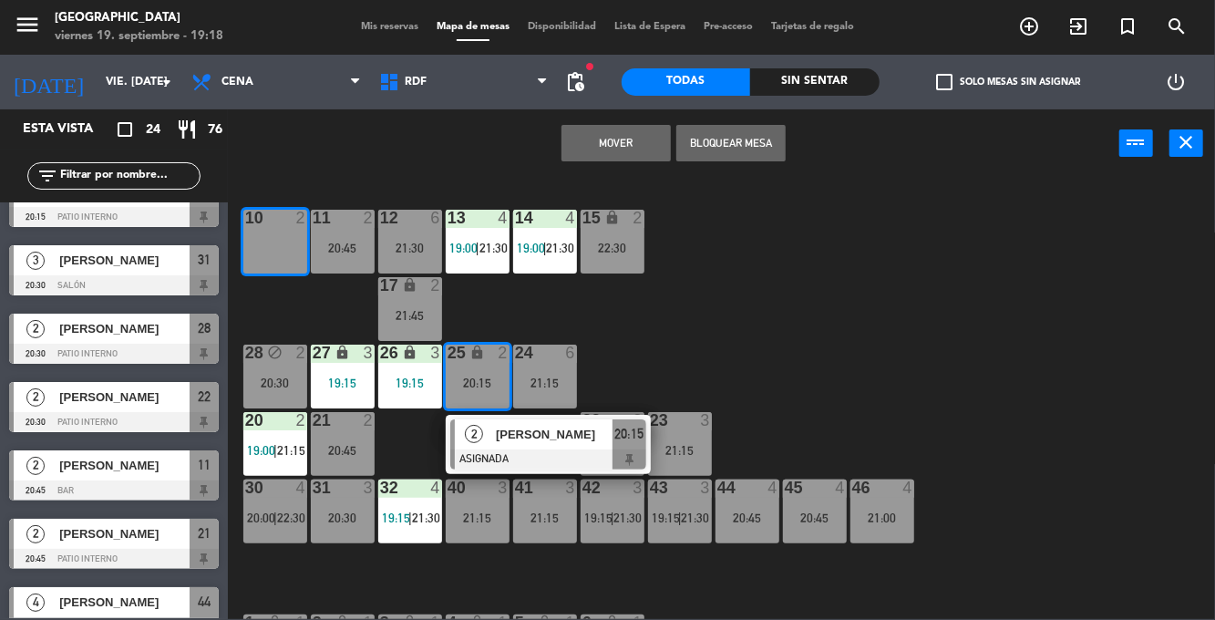
click at [609, 146] on button "Mover" at bounding box center [615, 143] width 109 height 36
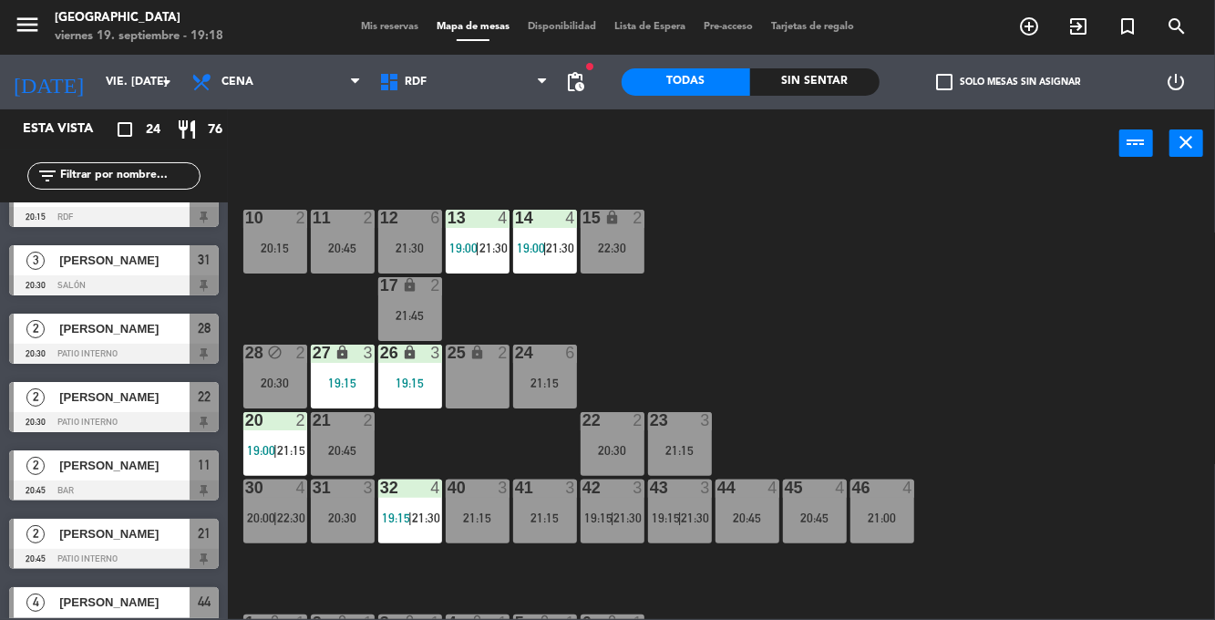
click at [277, 249] on div "20:15" at bounding box center [275, 247] width 64 height 13
click at [874, 200] on div "10 2 20:15 11 2 20:45 12 6 21:30 13 4 19:00 | 21:30 14 4 19:00 | 21:30 15 lock …" at bounding box center [727, 398] width 975 height 442
click at [617, 238] on div "15 lock 2 22:30" at bounding box center [612, 242] width 64 height 64
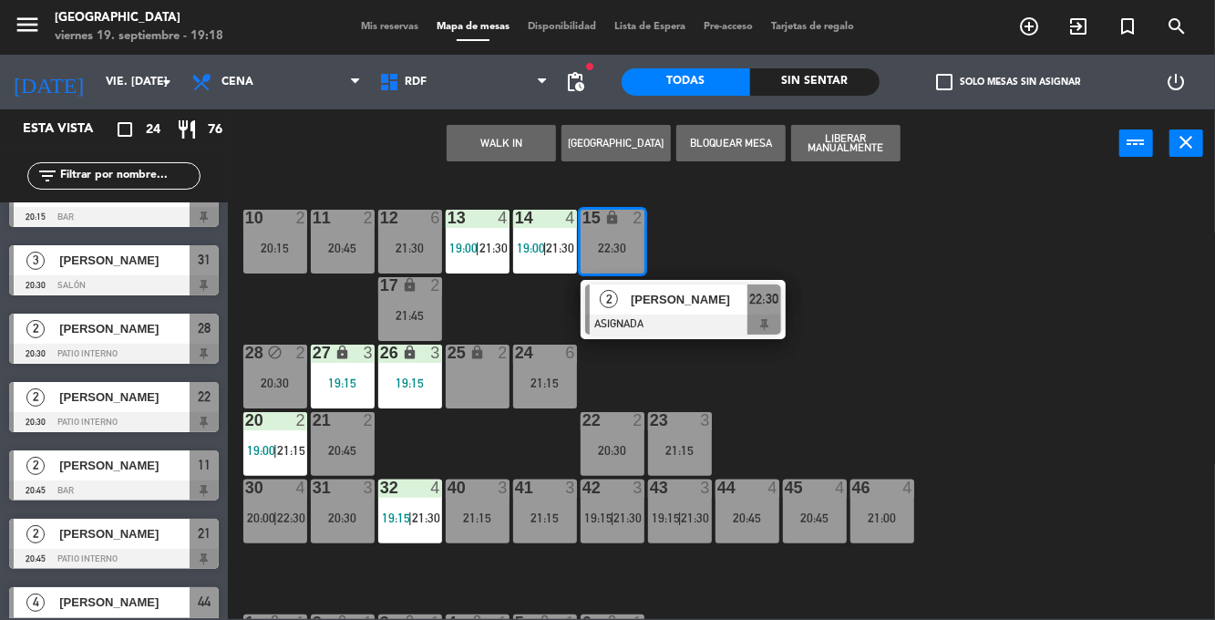
click at [651, 323] on div at bounding box center [683, 324] width 196 height 20
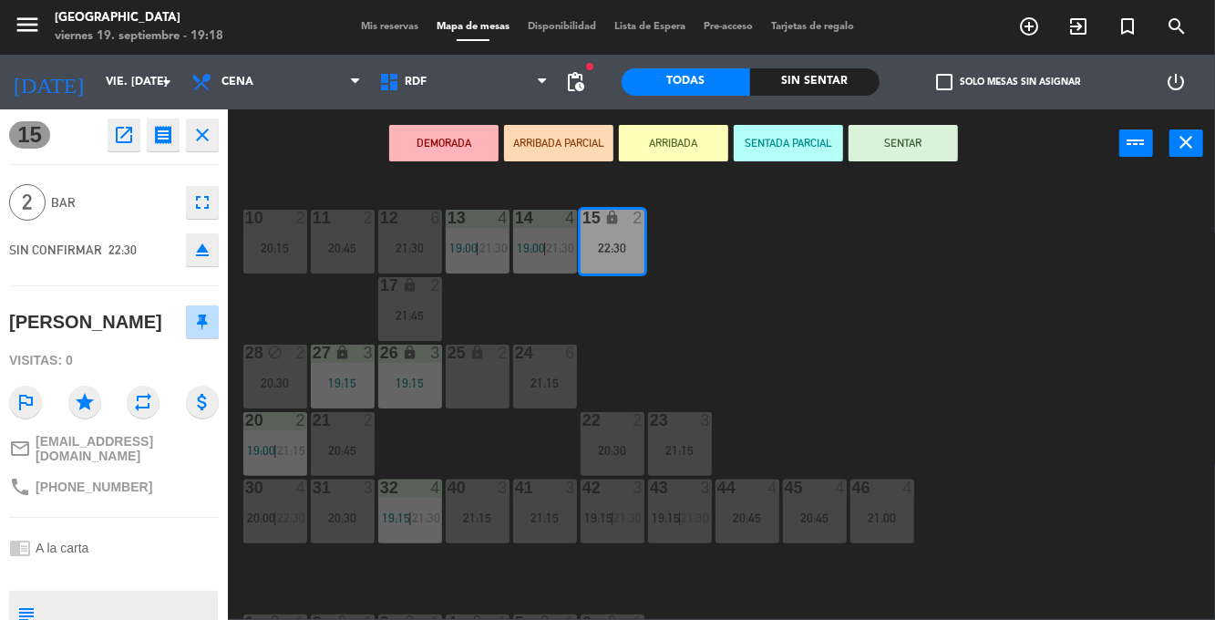
click at [293, 242] on div "20:15" at bounding box center [275, 247] width 64 height 13
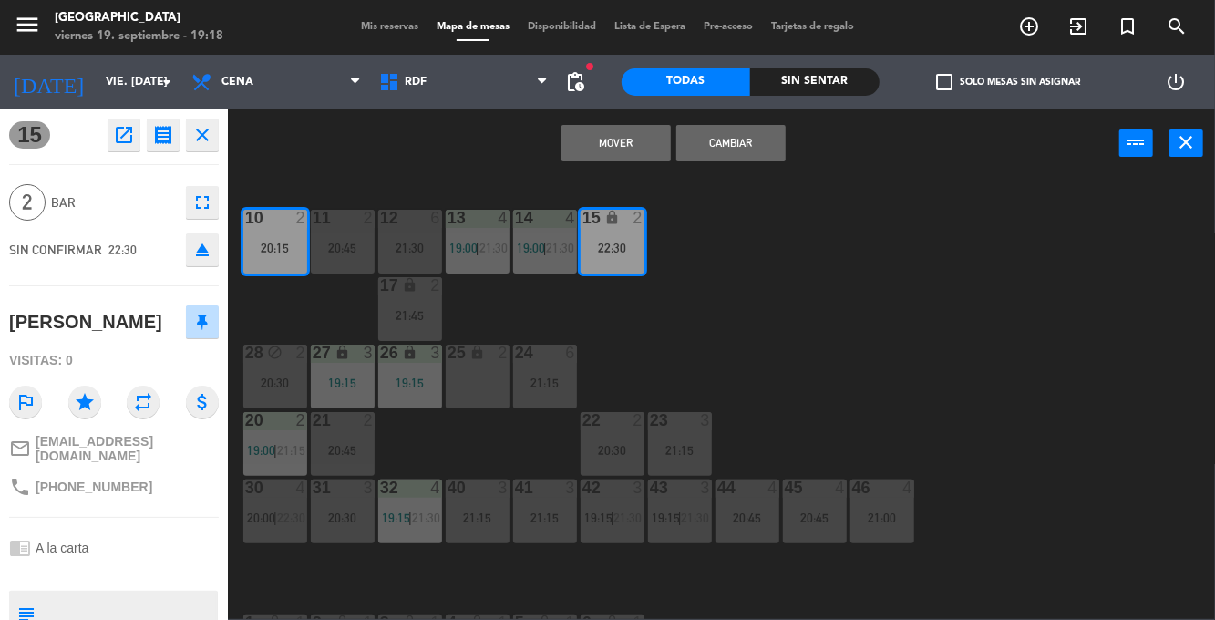
click at [612, 138] on button "Mover" at bounding box center [615, 143] width 109 height 36
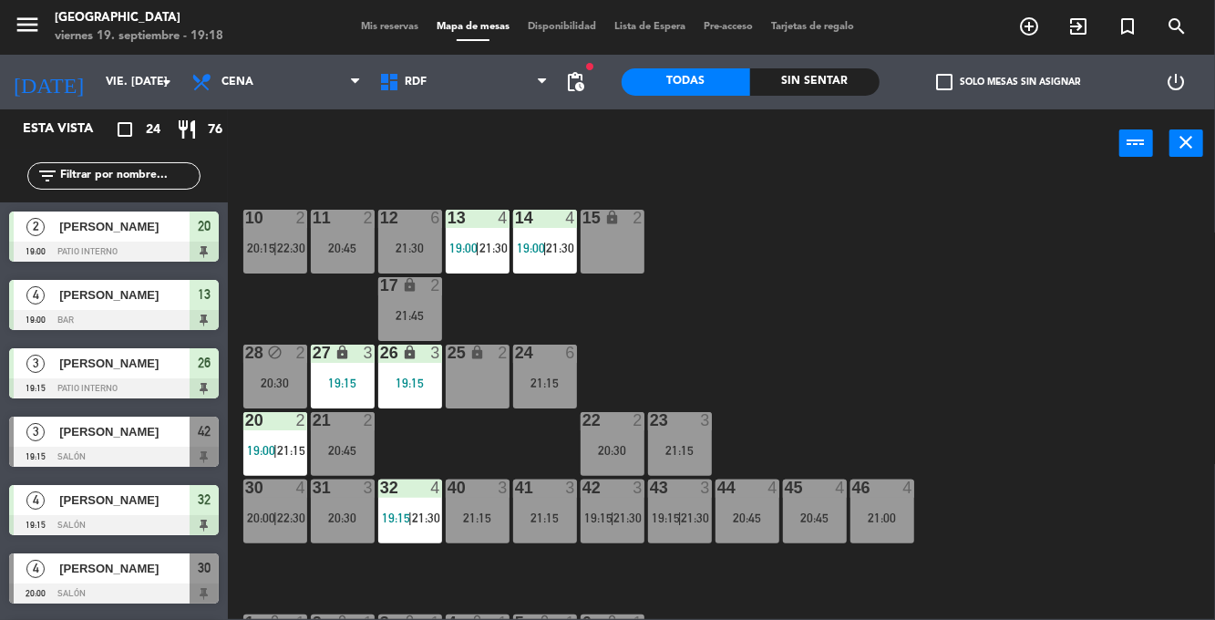
scroll to position [0, 0]
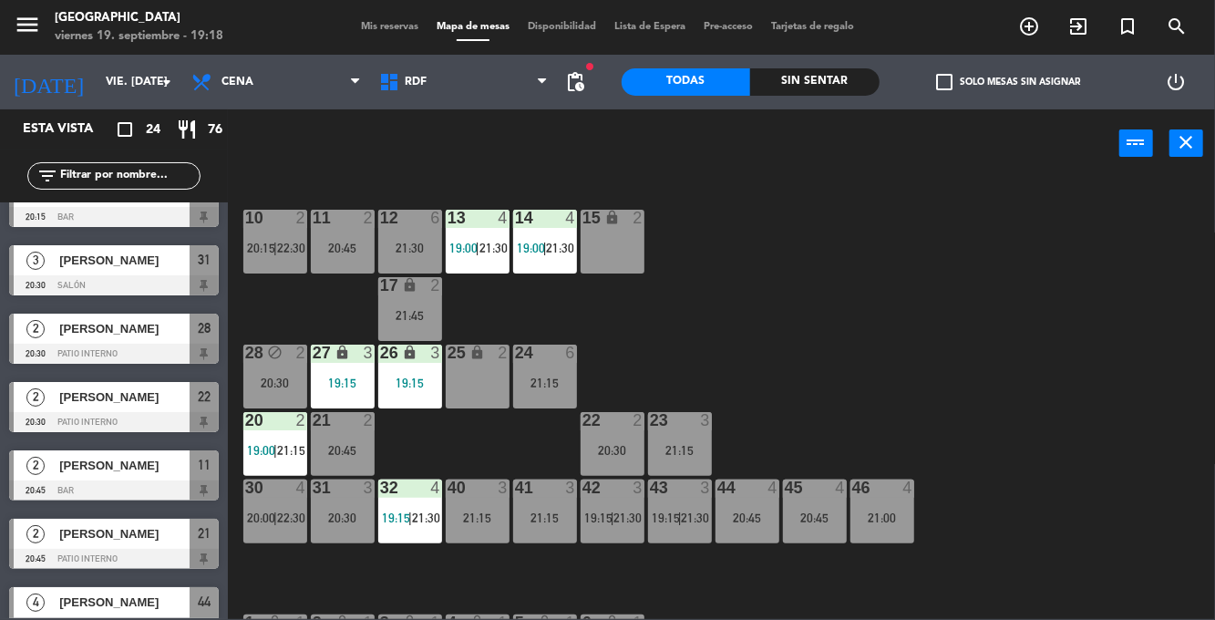
click at [361, 452] on div "20:45" at bounding box center [343, 450] width 64 height 13
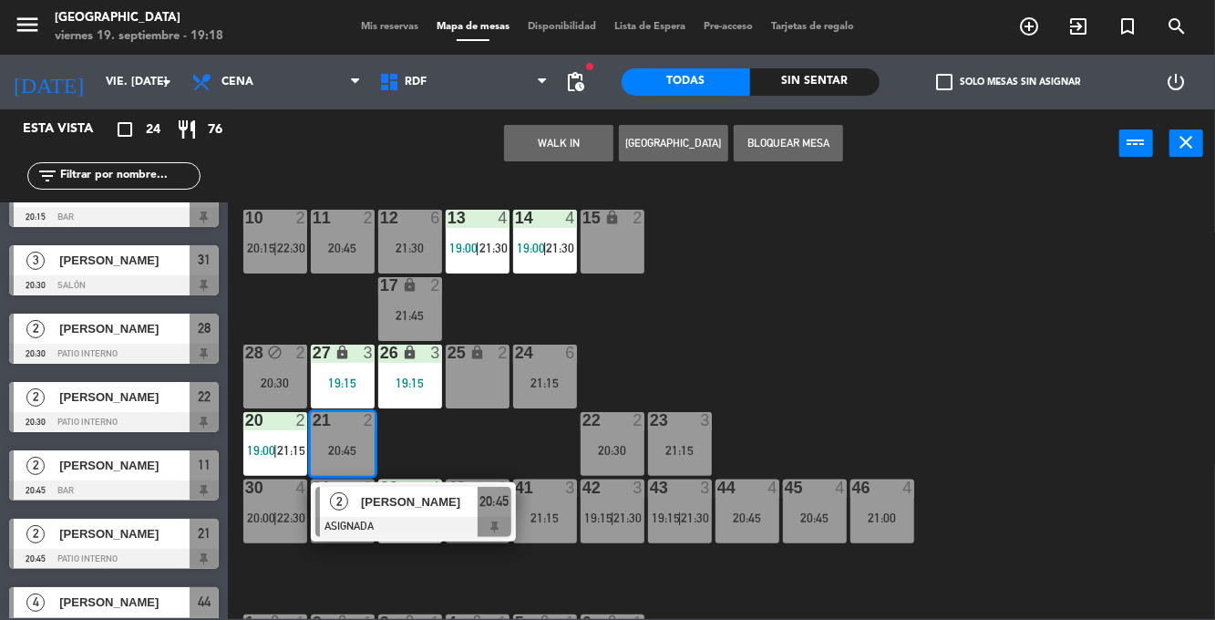
click at [773, 302] on div "10 2 20:15 | 22:30 11 2 20:45 12 6 21:30 13 4 19:00 | 21:30 14 4 19:00 | 21:30 …" at bounding box center [727, 398] width 975 height 442
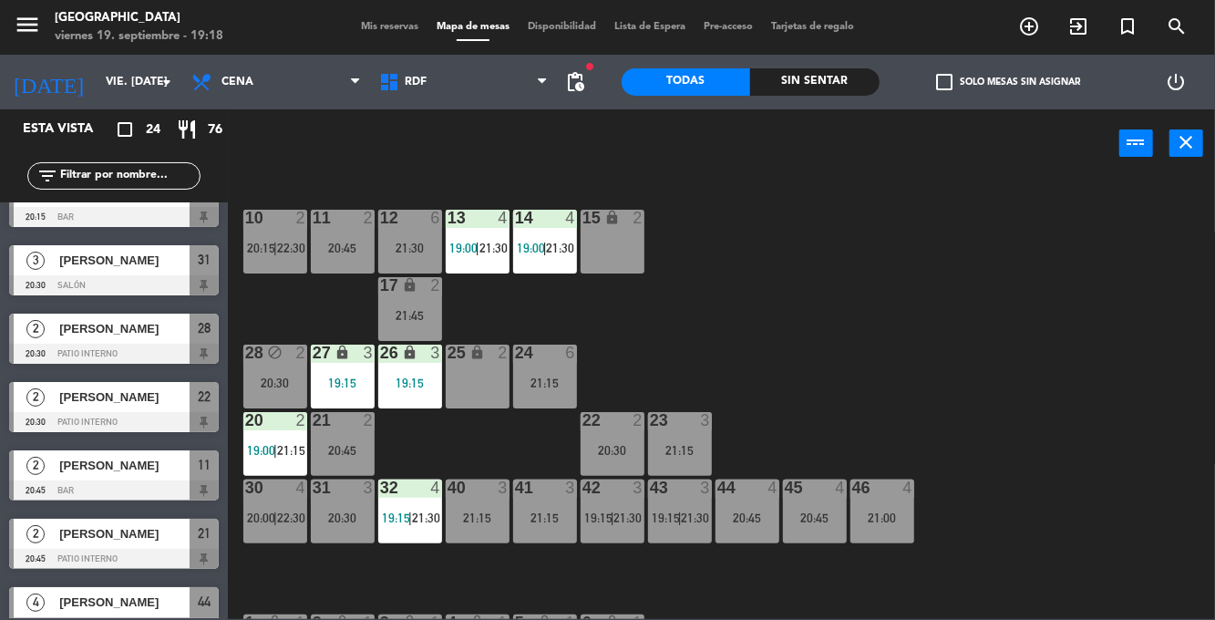
click at [266, 389] on div "20:30" at bounding box center [275, 382] width 64 height 13
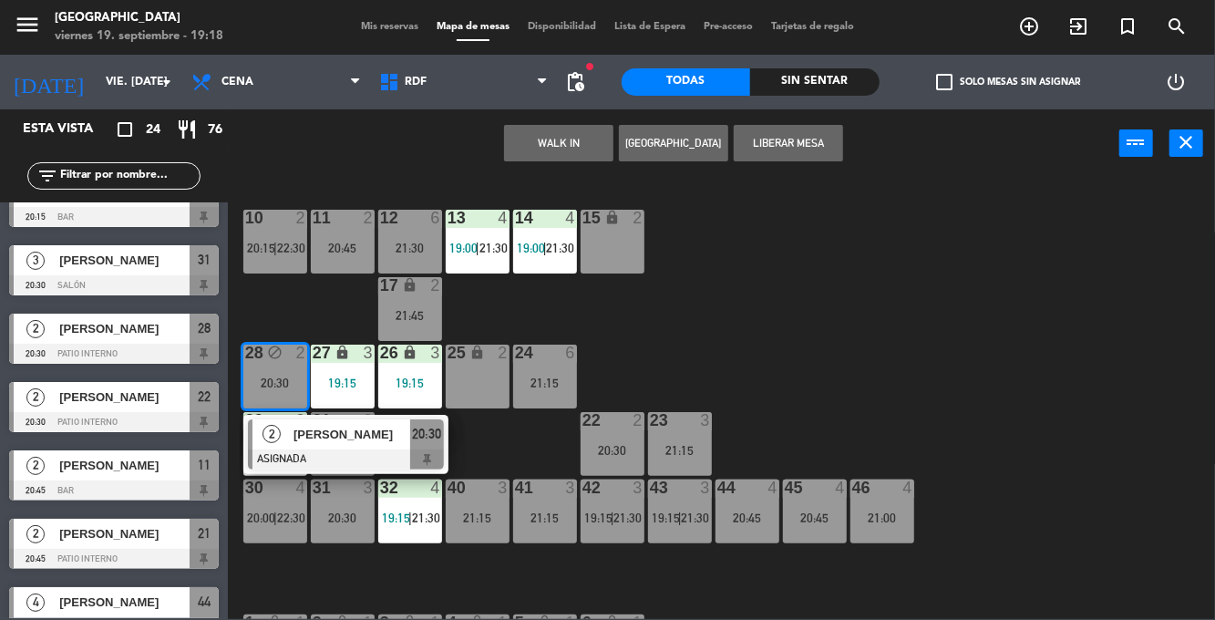
click at [354, 243] on div "20:45" at bounding box center [343, 247] width 64 height 13
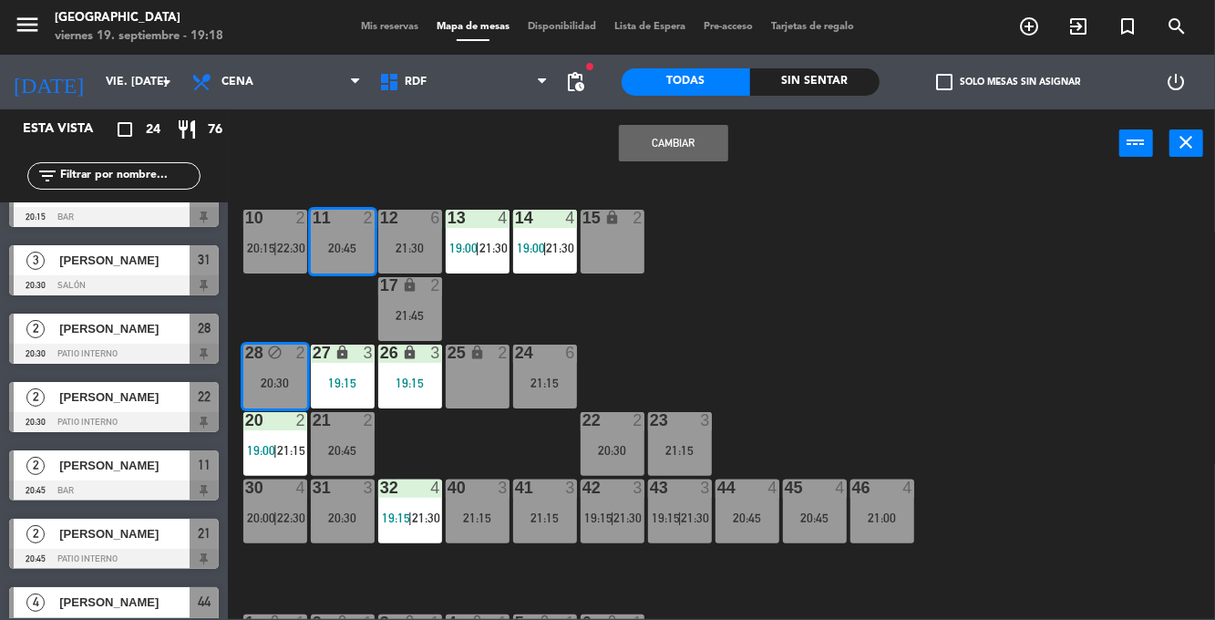
click at [671, 138] on button "Cambiar" at bounding box center [673, 143] width 109 height 36
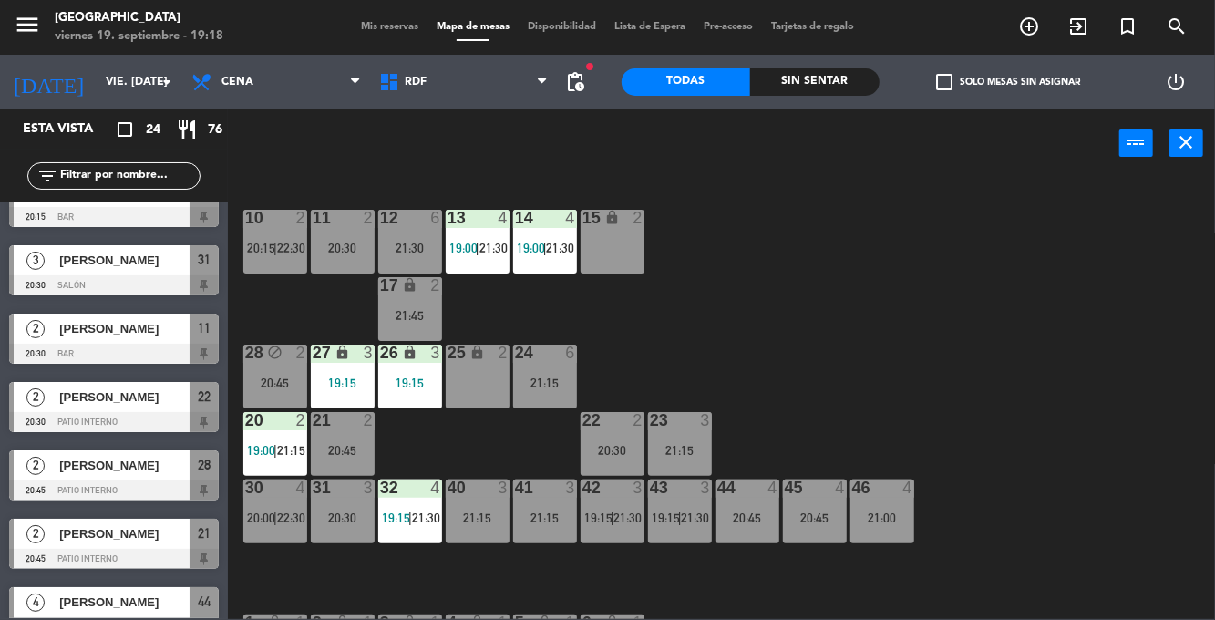
click at [364, 25] on span "Mis reservas" at bounding box center [390, 27] width 76 height 10
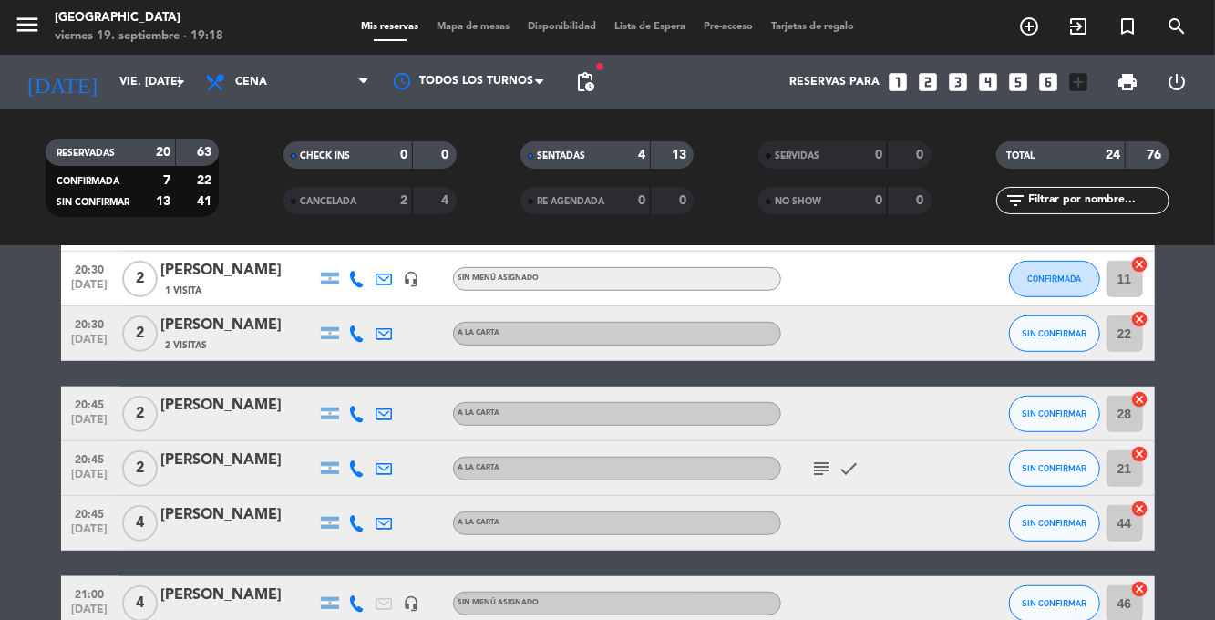
scroll to position [609, 0]
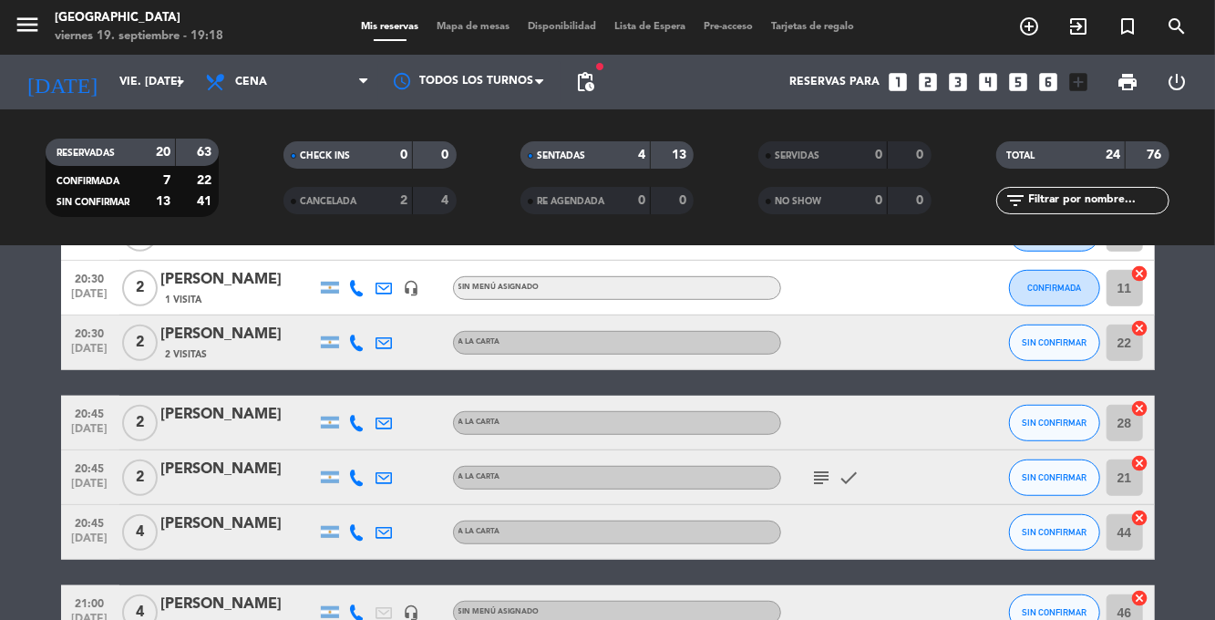
click at [354, 343] on icon at bounding box center [357, 342] width 16 height 16
click at [395, 315] on span at bounding box center [402, 312] width 15 height 15
click at [355, 423] on icon at bounding box center [357, 423] width 16 height 16
click at [398, 396] on span at bounding box center [402, 392] width 15 height 15
click at [1178, 407] on bookings-row "19:00 [DATE] 2 [PERSON_NAME] [PERSON_NAME] SENTADA 20 cancel 19:00 [DATE] 4 [PE…" at bounding box center [607, 504] width 1215 height 1567
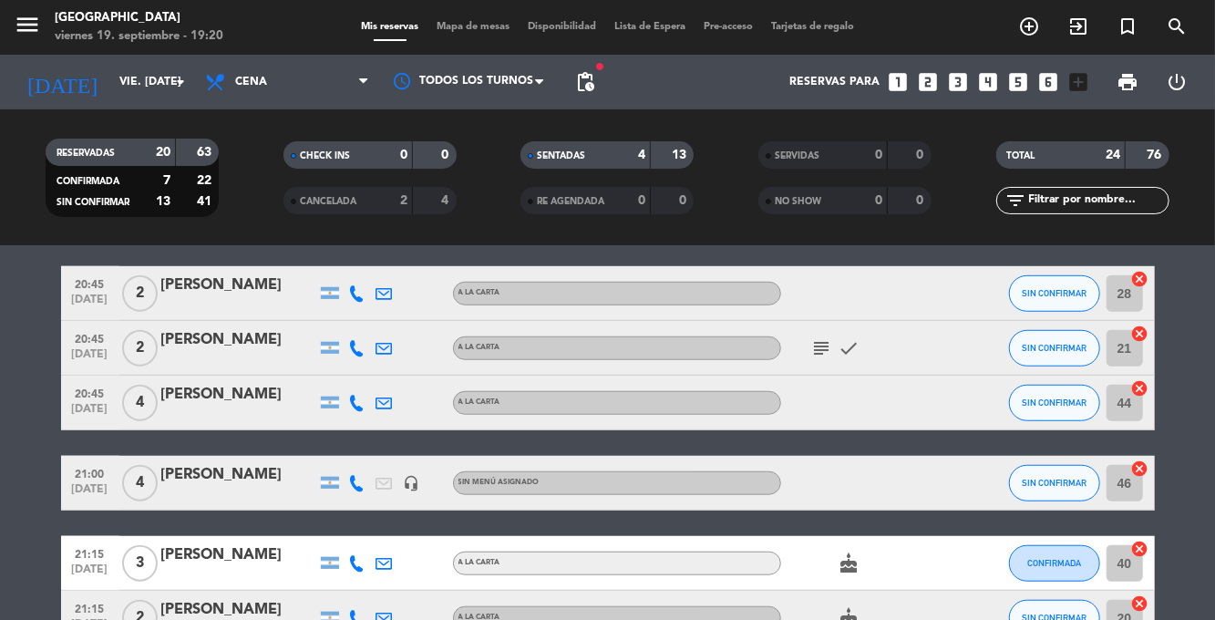
scroll to position [744, 0]
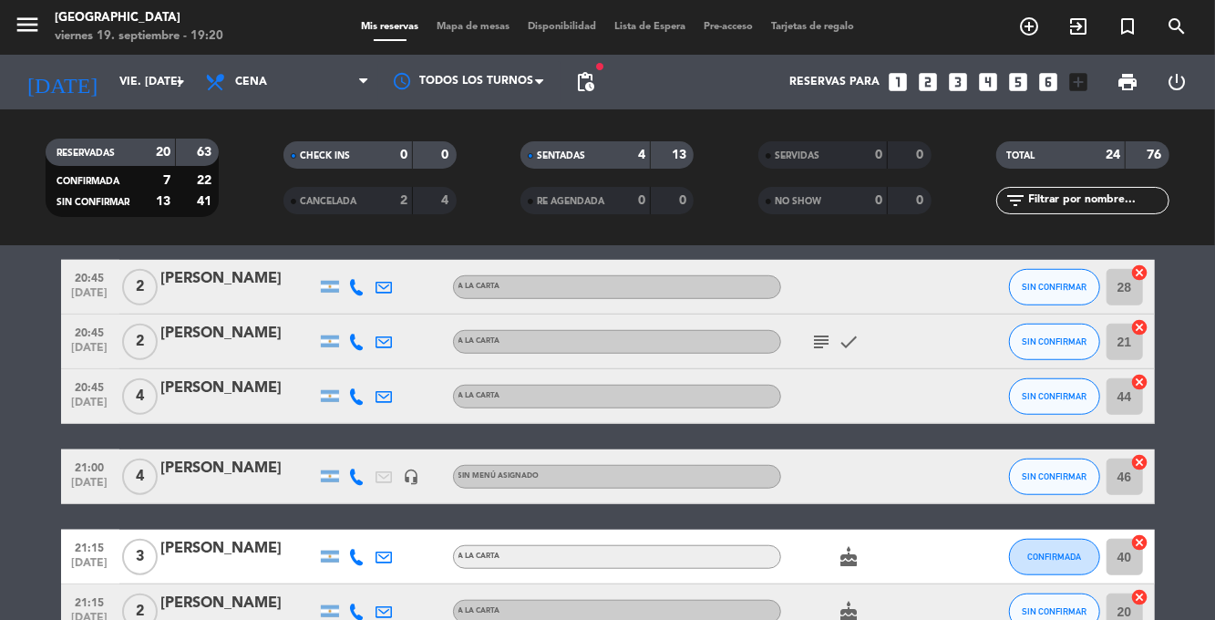
click at [357, 345] on icon at bounding box center [357, 341] width 16 height 16
click at [355, 347] on icon at bounding box center [357, 341] width 16 height 16
click at [359, 346] on icon at bounding box center [357, 341] width 16 height 16
click at [395, 315] on span at bounding box center [402, 311] width 15 height 15
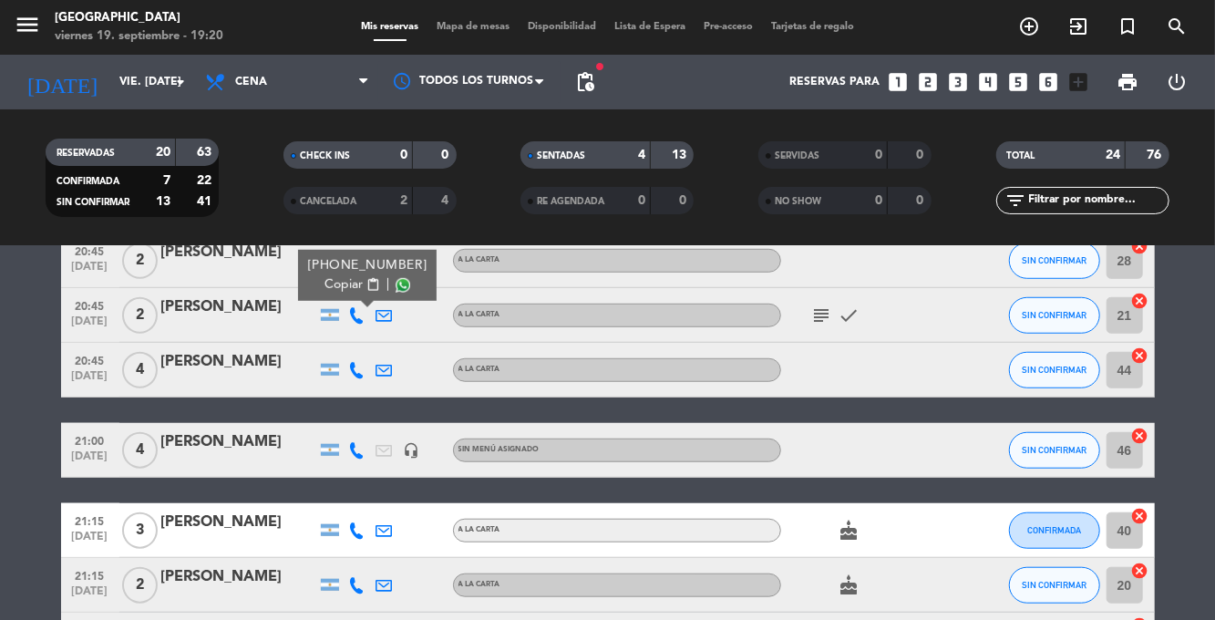
scroll to position [764, 0]
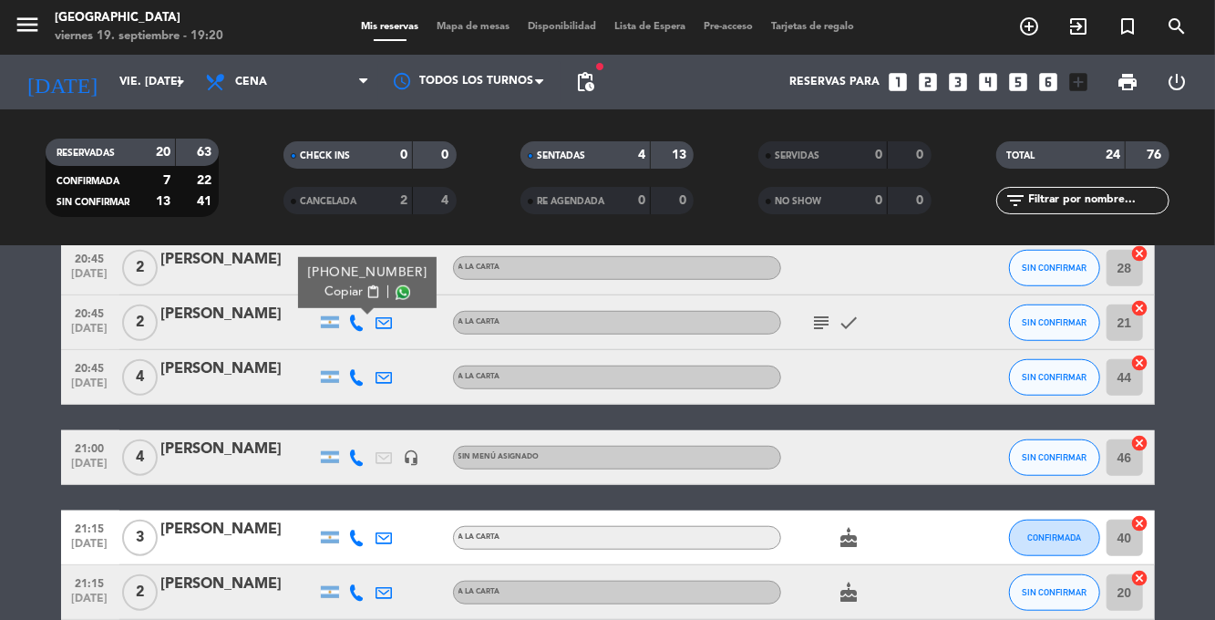
click at [815, 324] on icon "subject" at bounding box center [822, 323] width 22 height 22
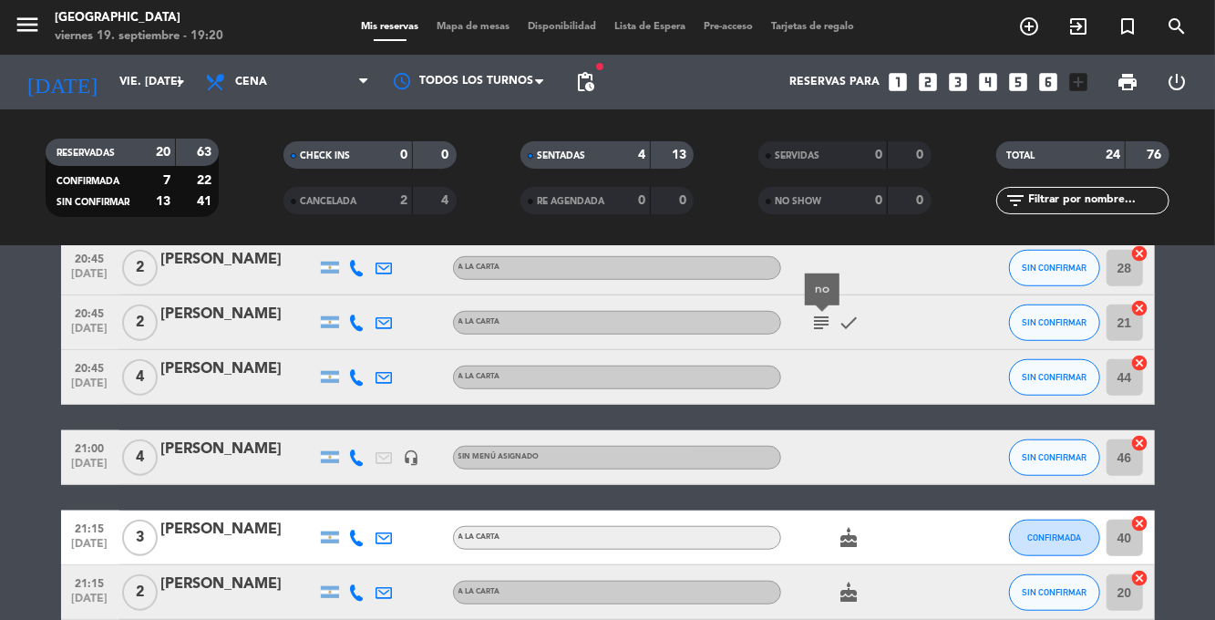
click at [1185, 327] on bookings-row "19:00 [DATE] 2 [PERSON_NAME] [PERSON_NAME] SENTADA 20 cancel 19:00 [DATE] 4 [PE…" at bounding box center [607, 349] width 1215 height 1567
click at [356, 380] on icon at bounding box center [357, 377] width 16 height 16
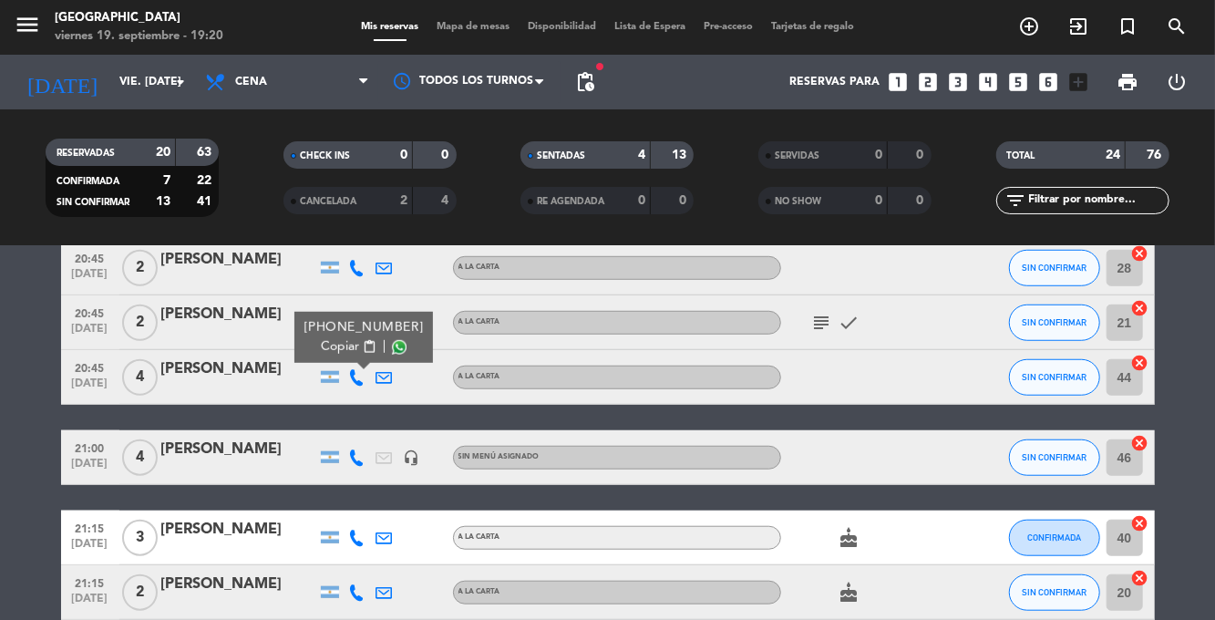
click at [397, 346] on span at bounding box center [399, 347] width 15 height 15
click at [1188, 388] on bookings-row "19:00 [DATE] 2 [PERSON_NAME] [PERSON_NAME] SENTADA 20 cancel 19:00 [DATE] 4 [PE…" at bounding box center [607, 349] width 1215 height 1567
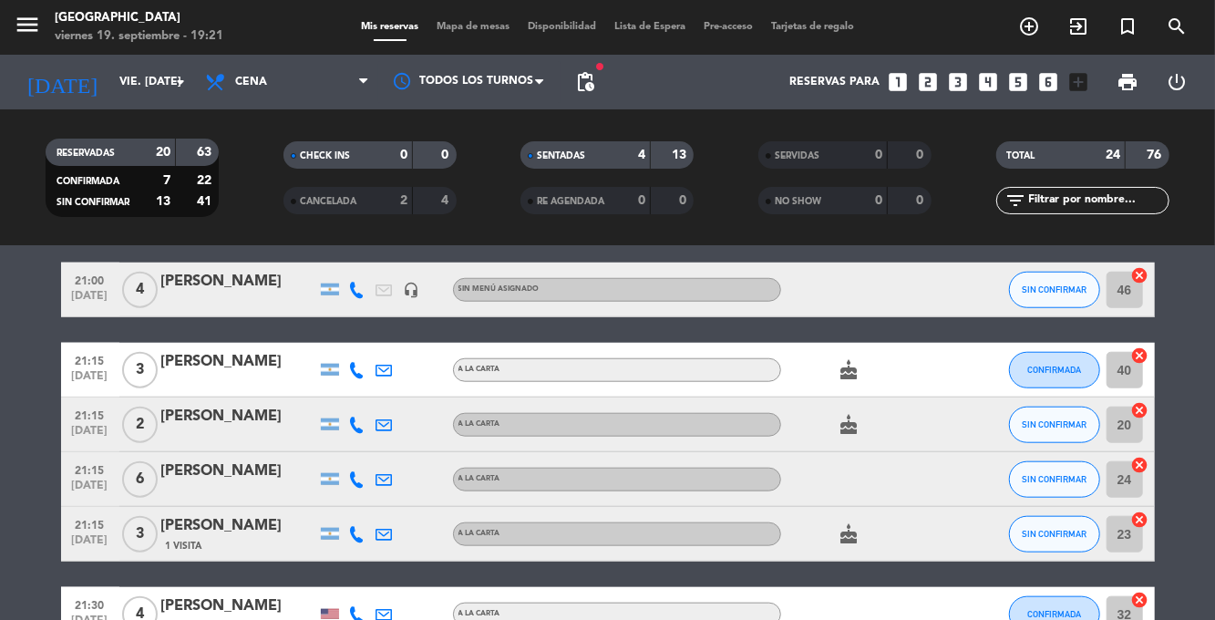
scroll to position [933, 0]
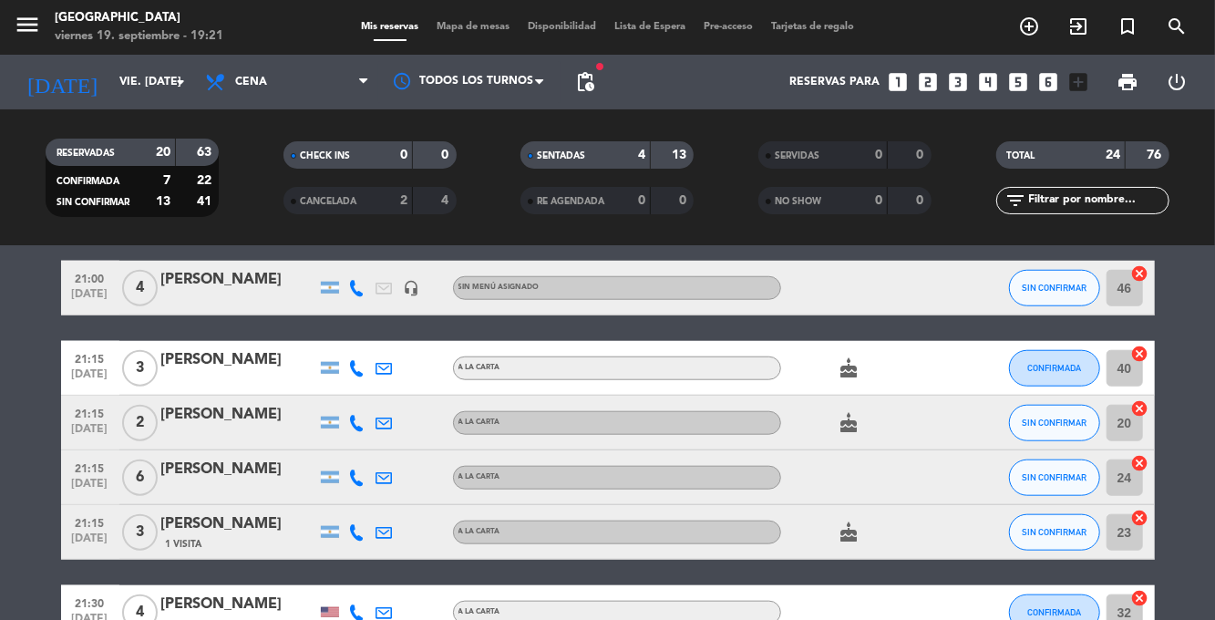
click at [361, 292] on icon at bounding box center [357, 288] width 16 height 16
click at [395, 261] on span at bounding box center [402, 258] width 15 height 15
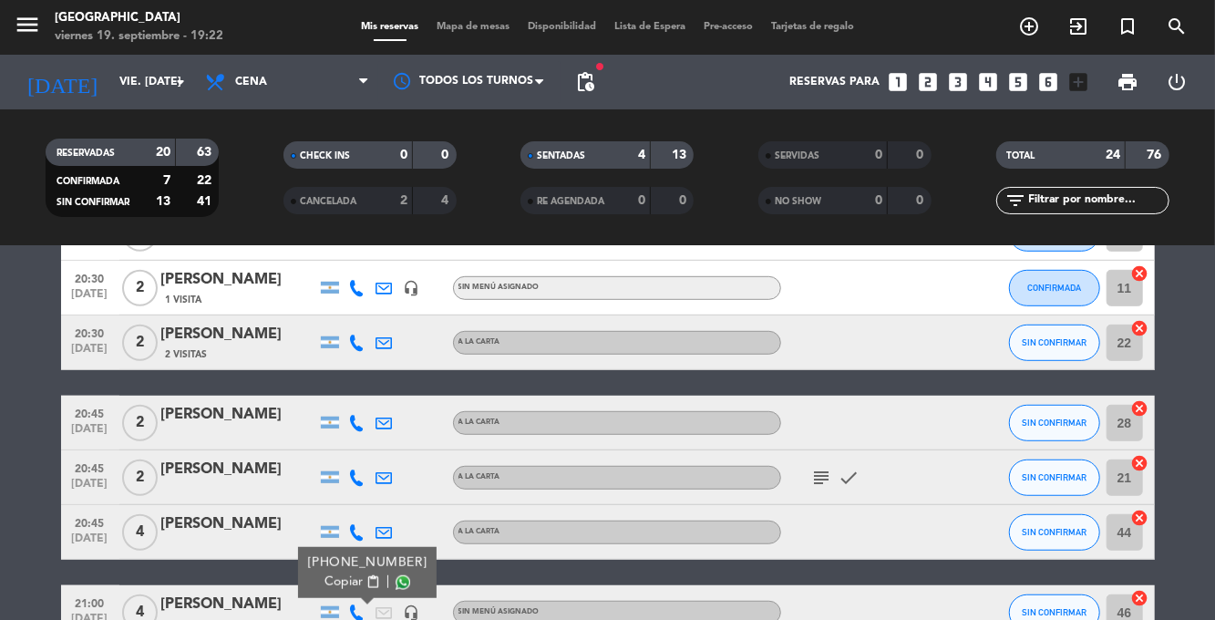
scroll to position [607, 0]
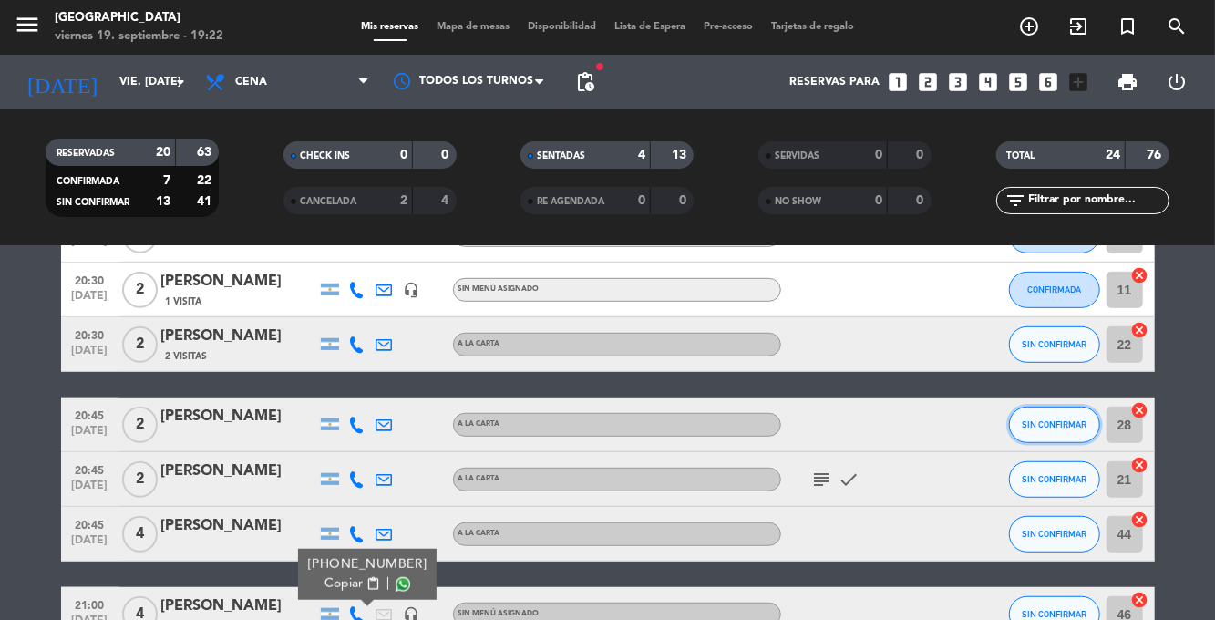
click at [1022, 431] on button "SIN CONFIRMAR" at bounding box center [1054, 424] width 91 height 36
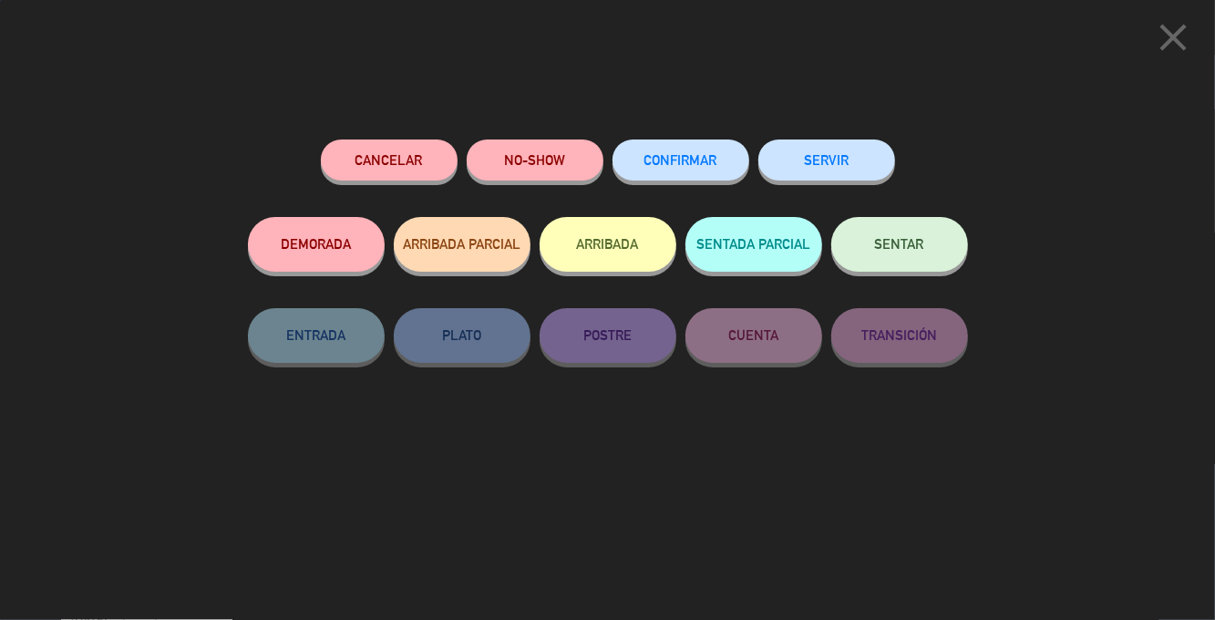
click at [689, 168] on span "CONFIRMAR" at bounding box center [680, 159] width 73 height 15
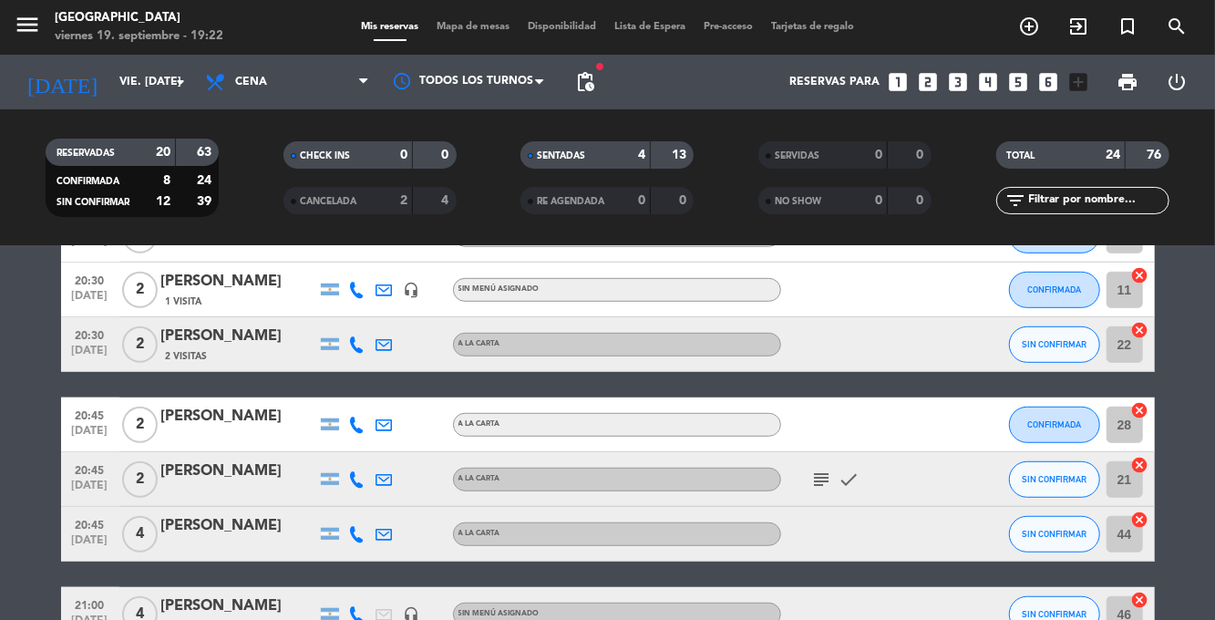
click at [460, 29] on span "Mapa de mesas" at bounding box center [472, 27] width 91 height 10
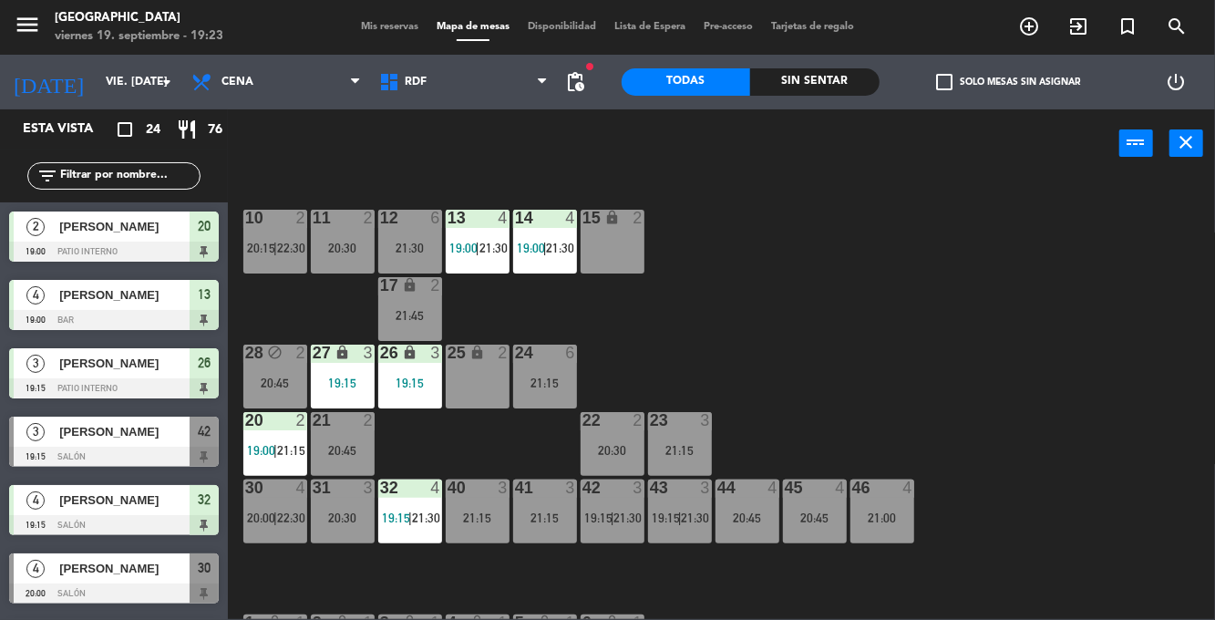
click at [372, 29] on span "Mis reservas" at bounding box center [390, 27] width 76 height 10
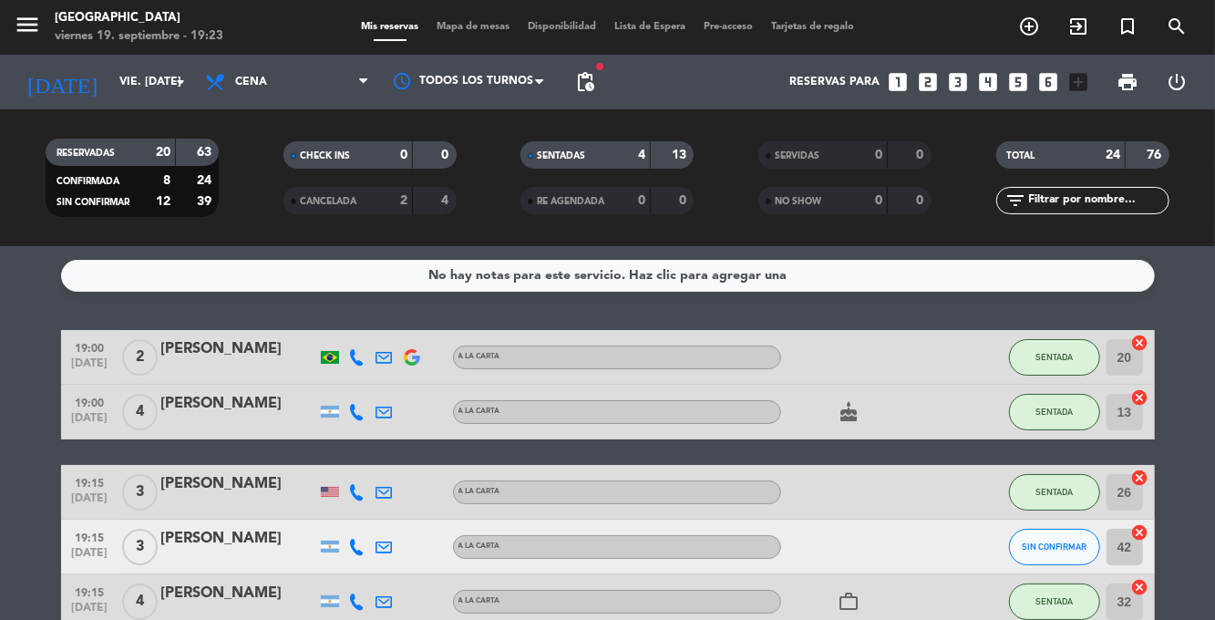
click at [491, 22] on div "Mis reservas Mapa de mesas Disponibilidad Lista de Espera Pre-acceso Tarjetas d…" at bounding box center [607, 27] width 511 height 16
click at [486, 30] on span "Mapa de mesas" at bounding box center [472, 27] width 91 height 10
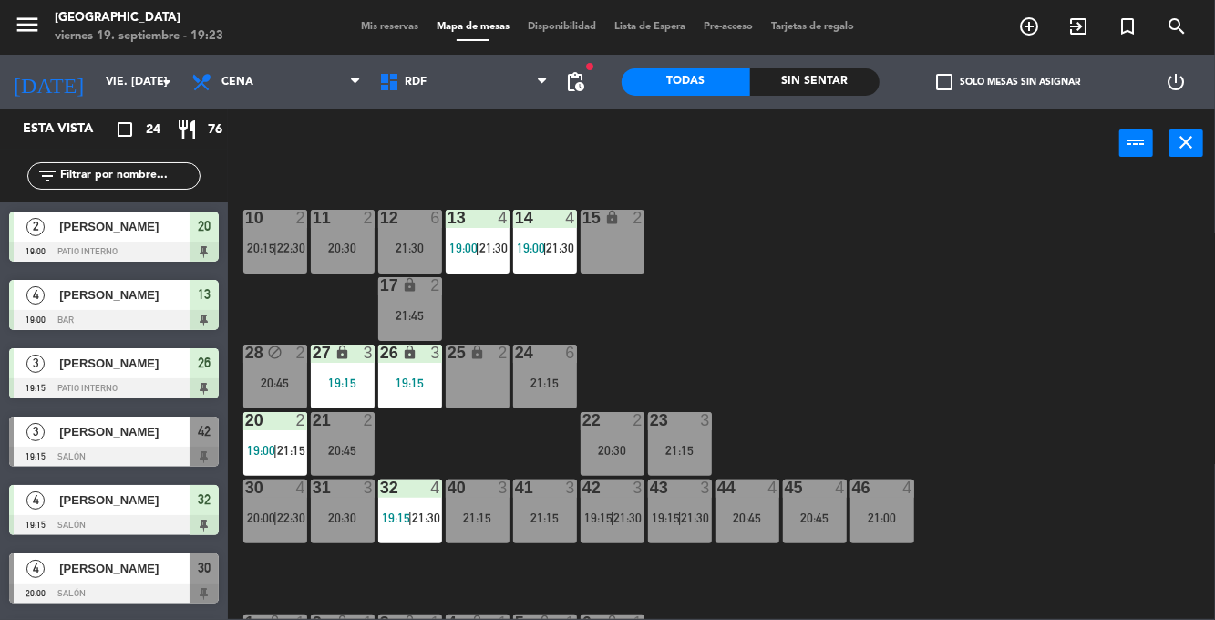
click at [620, 503] on div "42 3 19:15 | 21:30" at bounding box center [612, 511] width 64 height 64
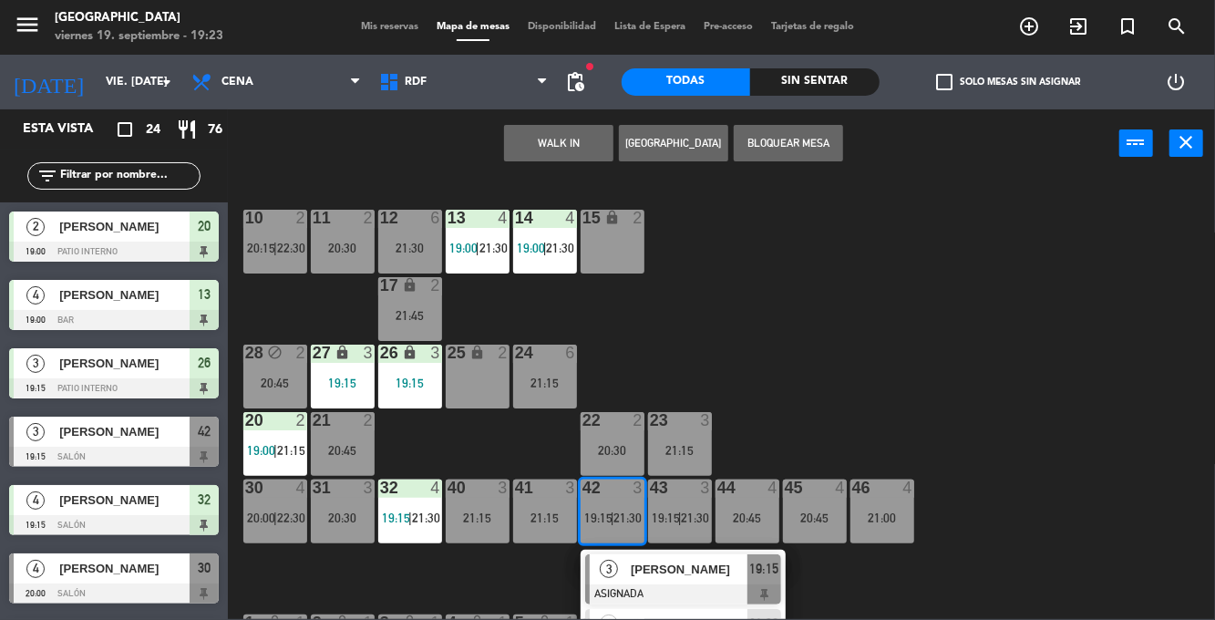
click at [716, 579] on span "[PERSON_NAME]" at bounding box center [689, 568] width 117 height 19
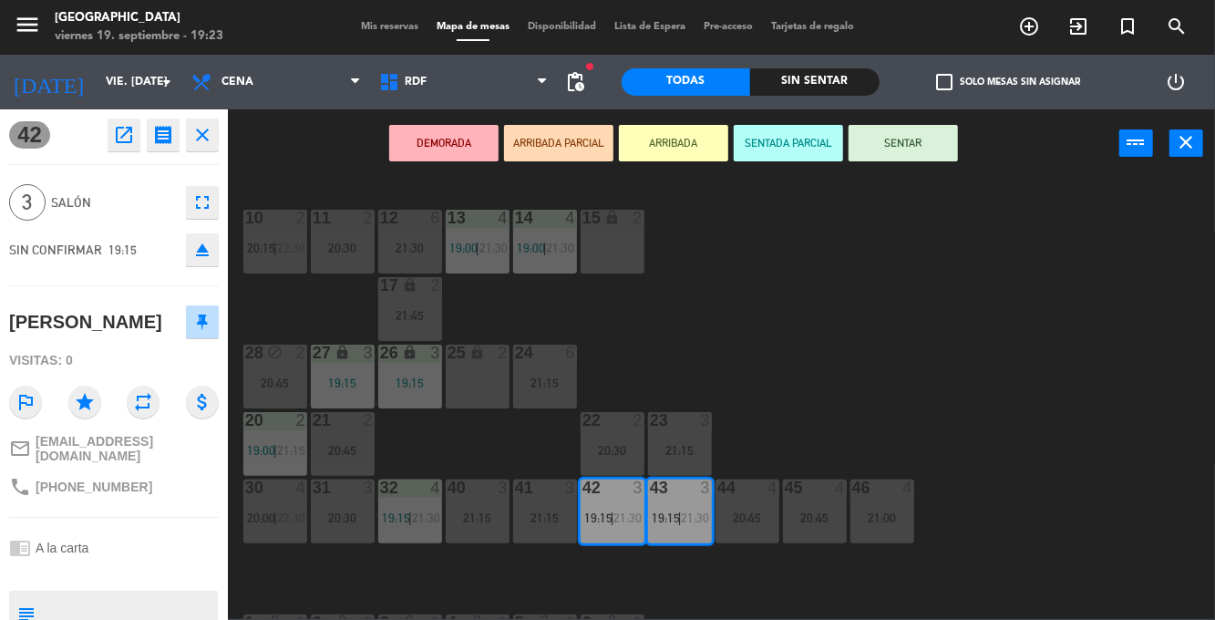
click at [906, 149] on button "SENTAR" at bounding box center [902, 143] width 109 height 36
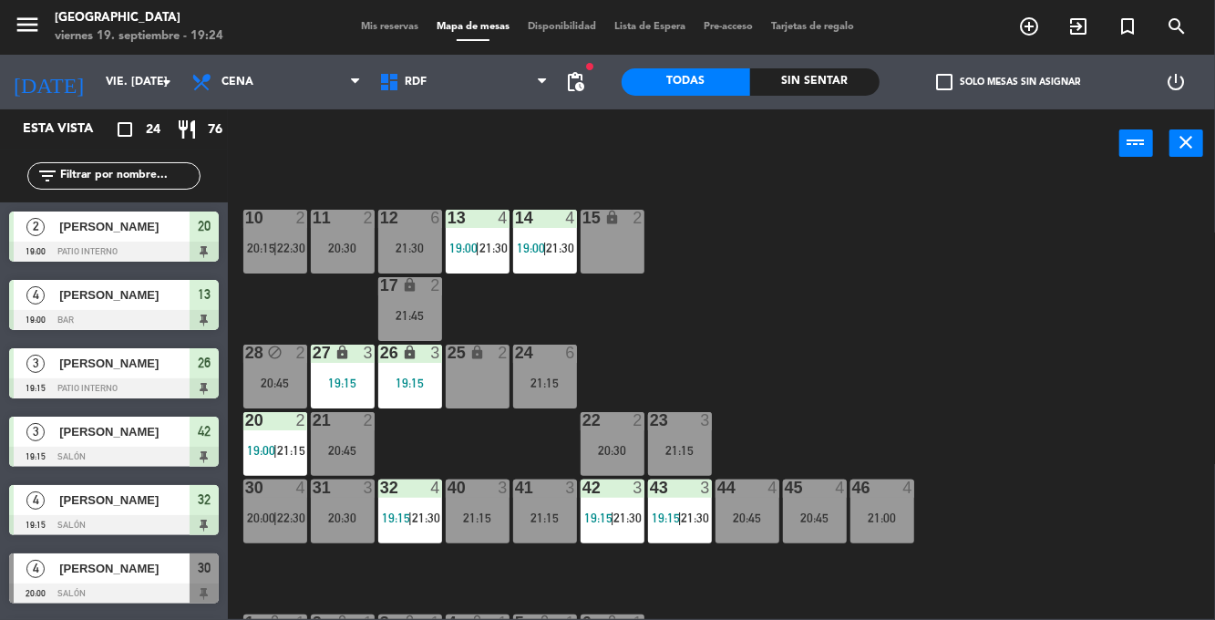
click at [383, 28] on span "Mis reservas" at bounding box center [390, 27] width 76 height 10
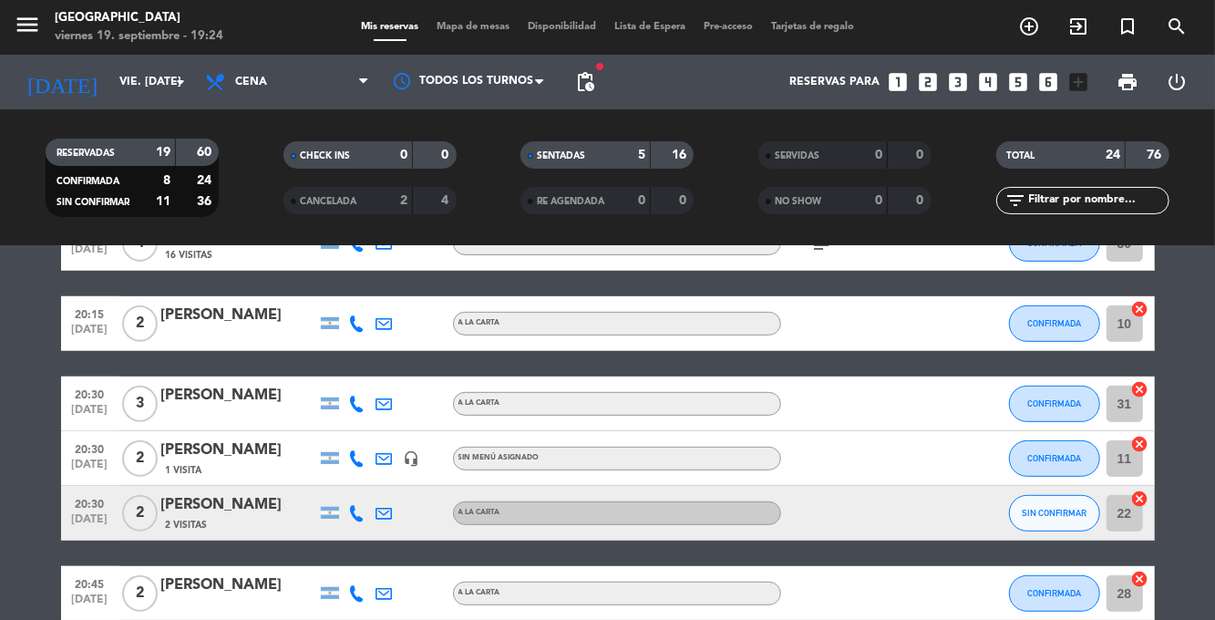
scroll to position [441, 0]
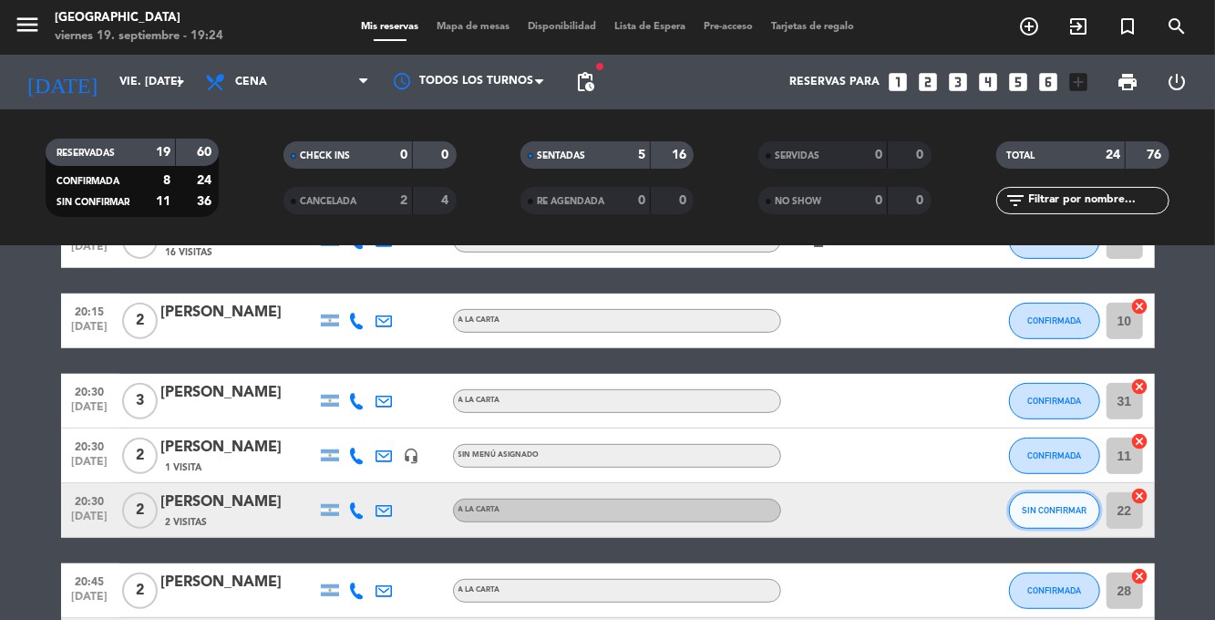
click at [1070, 510] on span "SIN CONFIRMAR" at bounding box center [1053, 510] width 65 height 10
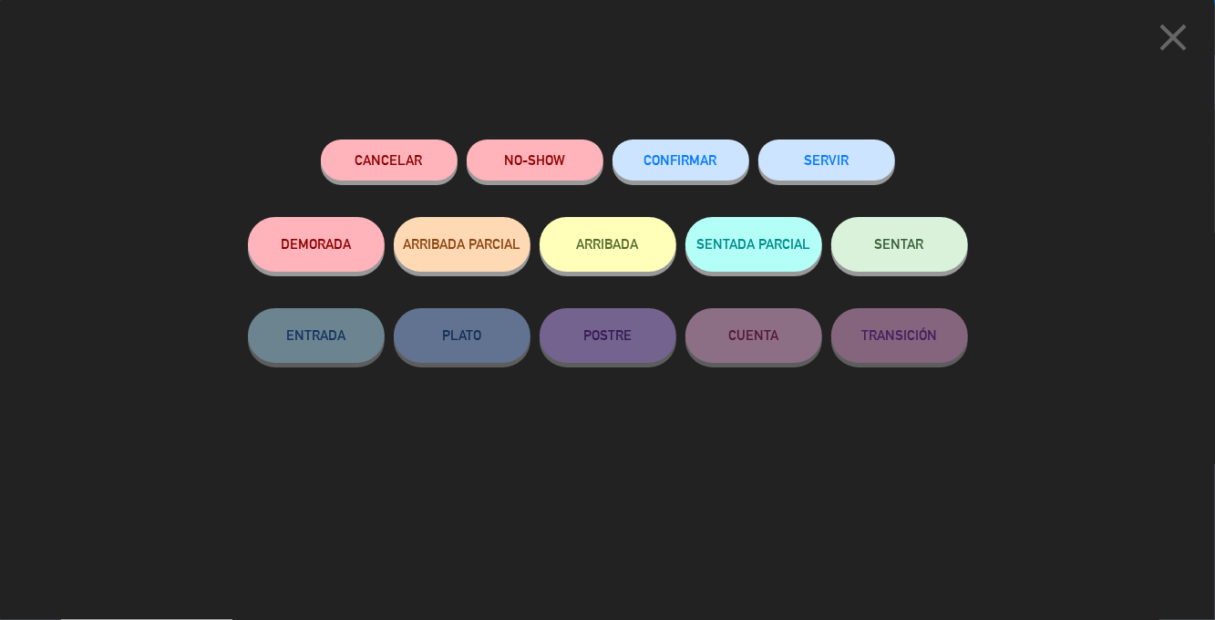
click at [656, 158] on span "CONFIRMAR" at bounding box center [680, 159] width 73 height 15
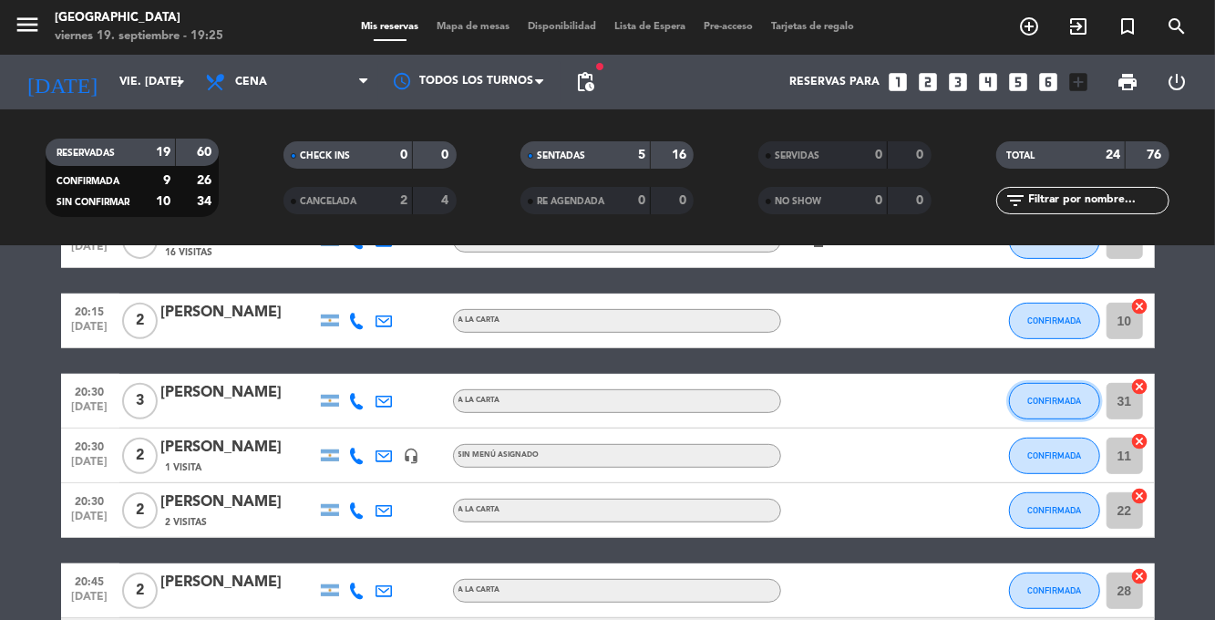
click at [1059, 408] on button "CONFIRMADA" at bounding box center [1054, 401] width 91 height 36
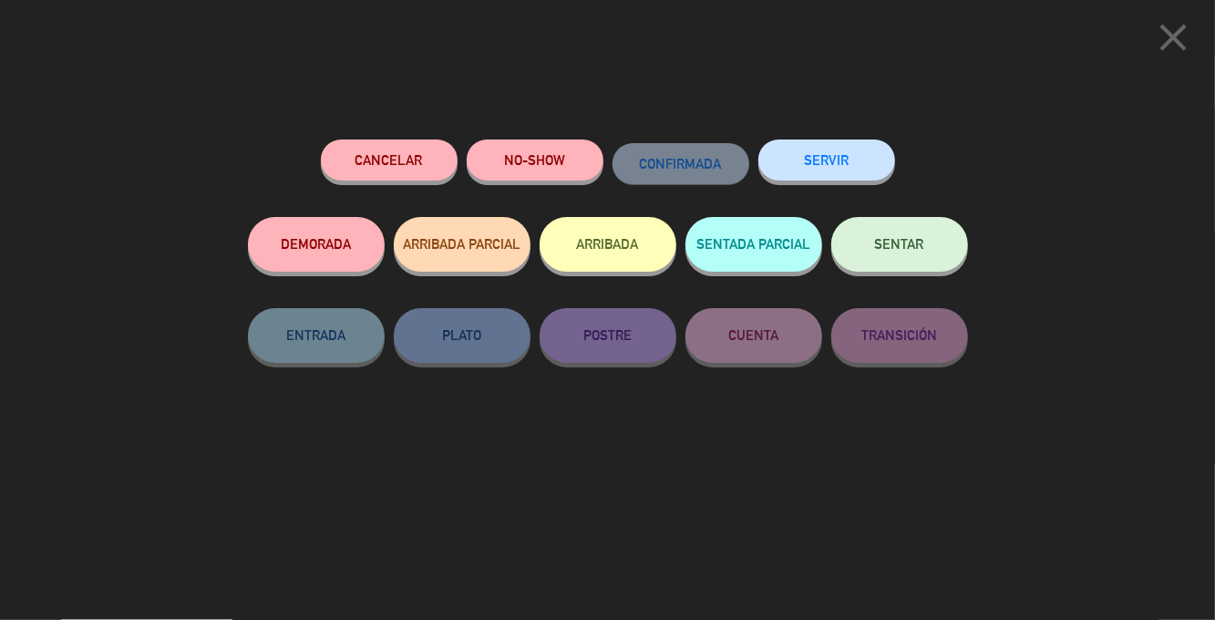
click at [412, 174] on button "Cancelar" at bounding box center [389, 159] width 137 height 41
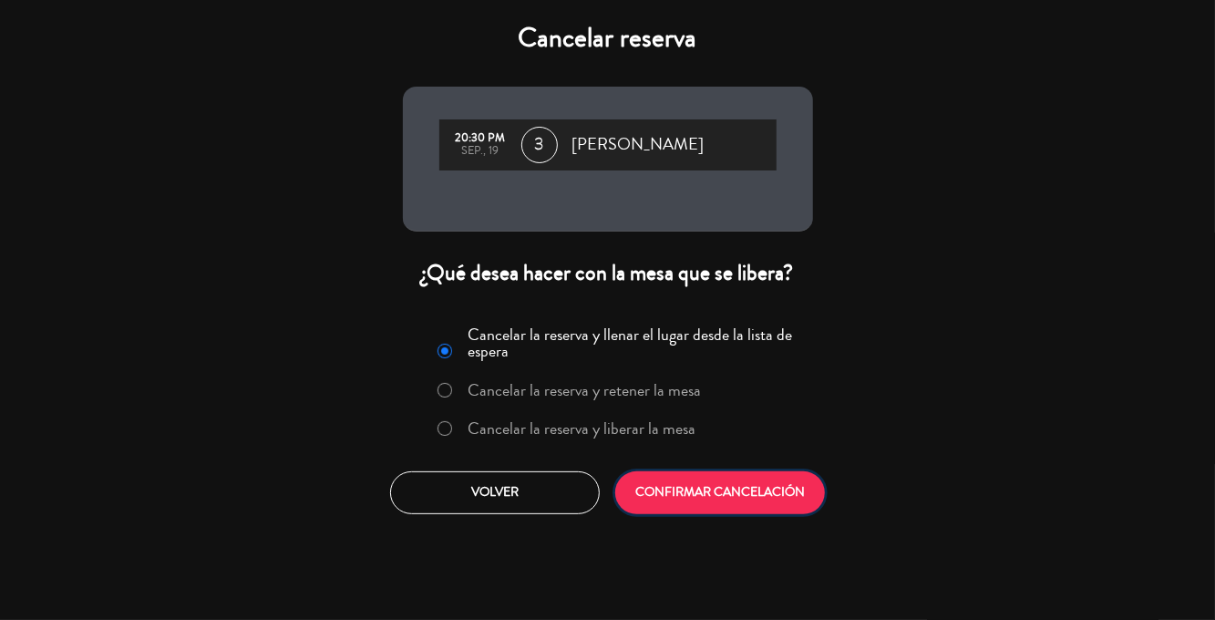
click at [743, 490] on button "CONFIRMAR CANCELACIÓN" at bounding box center [720, 492] width 210 height 43
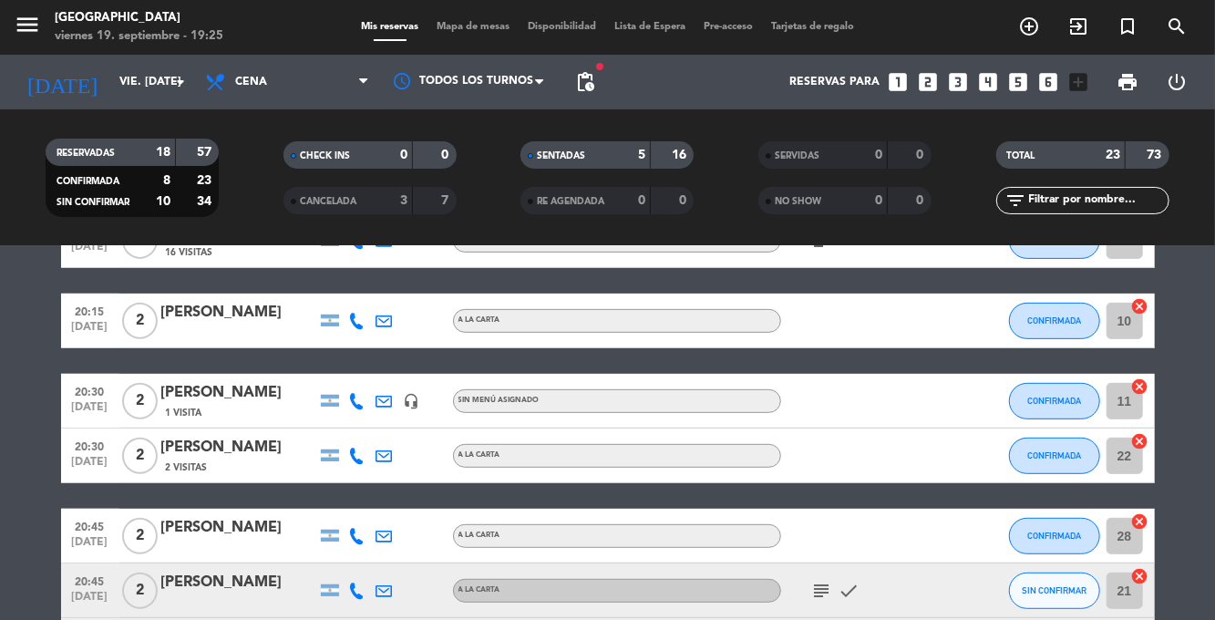
click at [471, 29] on span "Mapa de mesas" at bounding box center [472, 27] width 91 height 10
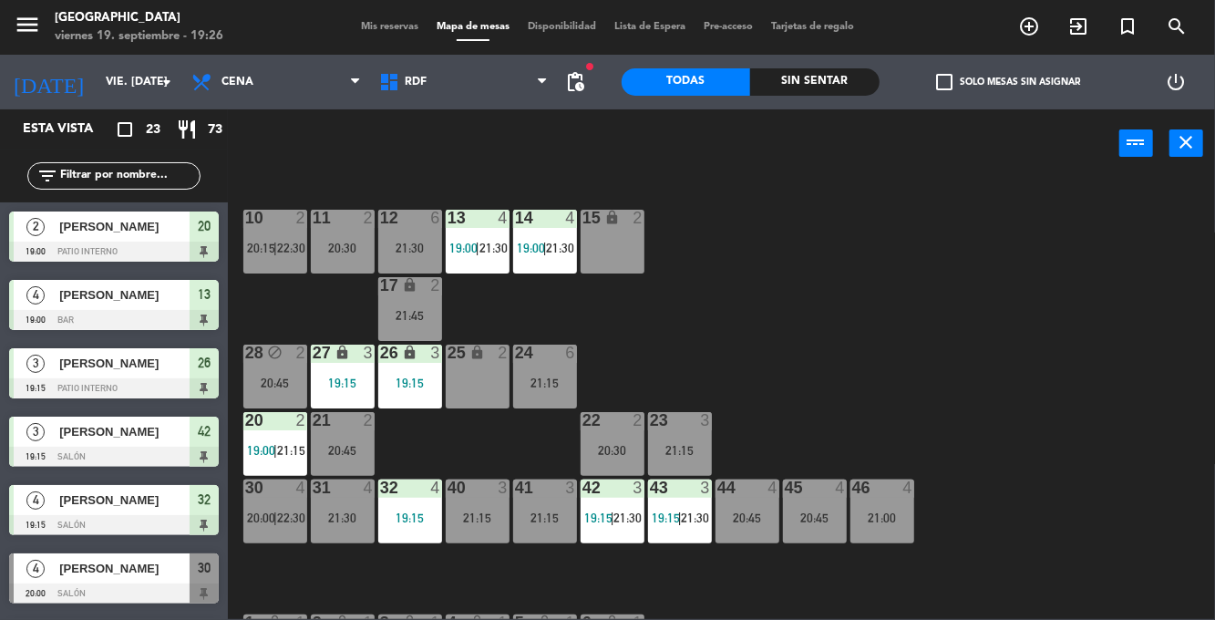
click at [375, 30] on span "Mis reservas" at bounding box center [390, 27] width 76 height 10
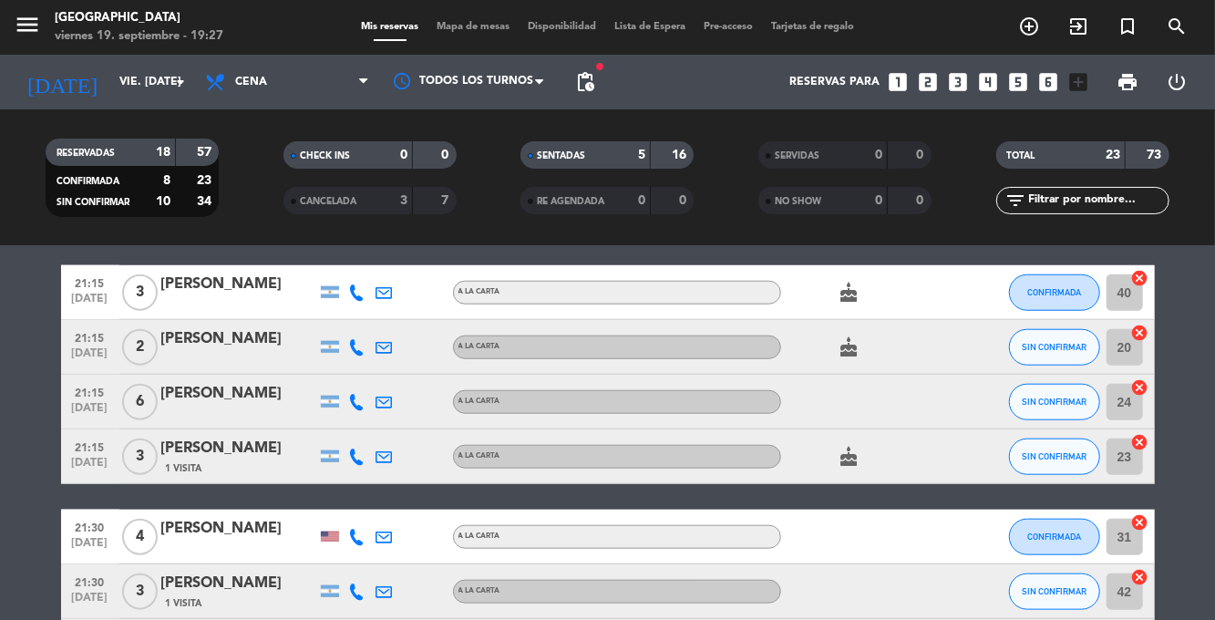
scroll to position [958, 0]
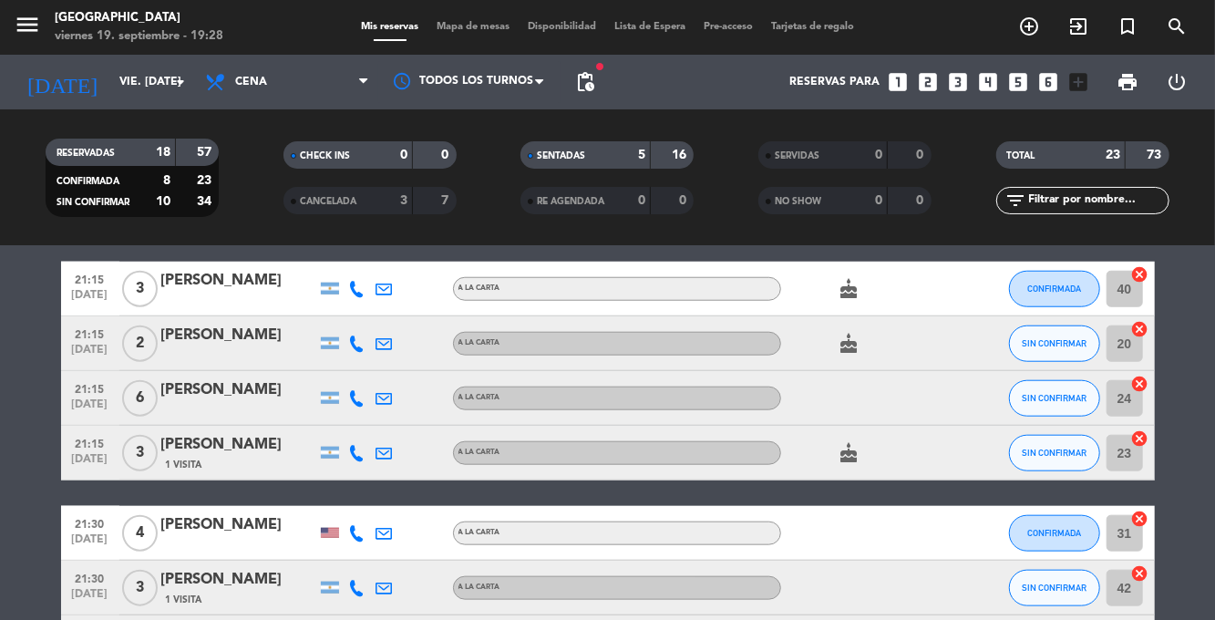
click at [356, 295] on icon at bounding box center [357, 289] width 16 height 16
click at [395, 261] on span at bounding box center [402, 258] width 15 height 15
click at [840, 290] on icon "cake" at bounding box center [849, 289] width 22 height 22
click at [1186, 319] on bookings-row "19:00 [DATE] 2 [PERSON_NAME] [PERSON_NAME] SENTADA 20 cancel 19:00 [DATE] 4 [PE…" at bounding box center [607, 128] width 1215 height 1513
click at [842, 350] on icon "cake" at bounding box center [849, 344] width 22 height 22
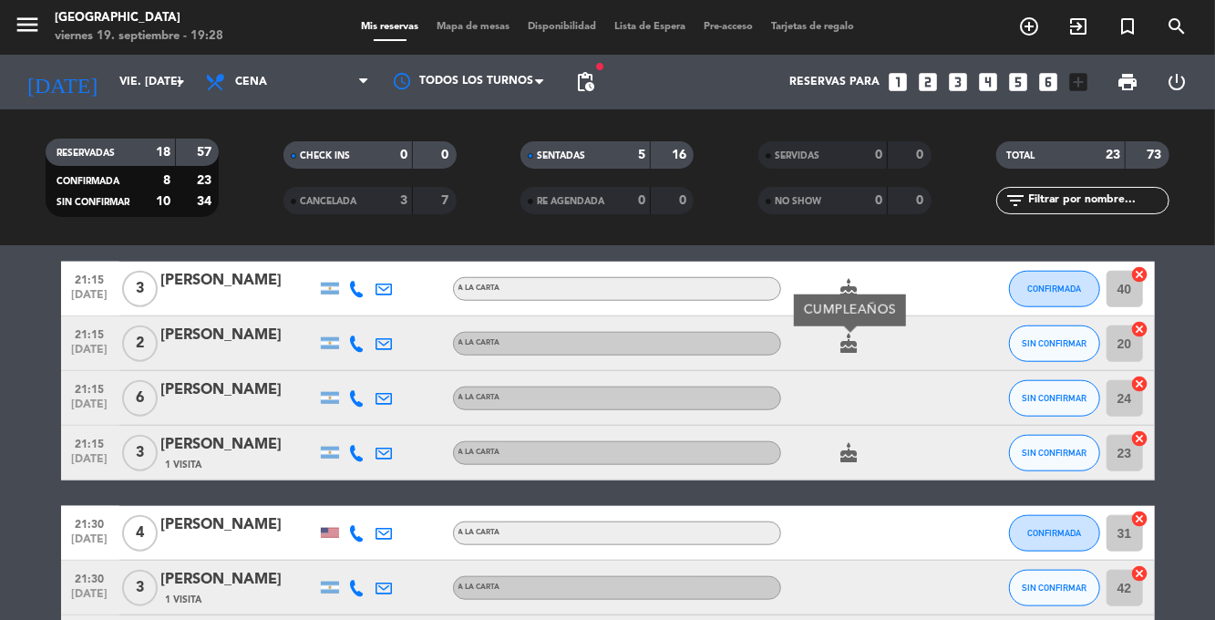
click at [1186, 330] on bookings-row "19:00 [DATE] 2 [PERSON_NAME] [PERSON_NAME] SENTADA 20 cancel 19:00 [DATE] 4 [PE…" at bounding box center [607, 128] width 1215 height 1513
click at [842, 463] on icon "cake" at bounding box center [849, 453] width 22 height 22
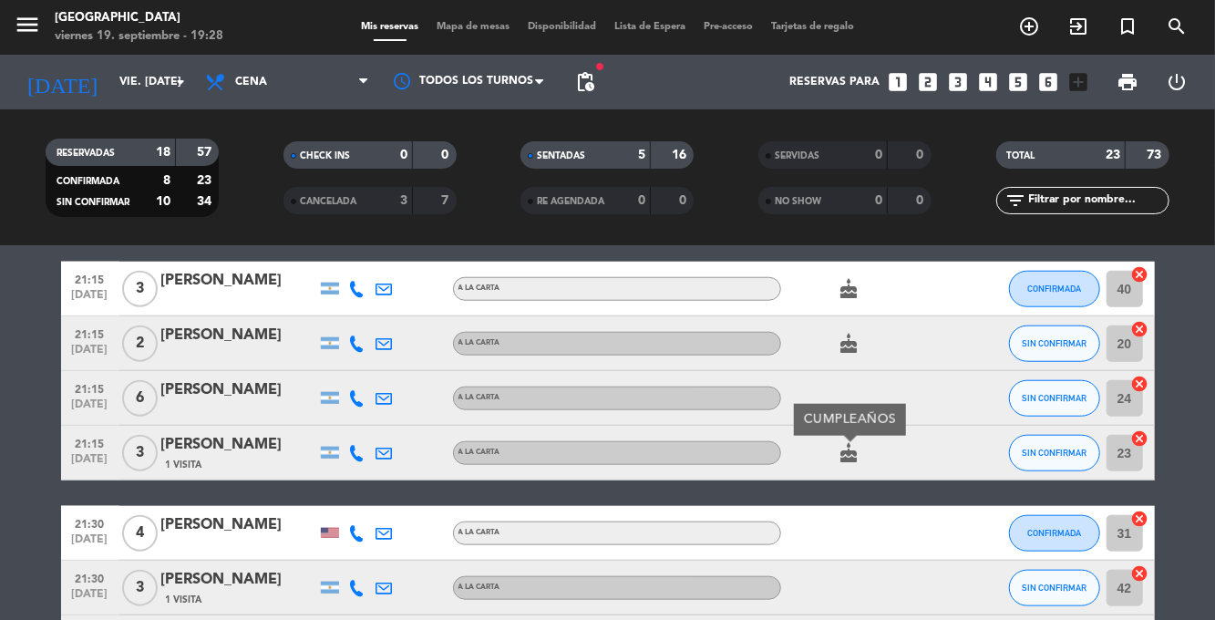
click at [1179, 335] on bookings-row "19:00 [DATE] 2 [PERSON_NAME] [PERSON_NAME] SENTADA 20 cancel 19:00 [DATE] 4 [PE…" at bounding box center [607, 128] width 1215 height 1513
click at [358, 347] on icon at bounding box center [357, 343] width 16 height 16
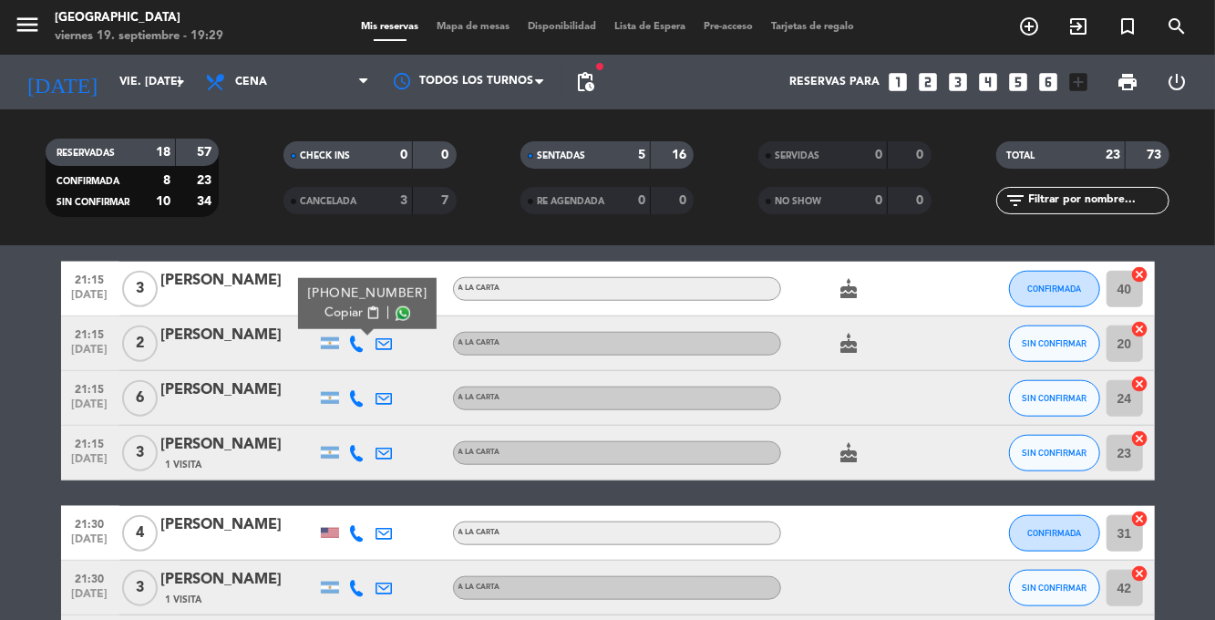
click at [395, 316] on span at bounding box center [402, 313] width 15 height 15
click at [361, 397] on icon at bounding box center [357, 398] width 16 height 16
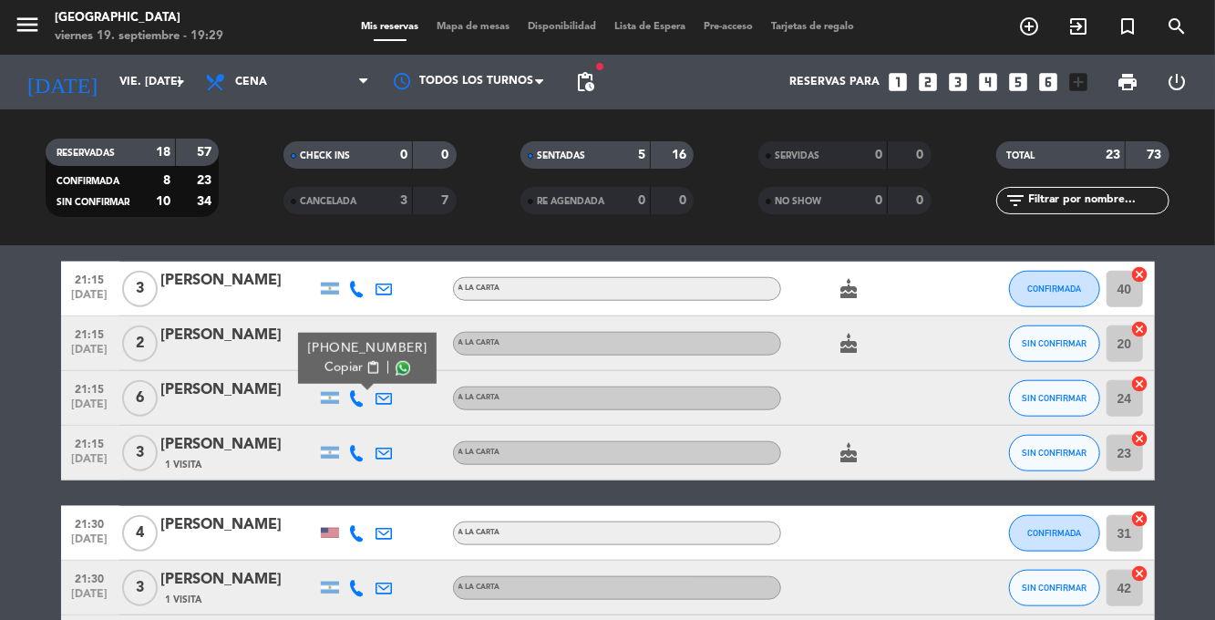
click at [396, 370] on span at bounding box center [402, 368] width 15 height 15
click at [1066, 344] on span "SIN CONFIRMAR" at bounding box center [1053, 343] width 65 height 10
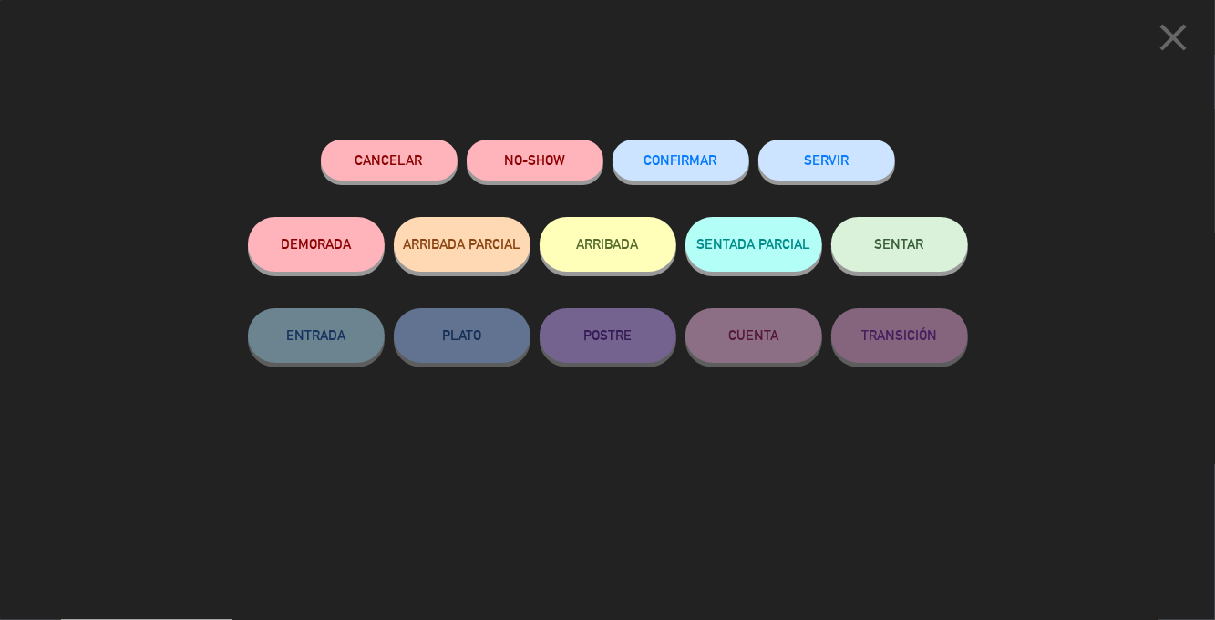
click at [702, 151] on button "CONFIRMAR" at bounding box center [680, 159] width 137 height 41
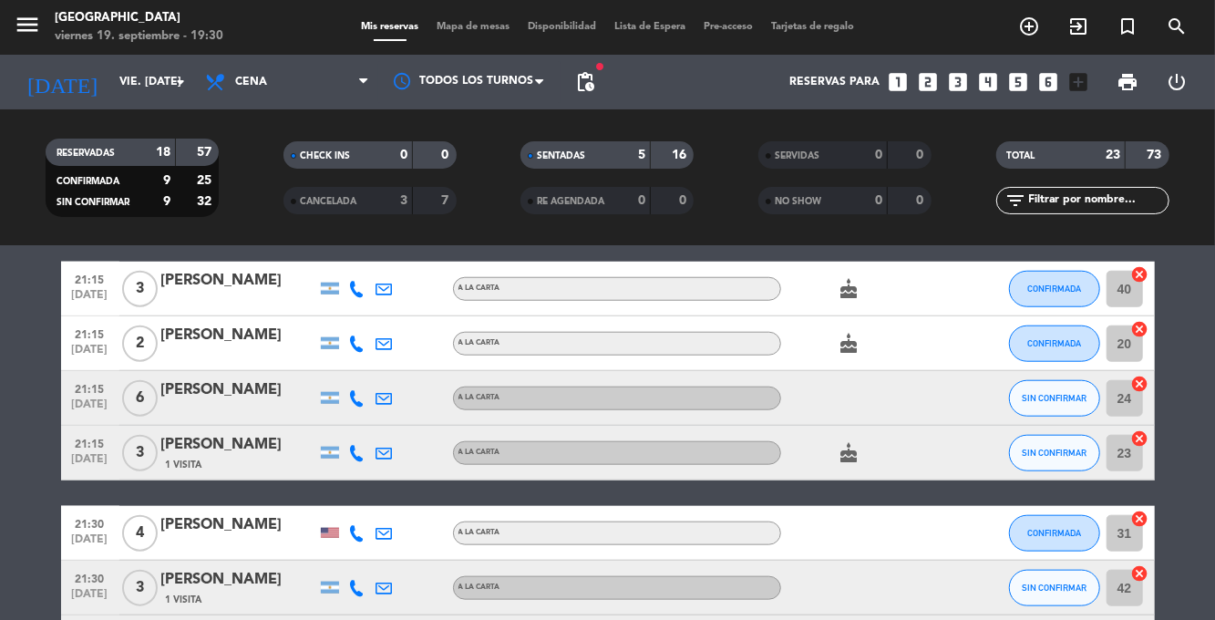
scroll to position [1031, 0]
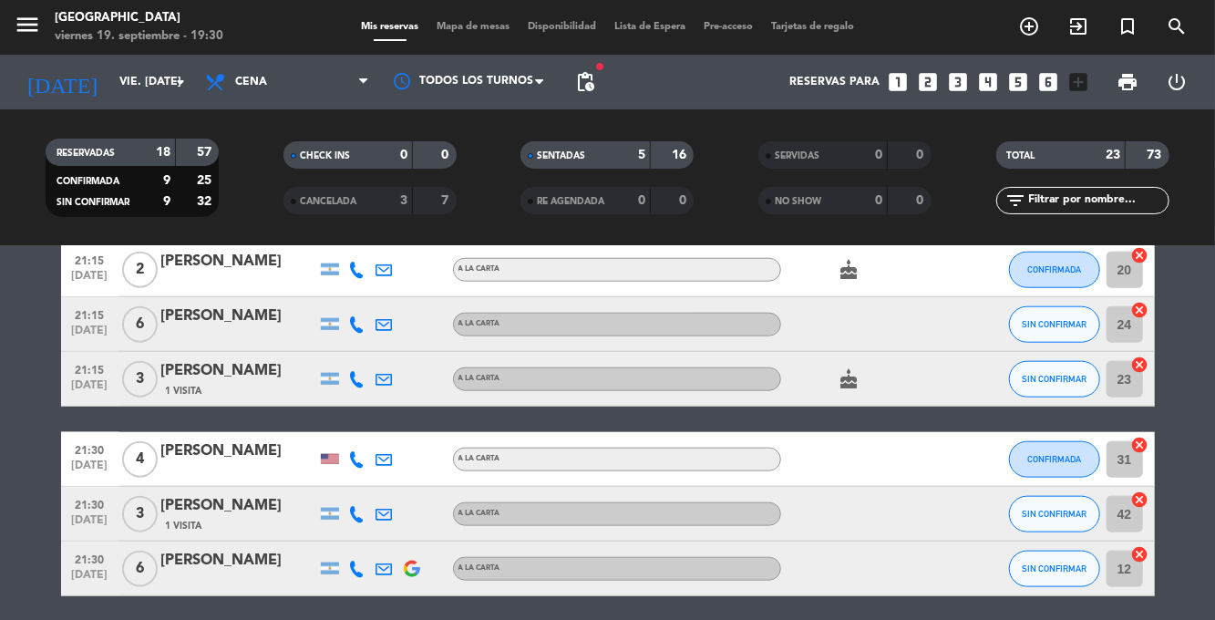
click at [359, 384] on icon at bounding box center [357, 379] width 16 height 16
click at [395, 354] on span at bounding box center [402, 349] width 15 height 15
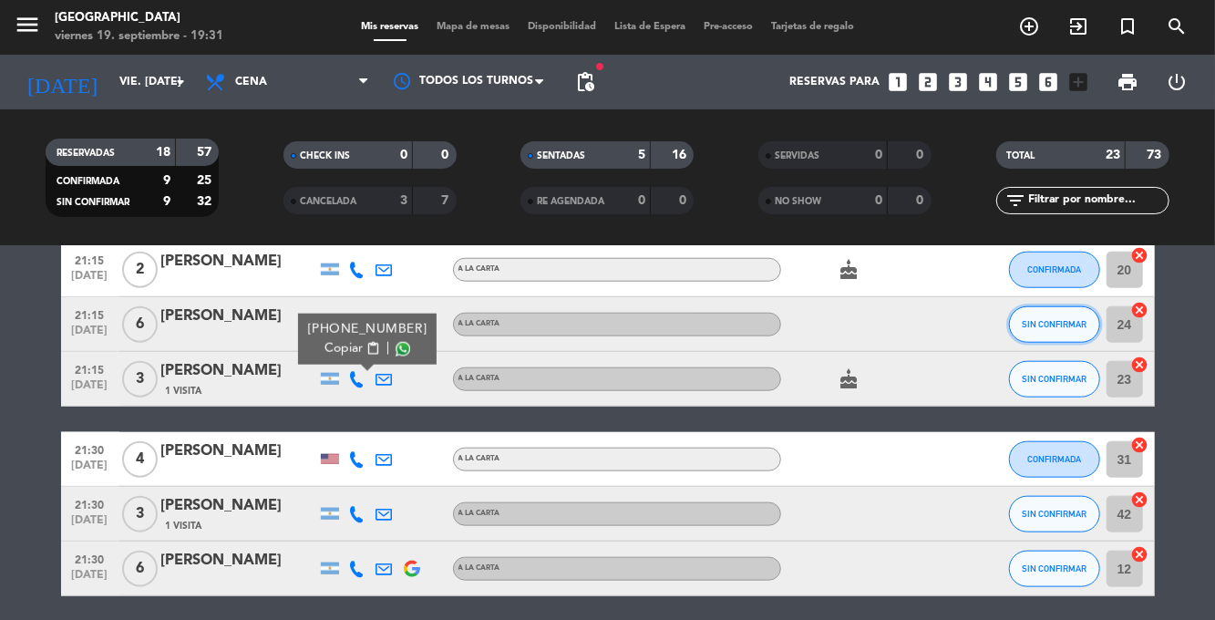
click at [1062, 333] on button "SIN CONFIRMAR" at bounding box center [1054, 324] width 91 height 36
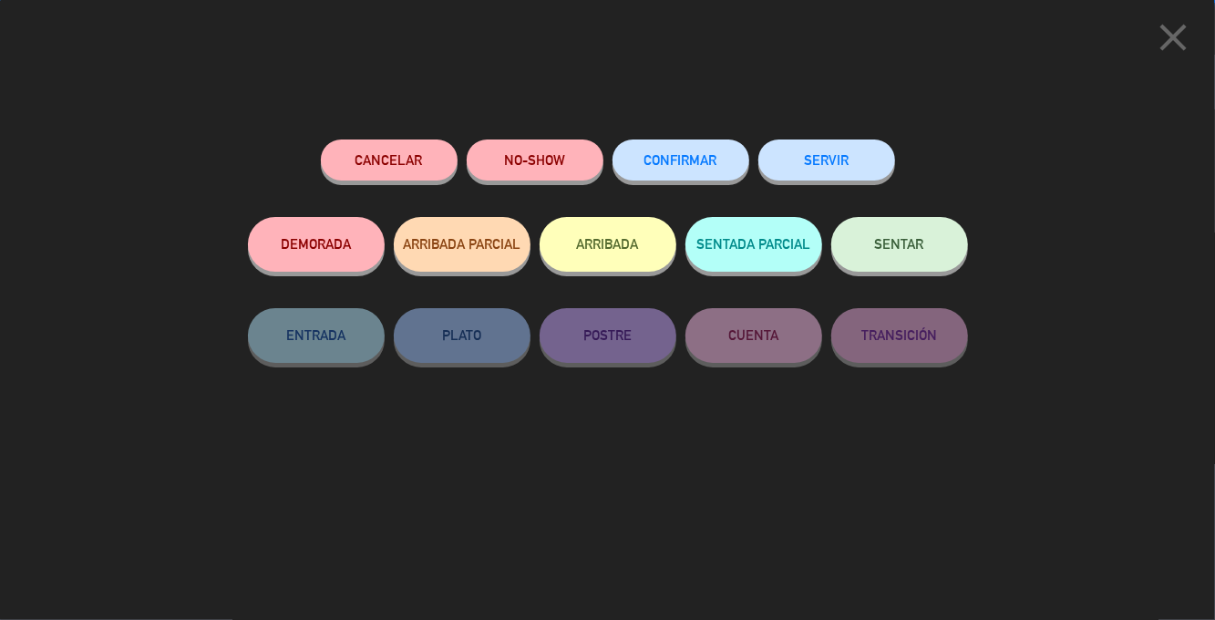
click at [700, 152] on button "CONFIRMAR" at bounding box center [680, 159] width 137 height 41
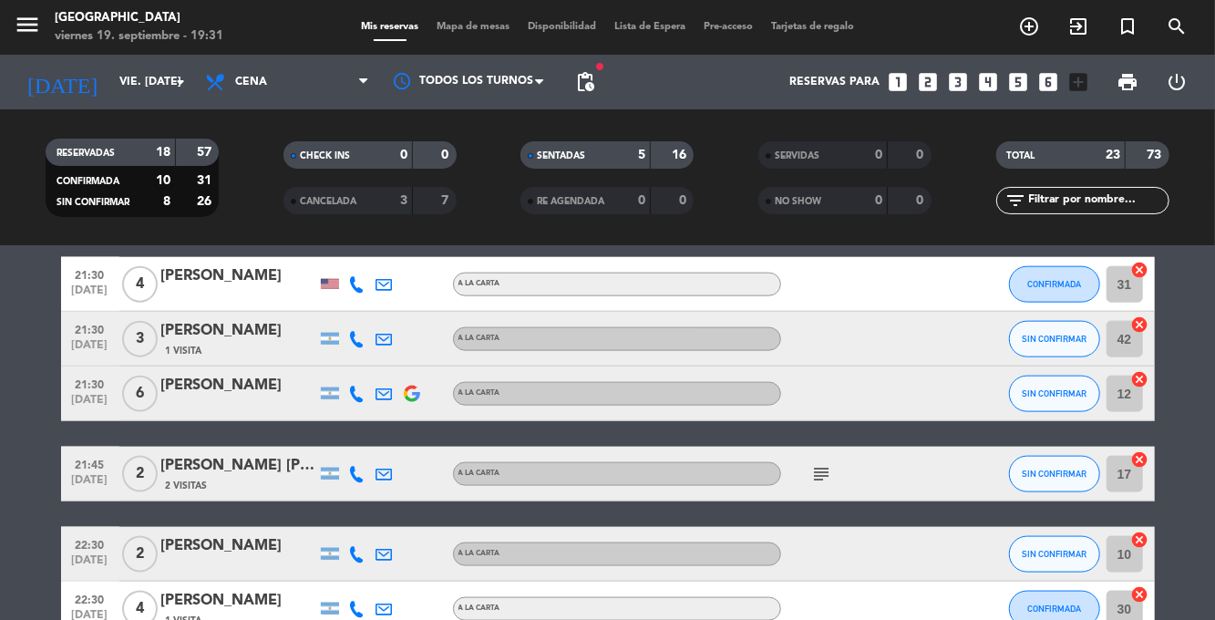
scroll to position [1206, 0]
click at [357, 289] on icon at bounding box center [357, 284] width 16 height 16
click at [399, 257] on span at bounding box center [406, 254] width 15 height 15
click at [472, 22] on span "Mapa de mesas" at bounding box center [472, 27] width 91 height 10
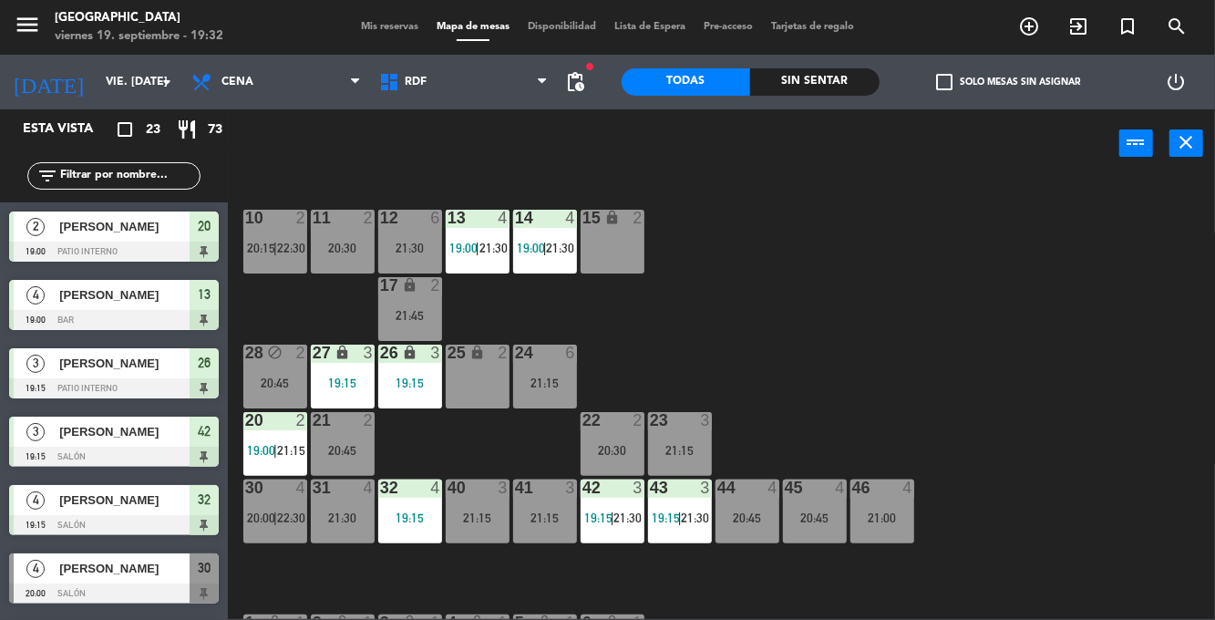
click at [410, 318] on div "21:45" at bounding box center [410, 315] width 64 height 13
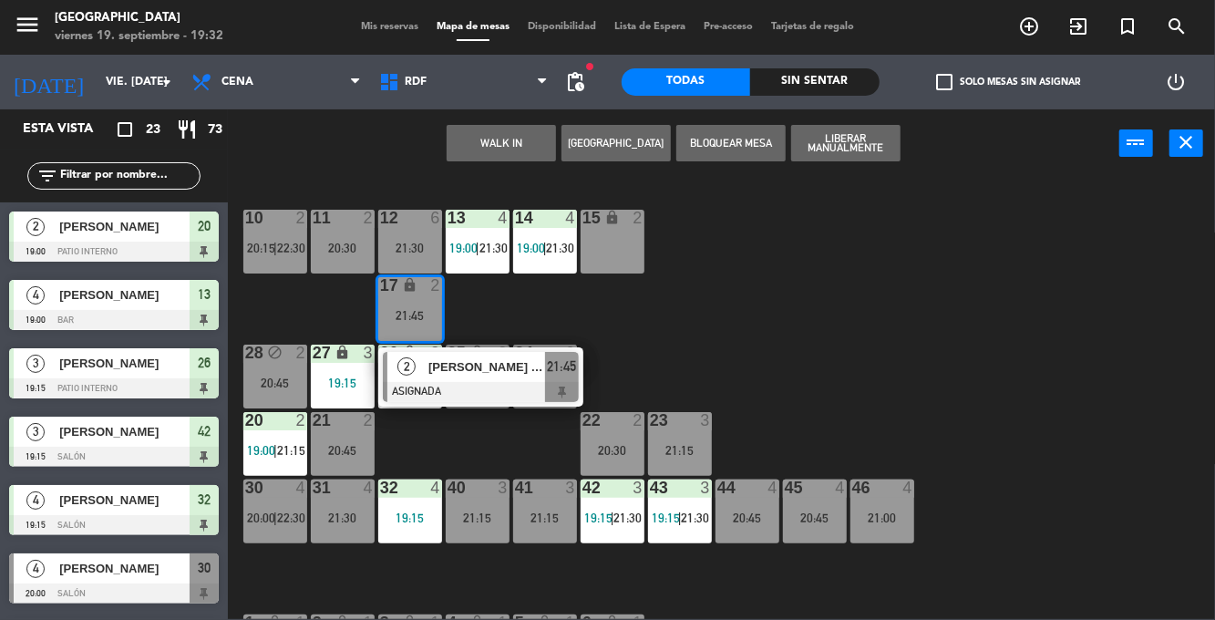
click at [507, 151] on button "WALK IN" at bounding box center [500, 143] width 109 height 36
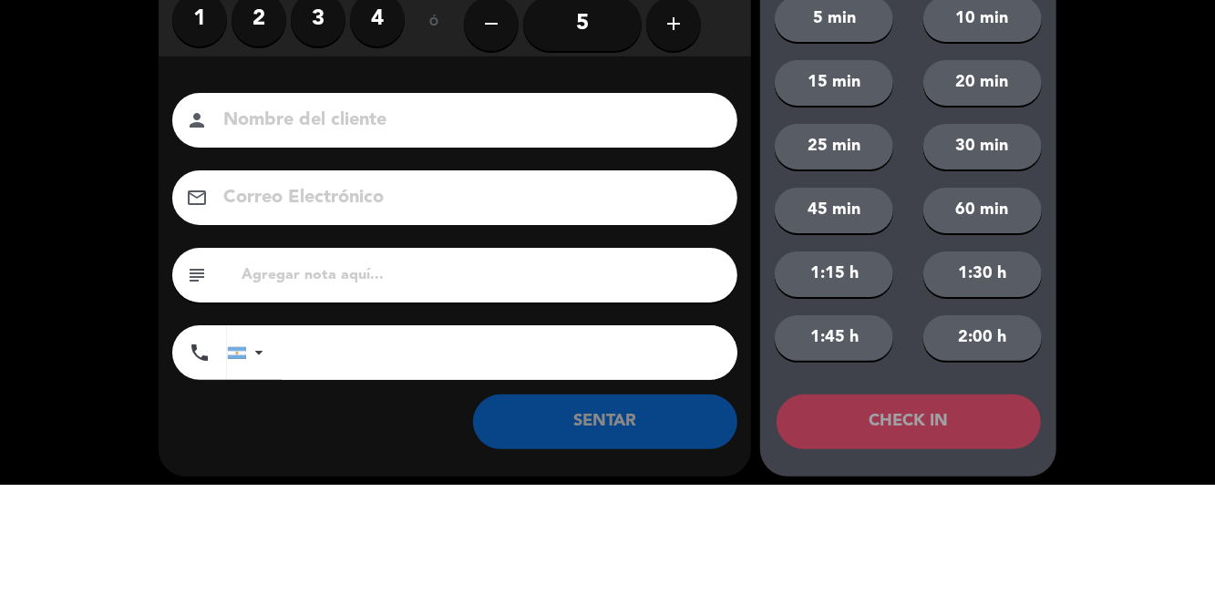
click at [204, 152] on label "1" at bounding box center [199, 140] width 55 height 55
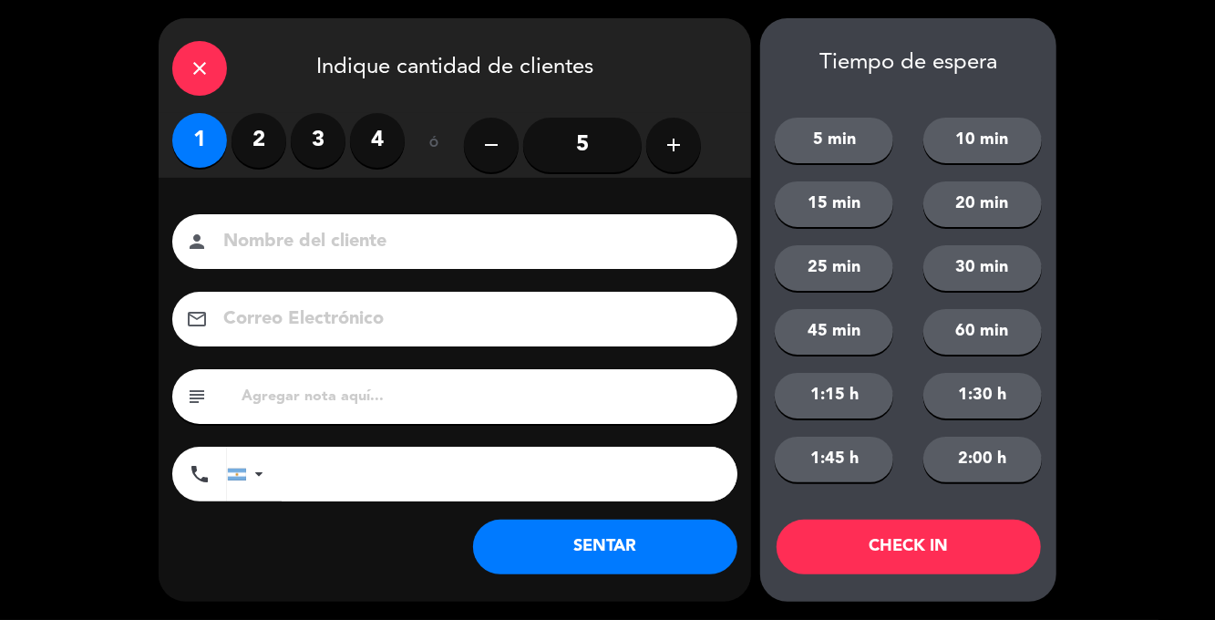
click at [567, 548] on button "SENTAR" at bounding box center [605, 546] width 264 height 55
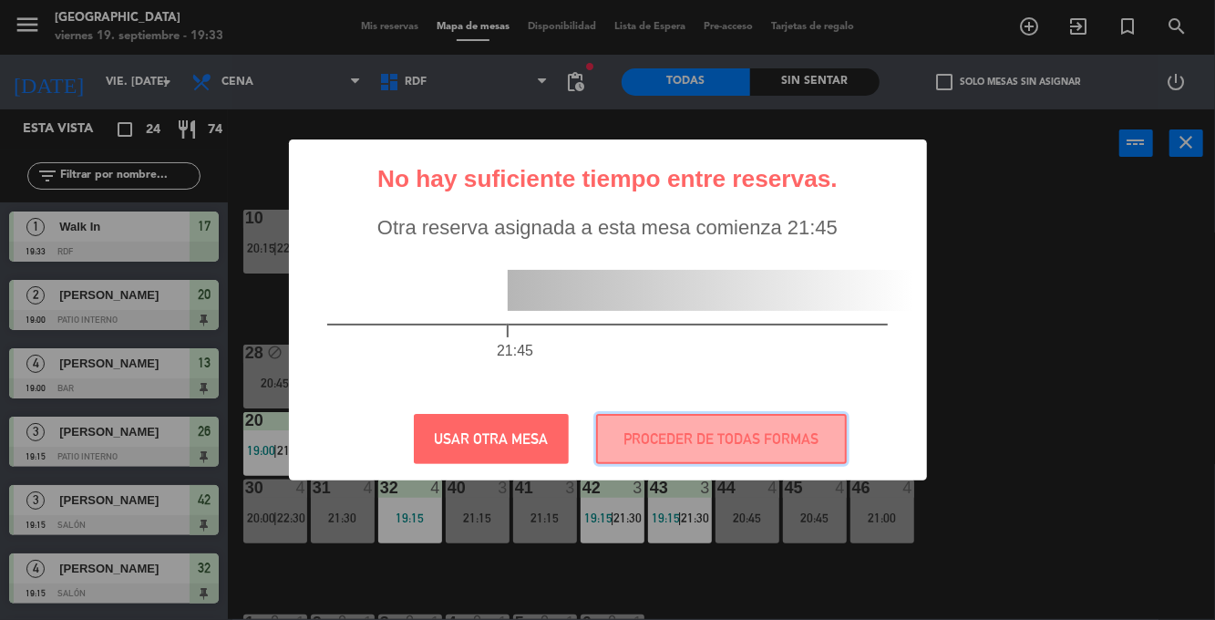
click at [779, 453] on button "PROCEDER DE TODAS FORMAS" at bounding box center [721, 439] width 251 height 50
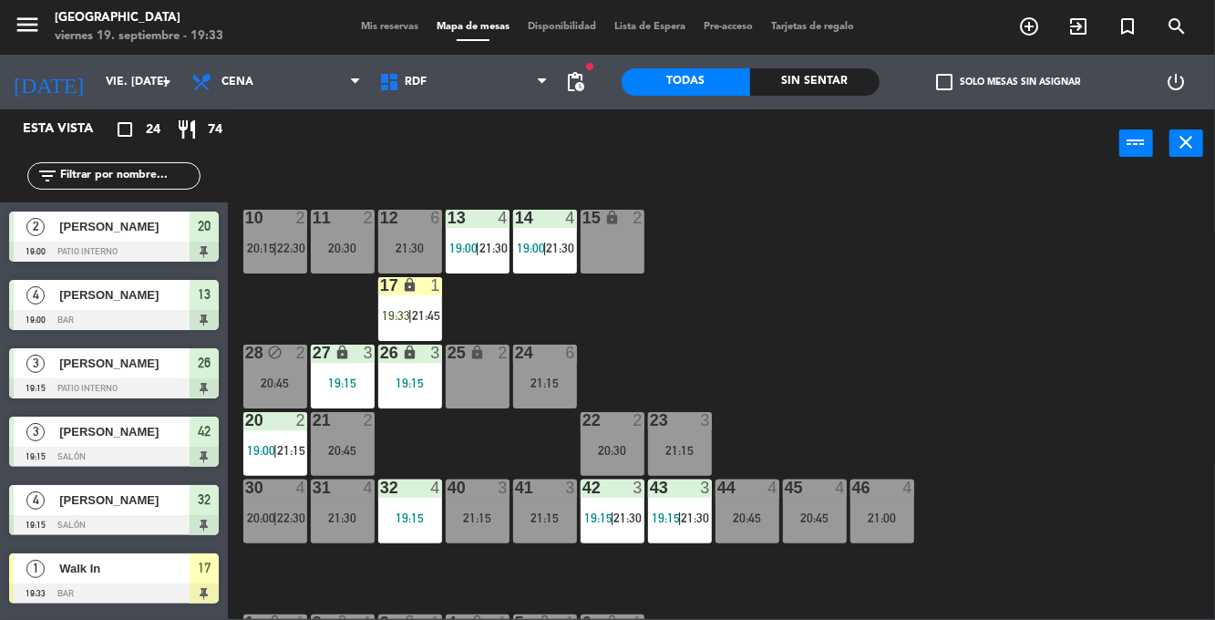
click at [379, 29] on span "Mis reservas" at bounding box center [390, 27] width 76 height 10
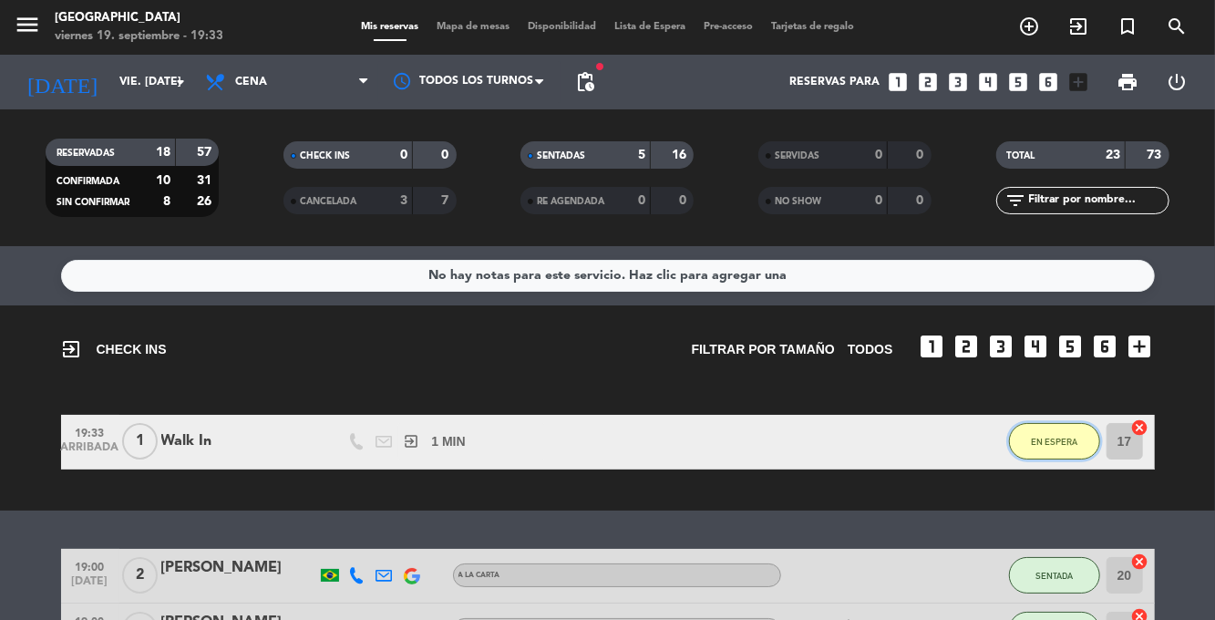
click at [1062, 446] on span "EN ESPERA" at bounding box center [1054, 441] width 46 height 10
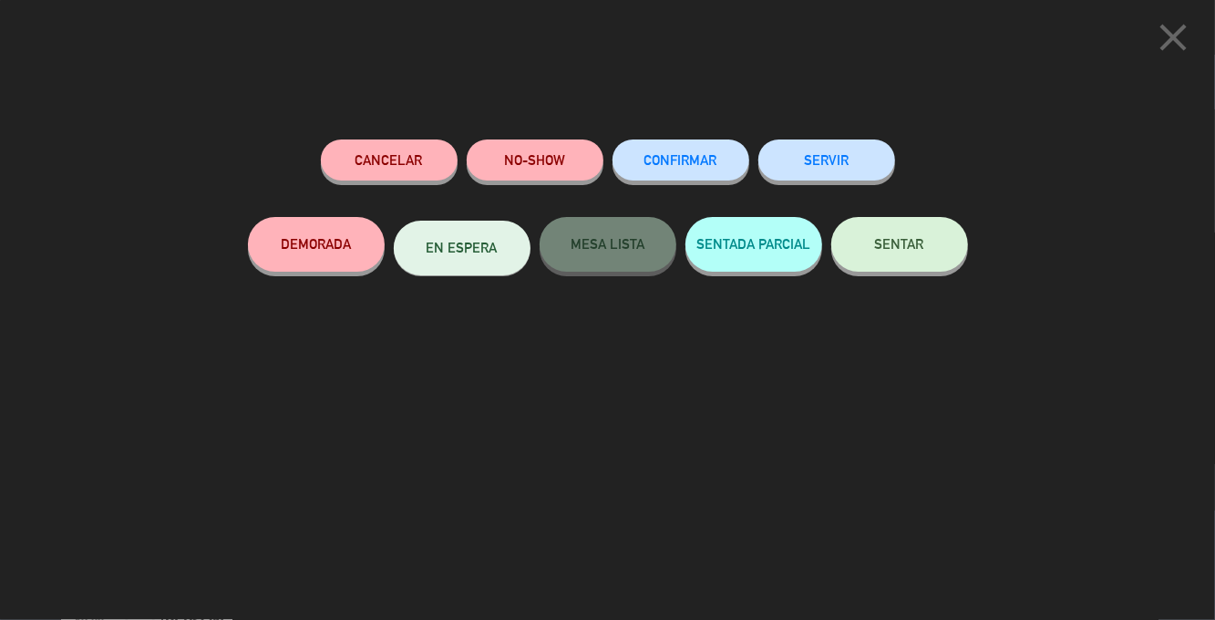
click at [935, 237] on button "SENTAR" at bounding box center [899, 244] width 137 height 55
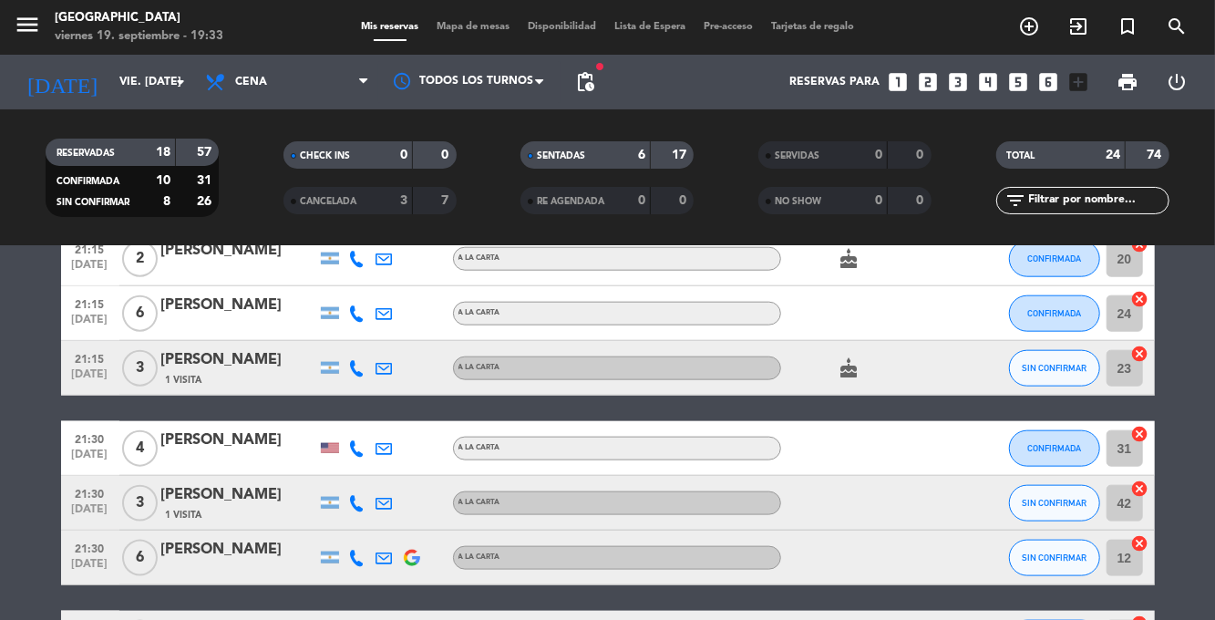
scroll to position [1118, 0]
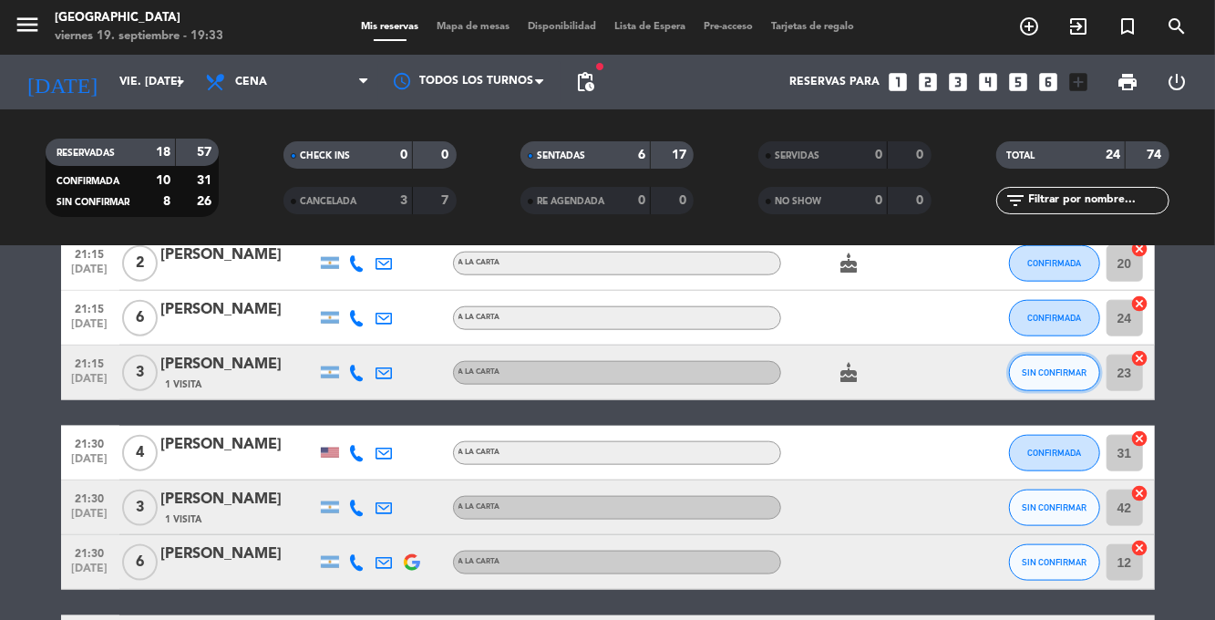
click at [1066, 375] on span "SIN CONFIRMAR" at bounding box center [1053, 372] width 65 height 10
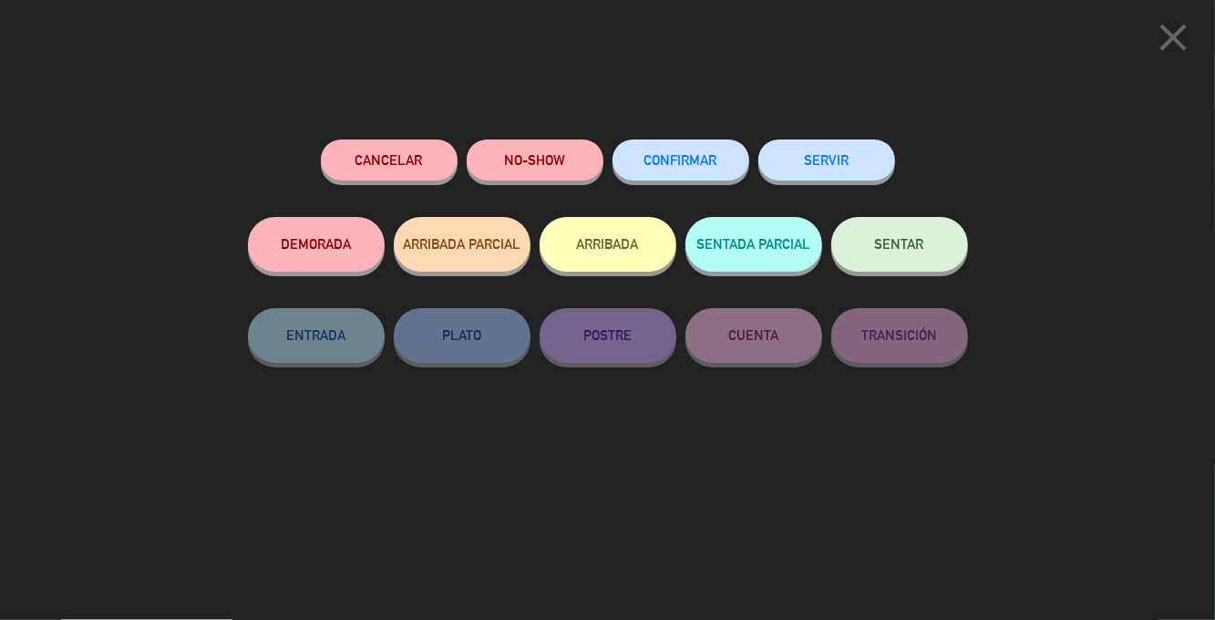
click at [720, 164] on button "CONFIRMAR" at bounding box center [680, 159] width 137 height 41
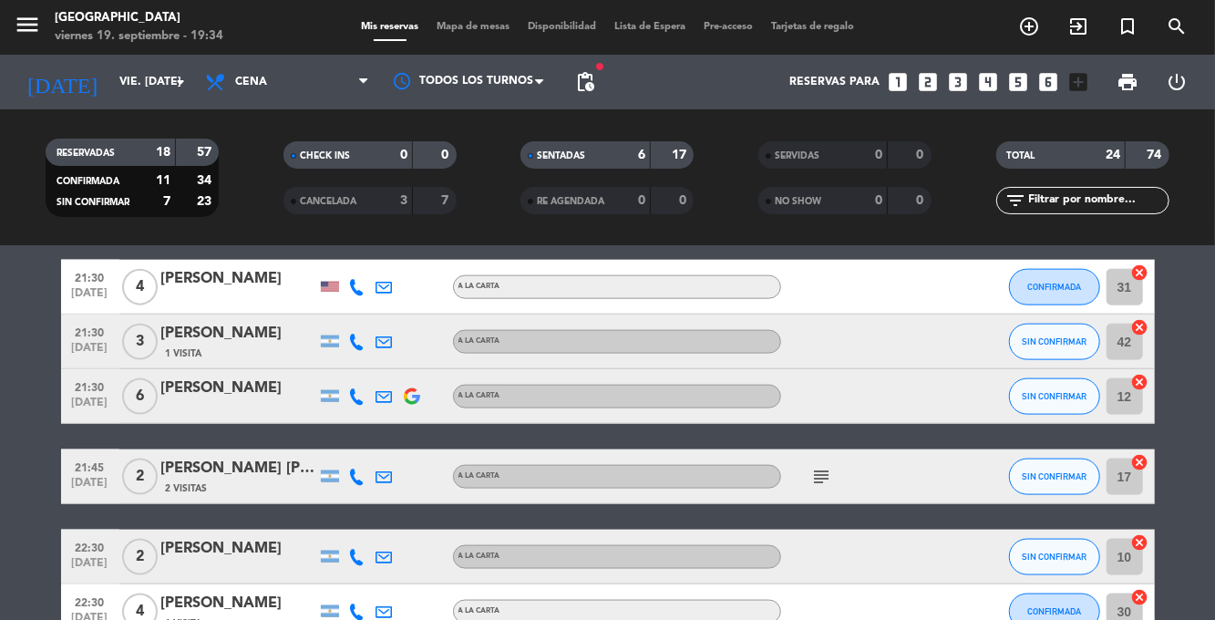
scroll to position [1285, 0]
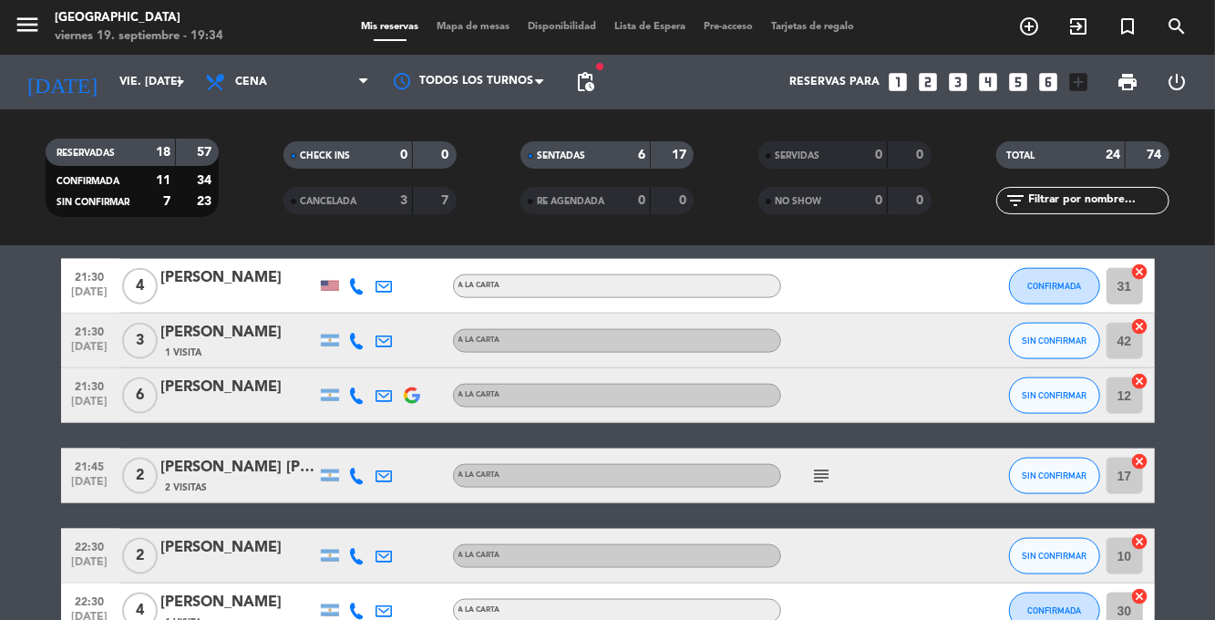
click at [333, 344] on div at bounding box center [330, 340] width 18 height 12
click at [229, 341] on div "[PERSON_NAME]" at bounding box center [238, 333] width 155 height 24
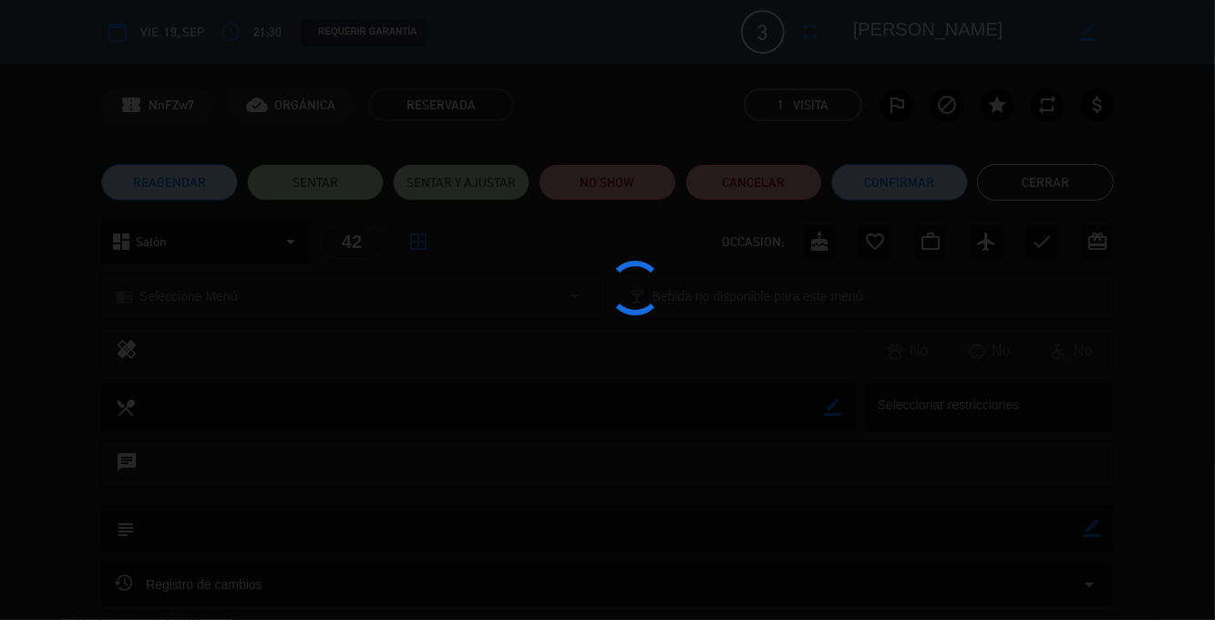
click at [362, 344] on div at bounding box center [607, 310] width 1215 height 620
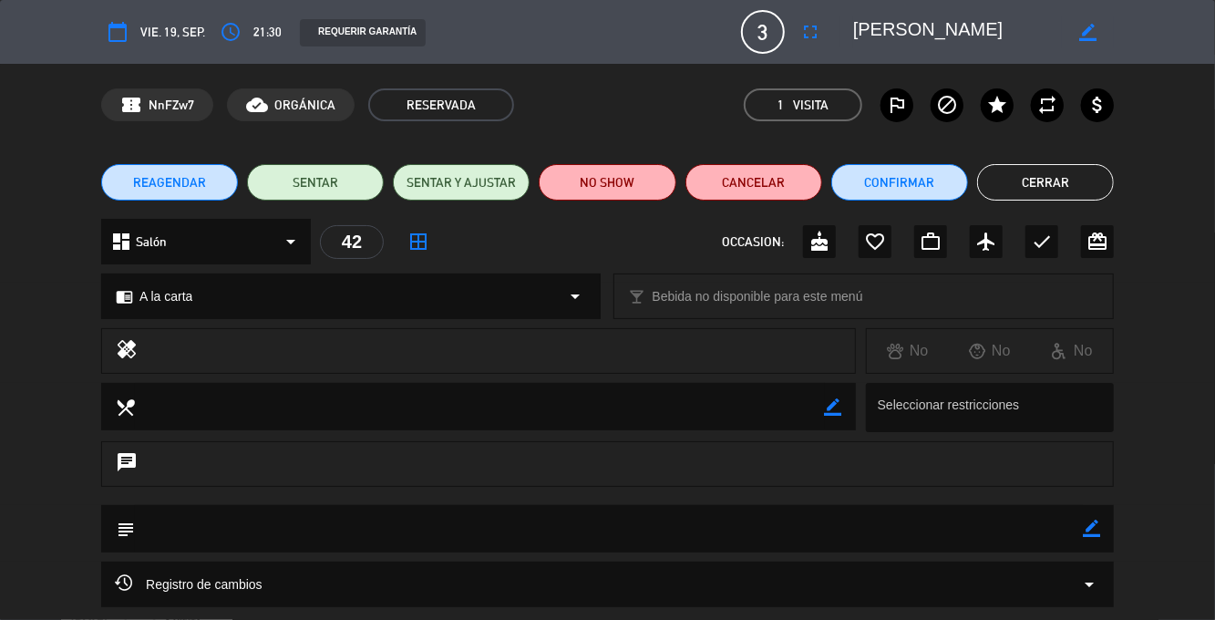
click at [1050, 188] on button "Cerrar" at bounding box center [1045, 182] width 137 height 36
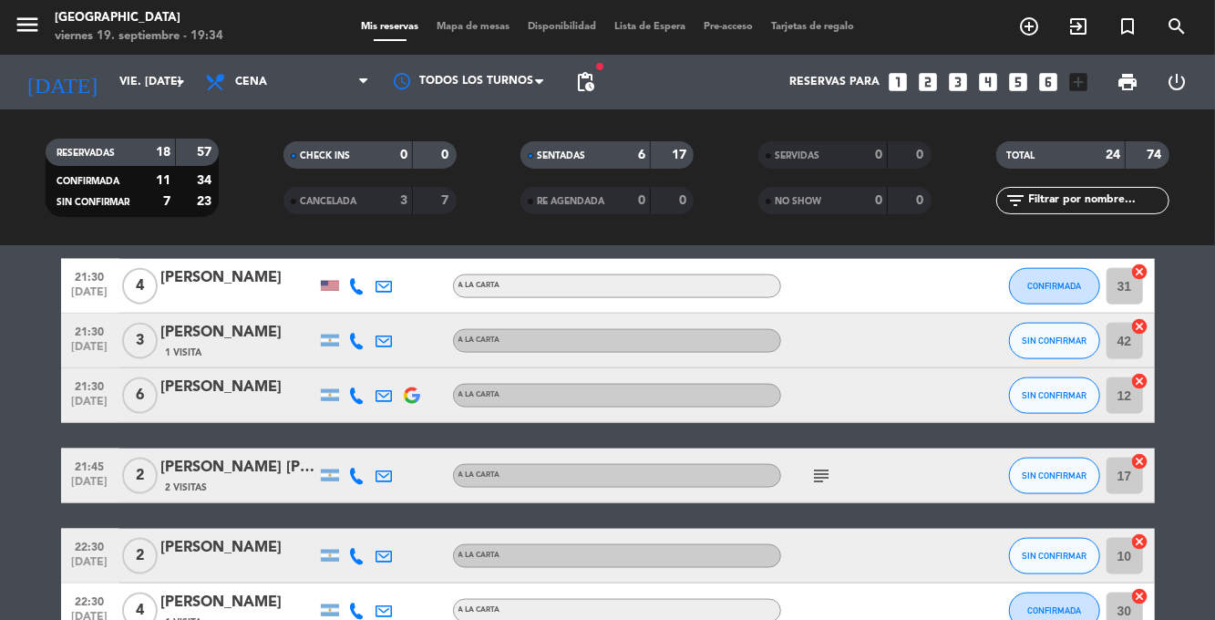
click at [356, 345] on icon at bounding box center [357, 341] width 16 height 16
click at [396, 310] on span at bounding box center [402, 310] width 15 height 15
click at [355, 401] on icon at bounding box center [357, 395] width 16 height 16
click at [395, 366] on span at bounding box center [391, 365] width 15 height 15
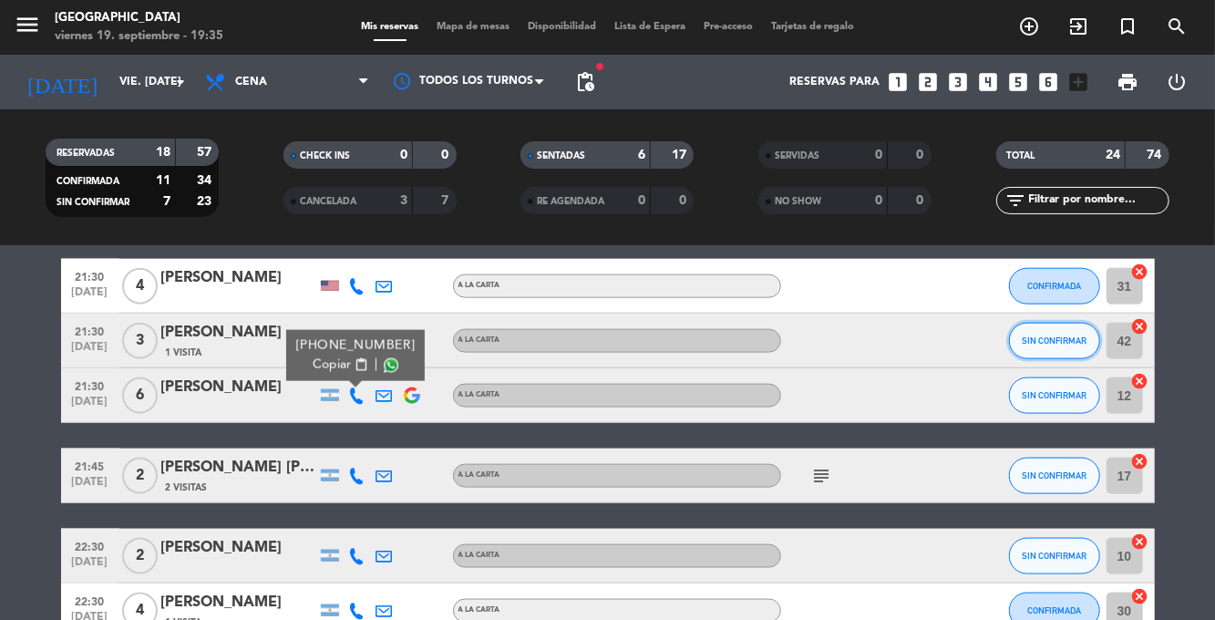
click at [1047, 355] on button "SIN CONFIRMAR" at bounding box center [1054, 341] width 91 height 36
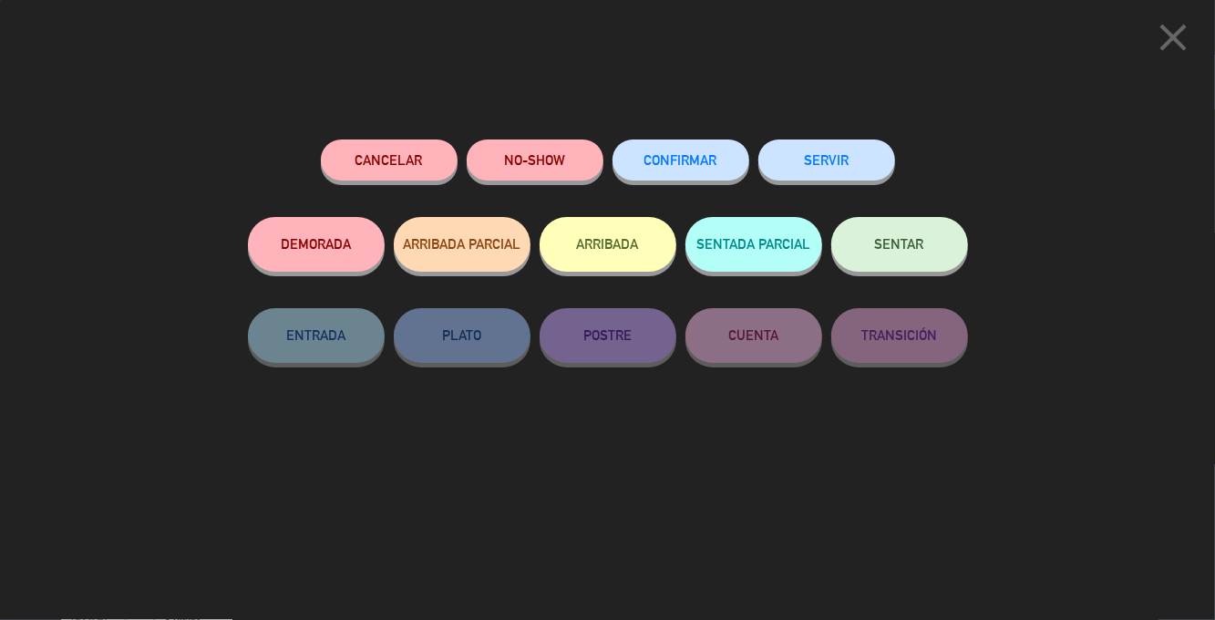
click at [688, 168] on span "CONFIRMAR" at bounding box center [680, 159] width 73 height 15
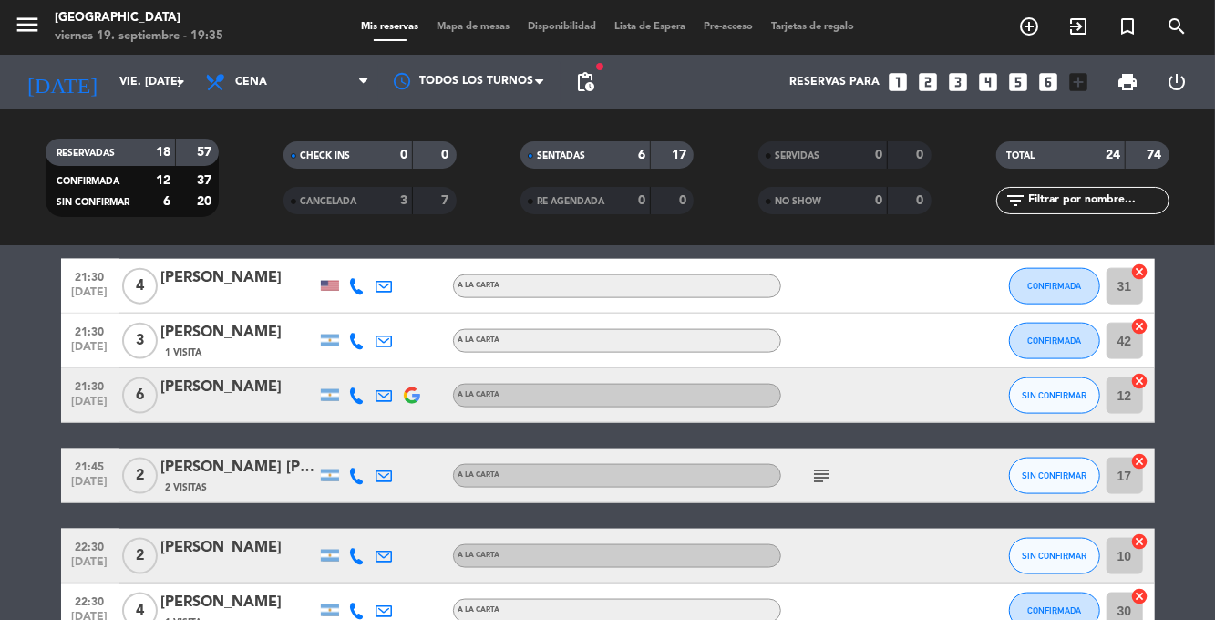
scroll to position [1307, 0]
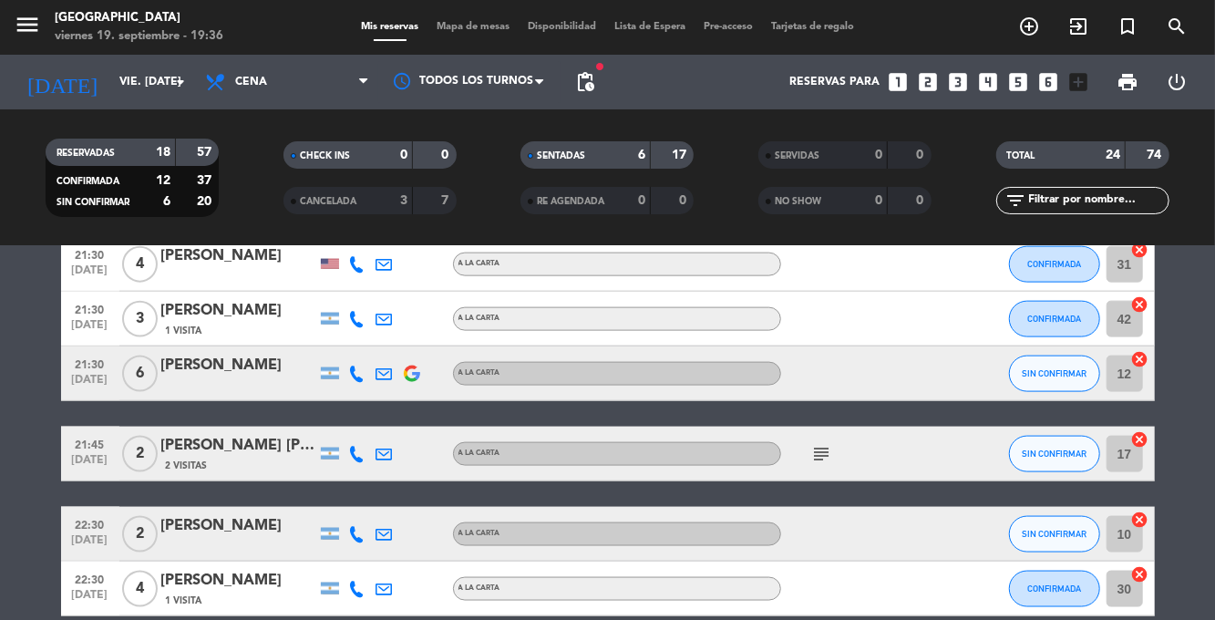
click at [816, 451] on icon "subject" at bounding box center [822, 454] width 22 height 22
click at [353, 450] on icon at bounding box center [357, 454] width 16 height 16
click at [395, 428] on span at bounding box center [402, 423] width 15 height 15
click at [360, 539] on icon at bounding box center [357, 534] width 16 height 16
click at [399, 508] on span at bounding box center [402, 504] width 15 height 15
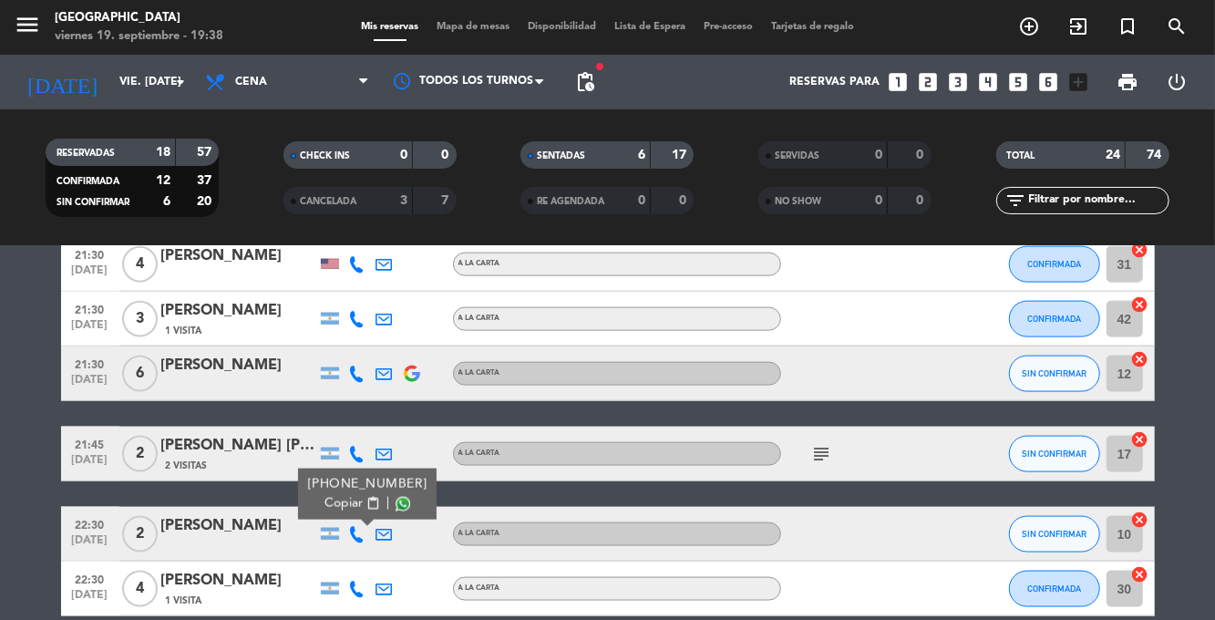
click at [354, 592] on icon at bounding box center [357, 588] width 16 height 16
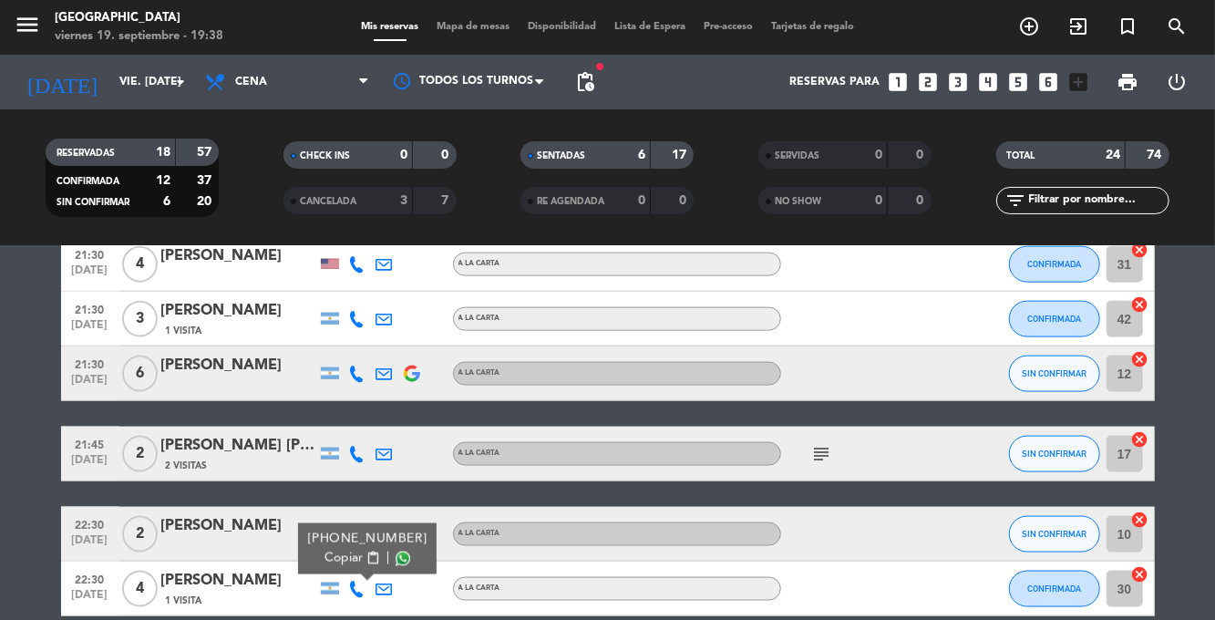
click at [395, 561] on span at bounding box center [402, 558] width 15 height 15
click at [1066, 531] on span "SIN CONFIRMAR" at bounding box center [1053, 533] width 65 height 10
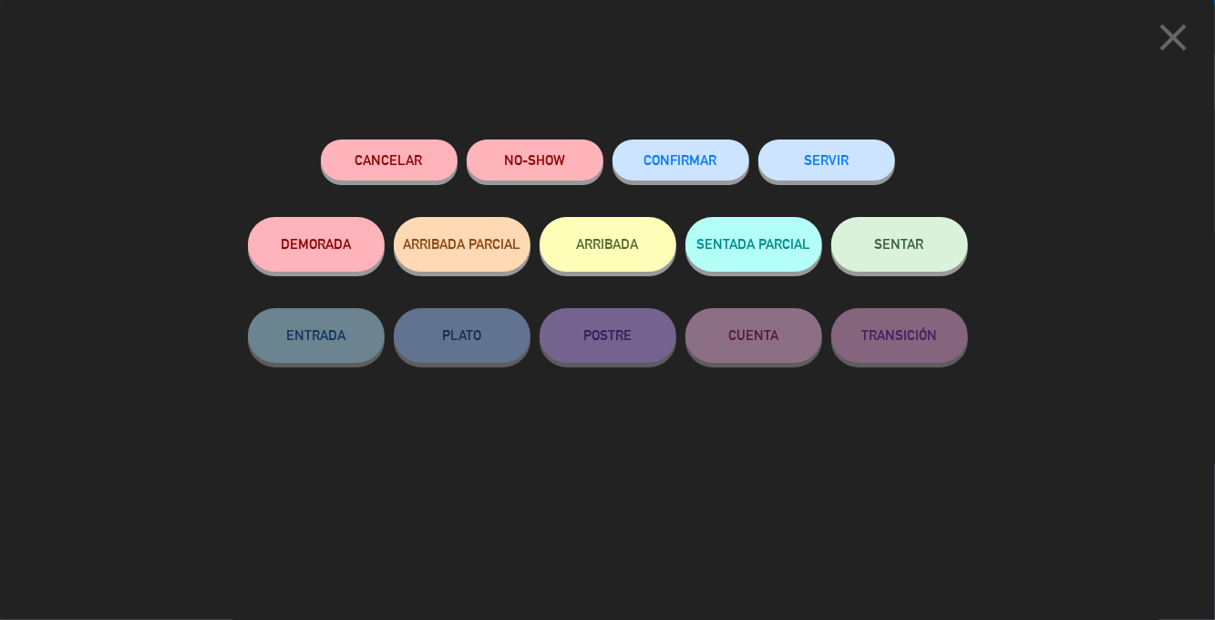
click at [690, 167] on span "CONFIRMAR" at bounding box center [680, 159] width 73 height 15
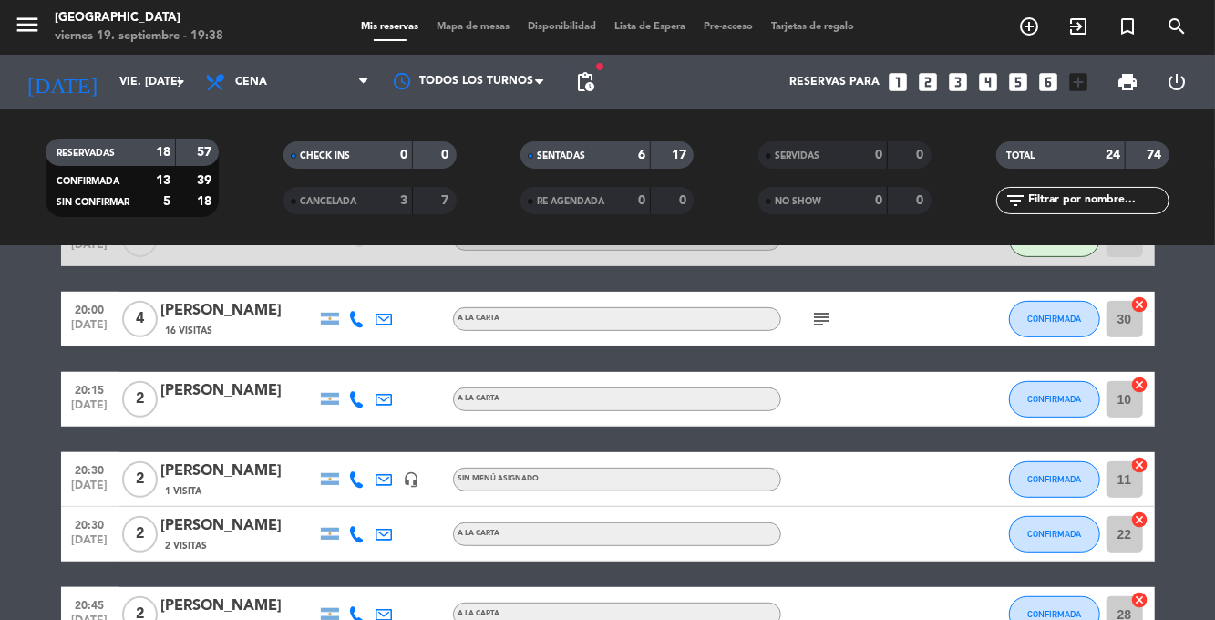
scroll to position [0, 0]
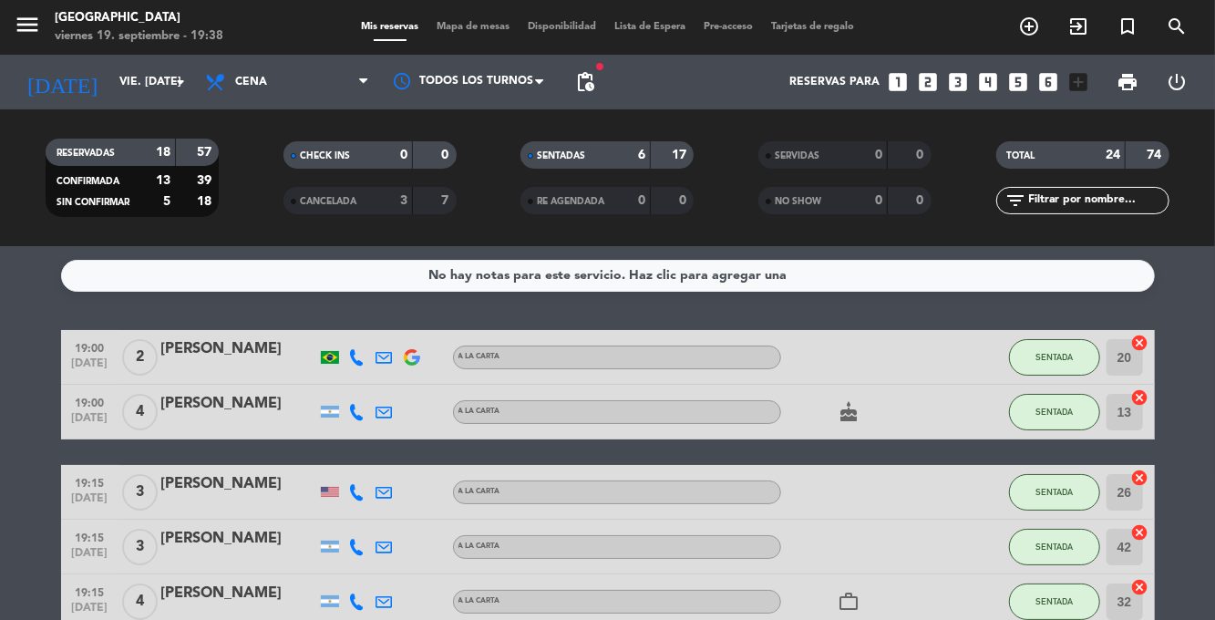
click at [594, 88] on span "pending_actions" at bounding box center [585, 82] width 22 height 22
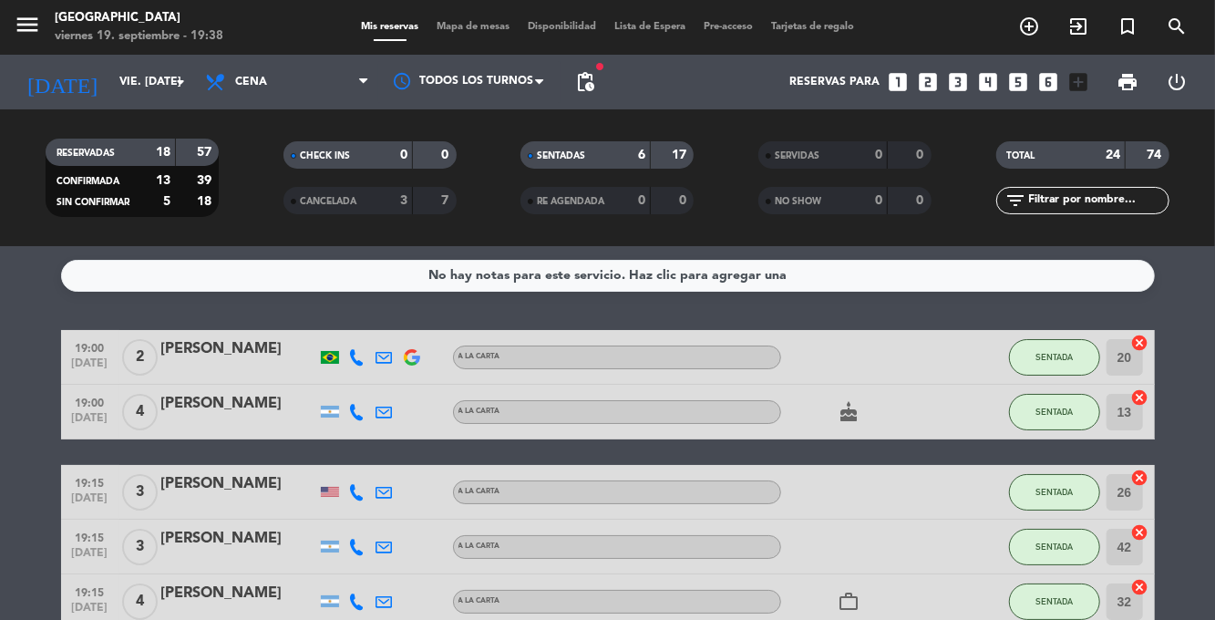
click at [475, 30] on span "Mapa de mesas" at bounding box center [472, 27] width 91 height 10
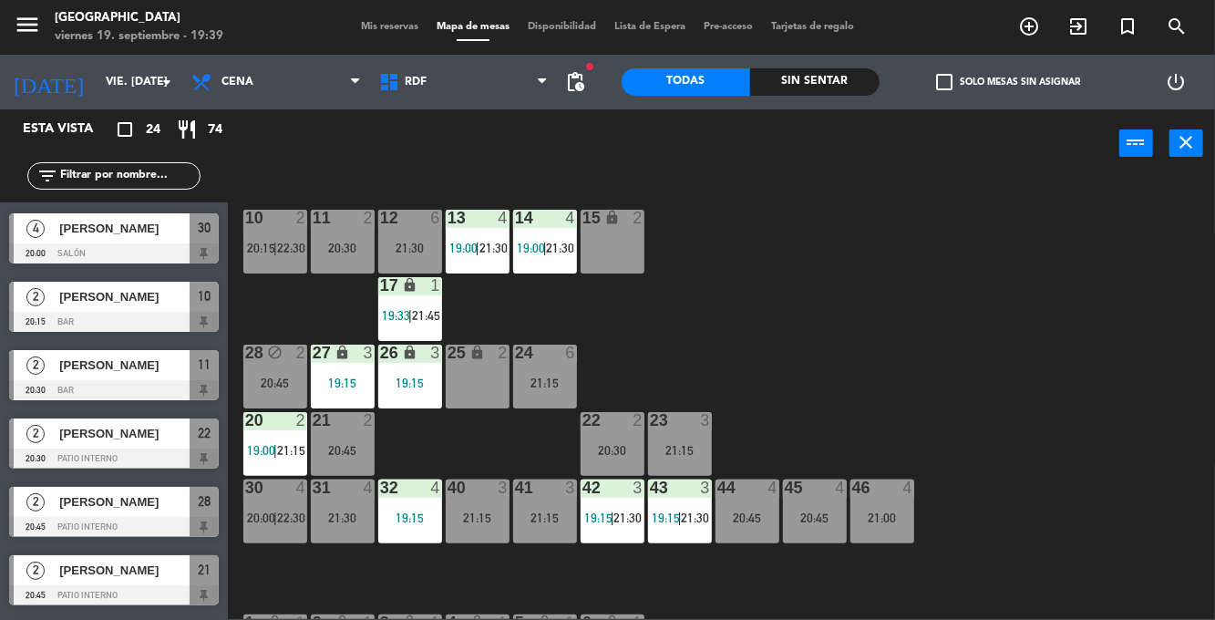
scroll to position [410, 0]
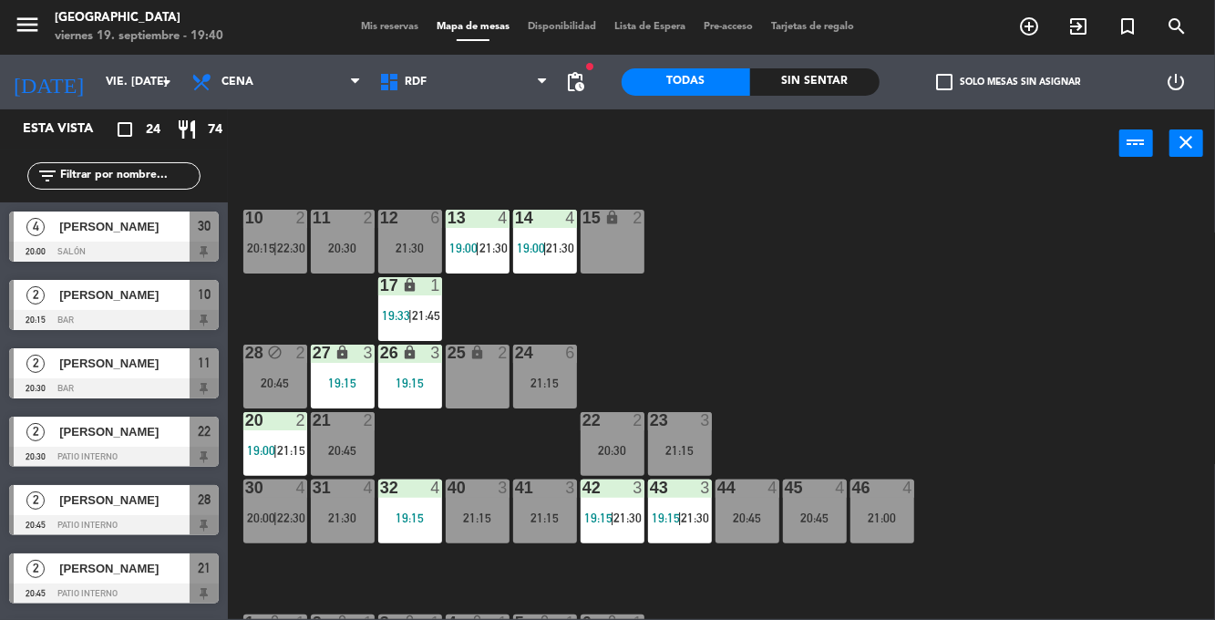
click at [380, 27] on span "Mis reservas" at bounding box center [390, 27] width 76 height 10
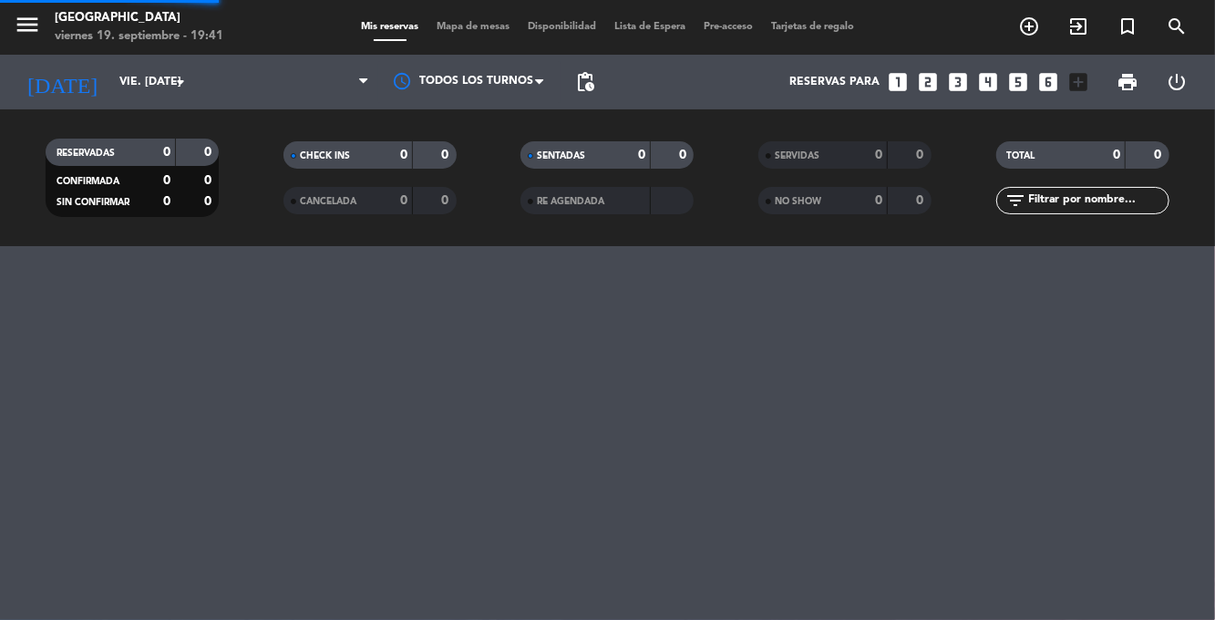
click at [385, 24] on span "Mis reservas" at bounding box center [390, 27] width 76 height 10
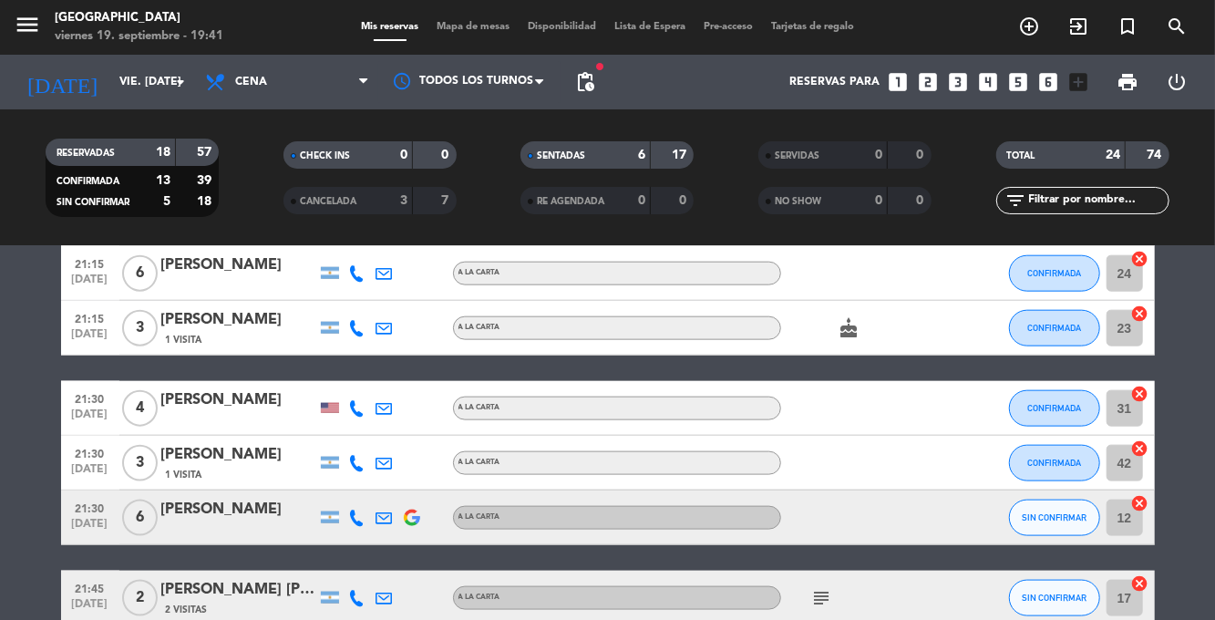
scroll to position [1175, 0]
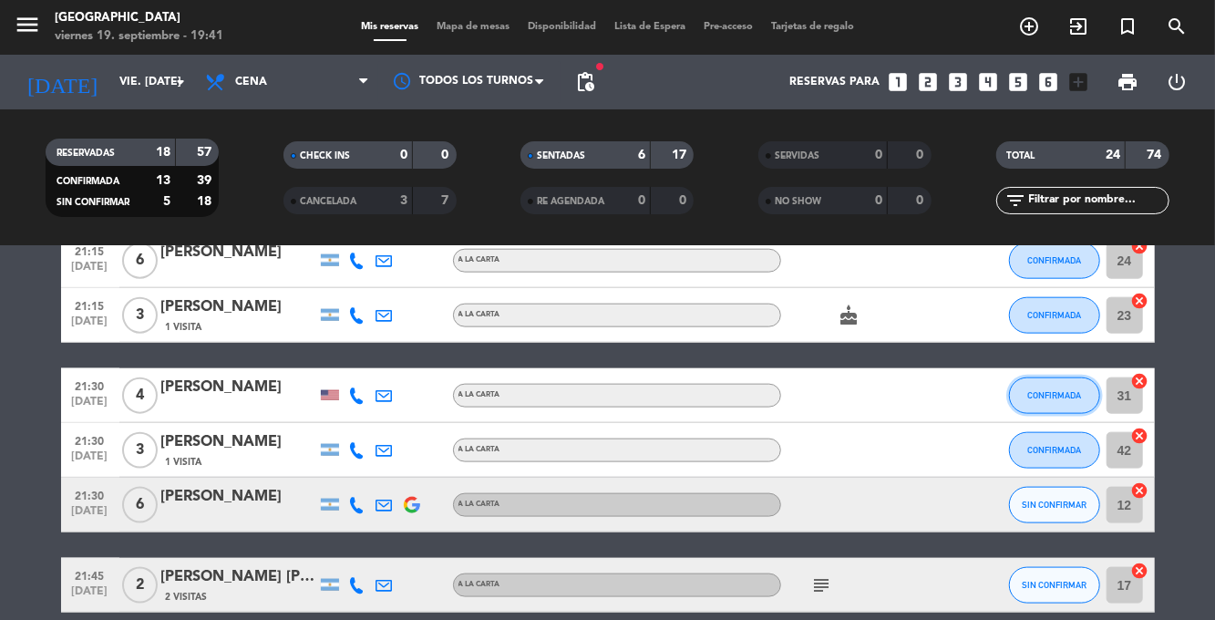
click at [1063, 395] on span "CONFIRMADA" at bounding box center [1054, 395] width 54 height 10
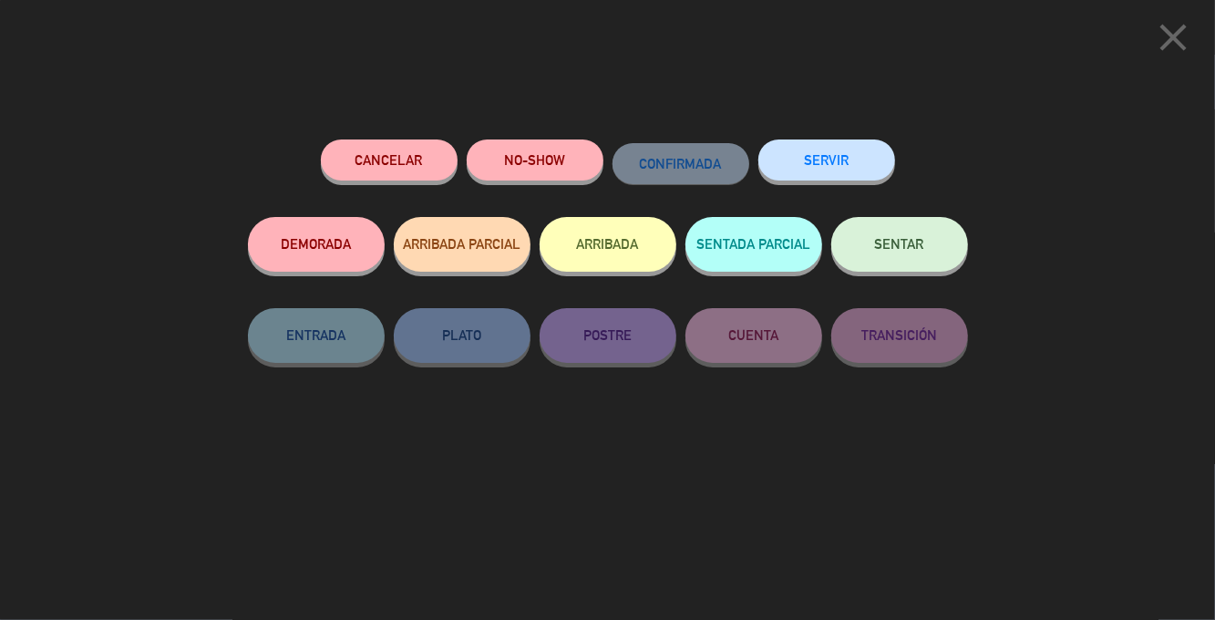
click at [401, 163] on button "Cancelar" at bounding box center [389, 159] width 137 height 41
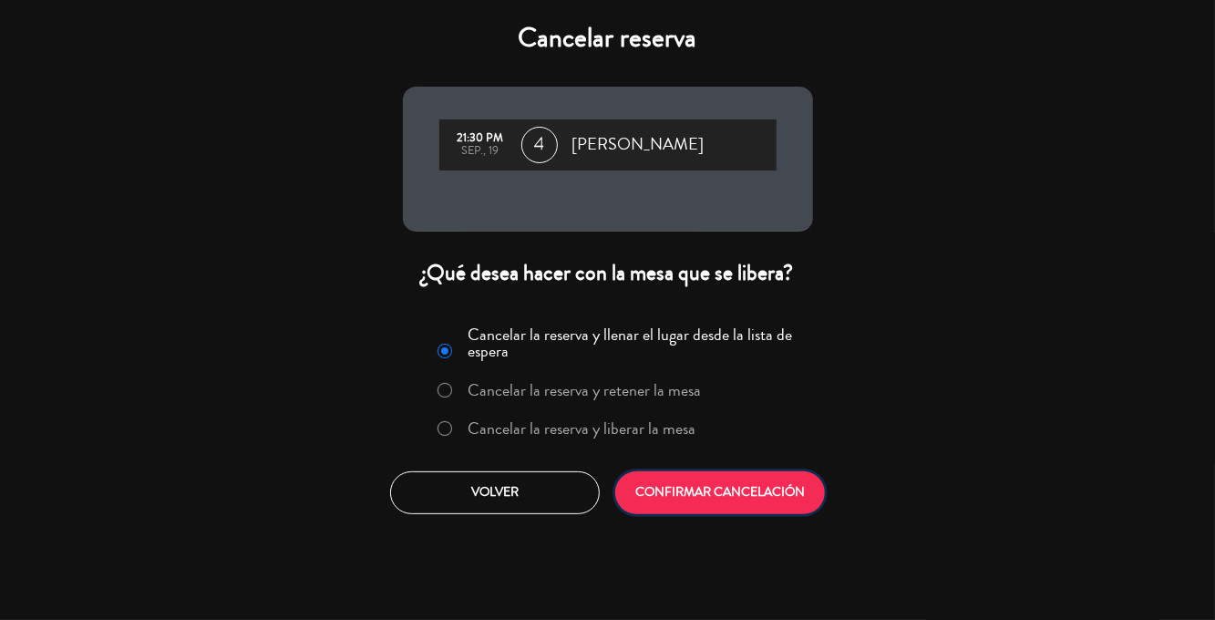
click at [711, 489] on button "CONFIRMAR CANCELACIÓN" at bounding box center [720, 492] width 210 height 43
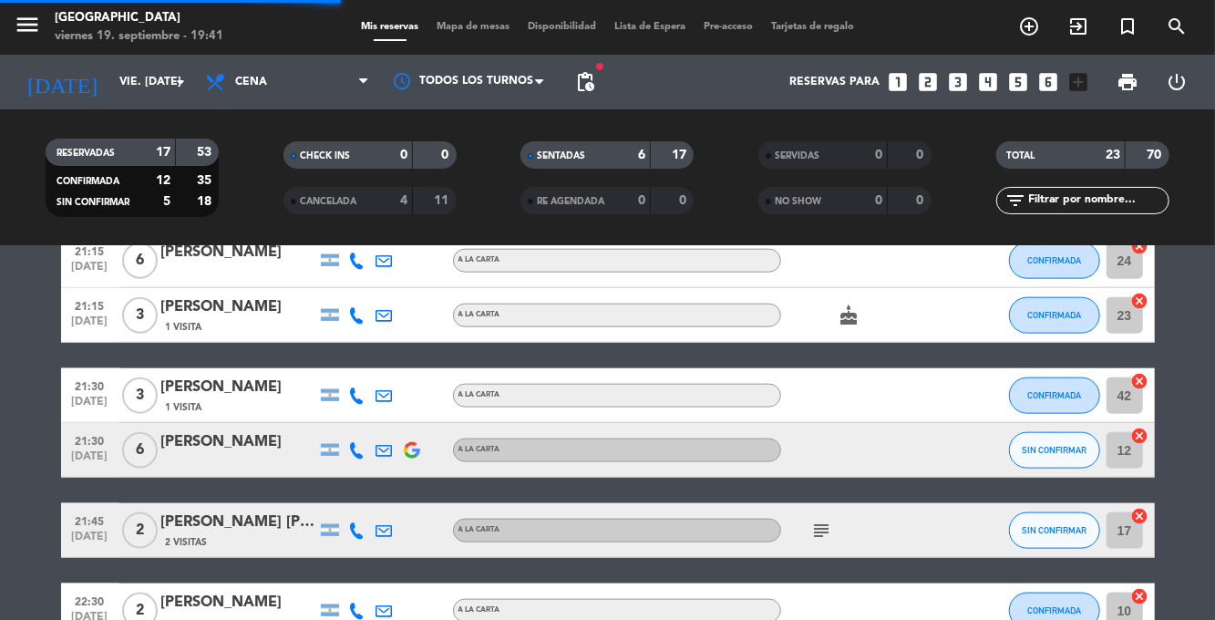
click at [468, 46] on div "menu [GEOGRAPHIC_DATA] viernes 19. septiembre - 19:41 Mis reservas Mapa de mesa…" at bounding box center [607, 27] width 1215 height 55
click at [461, 25] on span "Mapa de mesas" at bounding box center [472, 27] width 91 height 10
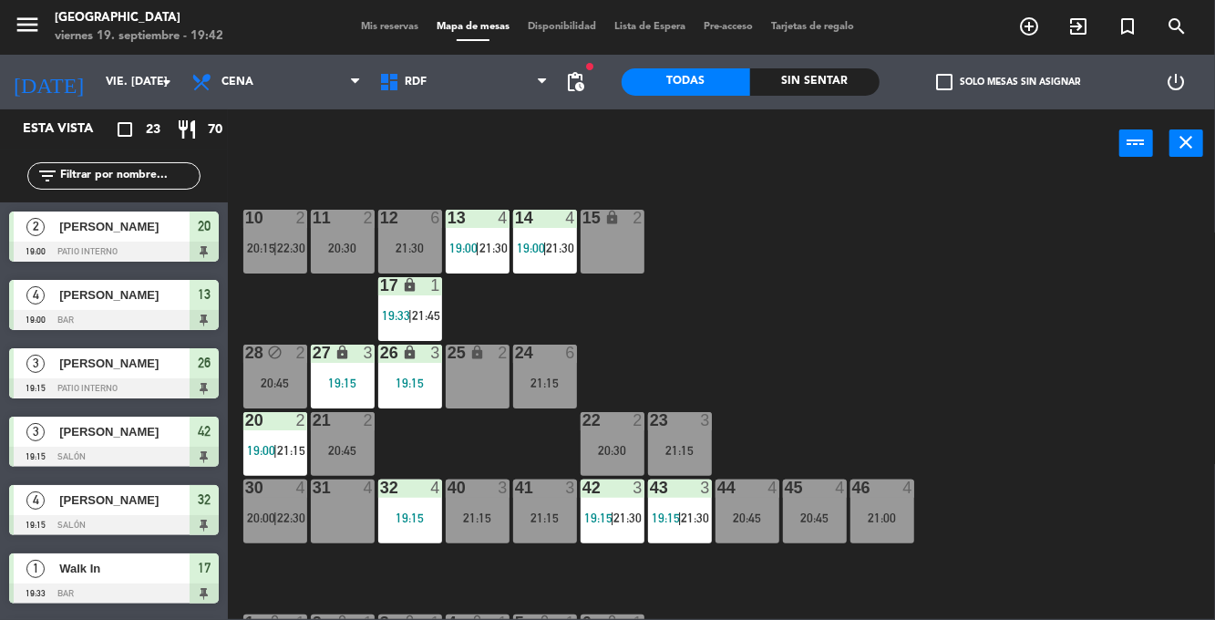
scroll to position [9, 0]
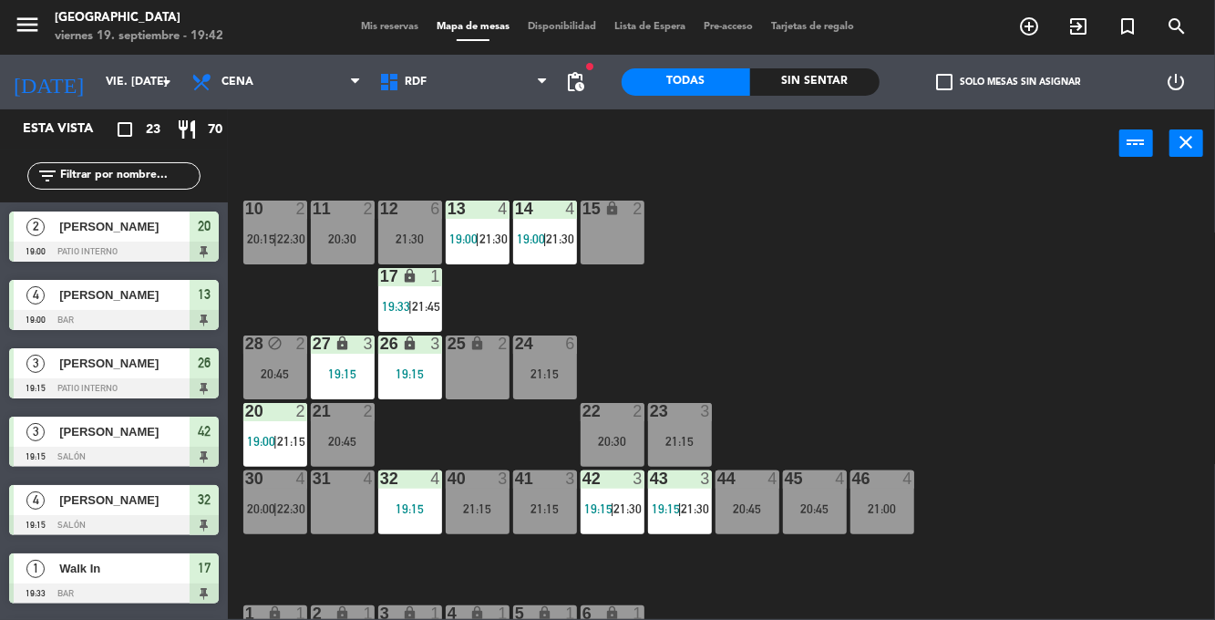
click at [352, 498] on div "31 4" at bounding box center [343, 502] width 64 height 64
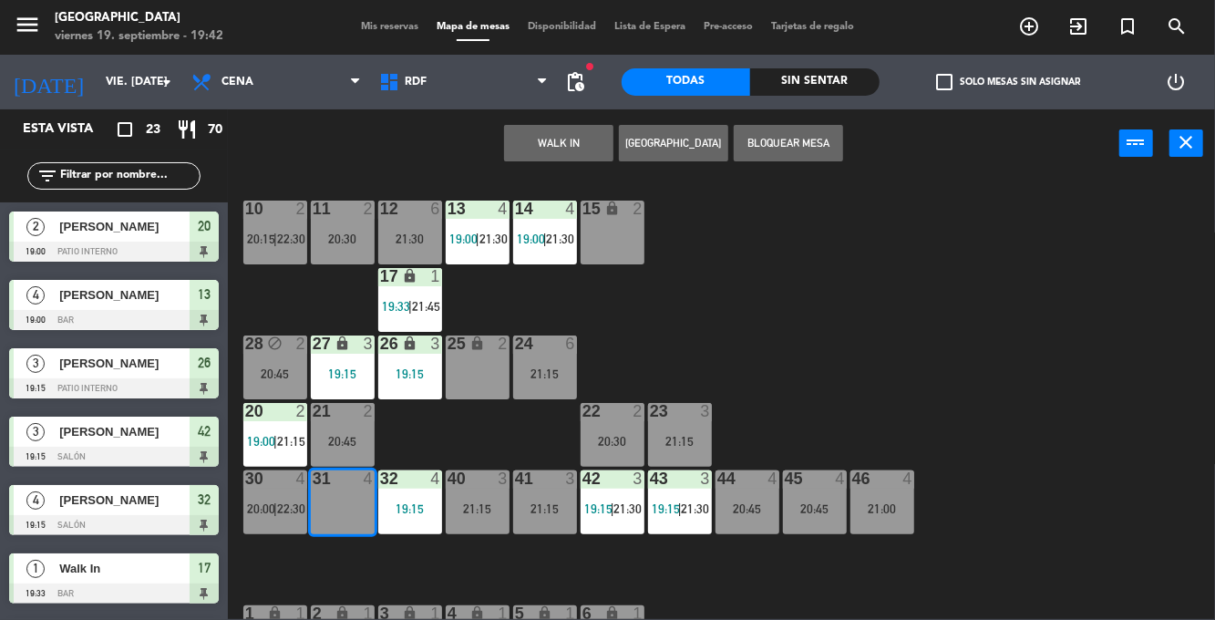
click at [678, 140] on button "[GEOGRAPHIC_DATA]" at bounding box center [673, 143] width 109 height 36
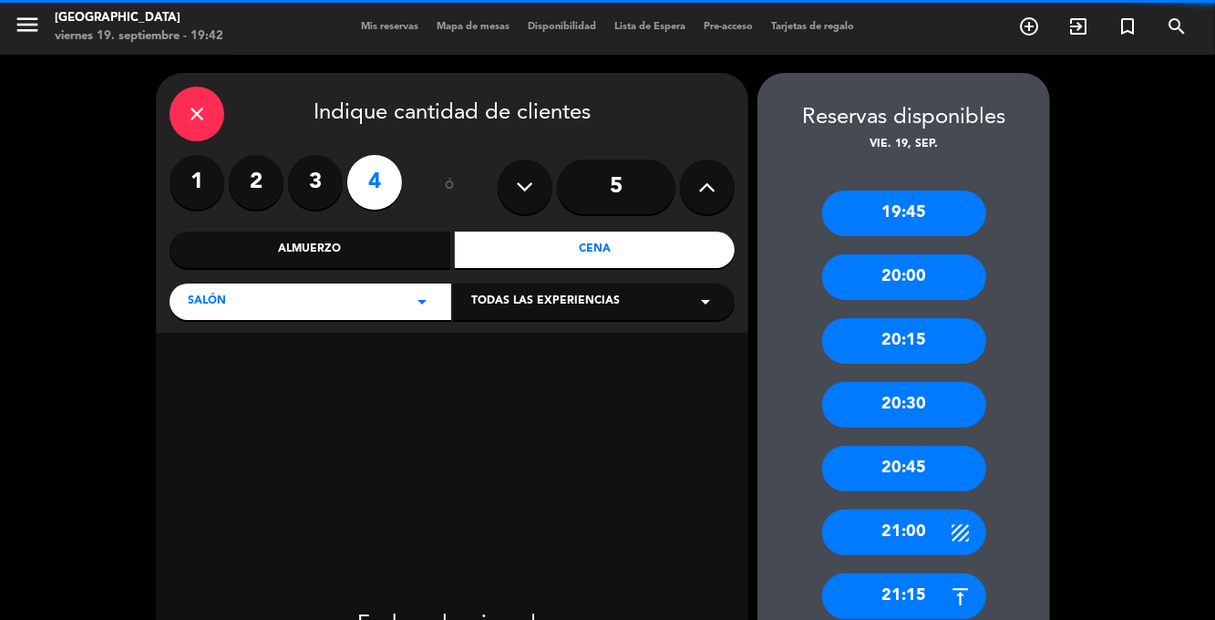
click at [324, 180] on label "3" at bounding box center [315, 182] width 55 height 55
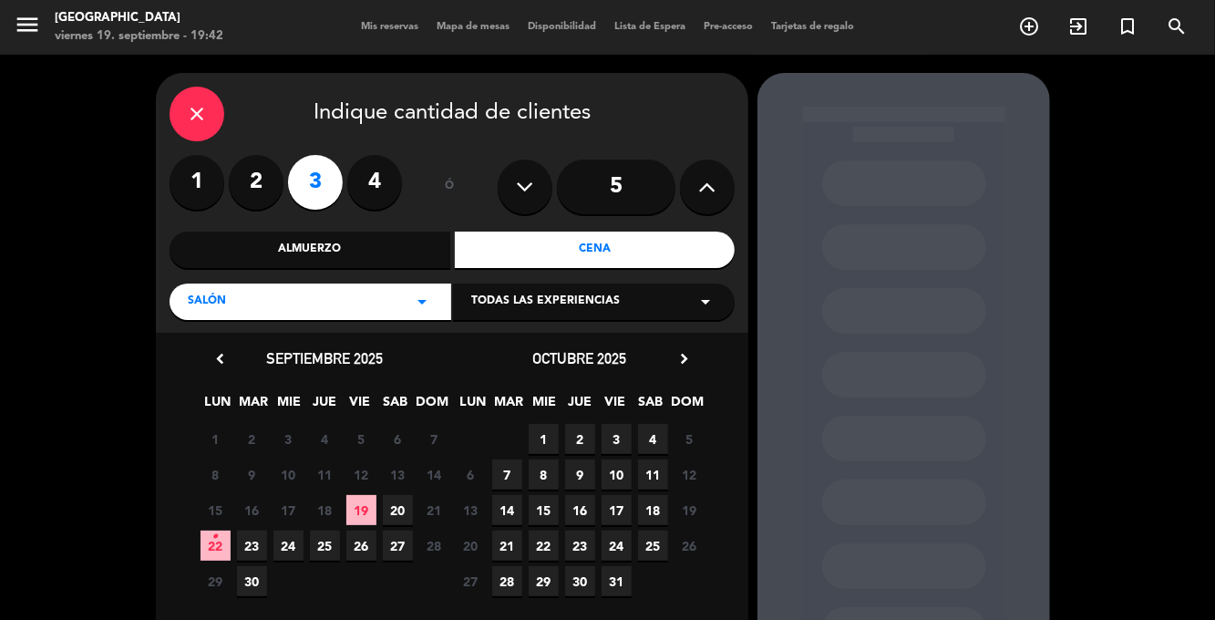
click at [362, 510] on span "19" at bounding box center [361, 510] width 30 height 30
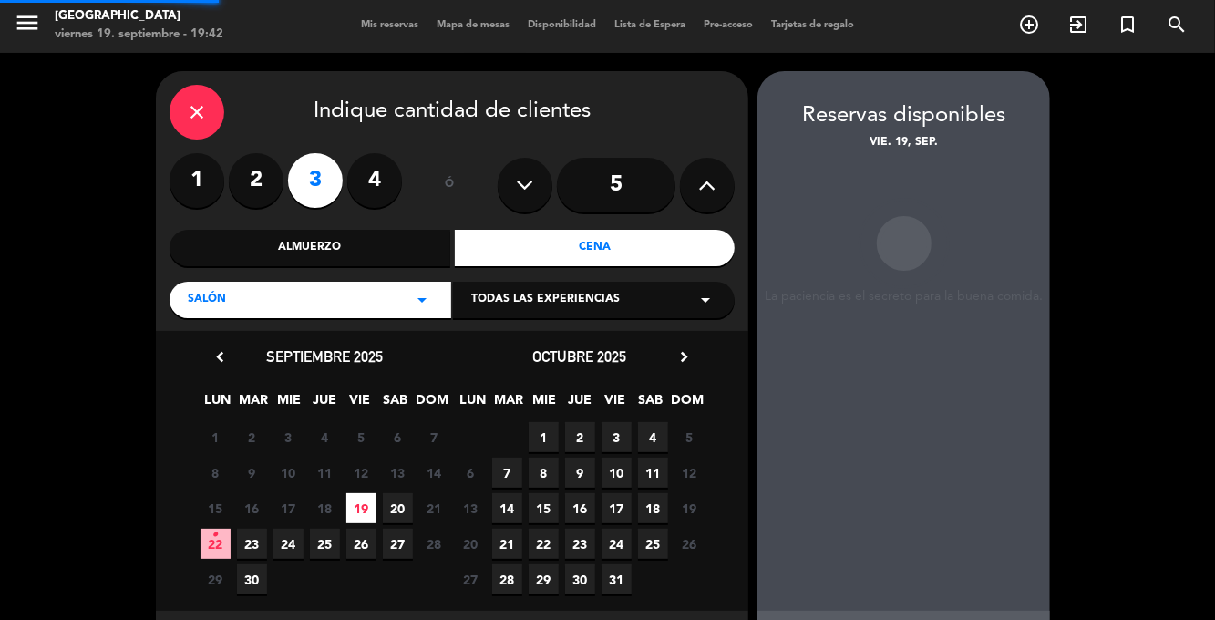
scroll to position [46, 0]
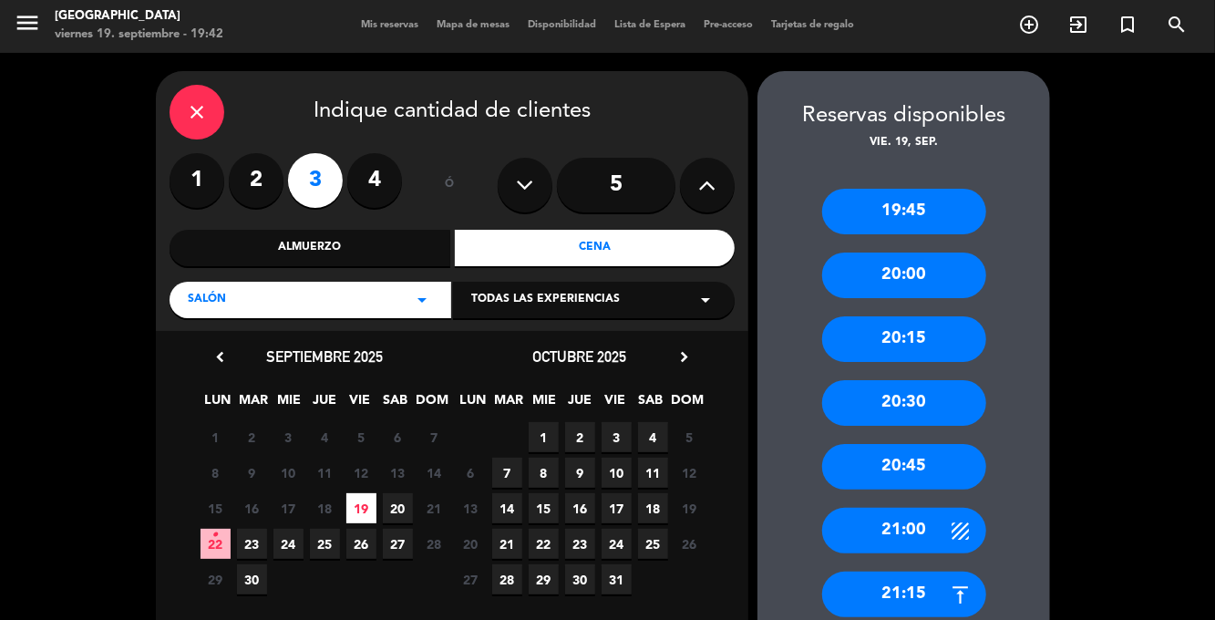
click at [914, 508] on div "21:00" at bounding box center [904, 531] width 164 height 46
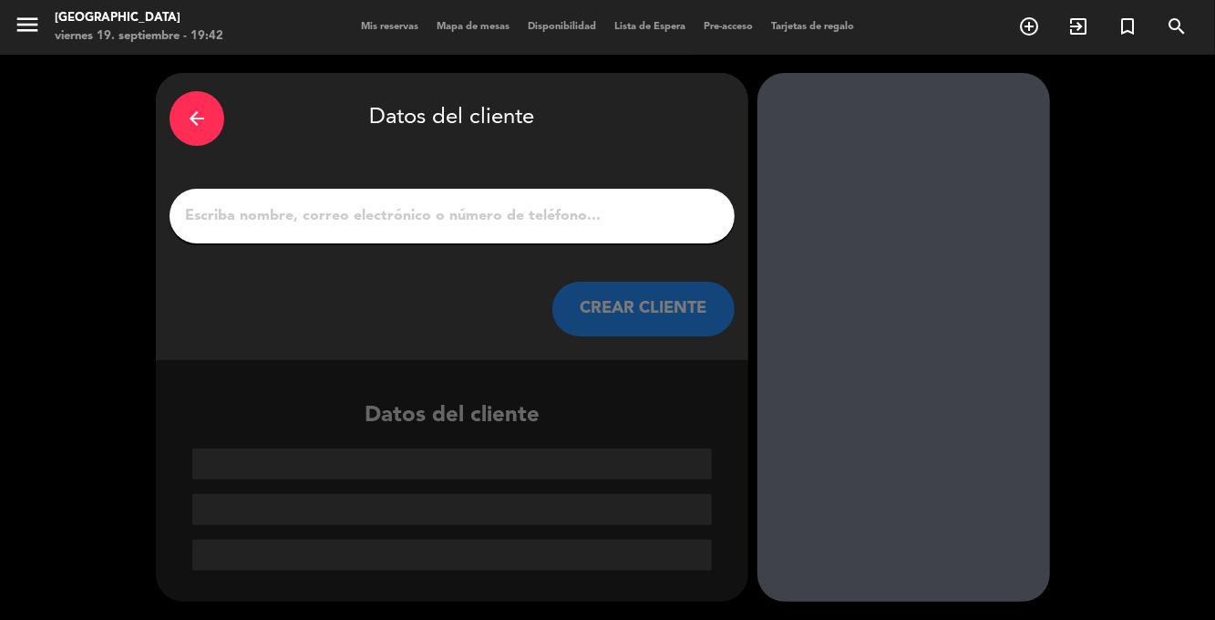
scroll to position [0, 0]
click at [621, 225] on div "arrow_back Datos del cliente CREAR CLIENTE" at bounding box center [452, 216] width 592 height 287
click at [645, 203] on input "1" at bounding box center [452, 216] width 538 height 26
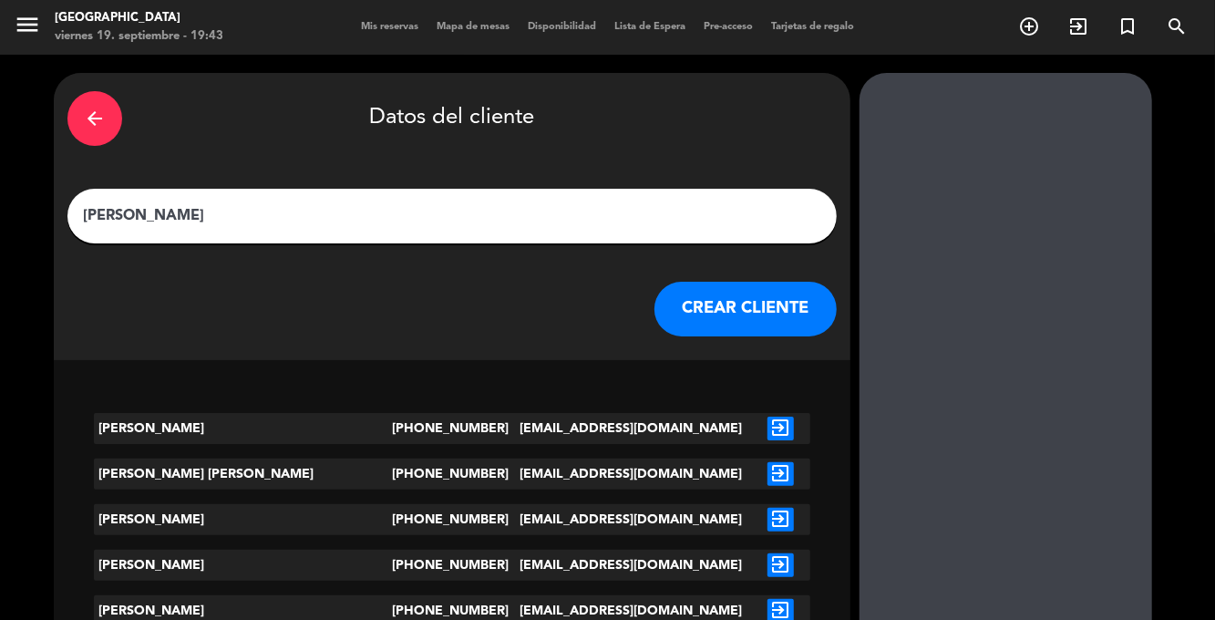
click at [612, 203] on input "[PERSON_NAME]" at bounding box center [452, 216] width 742 height 26
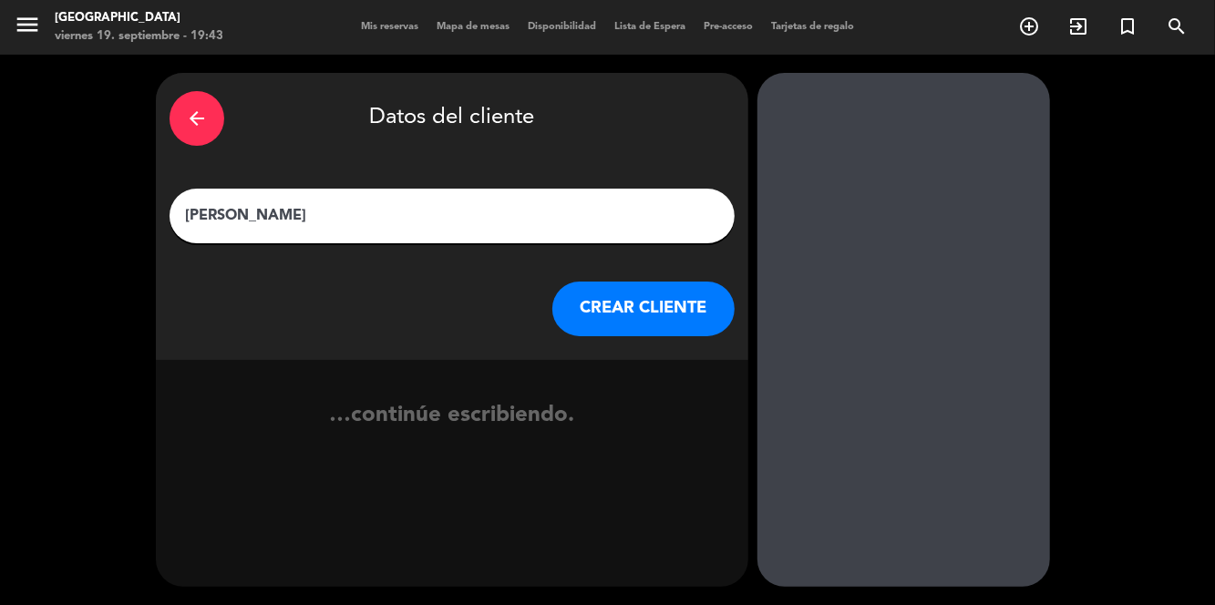
type input "[PERSON_NAME] [PERSON_NAME]"
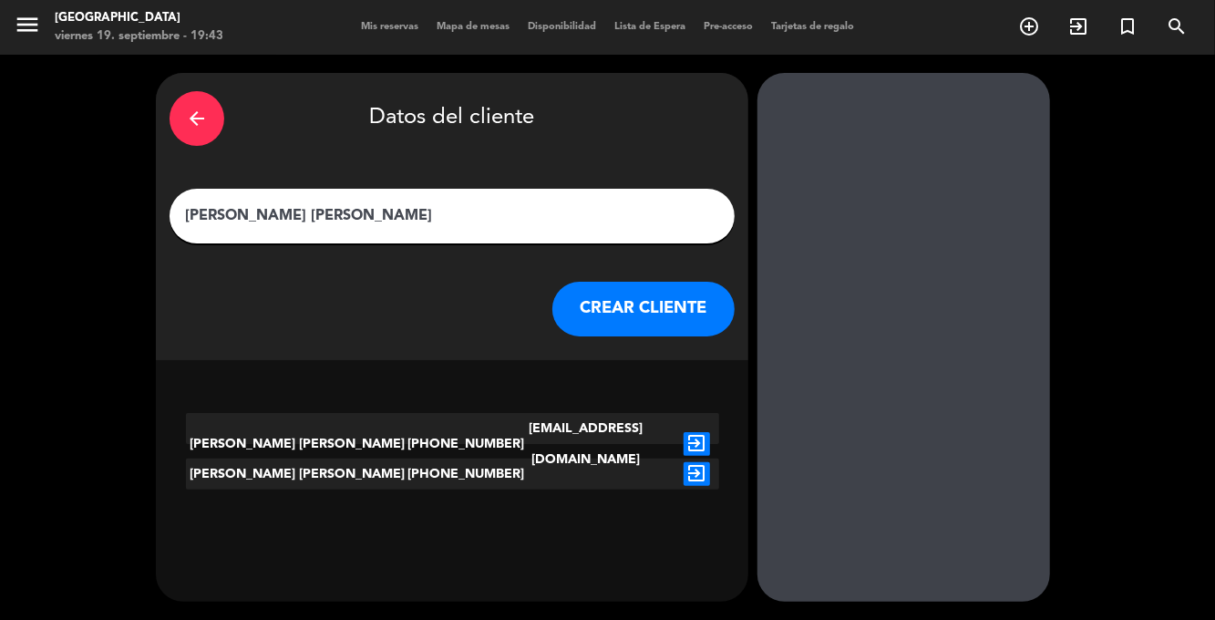
click at [694, 432] on icon "exit_to_app" at bounding box center [696, 444] width 26 height 24
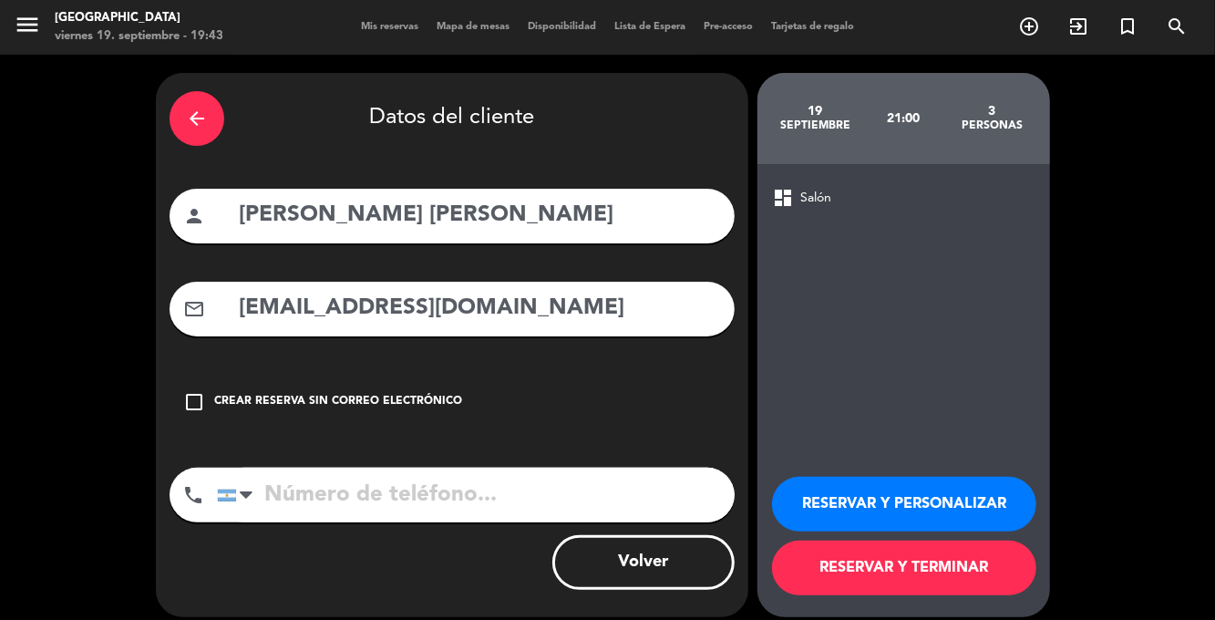
type input "[PHONE_NUMBER]"
click at [954, 590] on button "RESERVAR Y TERMINAR" at bounding box center [904, 567] width 264 height 55
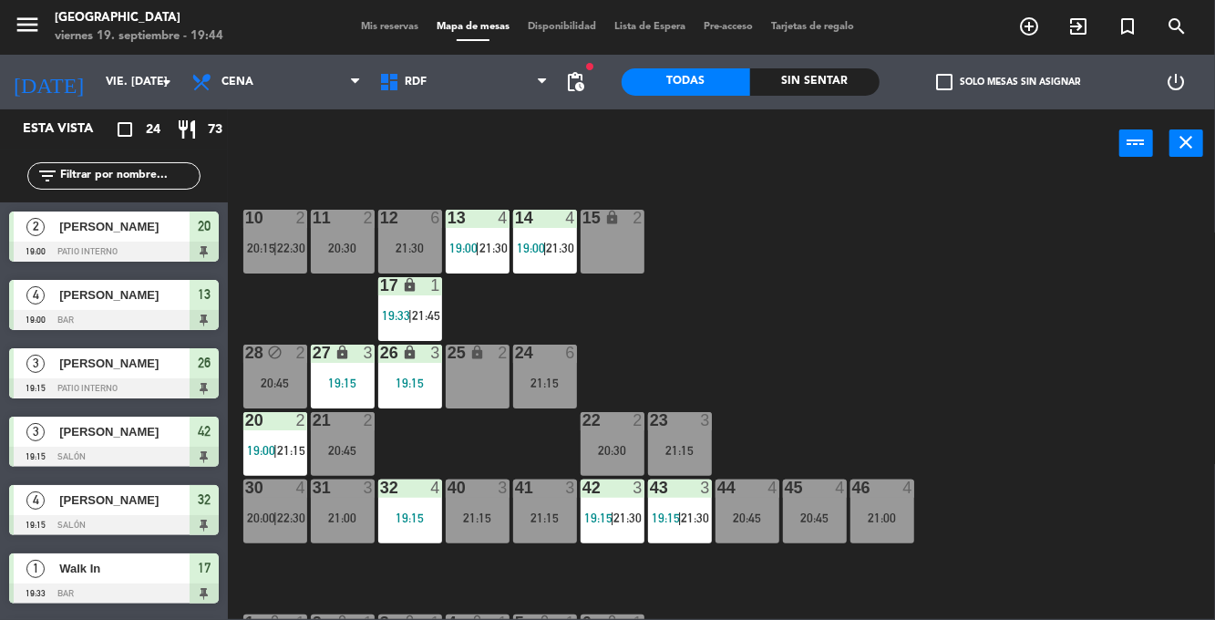
click at [375, 25] on span "Mis reservas" at bounding box center [390, 27] width 76 height 10
